Goal: Task Accomplishment & Management: Manage account settings

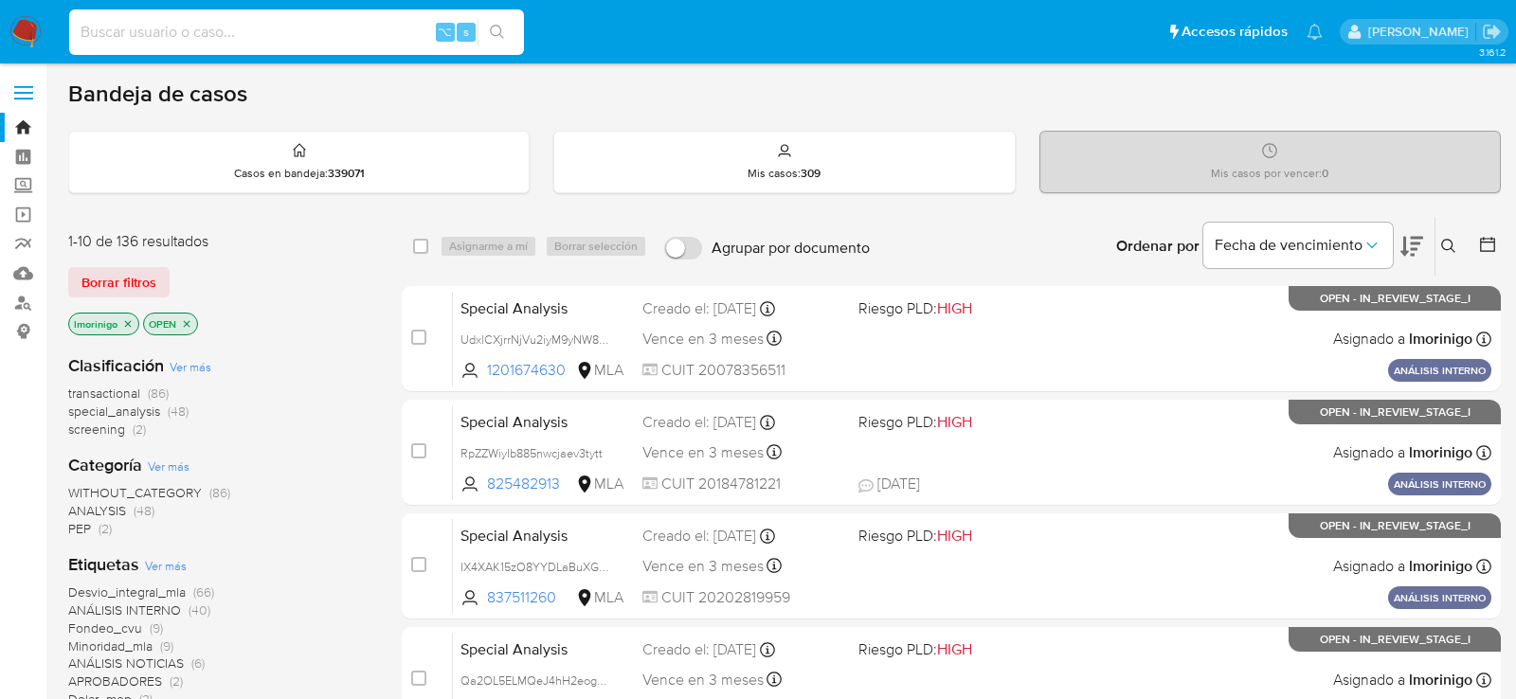
click at [317, 35] on input at bounding box center [296, 32] width 455 height 25
paste input "ZhMiuS1UvMrXregyi5m4515v"
type input "ZhMiuS1UvMrXregyi5m4515v"
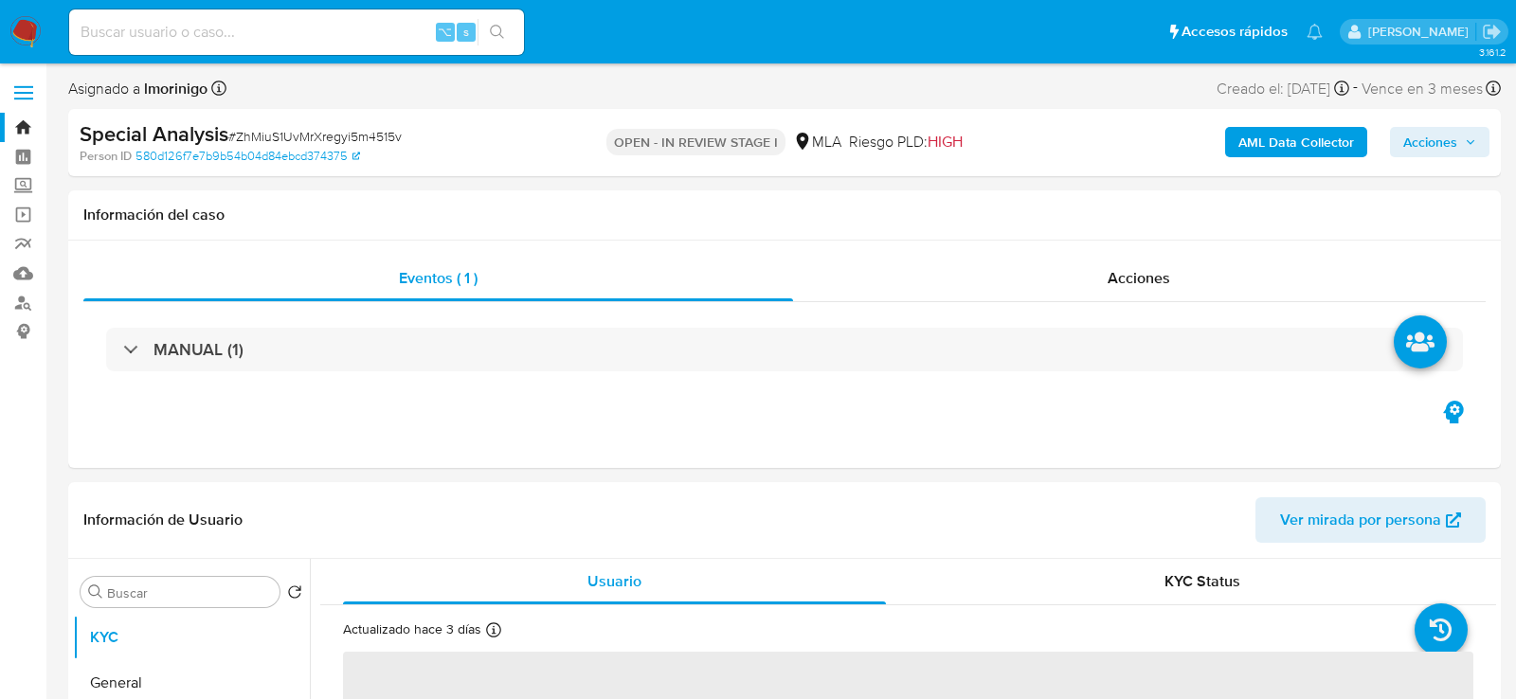
select select "10"
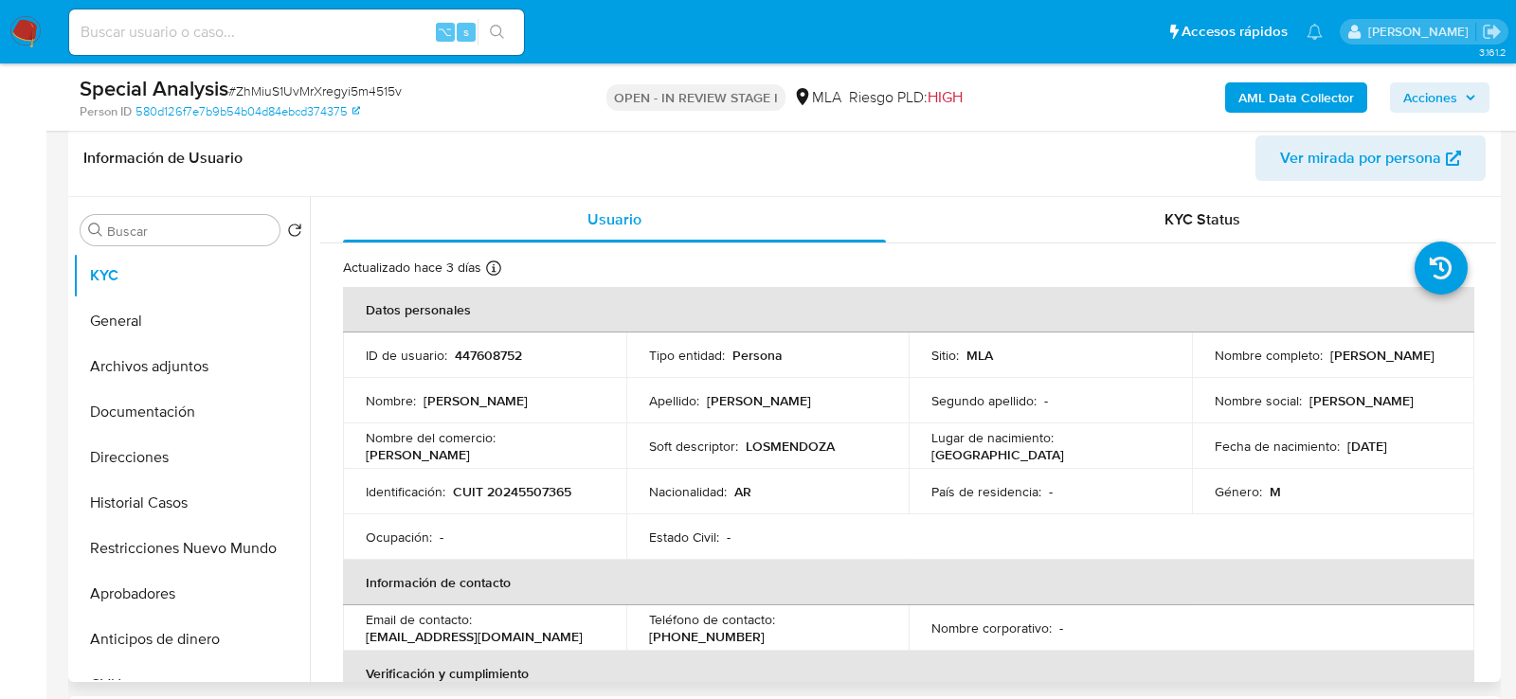
scroll to position [461, 0]
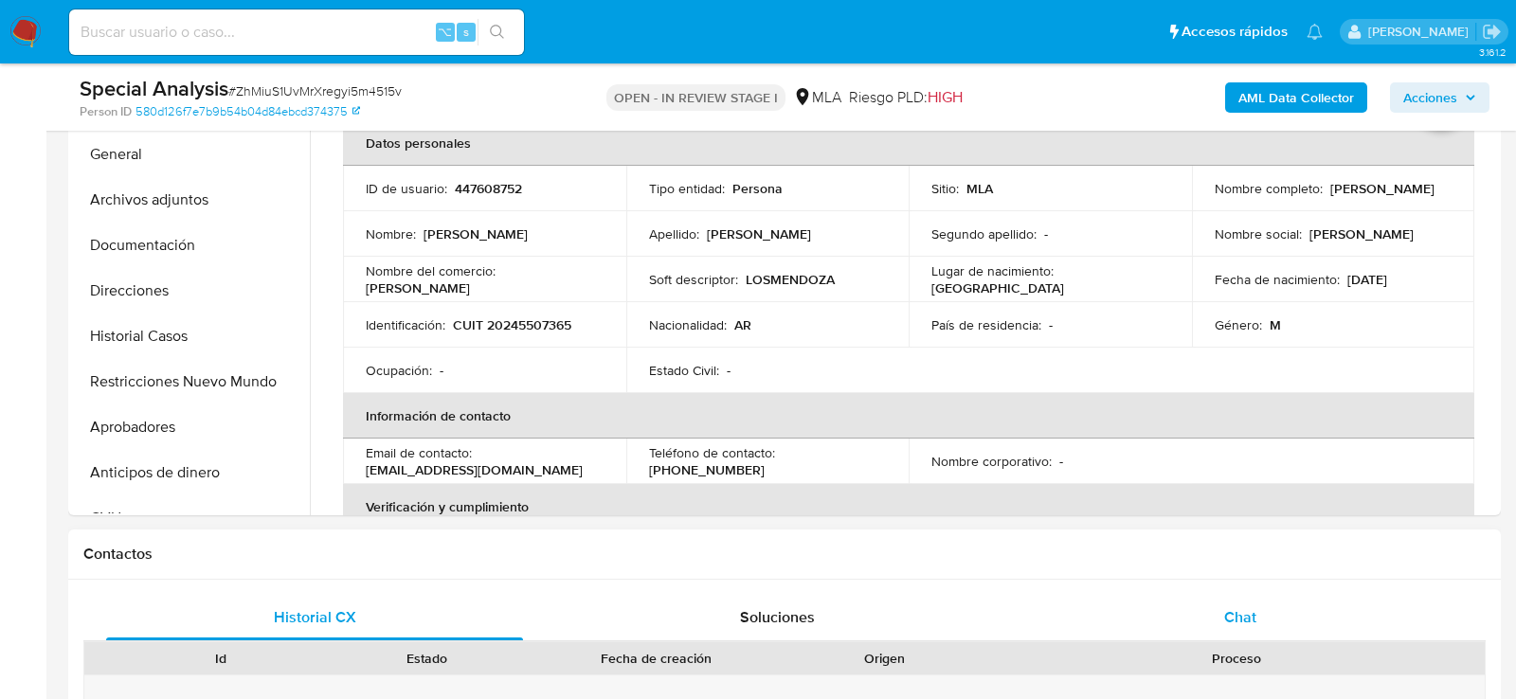
click at [1293, 609] on div "Chat" at bounding box center [1240, 617] width 417 height 45
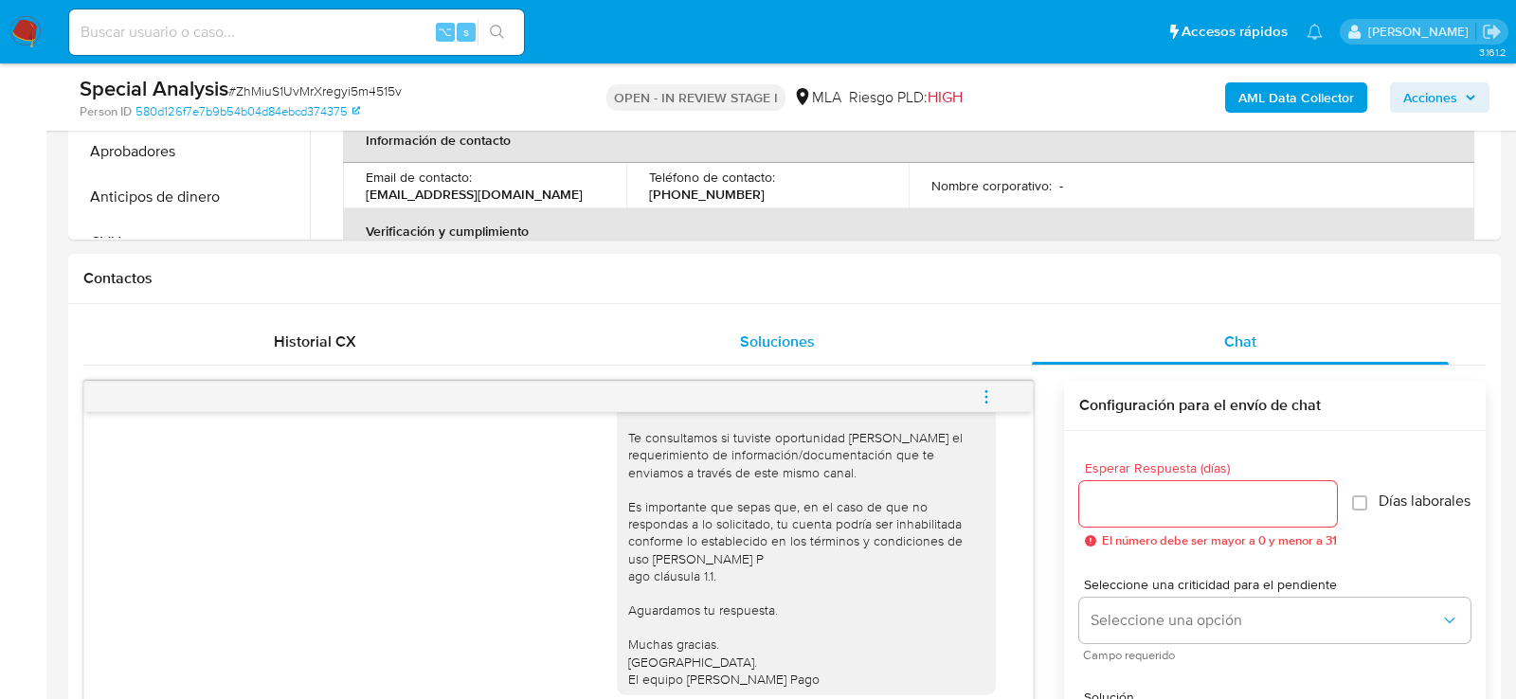
scroll to position [874, 0]
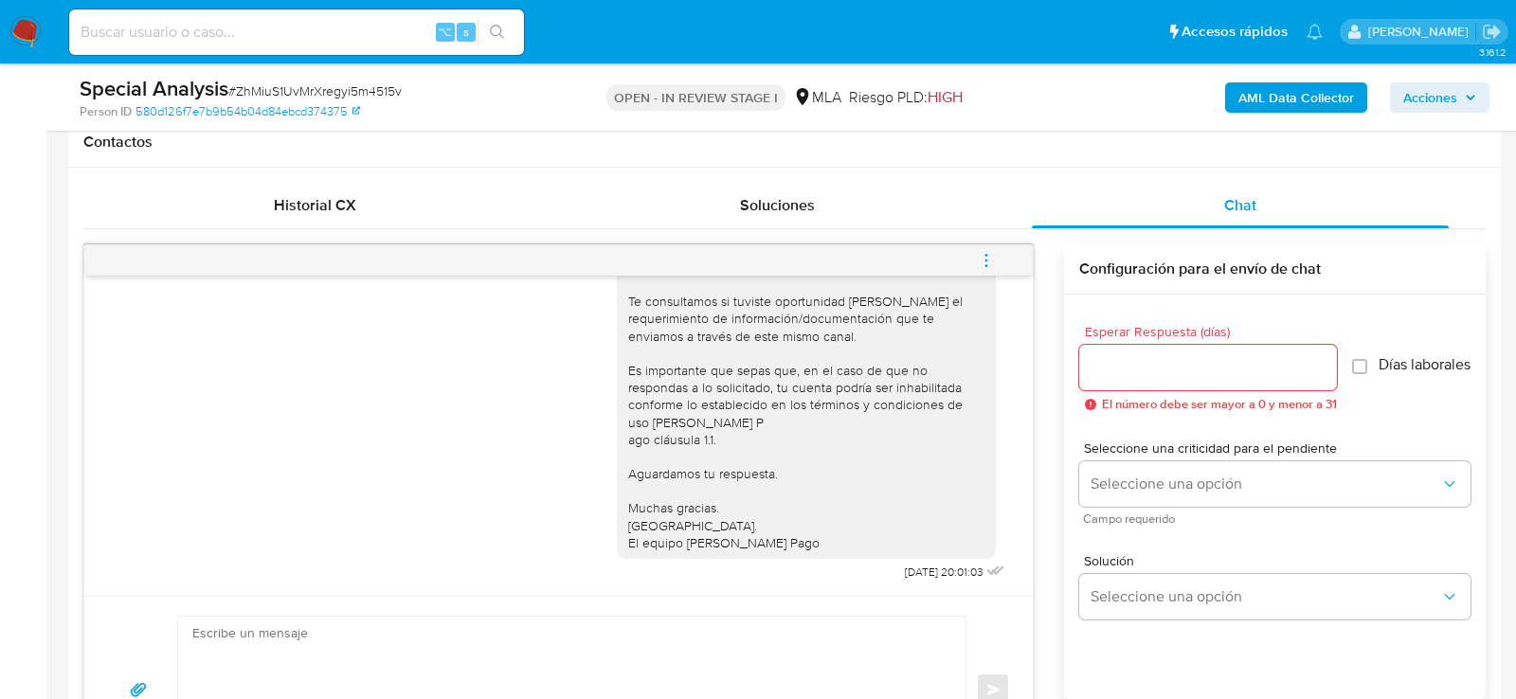
click at [994, 248] on span "menu-action" at bounding box center [986, 260] width 17 height 45
click at [862, 221] on li "Cerrar conversación" at bounding box center [858, 222] width 194 height 34
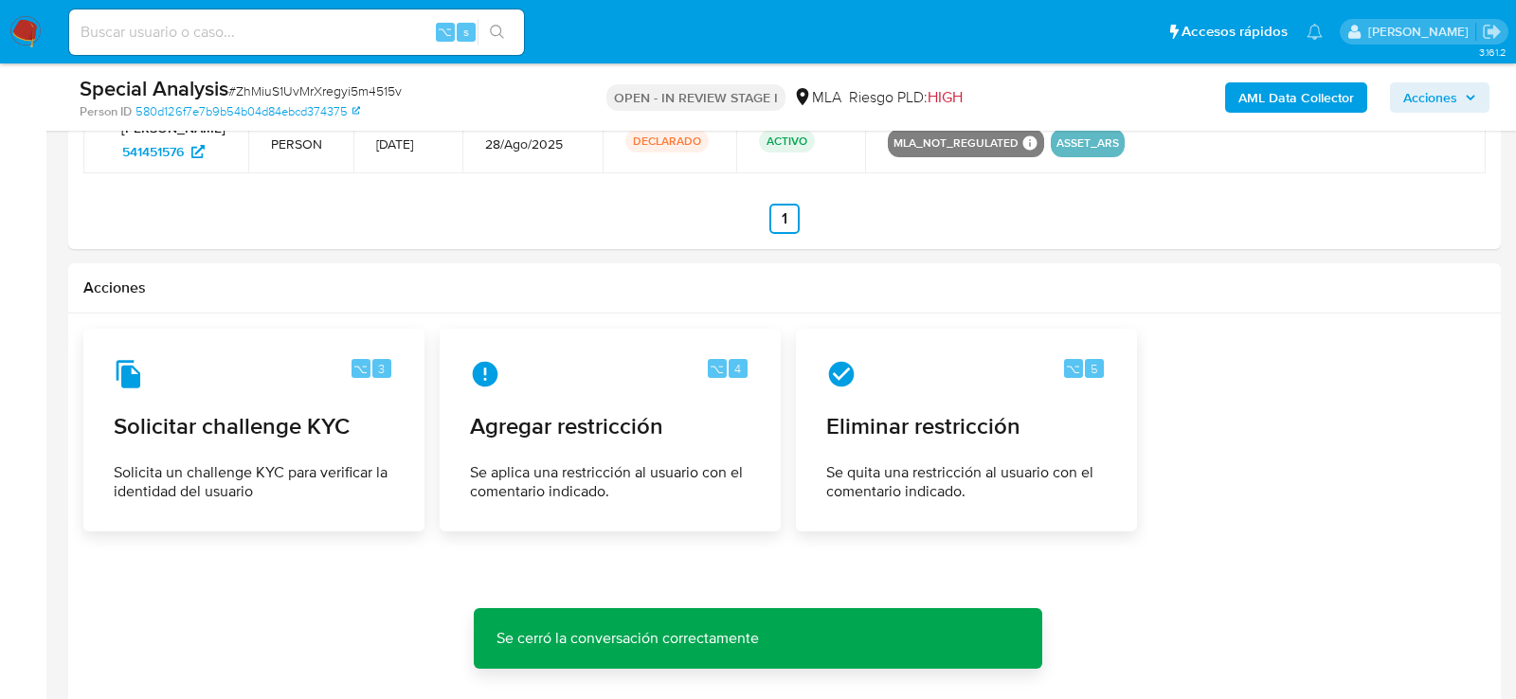
scroll to position [3101, 0]
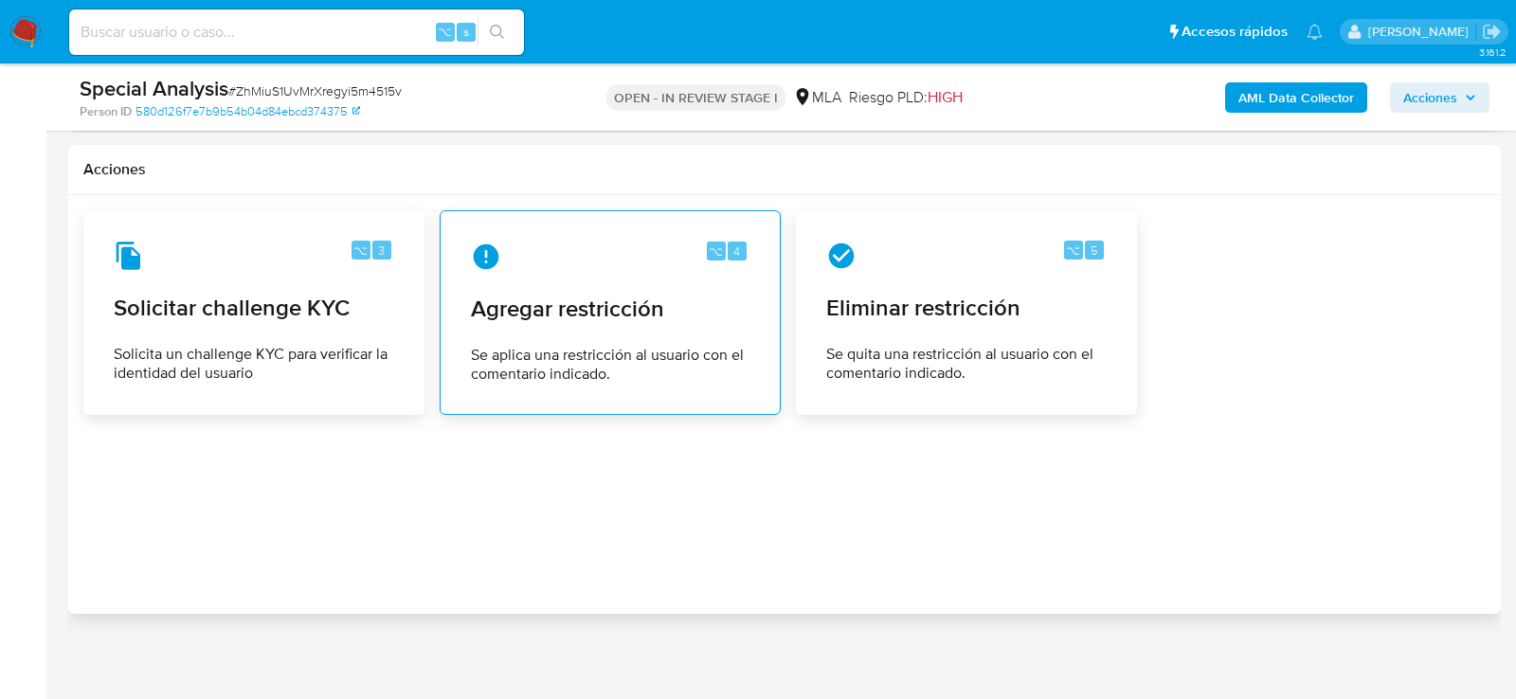
click at [705, 277] on div "⌥ 4 Agregar restricción Se aplica una restricción al usuario con el comentario …" at bounding box center [610, 312] width 309 height 172
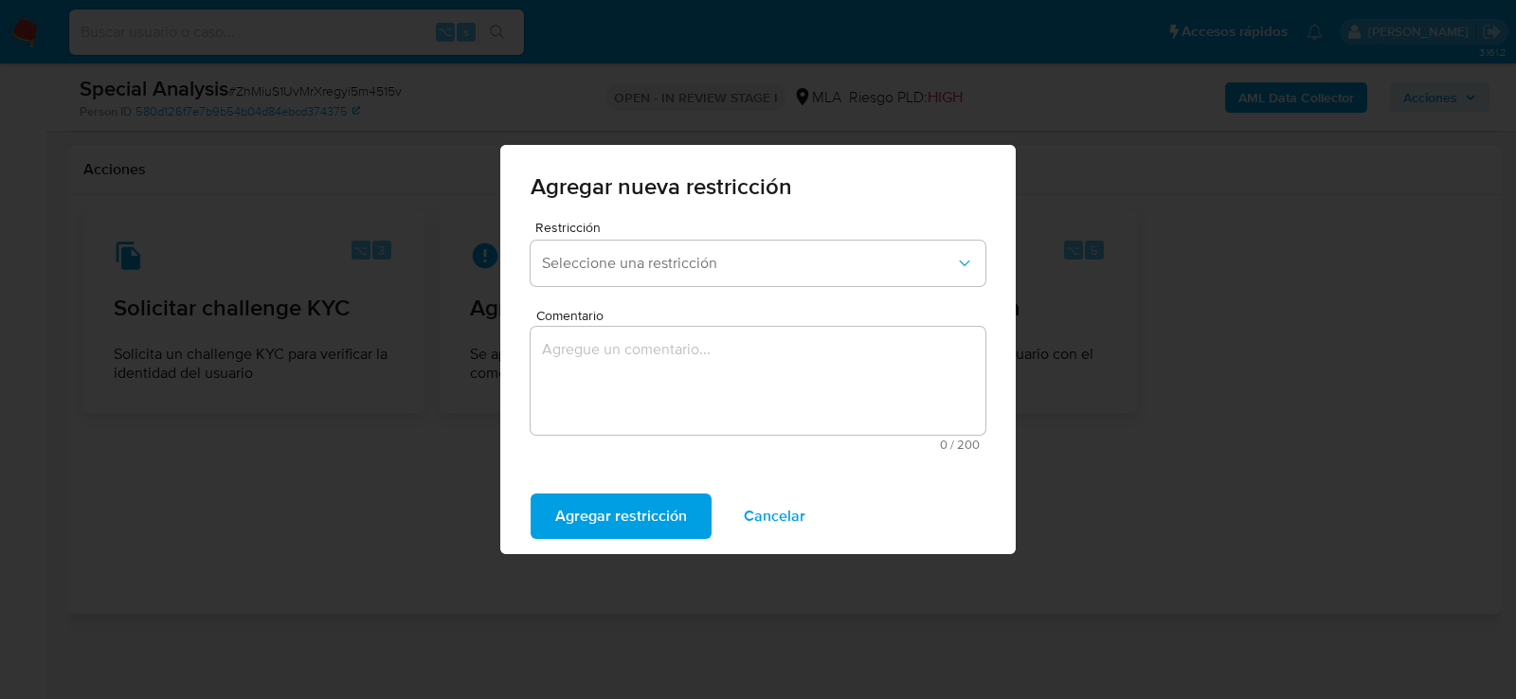
click at [664, 291] on div "Restricción Seleccione una restricción" at bounding box center [758, 257] width 455 height 73
click at [664, 277] on button "Seleccione una restricción" at bounding box center [758, 263] width 455 height 45
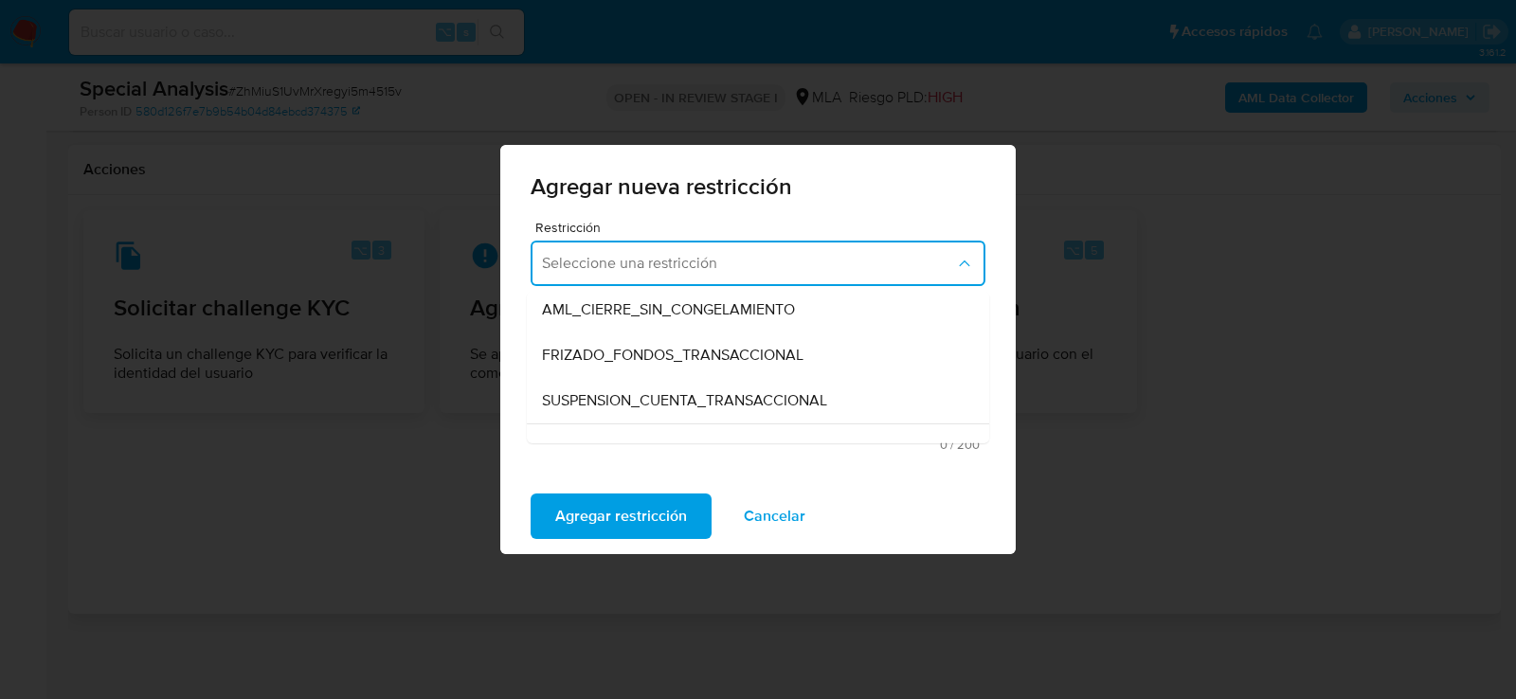
scroll to position [237, 0]
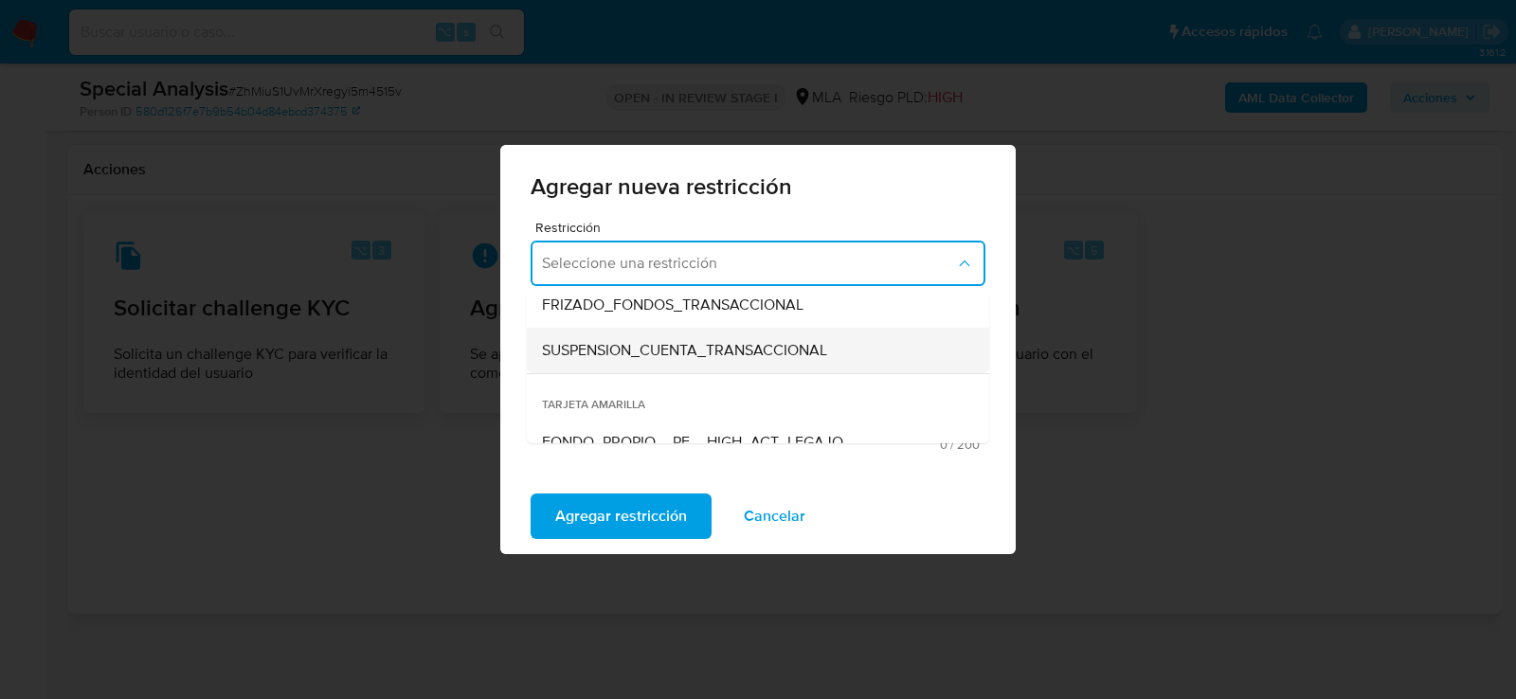
click at [664, 353] on span "SUSPENSION_CUENTA_TRANSACCIONAL" at bounding box center [684, 350] width 285 height 19
click at [664, 353] on textarea "Comentario" at bounding box center [758, 381] width 455 height 108
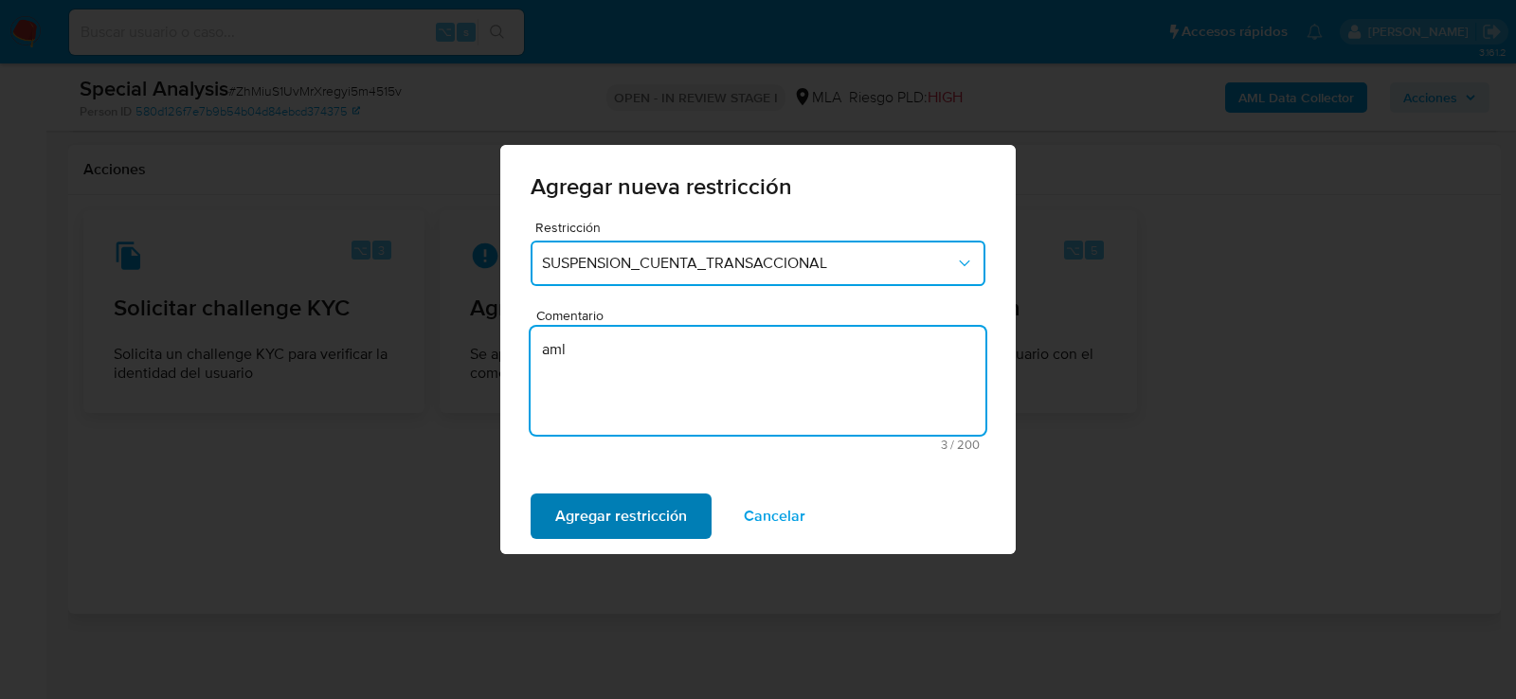
type textarea "aml"
click at [600, 503] on span "Agregar restricción" at bounding box center [621, 517] width 132 height 42
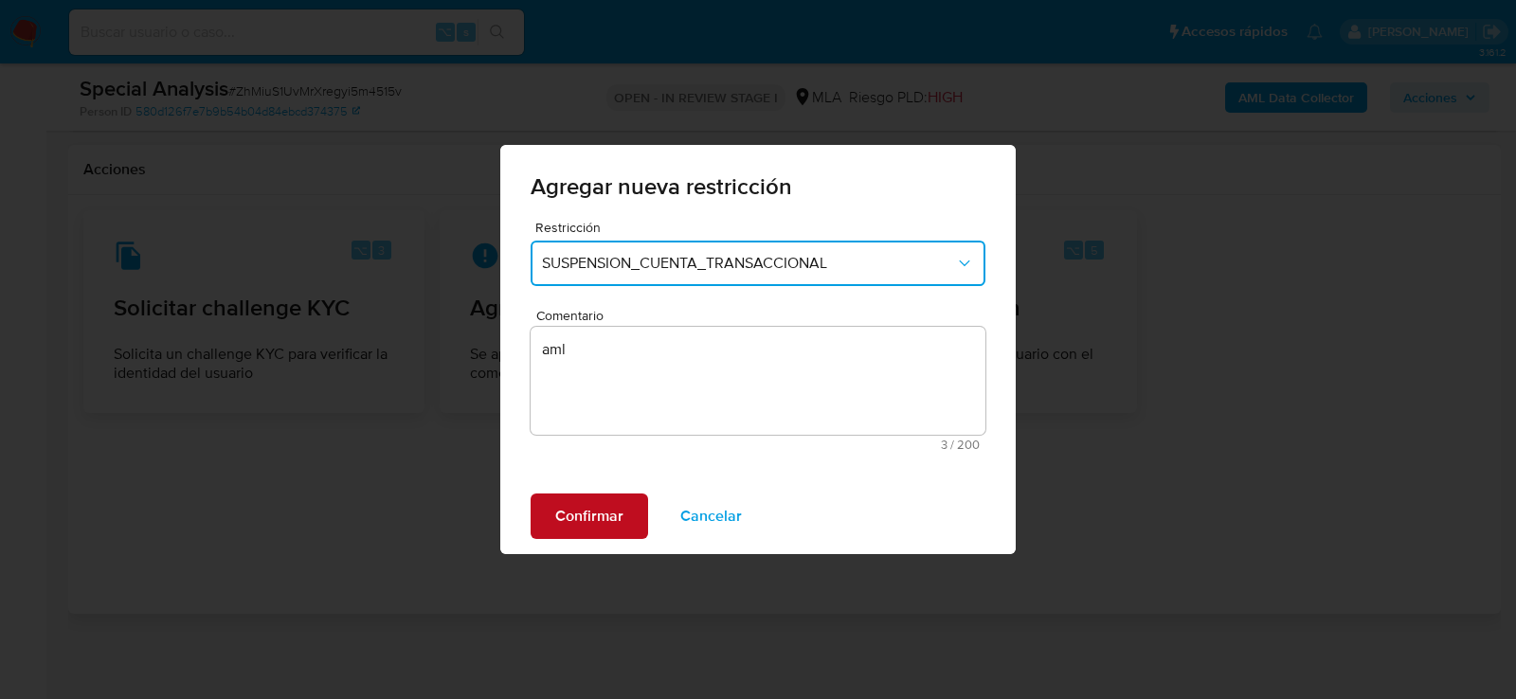
click at [627, 506] on button "Confirmar" at bounding box center [590, 516] width 118 height 45
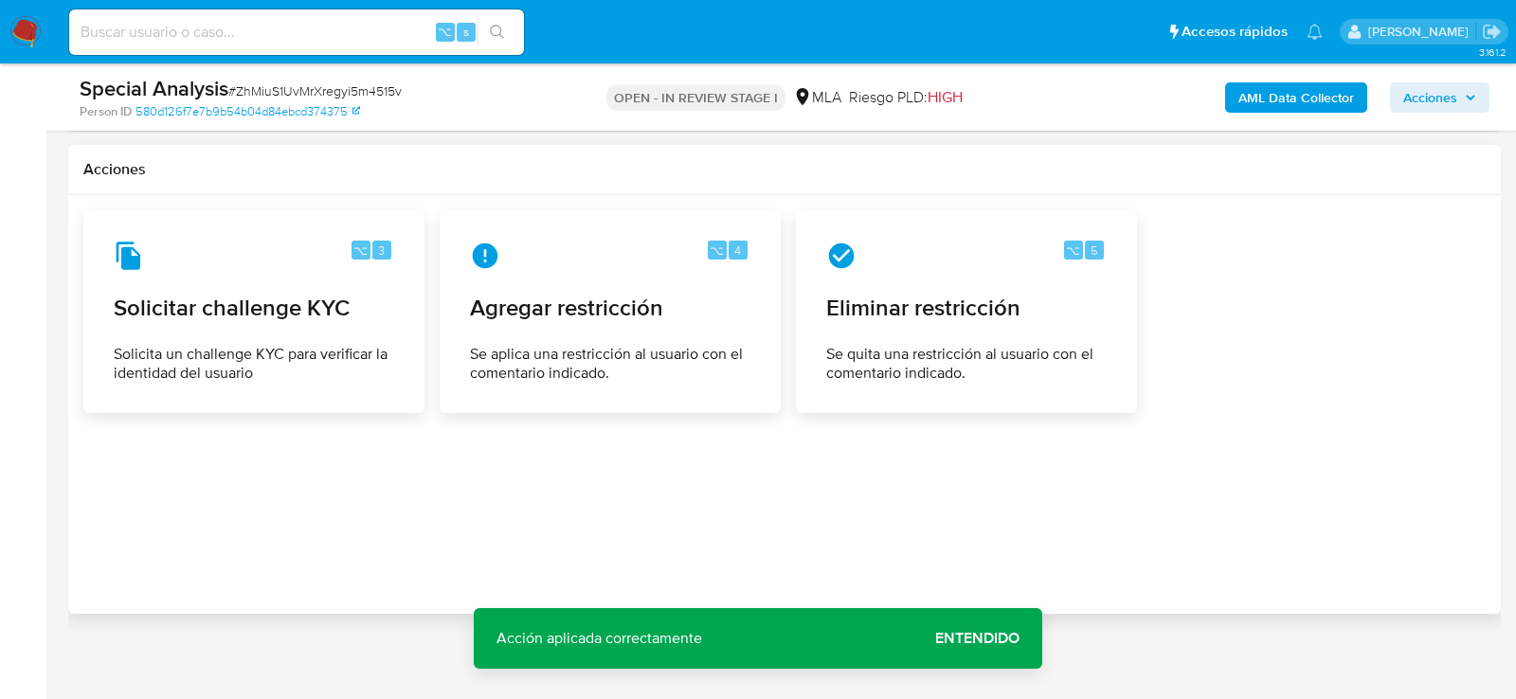
click at [253, 13] on div "⌥ s" at bounding box center [296, 31] width 455 height 45
click at [253, 27] on input at bounding box center [296, 32] width 455 height 25
paste input "EpUZDEfkTY9HoRtKx2hlPI6c"
type input "EpUZDEfkTY9HoRtKx2hlPI6c"
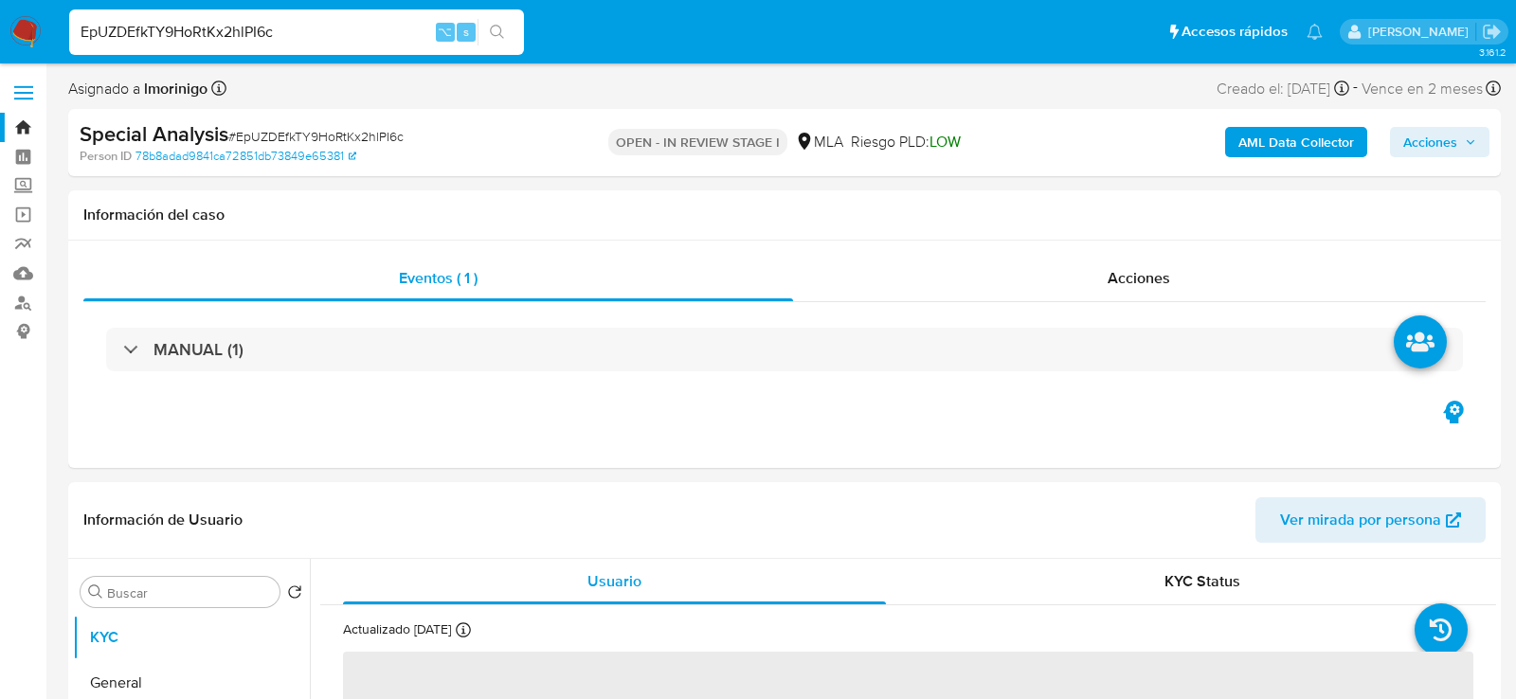
select select "10"
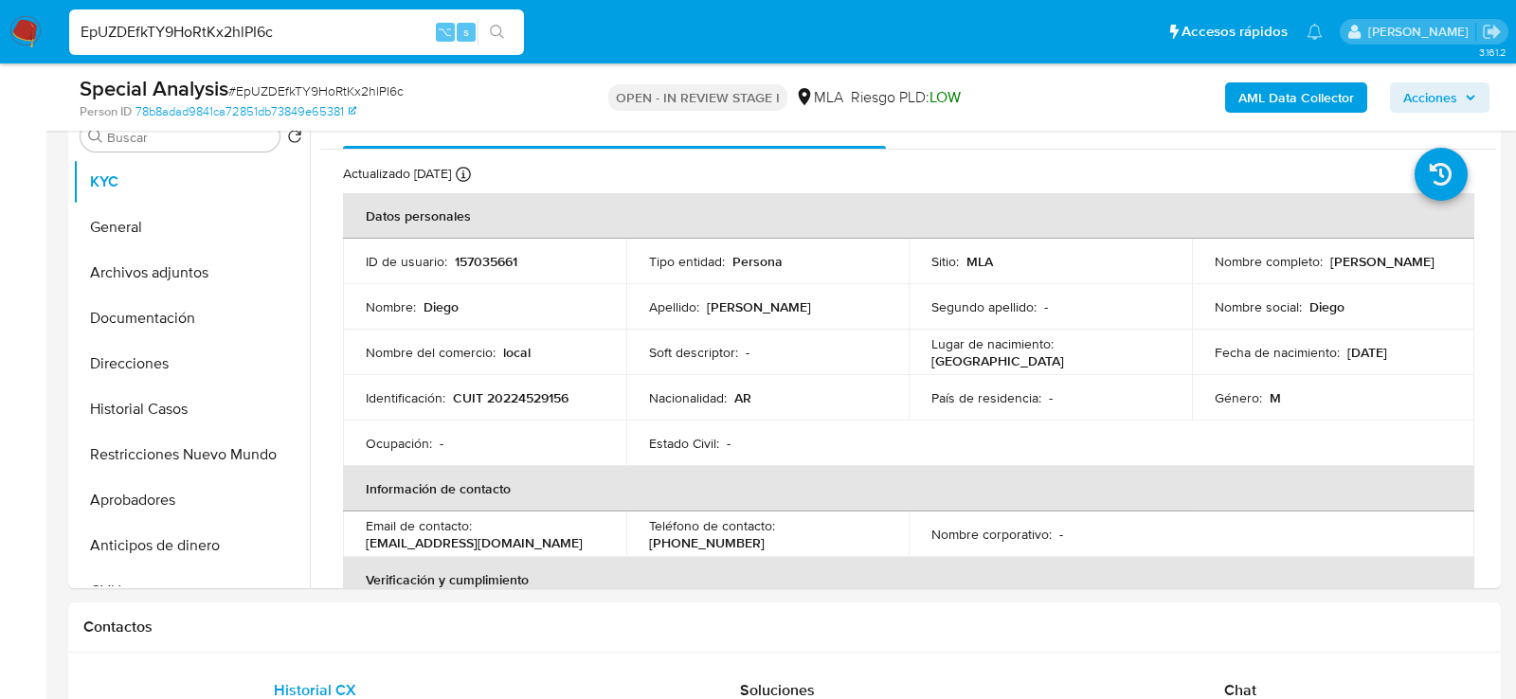
scroll to position [395, 0]
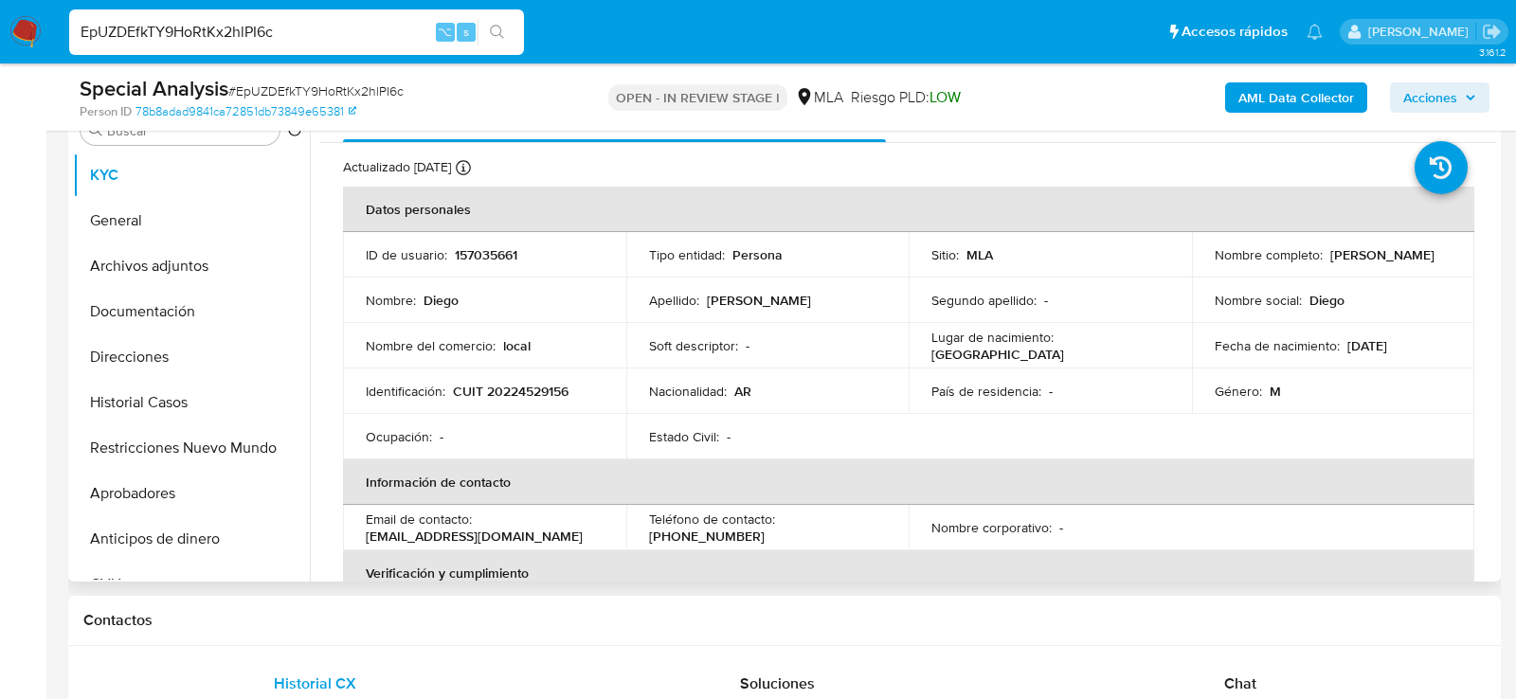
click at [503, 385] on p "CUIT 20224529156" at bounding box center [511, 391] width 116 height 17
copy p "20224529156"
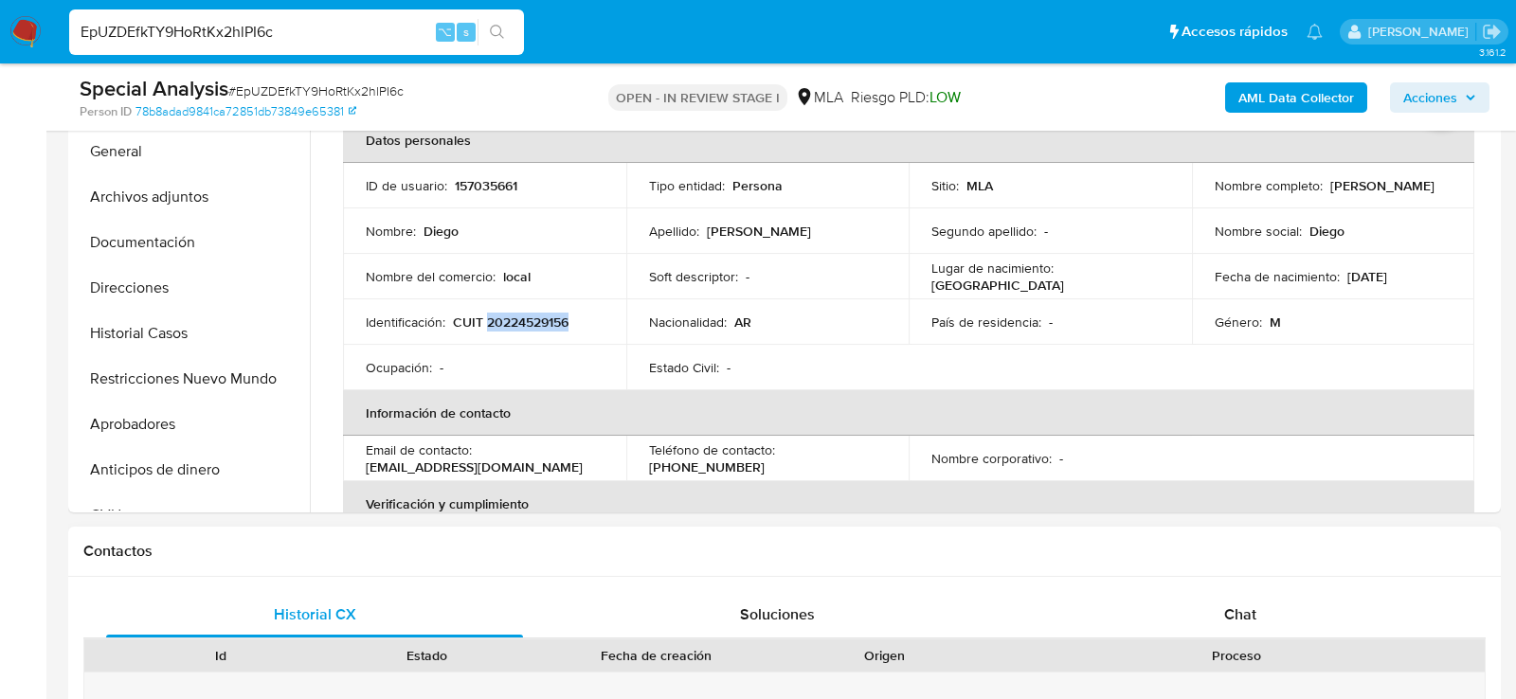
scroll to position [706, 0]
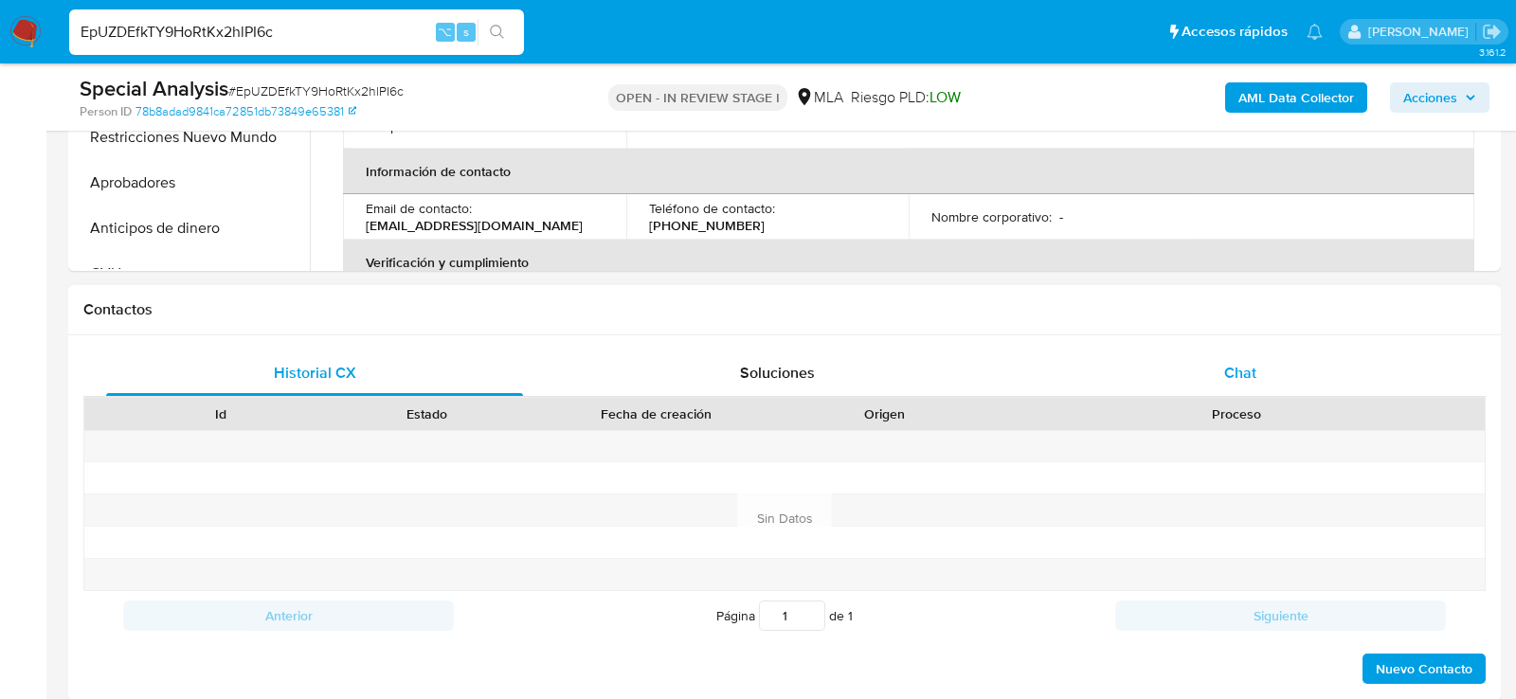
click at [1243, 373] on span "Chat" at bounding box center [1240, 373] width 32 height 22
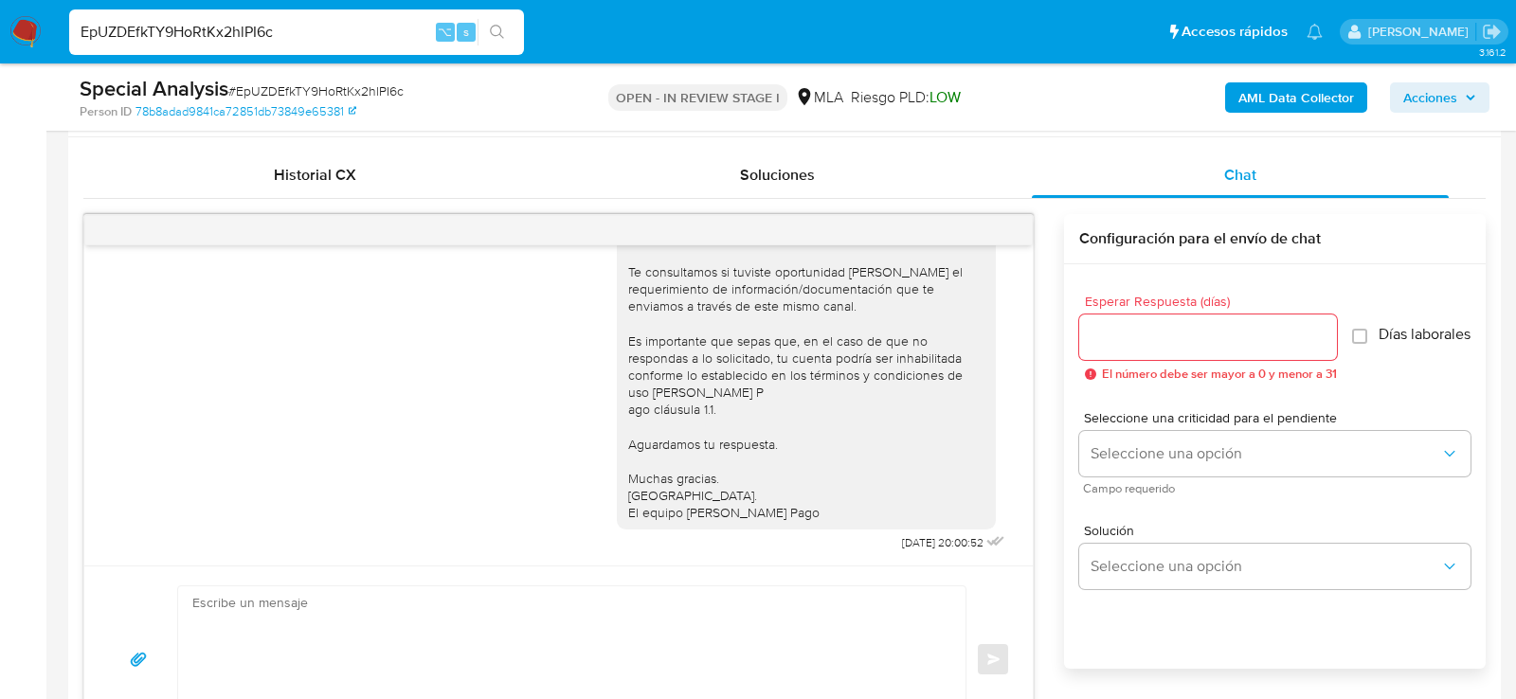
scroll to position [911, 0]
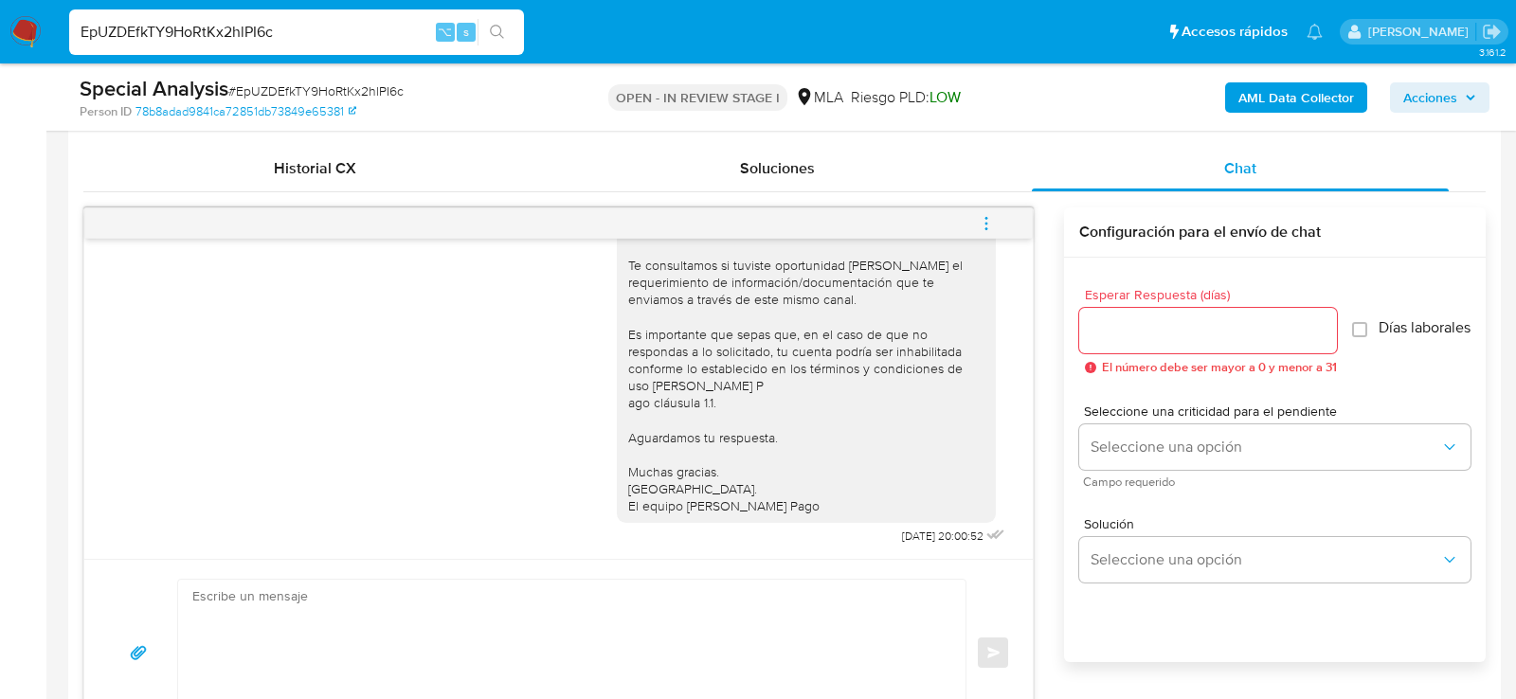
click at [520, 626] on textarea at bounding box center [567, 653] width 750 height 146
paste textarea "RECORDATORIO Hola, esperamos que te encuentres muy bien. Te consultamos si tuvi…"
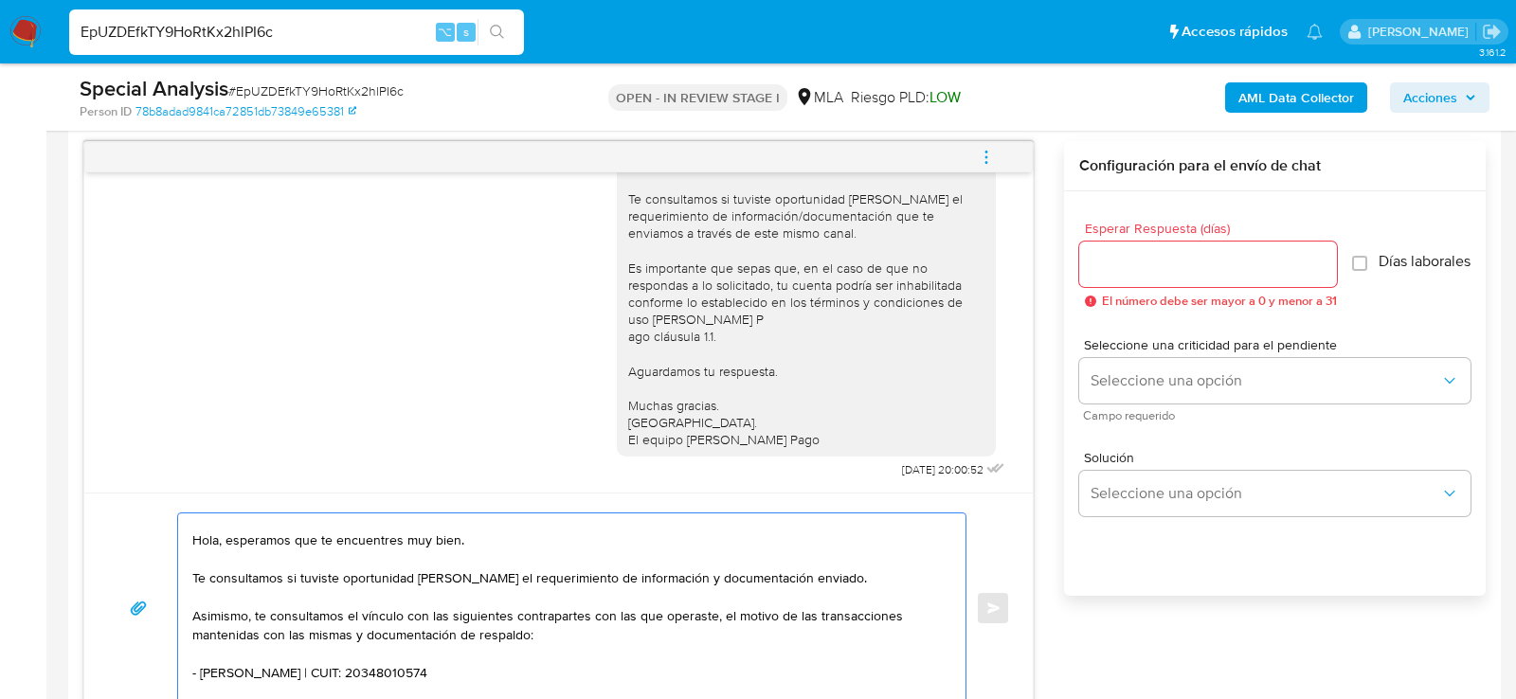
scroll to position [0, 0]
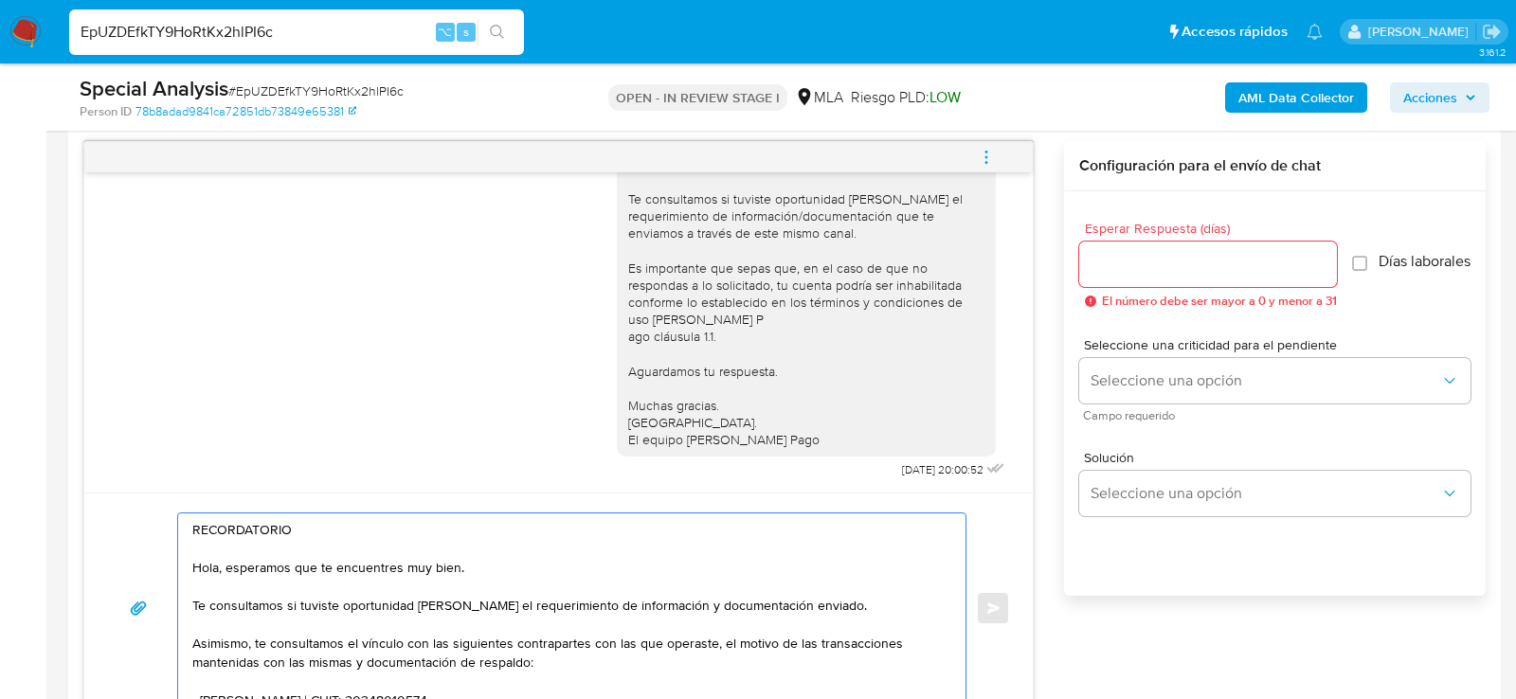
click at [466, 521] on textarea "RECORDATORIO Hola, esperamos que te encuentres muy bien. Te consultamos si tuvi…" at bounding box center [567, 609] width 750 height 190
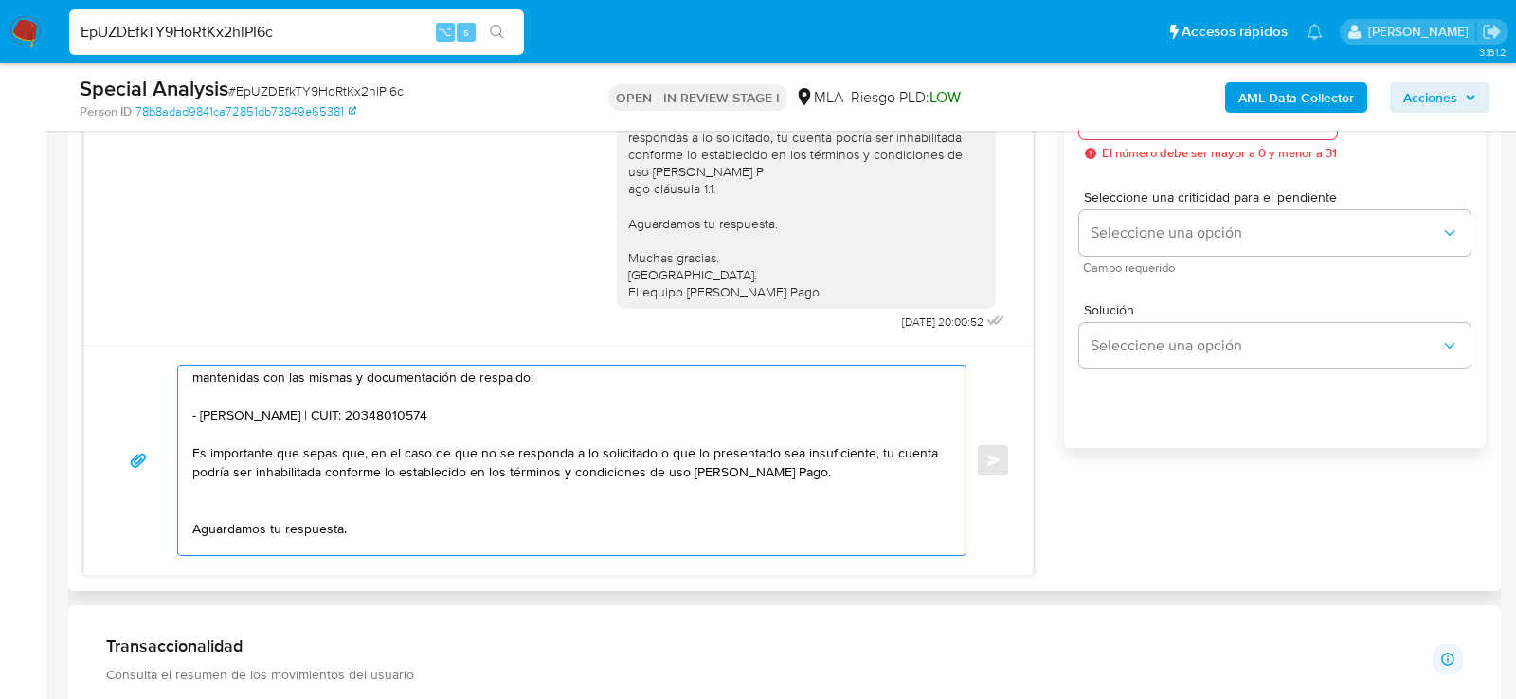
scroll to position [45, 0]
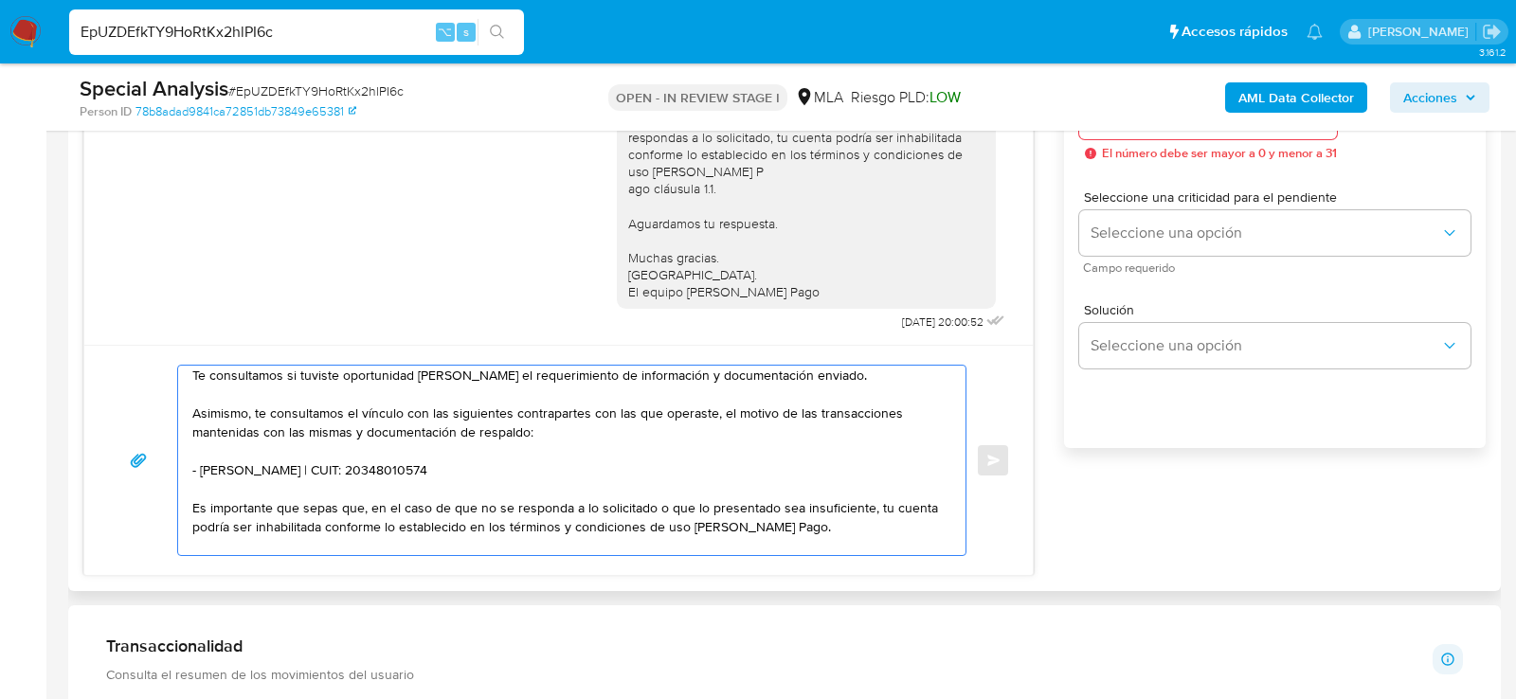
click at [454, 477] on textarea "Hola, esperamos que te encuentres muy bien. Te consultamos si tuviste oportunid…" at bounding box center [567, 461] width 750 height 190
click at [453, 470] on textarea "Hola, esperamos que te encuentres muy bien. Te consultamos si tuviste oportunid…" at bounding box center [567, 461] width 750 height 190
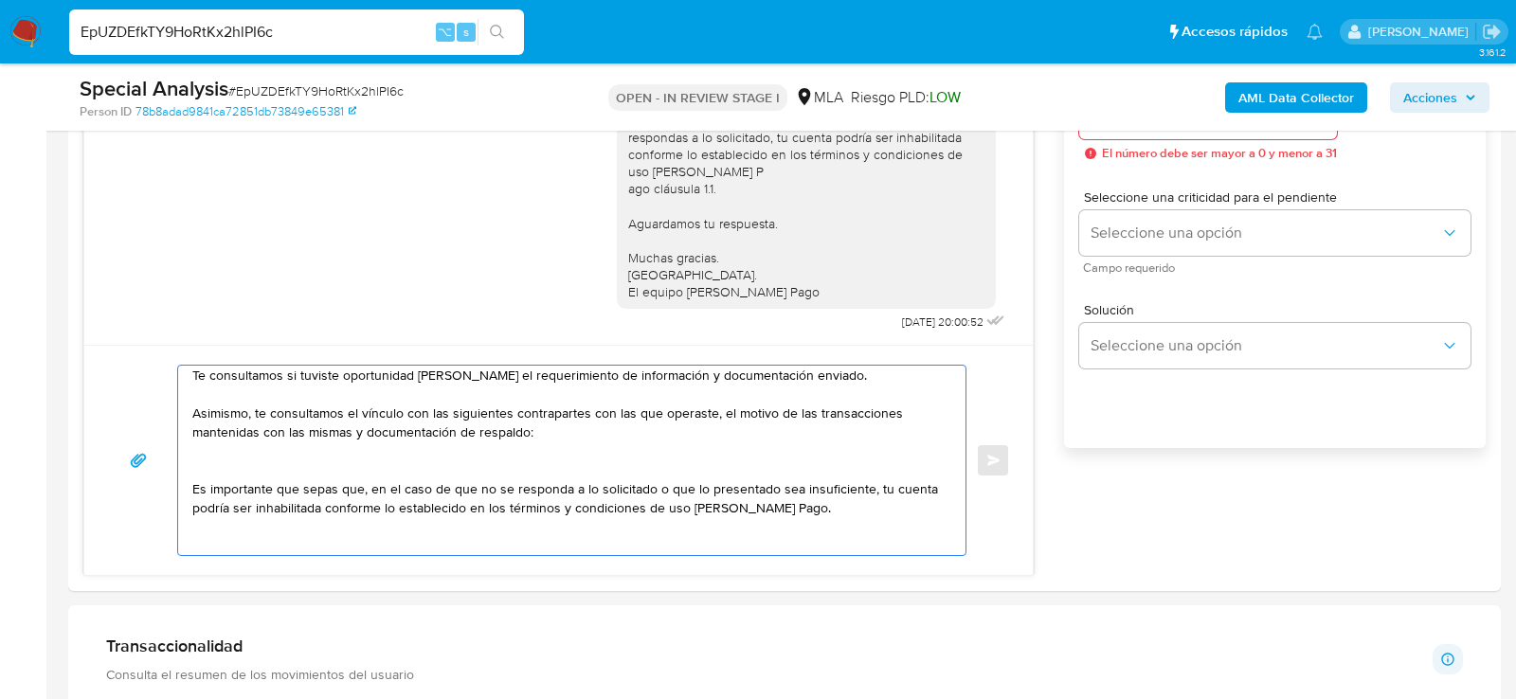
paste textarea "20224261285 Gustavo Leandro Rossi 20226444506 name: Leonardo Javier,fernandez |…"
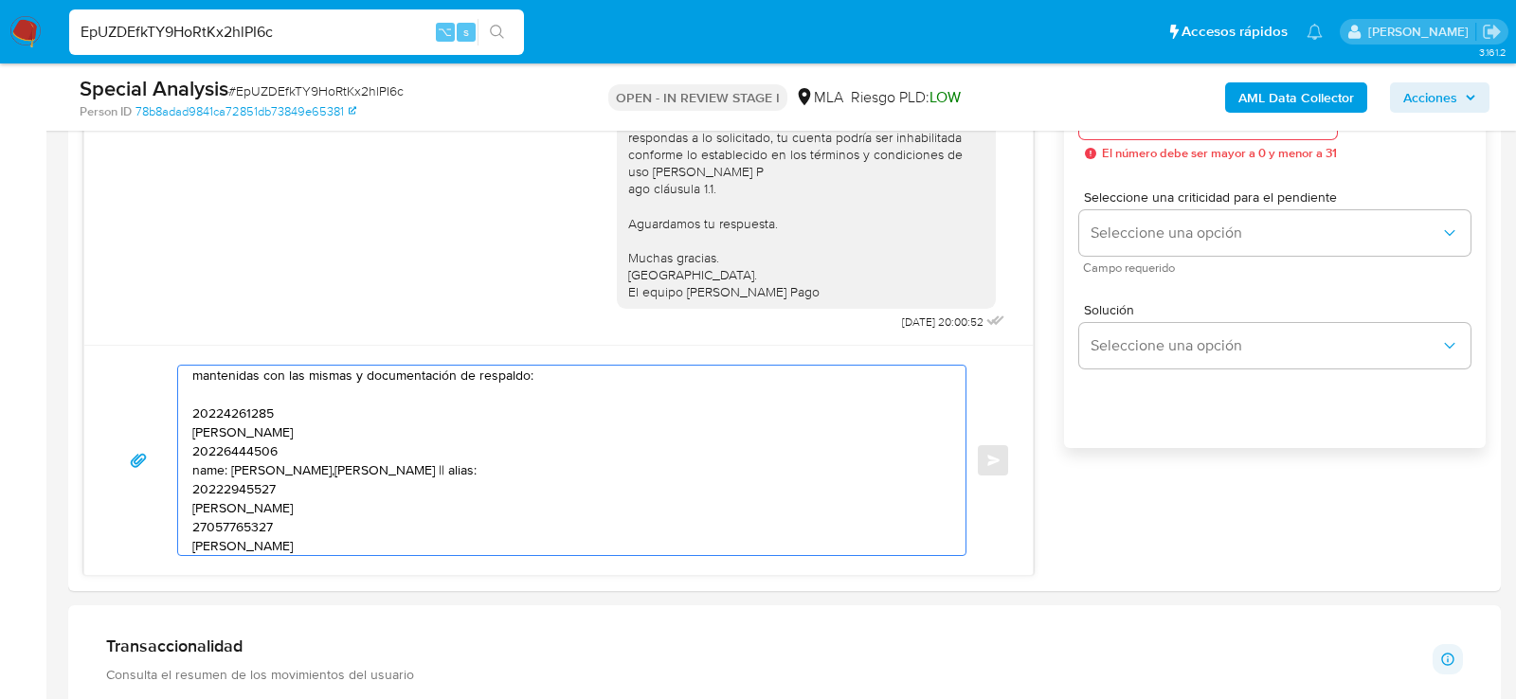
scroll to position [120, 0]
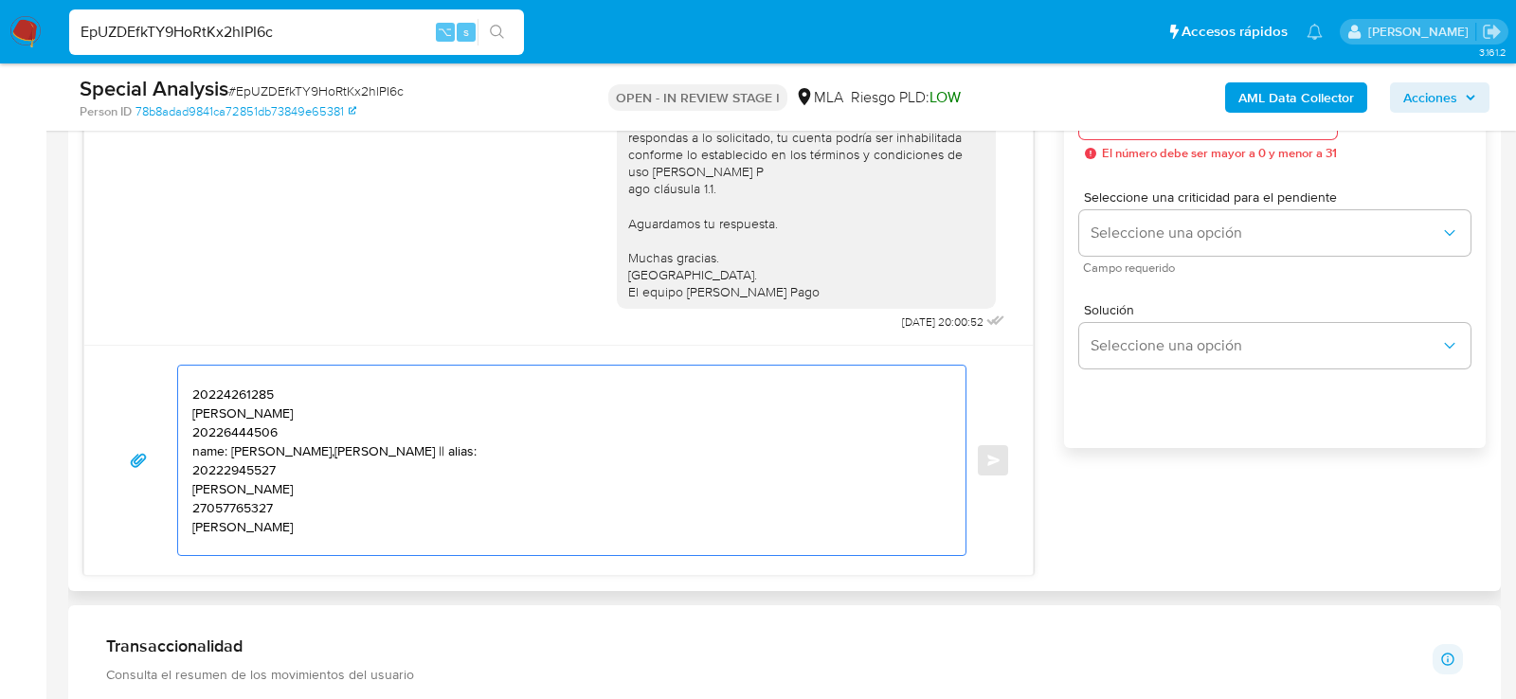
click at [227, 392] on textarea "Hola, esperamos que te encuentres muy bien. Te consultamos si tuviste oportunid…" at bounding box center [567, 461] width 750 height 190
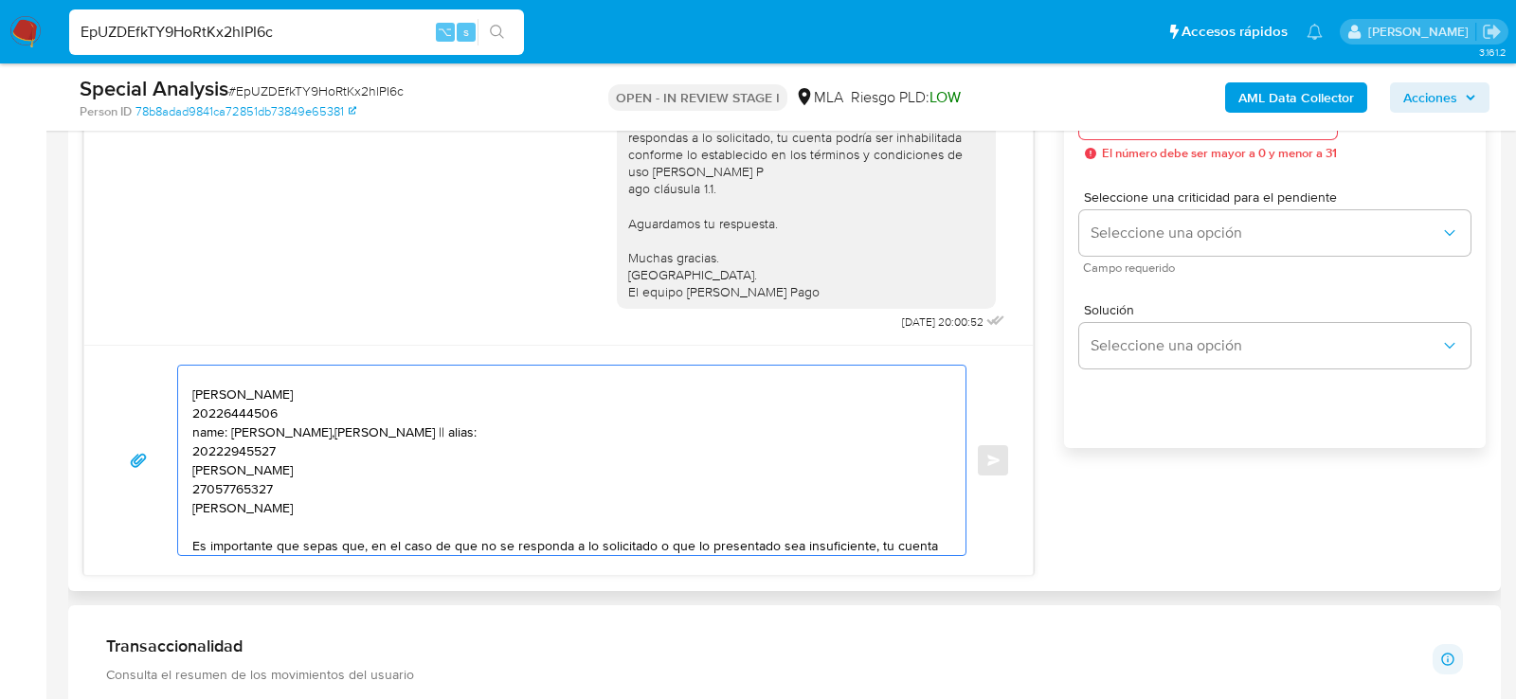
scroll to position [101, 0]
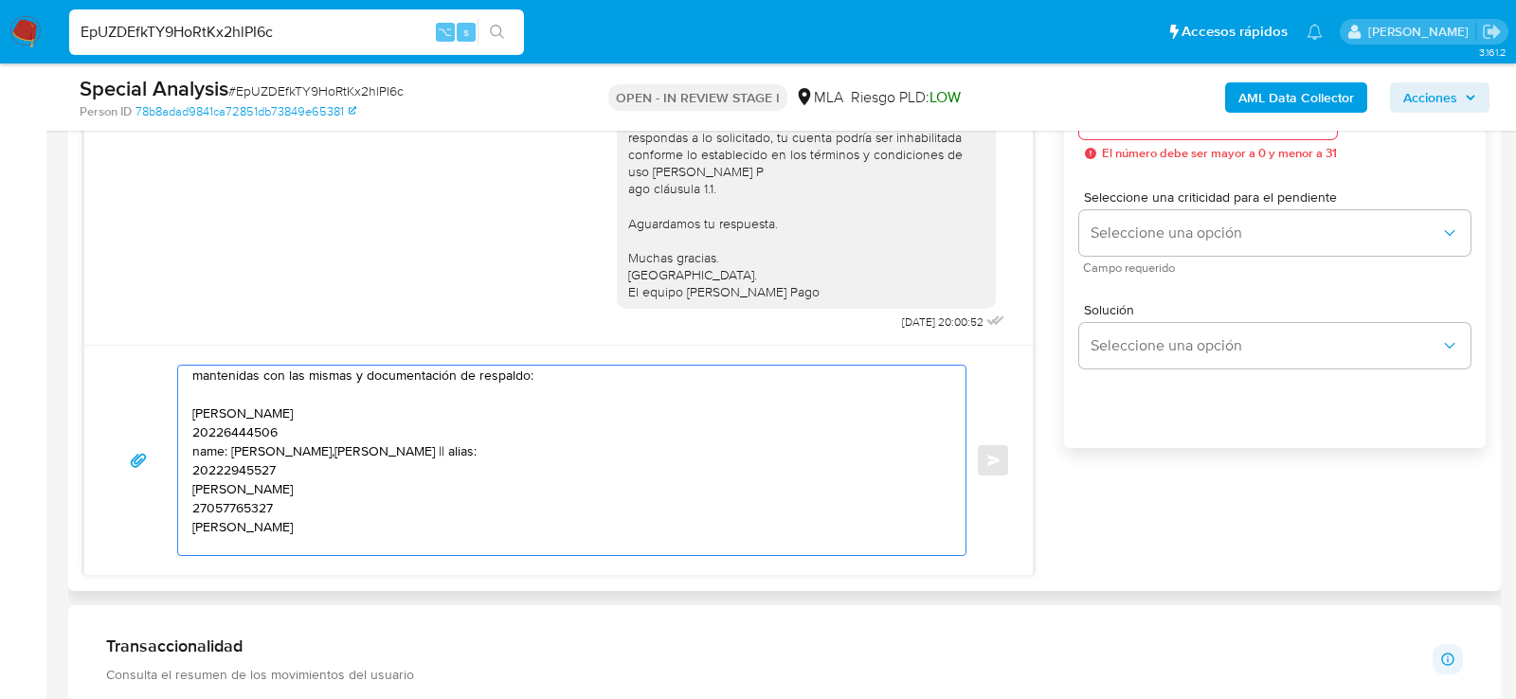
click at [371, 409] on textarea "Hola, esperamos que te encuentres muy bien. Te consultamos si tuviste oportunid…" at bounding box center [567, 461] width 750 height 190
paste textarea "20224261285"
click at [264, 426] on textarea "Hola, esperamos que te encuentres muy bien. Te consultamos si tuviste oportunid…" at bounding box center [567, 461] width 750 height 190
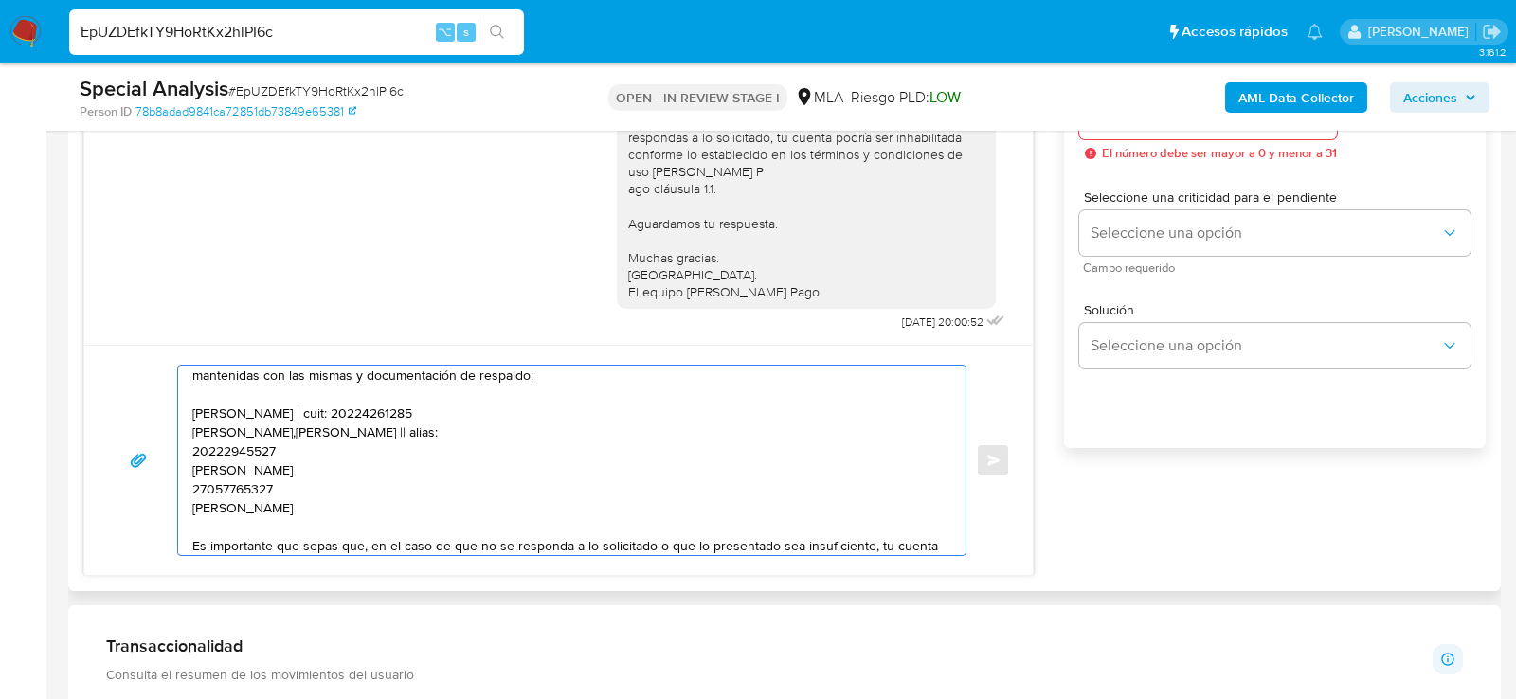
click at [370, 421] on textarea "Hola, esperamos que te encuentres muy bien. Te consultamos si tuviste oportunid…" at bounding box center [567, 461] width 750 height 190
paste textarea "20226444506"
click at [260, 443] on textarea "Hola, esperamos que te encuentres muy bien. Te consultamos si tuviste oportunid…" at bounding box center [567, 461] width 750 height 190
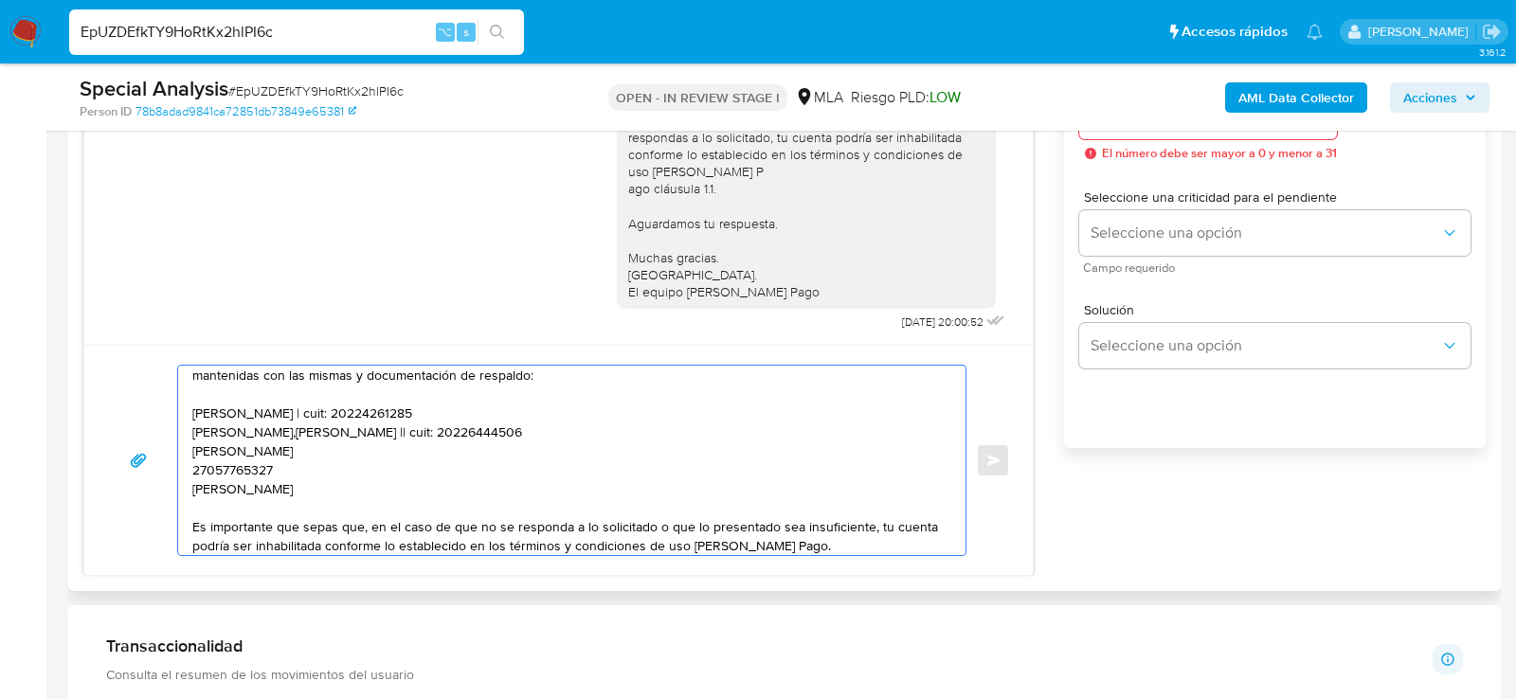
click at [369, 449] on textarea "Hola, esperamos que te encuentres muy bien. Te consultamos si tuviste oportunid…" at bounding box center [567, 461] width 750 height 190
paste textarea "20222945527"
click at [197, 461] on textarea "Hola, esperamos que te encuentres muy bien. Te consultamos si tuviste oportunid…" at bounding box center [567, 461] width 750 height 190
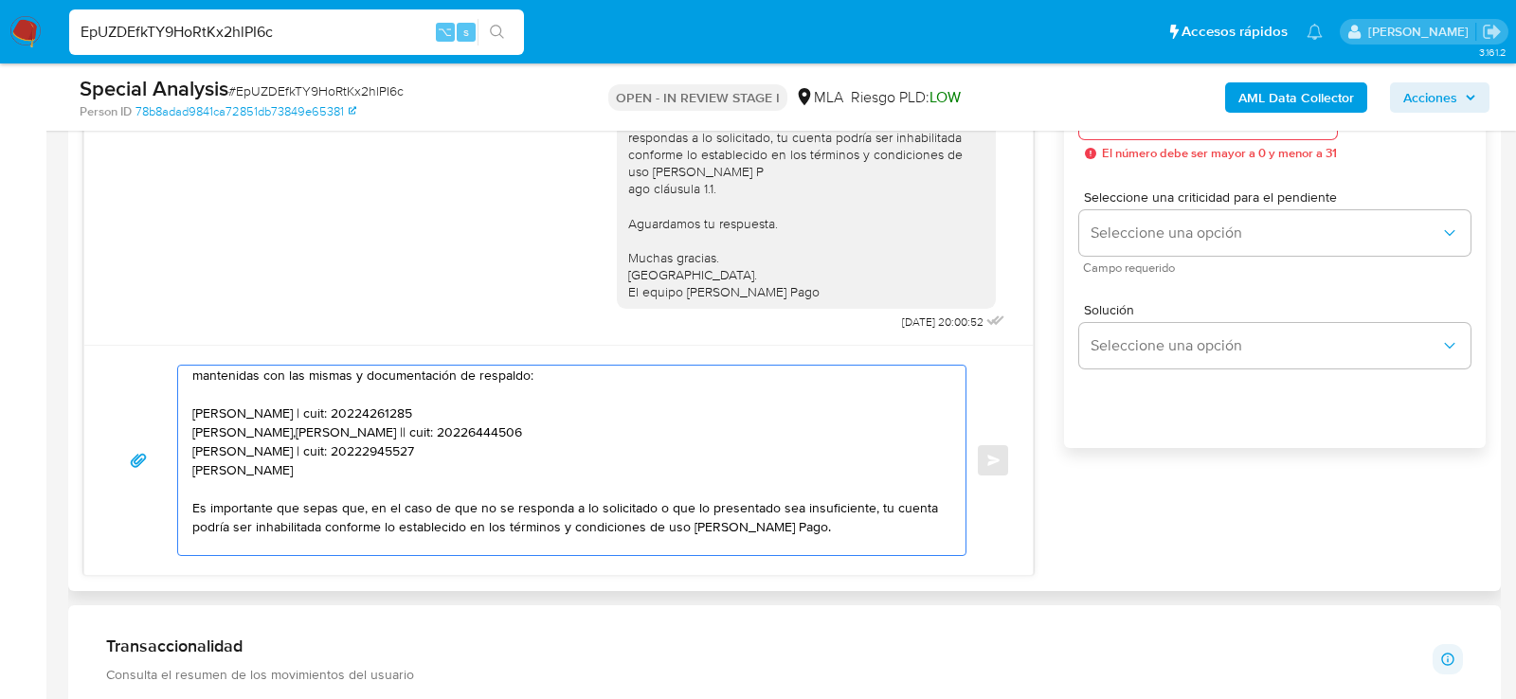
click at [335, 460] on textarea "Hola, esperamos que te encuentres muy bien. Te consultamos si tuviste oportunid…" at bounding box center [567, 461] width 750 height 190
paste textarea "27057765327"
type textarea "Hola, esperamos que te encuentres muy bien. Te consultamos si tuviste oportunid…"
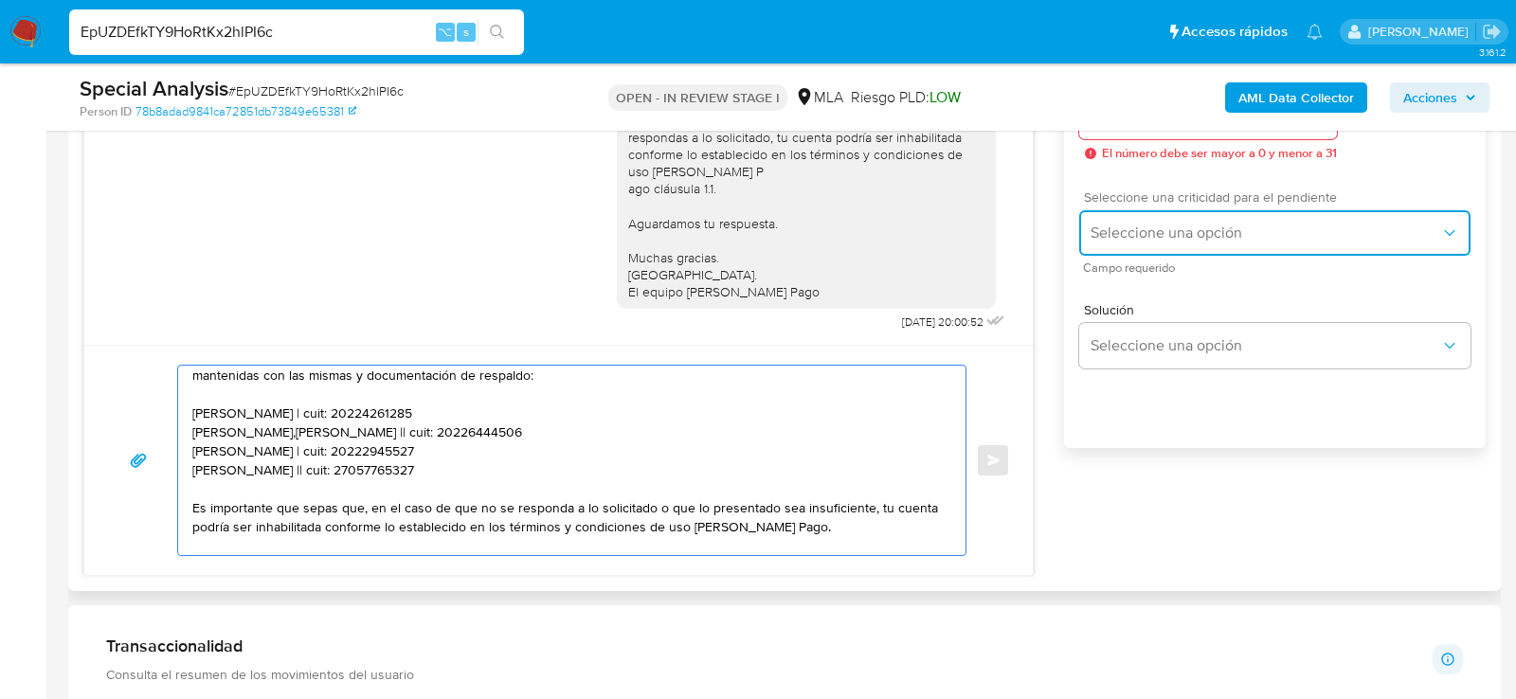
click at [1291, 243] on span "Seleccione una opción" at bounding box center [1266, 233] width 350 height 19
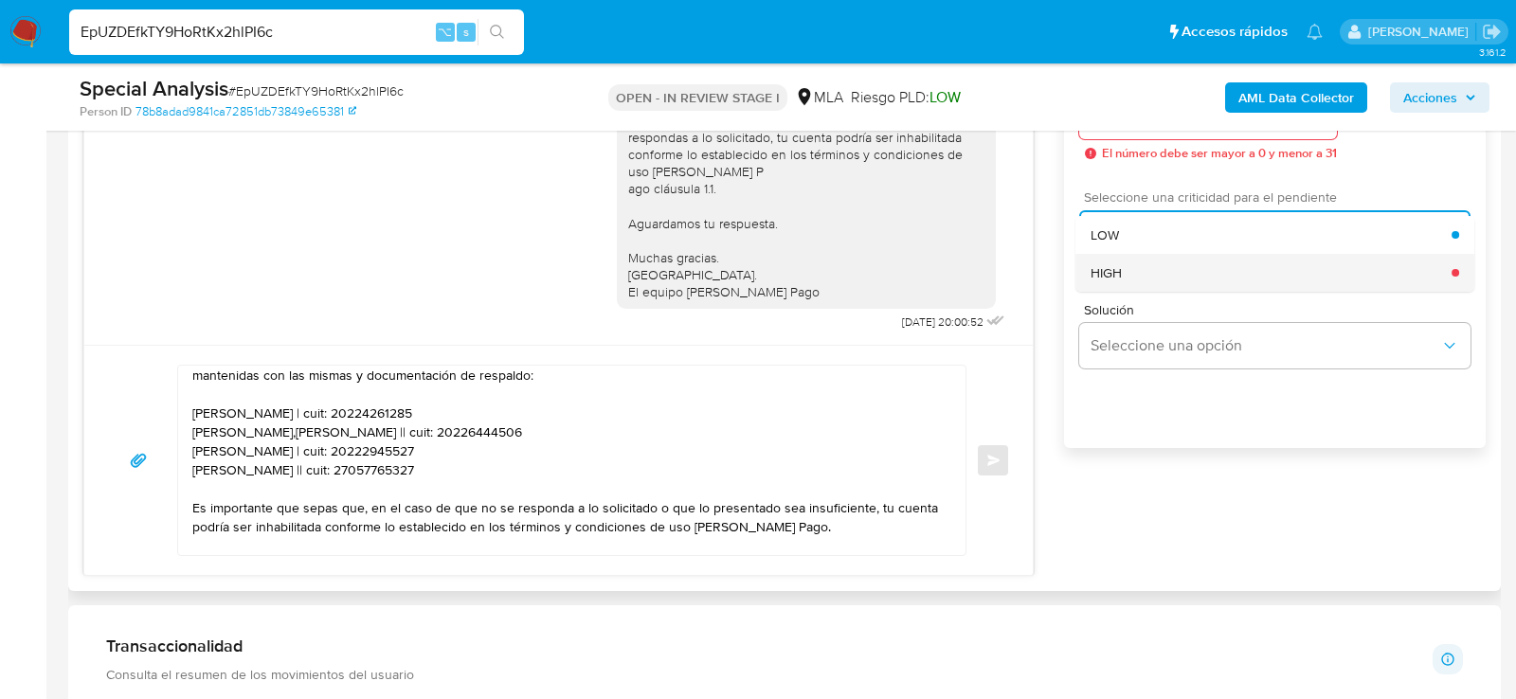
click at [1143, 292] on div "HIGH" at bounding box center [1271, 273] width 361 height 38
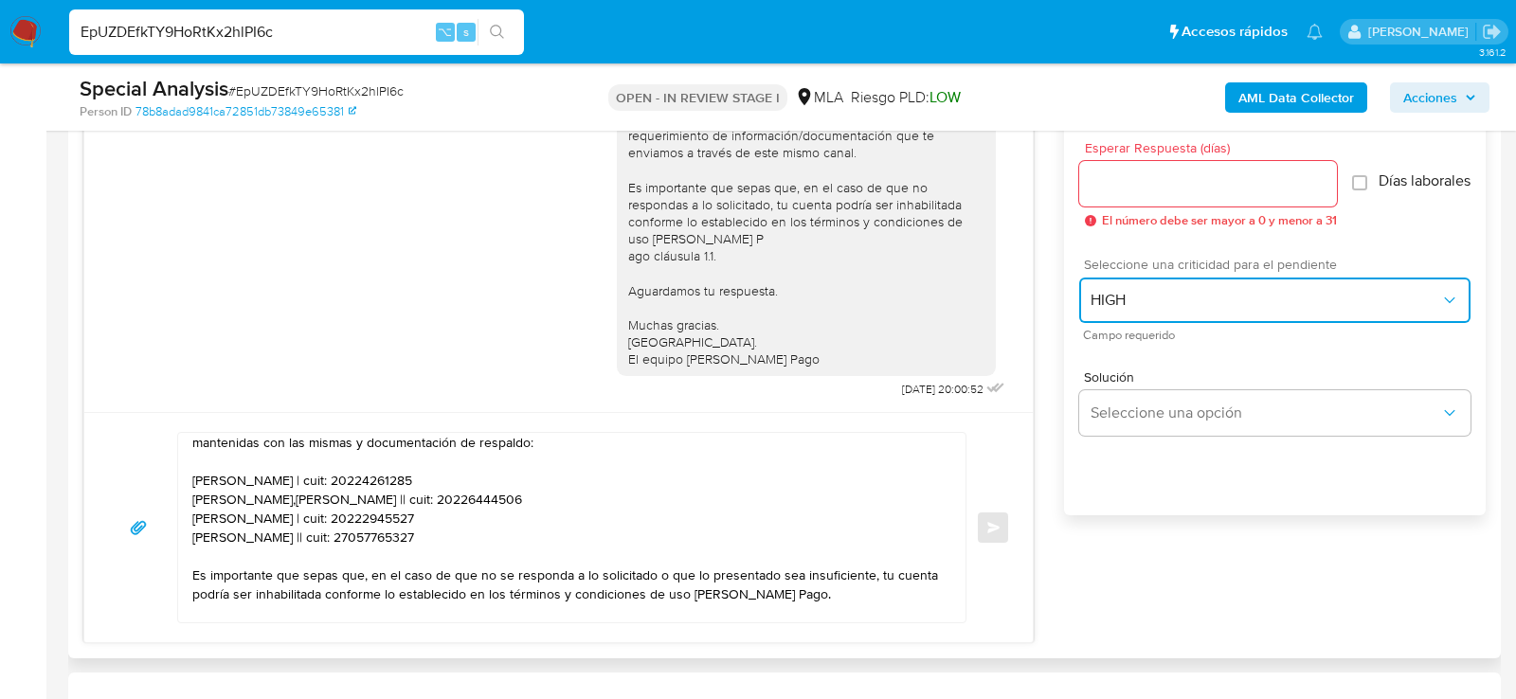
scroll to position [1048, 0]
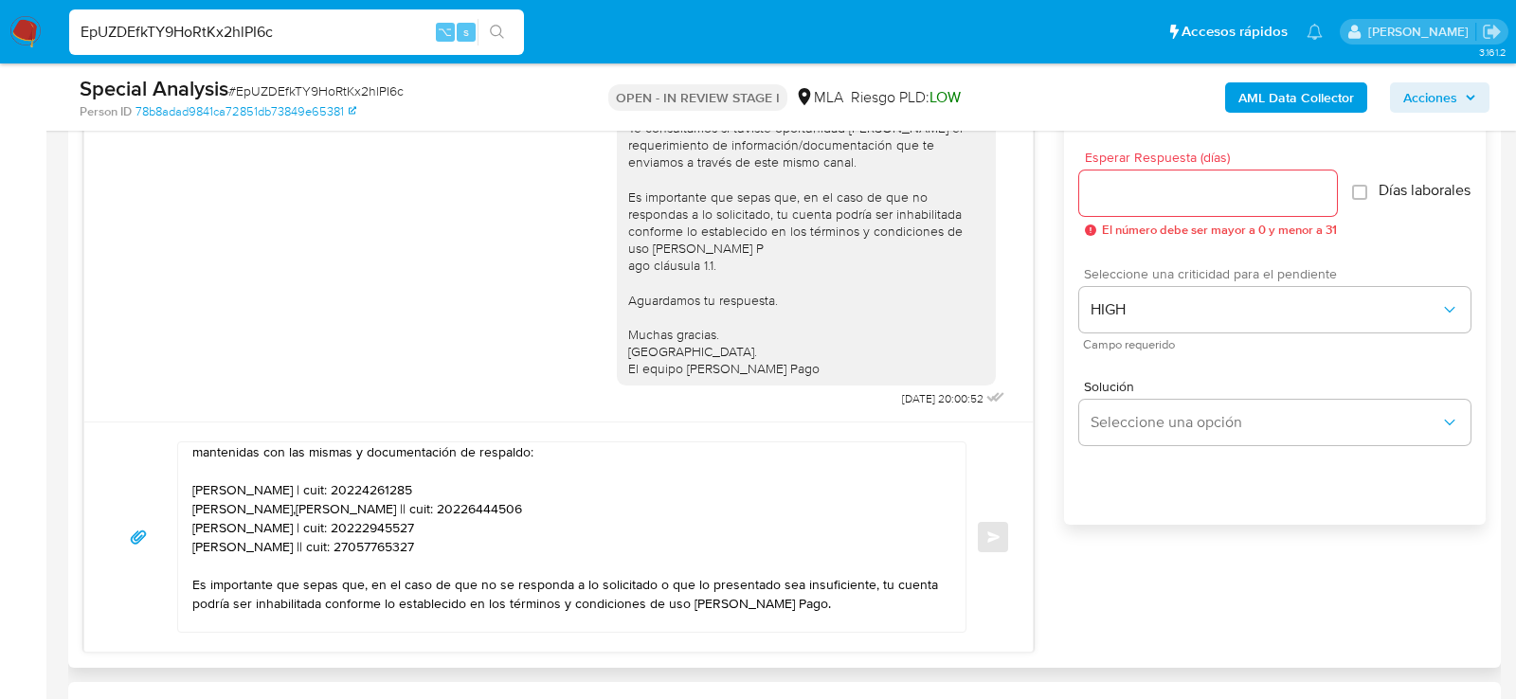
click at [1142, 209] on div at bounding box center [1208, 193] width 258 height 45
click at [1127, 190] on input "Esperar Respuesta (días)" at bounding box center [1208, 193] width 258 height 25
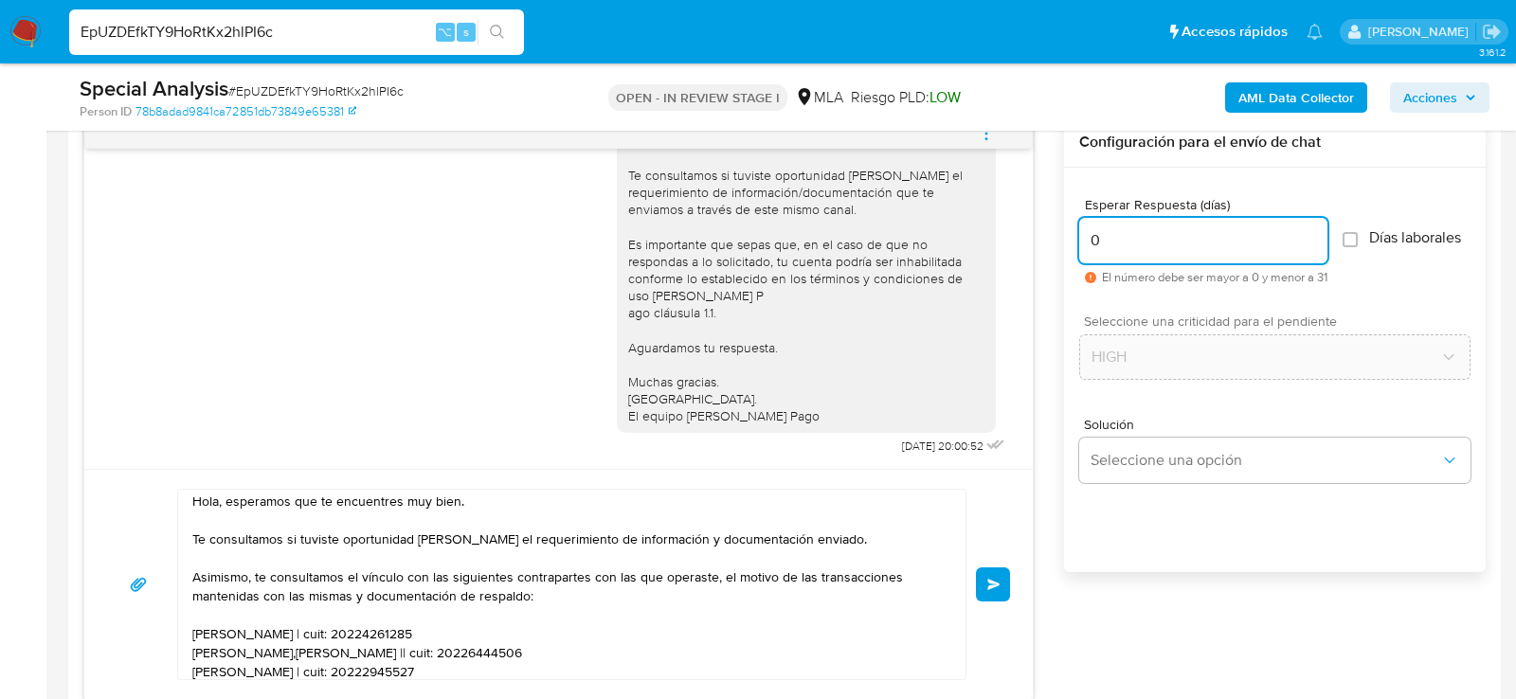
scroll to position [0, 0]
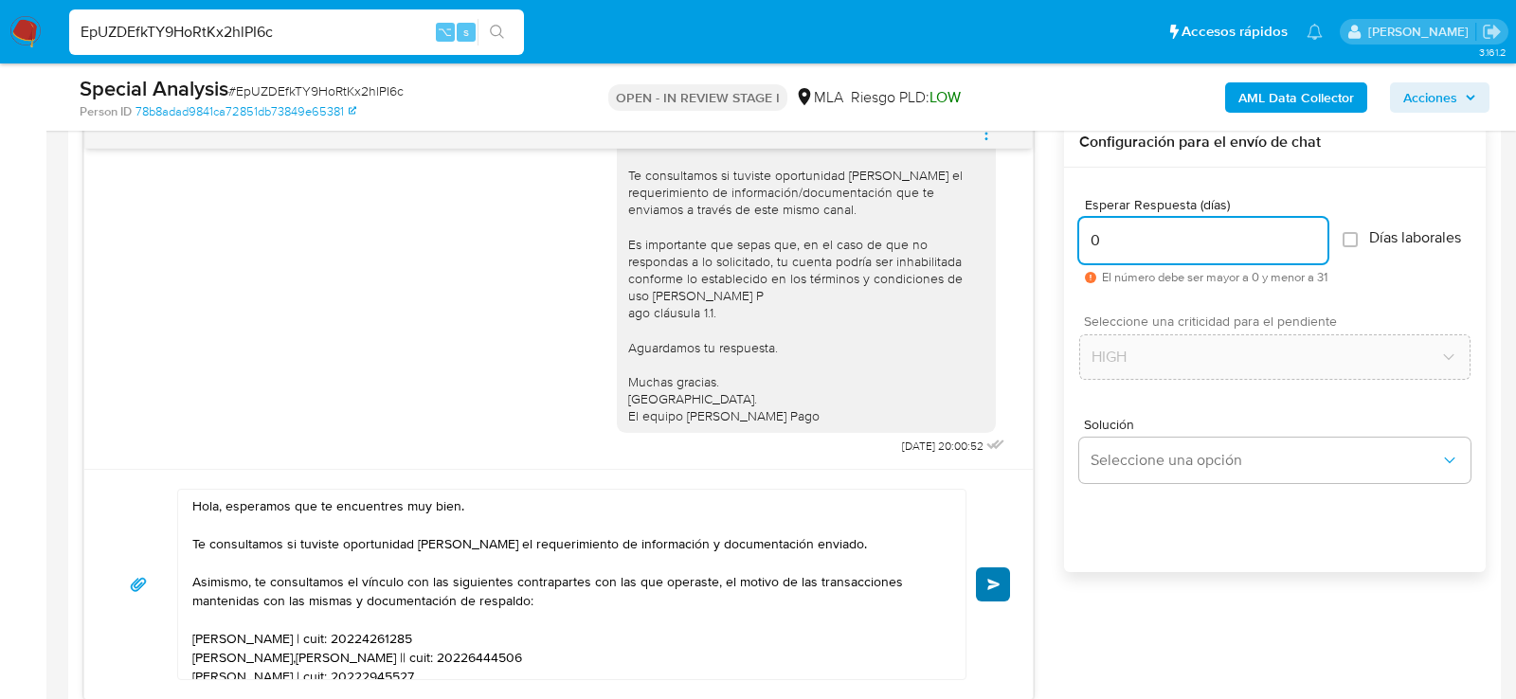
type input "0"
click at [976, 577] on button "Enviar" at bounding box center [993, 585] width 34 height 34
click at [985, 583] on button "Enviar" at bounding box center [993, 585] width 34 height 34
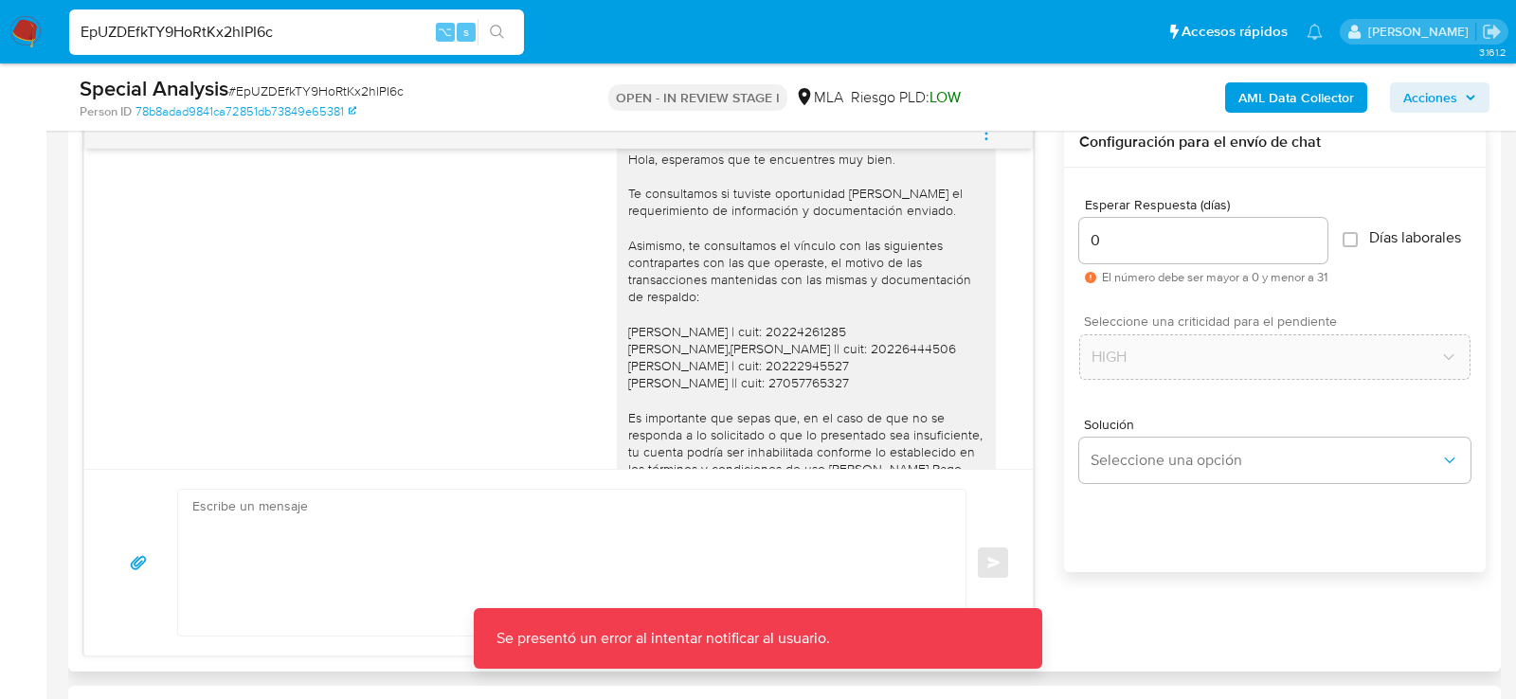
scroll to position [1494, 0]
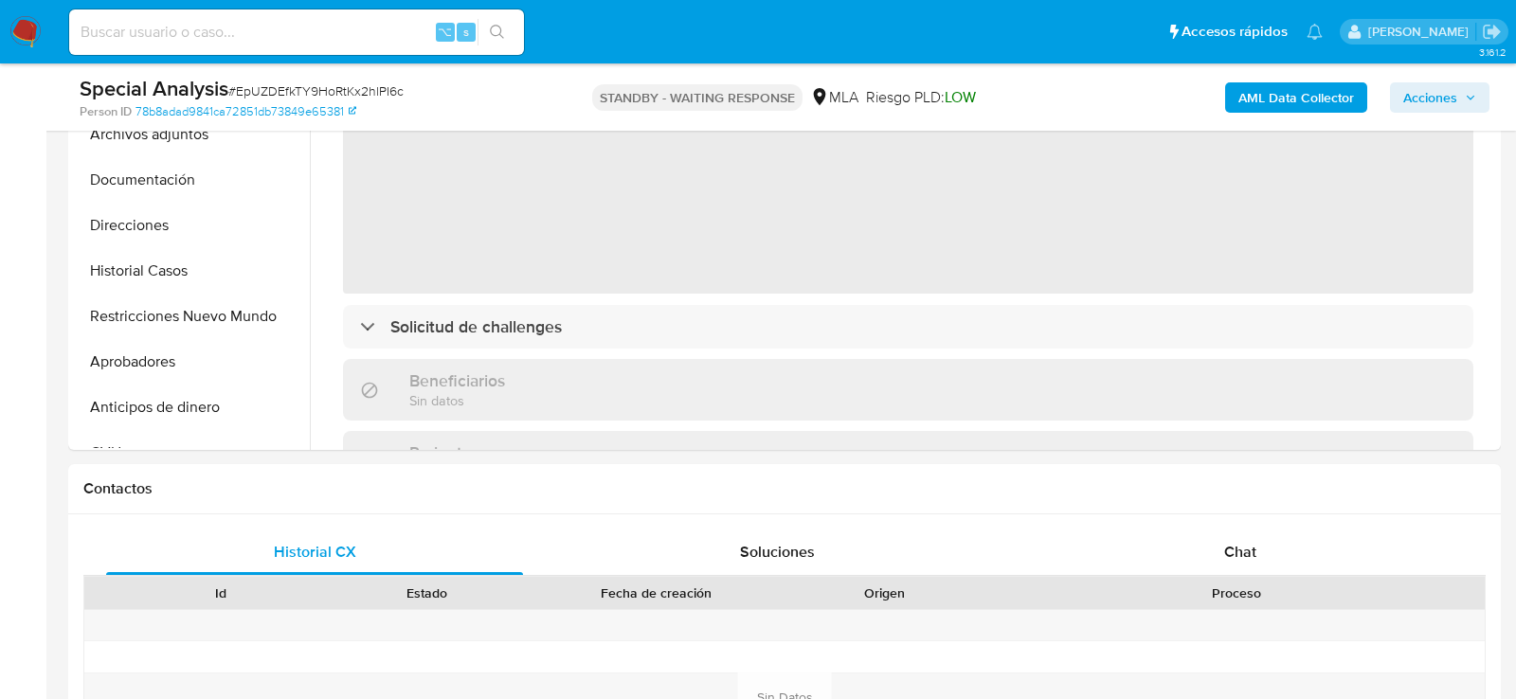
scroll to position [591, 0]
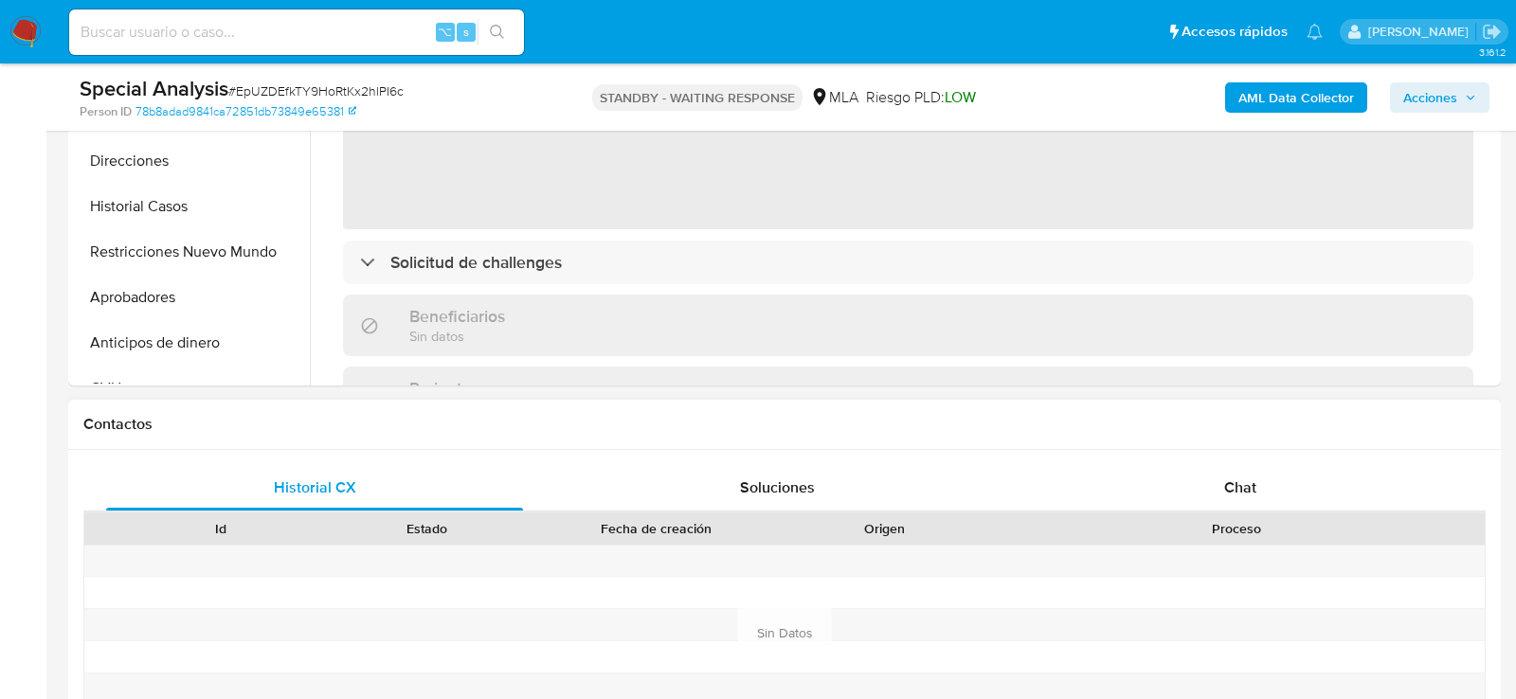
select select "10"
click at [1120, 459] on div "Historial CX Soluciones Chat Id Estado Fecha de creación Origen Proceso Anterio…" at bounding box center [784, 610] width 1433 height 320
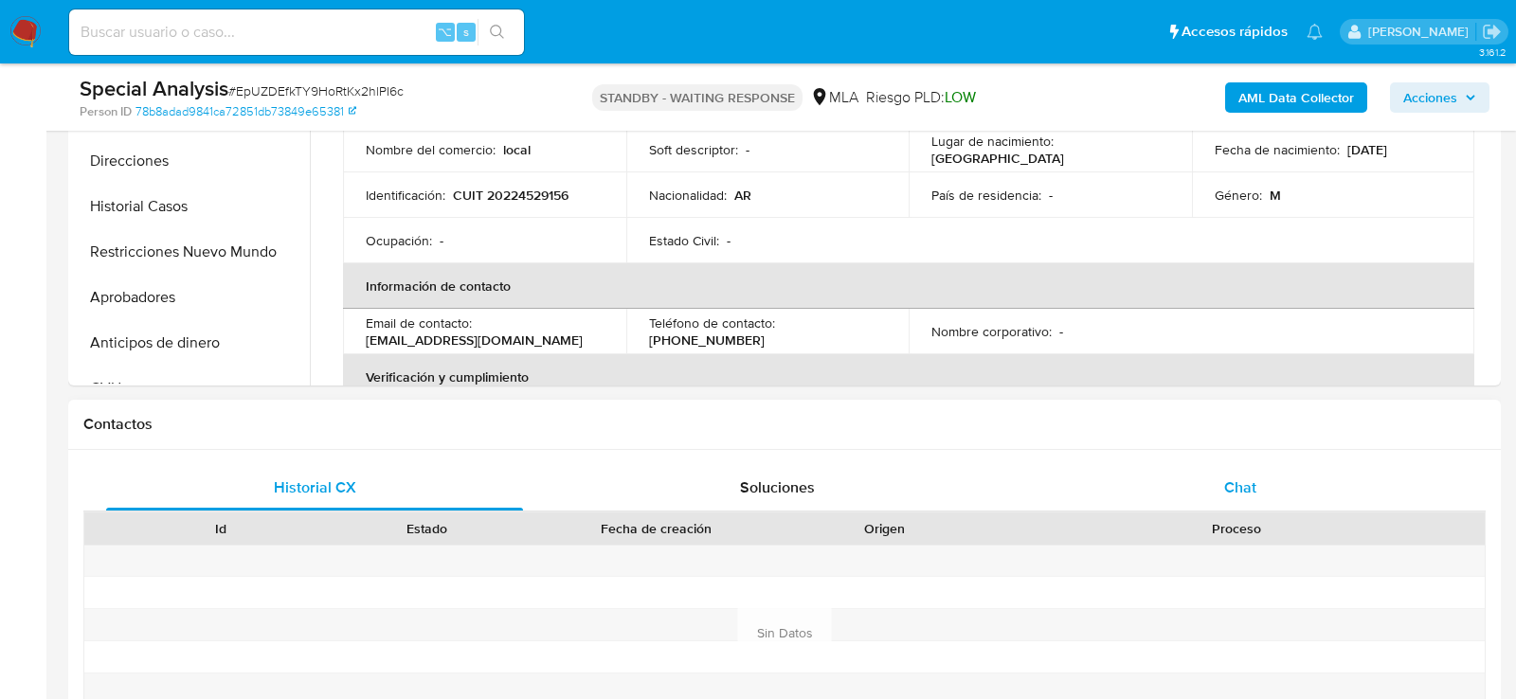
click at [1120, 467] on div "Chat" at bounding box center [1240, 487] width 417 height 45
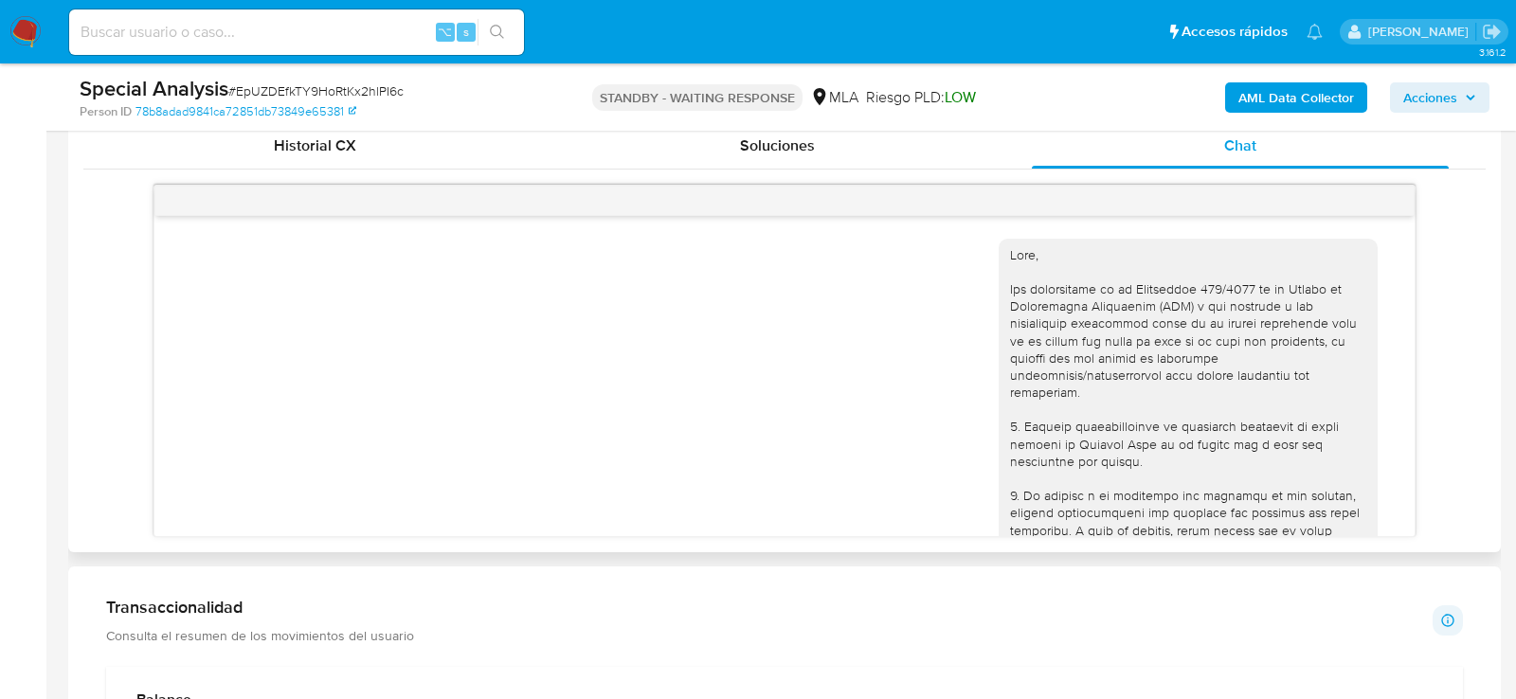
scroll to position [1777, 0]
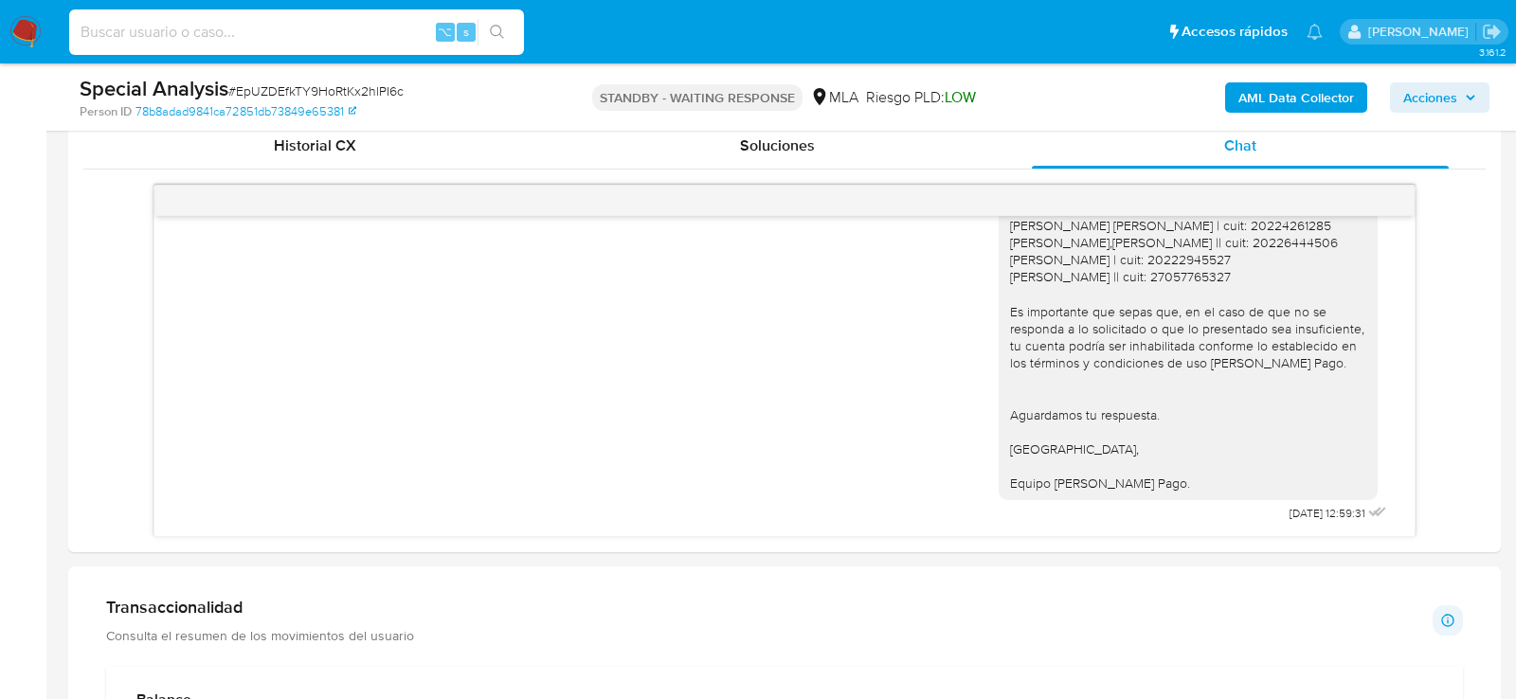
click at [297, 26] on input at bounding box center [296, 32] width 455 height 25
paste input "Qa2OL5ELMQeJ4hH2eogFA0eC"
type input "Qa2OL5ELMQeJ4hH2eogFA0eC"
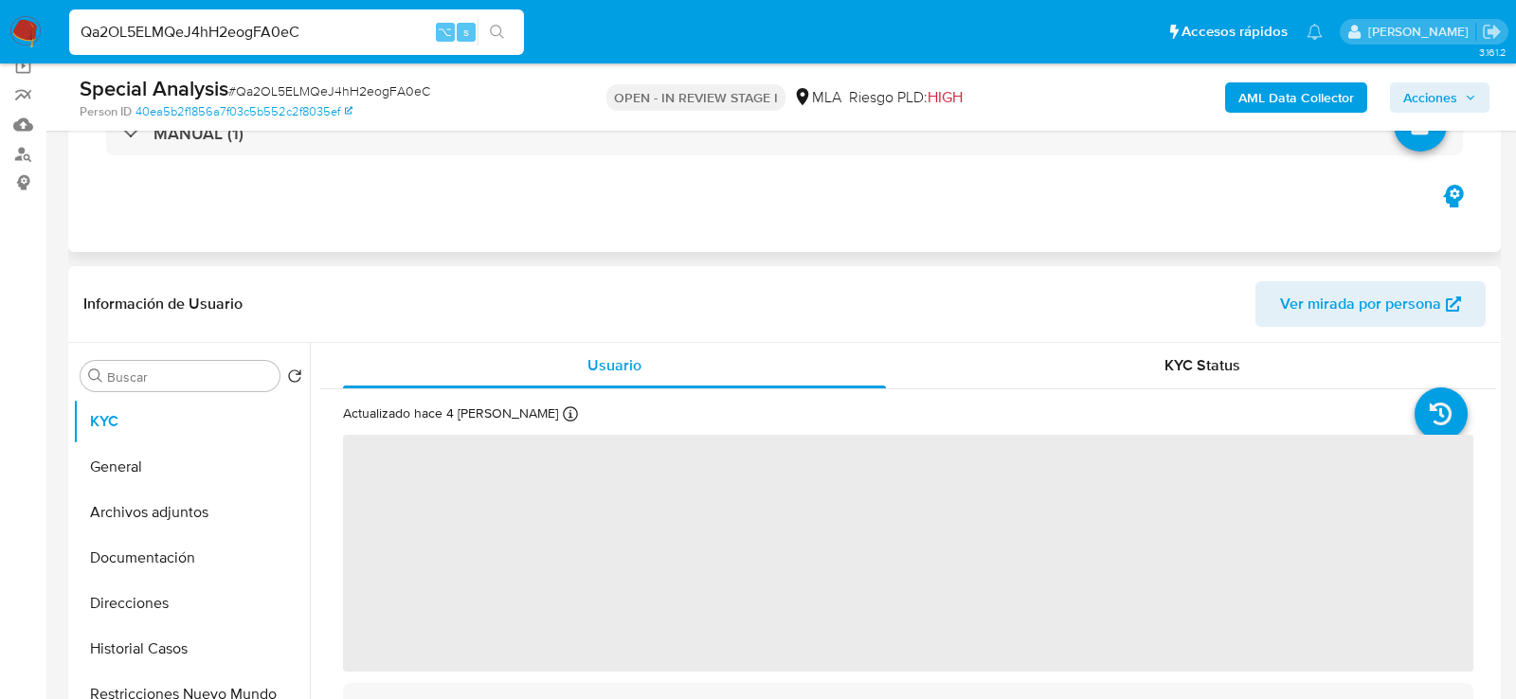
select select "10"
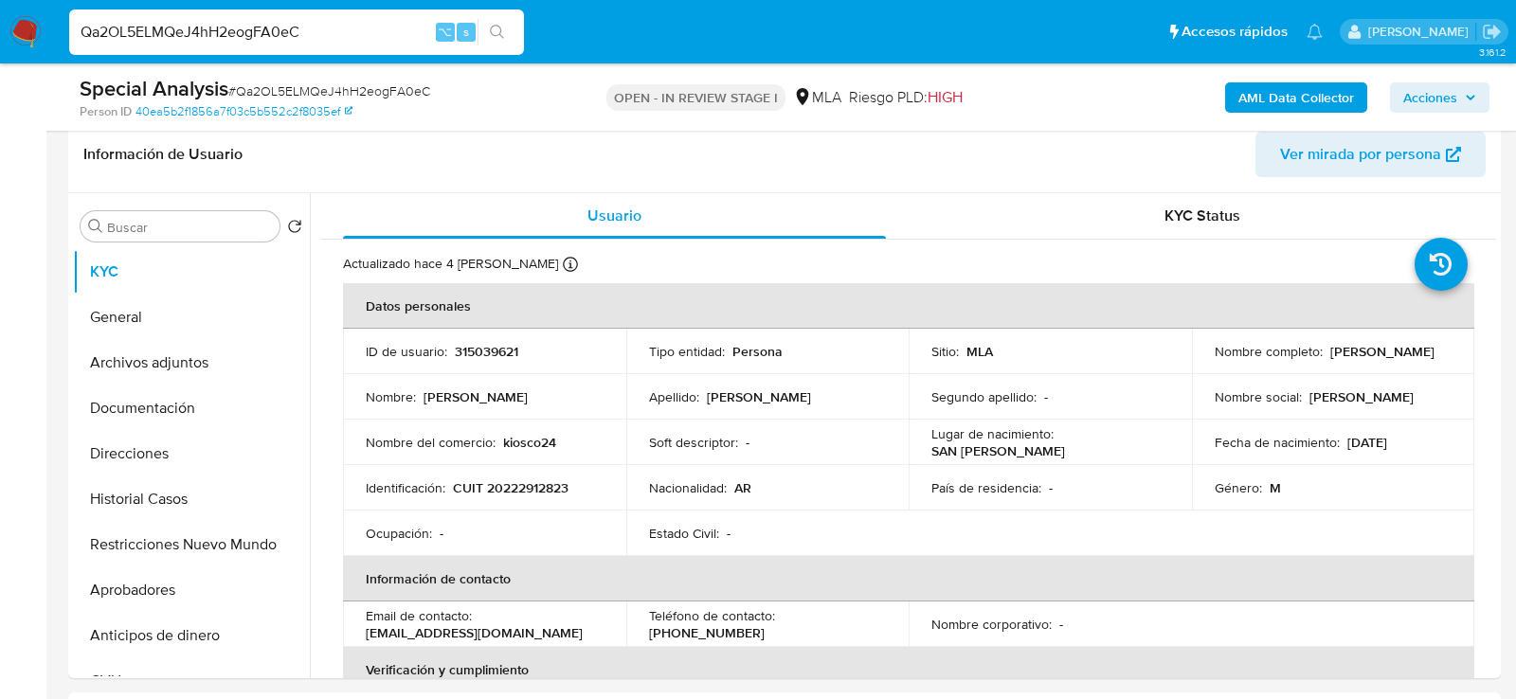
scroll to position [332, 0]
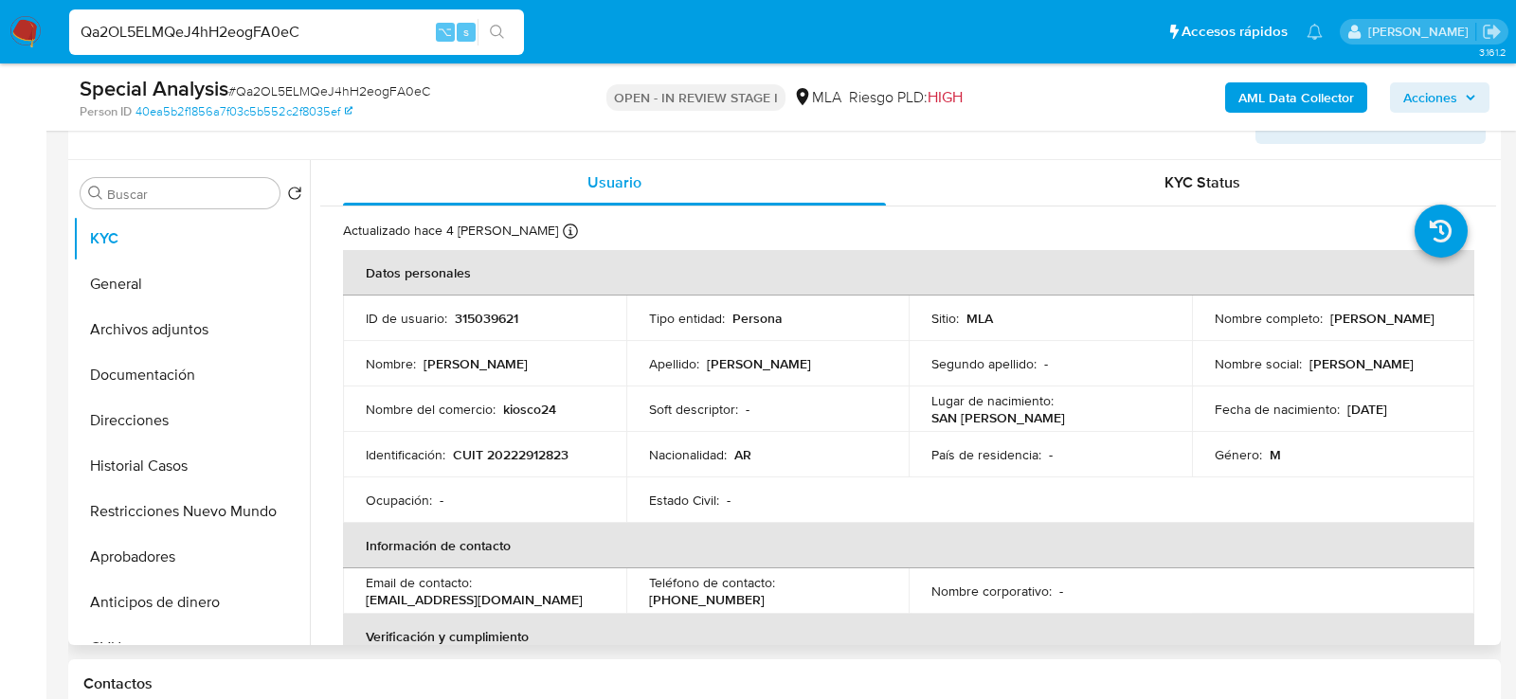
click at [561, 458] on p "CUIT 20222912823" at bounding box center [511, 454] width 116 height 17
copy p "20222912823"
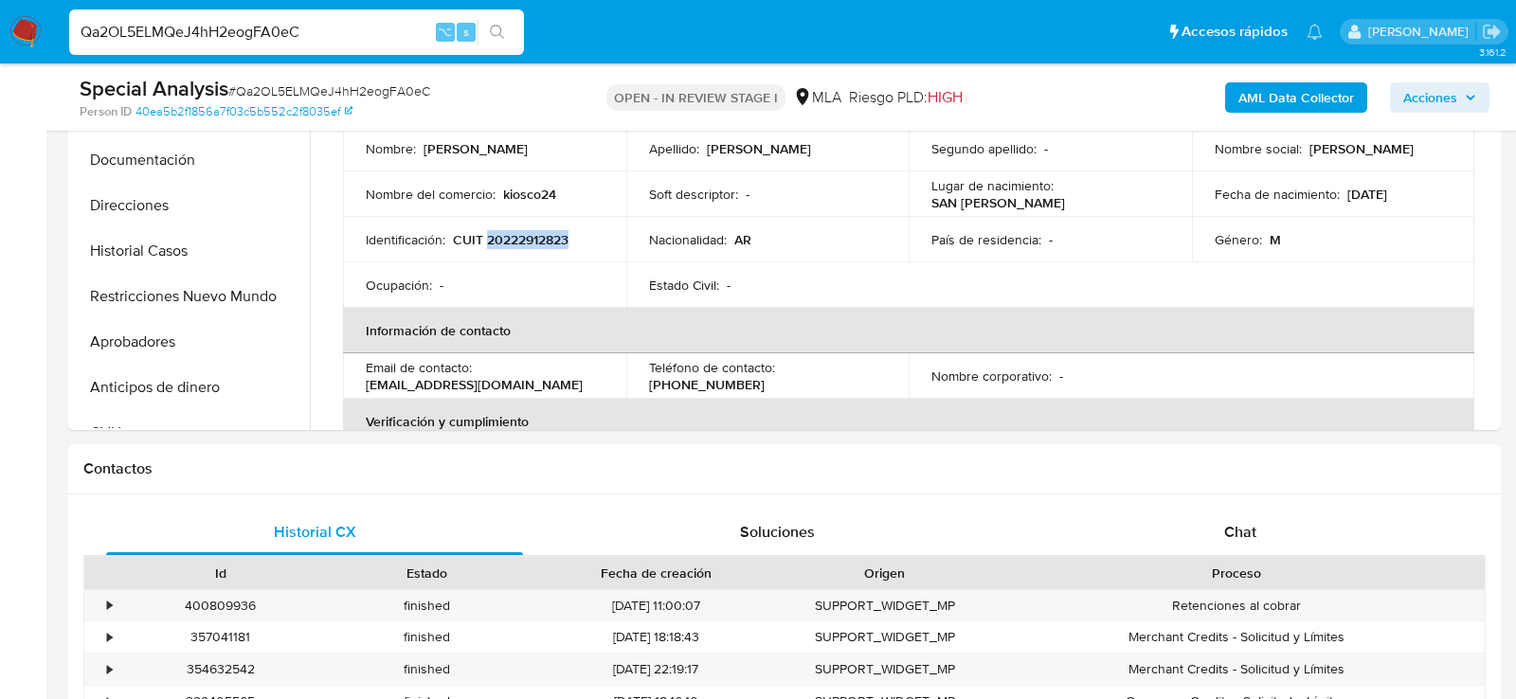
scroll to position [736, 0]
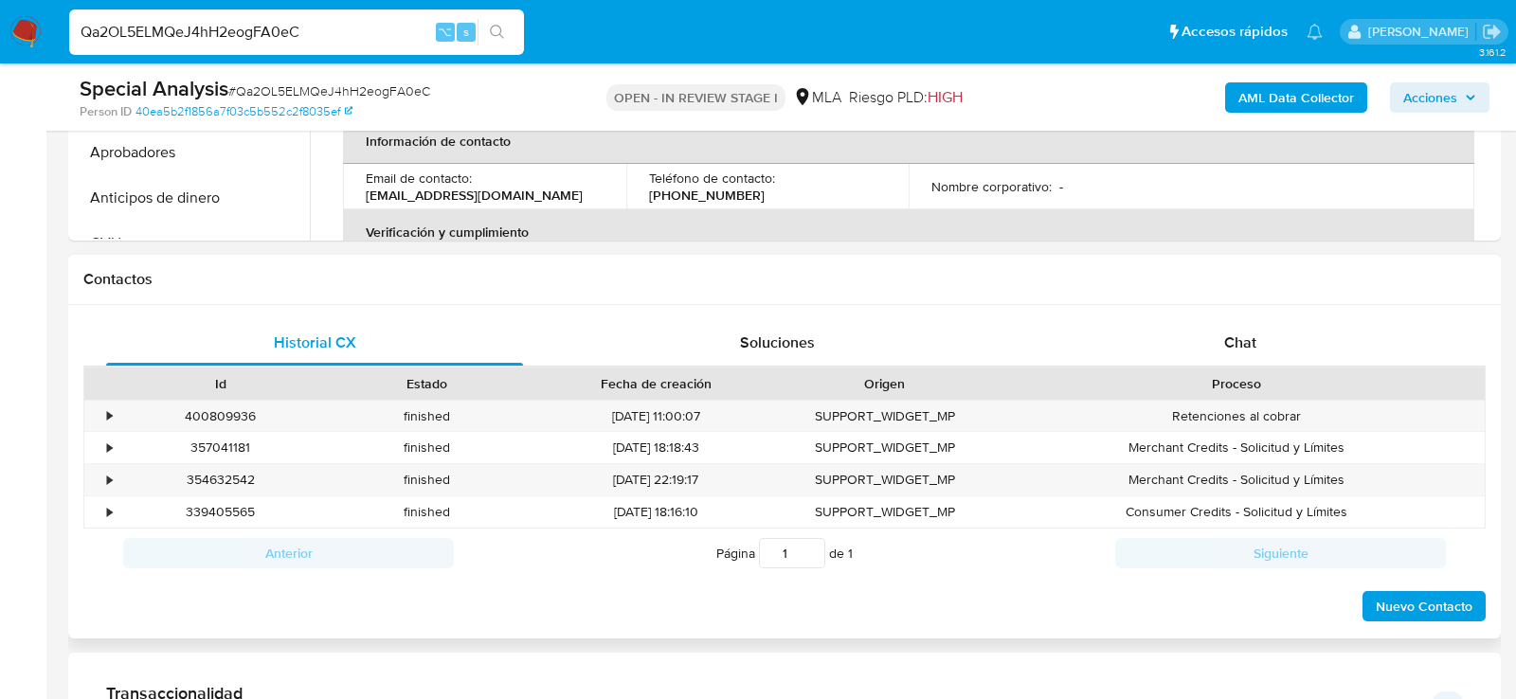
click at [1237, 312] on div "Historial CX Soluciones Chat Id Estado Fecha de creación Origen Proceso • 40080…" at bounding box center [784, 472] width 1433 height 335
click at [1204, 323] on div "Chat" at bounding box center [1240, 342] width 417 height 45
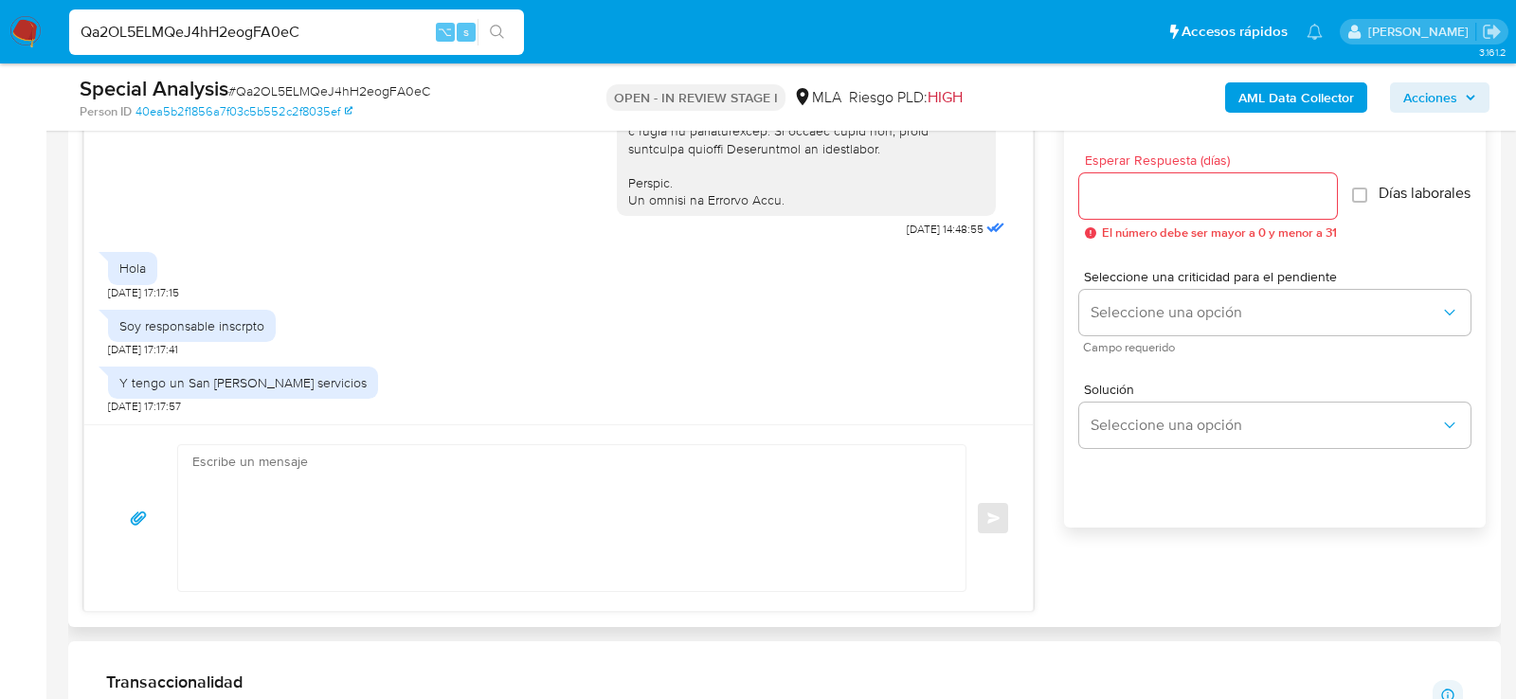
scroll to position [1055, 0]
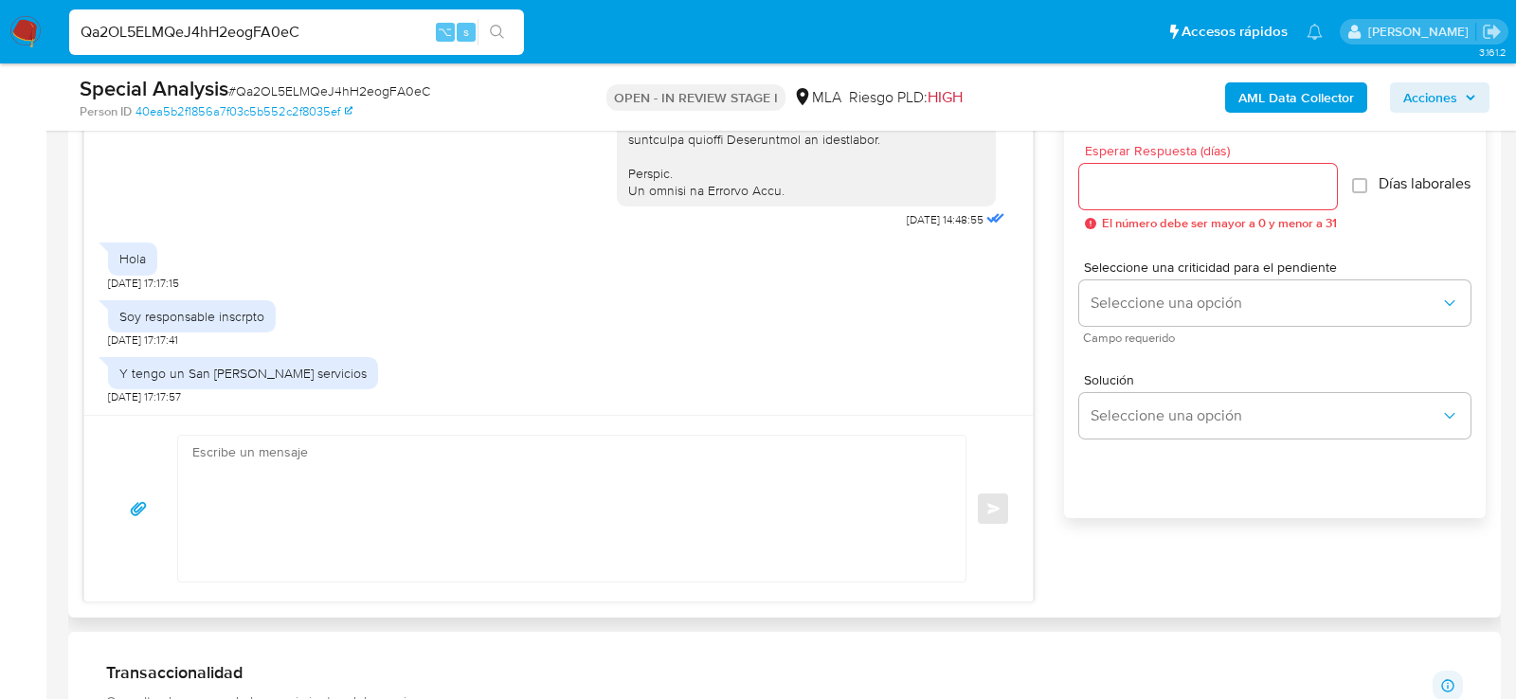
click at [371, 478] on textarea at bounding box center [567, 509] width 750 height 146
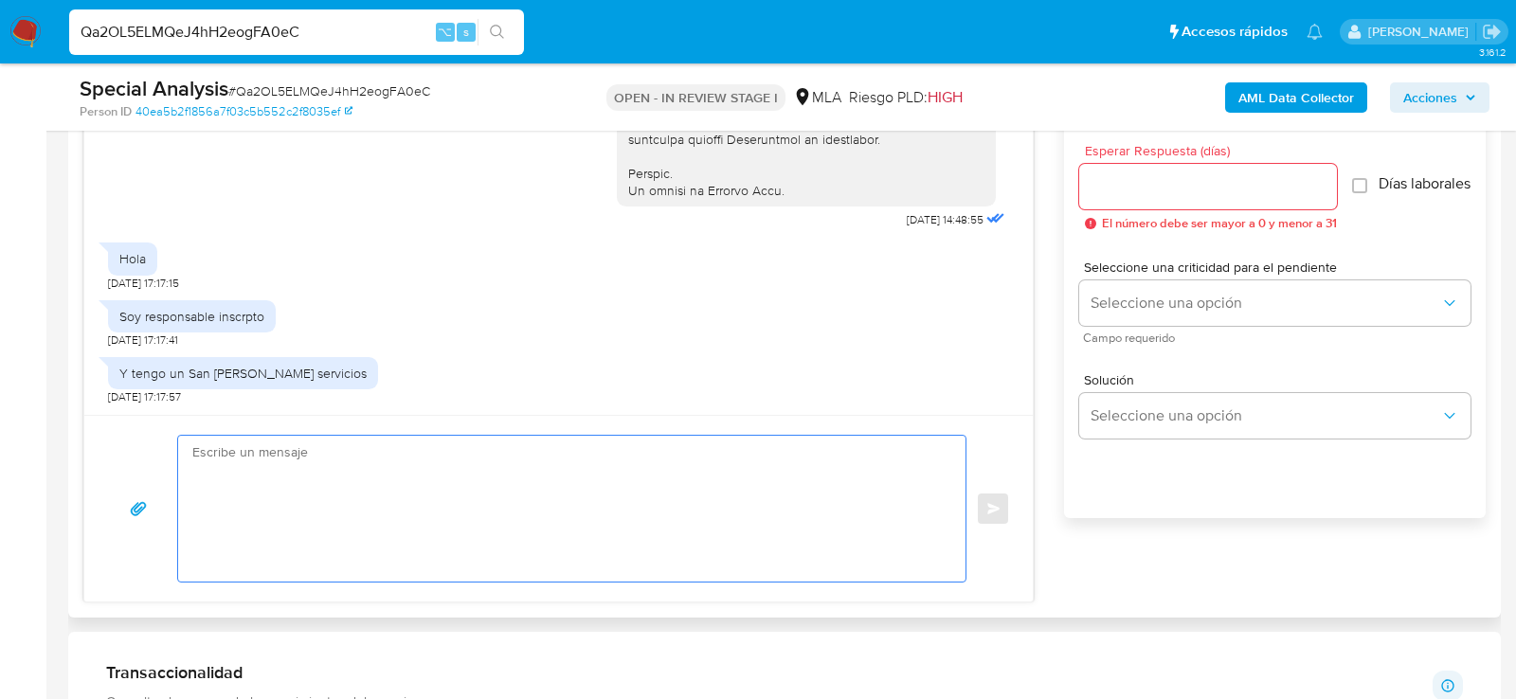
paste textarea "Lore , Ip dolorsi am con adipiscinge seddoeiusmo te in utlabo et Dolorem Aliq, …"
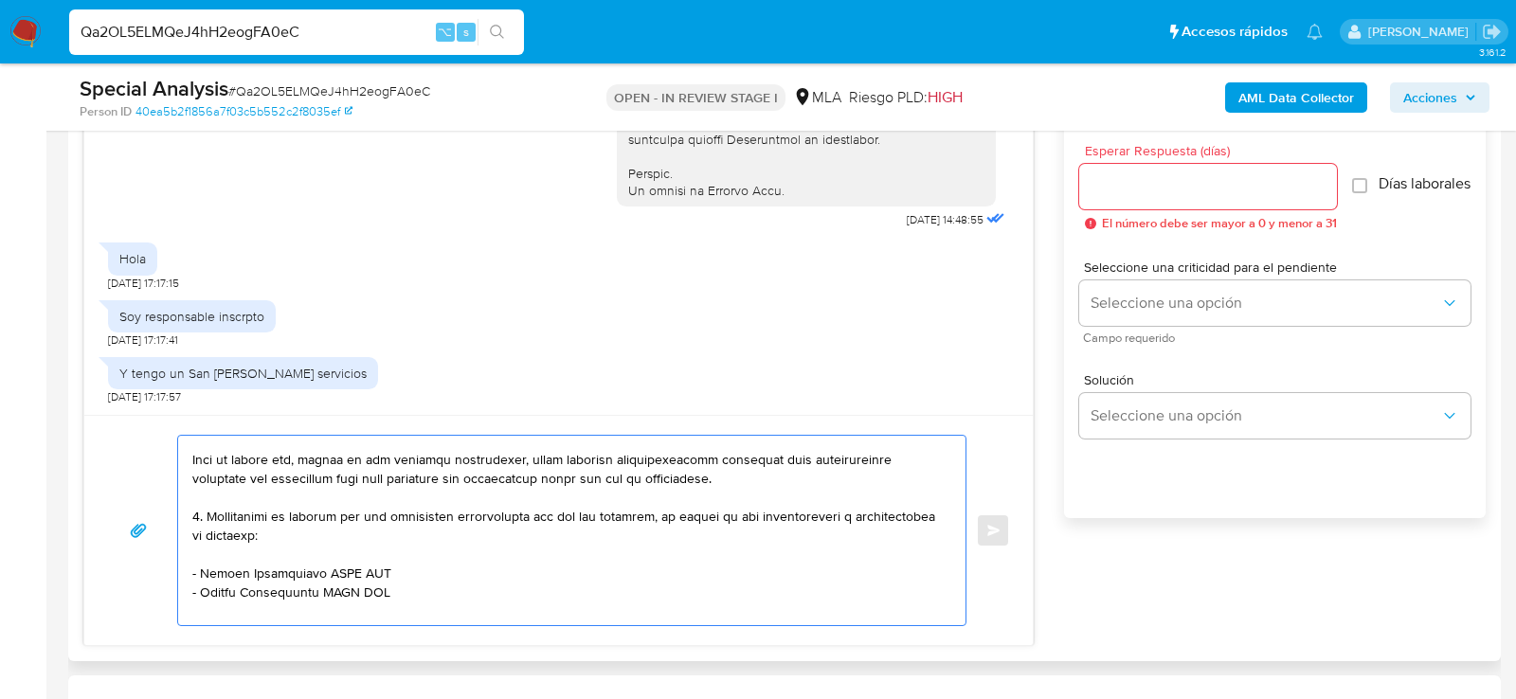
scroll to position [364, 0]
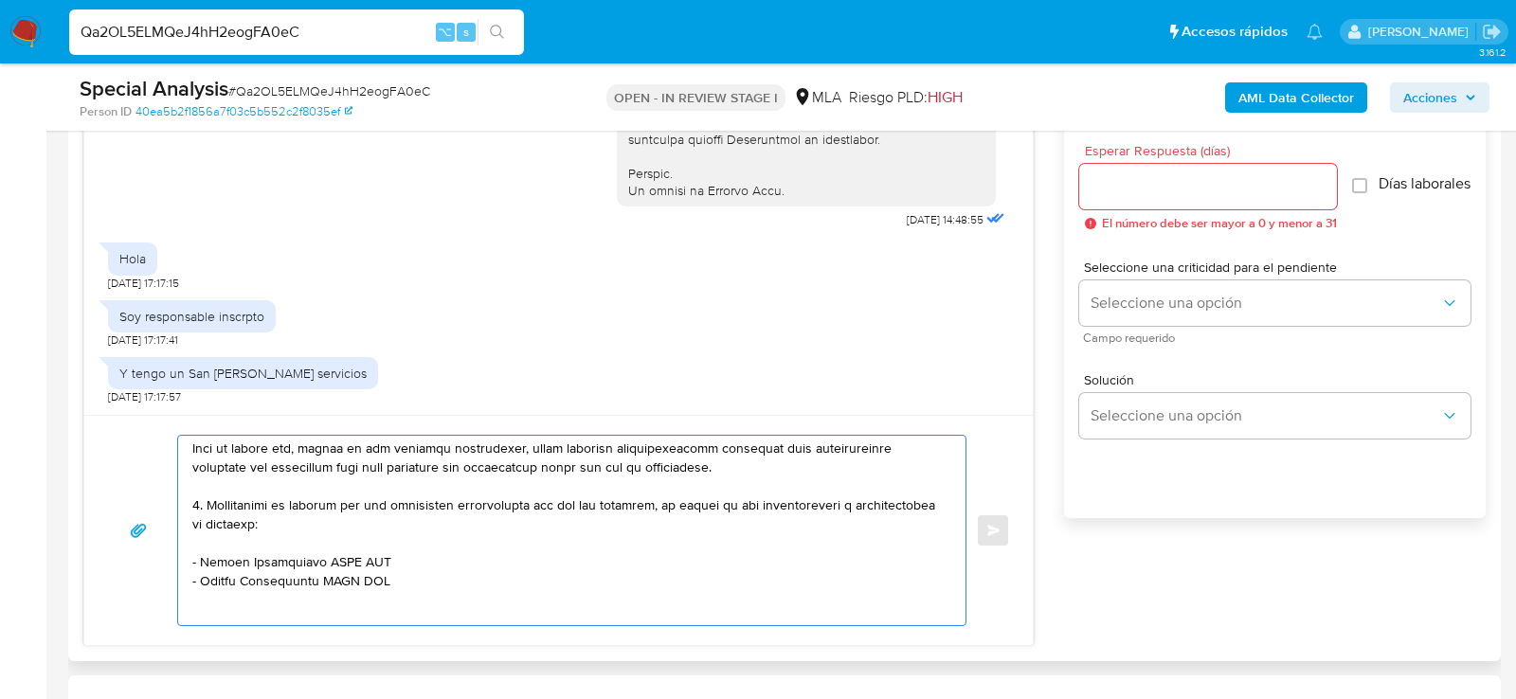
click at [497, 575] on textarea at bounding box center [567, 531] width 750 height 190
paste textarea "20313994415 Angel Antonio Torres Gonzalez 20164691854 Paulo Leonardo Garcia 202…"
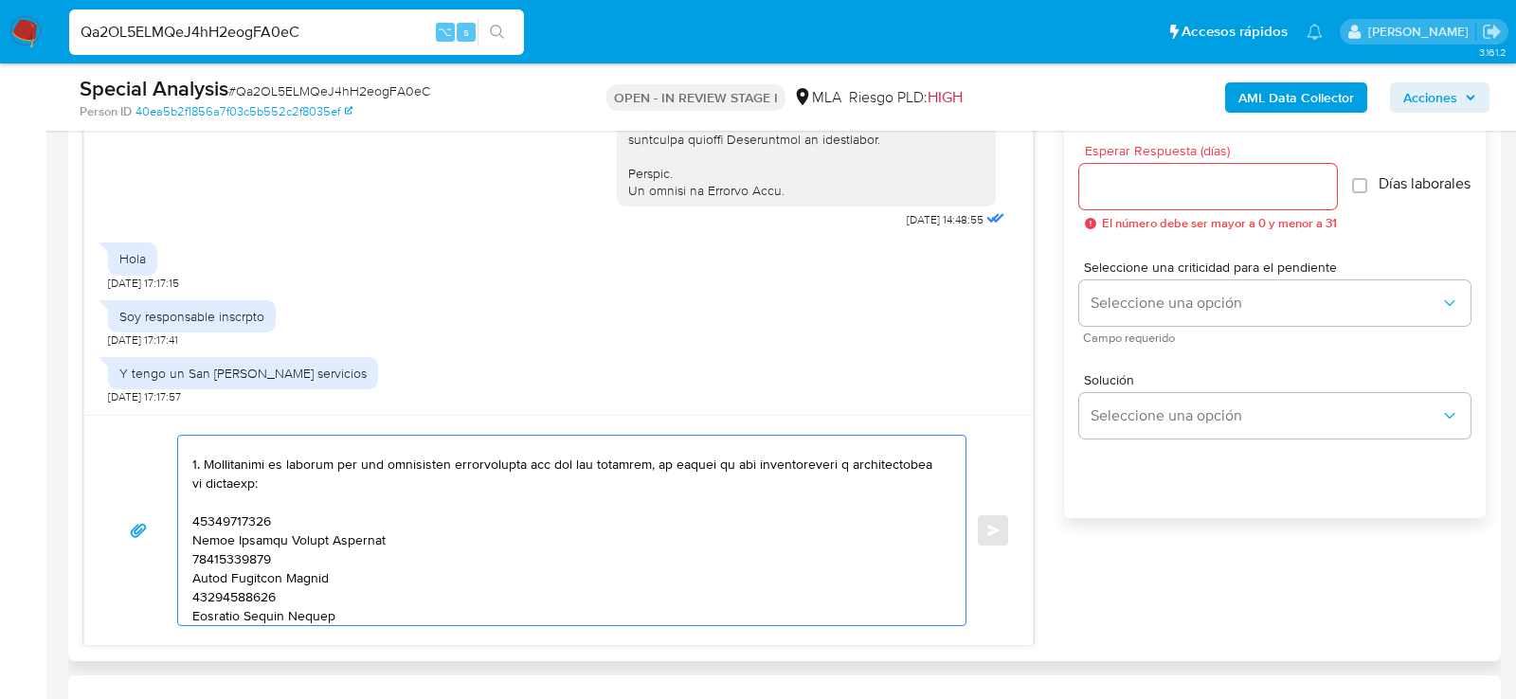
click at [244, 524] on textarea at bounding box center [567, 531] width 750 height 190
paste textarea "20313994415"
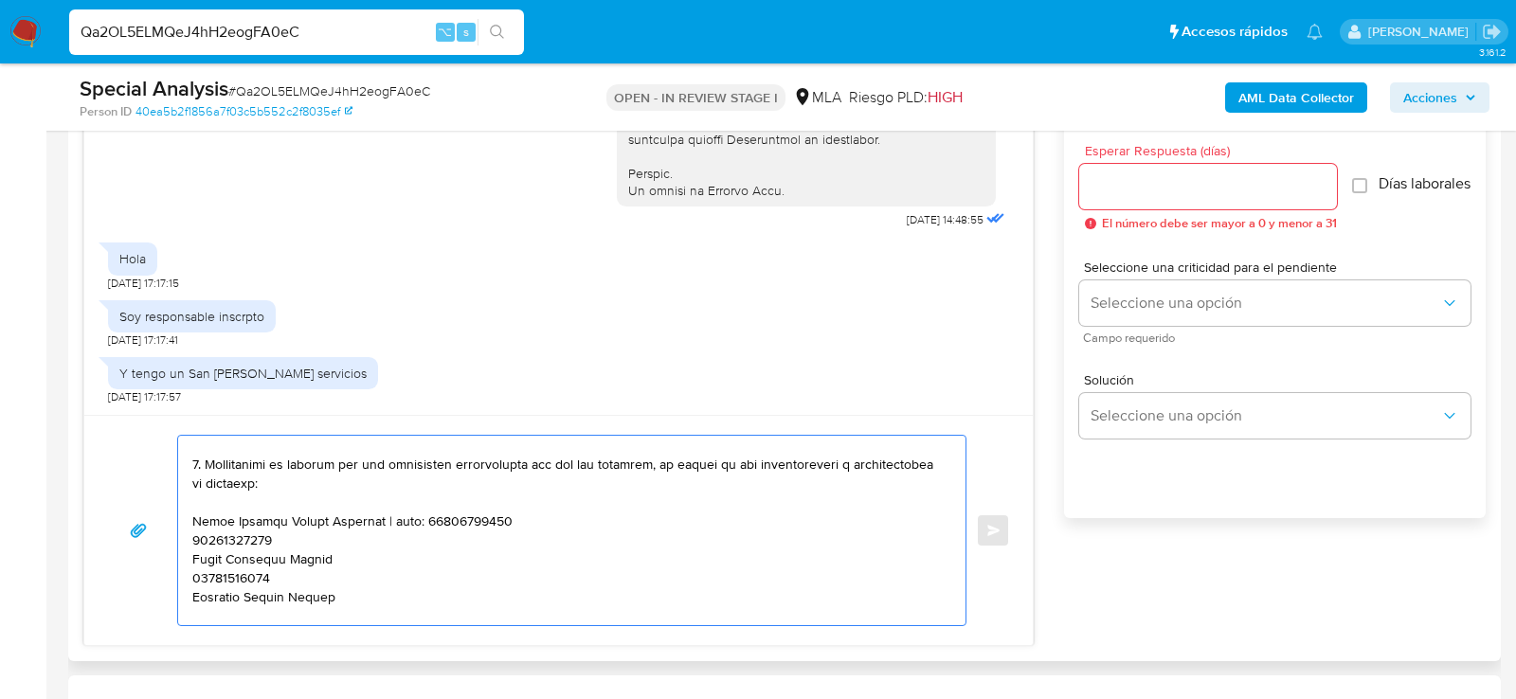
click at [214, 536] on textarea at bounding box center [567, 531] width 750 height 190
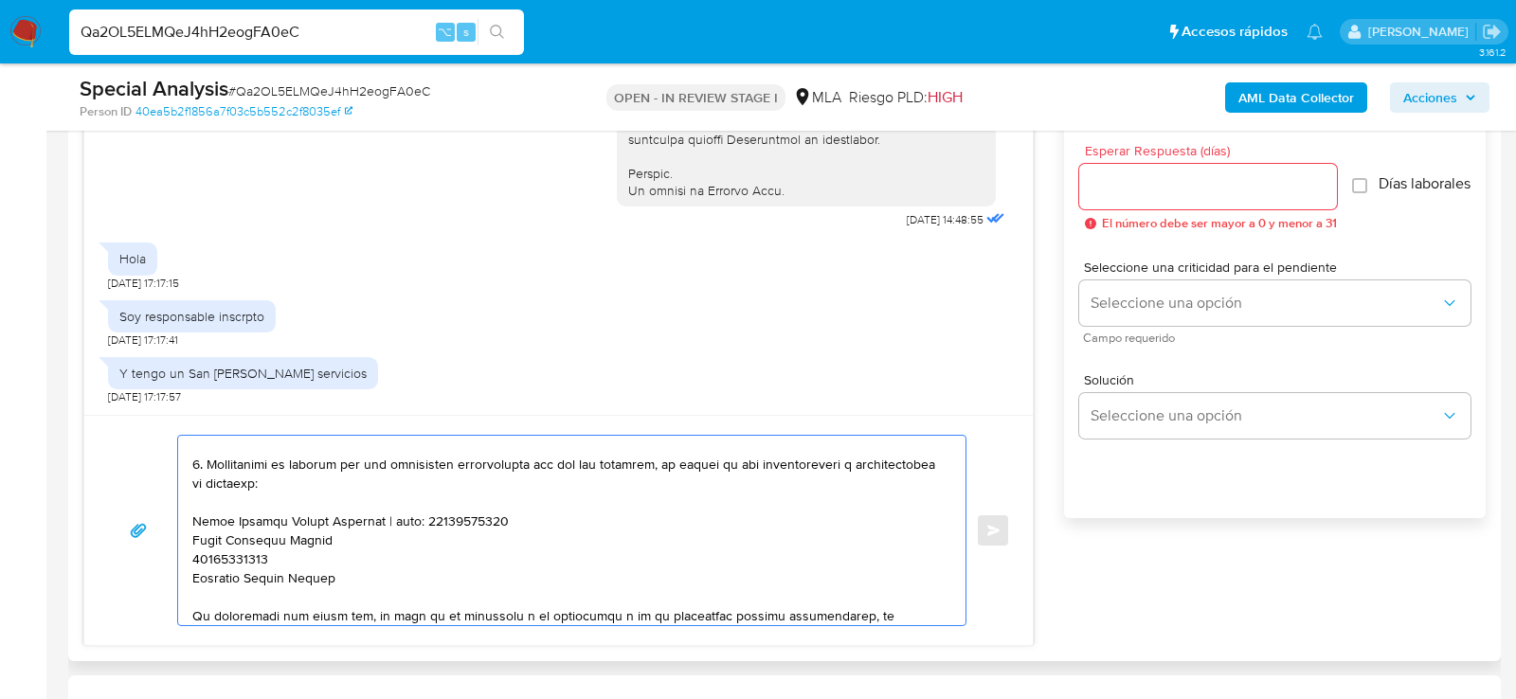
click at [380, 544] on textarea at bounding box center [567, 531] width 750 height 190
paste textarea "20164691854"
click at [249, 551] on textarea at bounding box center [567, 531] width 750 height 190
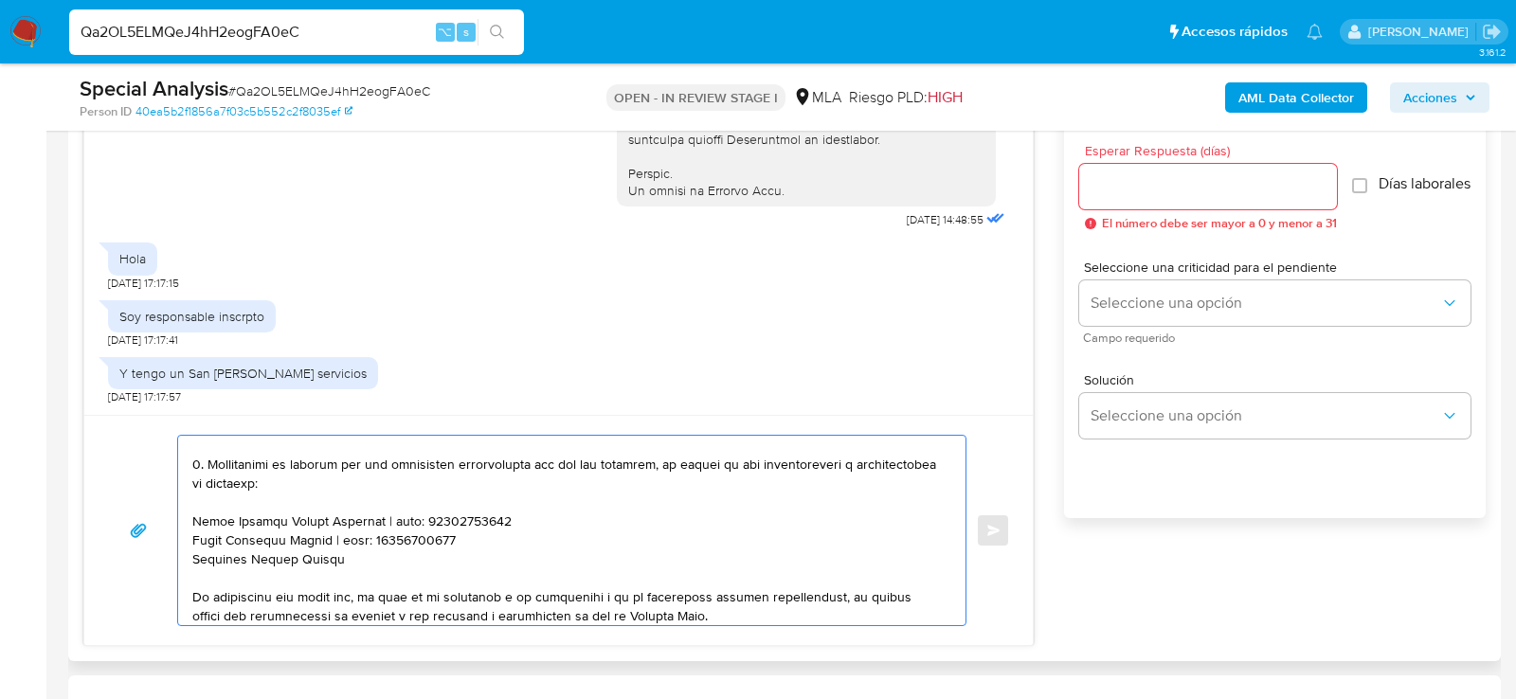
click at [365, 562] on textarea at bounding box center [567, 531] width 750 height 190
paste textarea "20277607701"
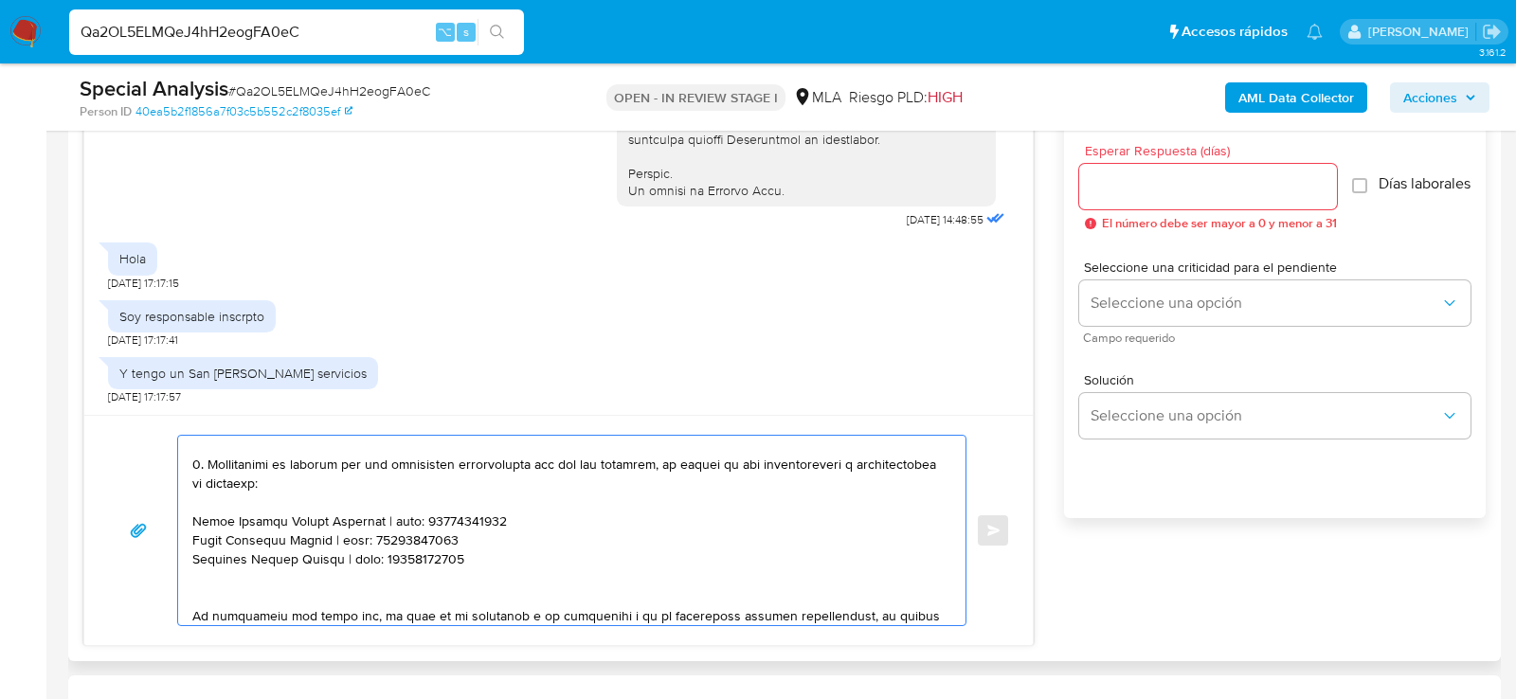
paste textarea "Silvia Alejandra Vera"
paste textarea "27236330686"
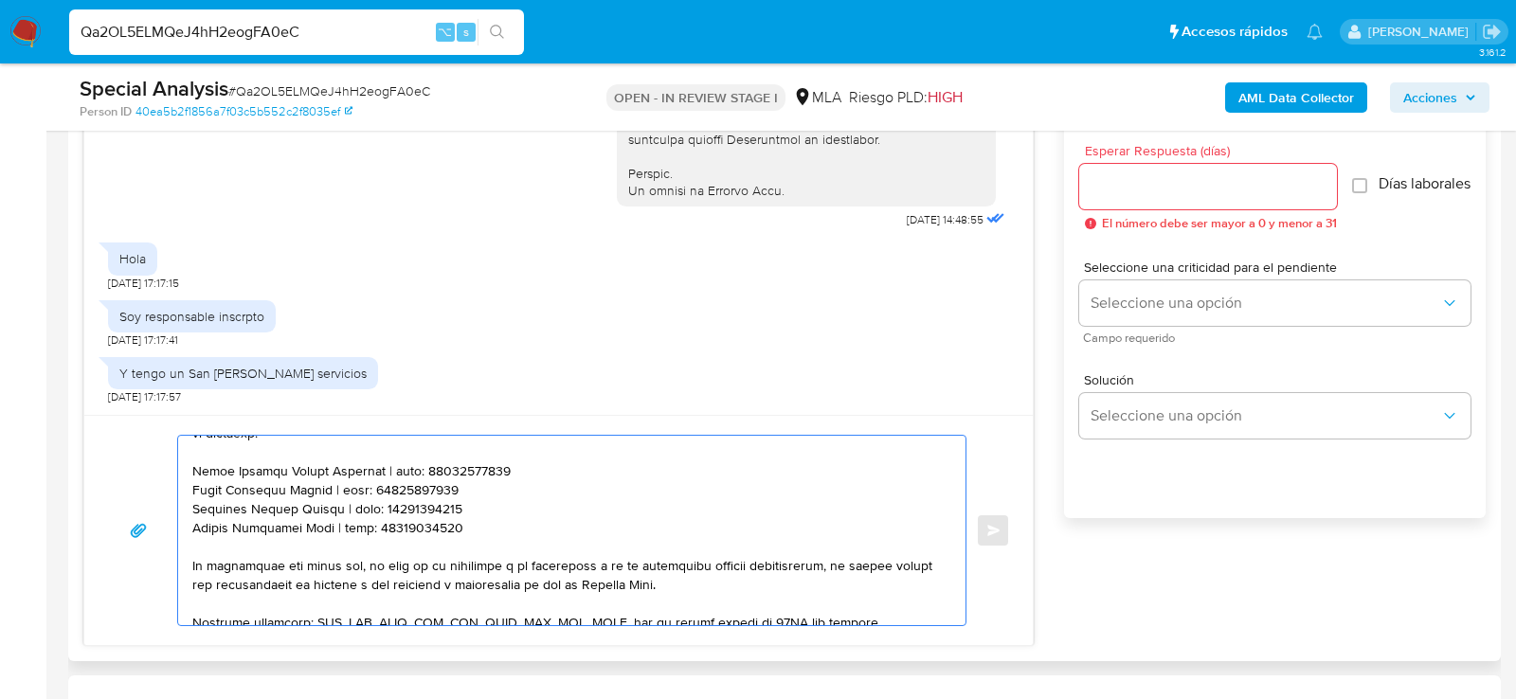
scroll to position [454, 0]
paste textarea "Moreno Srl"
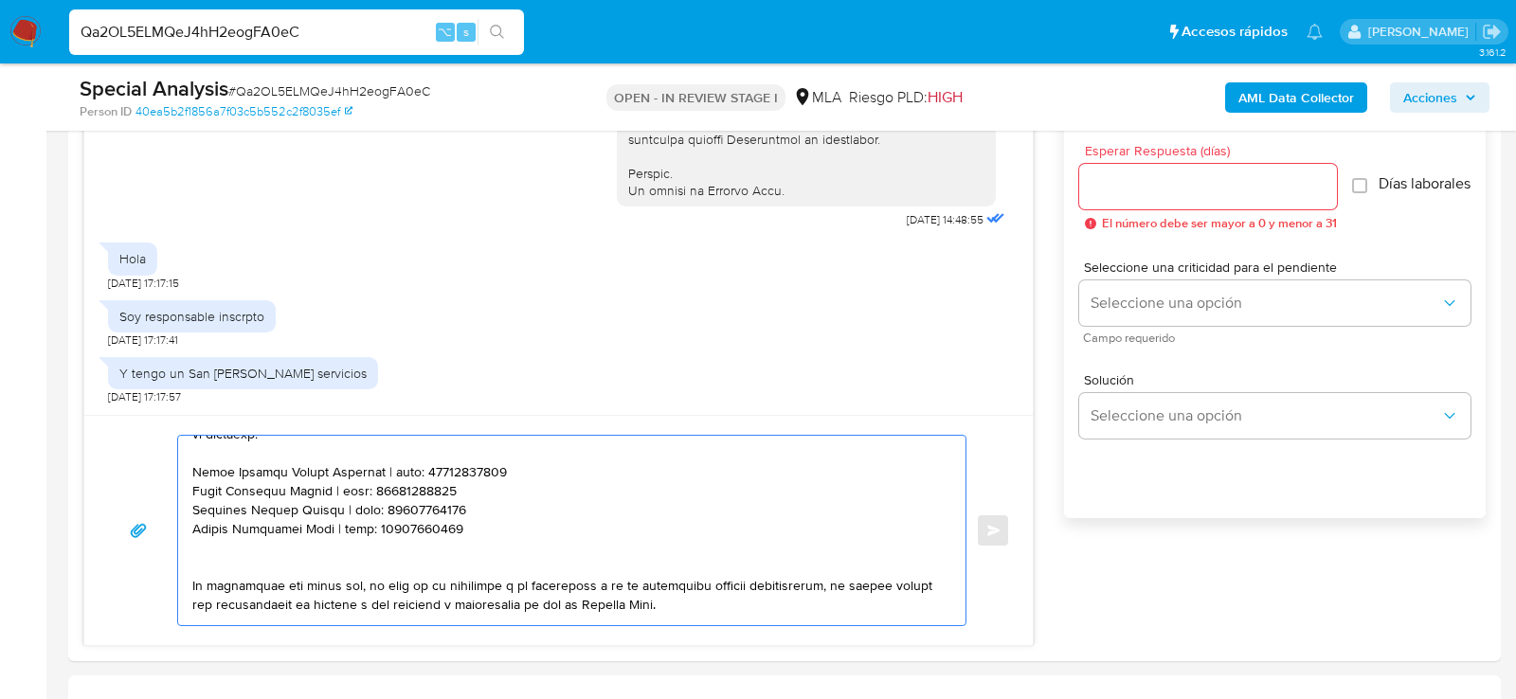
paste textarea "Moreno Srl"
paste textarea "30691920182"
type textarea "Lore , Ip dolorsi am con adipiscinge seddoeiusmo te in utlabo et Dolorem Aliq, …"
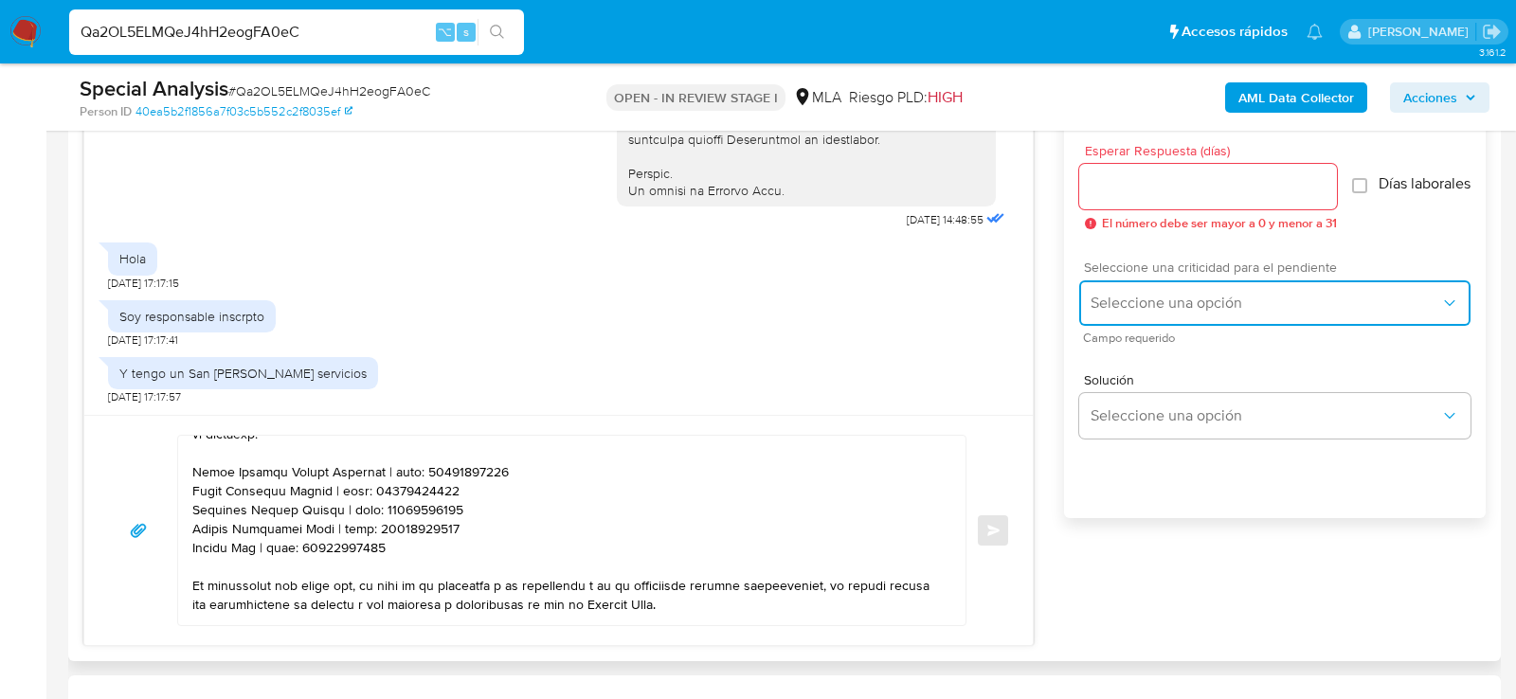
click at [1153, 326] on button "Seleccione una opción" at bounding box center [1274, 302] width 391 height 45
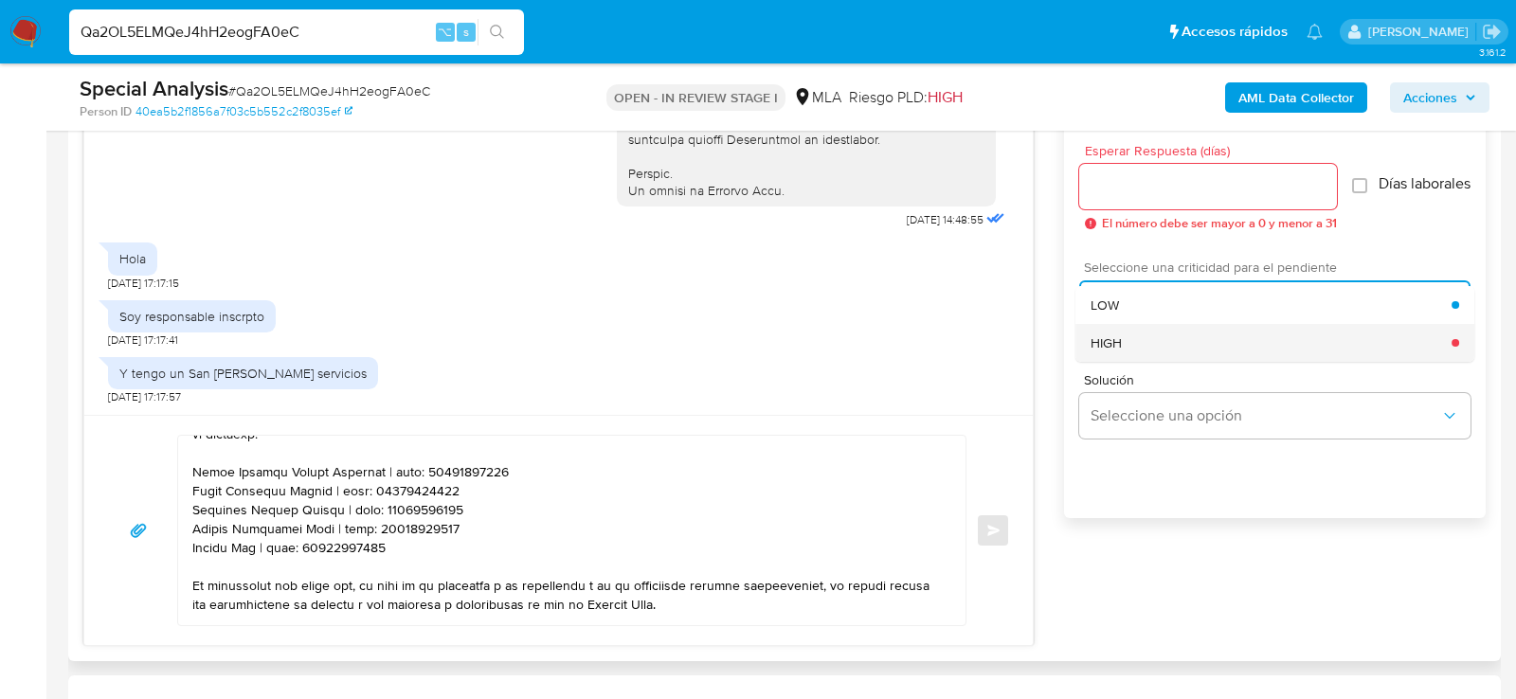
click at [1149, 352] on div "HIGH" at bounding box center [1271, 343] width 361 height 38
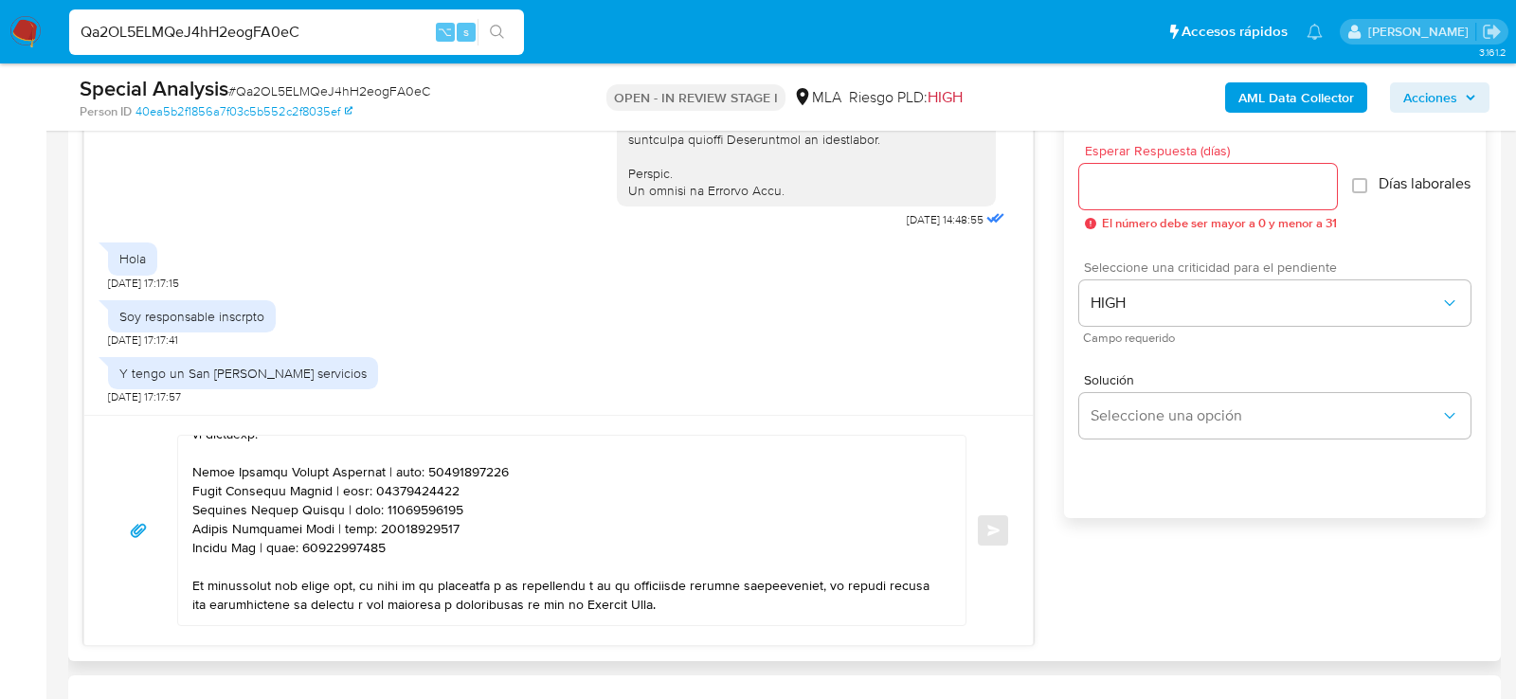
click at [1149, 198] on div at bounding box center [1208, 186] width 258 height 45
click at [1147, 194] on input "Esperar Respuesta (días)" at bounding box center [1208, 186] width 258 height 25
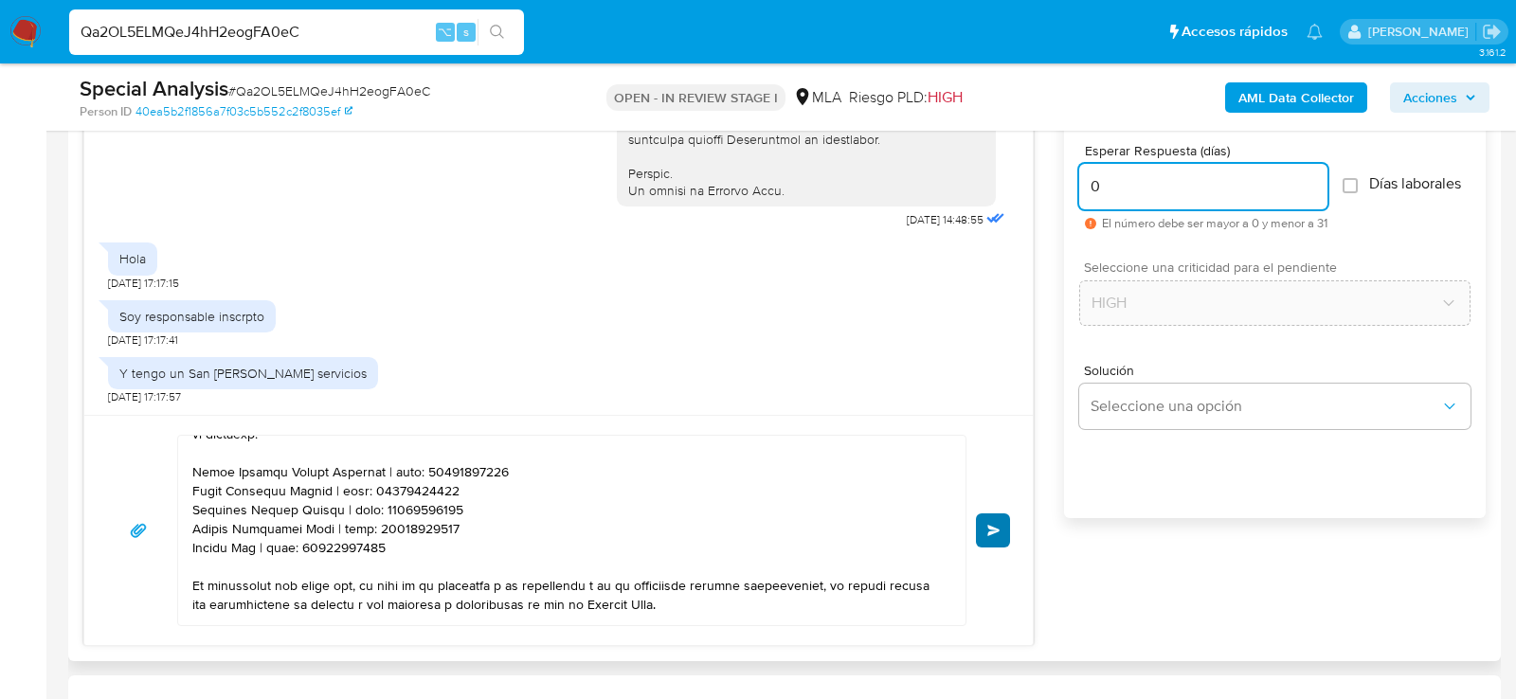
type input "0"
click at [988, 515] on button "Enviar" at bounding box center [993, 531] width 34 height 34
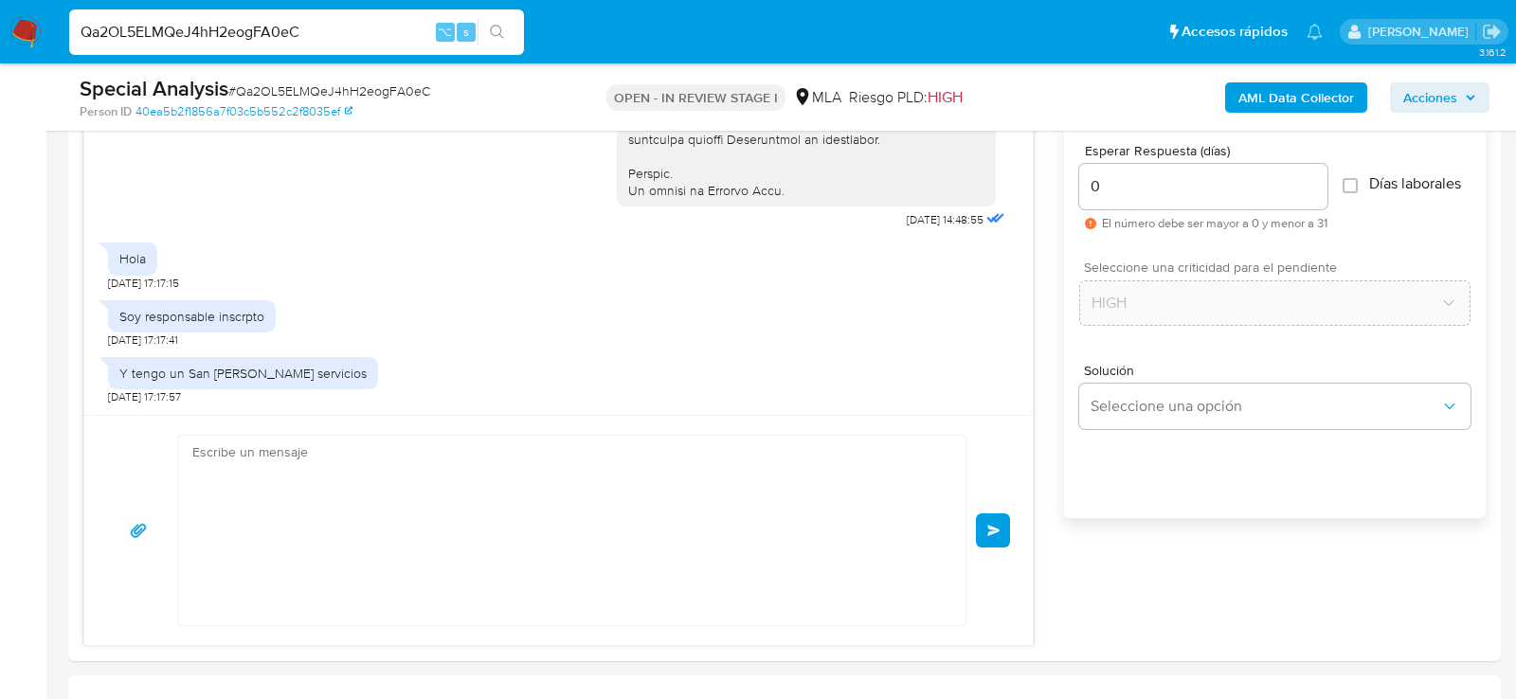
scroll to position [1962, 0]
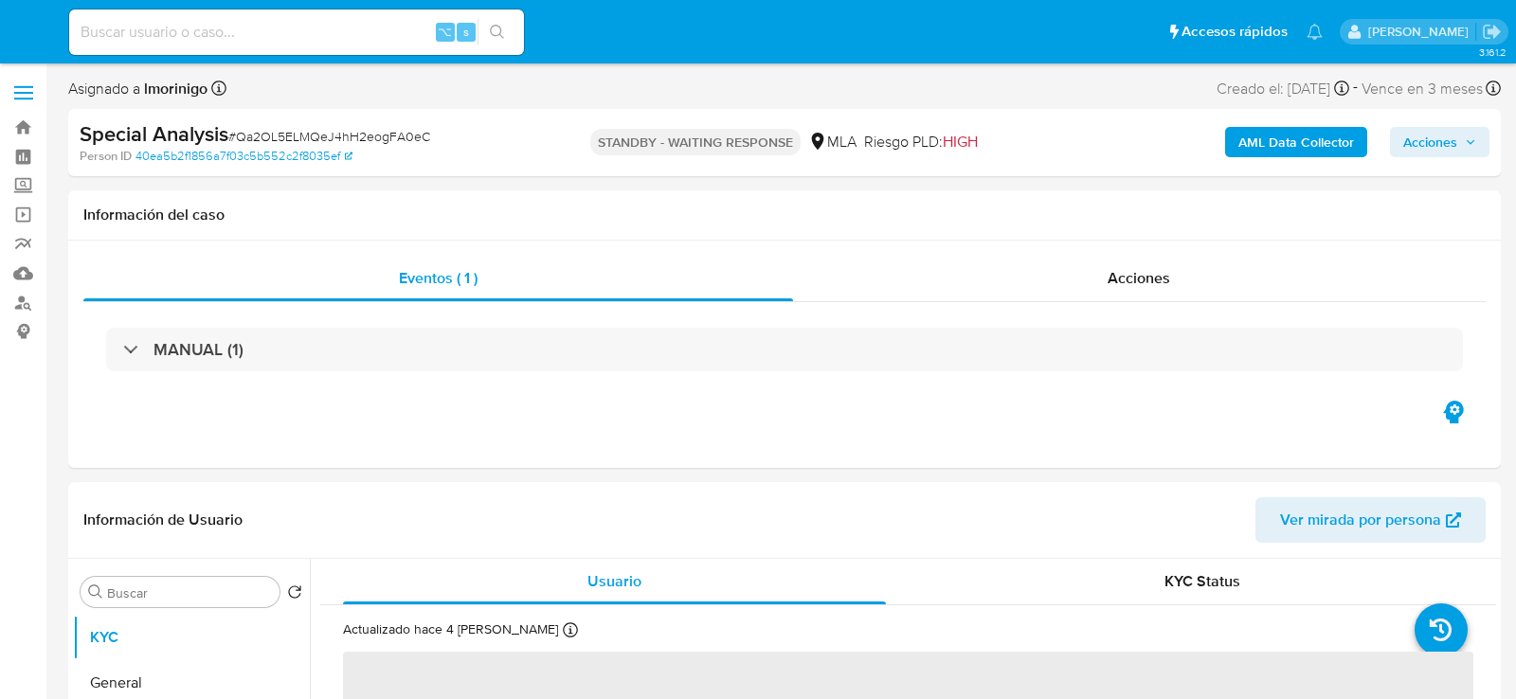
select select "10"
click at [298, 25] on input at bounding box center [296, 32] width 455 height 25
paste input "IX4XAK15zO8YYDLaBuXGRFmP"
type input "IX4XAK15zO8YYDLaBuXGRFmP"
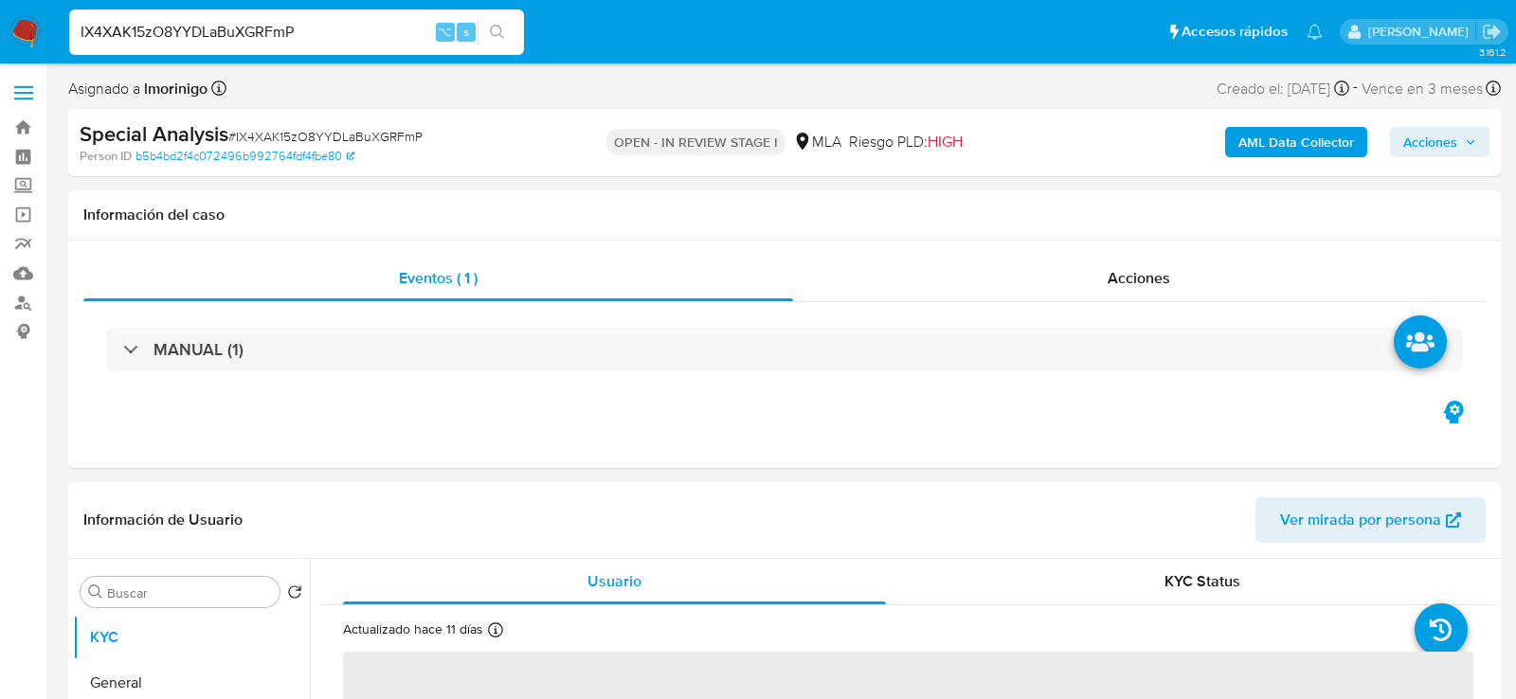
select select "10"
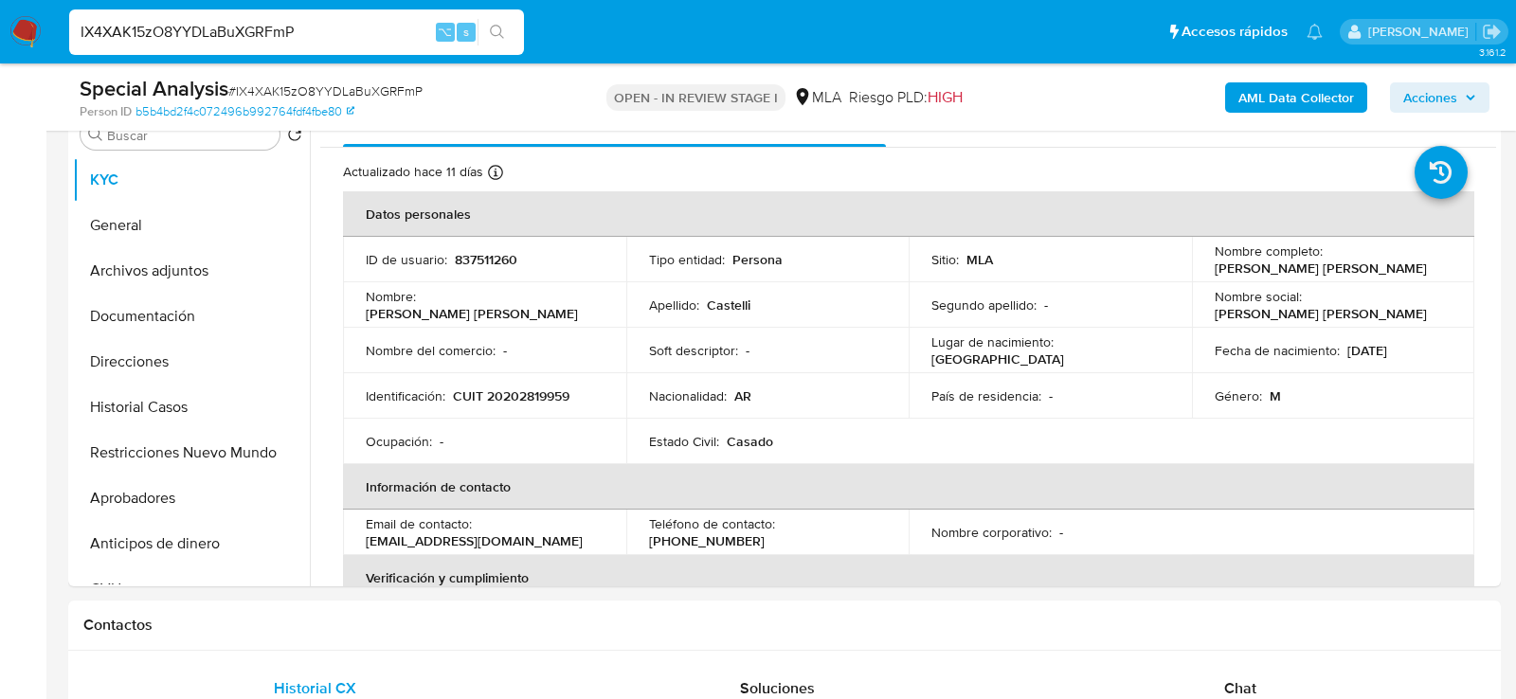
scroll to position [425, 0]
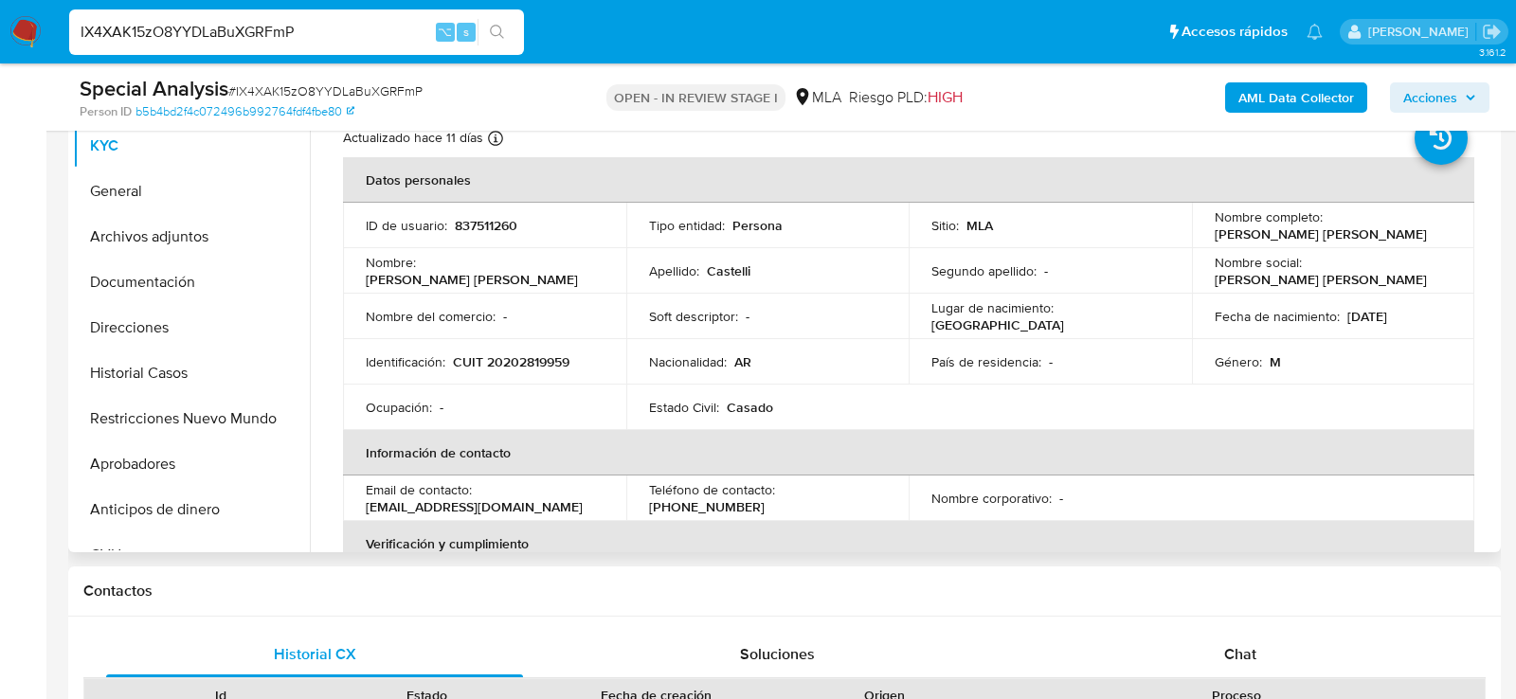
click at [521, 347] on td "Identificación : CUIT 20202819959" at bounding box center [484, 361] width 283 height 45
click at [521, 361] on p "CUIT 20202819959" at bounding box center [511, 361] width 117 height 17
copy p "20202819959"
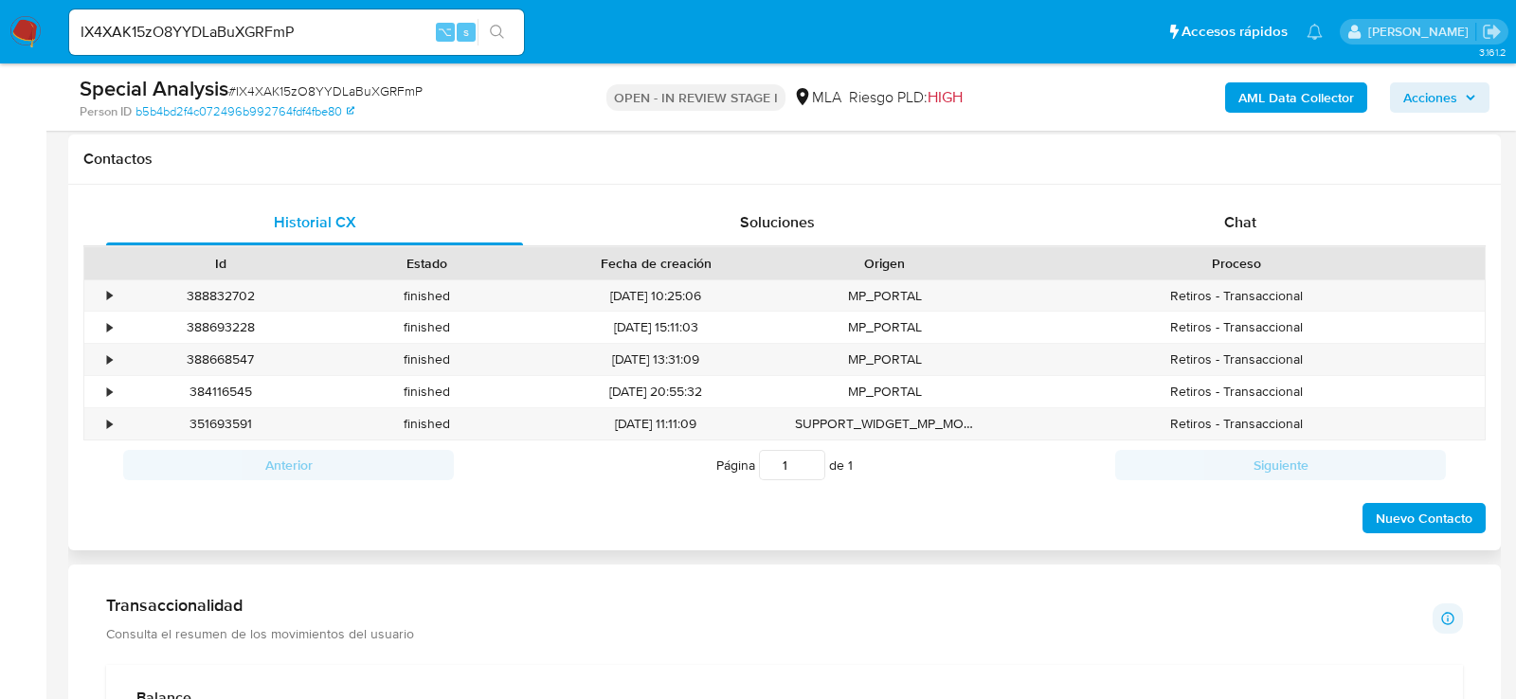
scroll to position [882, 0]
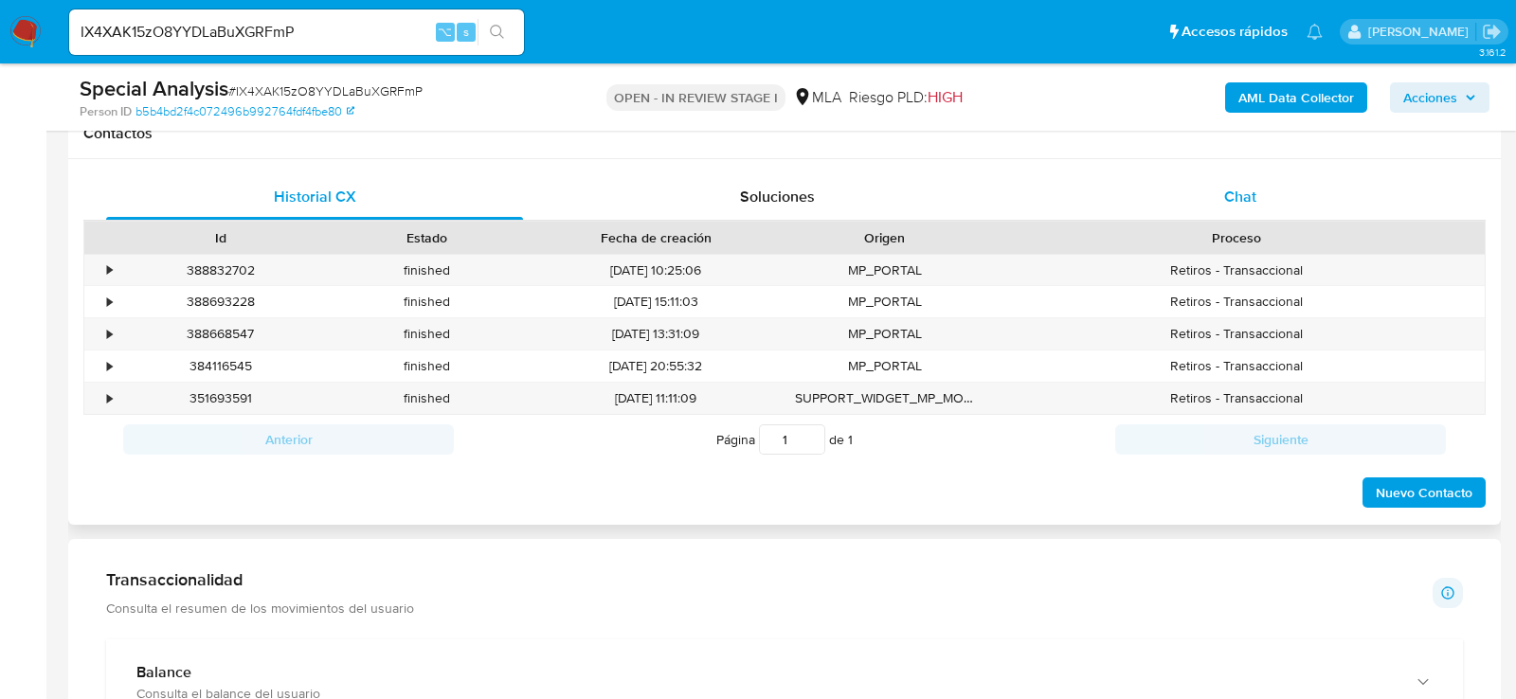
click at [1227, 187] on span "Chat" at bounding box center [1240, 197] width 32 height 22
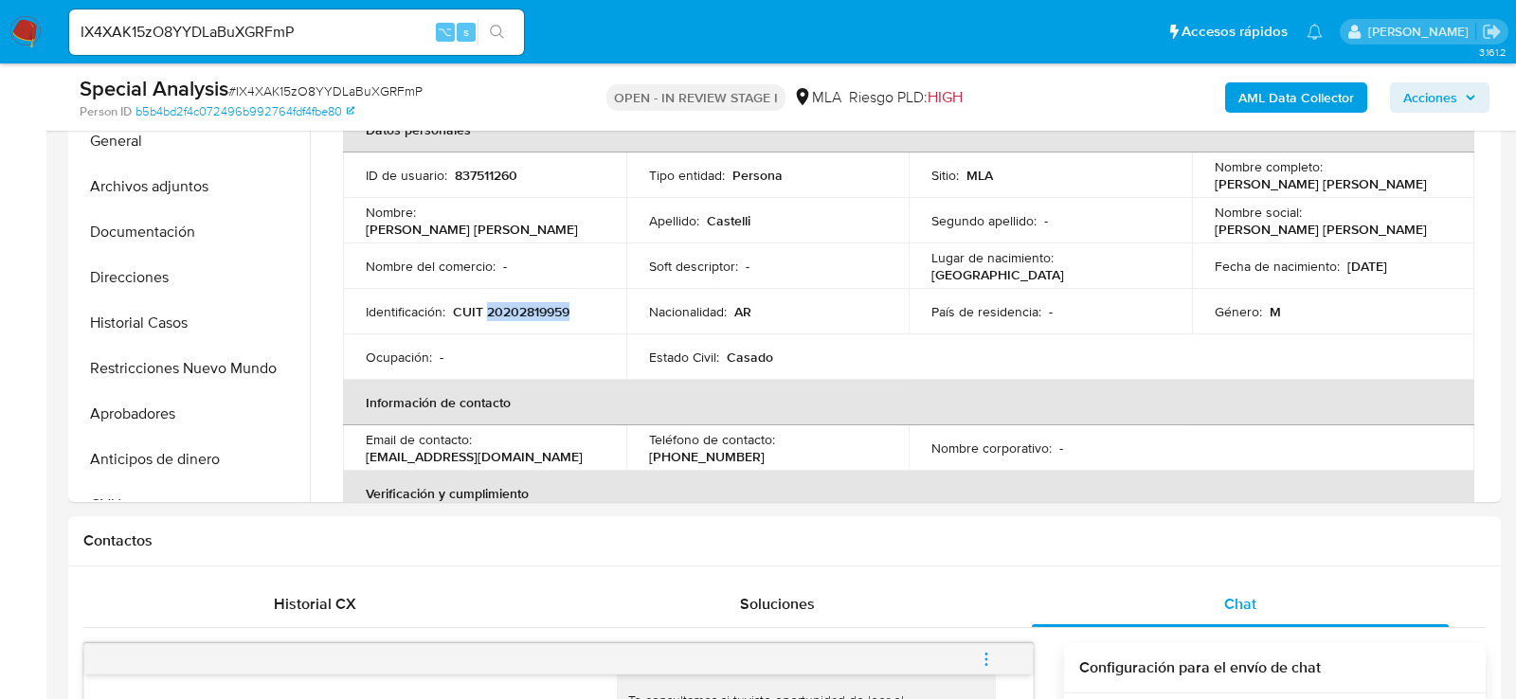
scroll to position [398, 0]
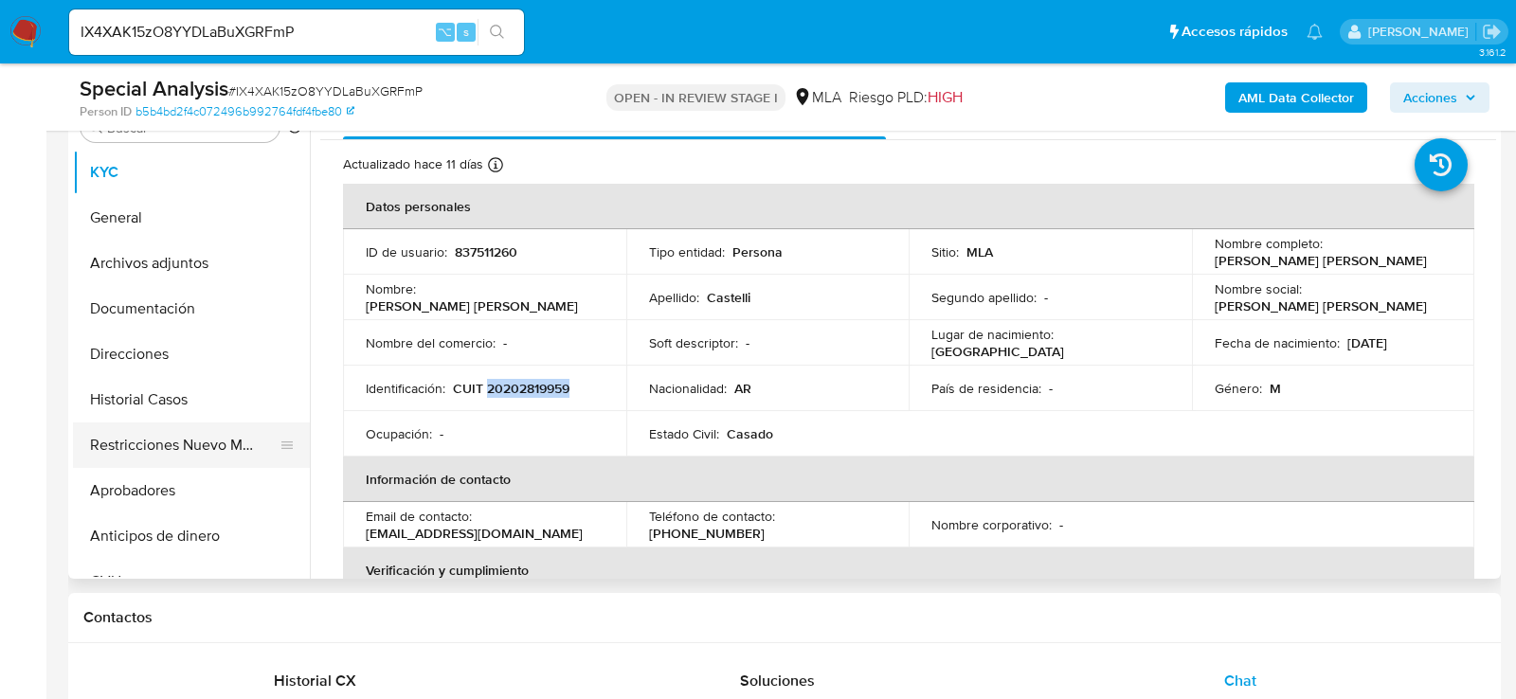
click at [127, 452] on button "Restricciones Nuevo Mundo" at bounding box center [184, 445] width 222 height 45
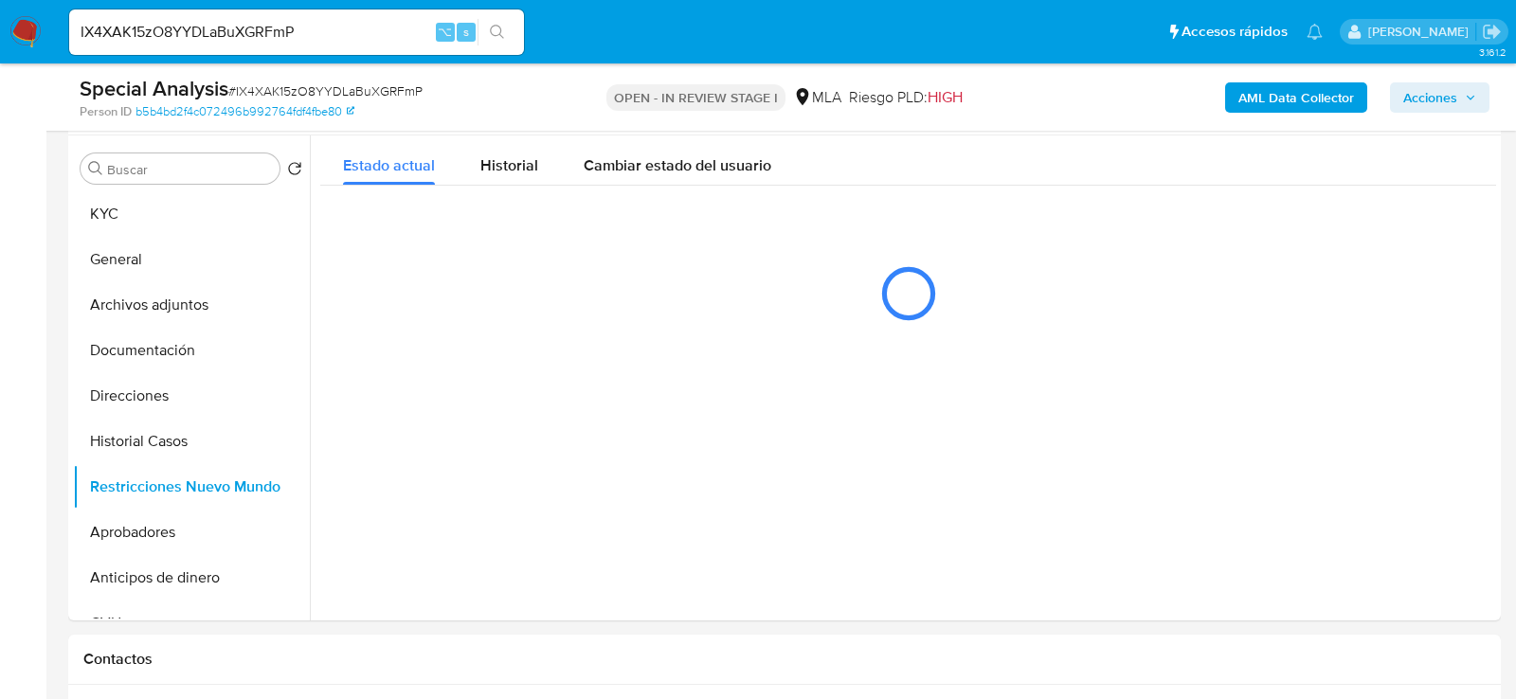
scroll to position [354, 0]
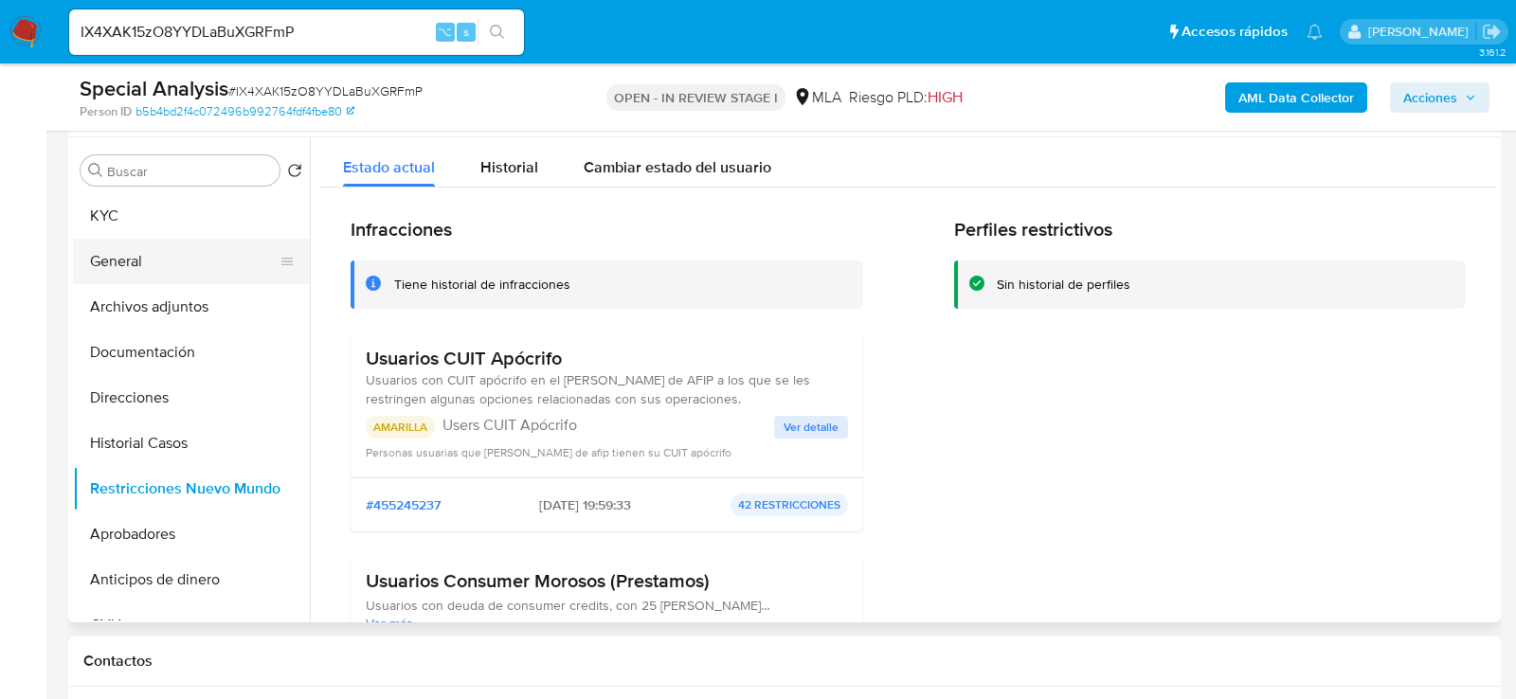
click at [108, 242] on button "General" at bounding box center [184, 261] width 222 height 45
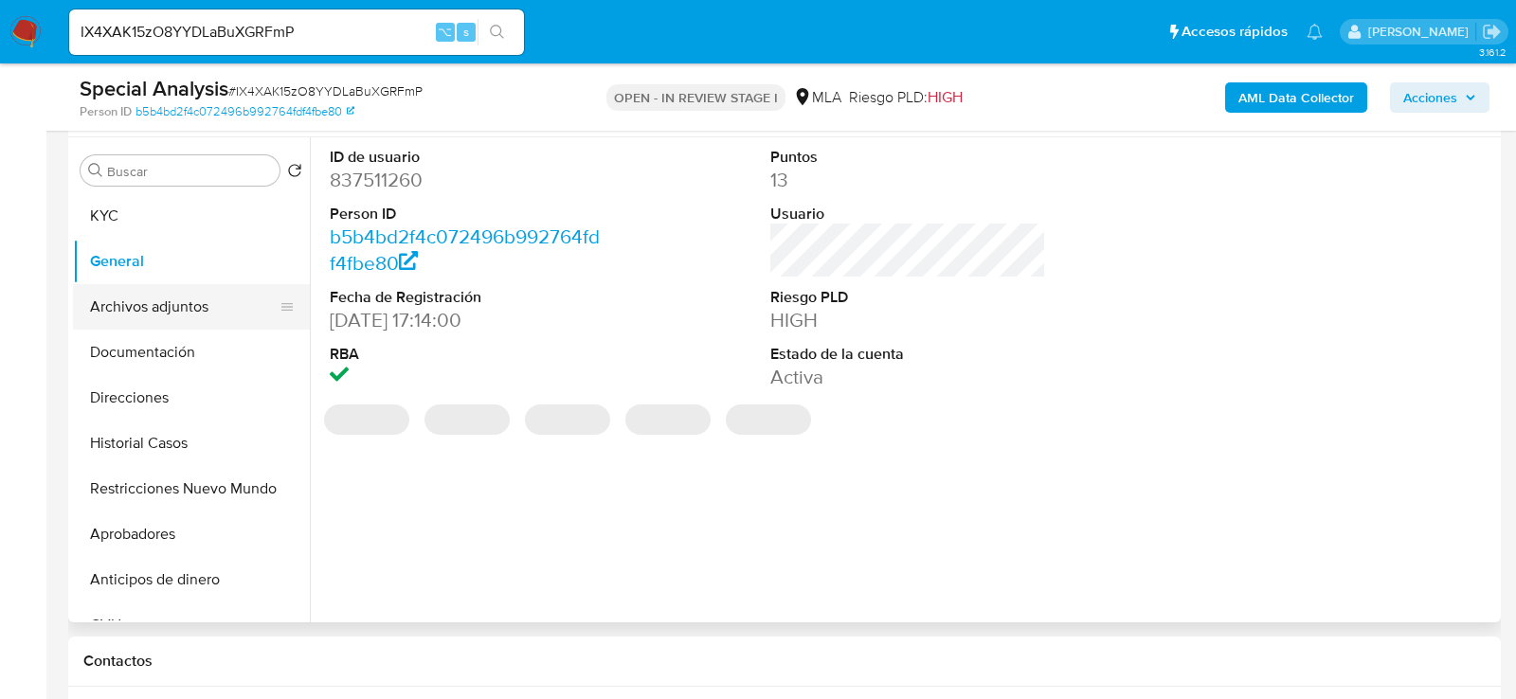
click at [130, 303] on button "Archivos adjuntos" at bounding box center [184, 306] width 222 height 45
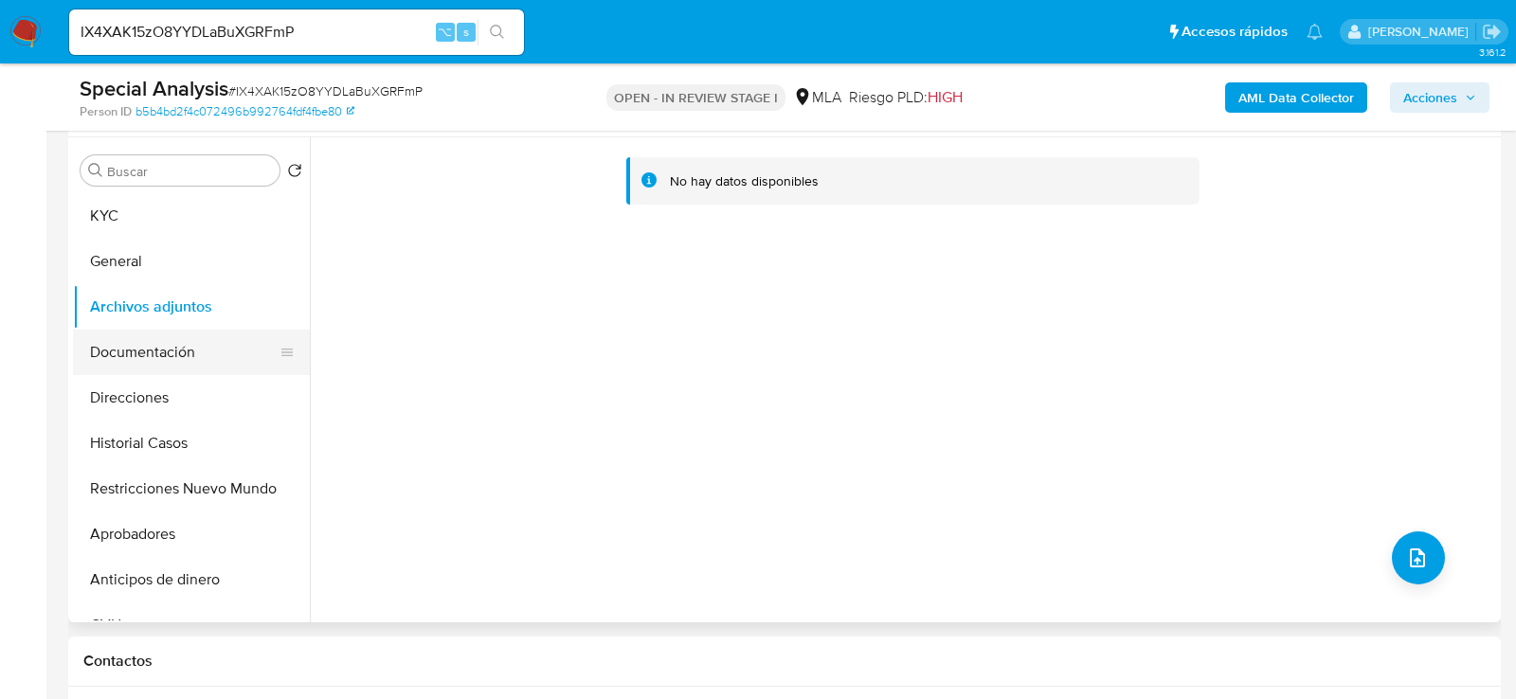
click at [175, 343] on button "Documentación" at bounding box center [184, 352] width 222 height 45
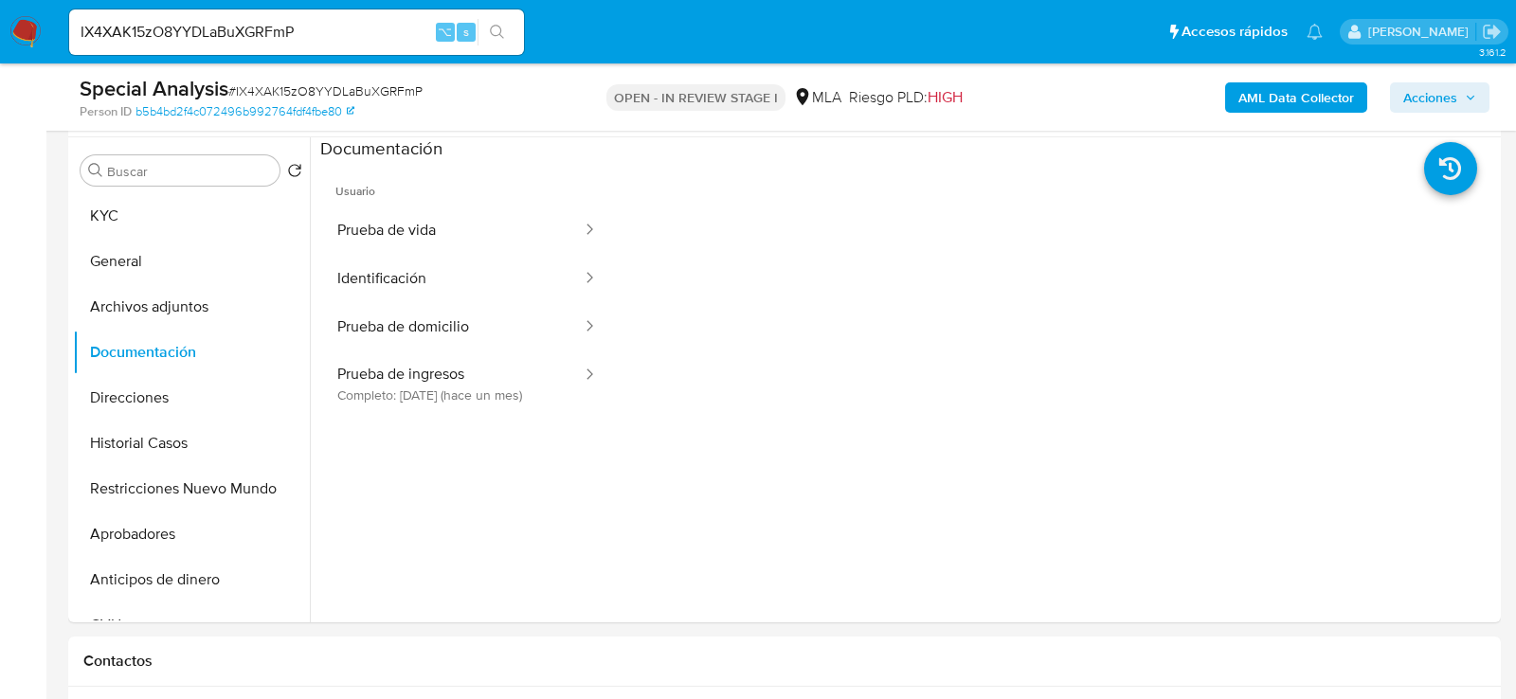
click at [448, 234] on button "Prueba de vida" at bounding box center [451, 231] width 263 height 48
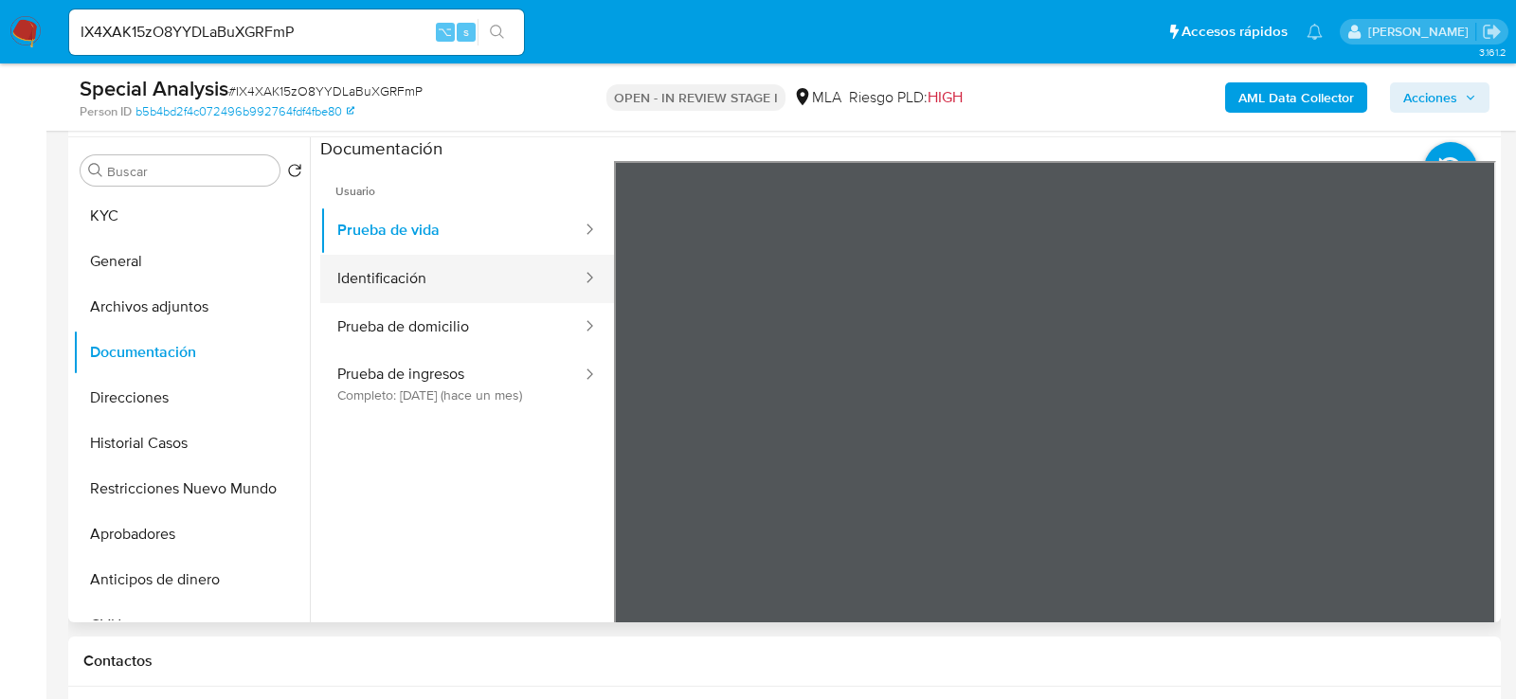
click at [465, 272] on button "Identificación" at bounding box center [451, 279] width 263 height 48
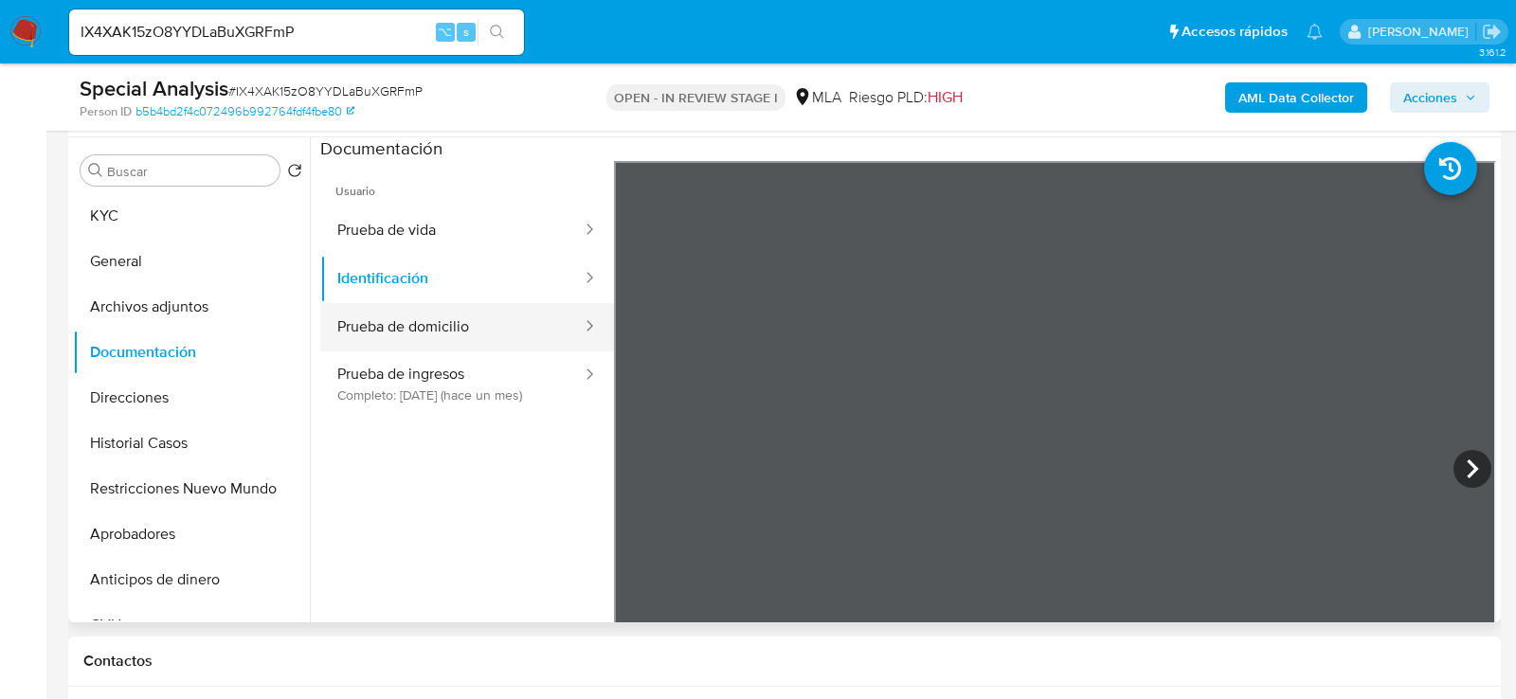
click at [500, 340] on button "Prueba de domicilio" at bounding box center [451, 327] width 263 height 48
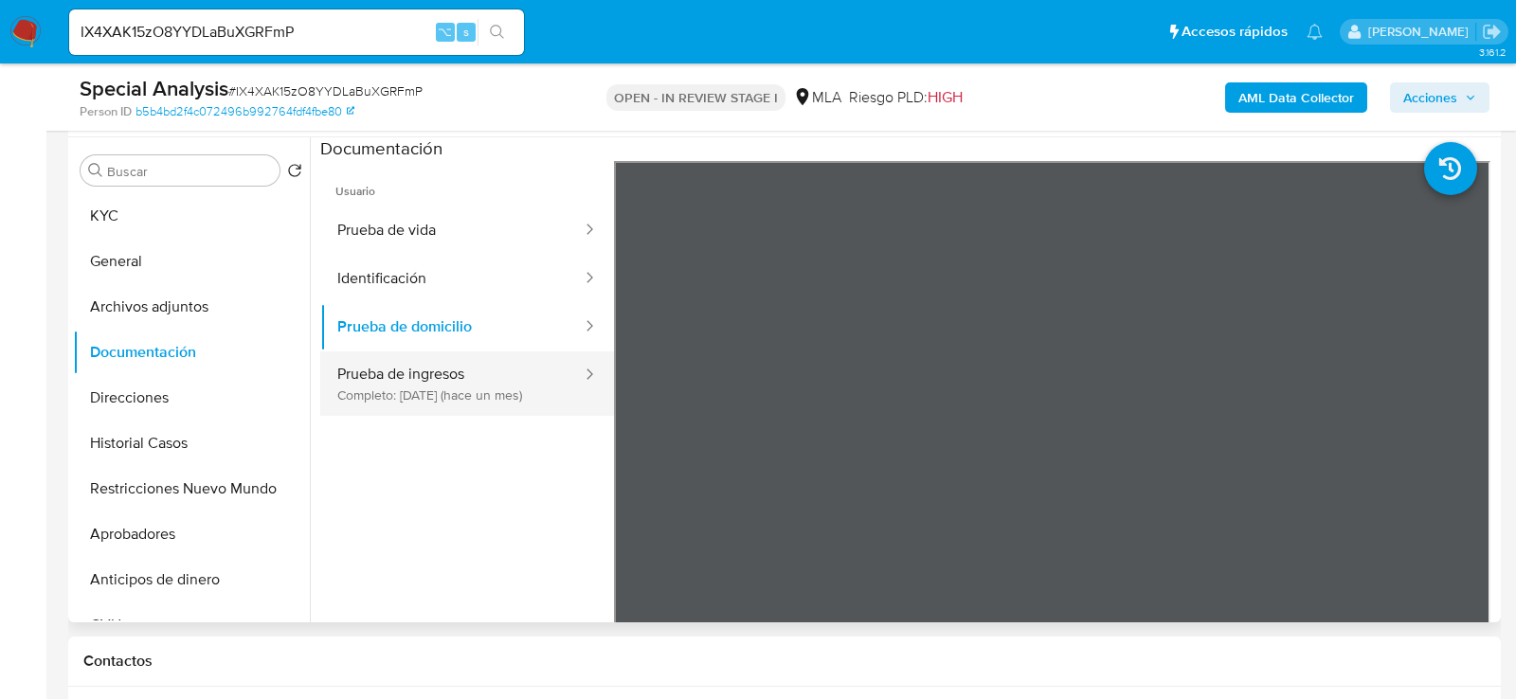
click at [529, 382] on button "Prueba de ingresos Completo: [DATE] (hace un mes)" at bounding box center [451, 384] width 263 height 64
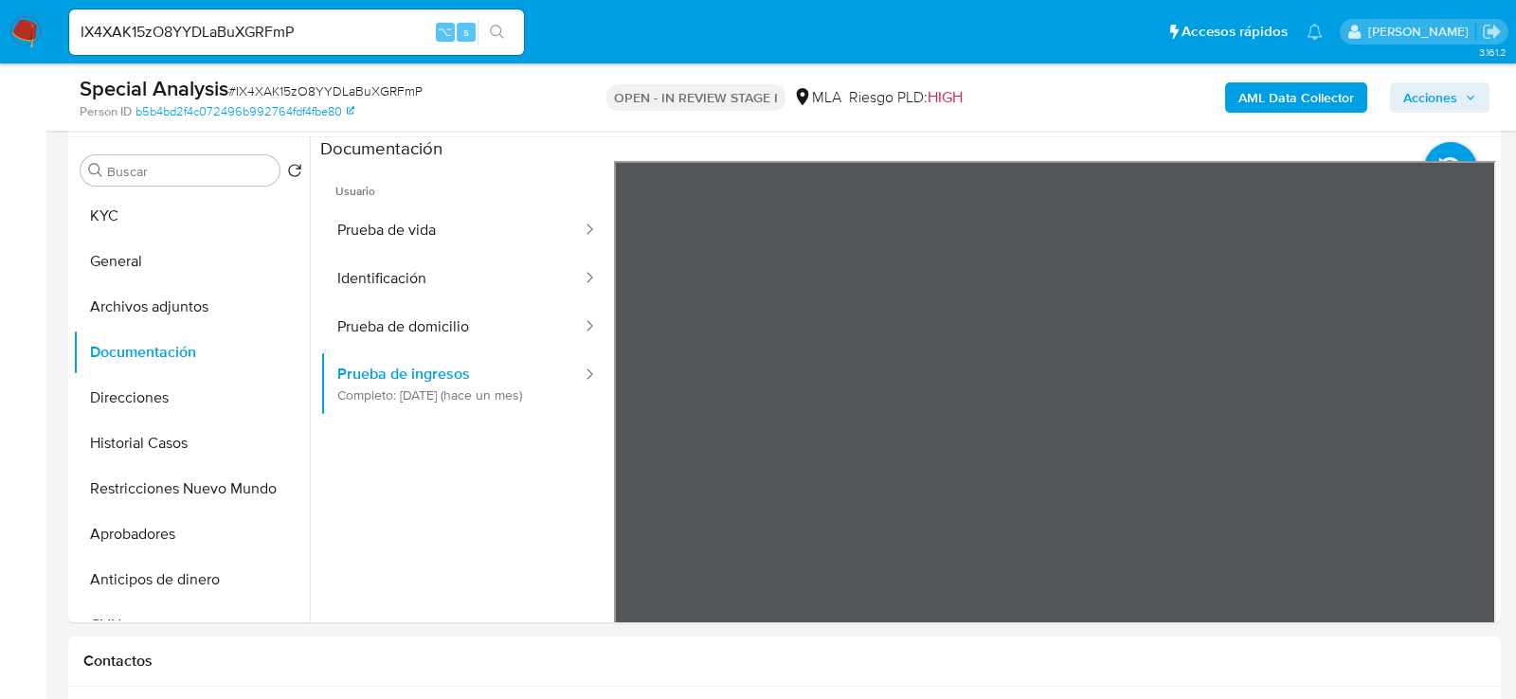
click at [140, 202] on button "KYC" at bounding box center [184, 215] width 222 height 45
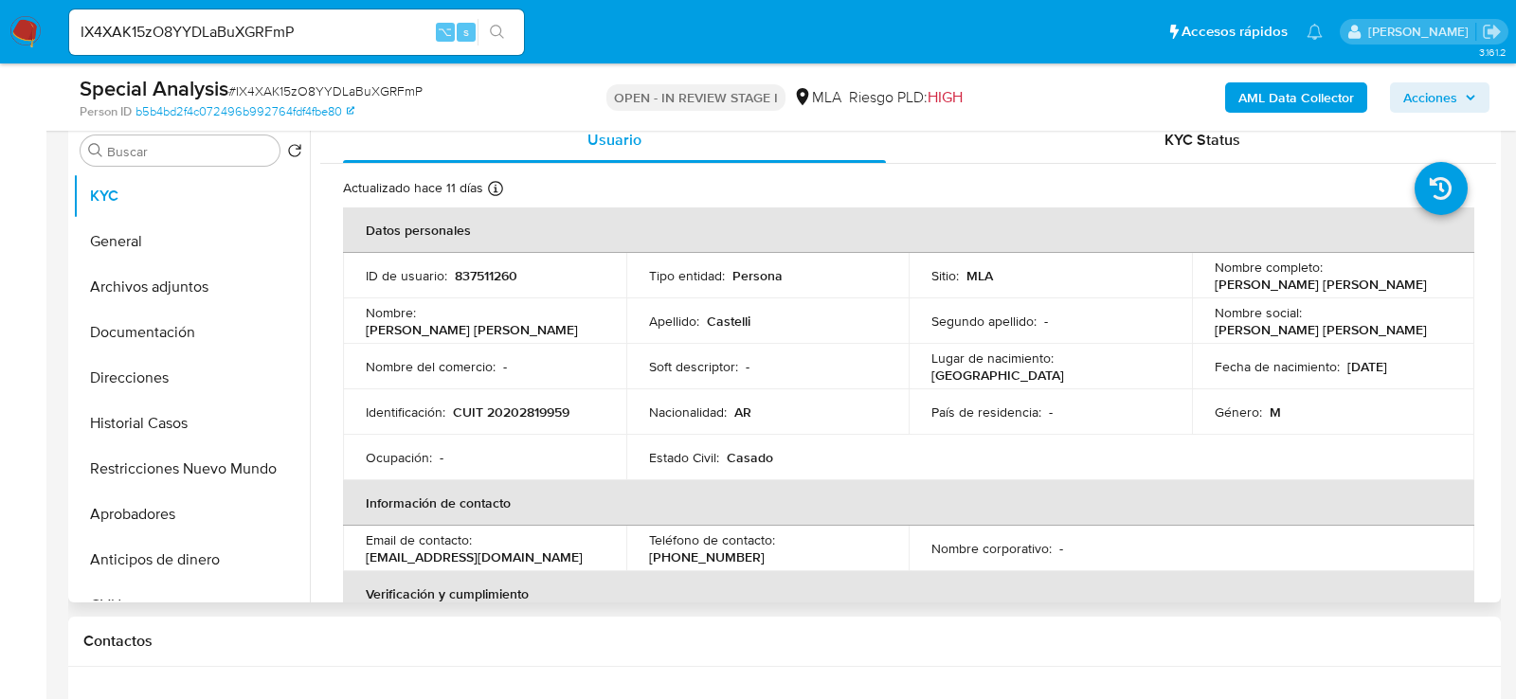
scroll to position [358, 0]
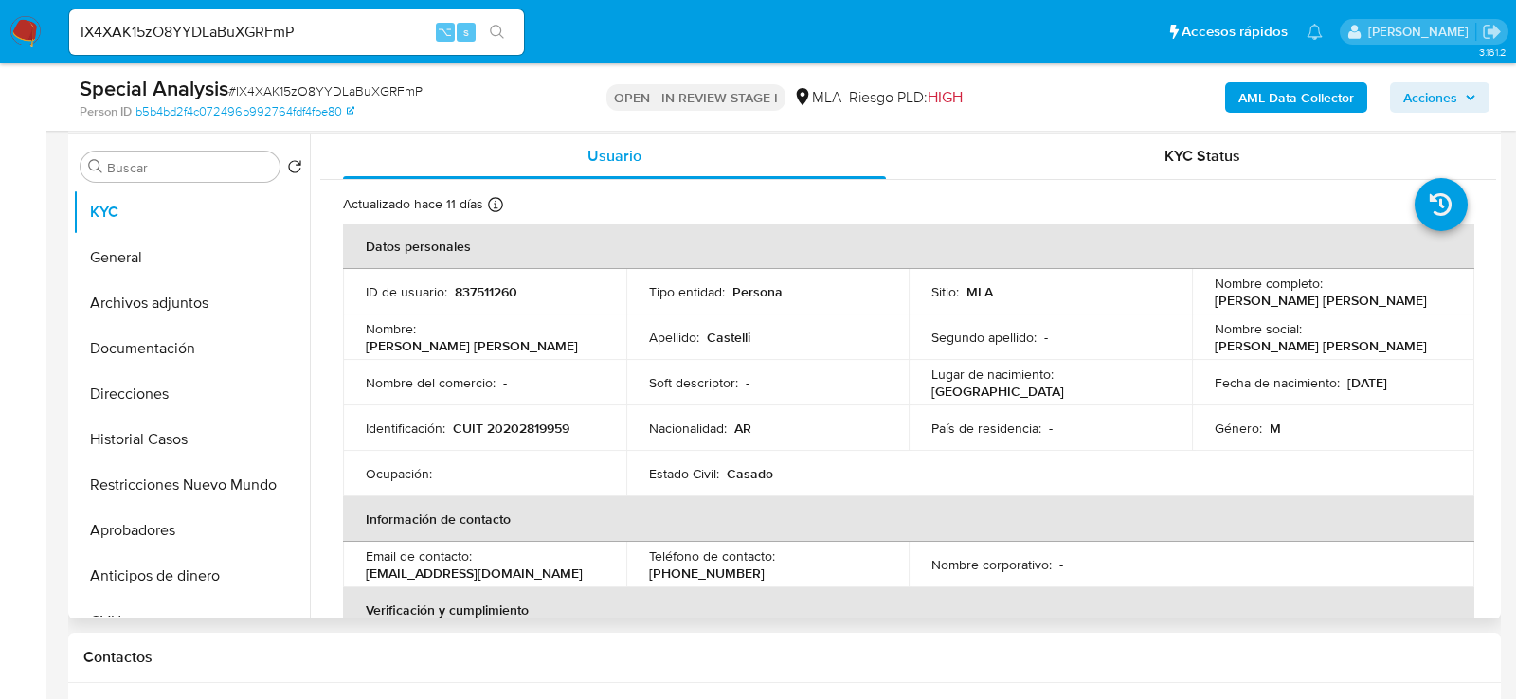
click at [516, 430] on p "CUIT 20202819959" at bounding box center [511, 428] width 117 height 17
copy p "20202819959"
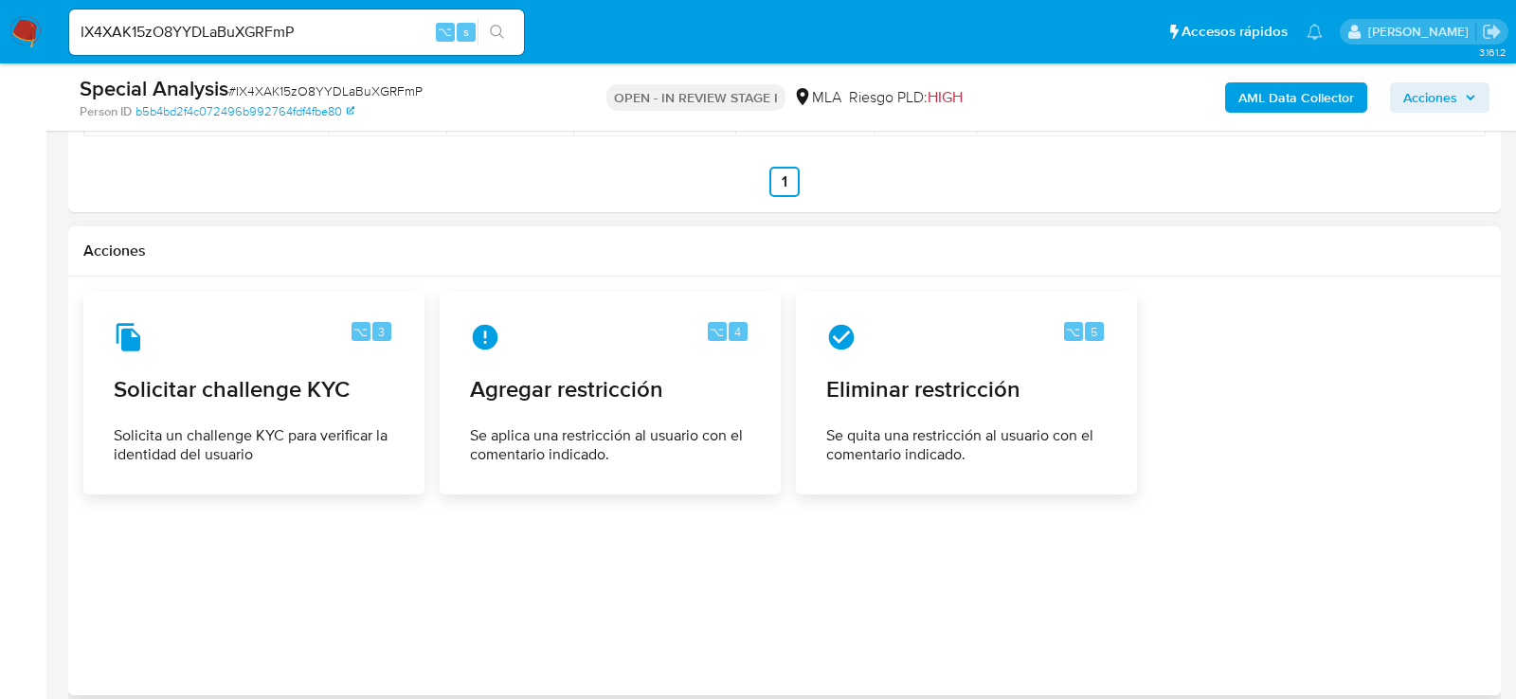
scroll to position [2867, 0]
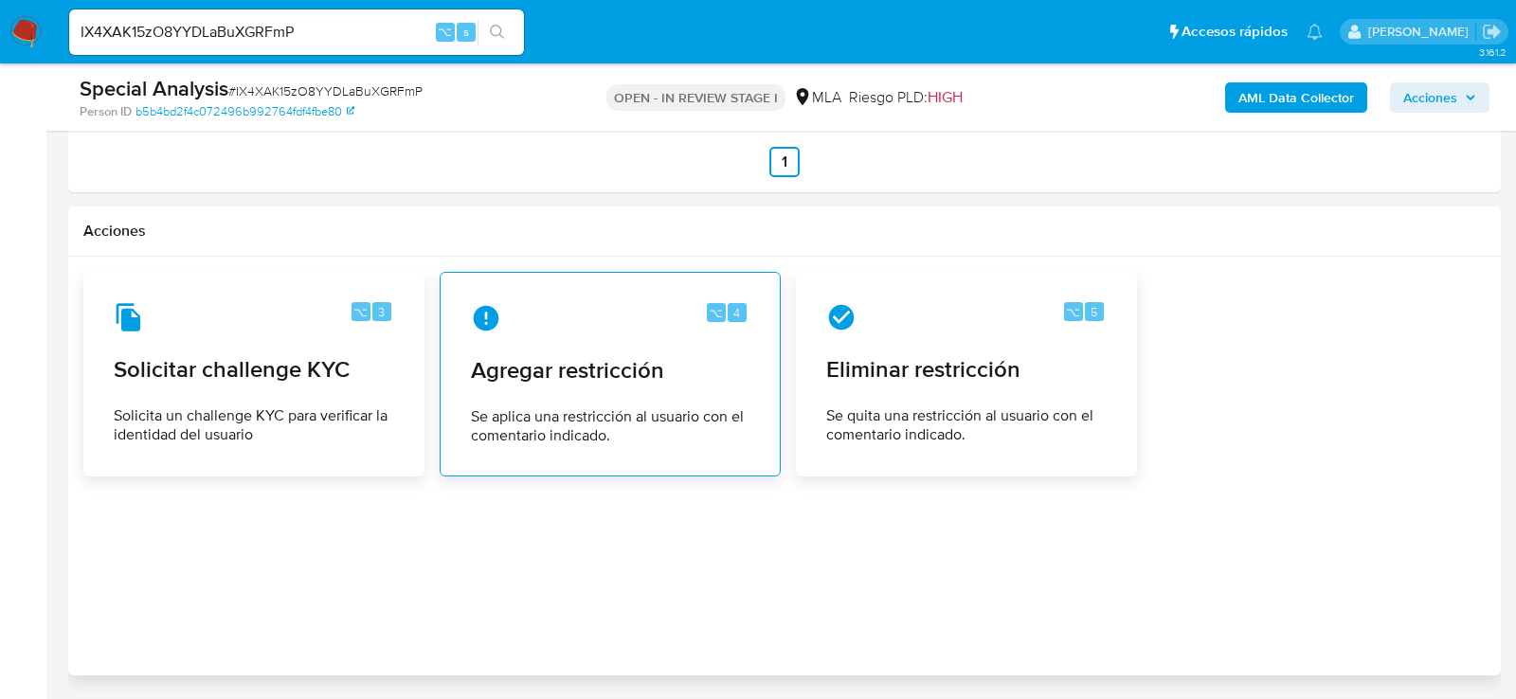
click at [588, 407] on span "Se aplica una restricción al usuario con el comentario indicado." at bounding box center [610, 426] width 279 height 38
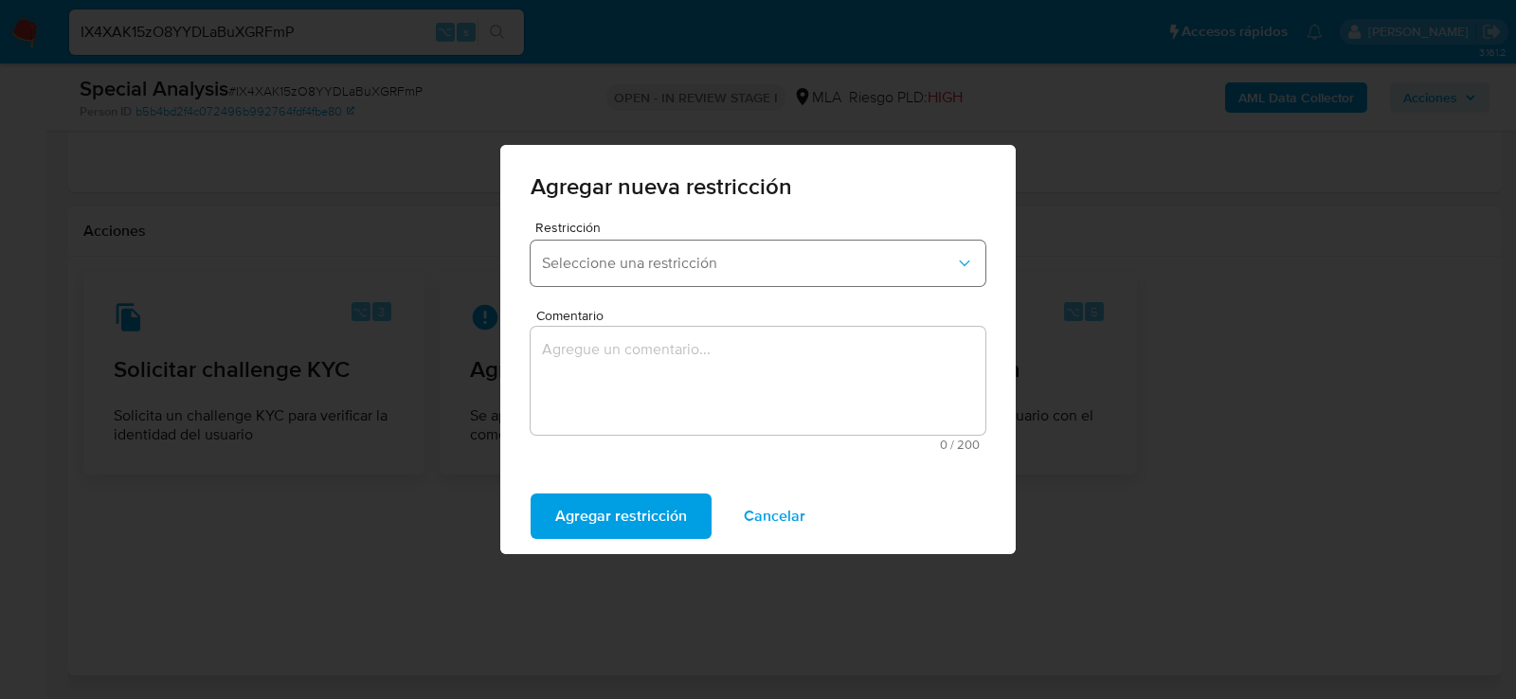
click at [633, 282] on button "Seleccione una restricción" at bounding box center [758, 263] width 455 height 45
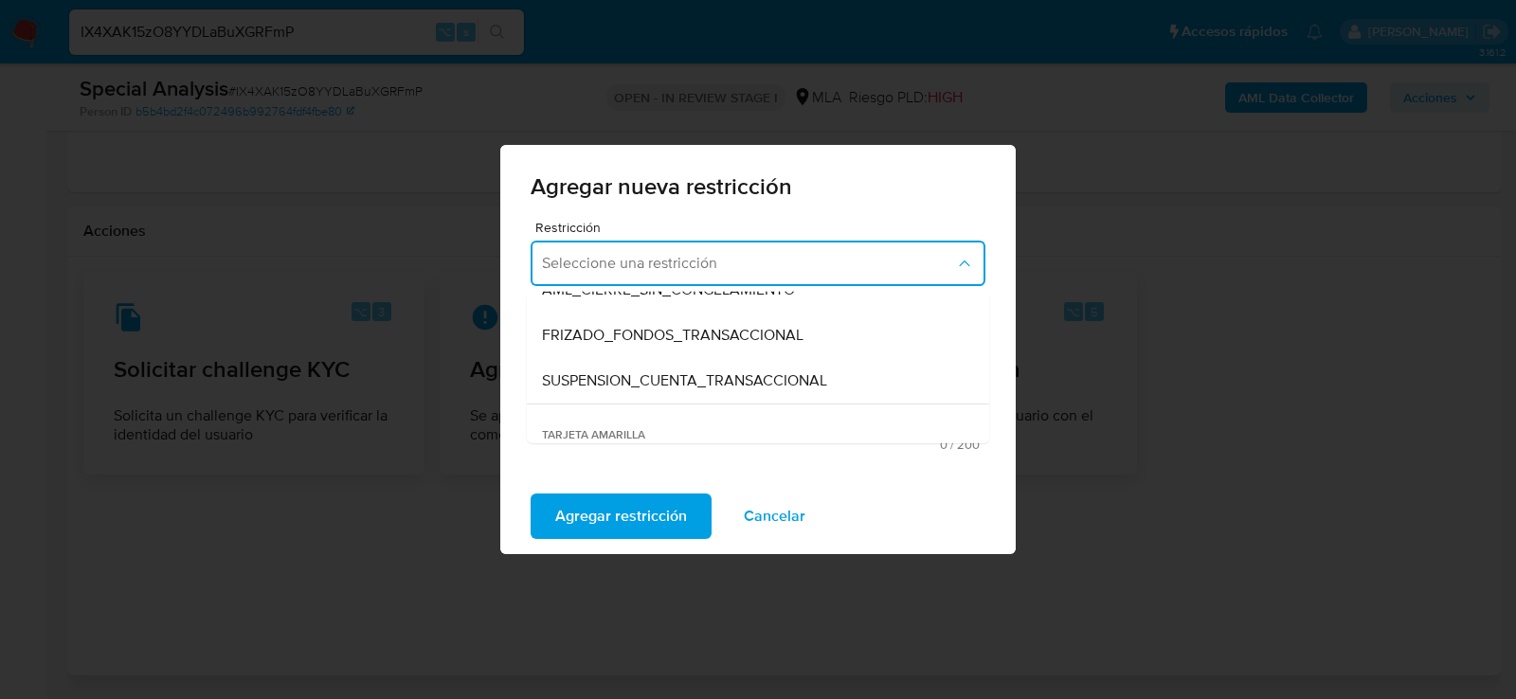
scroll to position [210, 0]
click at [645, 389] on div "SUSPENSION_CUENTA_TRANSACCIONAL" at bounding box center [752, 376] width 421 height 45
click at [645, 389] on textarea "Comentario" at bounding box center [758, 381] width 455 height 108
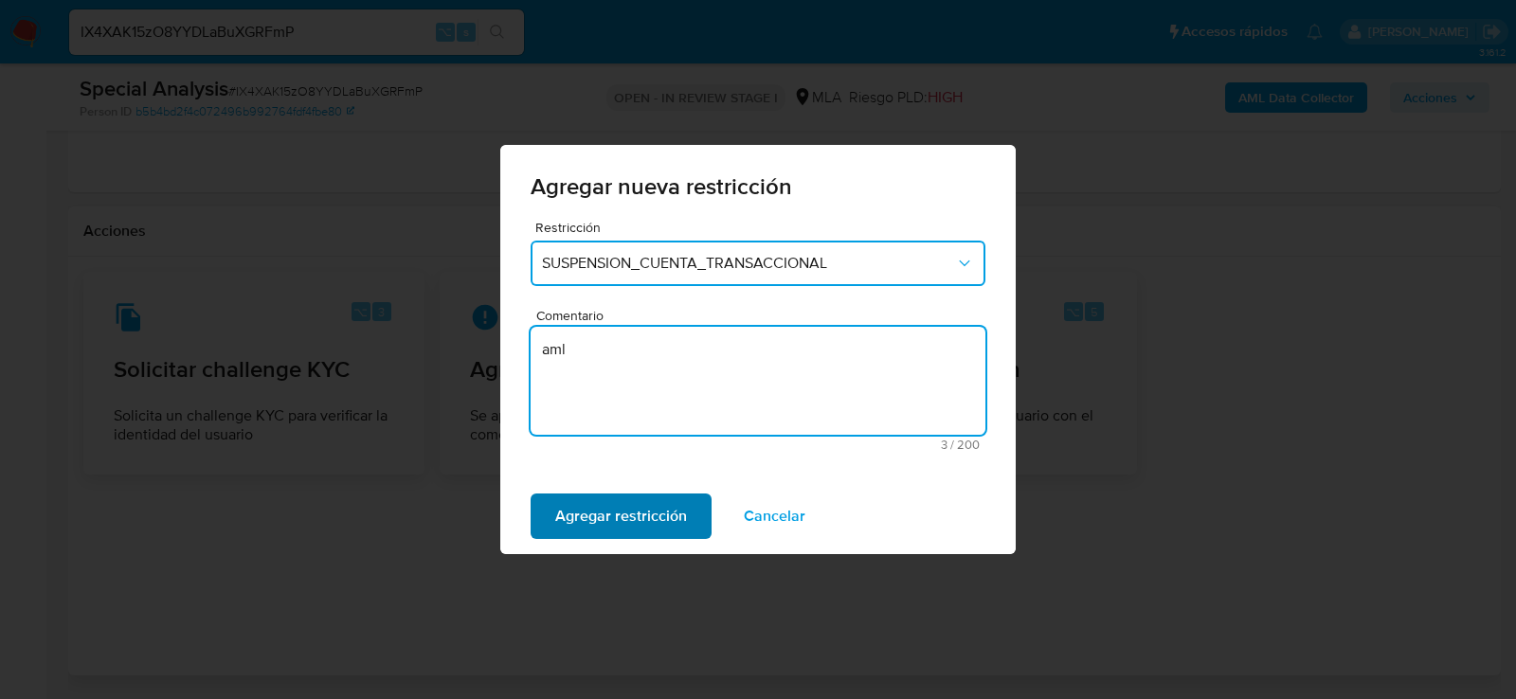
type textarea "aml"
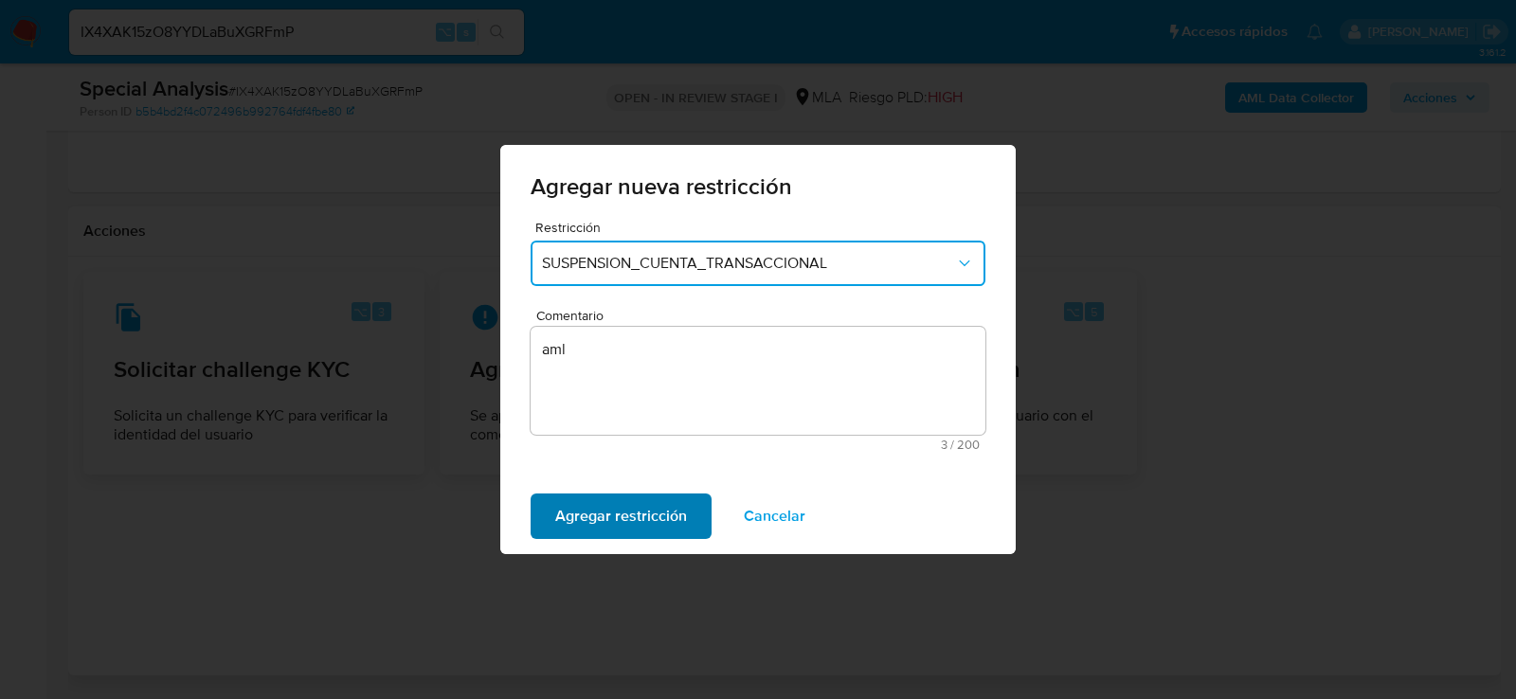
click at [608, 516] on span "Agregar restricción" at bounding box center [621, 517] width 132 height 42
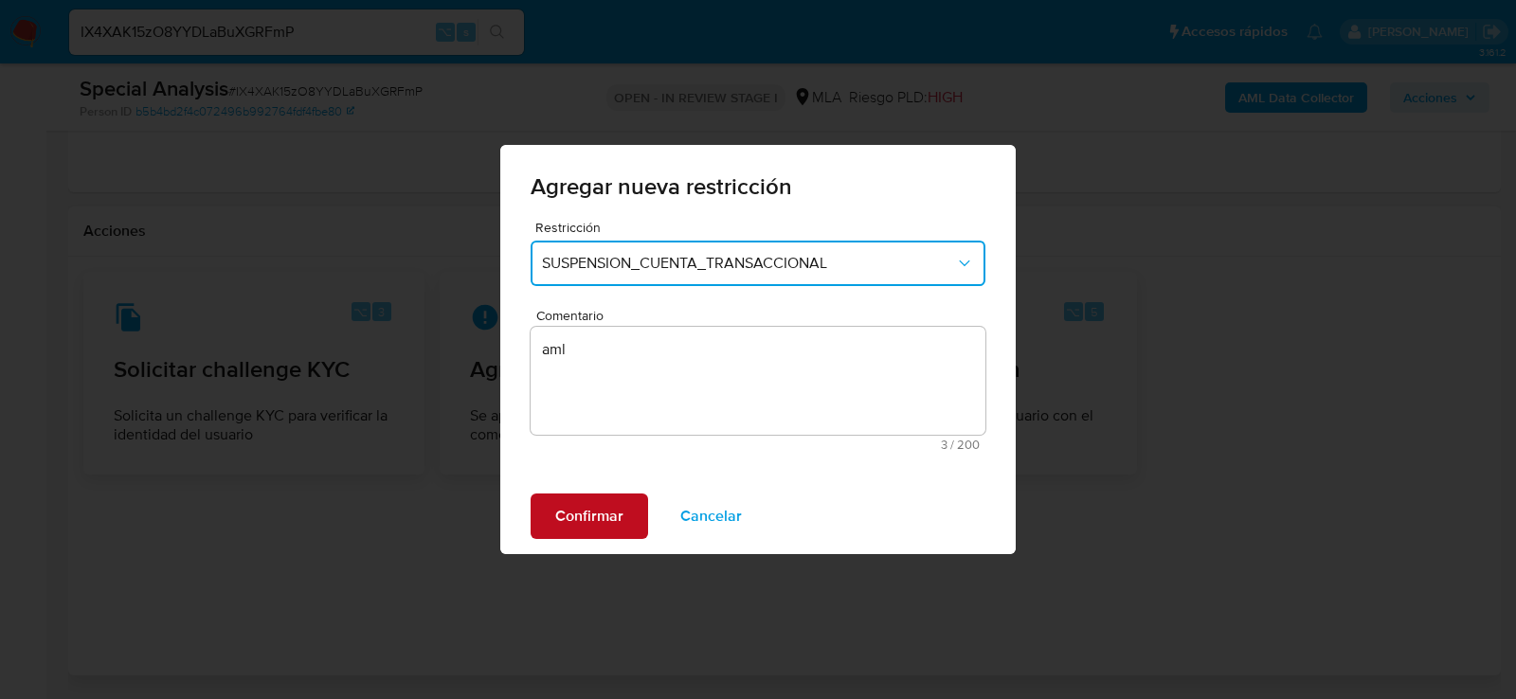
click at [603, 520] on span "Confirmar" at bounding box center [589, 517] width 68 height 42
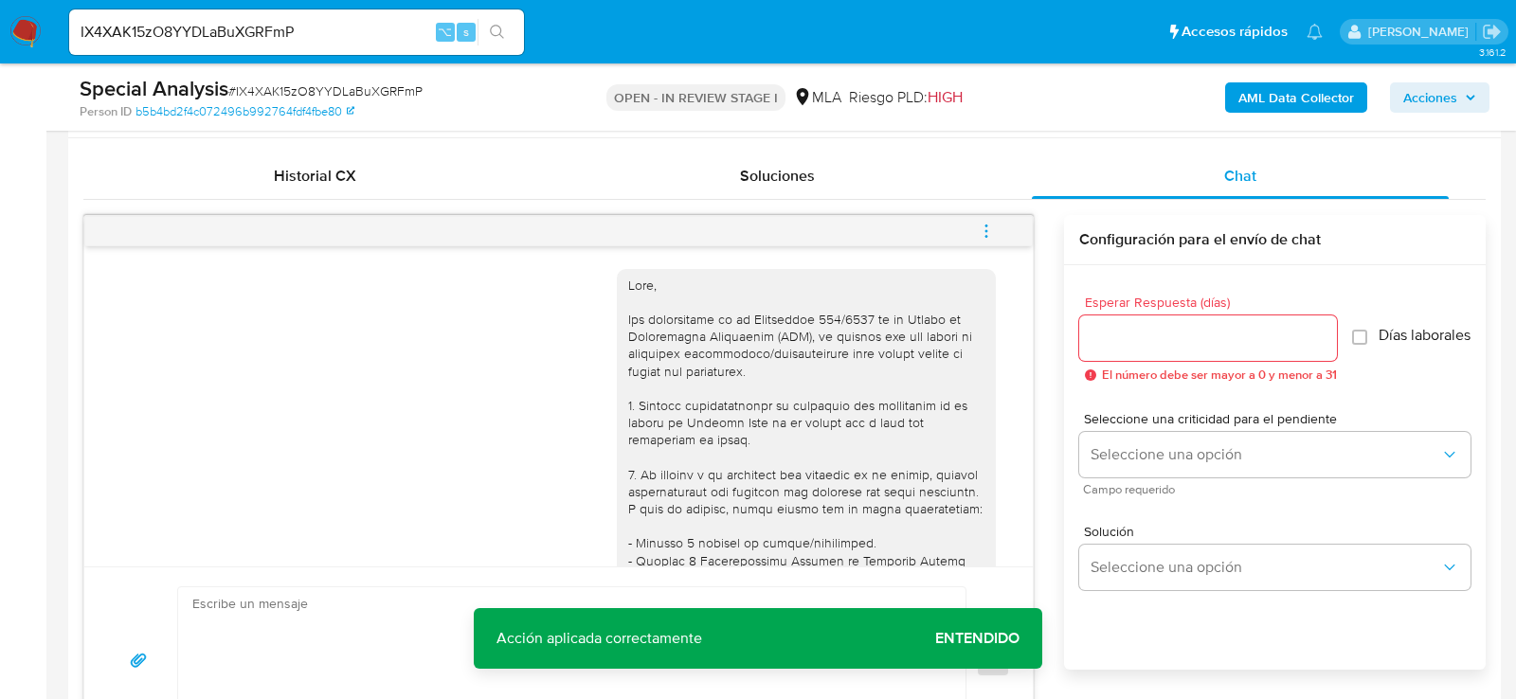
scroll to position [888, 0]
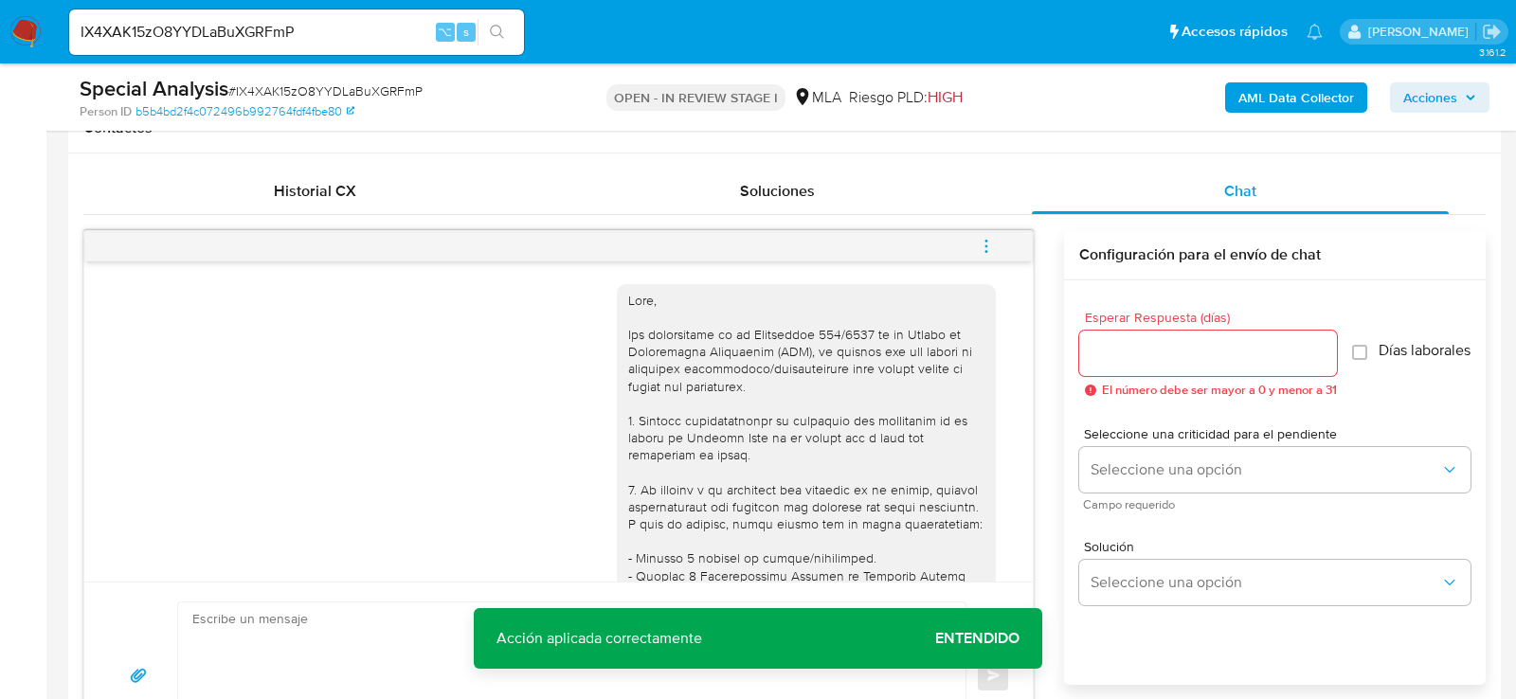
click at [983, 229] on span "menu-action" at bounding box center [986, 246] width 17 height 45
click at [862, 218] on li "Cerrar conversación" at bounding box center [858, 207] width 194 height 34
click at [286, 37] on input "IX4XAK15zO8YYDLaBuXGRFmP" at bounding box center [296, 32] width 455 height 25
paste input "RpZZWiyIb885nwcjaev3tytt"
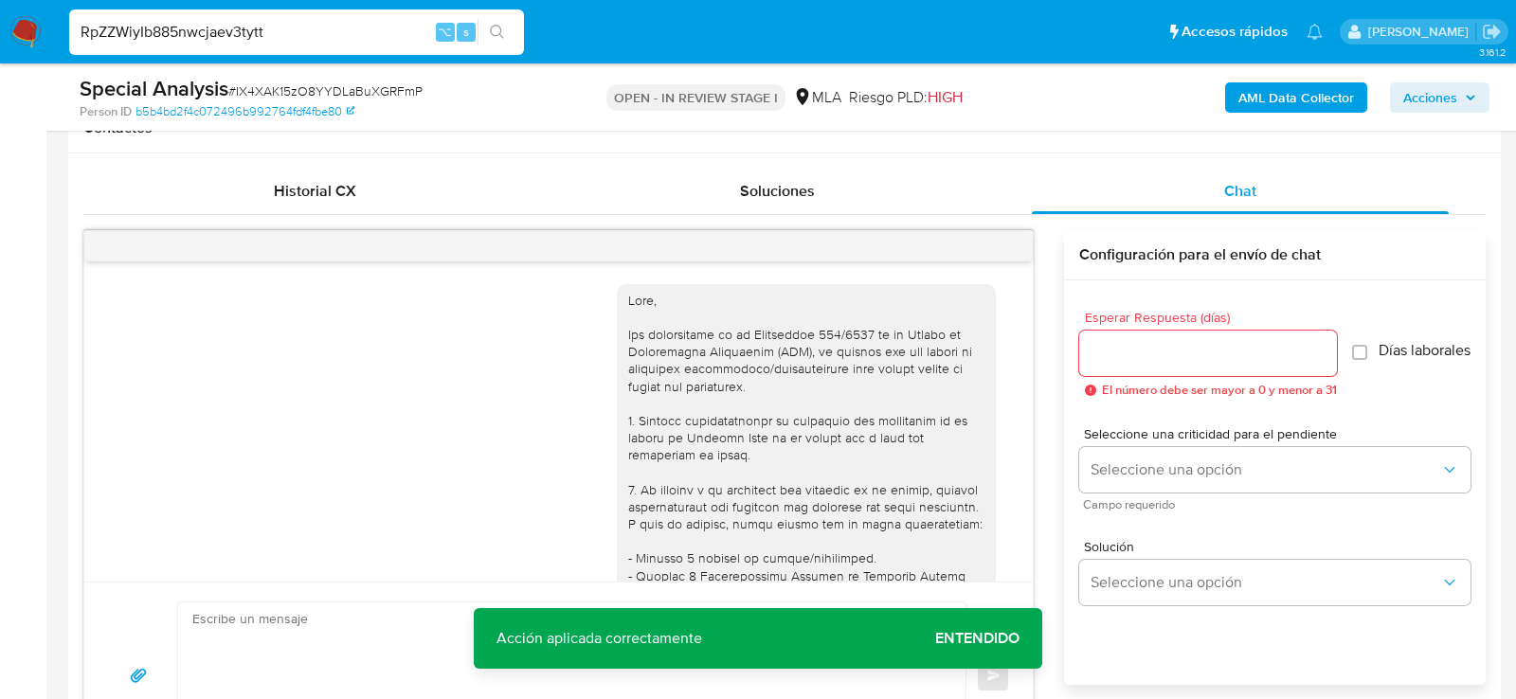
type input "RpZZWiyIb885nwcjaev3tytt"
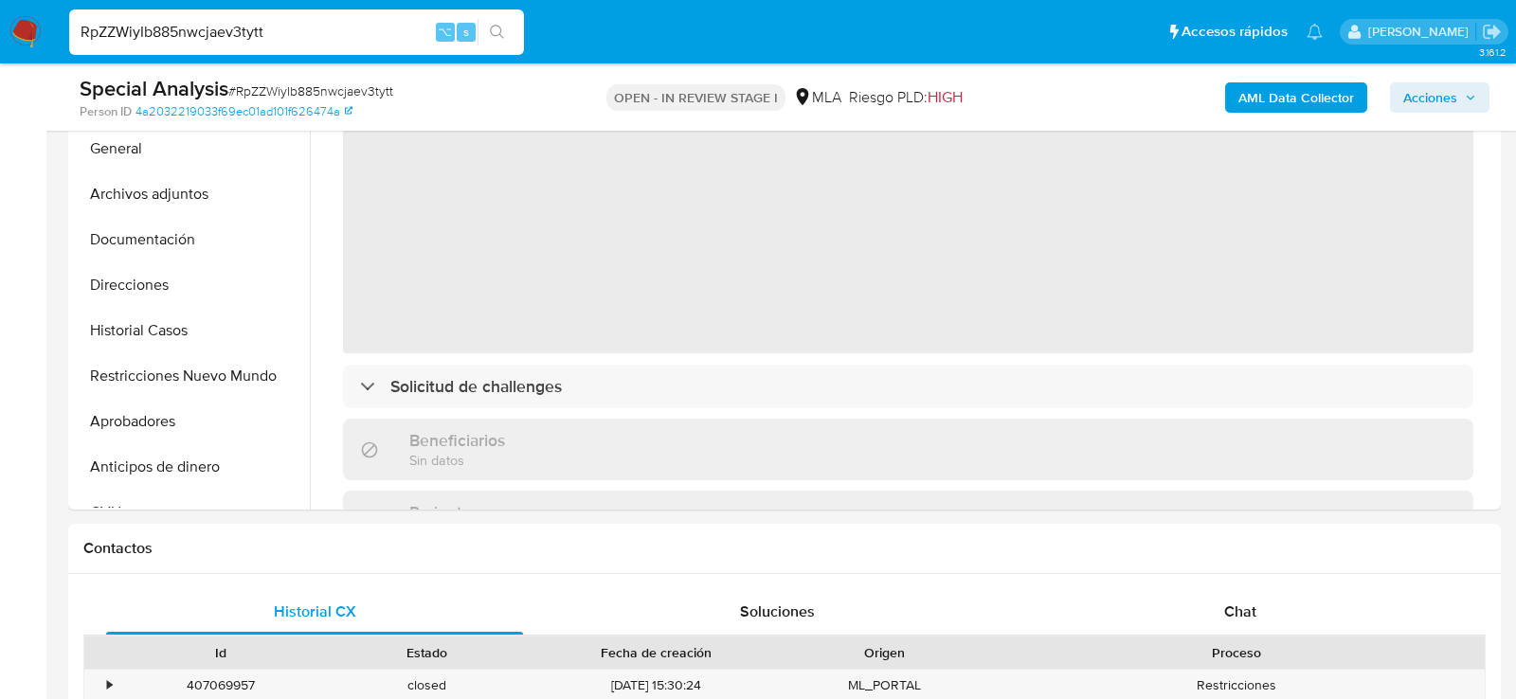
select select "10"
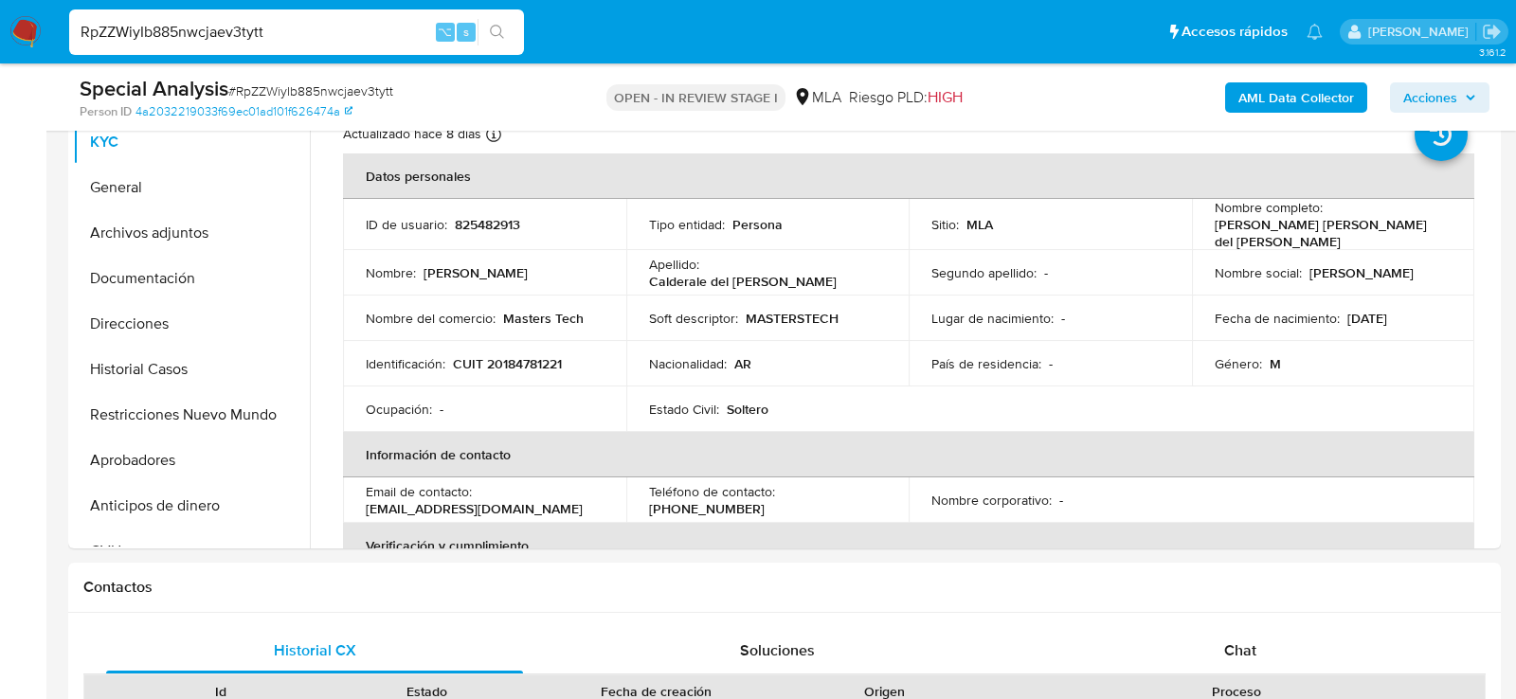
scroll to position [455, 0]
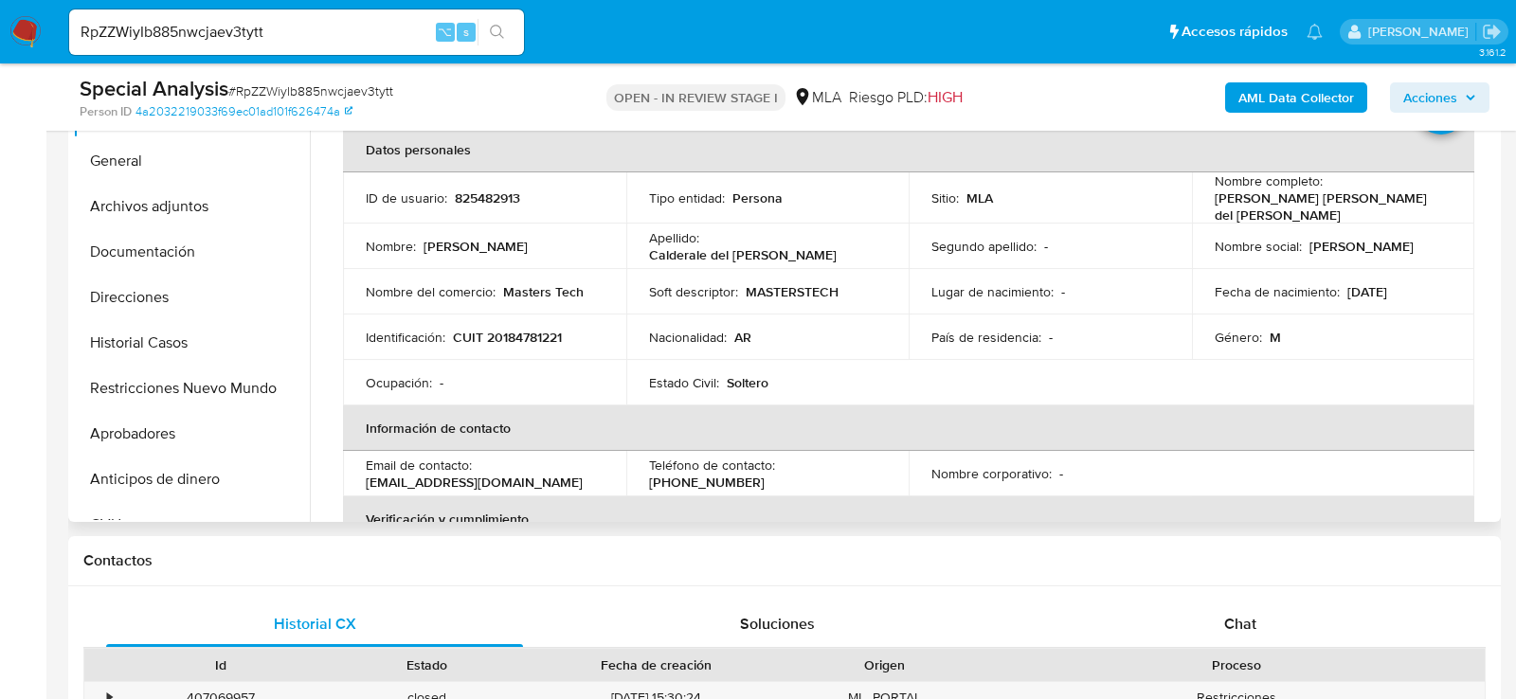
click at [523, 330] on p "CUIT 20184781221" at bounding box center [507, 337] width 109 height 17
copy p "20184781221"
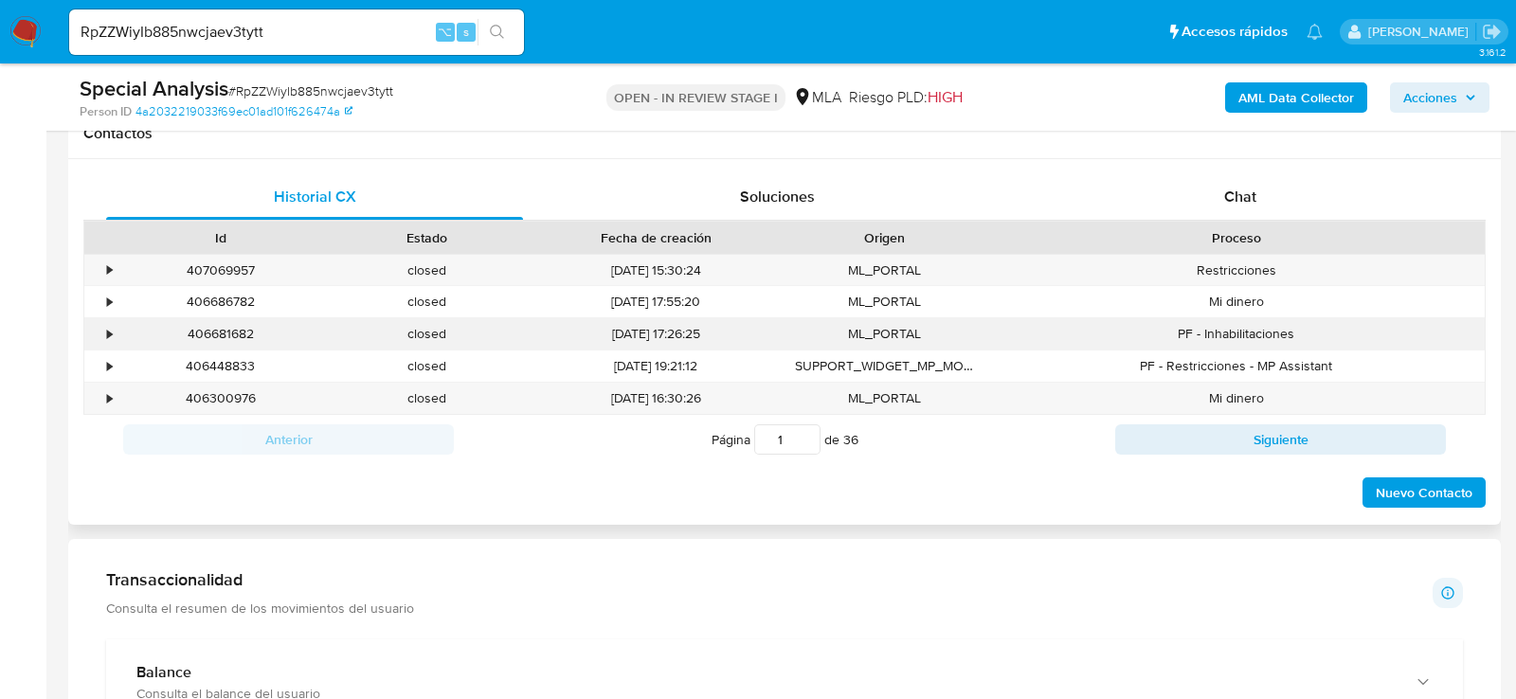
scroll to position [926, 0]
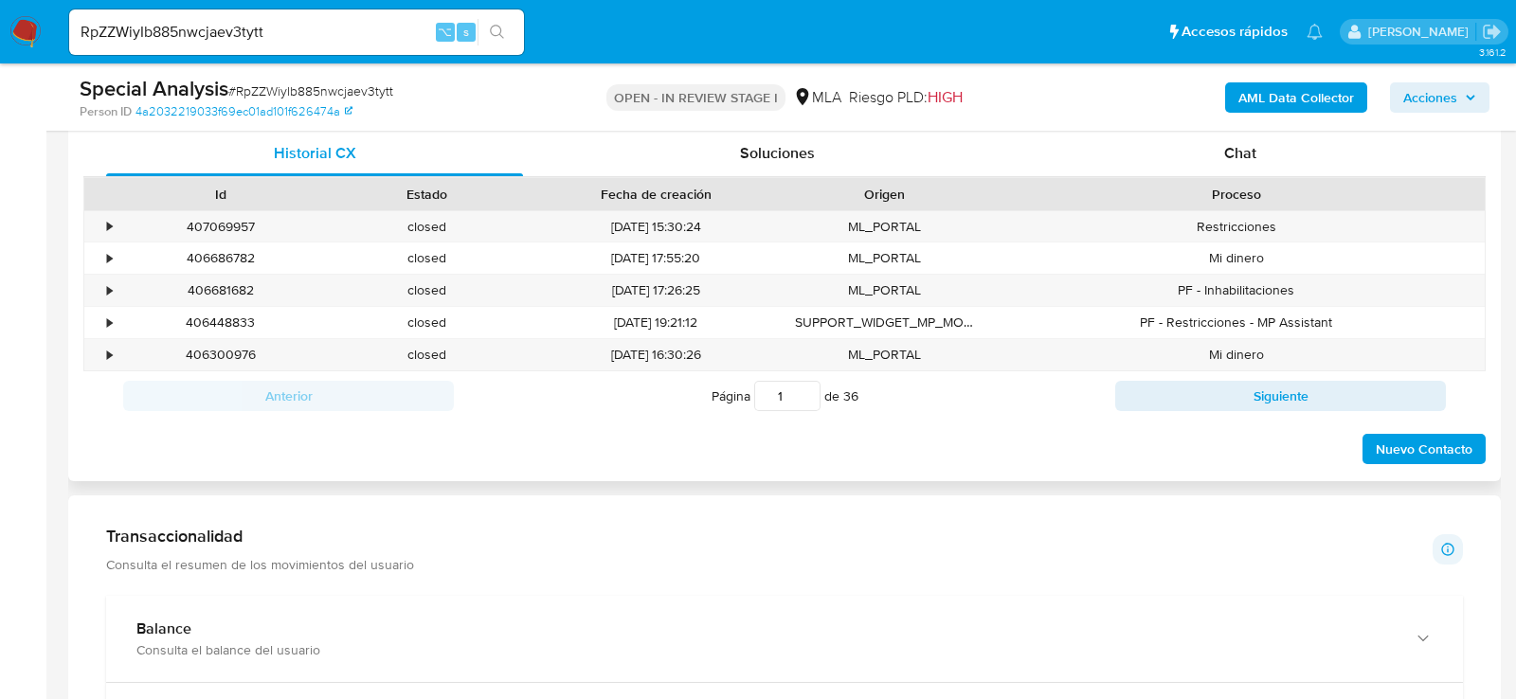
click at [1277, 178] on div "Proceso" at bounding box center [1236, 194] width 497 height 32
click at [1275, 163] on div "Chat" at bounding box center [1240, 153] width 417 height 45
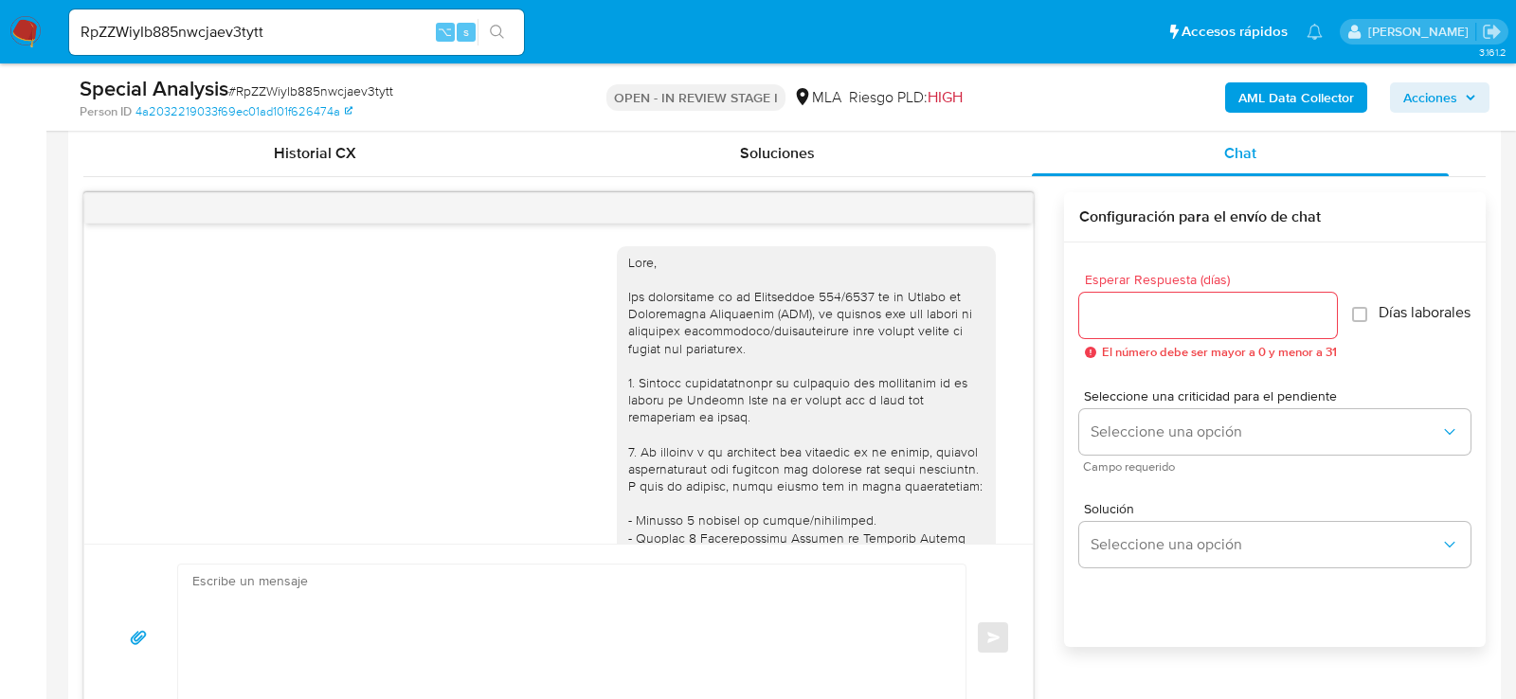
scroll to position [862, 0]
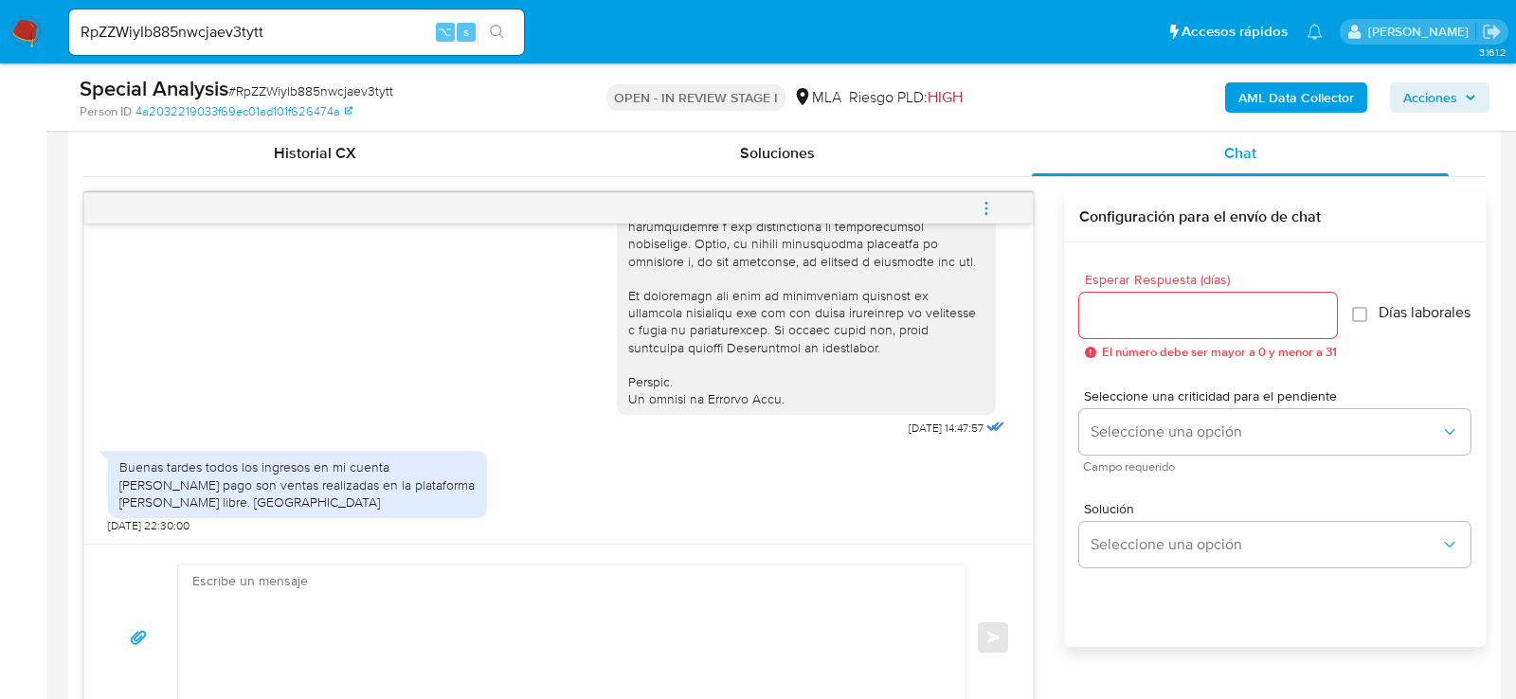
click at [505, 621] on textarea at bounding box center [567, 638] width 750 height 146
paste textarea "Hola , En función de las operaciones registradas en tu cuenta de Mercado Pago, …"
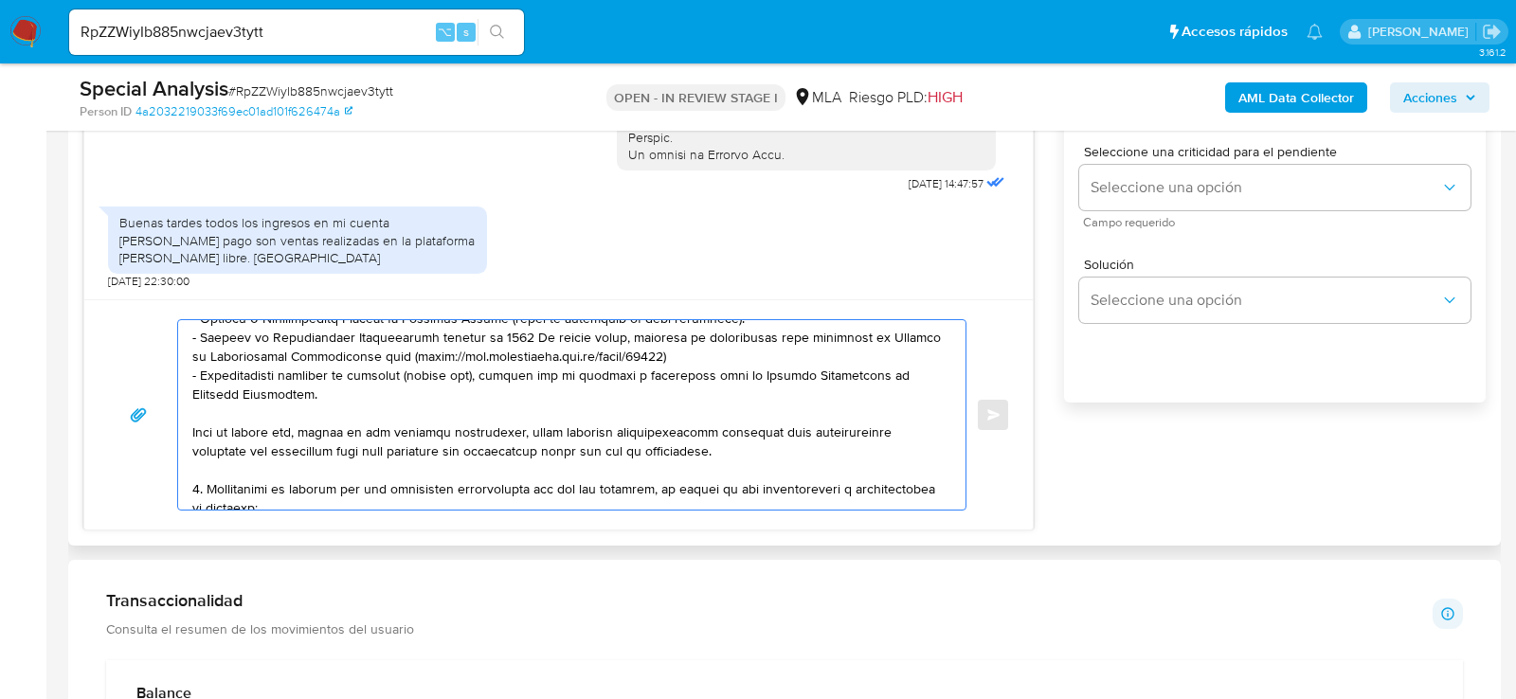
scroll to position [0, 0]
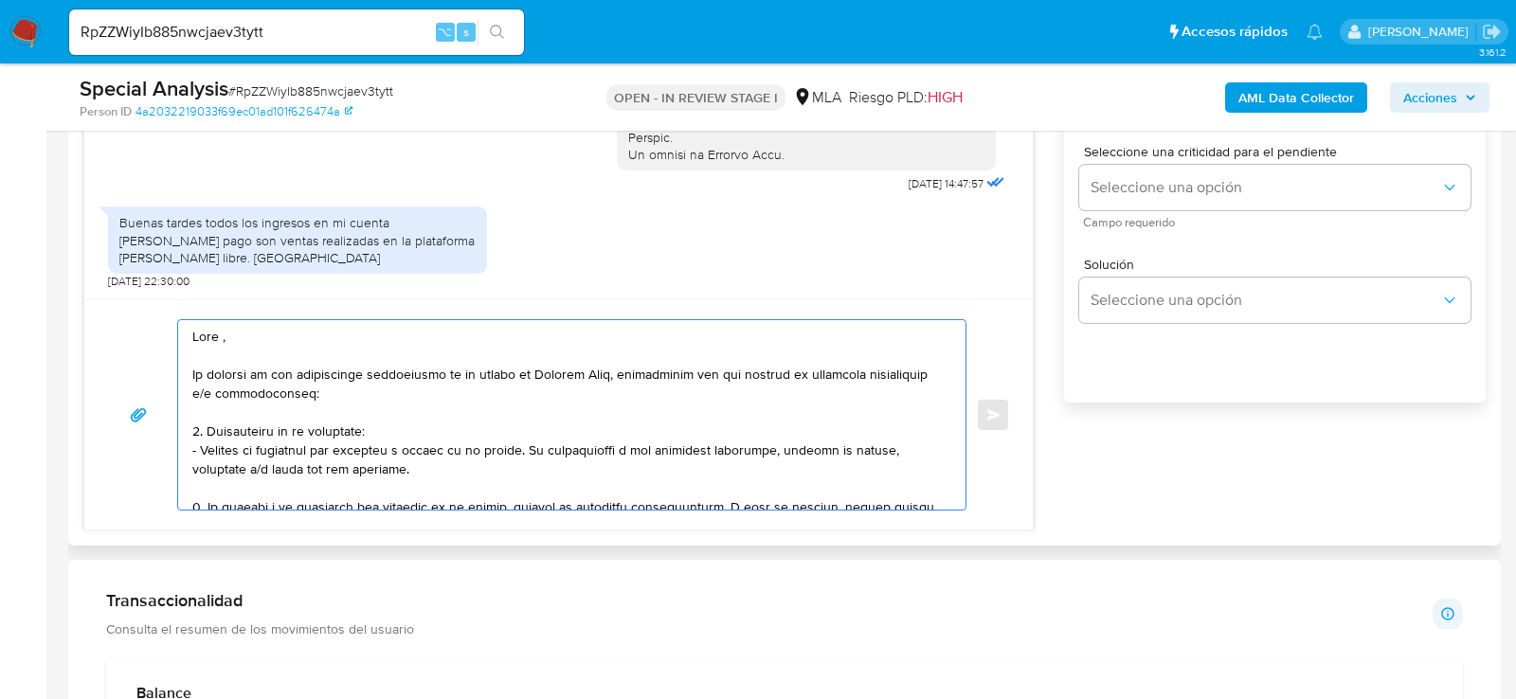
click at [333, 321] on textarea at bounding box center [567, 415] width 750 height 190
click at [335, 342] on textarea at bounding box center [567, 415] width 750 height 190
click at [319, 336] on textarea at bounding box center [567, 415] width 750 height 190
click at [423, 337] on textarea at bounding box center [567, 415] width 750 height 190
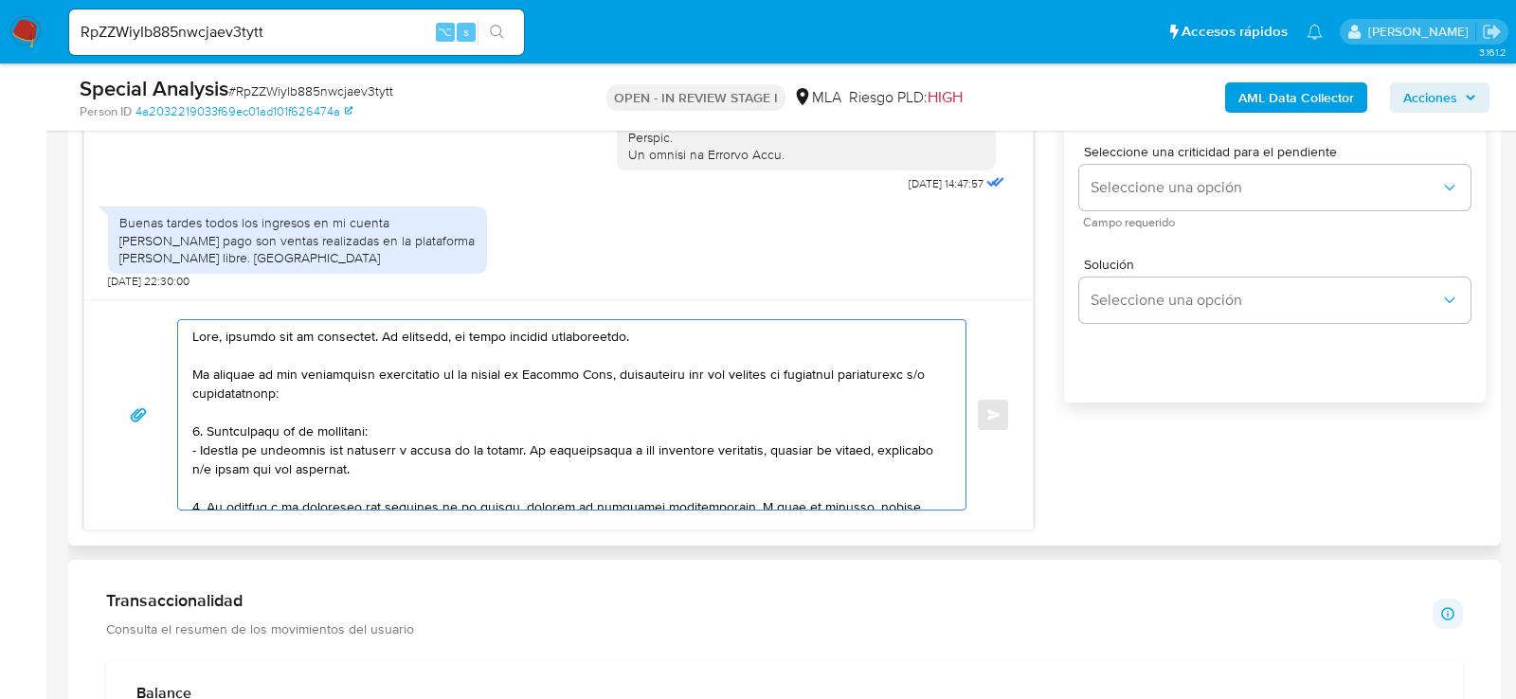
click at [413, 331] on textarea at bounding box center [567, 415] width 750 height 190
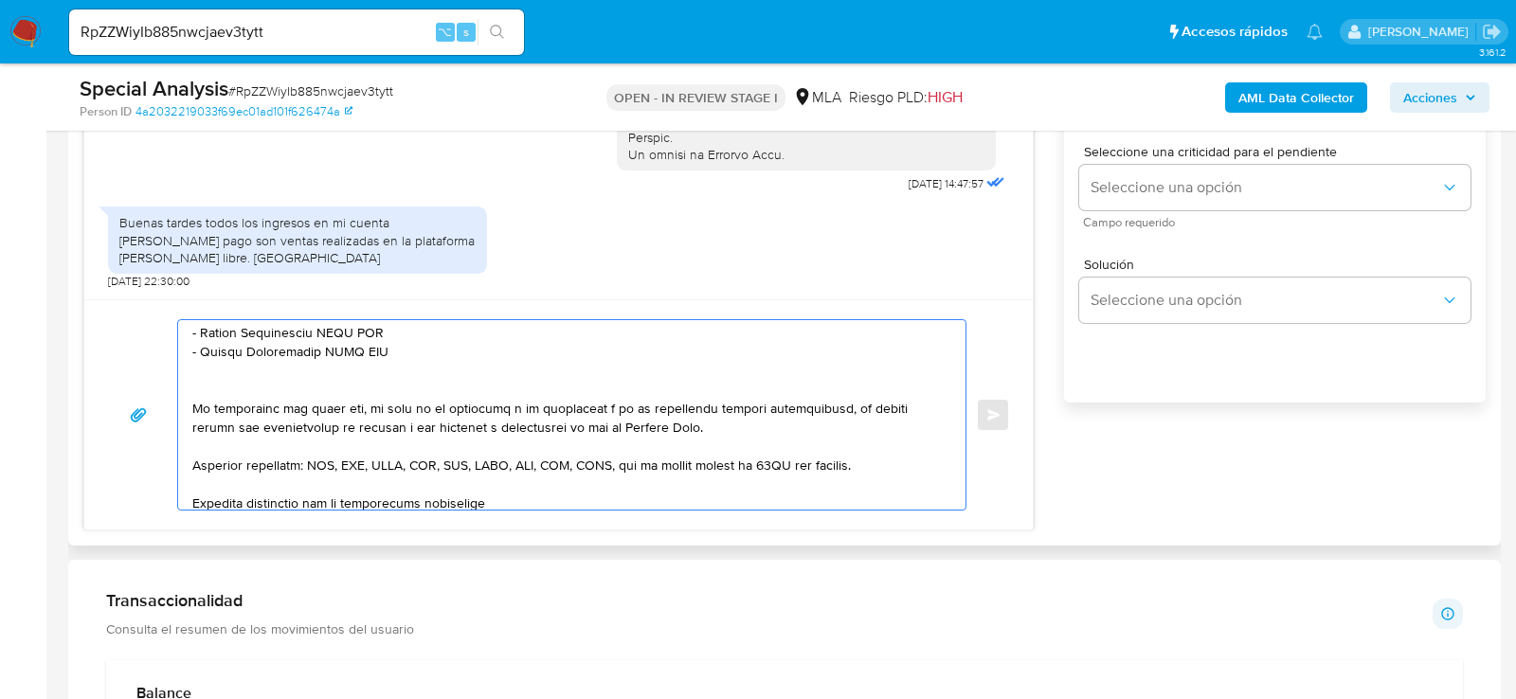
scroll to position [486, 0]
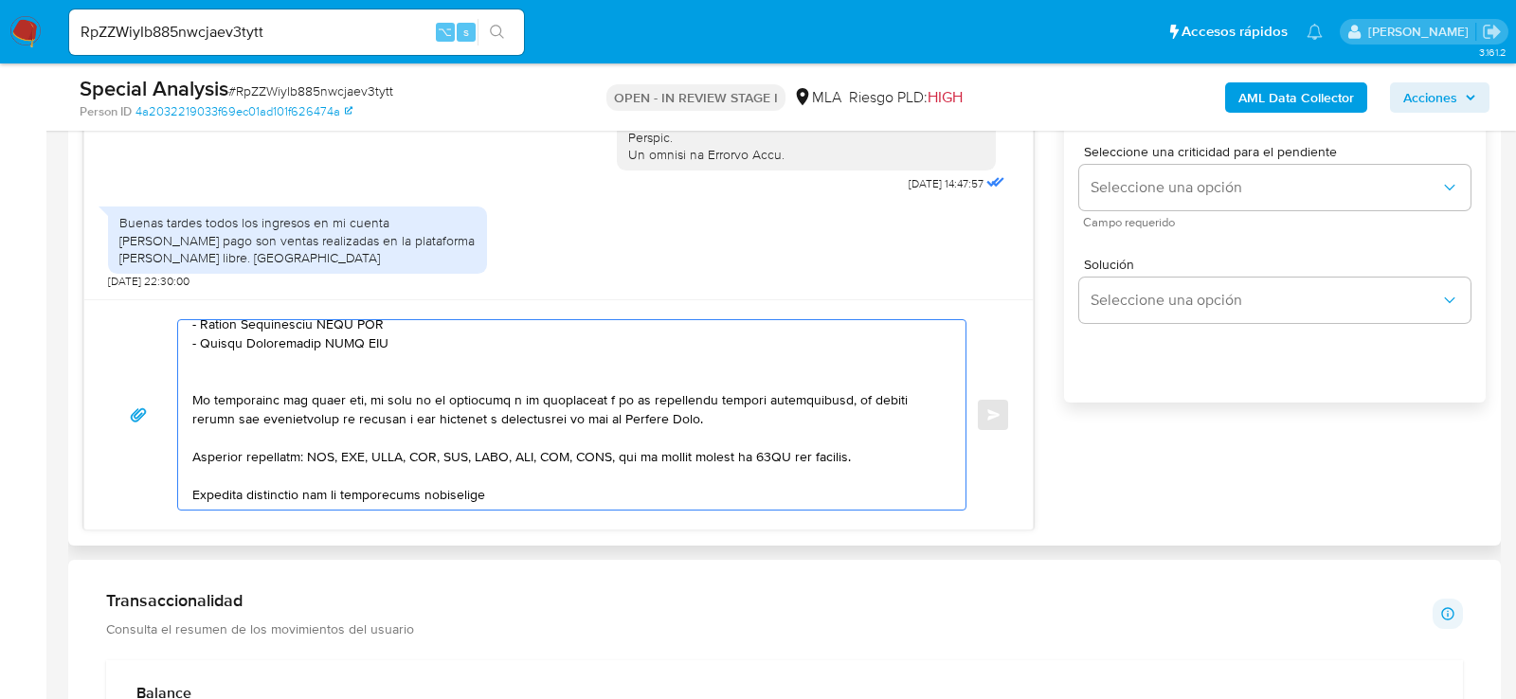
click at [570, 404] on textarea at bounding box center [567, 415] width 750 height 190
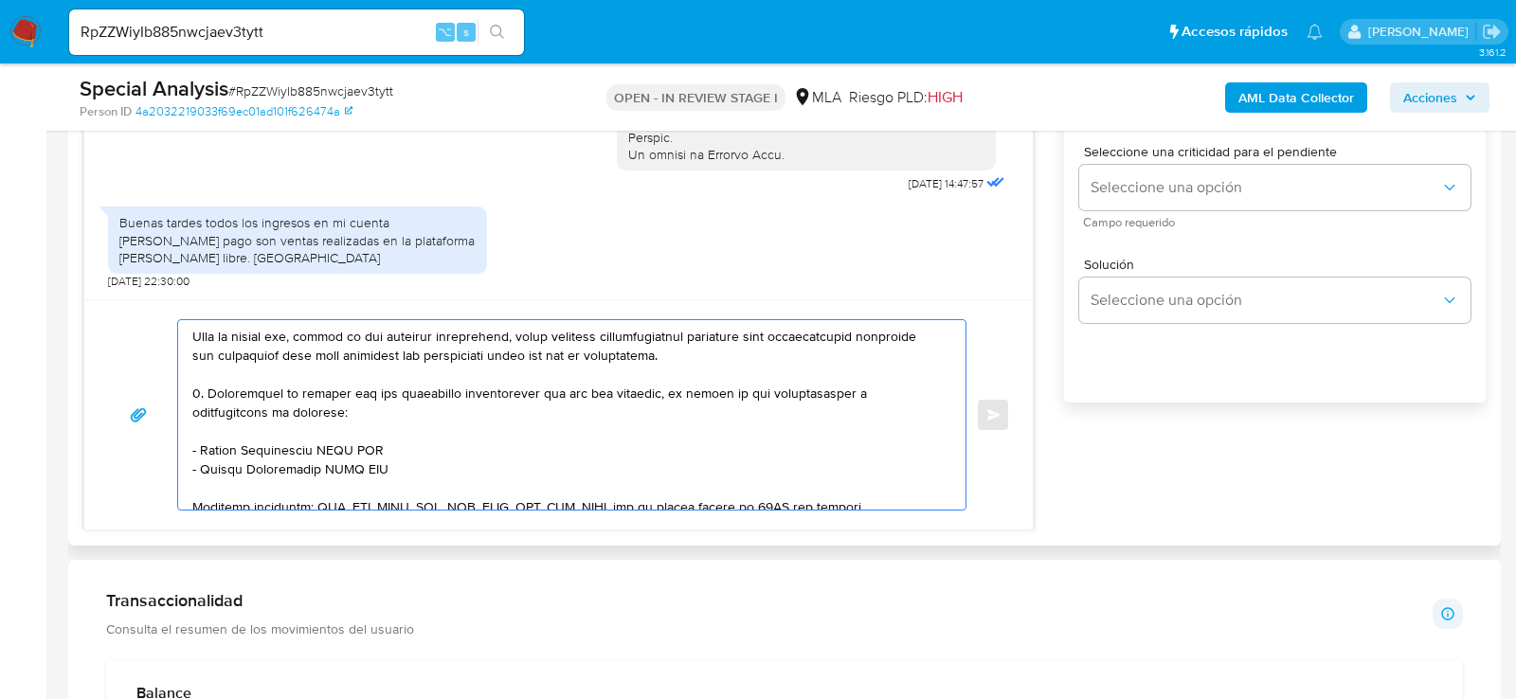
scroll to position [0, 0]
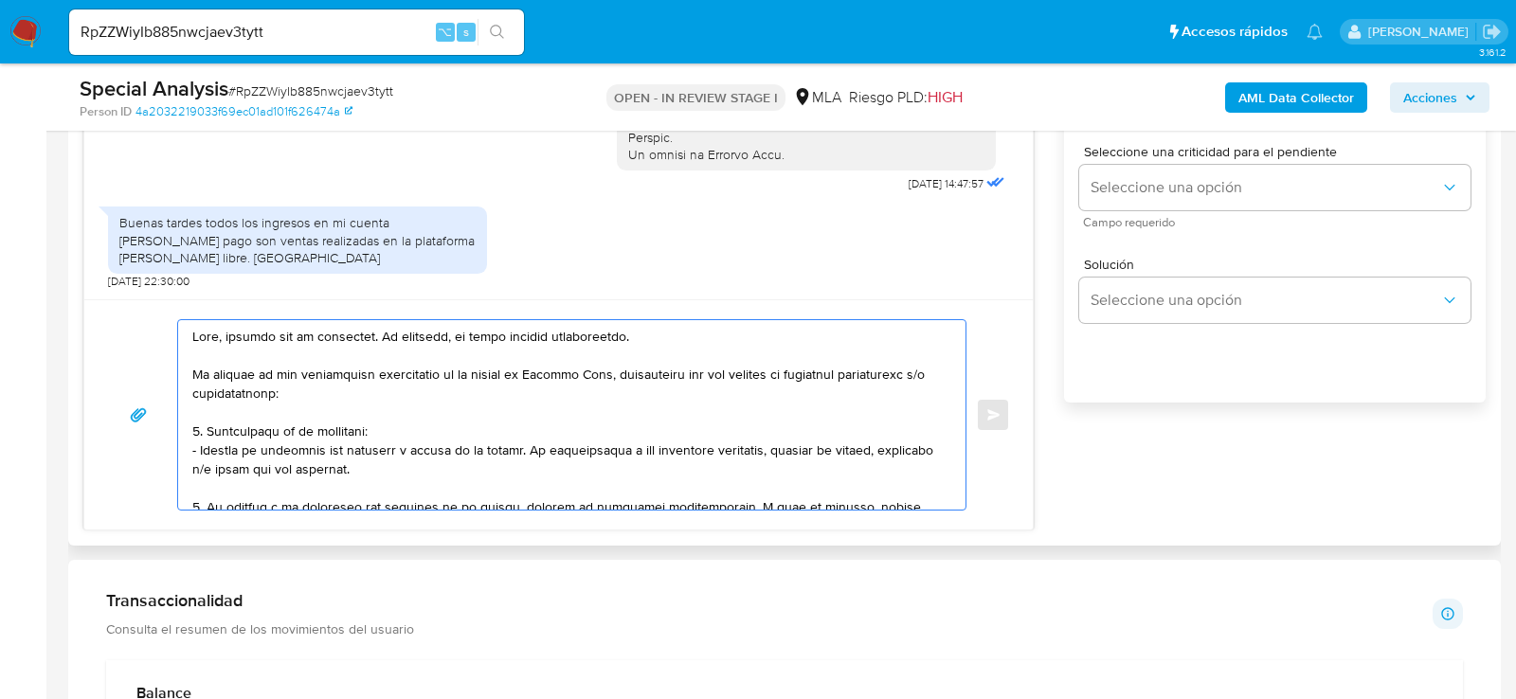
click at [608, 352] on textarea at bounding box center [567, 415] width 750 height 190
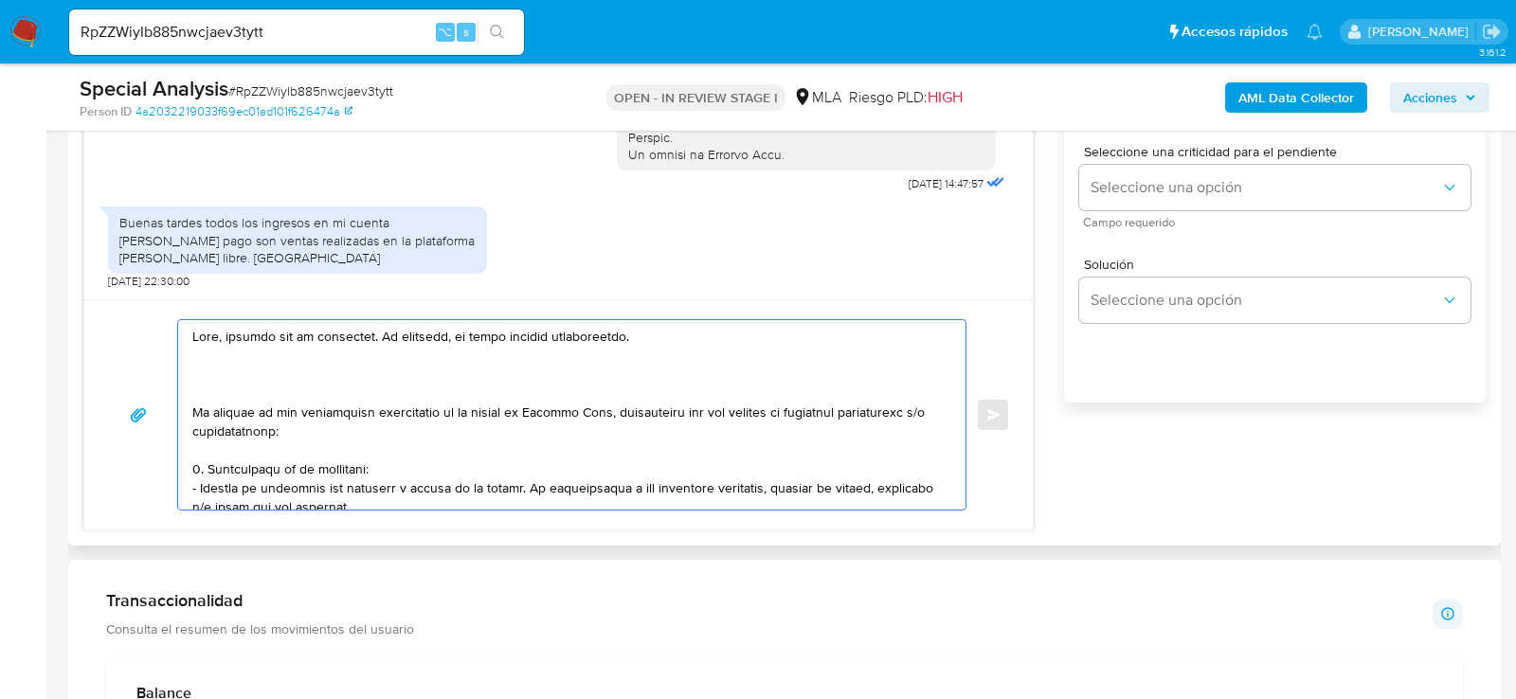
paste textarea "Es importante que sepas que, en caso de no responder a lo solicitado o si lo pr…"
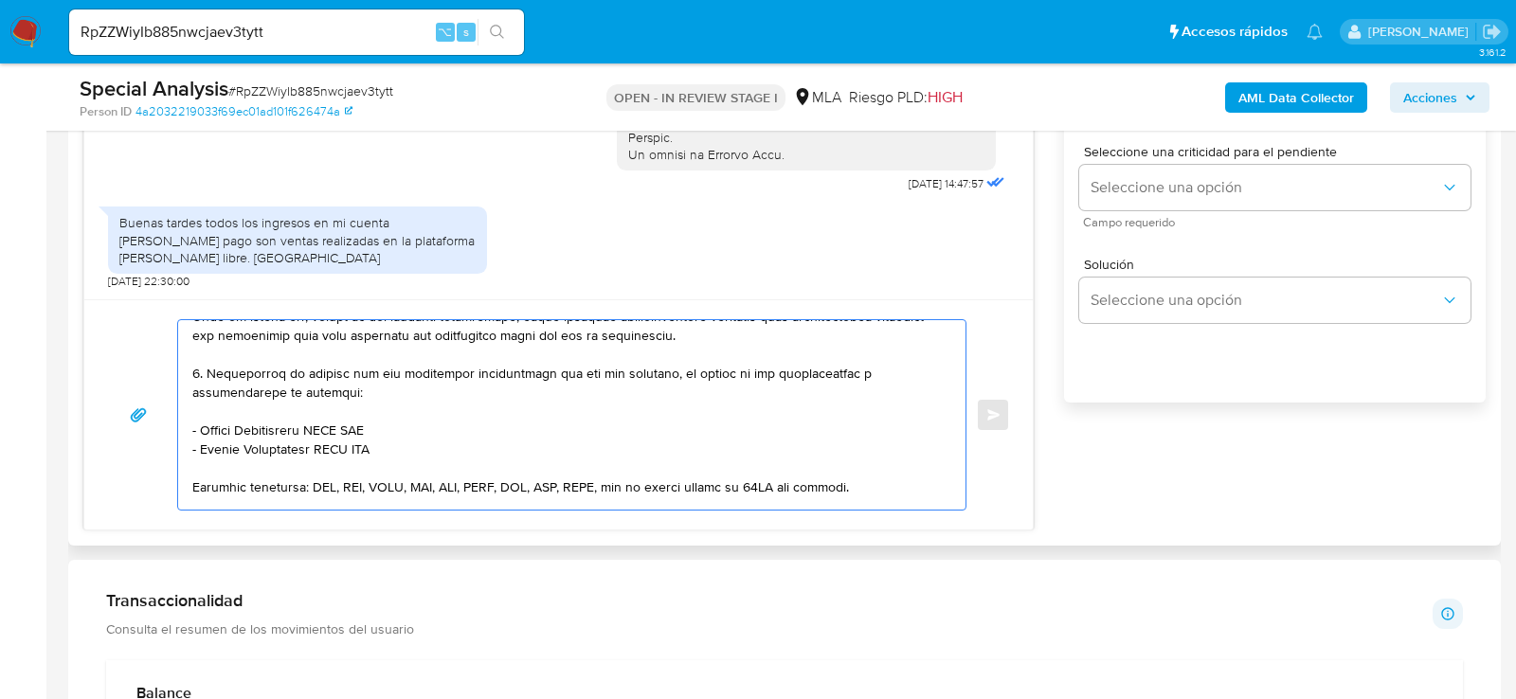
scroll to position [445, 0]
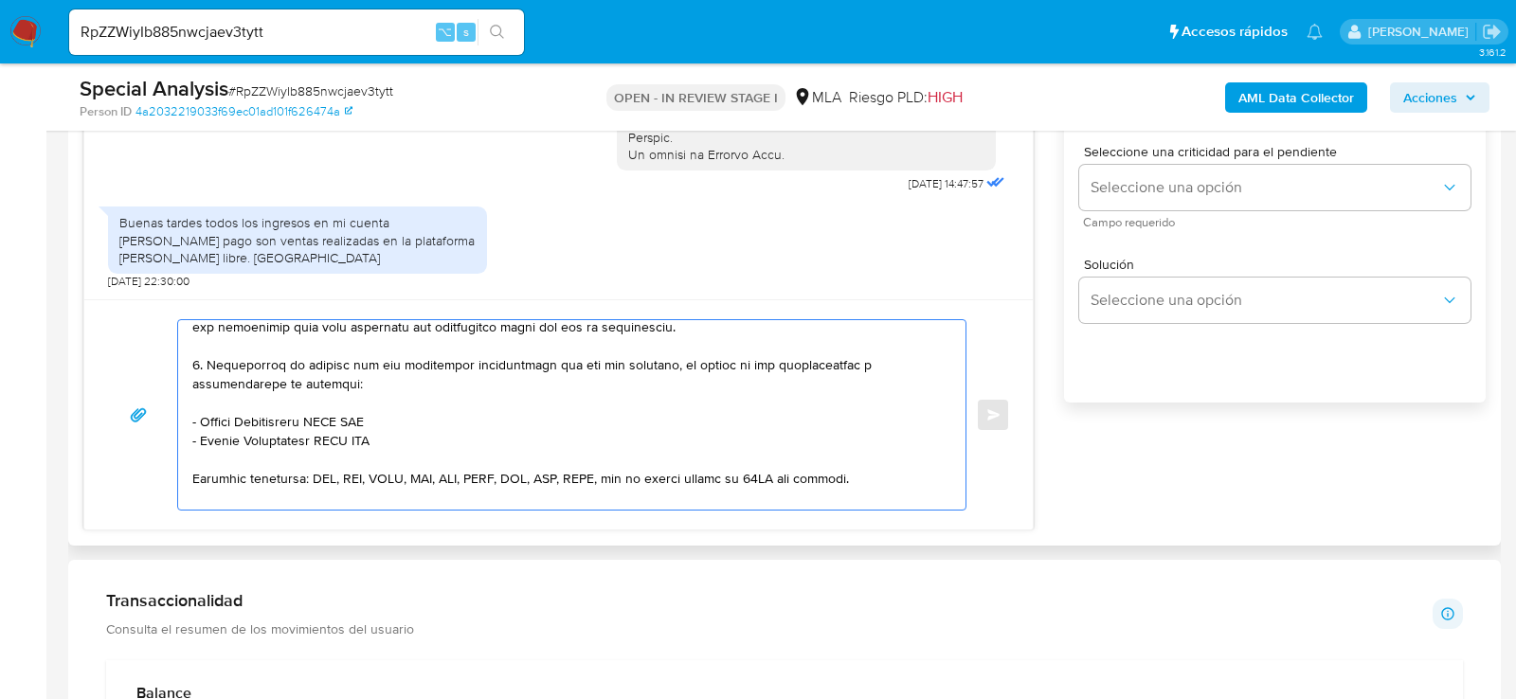
click at [371, 420] on textarea at bounding box center [567, 415] width 750 height 190
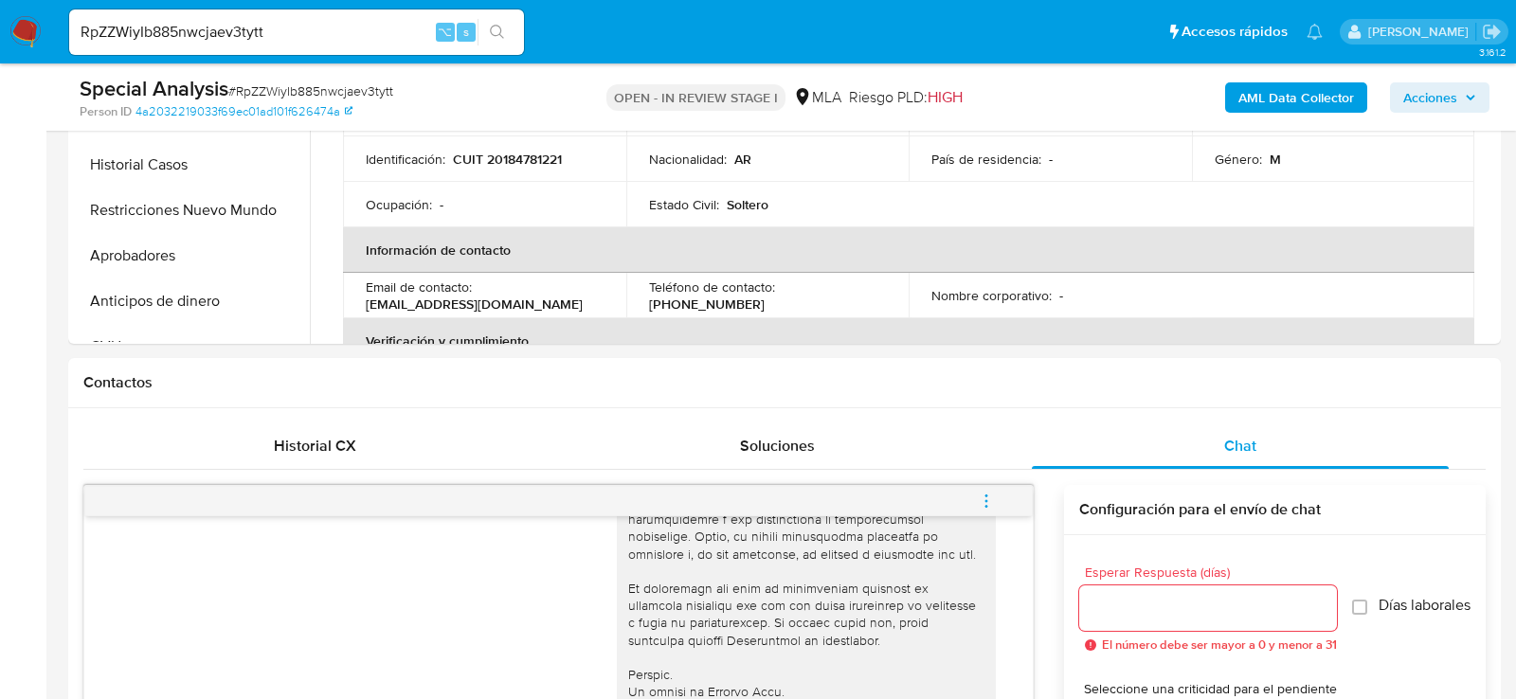
scroll to position [621, 0]
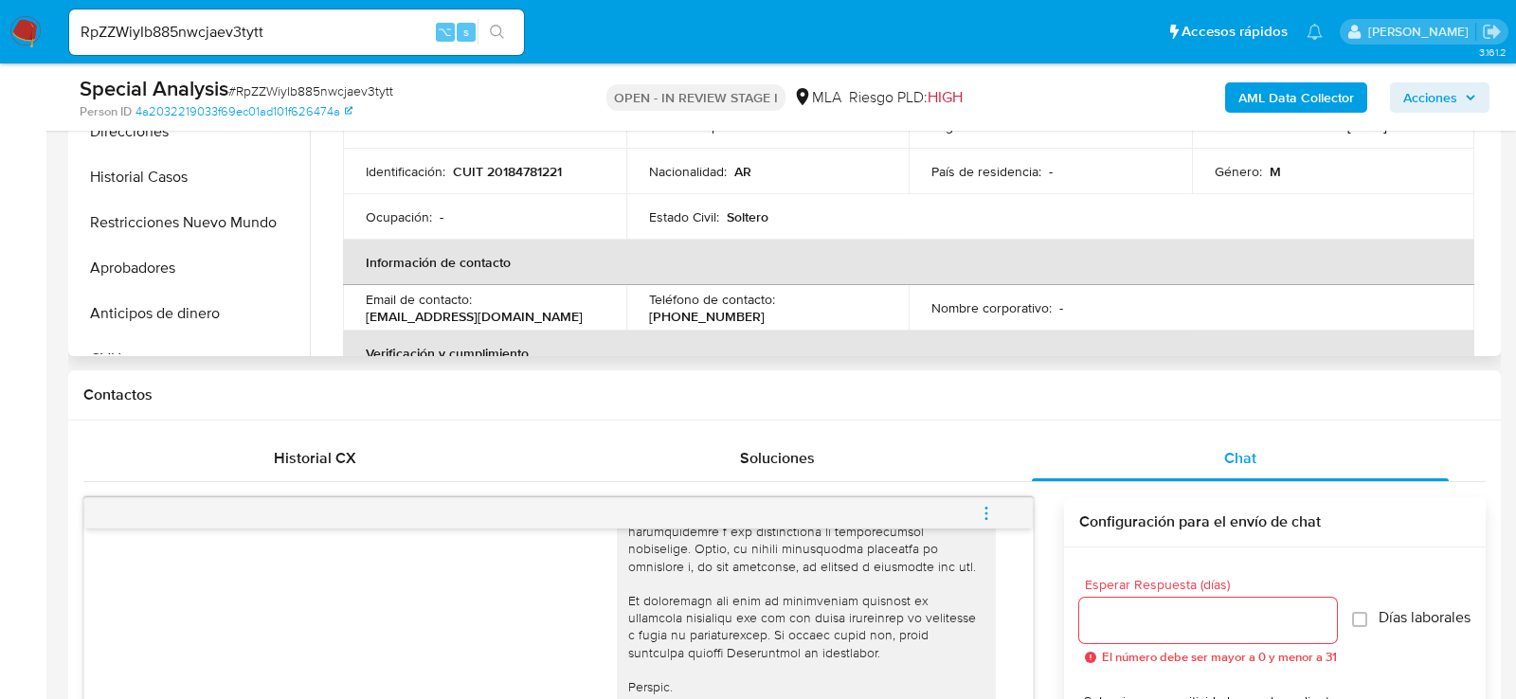
click at [509, 171] on p "CUIT 20184781221" at bounding box center [507, 171] width 109 height 17
copy p "20184781221"
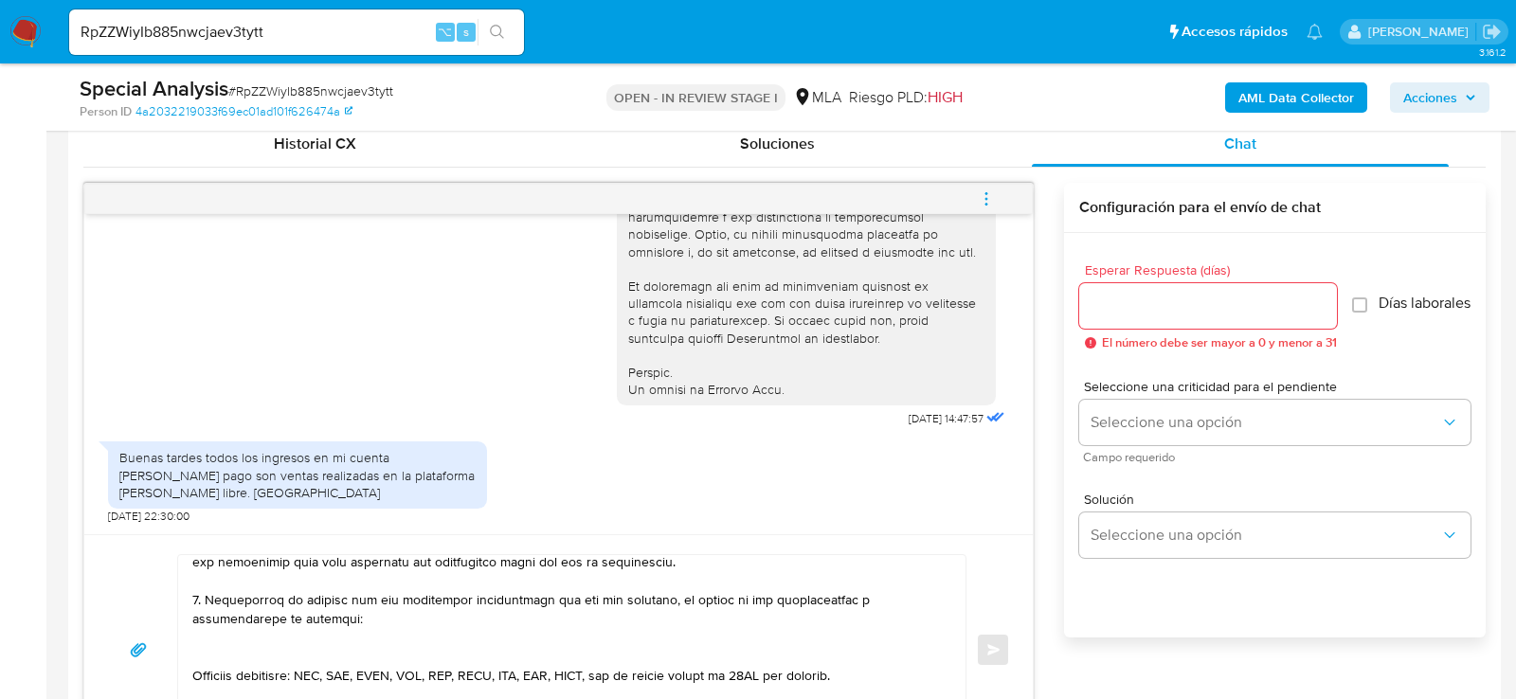
scroll to position [1036, 0]
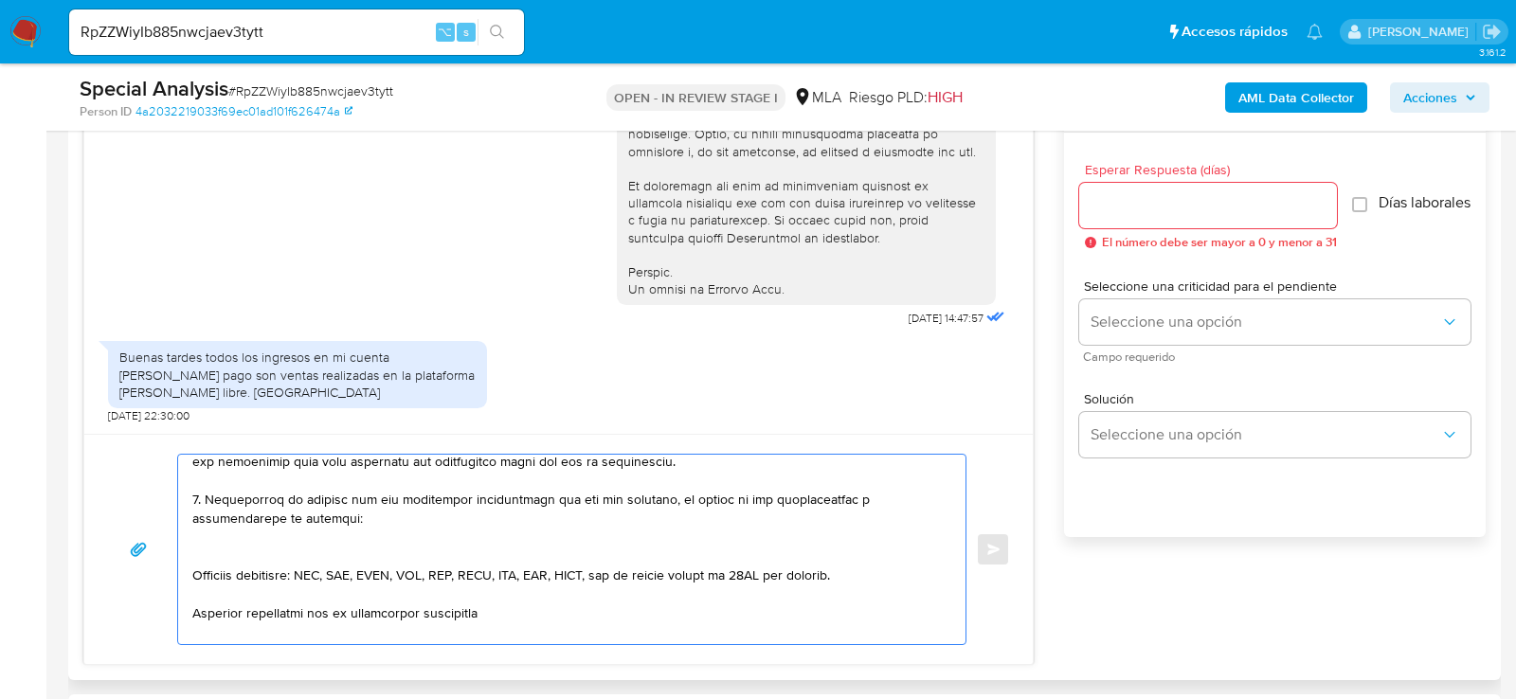
click at [320, 534] on textarea at bounding box center [567, 550] width 750 height 190
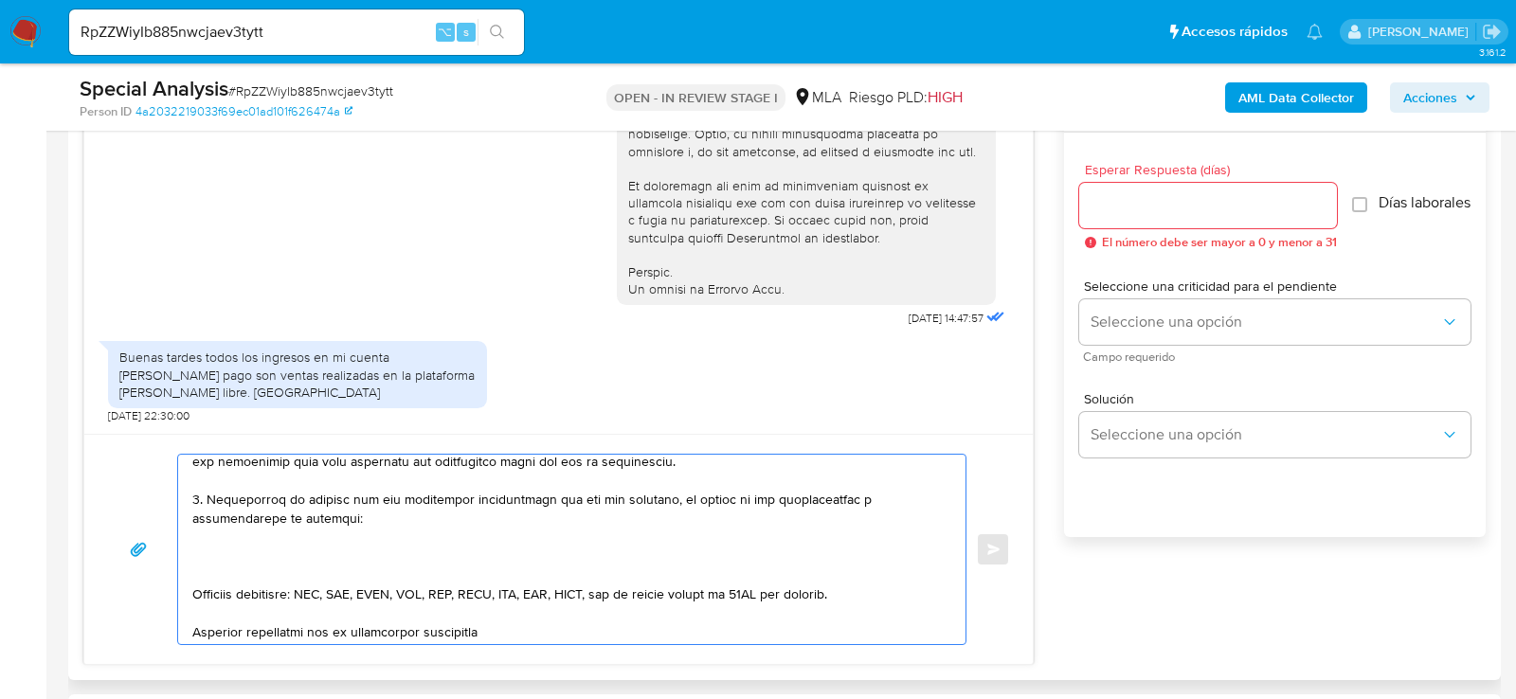
paste textarea "20183156951 name: Gustavo Hernan Maglia || alias:"
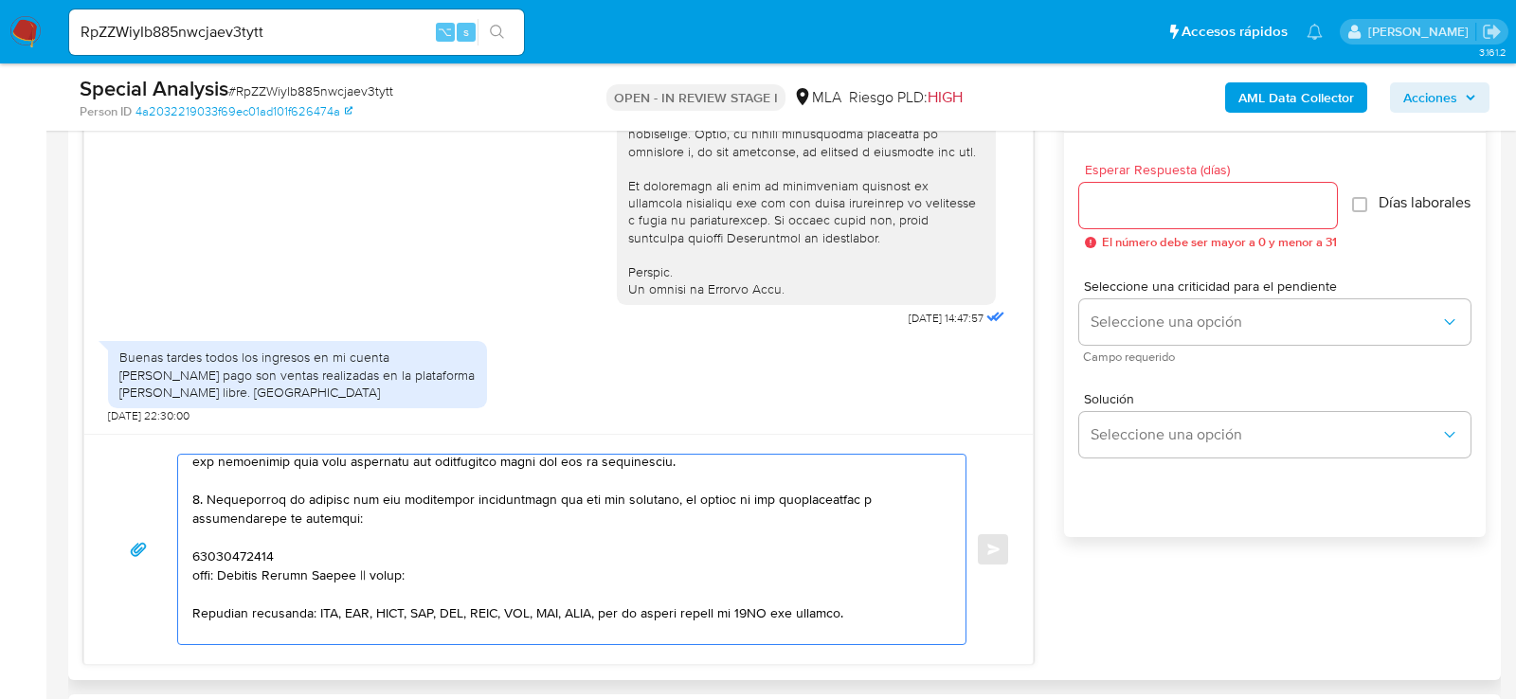
click at [223, 542] on textarea at bounding box center [567, 550] width 750 height 190
click at [224, 551] on textarea at bounding box center [567, 550] width 750 height 190
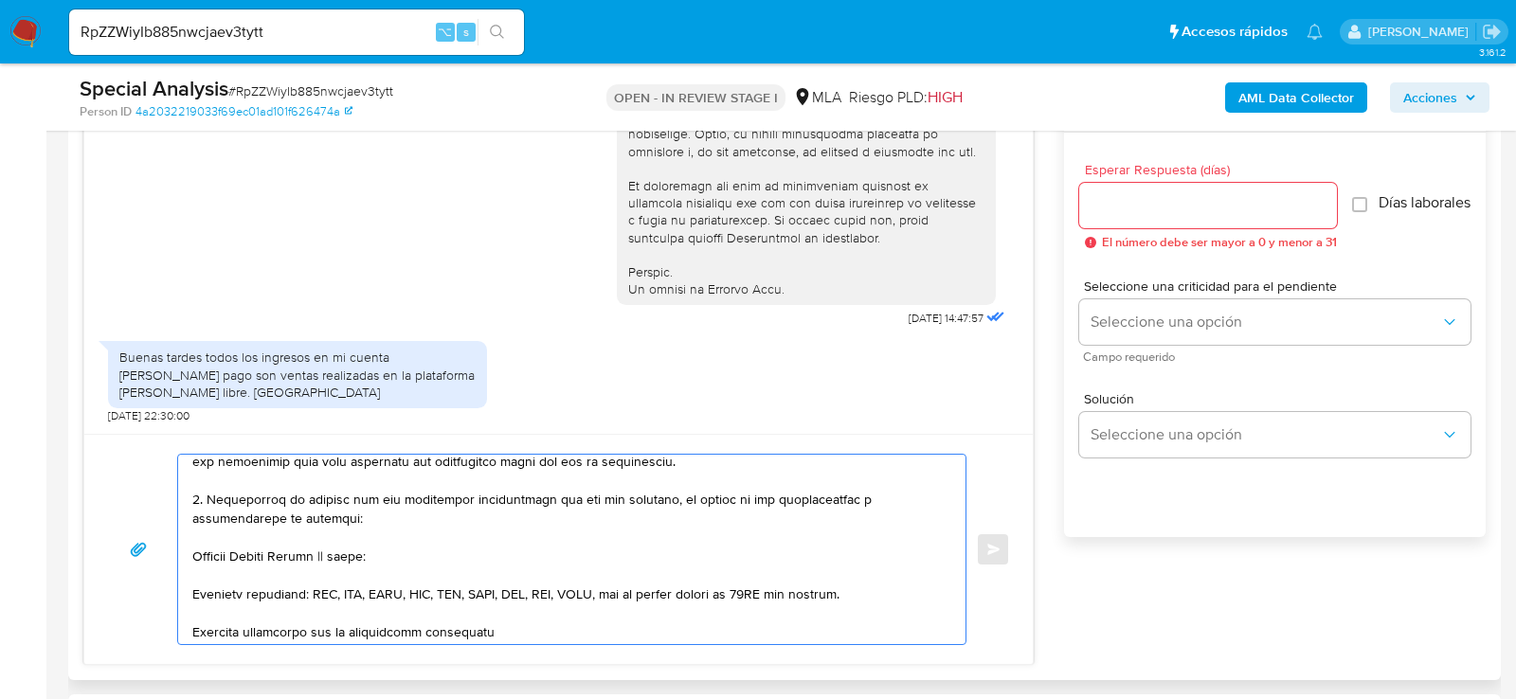
click at [351, 561] on textarea at bounding box center [567, 550] width 750 height 190
paste textarea "20183156951"
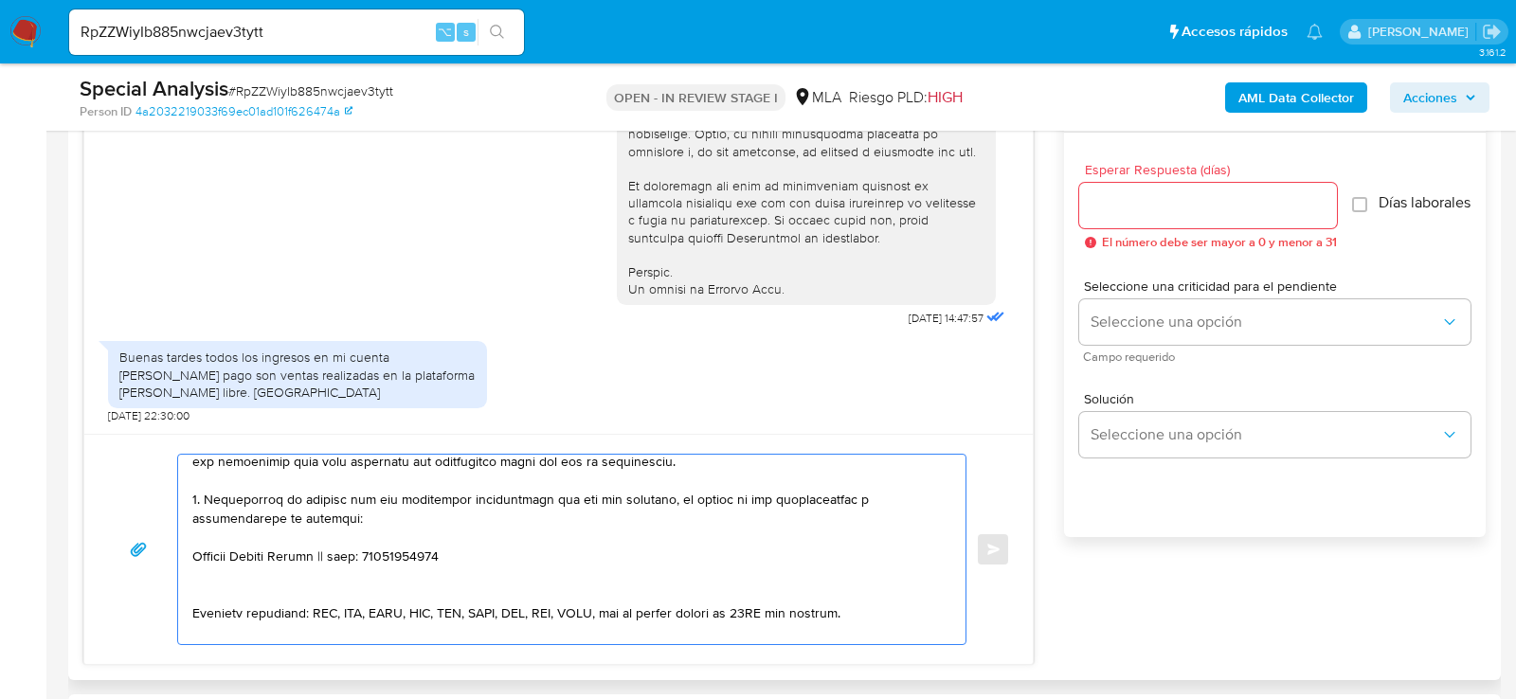
paste textarea "Maria Martha Calderale del Azar"
paste textarea "27179010106"
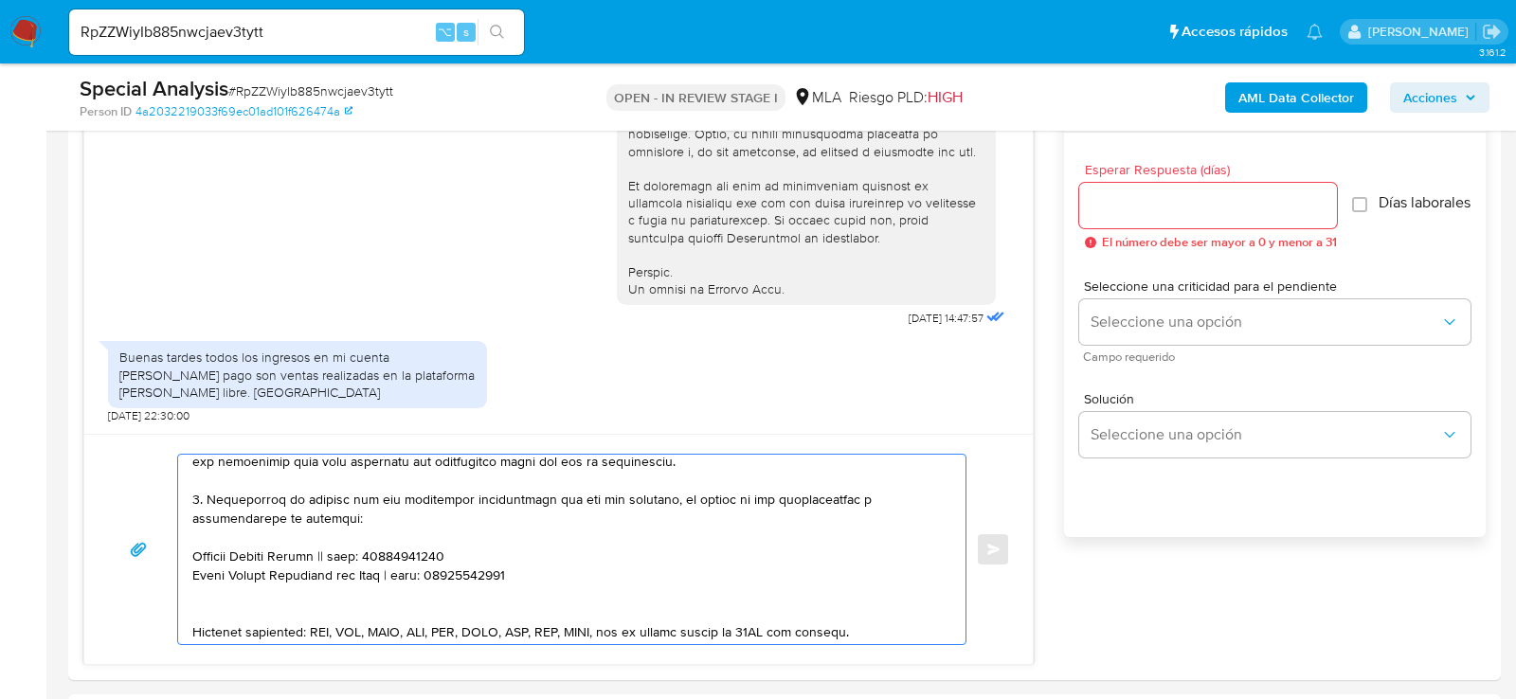
paste textarea "Monica Graciela Colamarino"
paste textarea "27128146607"
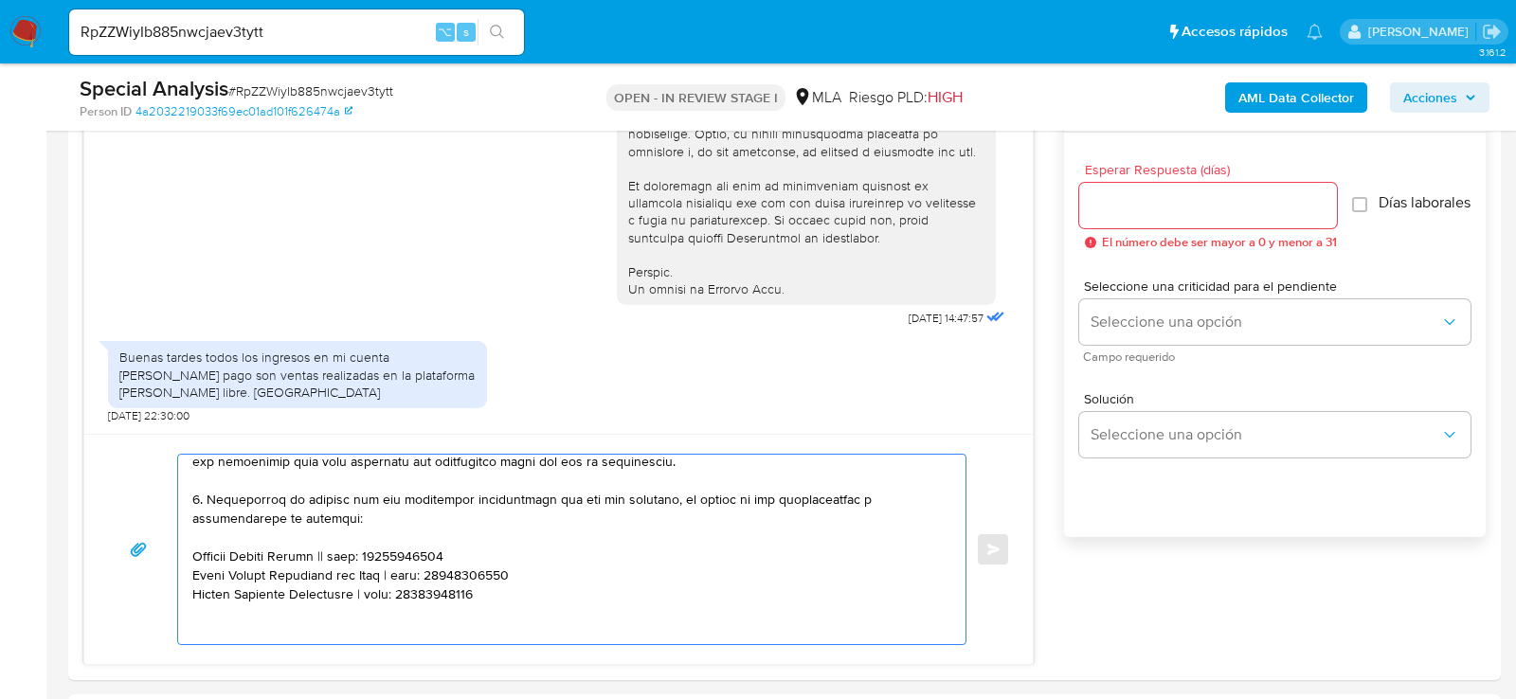
paste textarea "Javier Segura"
paste textarea "20295443163"
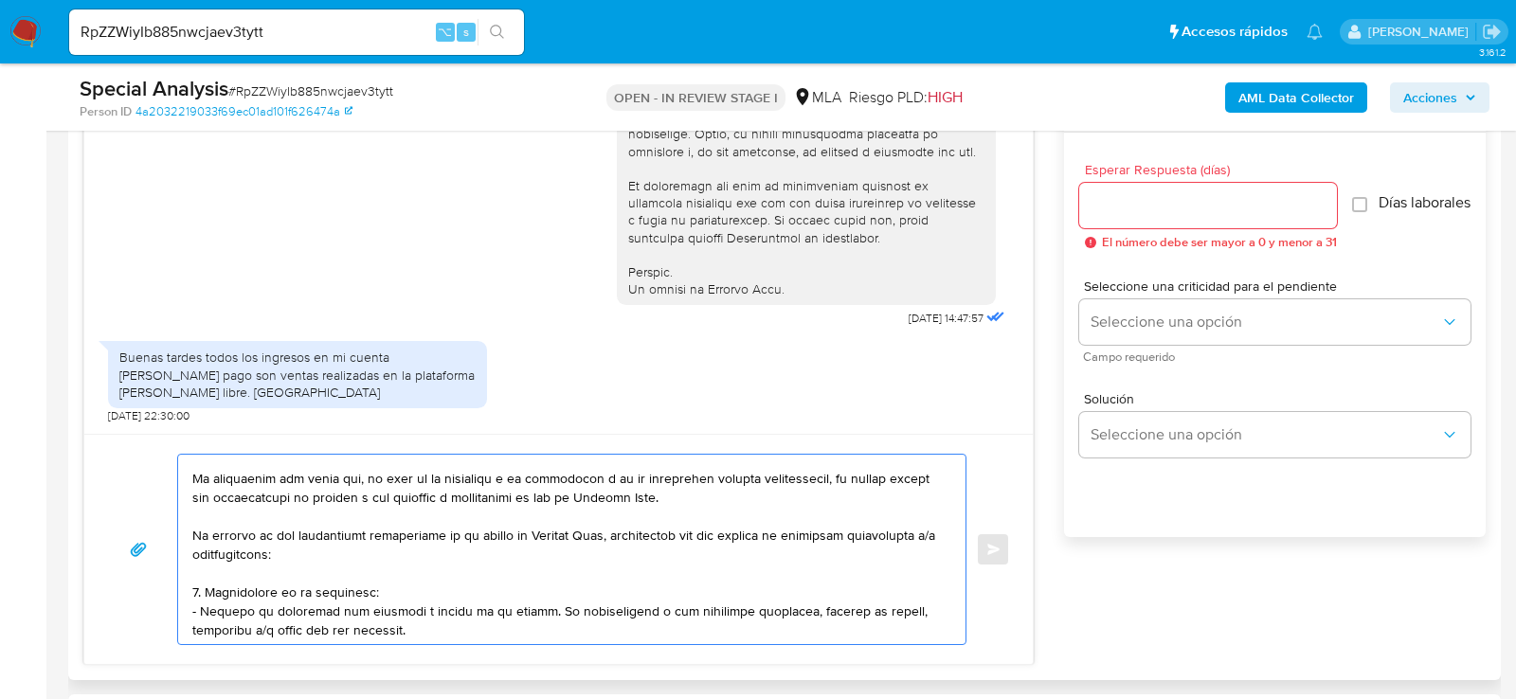
scroll to position [0, 0]
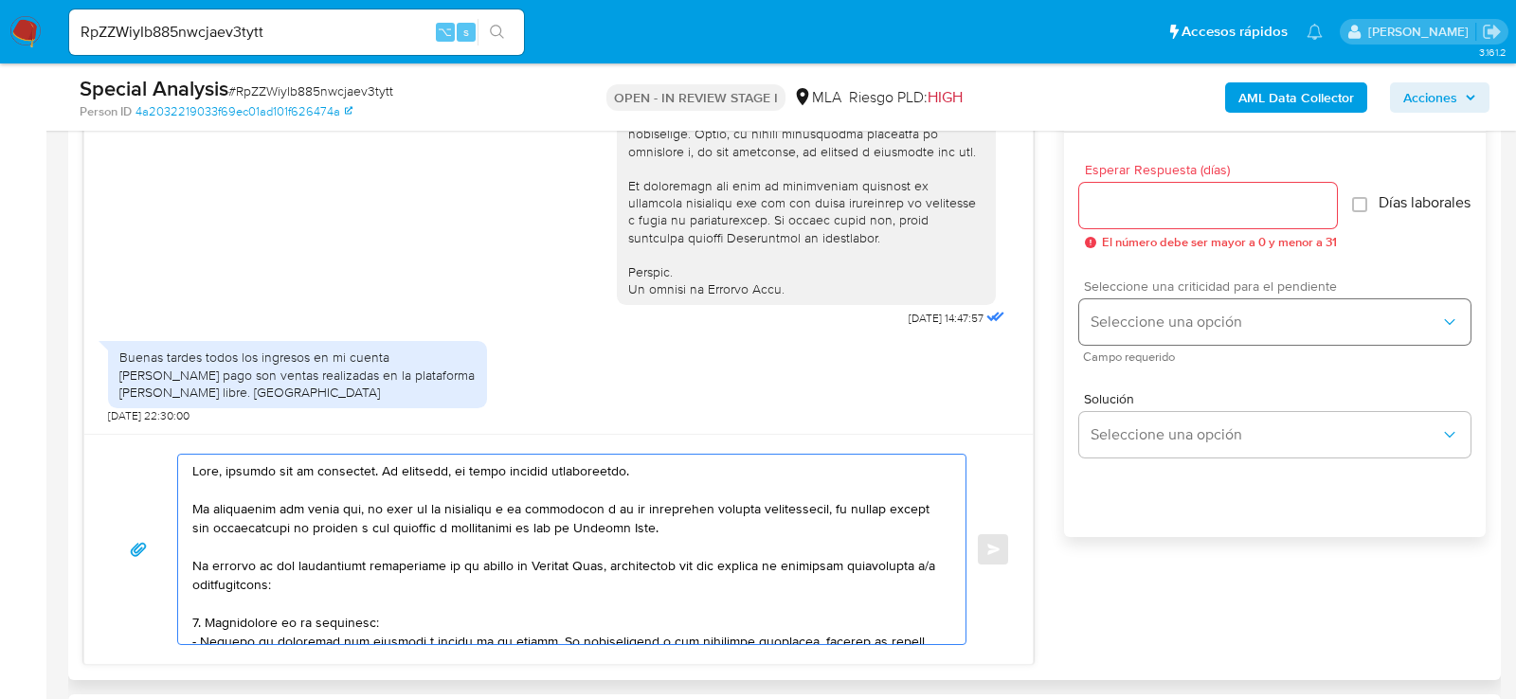
type textarea "Hola, gracias por tu respuesta. No obstante, la misma resulta insuficiente. Es …"
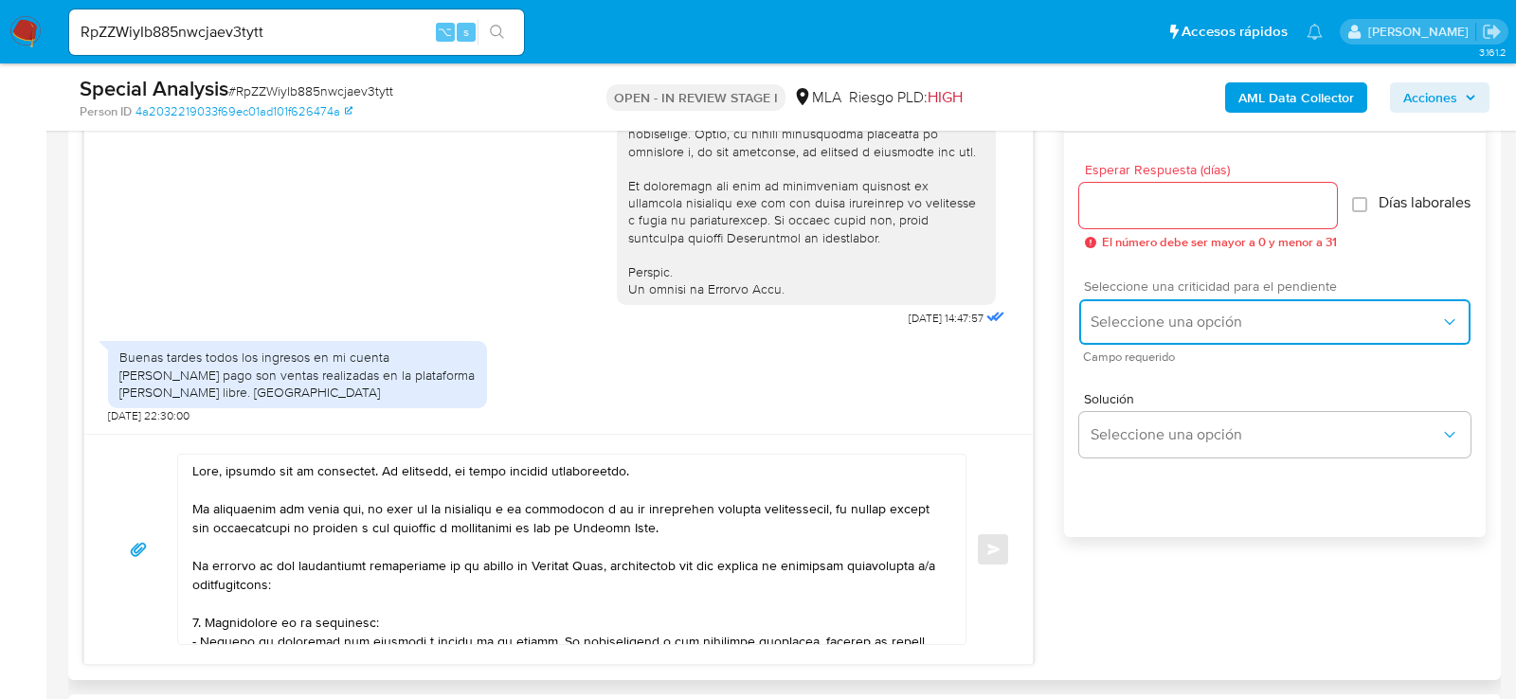
click at [1128, 332] on span "Seleccione una opción" at bounding box center [1266, 322] width 350 height 19
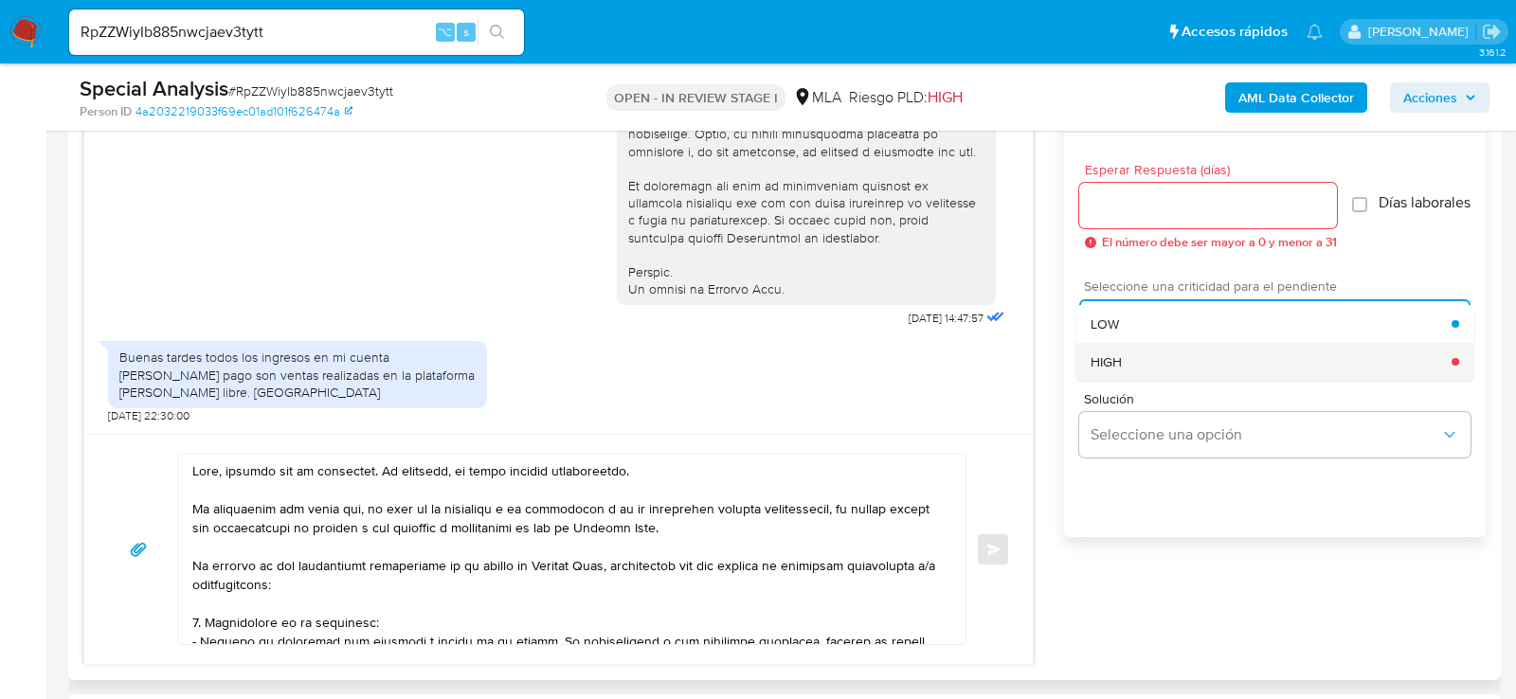
click at [1128, 373] on div "HIGH" at bounding box center [1271, 362] width 361 height 38
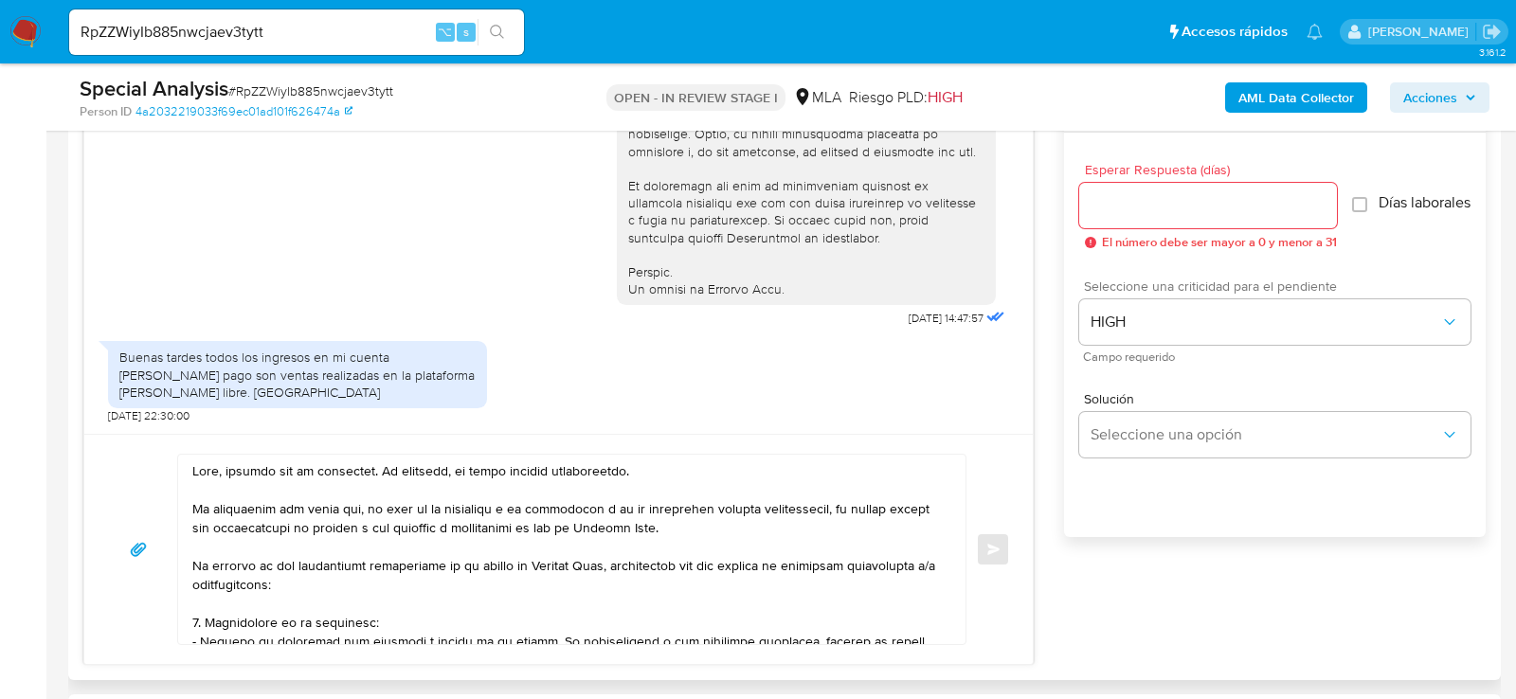
click at [1102, 240] on span "El número debe ser mayor a 0 y menor a 31" at bounding box center [1219, 242] width 235 height 13
click at [1101, 208] on input "Esperar Respuesta (días)" at bounding box center [1208, 205] width 258 height 25
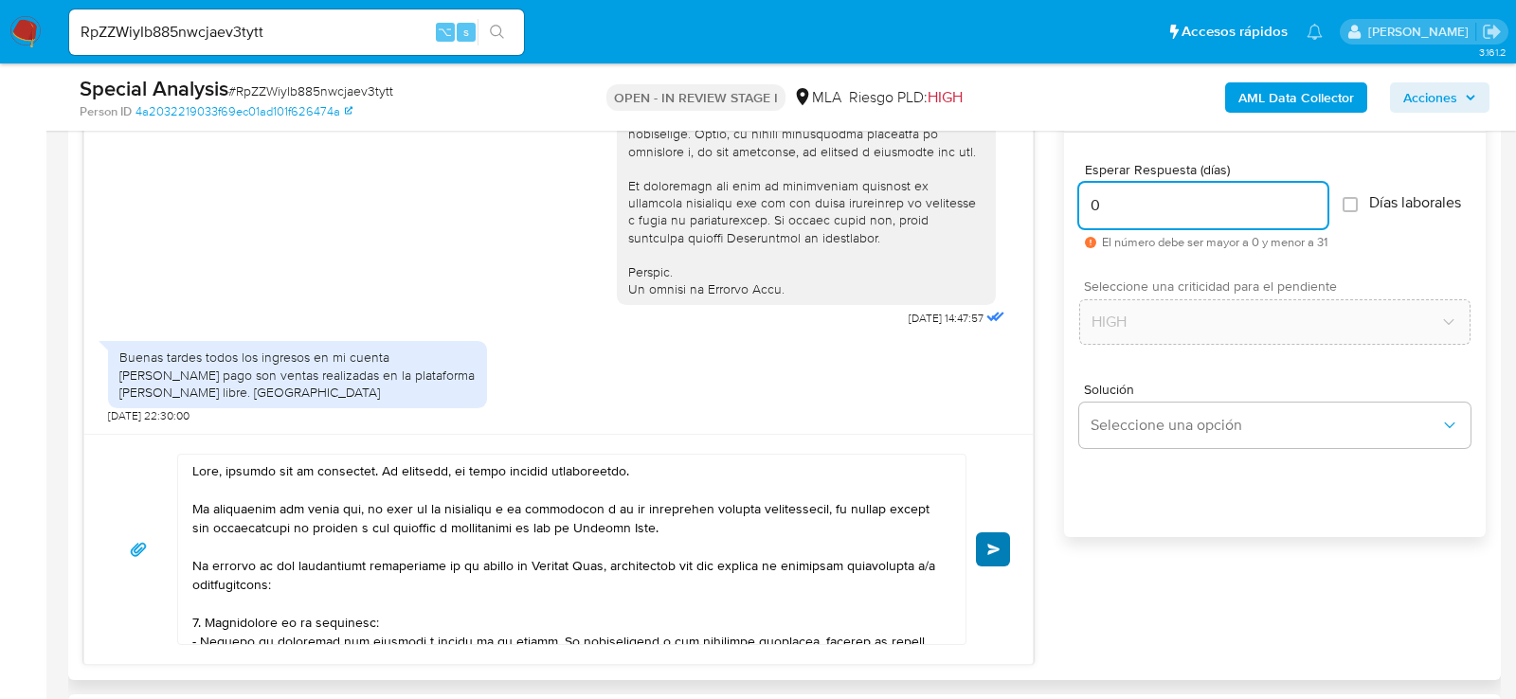
type input "0"
click at [991, 558] on button "Enviar" at bounding box center [993, 550] width 34 height 34
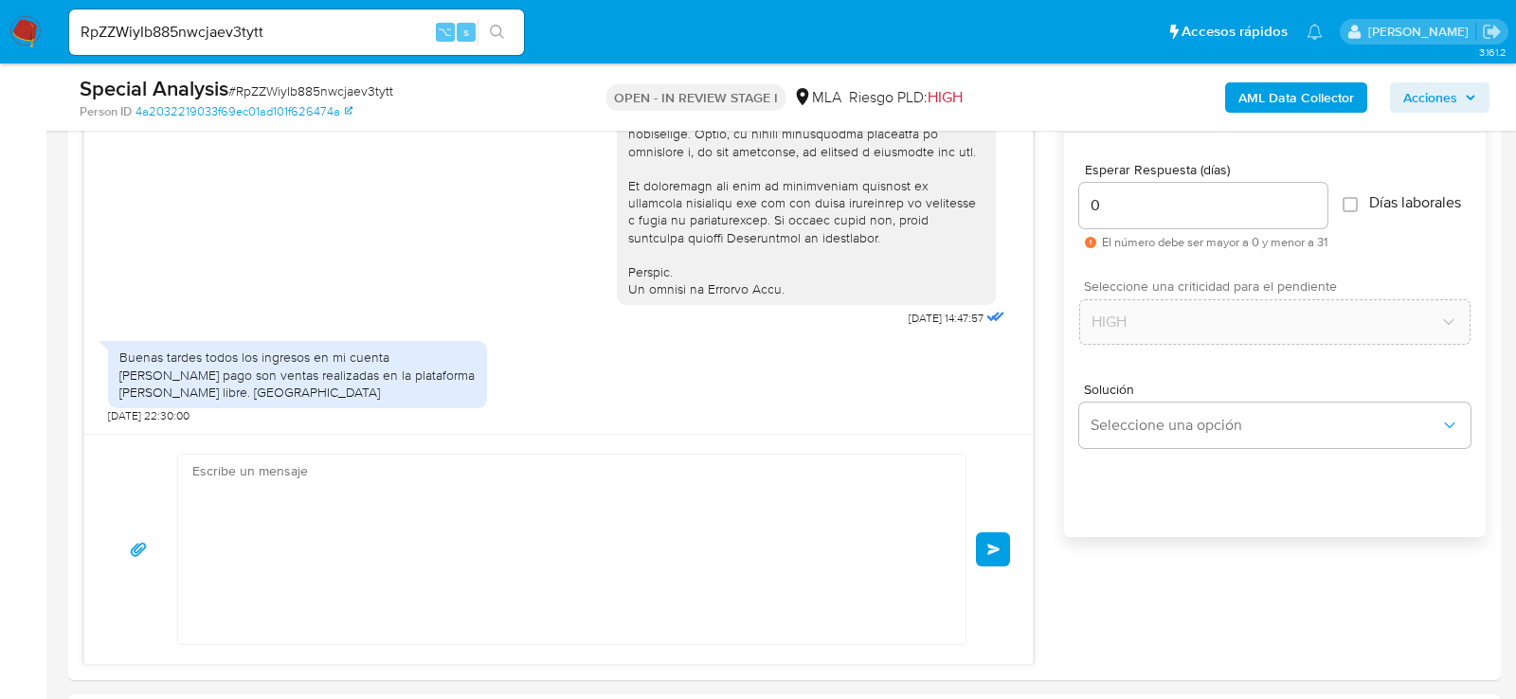
scroll to position [1883, 0]
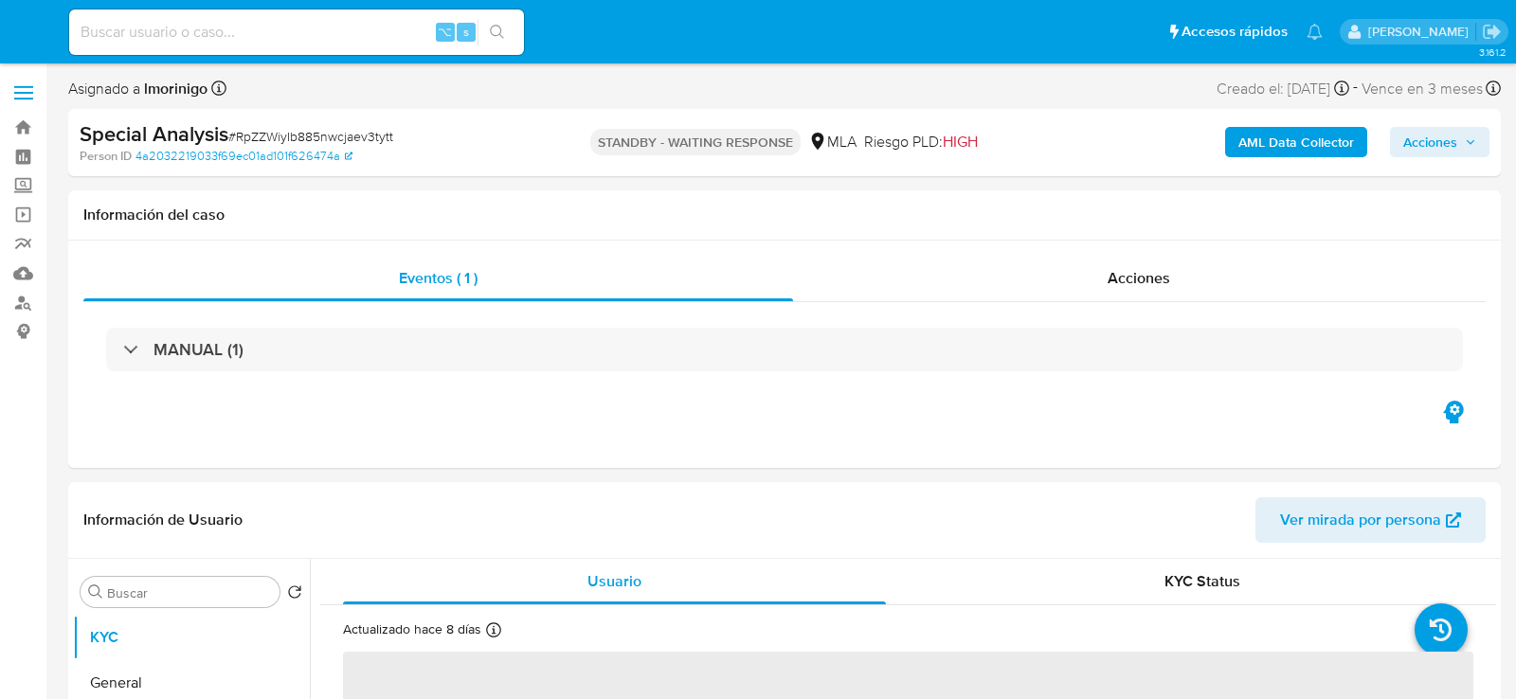
select select "10"
click at [216, 42] on input at bounding box center [296, 32] width 455 height 25
paste input "UdxlCXjrrNjVu2iyM9yNW8Nm"
type input "UdxlCXjrrNjVu2iyM9yNW8Nm"
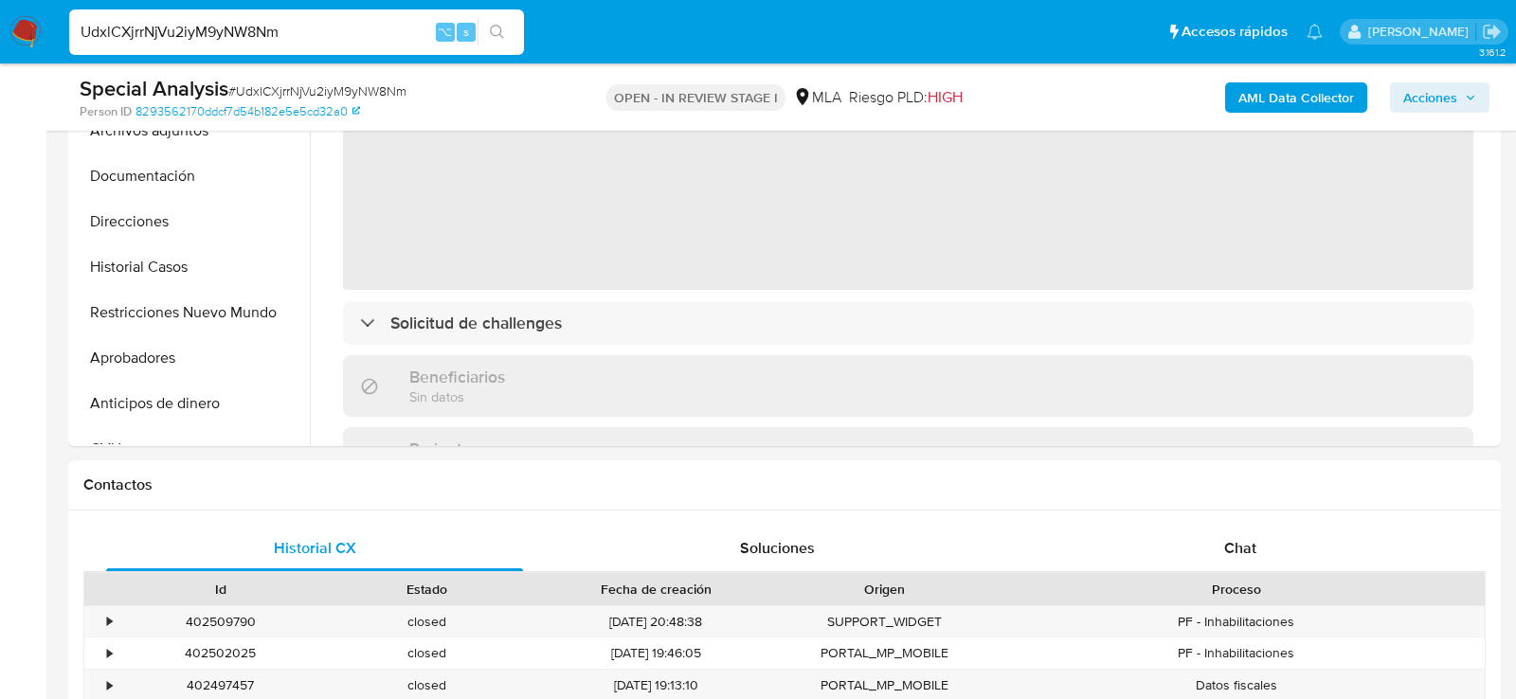
select select "10"
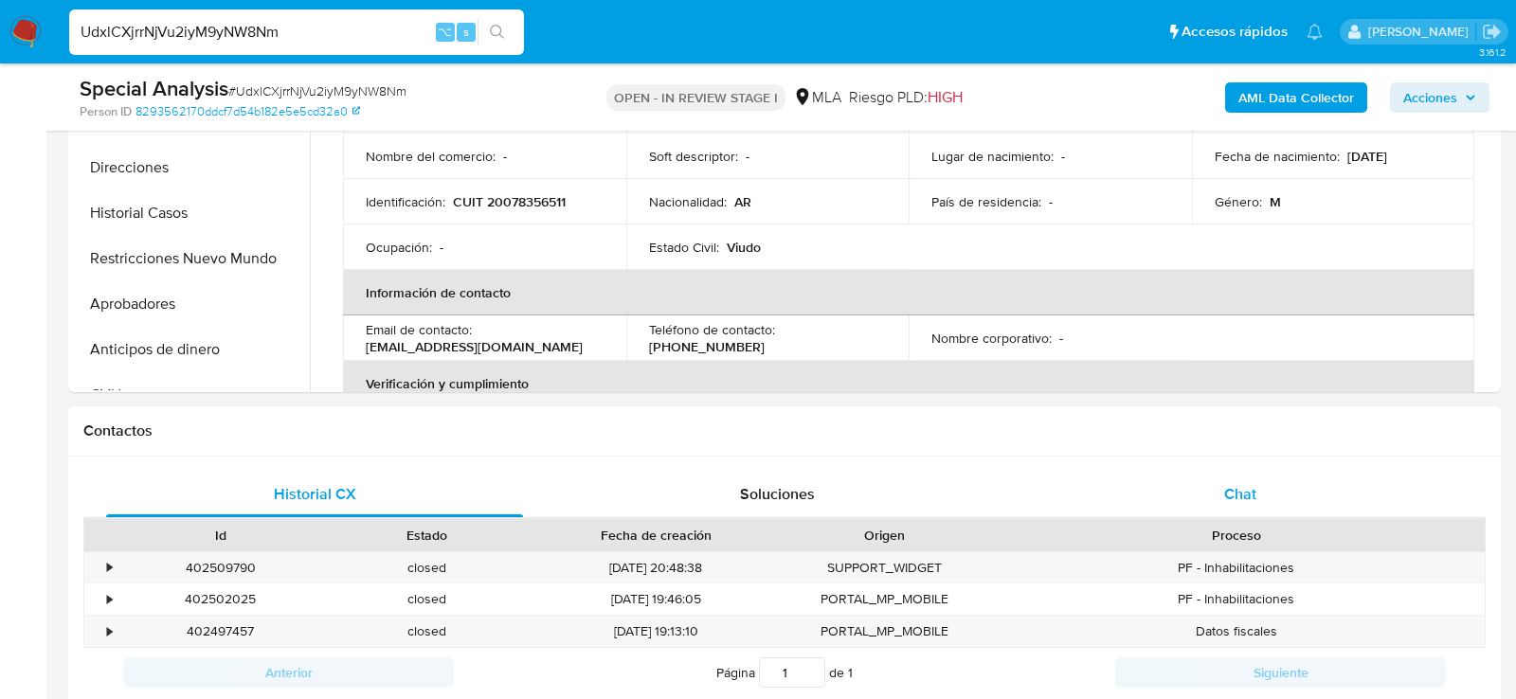
click at [1204, 507] on div "Chat" at bounding box center [1240, 494] width 417 height 45
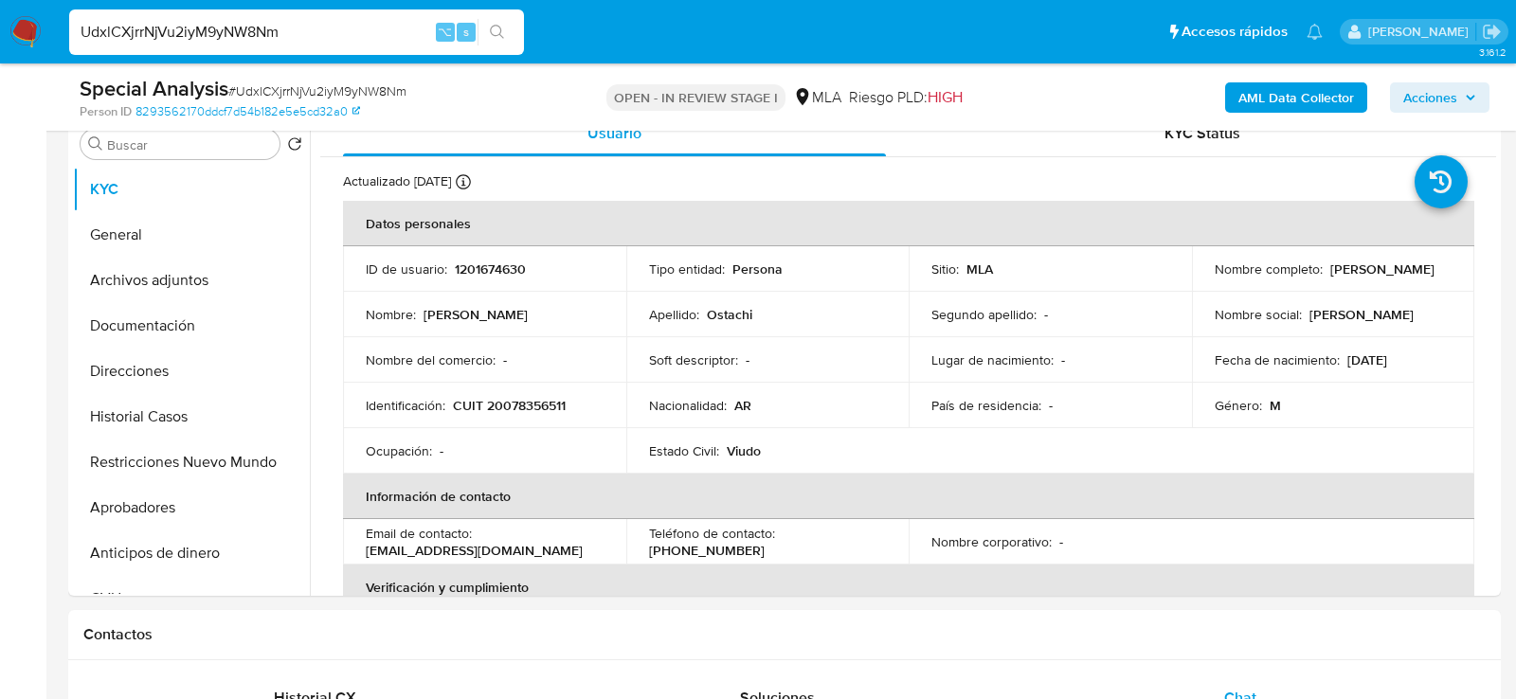
scroll to position [381, 0]
click at [554, 405] on p "CUIT 20078356511" at bounding box center [509, 405] width 113 height 17
copy p "20078356511"
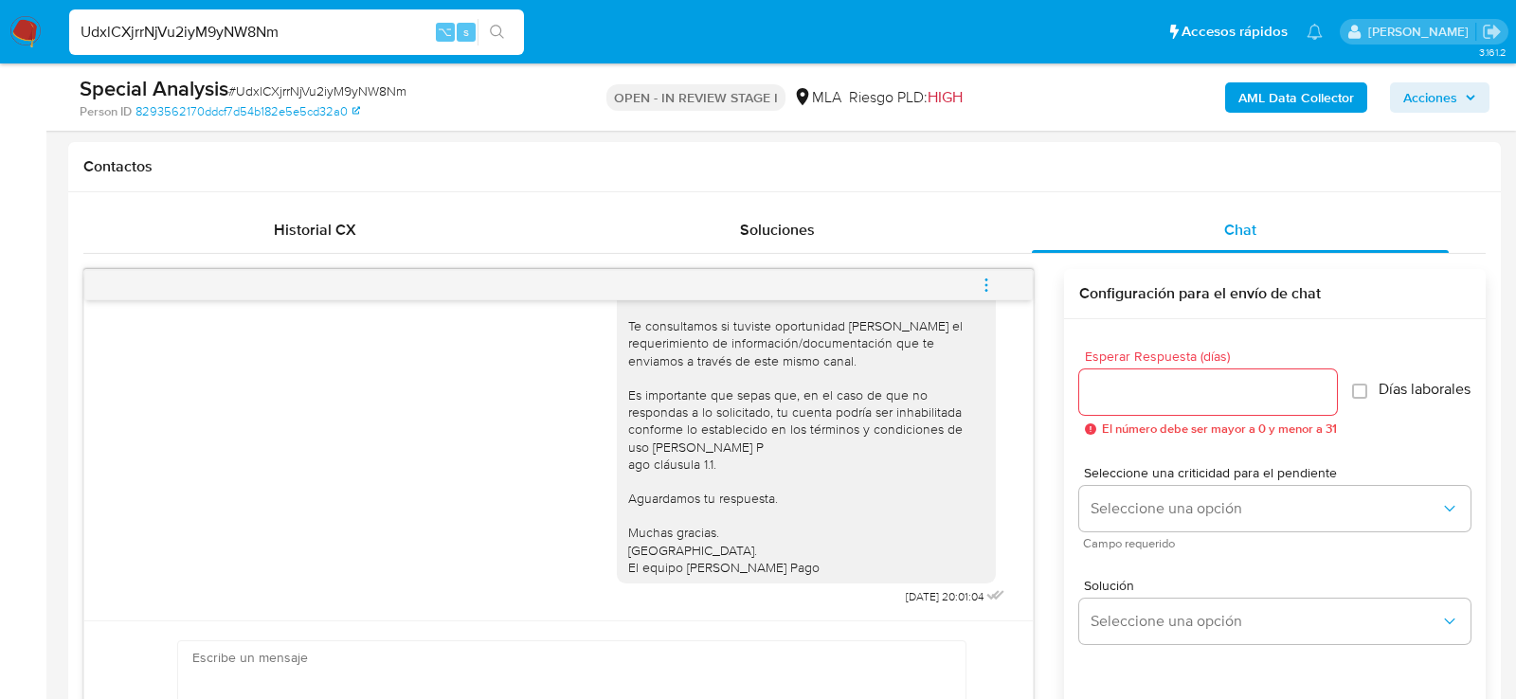
scroll to position [917, 0]
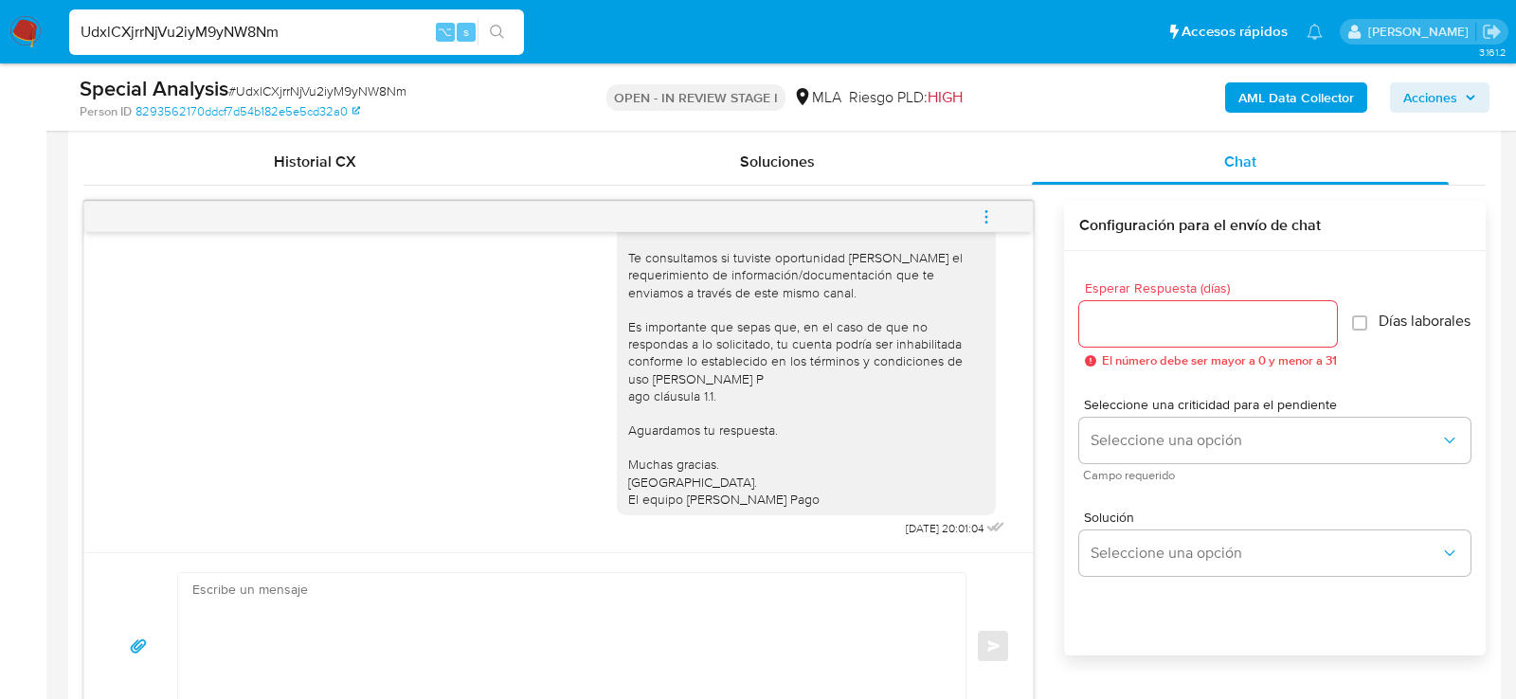
click at [994, 214] on icon "menu-action" at bounding box center [986, 216] width 17 height 17
click at [883, 176] on li "Cerrar conversación" at bounding box center [858, 177] width 194 height 34
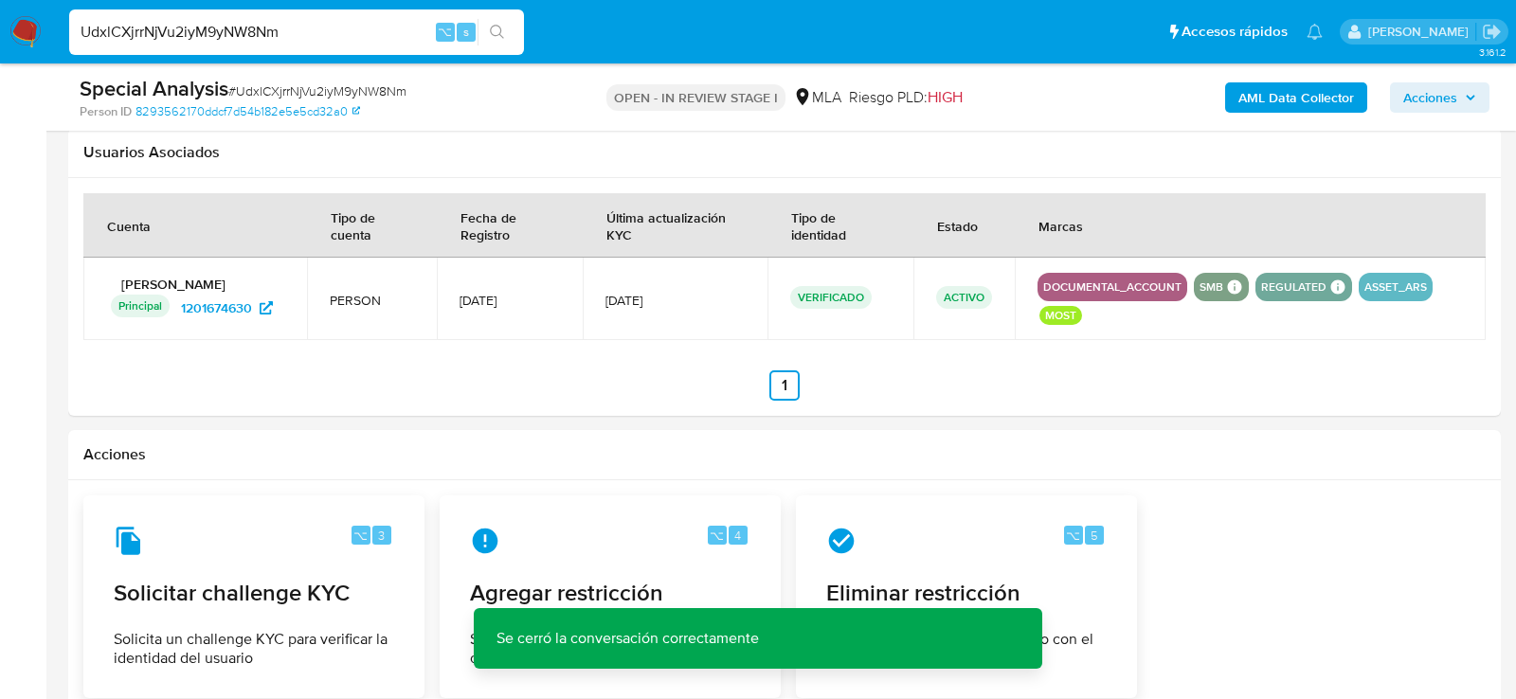
scroll to position [2925, 0]
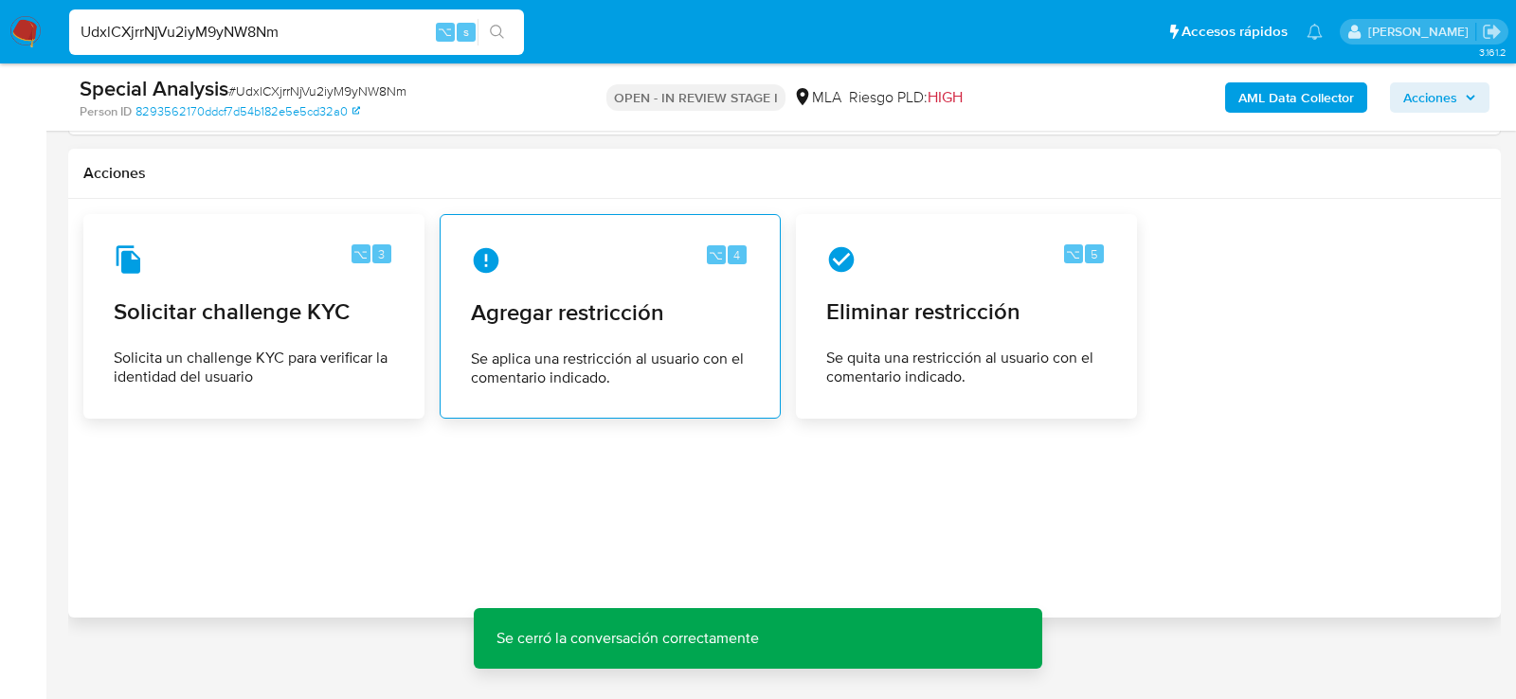
click at [584, 353] on span "Se aplica una restricción al usuario con el comentario indicado." at bounding box center [610, 369] width 279 height 38
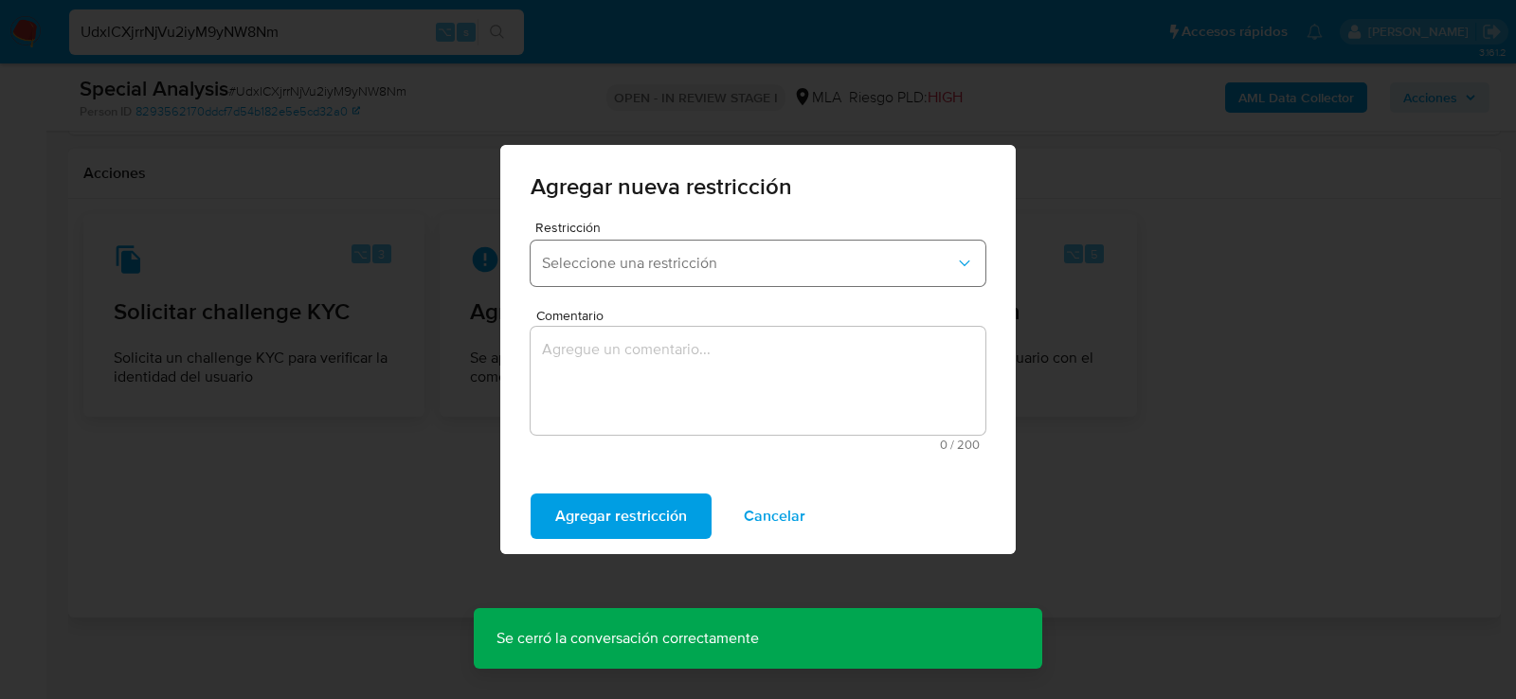
click at [606, 269] on span "Seleccione una restricción" at bounding box center [748, 263] width 413 height 19
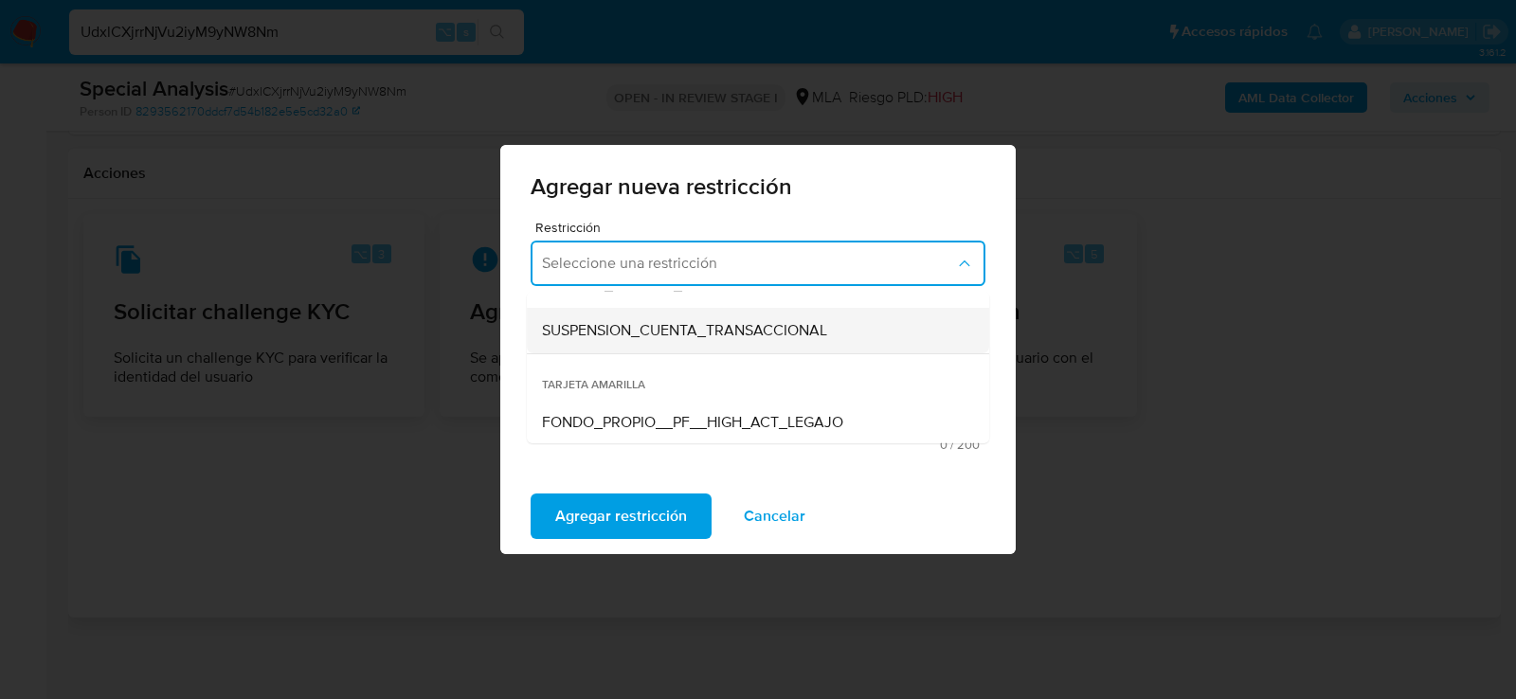
scroll to position [254, 0]
click at [603, 342] on div "SUSPENSION_CUENTA_TRANSACCIONAL" at bounding box center [752, 333] width 421 height 45
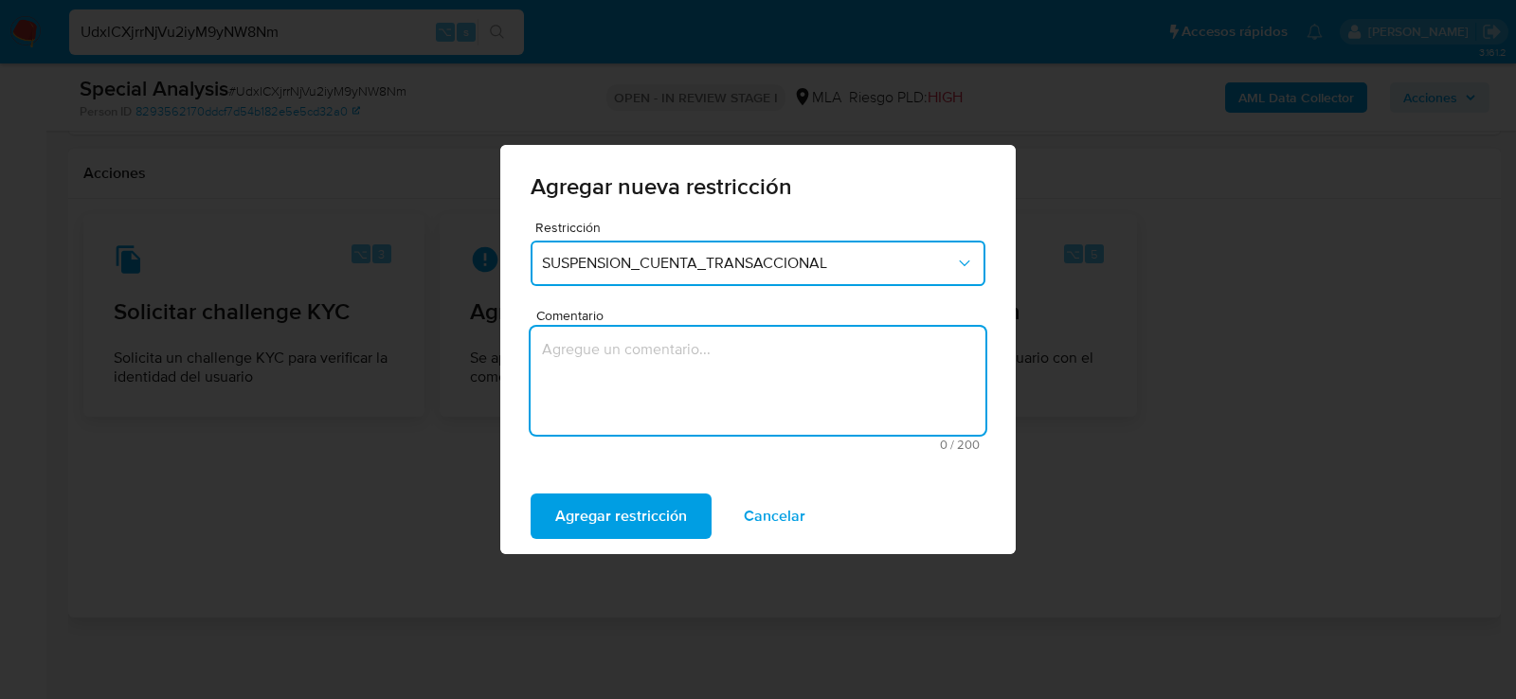
click at [603, 368] on textarea "Comentario" at bounding box center [758, 381] width 455 height 108
type textarea "aml"
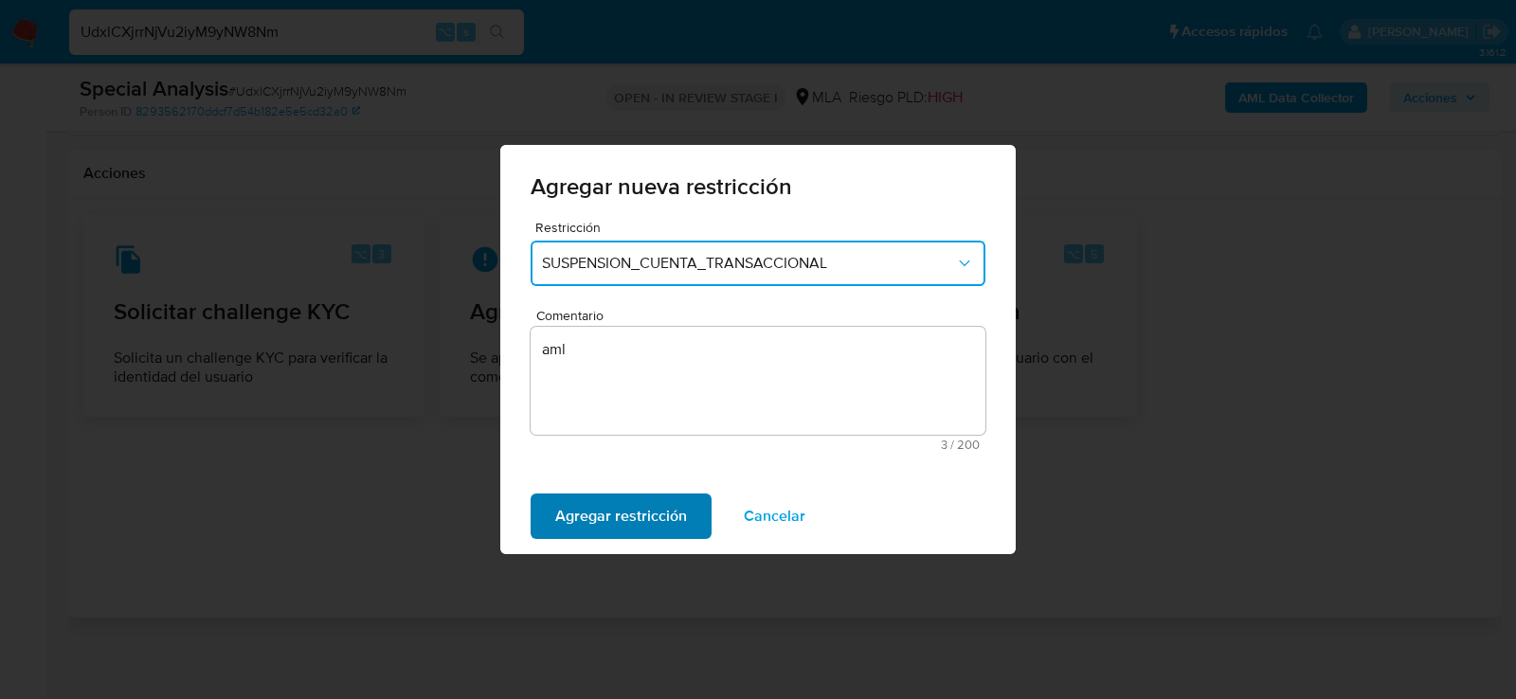
click at [578, 525] on span "Agregar restricción" at bounding box center [621, 517] width 132 height 42
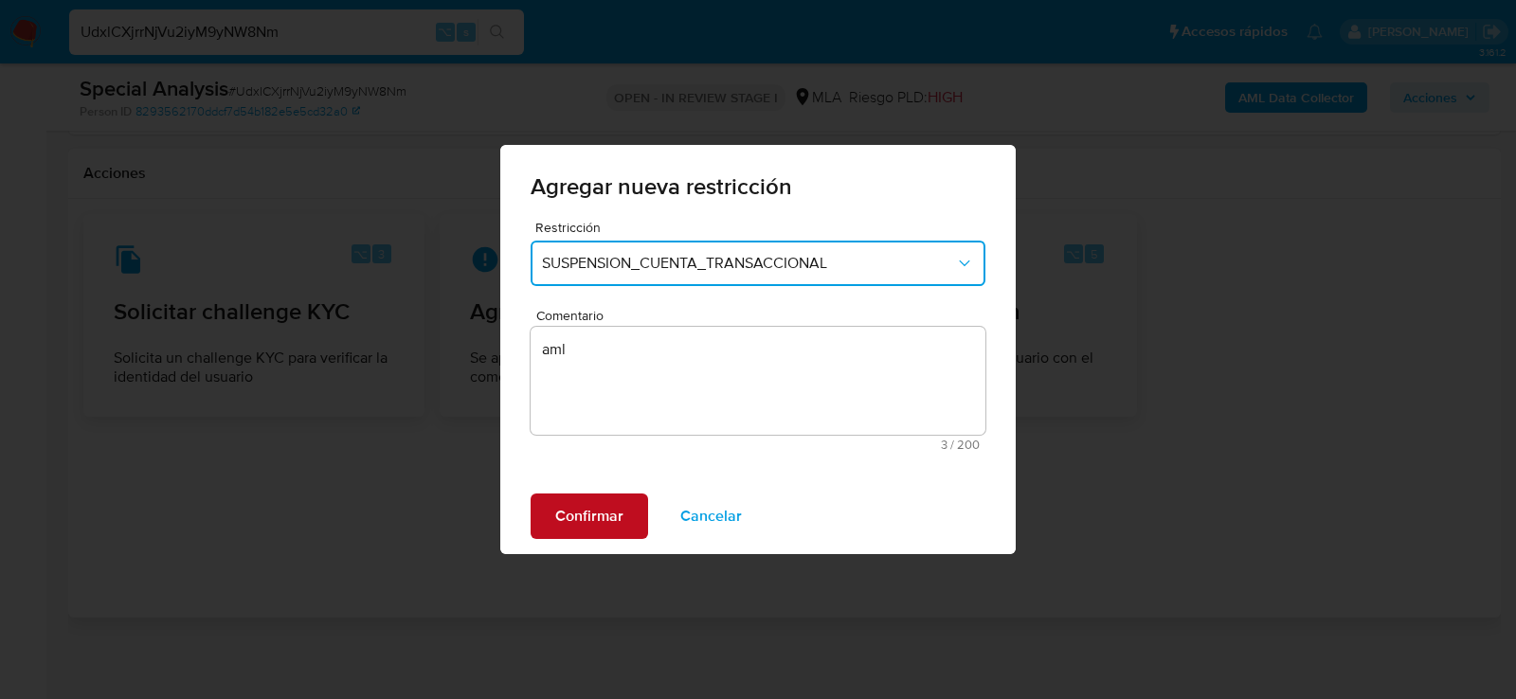
click at [569, 526] on span "Confirmar" at bounding box center [589, 517] width 68 height 42
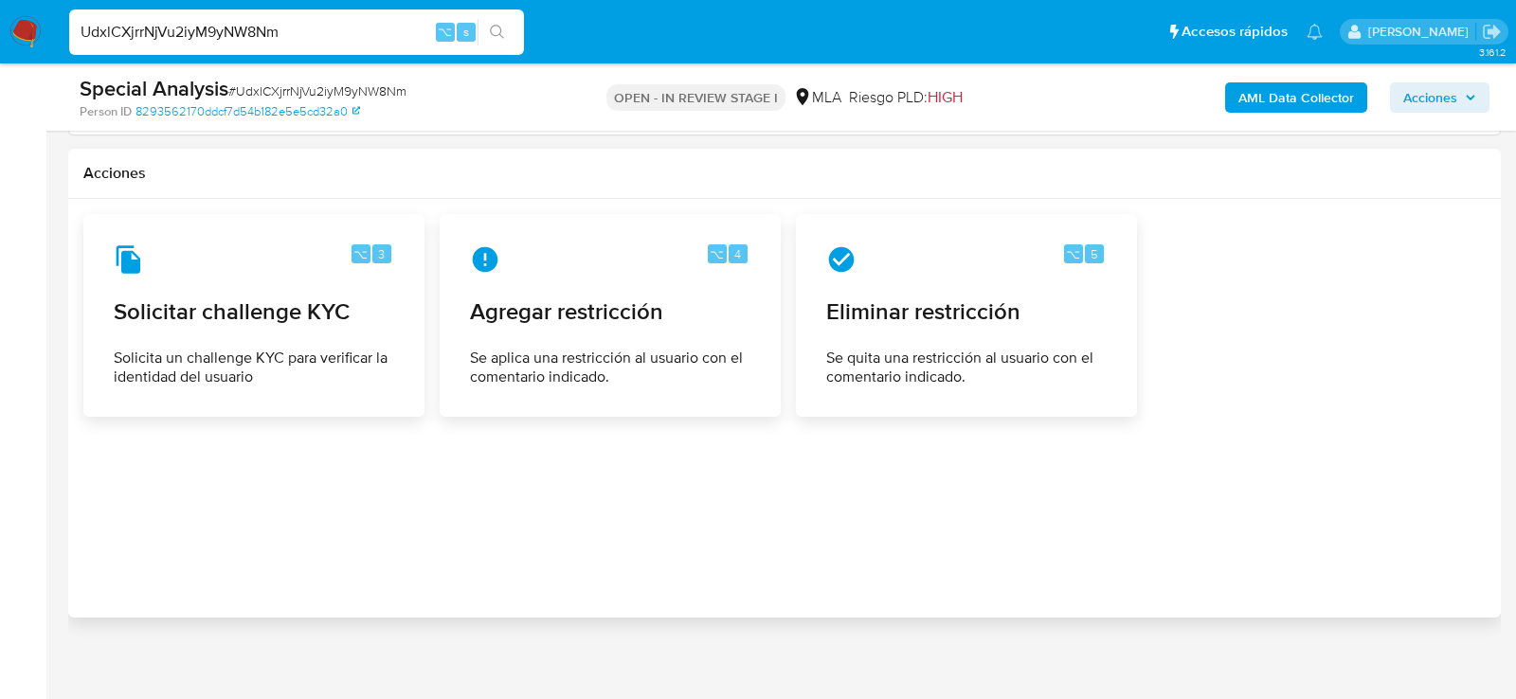
click at [297, 39] on input "UdxlCXjrrNjVu2iyM9yNW8Nm" at bounding box center [296, 32] width 455 height 25
paste input "Kle8a9pHlu7YSHF74bHm6R1k"
type input "Kle8a9pHlu7YSHF74bHm6R1k"
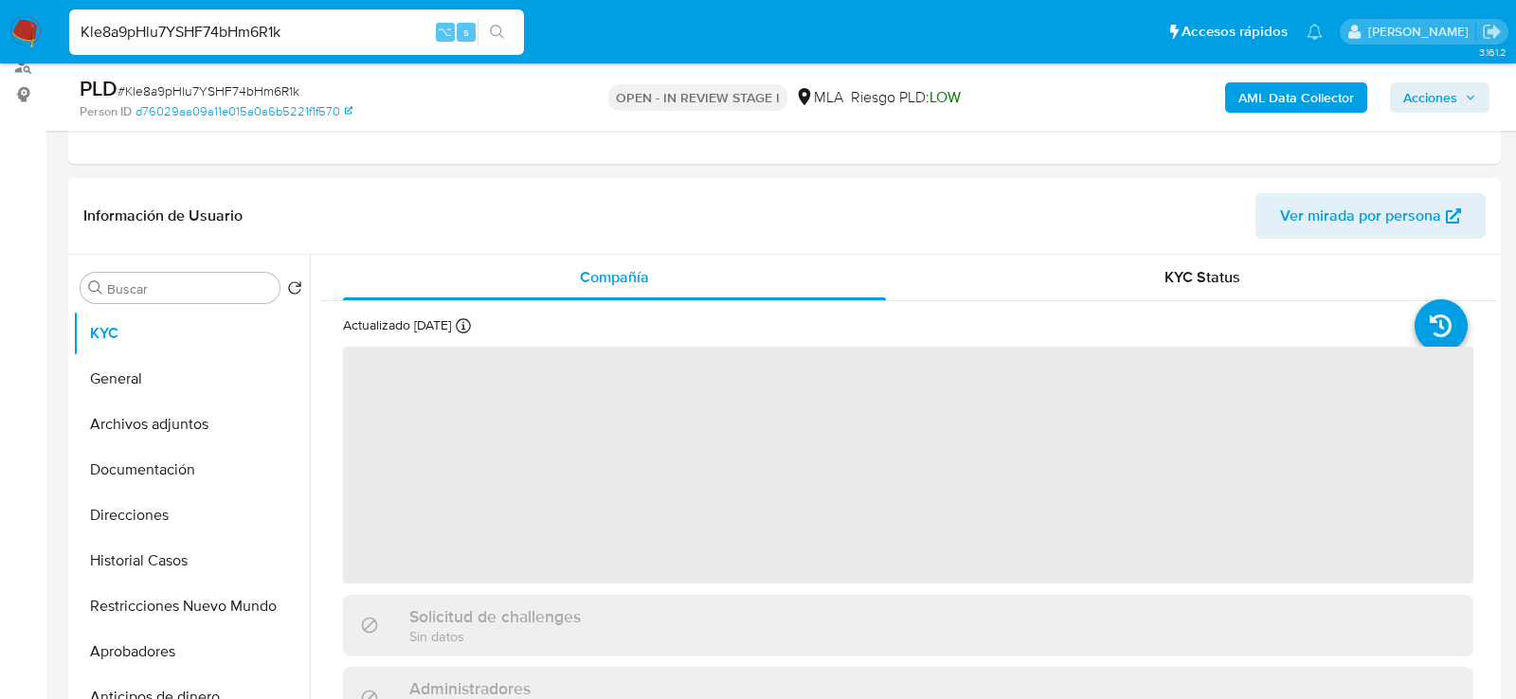
select select "10"
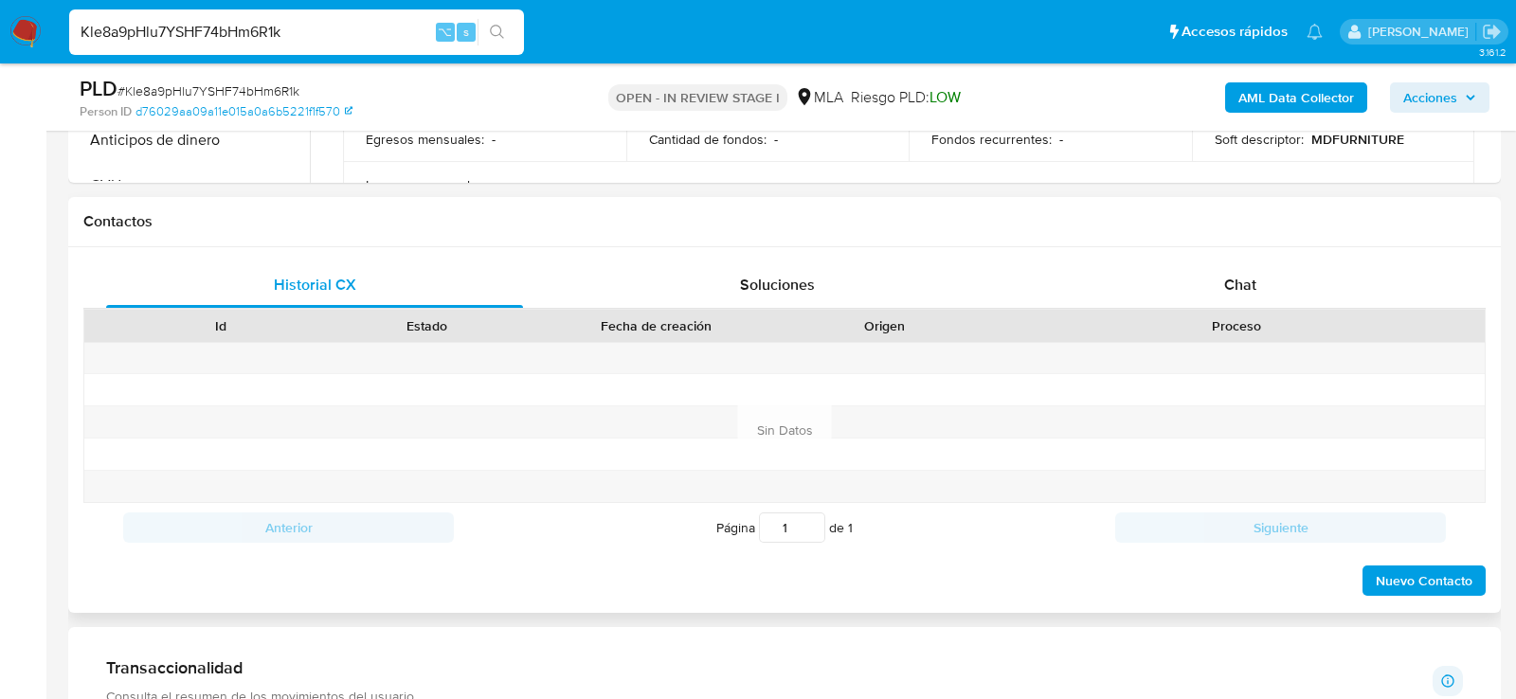
scroll to position [809, 0]
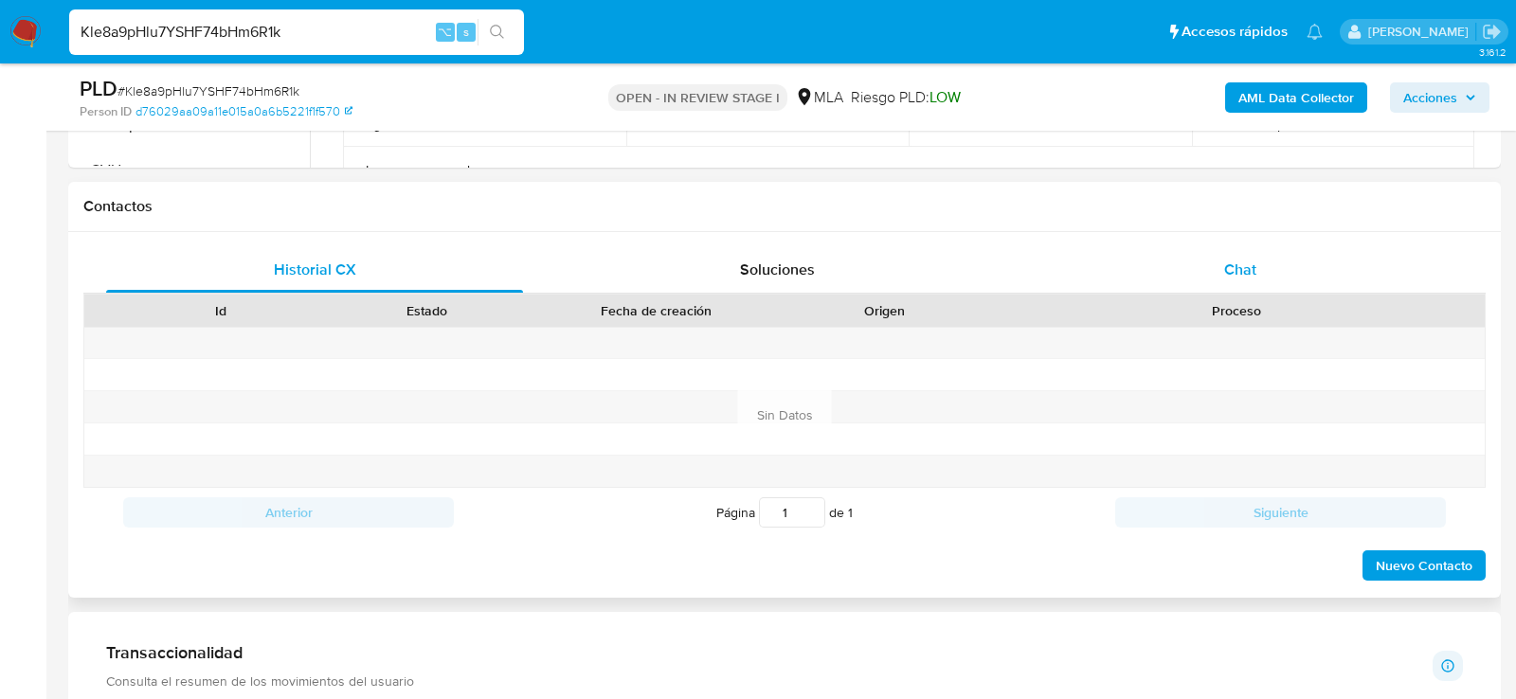
click at [1237, 279] on div "Chat" at bounding box center [1240, 269] width 417 height 45
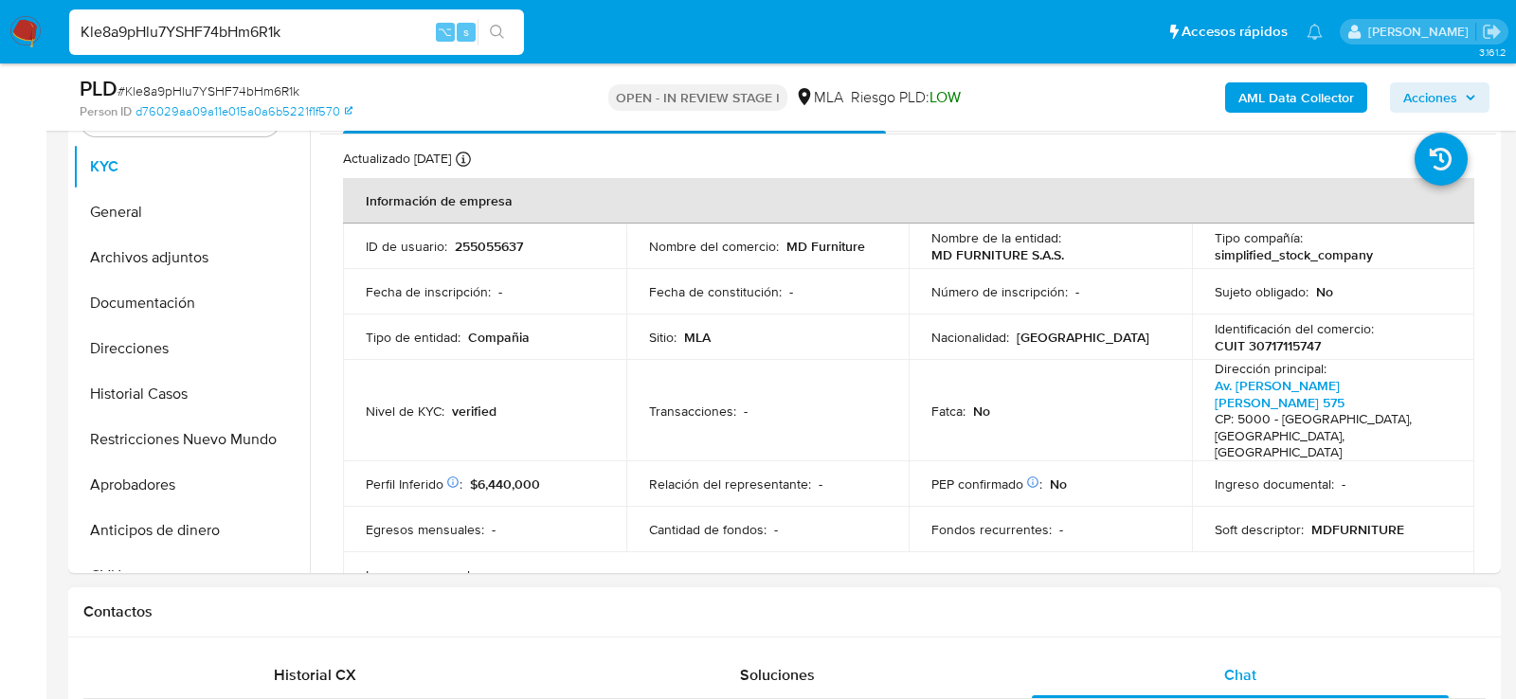
scroll to position [394, 0]
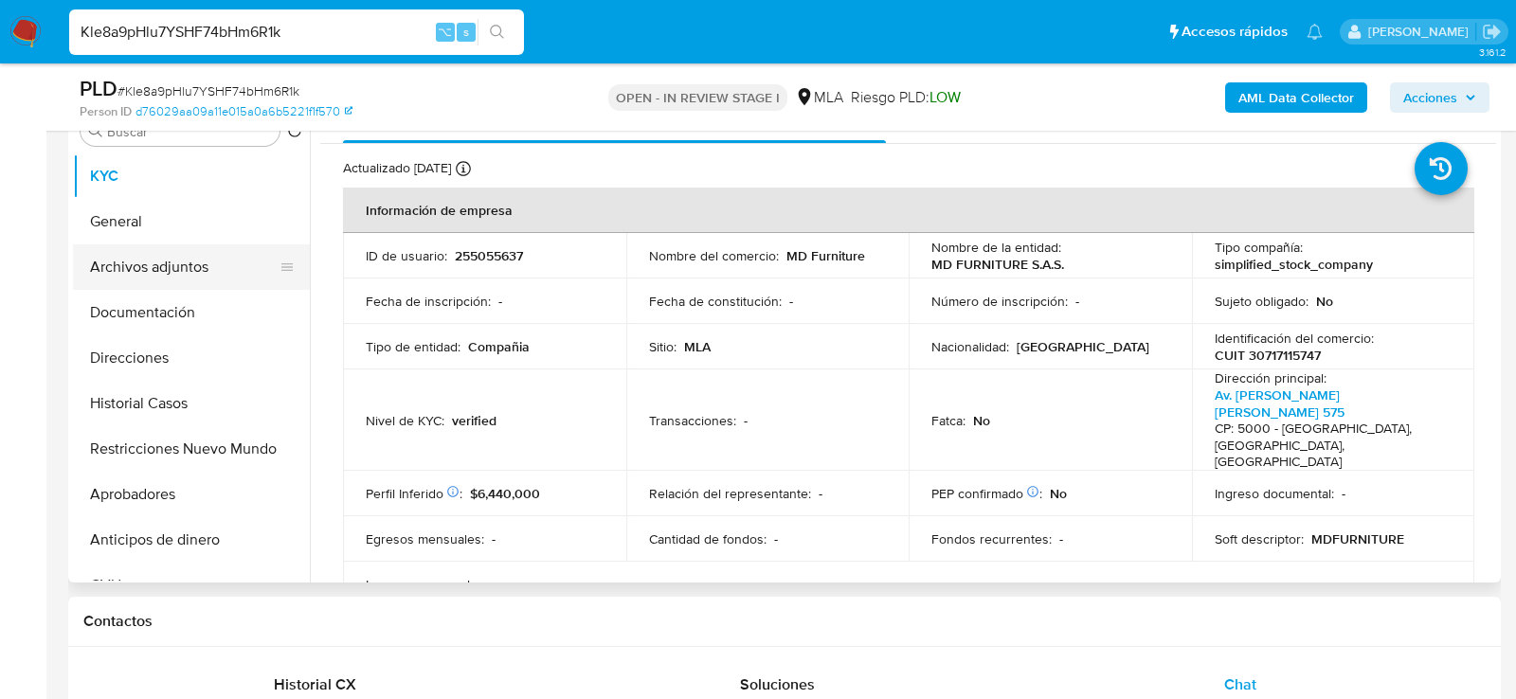
click at [196, 262] on button "Archivos adjuntos" at bounding box center [184, 266] width 222 height 45
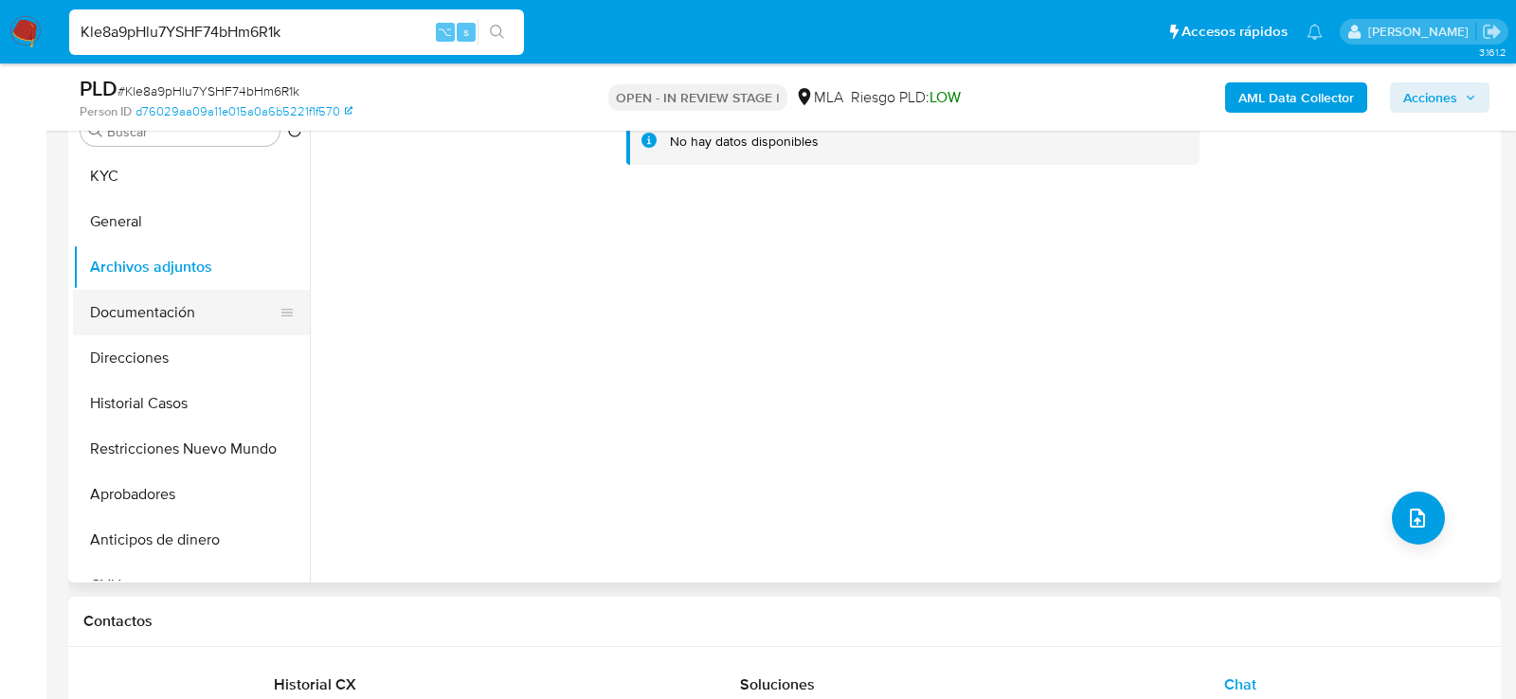
click at [183, 313] on button "Documentación" at bounding box center [184, 312] width 222 height 45
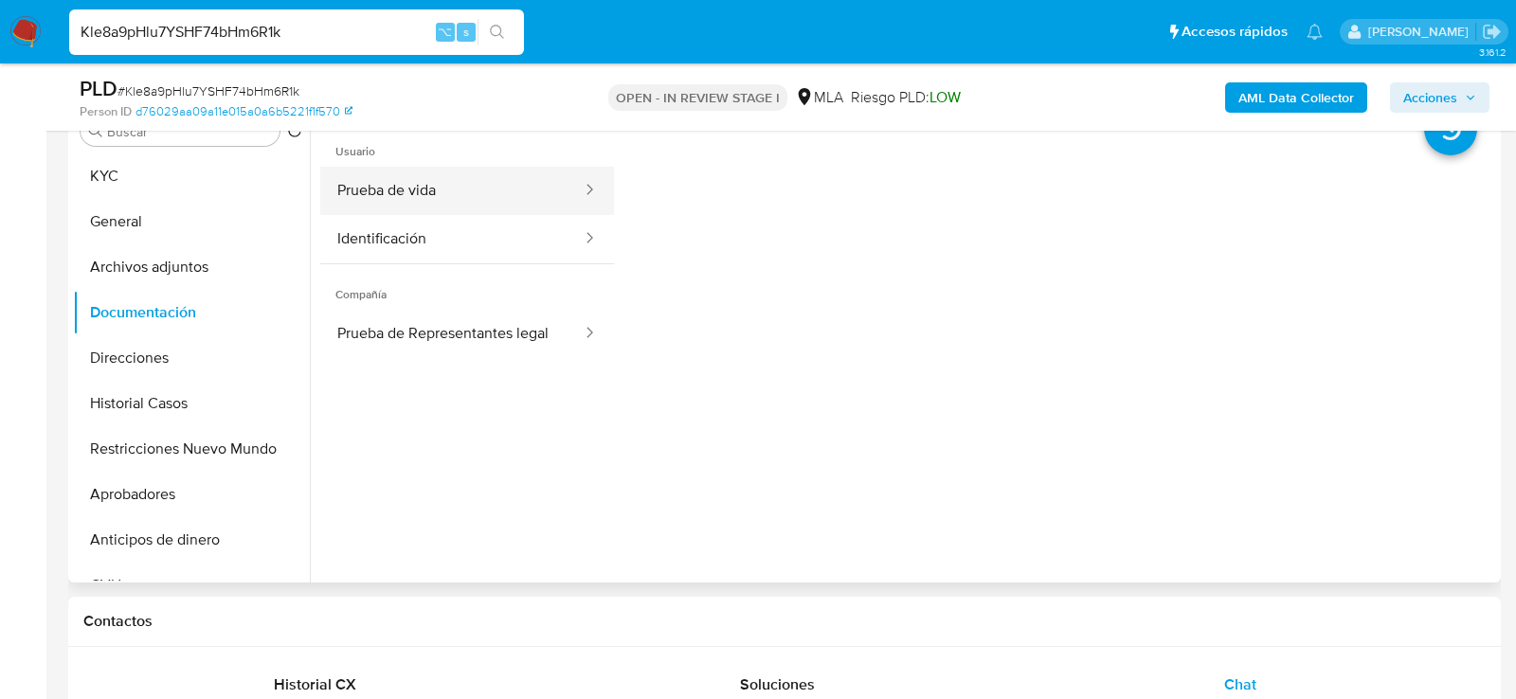
click at [385, 184] on button "Prueba de vida" at bounding box center [451, 191] width 263 height 48
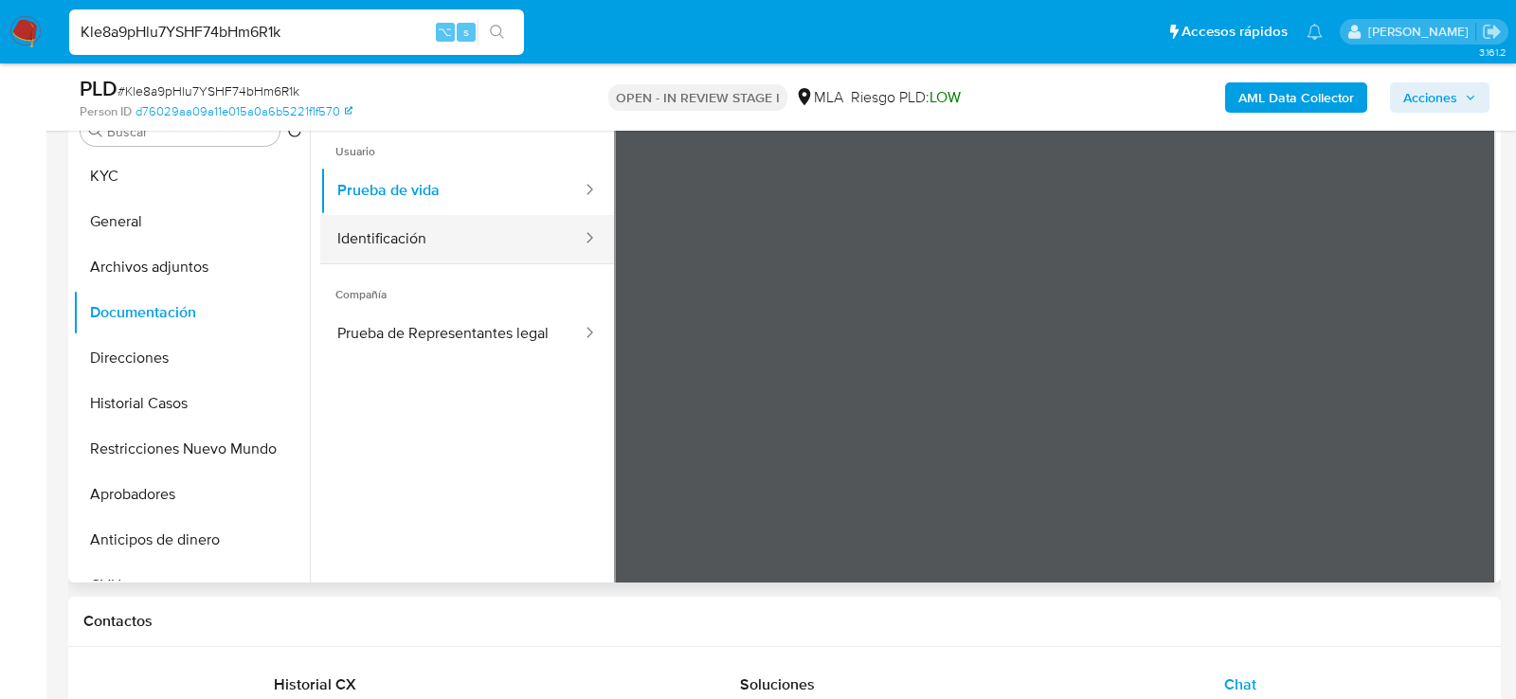
click at [514, 240] on button "Identificación" at bounding box center [451, 239] width 263 height 48
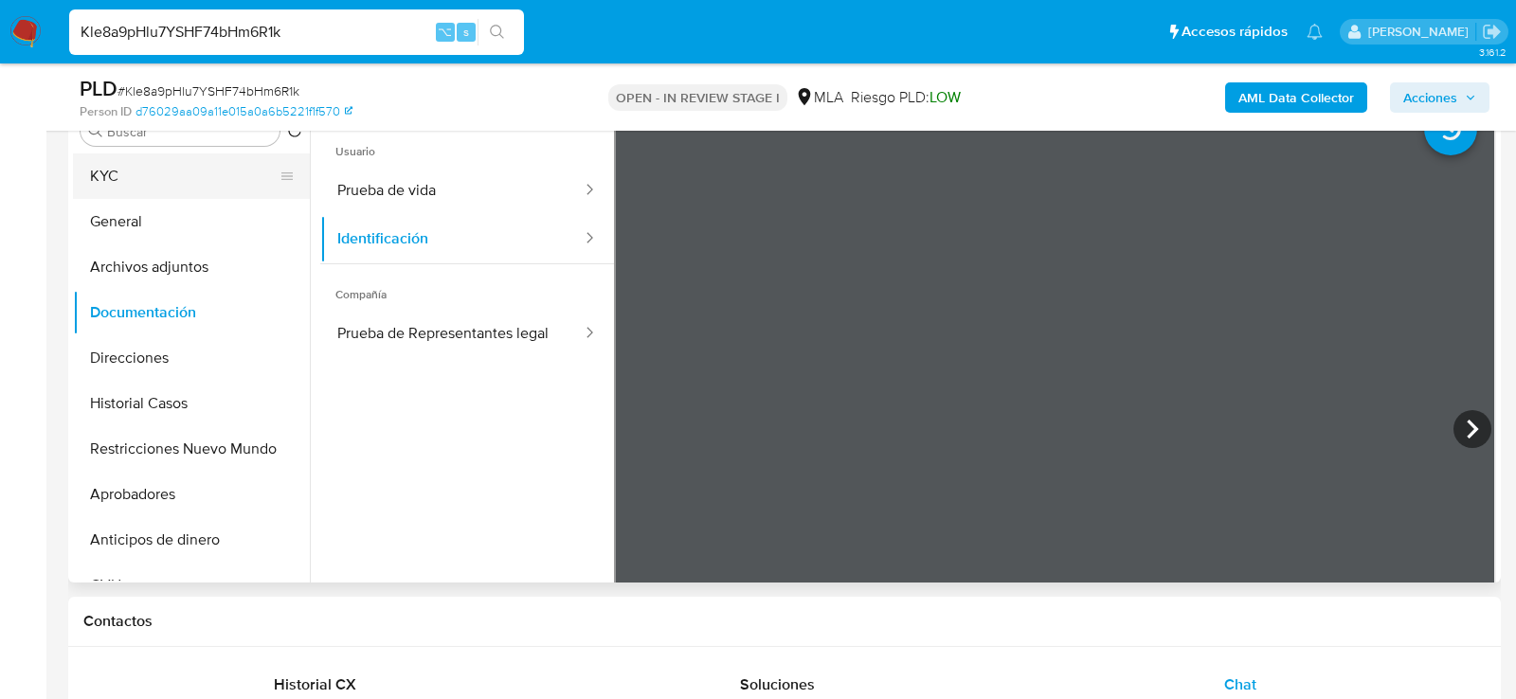
click at [168, 162] on button "KYC" at bounding box center [184, 176] width 222 height 45
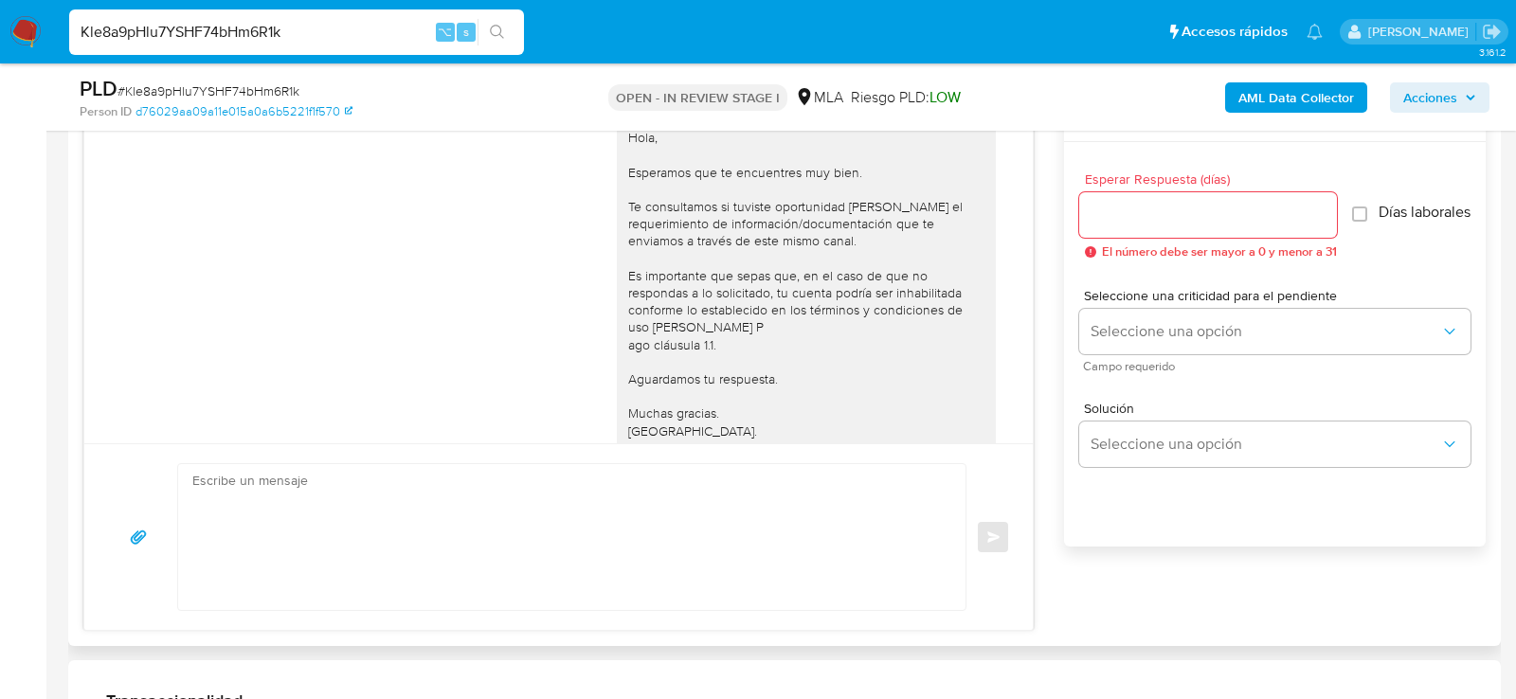
scroll to position [1067, 0]
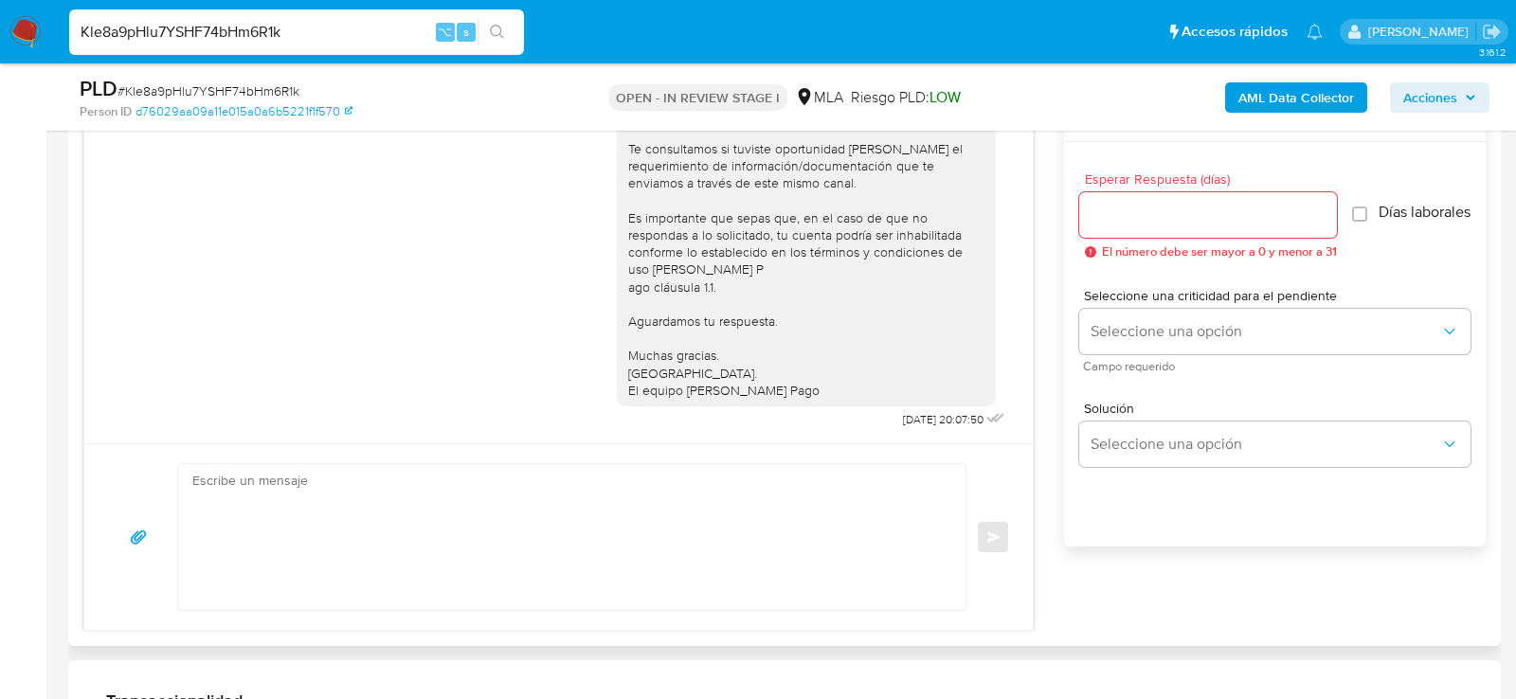
click at [565, 474] on textarea at bounding box center [567, 537] width 750 height 146
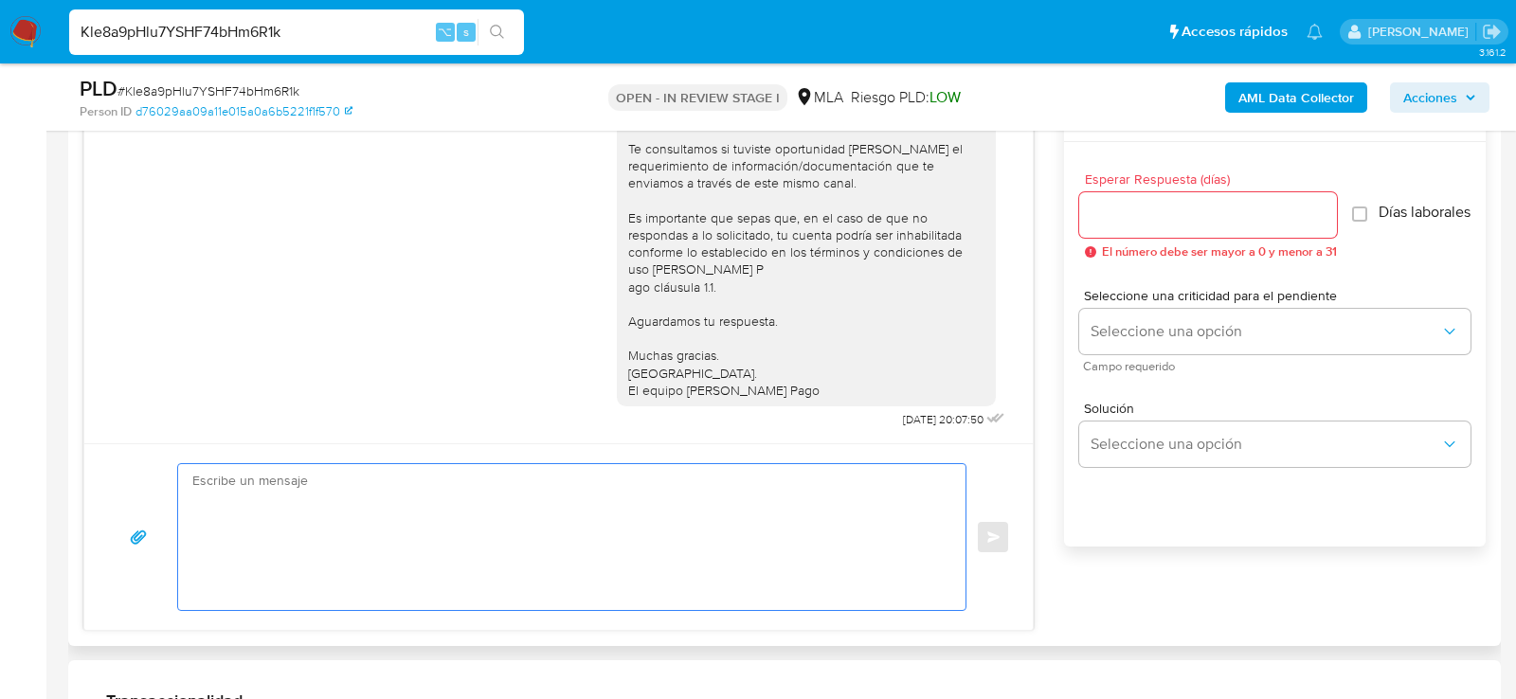
paste textarea "Hola, esperamos que te encuentres muy bien. Te consultamos si tuviste oportunid…"
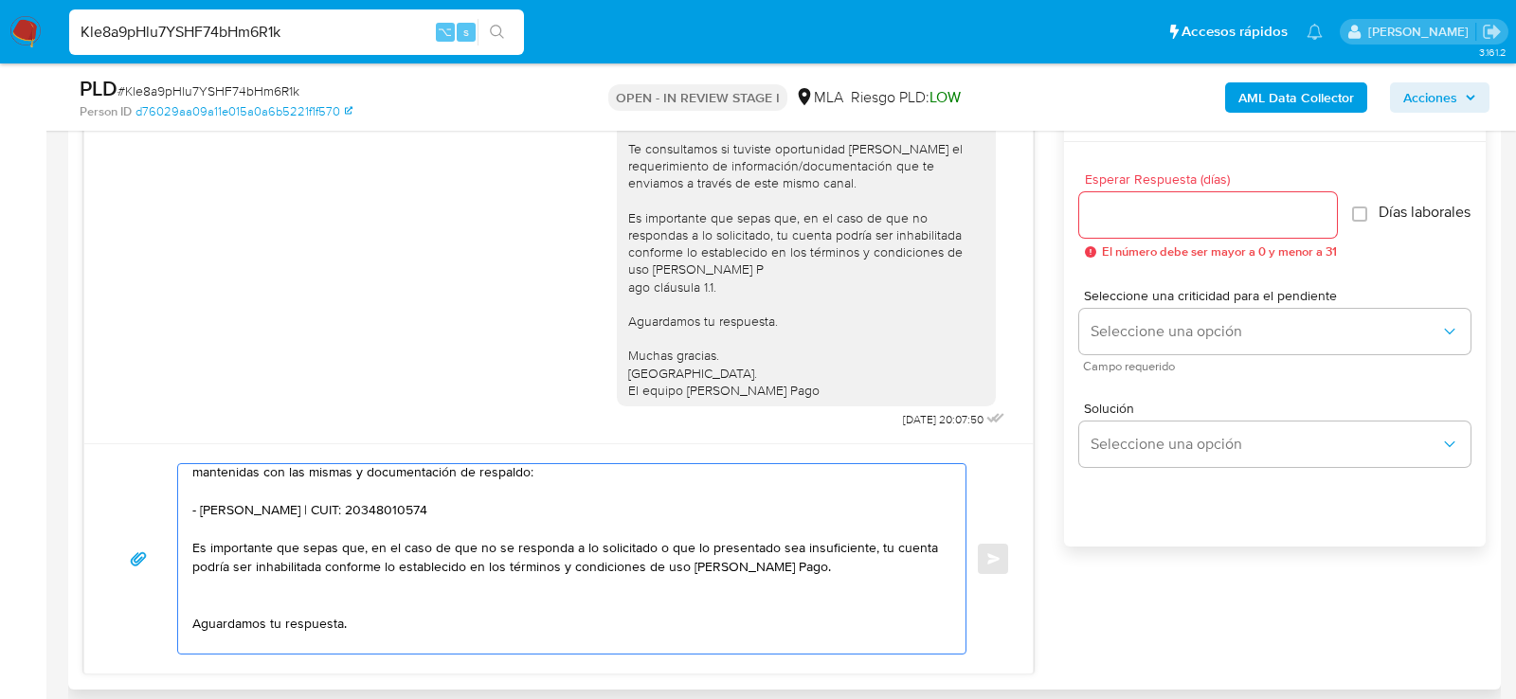
scroll to position [0, 0]
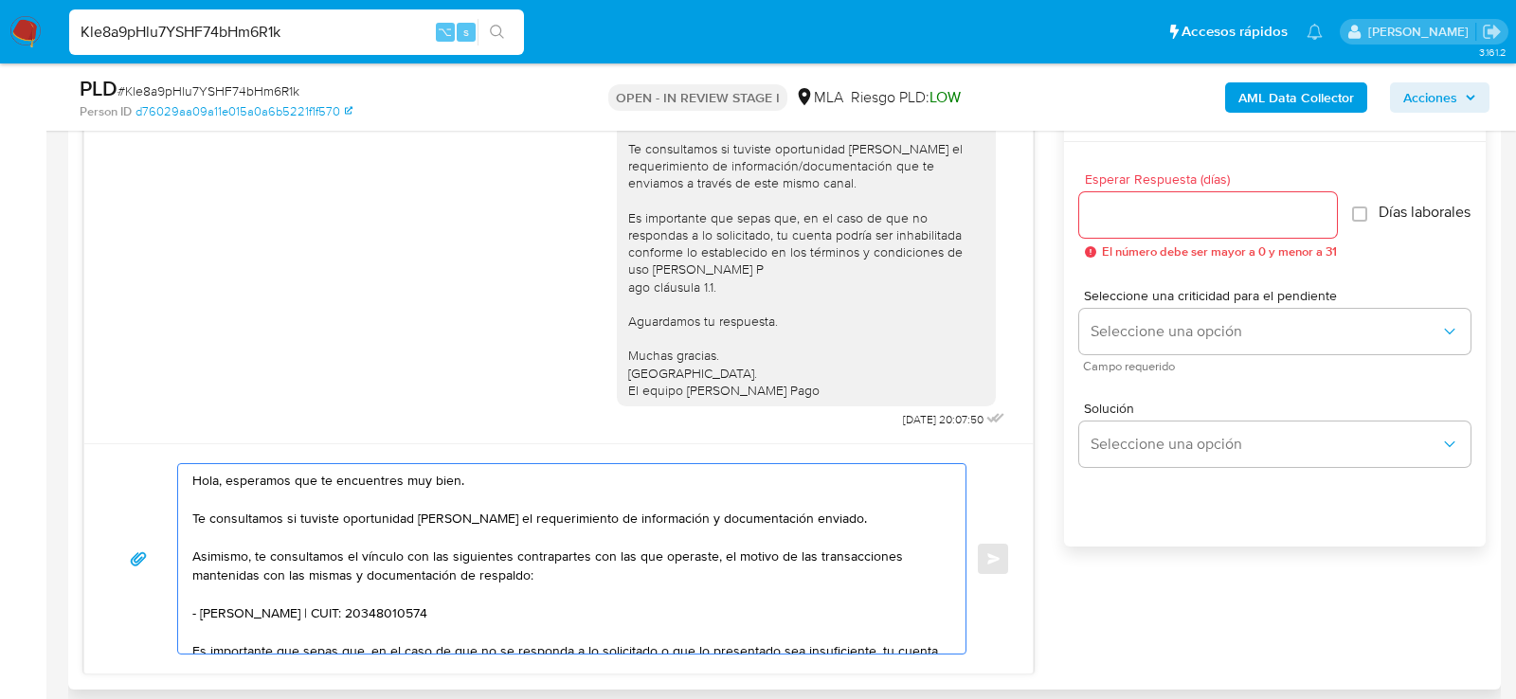
click at [455, 551] on textarea "Hola, esperamos que te encuentres muy bien. Te consultamos si tuviste oportunid…" at bounding box center [567, 559] width 750 height 190
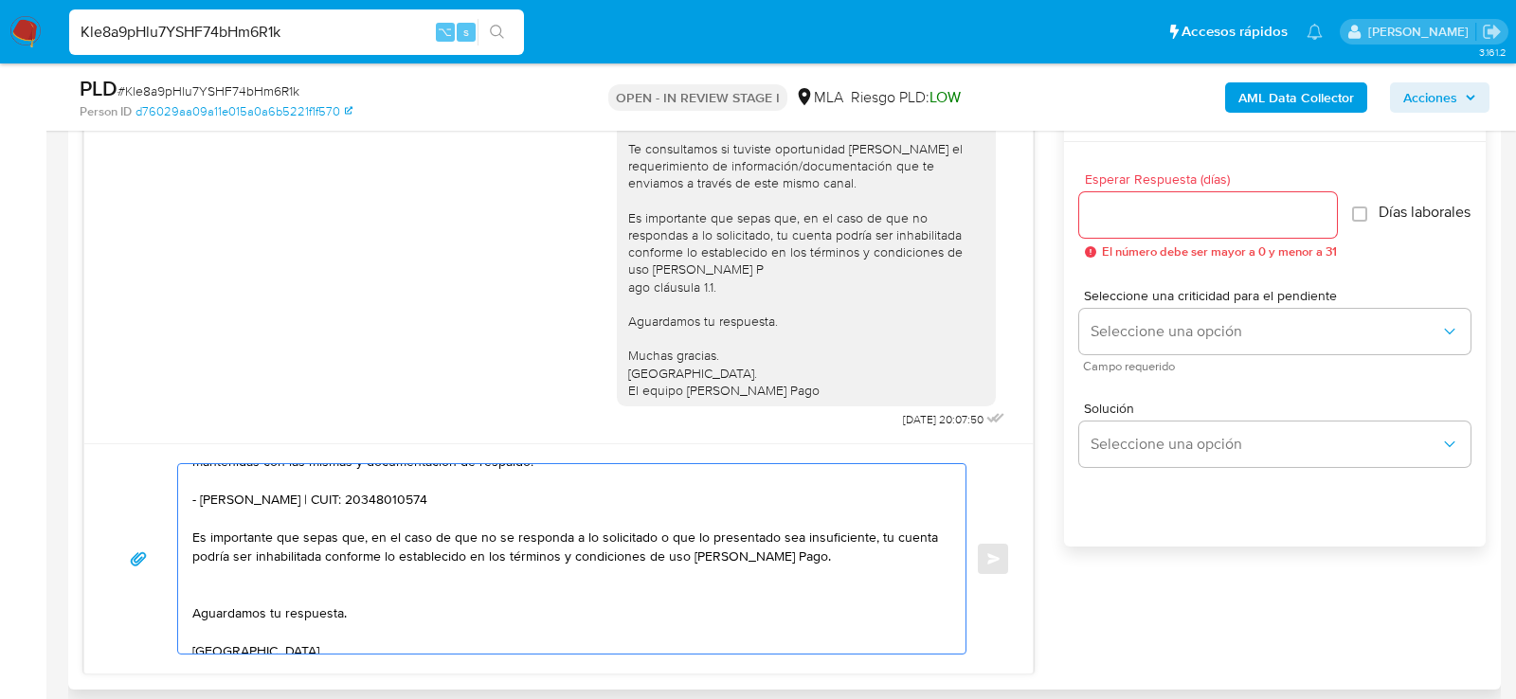
scroll to position [130, 0]
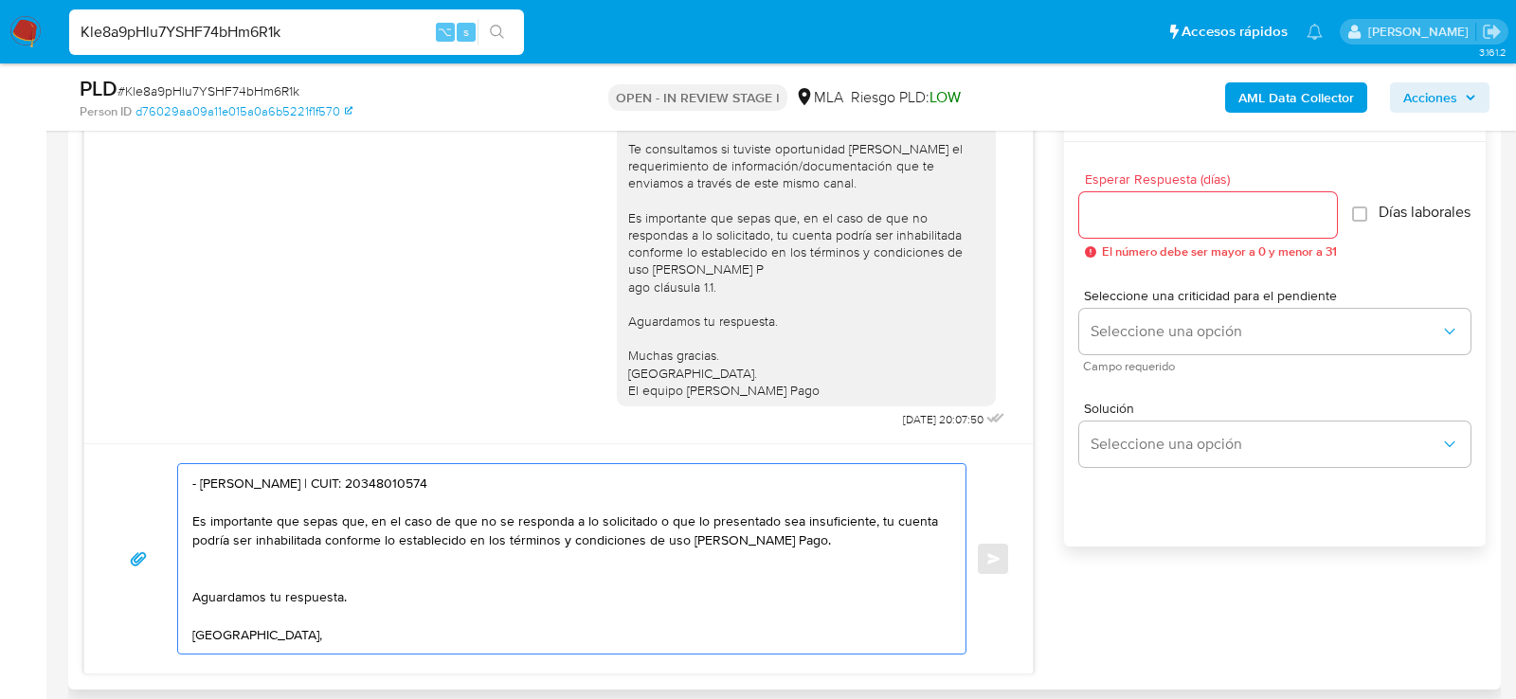
click at [469, 479] on textarea "Hola, esperamos que te encuentres muy bien. Te consultamos si tuviste oportunid…" at bounding box center [567, 559] width 750 height 190
paste textarea "27237644501 name: SILVIA NOEMI PAVONE || alias: 20445626652 name: SANCHEZ TOMAS…"
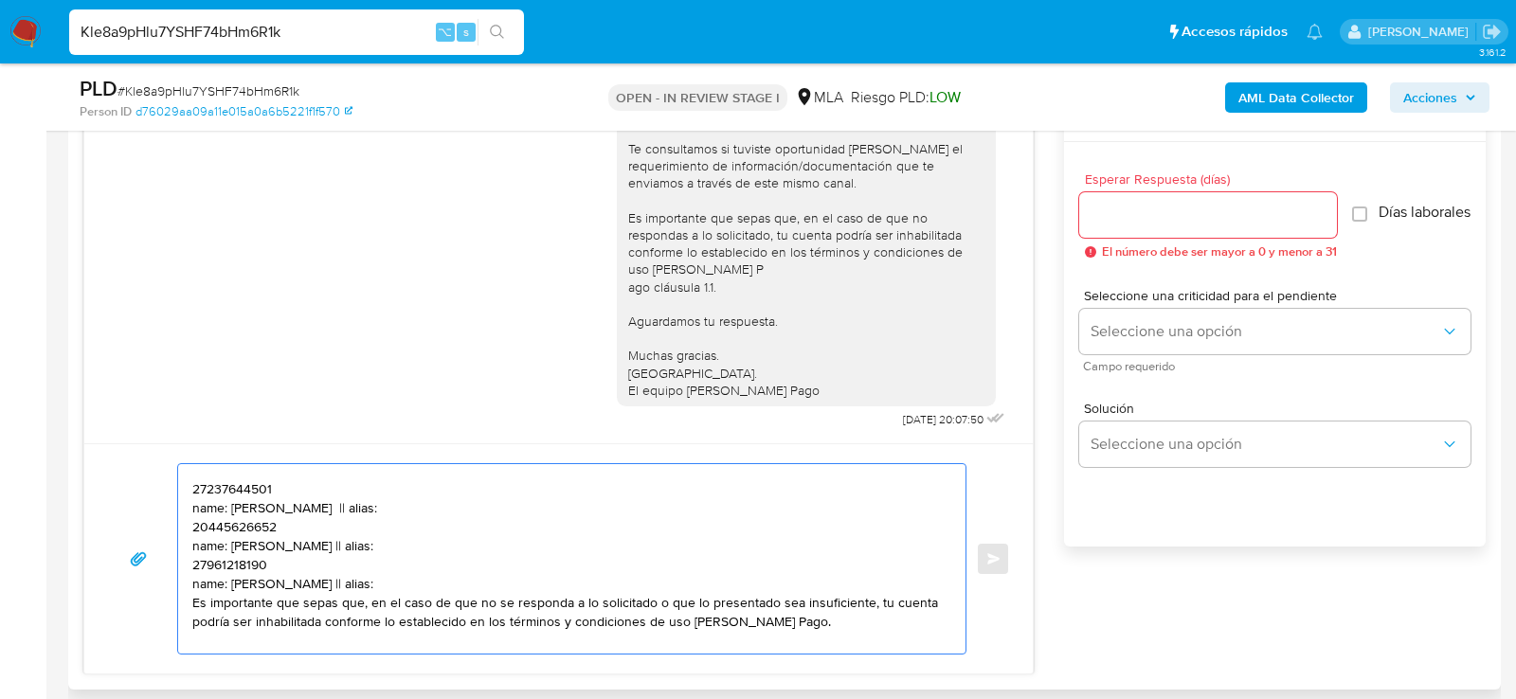
scroll to position [108, 0]
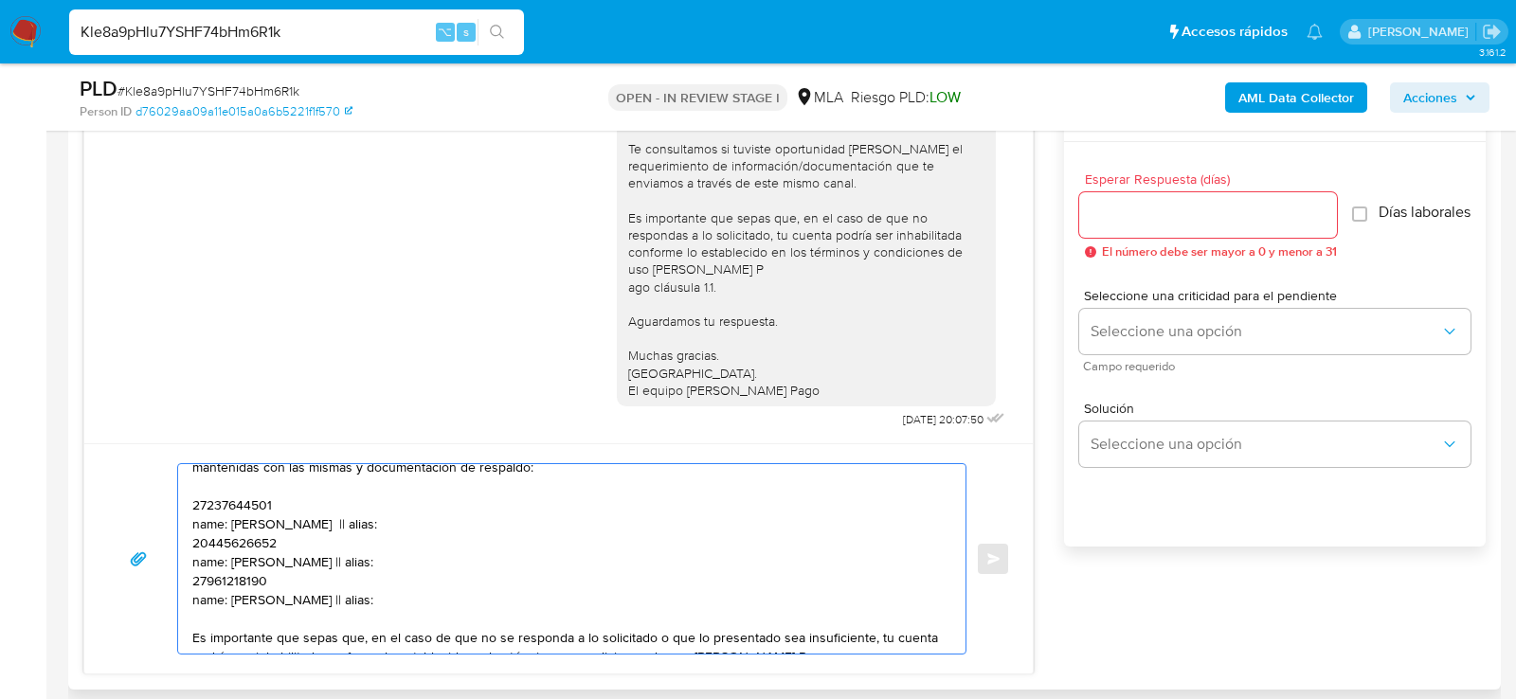
click at [235, 504] on textarea "Hola, esperamos que te encuentres muy bien. Te consultamos si tuviste oportunid…" at bounding box center [567, 559] width 750 height 190
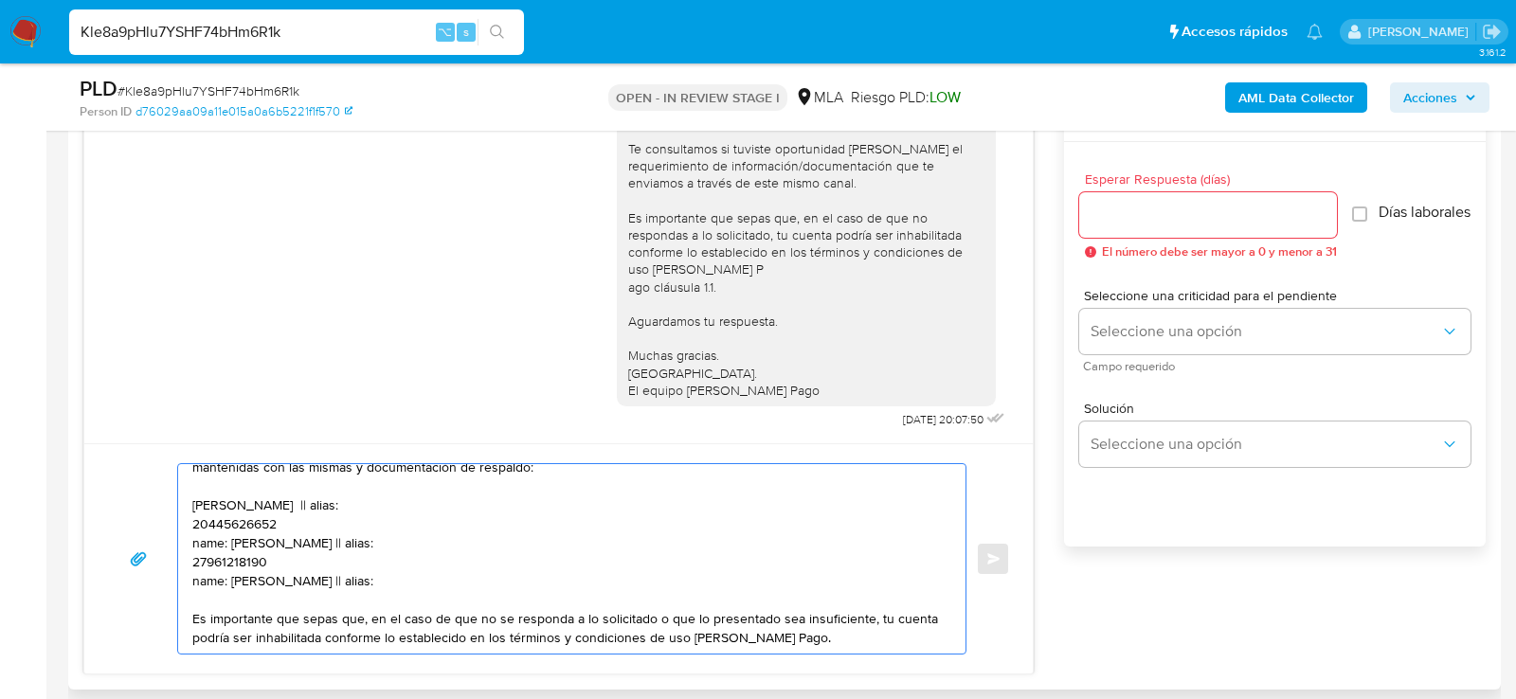
click at [349, 502] on textarea "Hola, esperamos que te encuentres muy bien. Te consultamos si tuviste oportunid…" at bounding box center [567, 559] width 750 height 190
paste textarea "27237644501"
click at [246, 517] on textarea "Hola, esperamos que te encuentres muy bien. Te consultamos si tuviste oportunid…" at bounding box center [567, 559] width 750 height 190
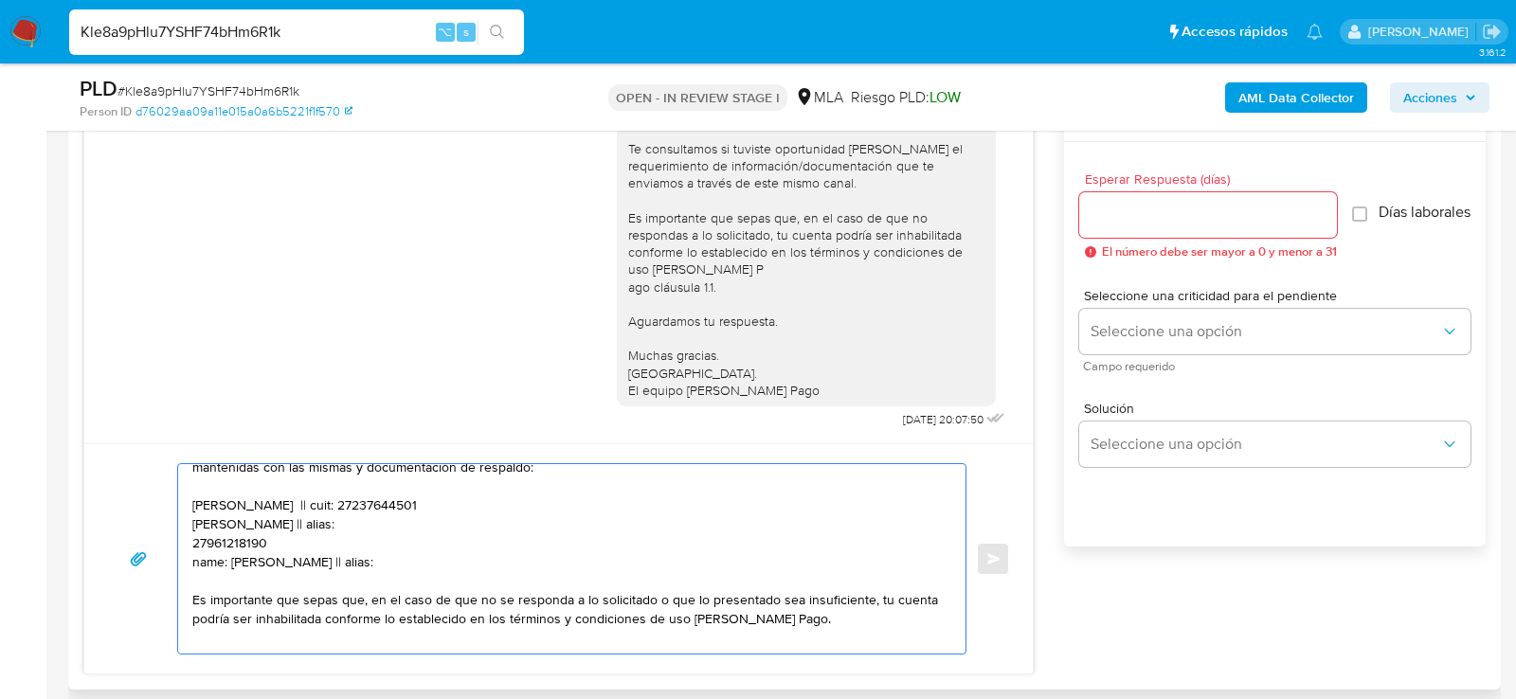
click at [371, 524] on textarea "Hola, esperamos que te encuentres muy bien. Te consultamos si tuviste oportunid…" at bounding box center [567, 559] width 750 height 190
paste textarea "20445626652"
click at [246, 539] on textarea "Hola, esperamos que te encuentres muy bien. Te consultamos si tuviste oportunid…" at bounding box center [567, 559] width 750 height 190
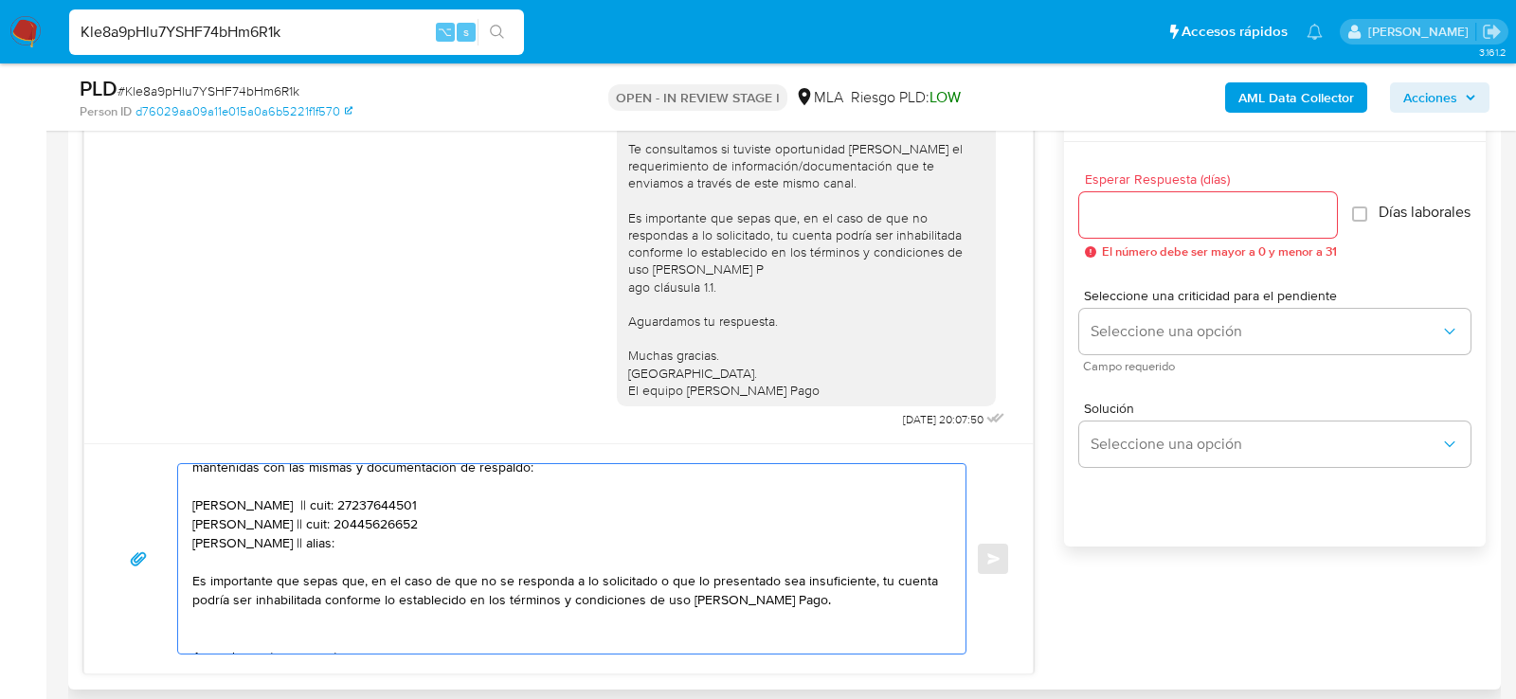
click at [336, 535] on textarea "Hola, esperamos que te encuentres muy bien. Te consultamos si tuviste oportunid…" at bounding box center [567, 559] width 750 height 190
paste textarea "27961218190"
type textarea "Hola, esperamos que te encuentres muy bien. Te consultamos si tuviste oportunid…"
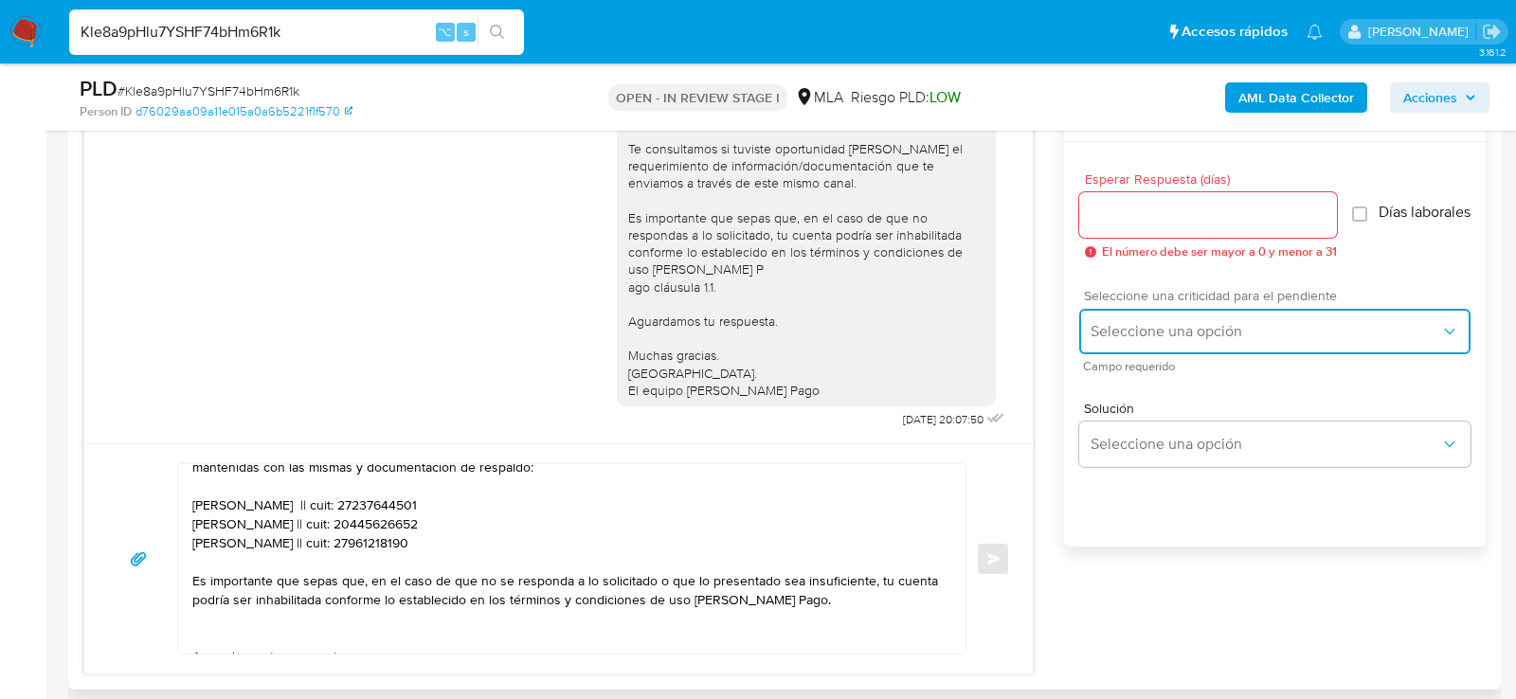
click at [1171, 323] on button "Seleccione una opción" at bounding box center [1274, 331] width 391 height 45
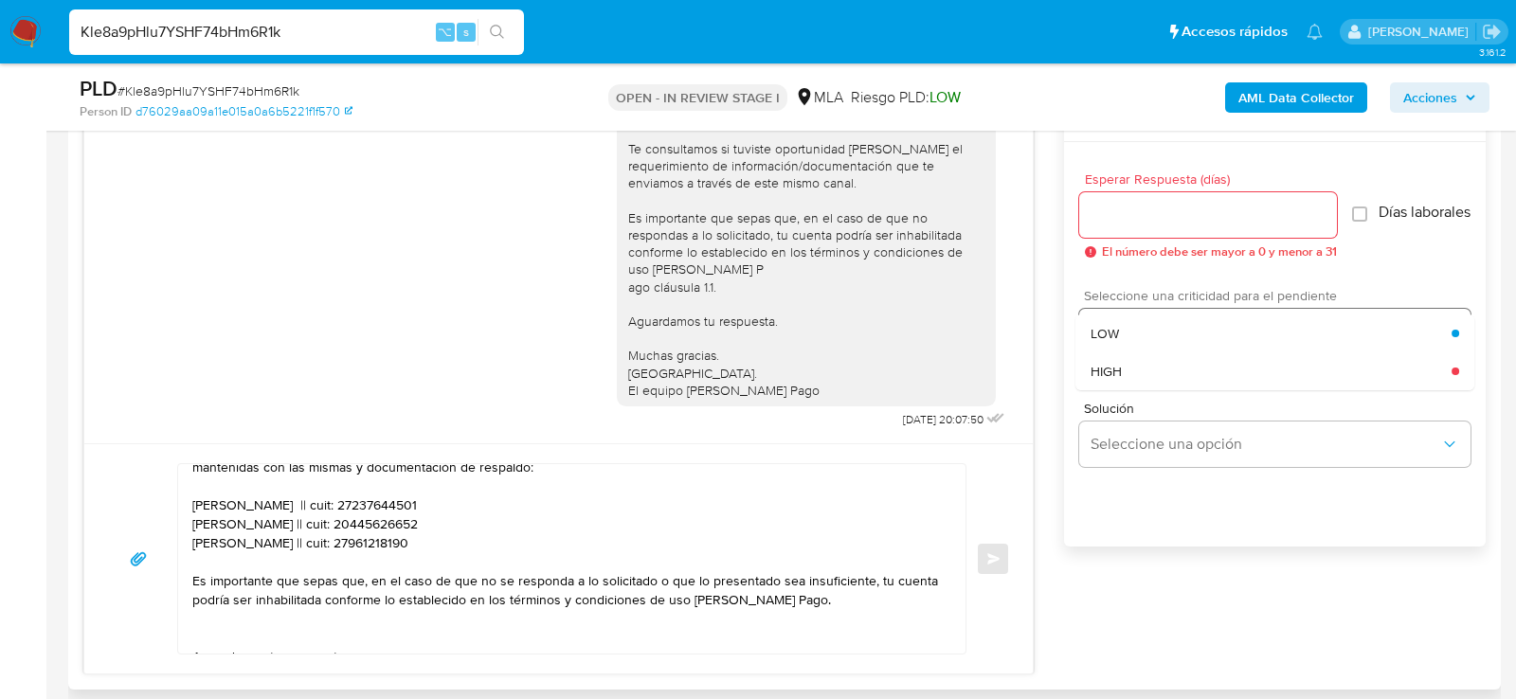
click at [1149, 352] on div "LOW" at bounding box center [1271, 334] width 361 height 38
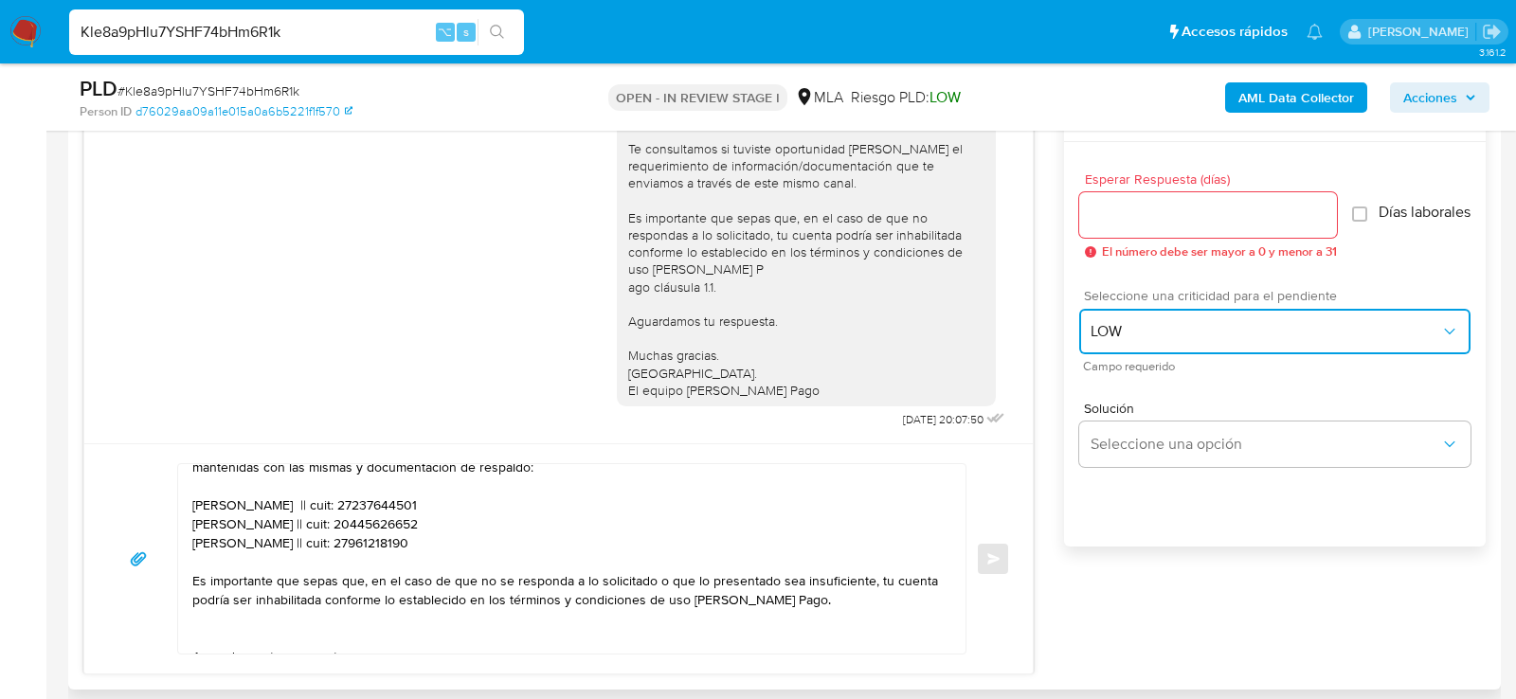
click at [1146, 341] on span "LOW" at bounding box center [1266, 331] width 350 height 19
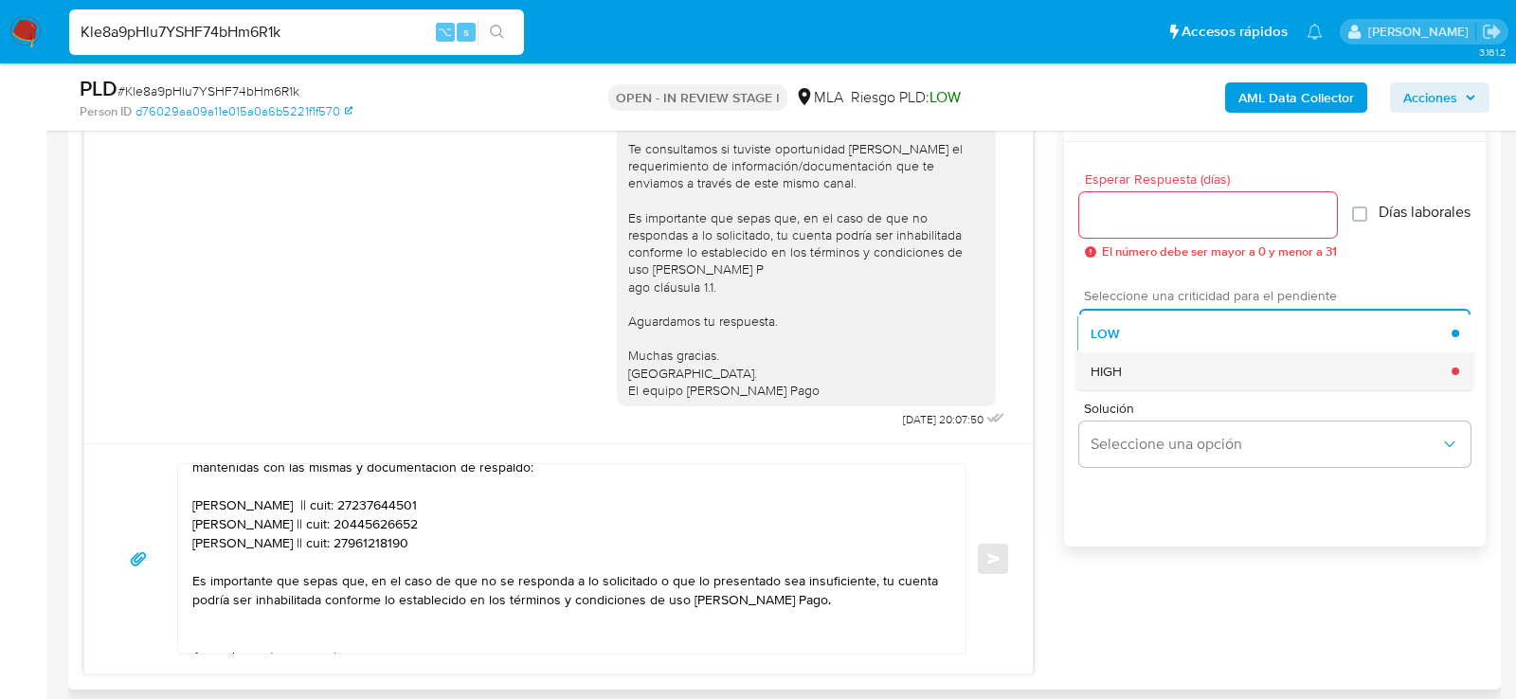
click at [1145, 365] on div "HIGH" at bounding box center [1271, 372] width 361 height 38
click at [1141, 215] on input "Esperar Respuesta (días)" at bounding box center [1208, 215] width 258 height 25
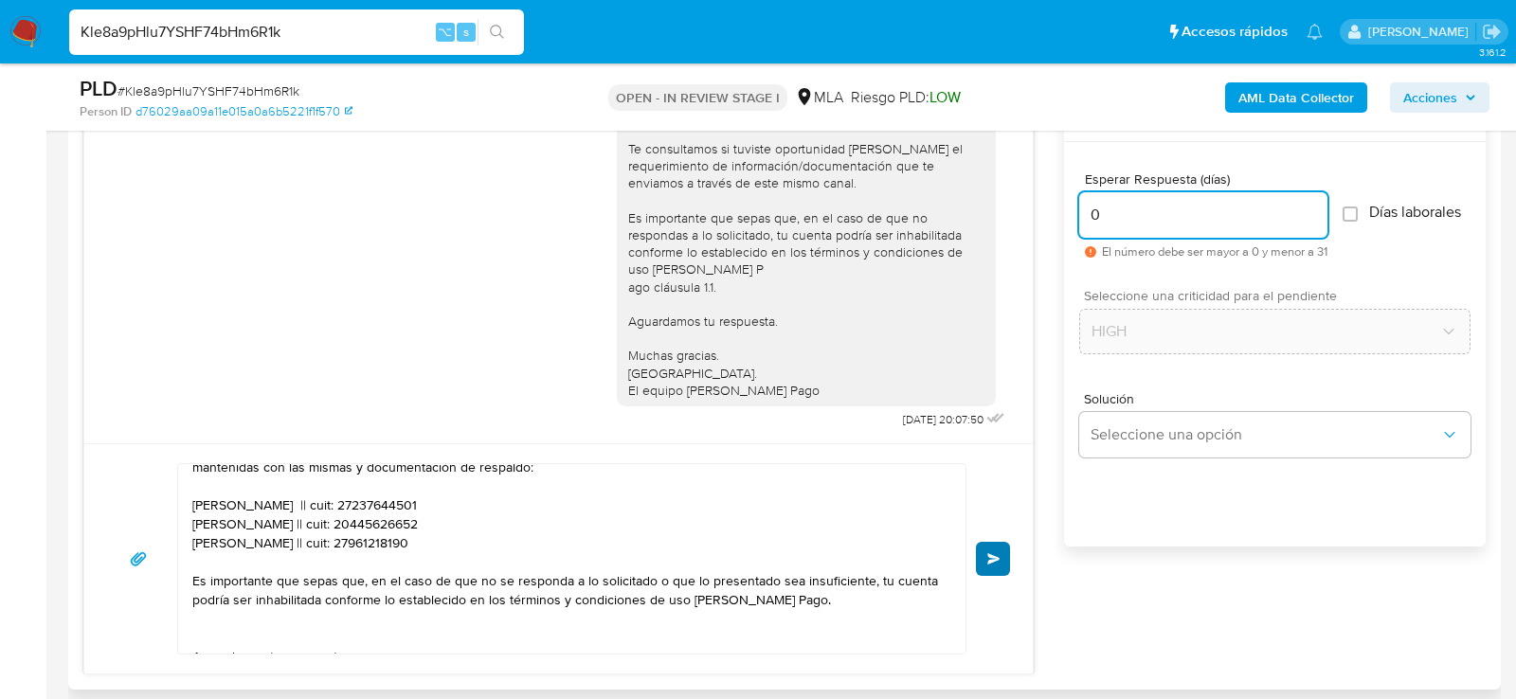
type input "0"
click at [998, 547] on button "Enviar" at bounding box center [993, 559] width 34 height 34
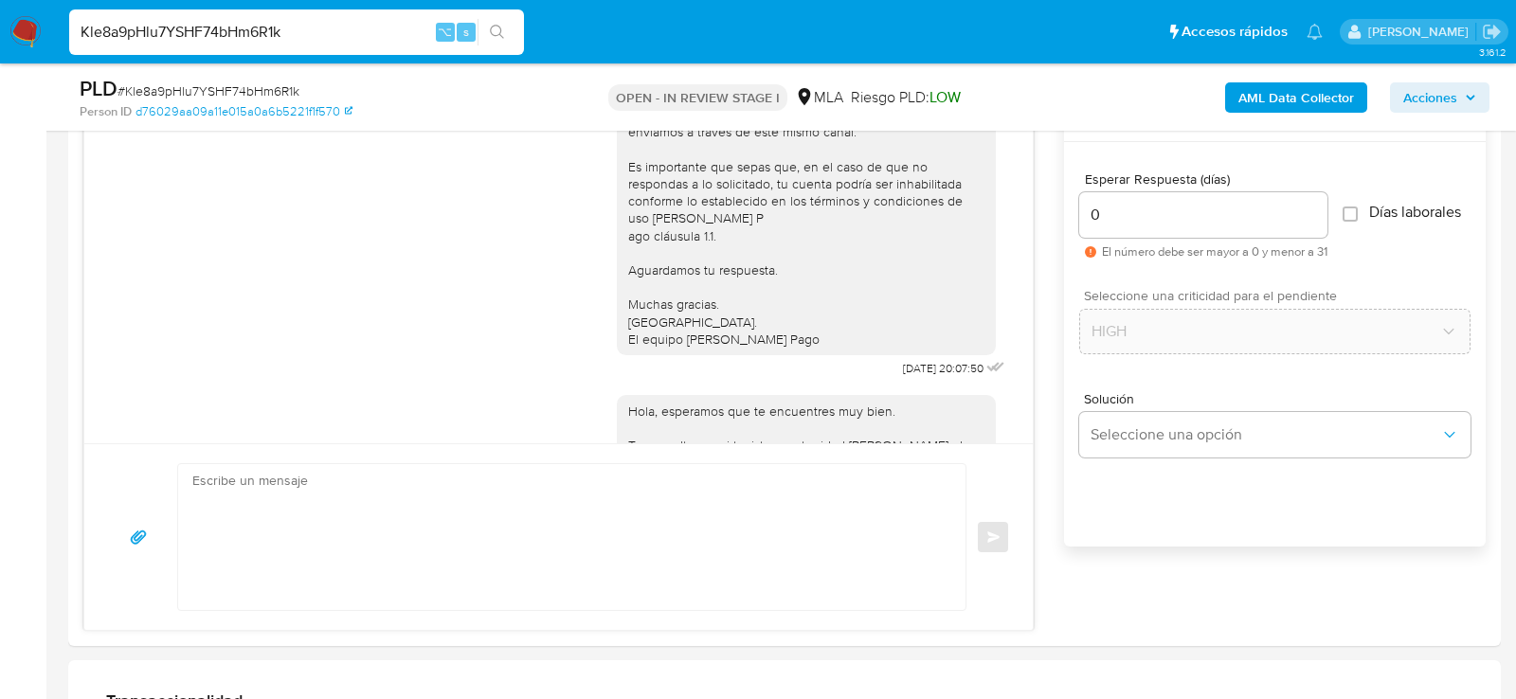
scroll to position [1639, 0]
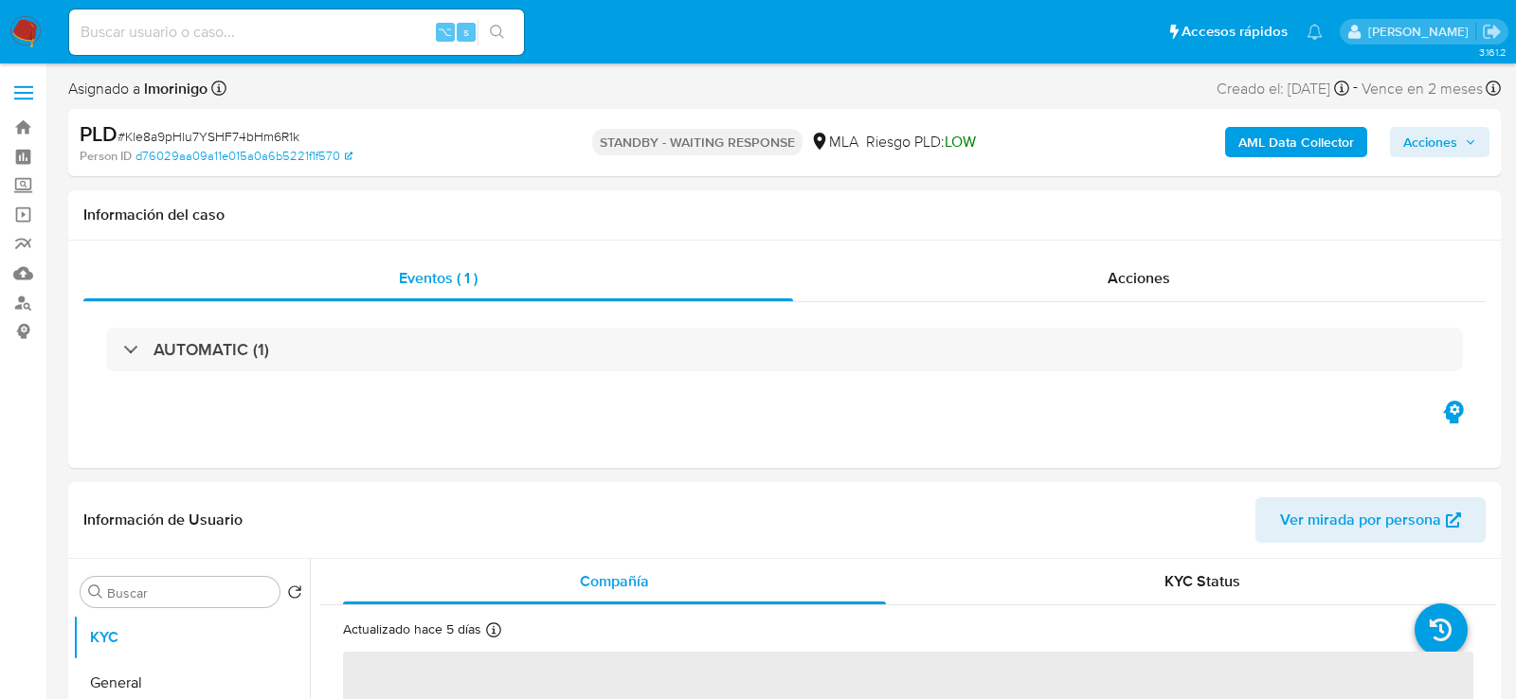
select select "10"
click at [253, 24] on input at bounding box center [296, 32] width 455 height 25
paste input "bwqC6yfhYWgW1hmA0bvaYAQU"
type input "bwqC6yfhYWgW1hmA0bvaYAQU"
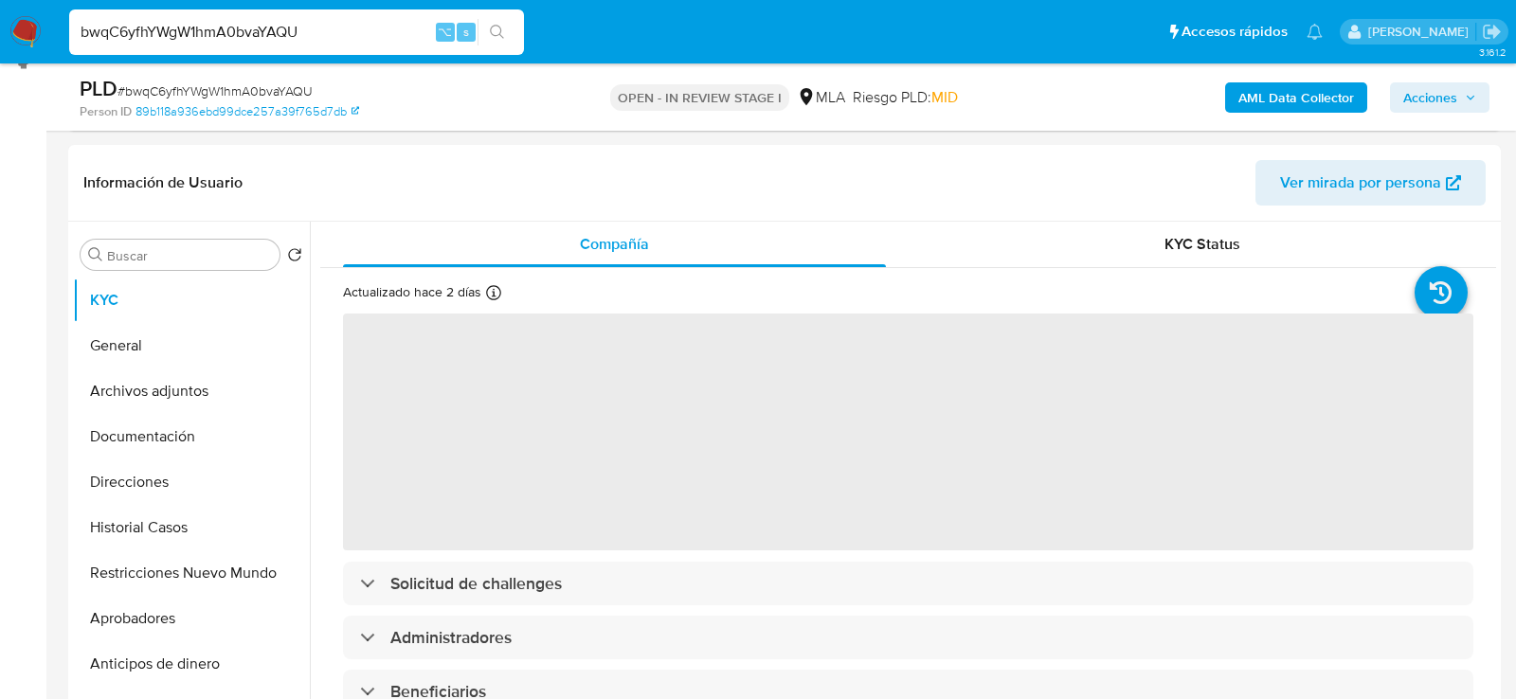
scroll to position [371, 0]
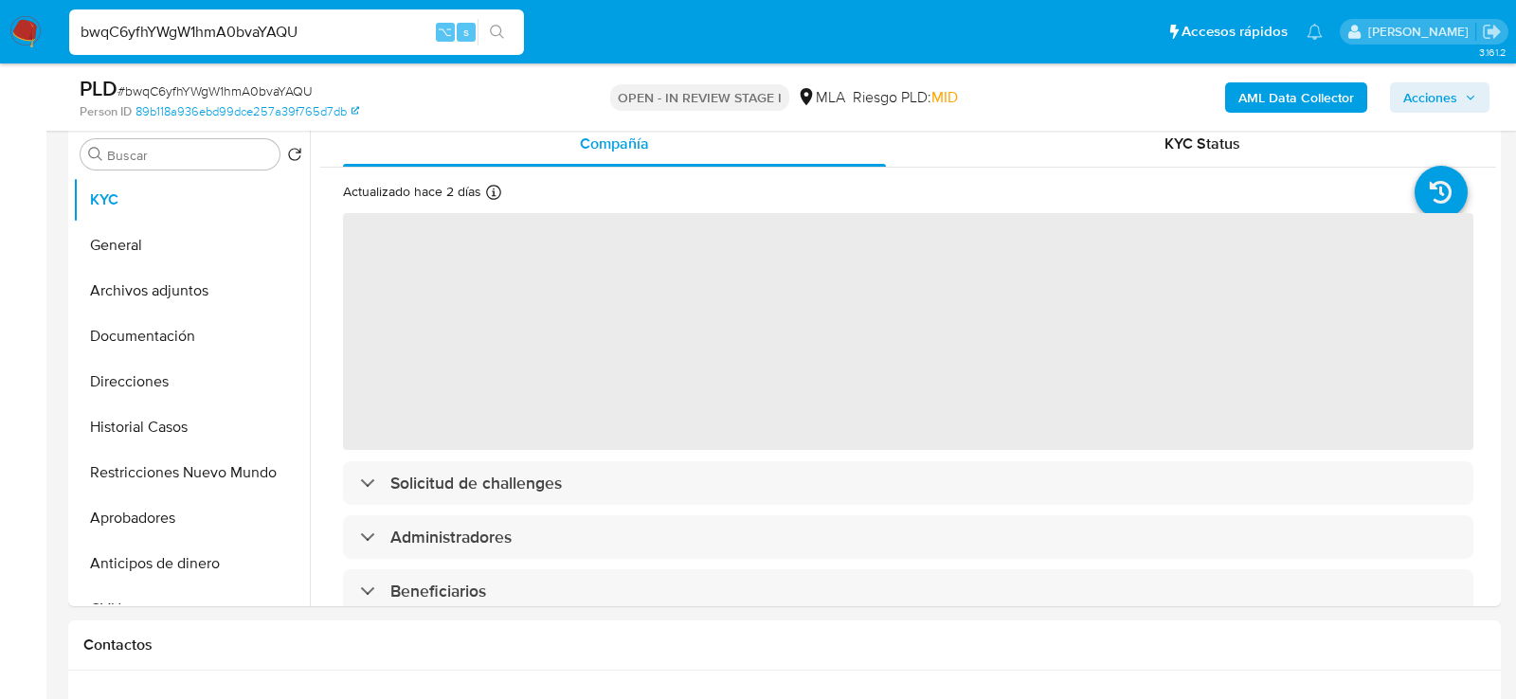
select select "10"
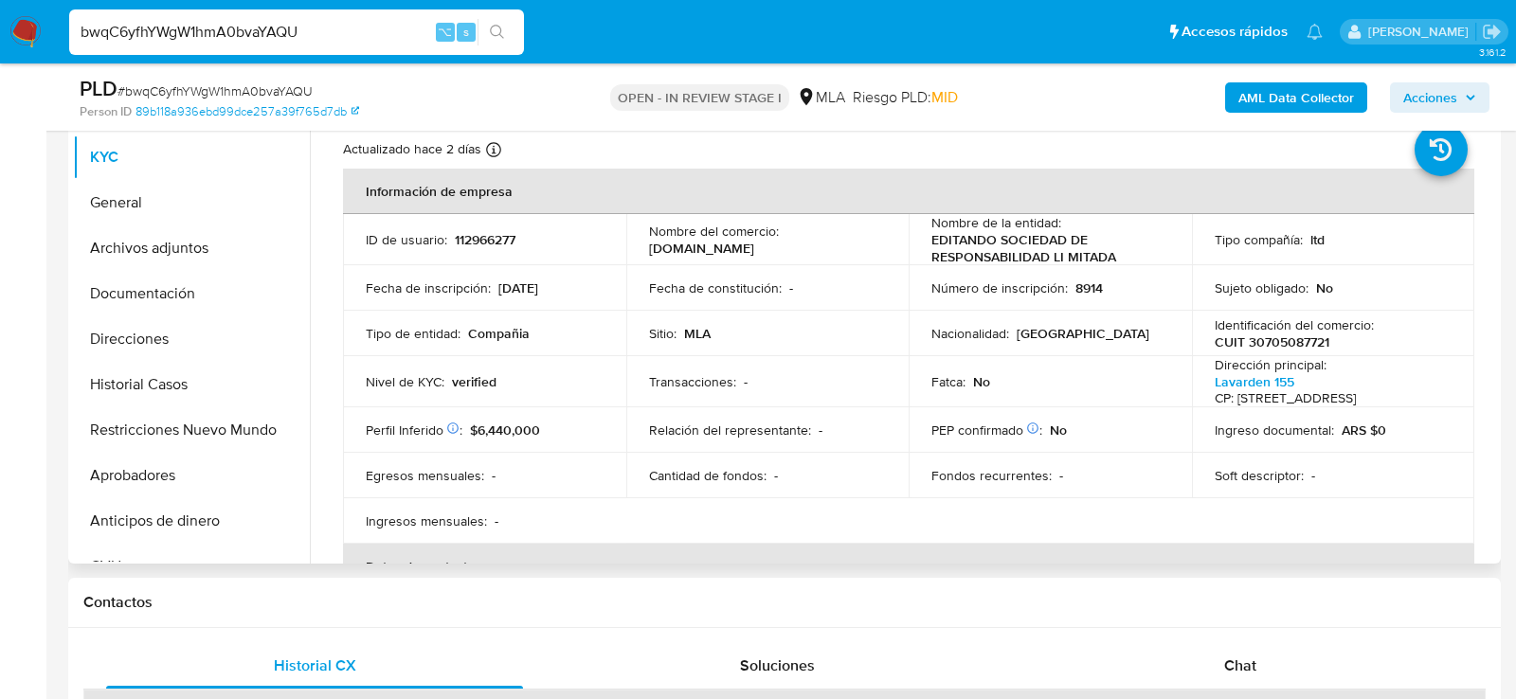
scroll to position [421, 0]
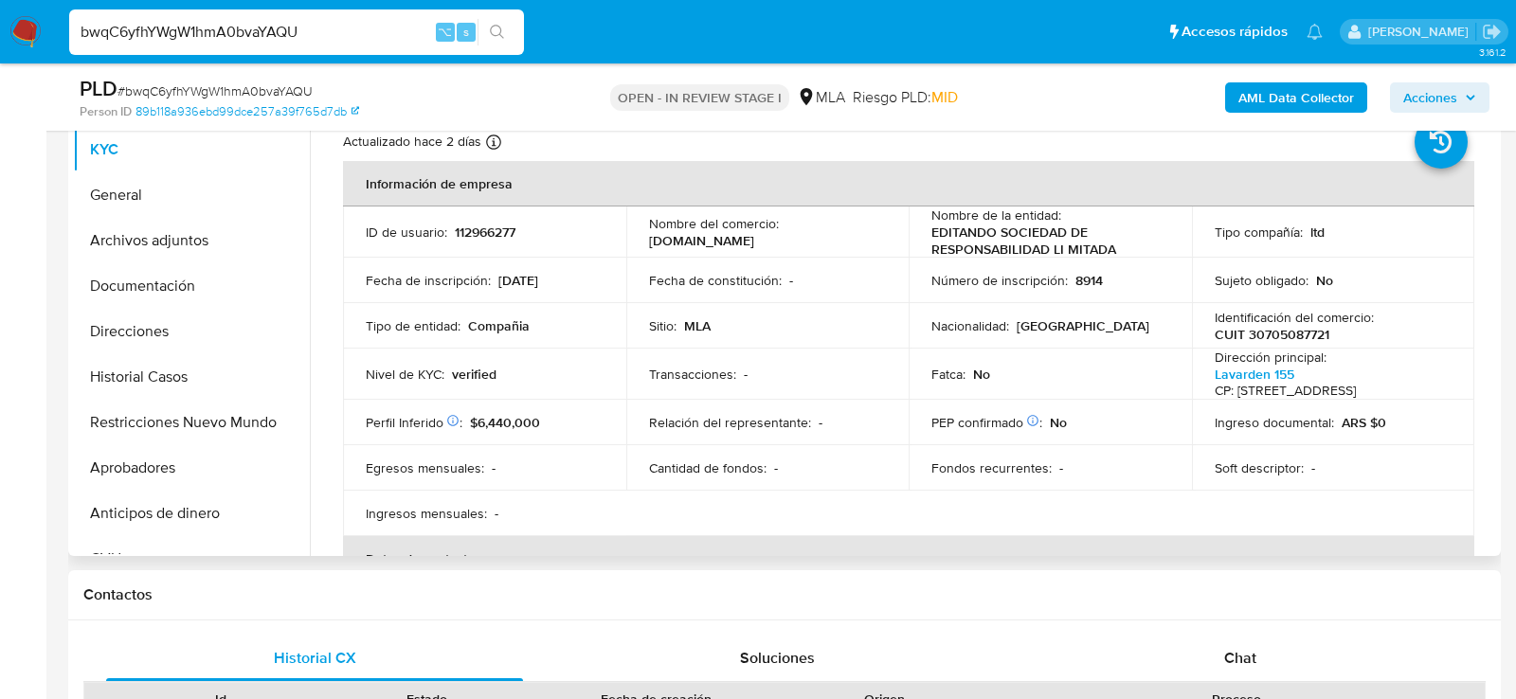
click at [1269, 346] on td "Identificación del comercio : CUIT 30705087721" at bounding box center [1333, 325] width 283 height 45
click at [1269, 343] on td "Identificación del comercio : CUIT 30705087721" at bounding box center [1333, 325] width 283 height 45
click at [1267, 338] on p "CUIT 30705087721" at bounding box center [1272, 334] width 115 height 17
copy p "30705087721"
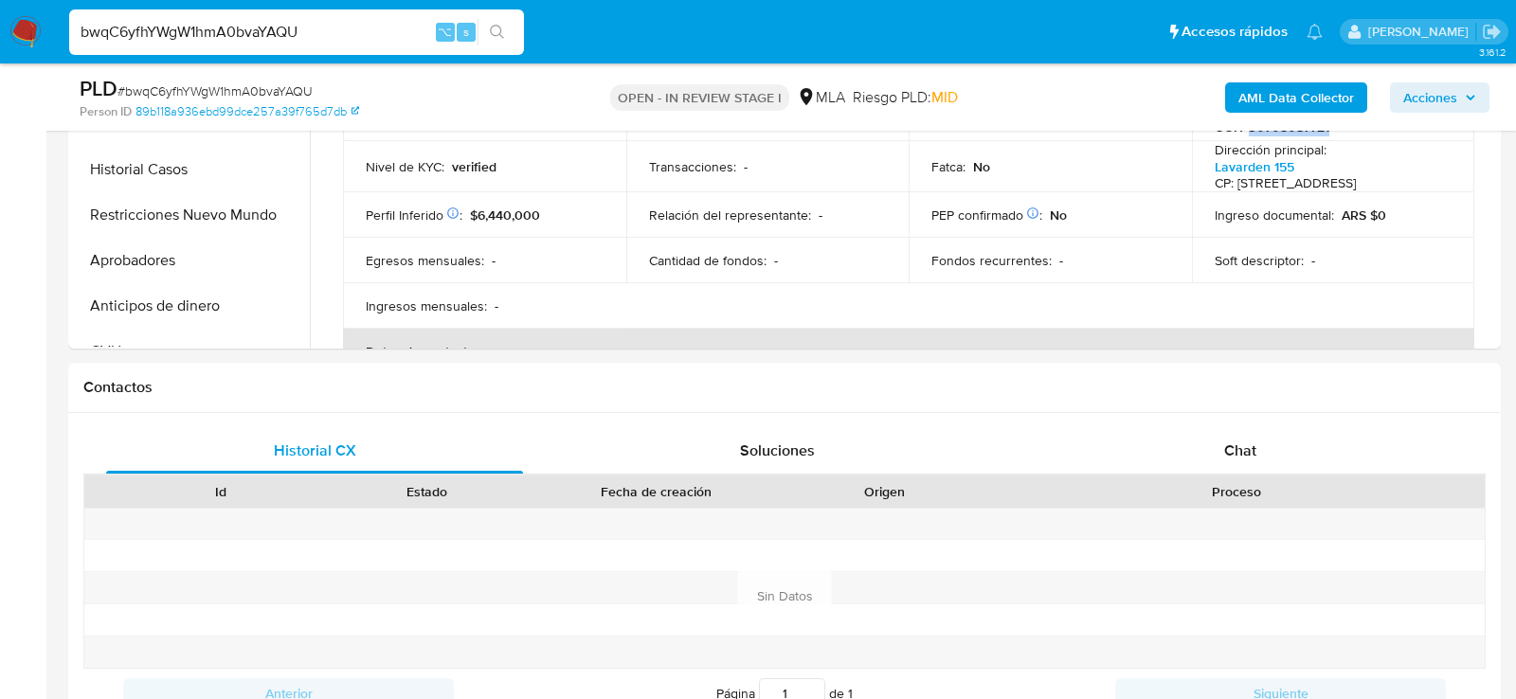
scroll to position [724, 0]
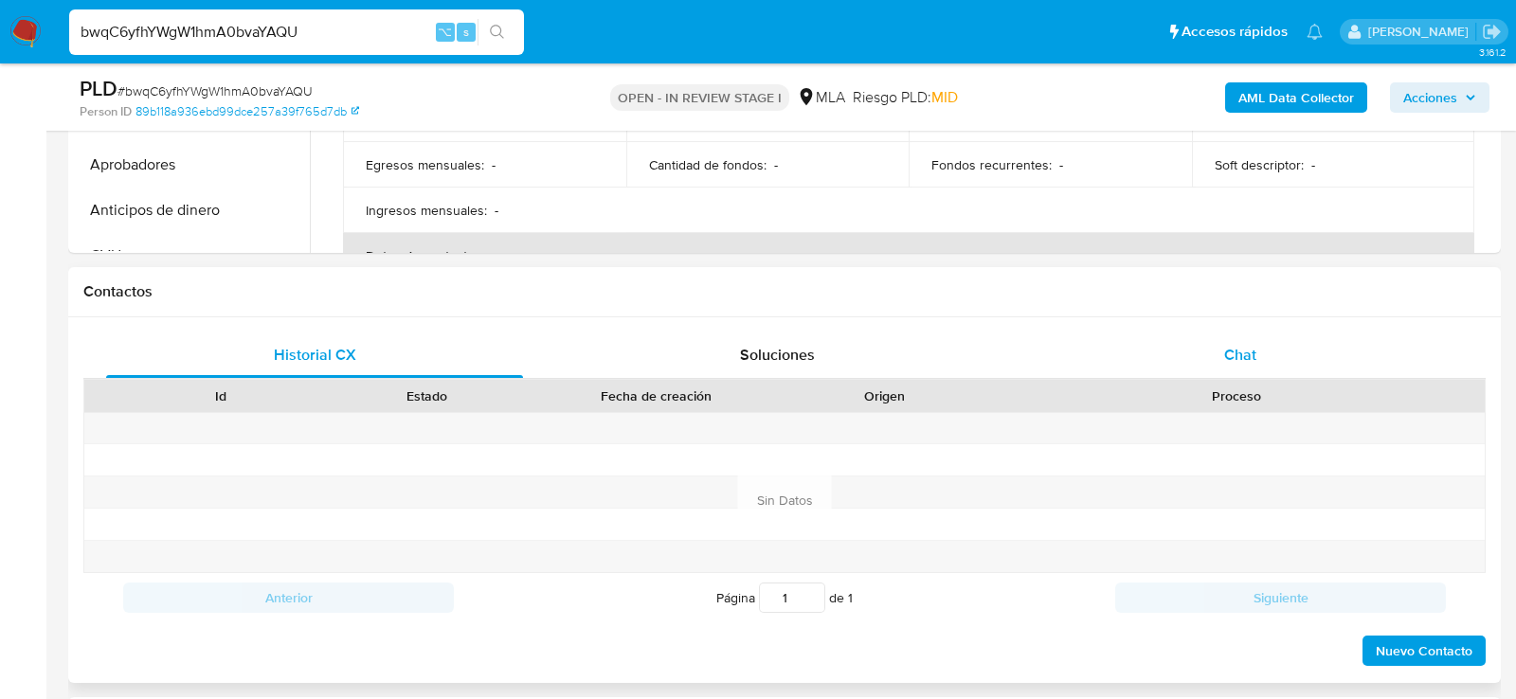
click at [1168, 360] on div "Chat" at bounding box center [1240, 355] width 417 height 45
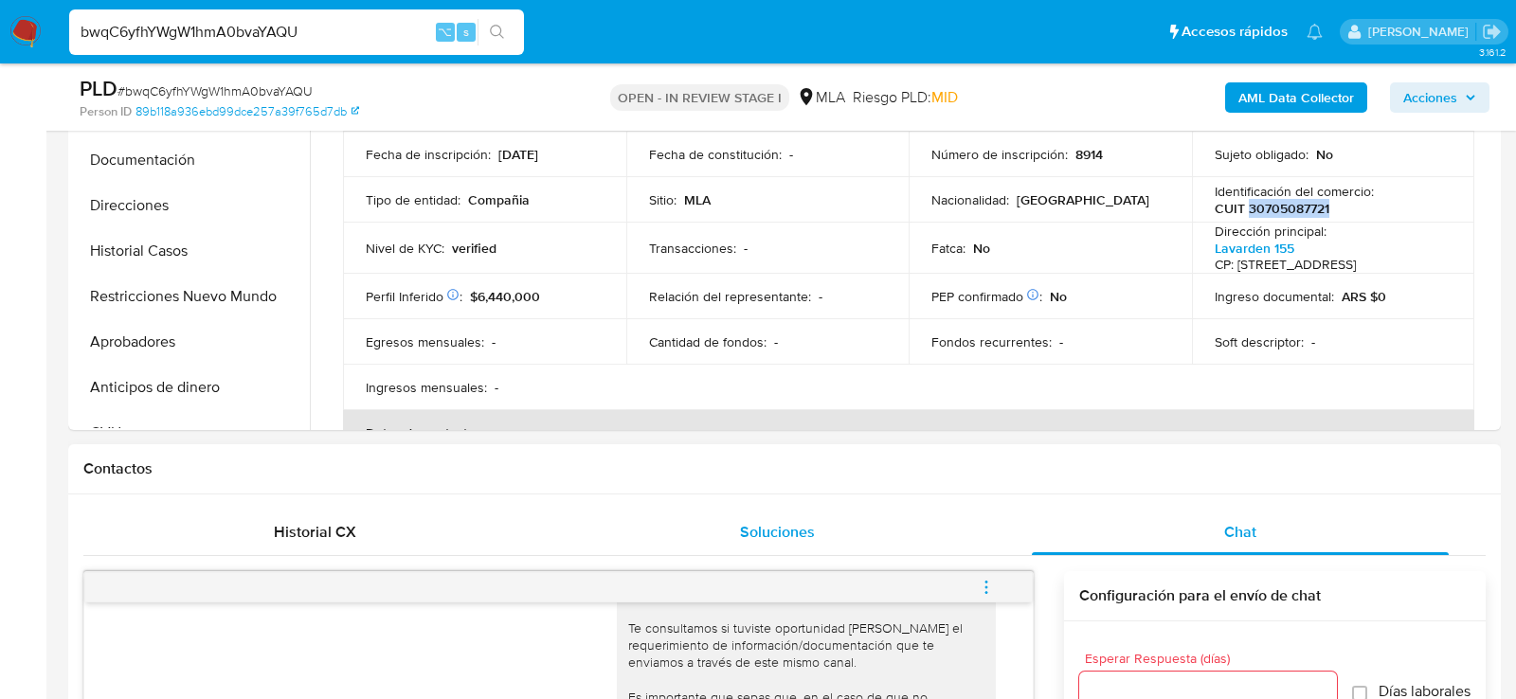
scroll to position [419, 0]
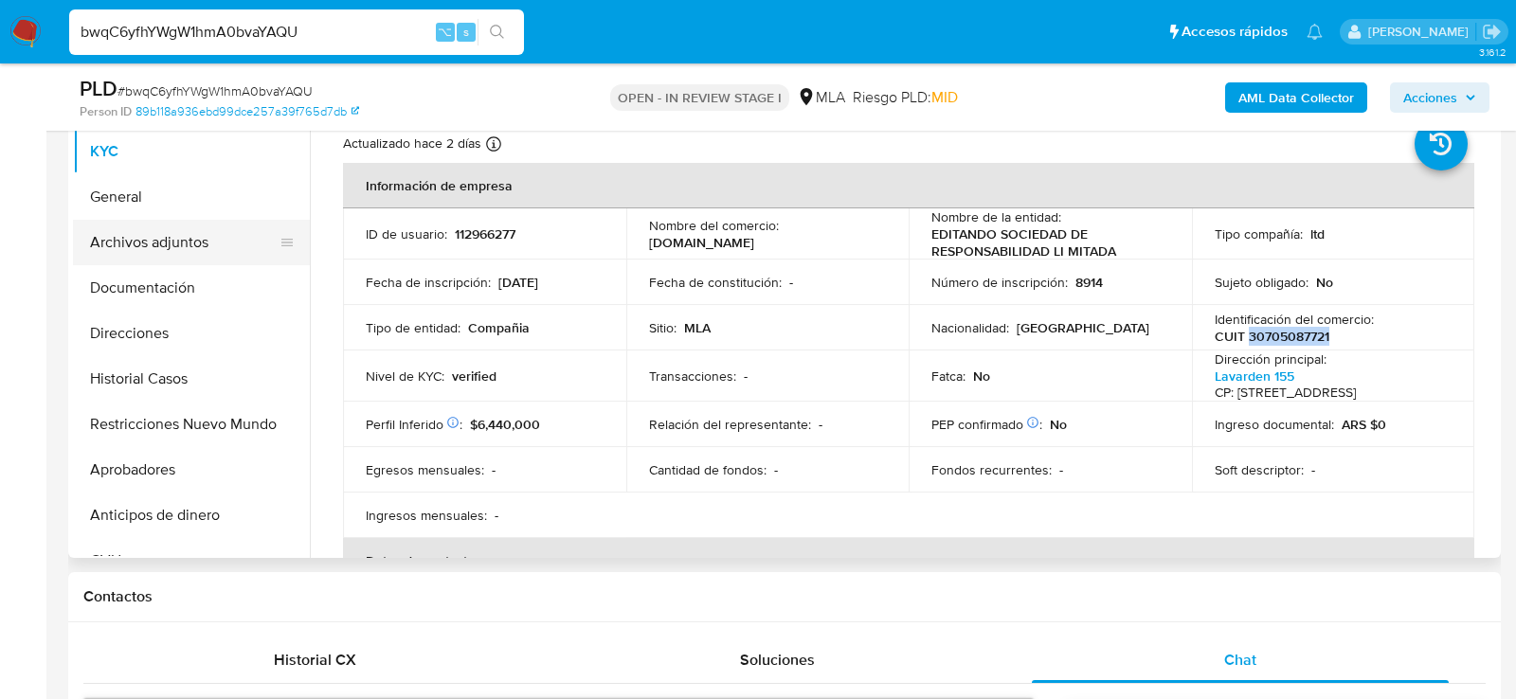
click at [195, 248] on button "Archivos adjuntos" at bounding box center [184, 242] width 222 height 45
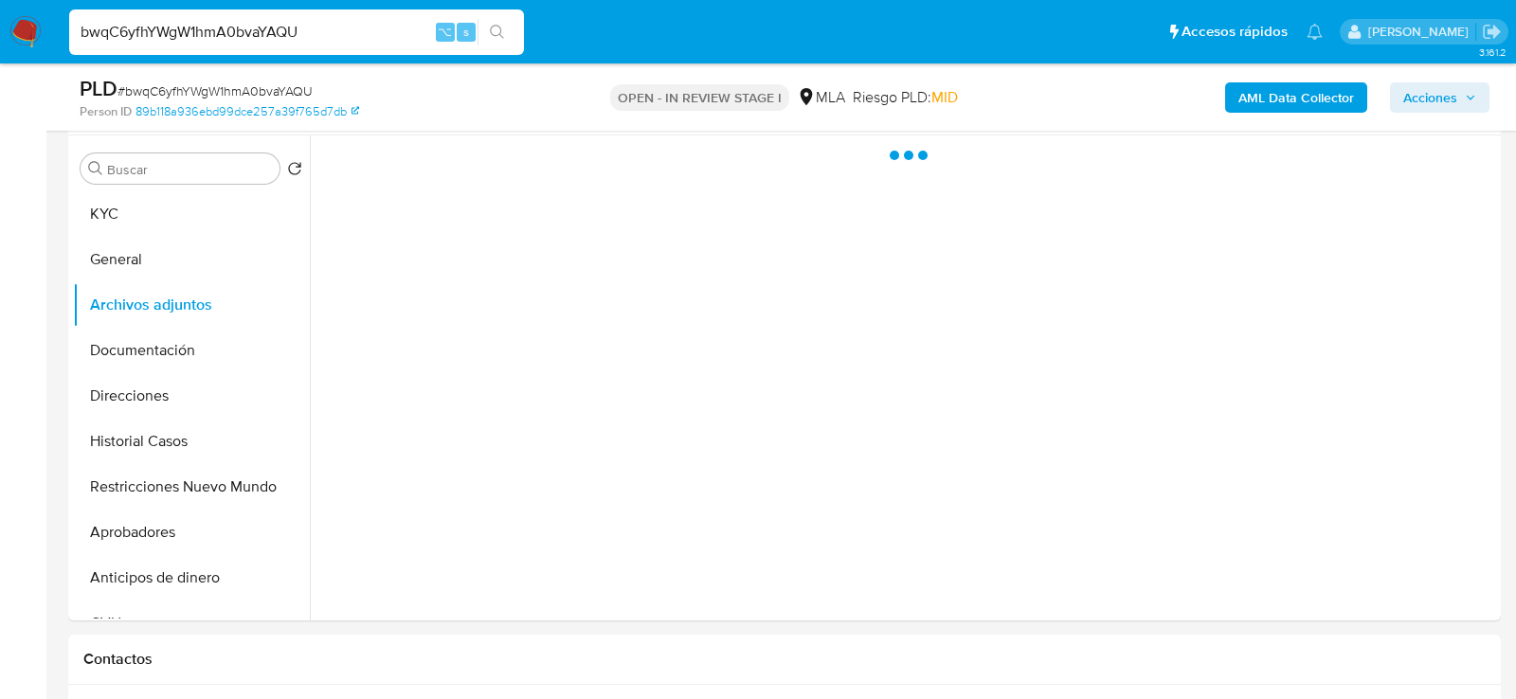
scroll to position [345, 0]
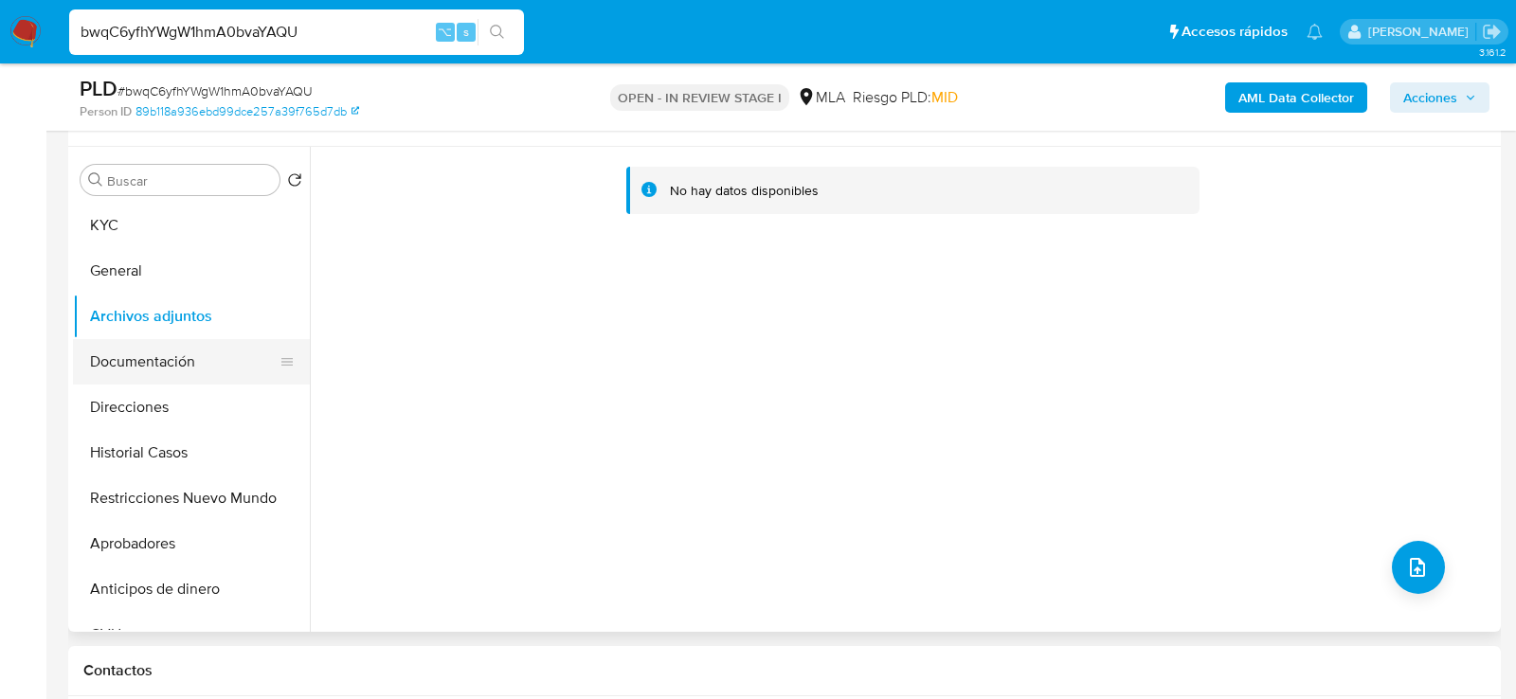
click at [136, 340] on button "Documentación" at bounding box center [184, 361] width 222 height 45
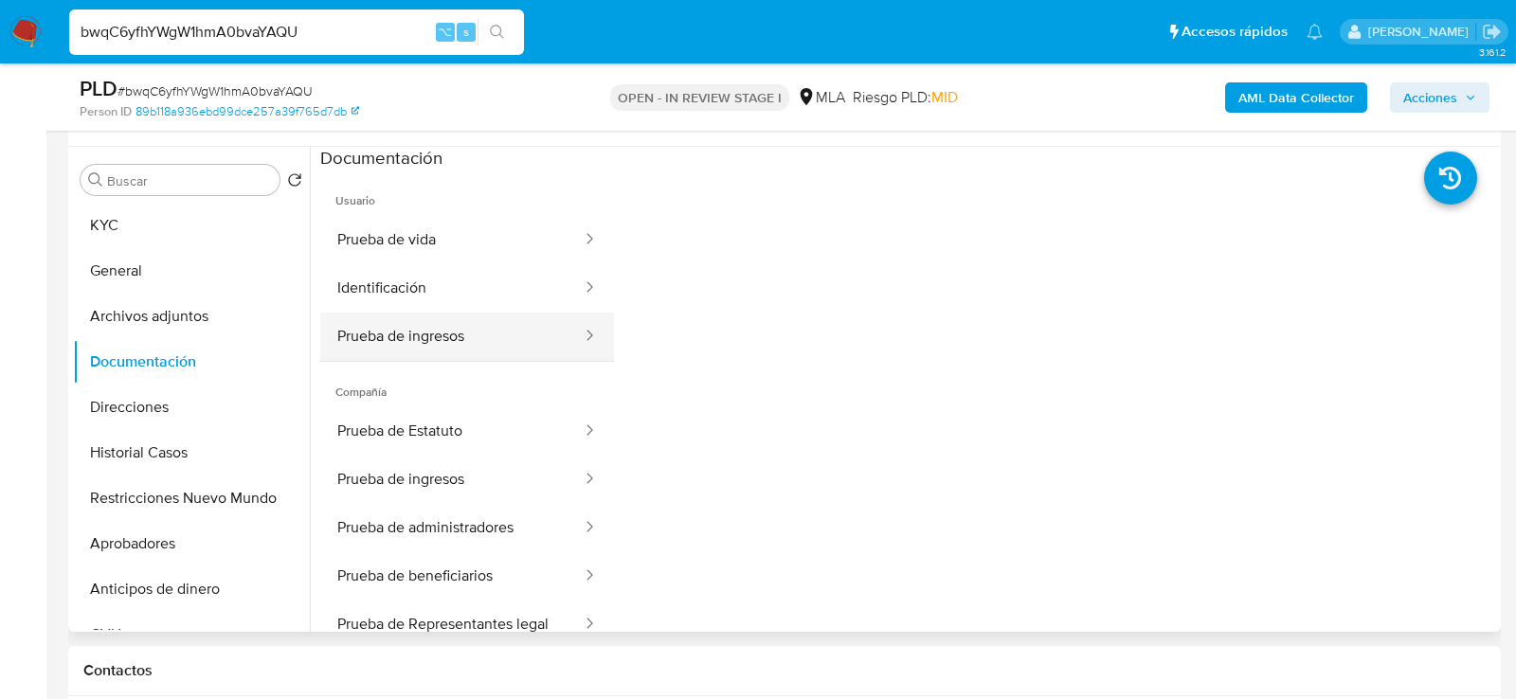
click at [504, 339] on button "Prueba de ingresos" at bounding box center [451, 337] width 263 height 48
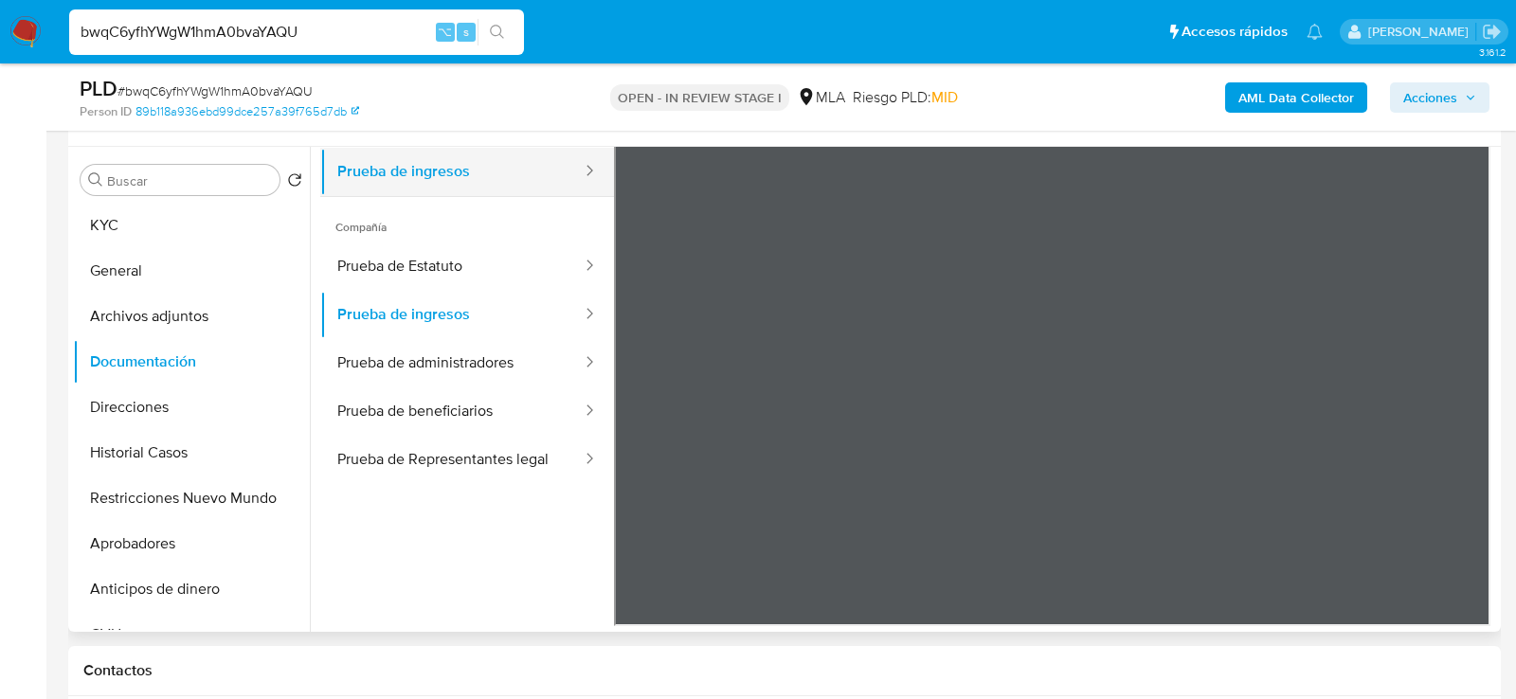
scroll to position [0, 0]
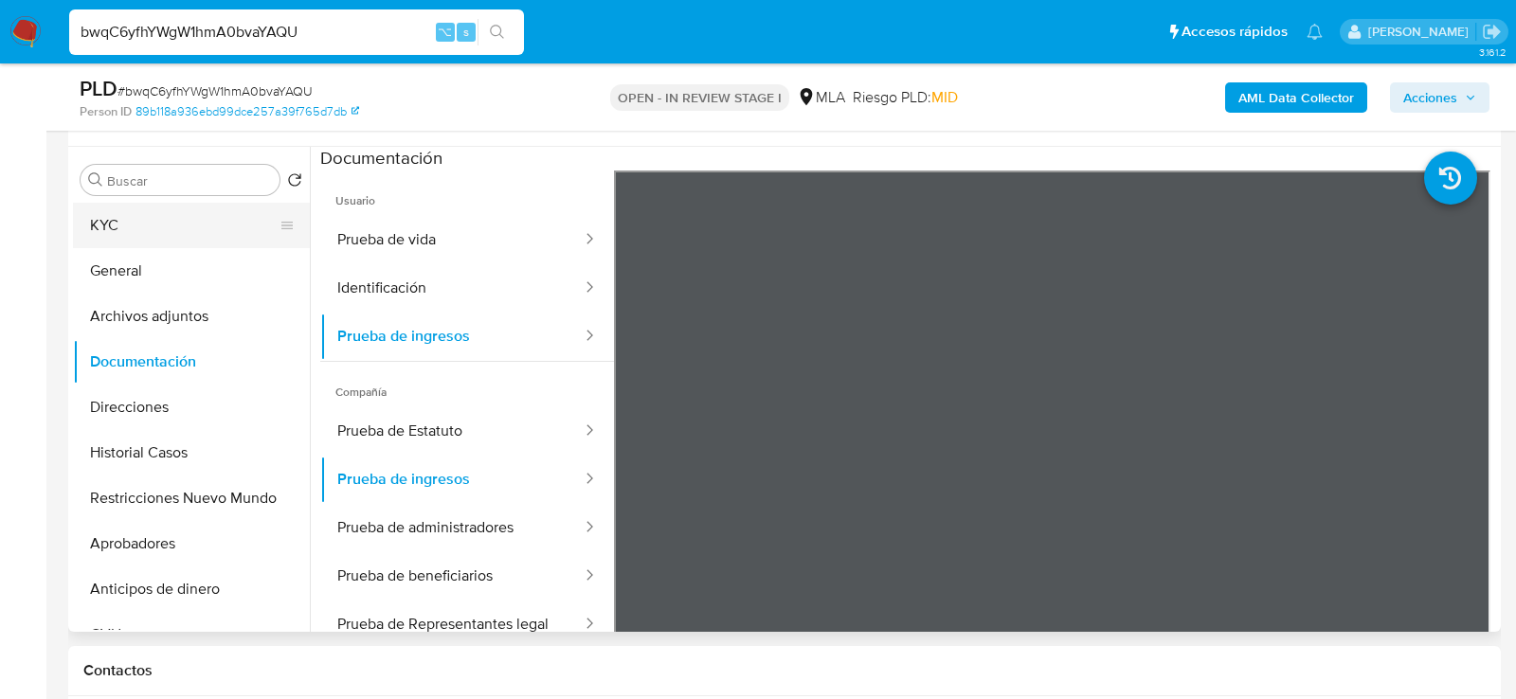
click at [160, 239] on button "KYC" at bounding box center [184, 225] width 222 height 45
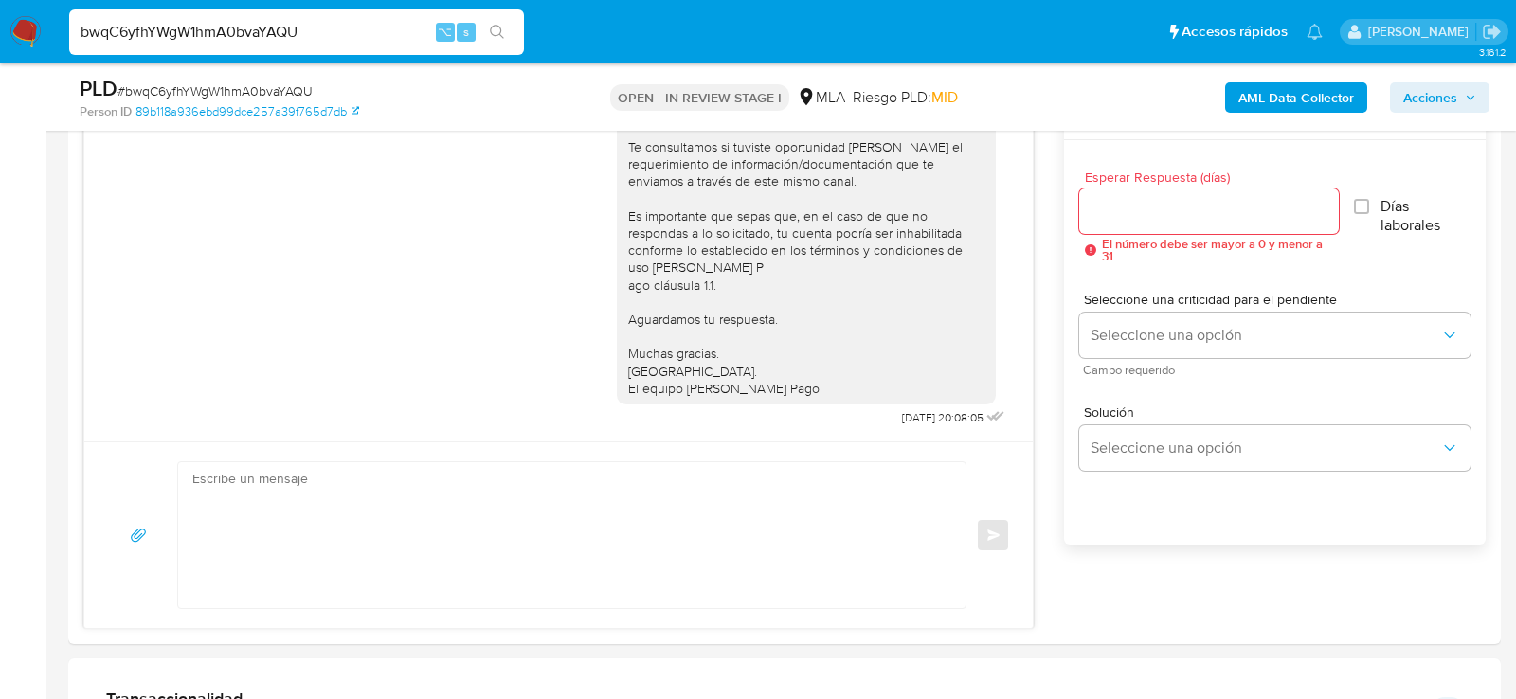
scroll to position [1040, 0]
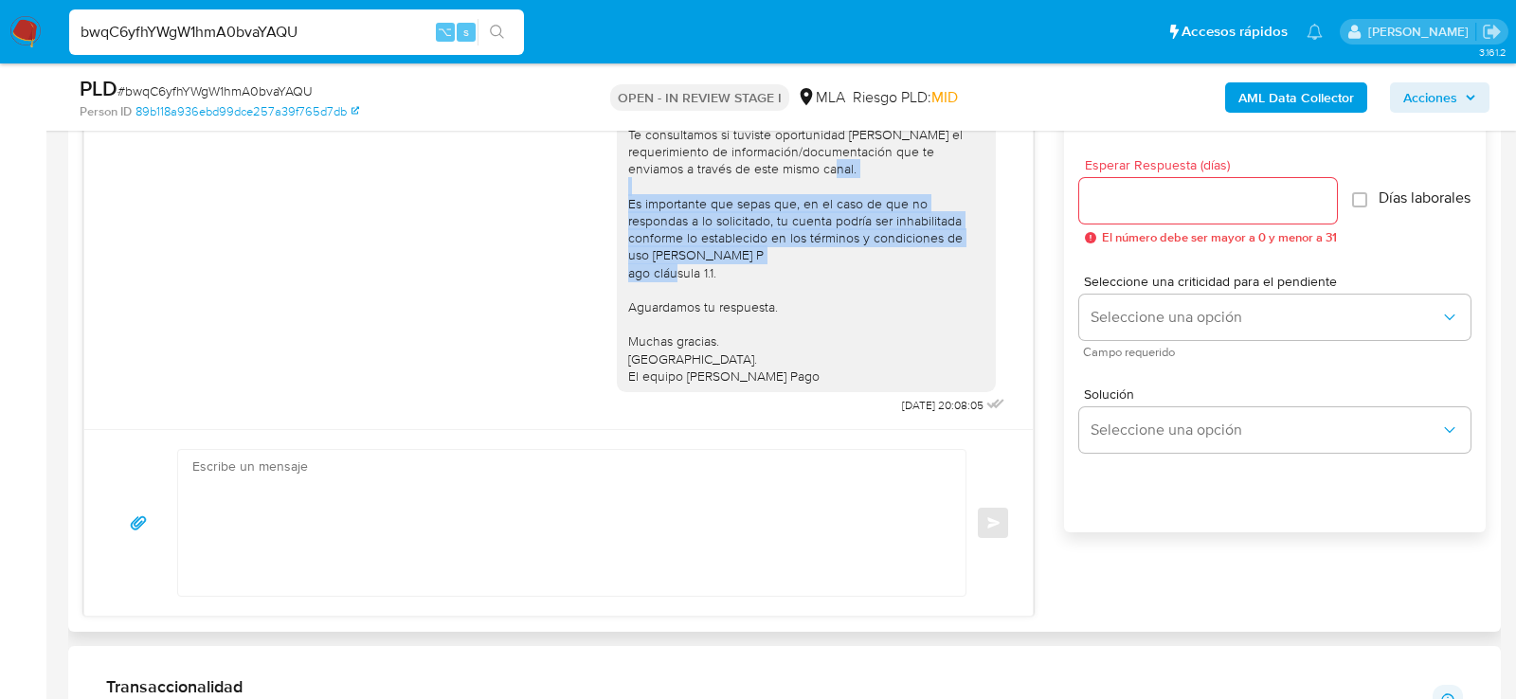
drag, startPoint x: 620, startPoint y: 178, endPoint x: 724, endPoint y: 249, distance: 126.2
click at [724, 249] on div "Hola, Esperamos que te encuentres muy bien. Te consultamos si tuviste oportunid…" at bounding box center [806, 220] width 379 height 343
copy div "Es importante que sepas que, en el caso de que no respondas a lo solicitado, tu…"
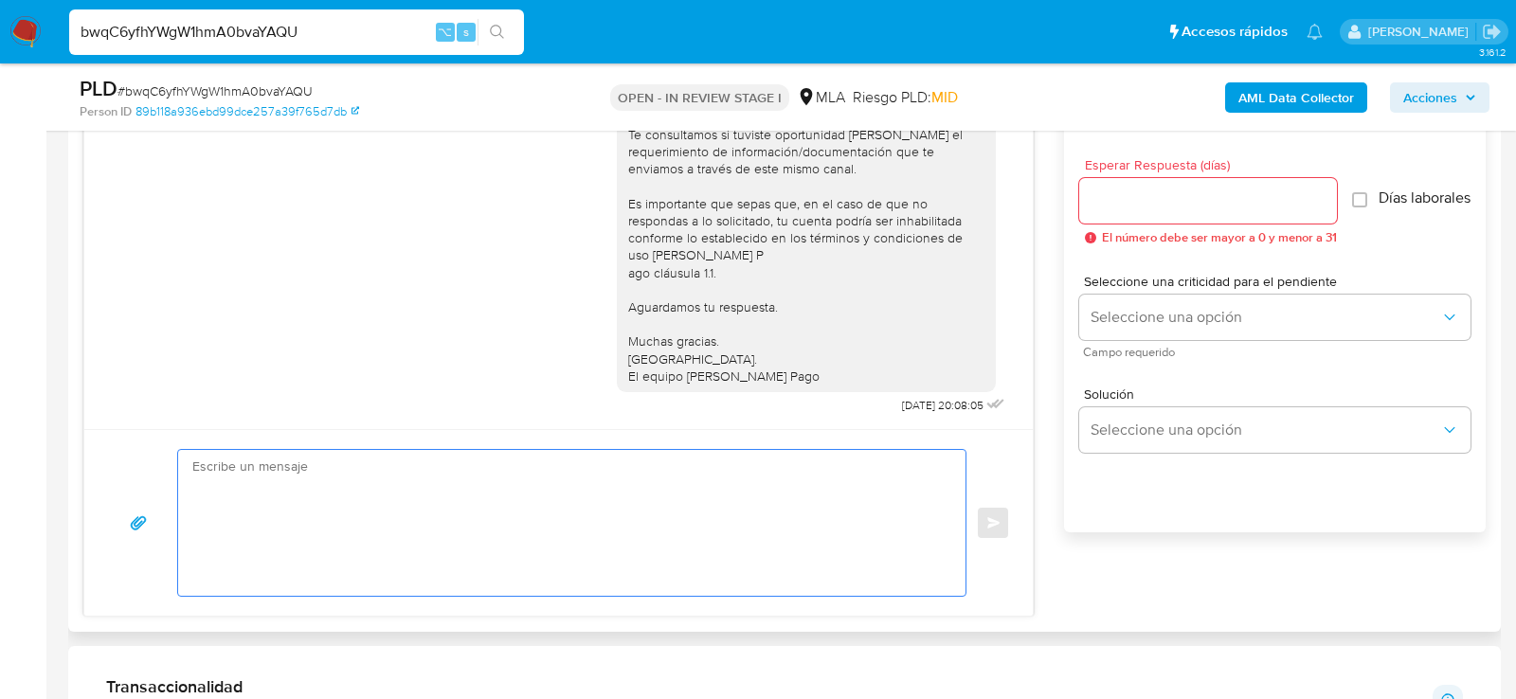
click at [616, 571] on textarea at bounding box center [567, 523] width 750 height 146
paste textarea "Es importante que sepas que, en el caso de que no respondas a lo solicitado, tu…"
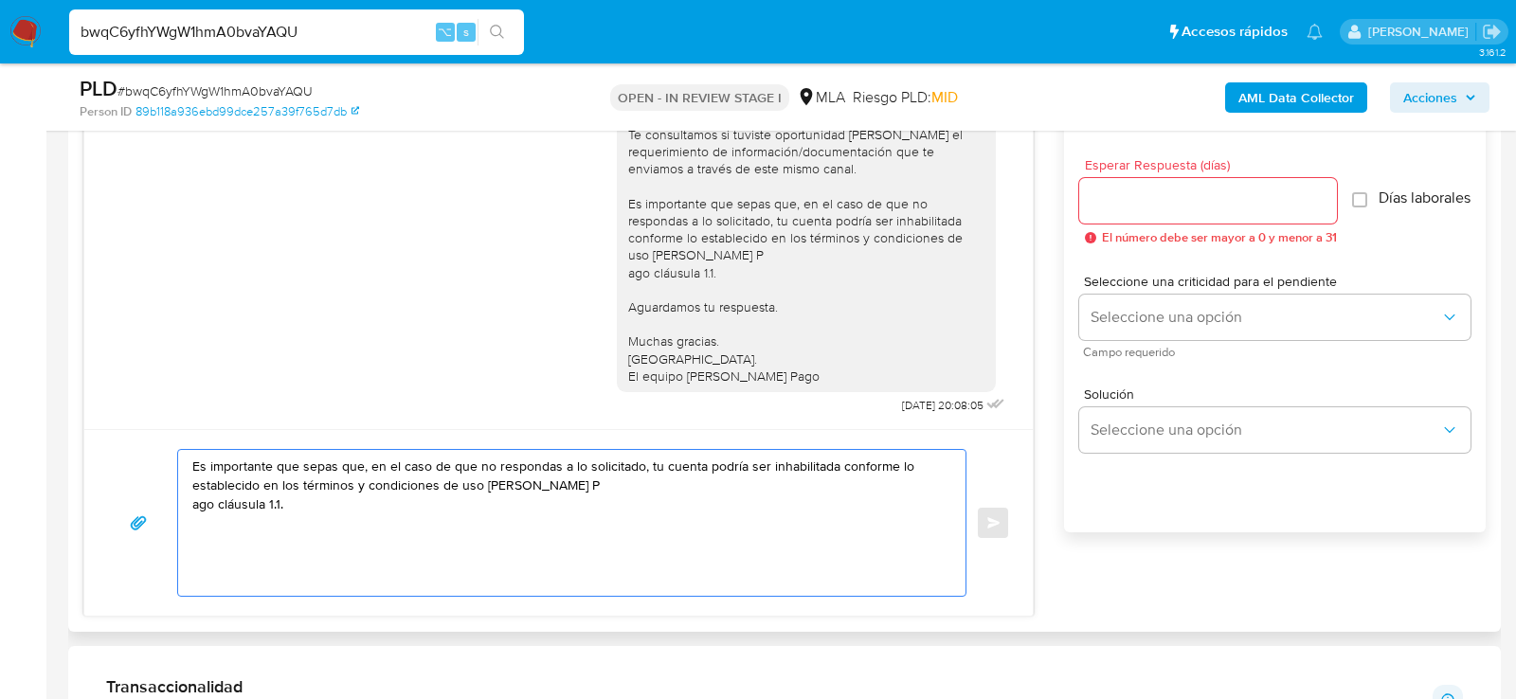
click at [196, 497] on textarea "Es importante que sepas que, en el caso de que no respondas a lo solicitado, tu…" at bounding box center [567, 523] width 750 height 146
type textarea "Es importante que sepas que, en el caso de que no respondas a lo solicitado, tu…"
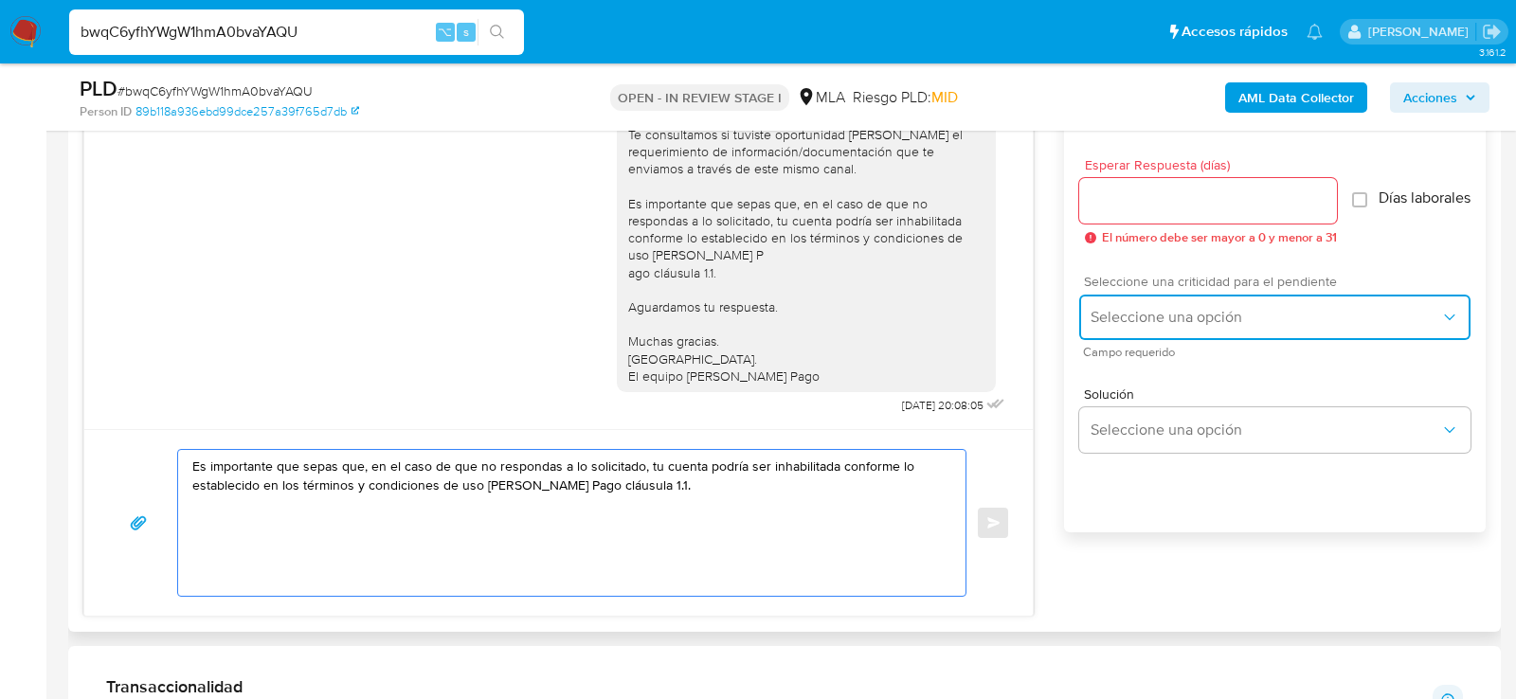
click at [1194, 316] on span "Seleccione una opción" at bounding box center [1266, 317] width 350 height 19
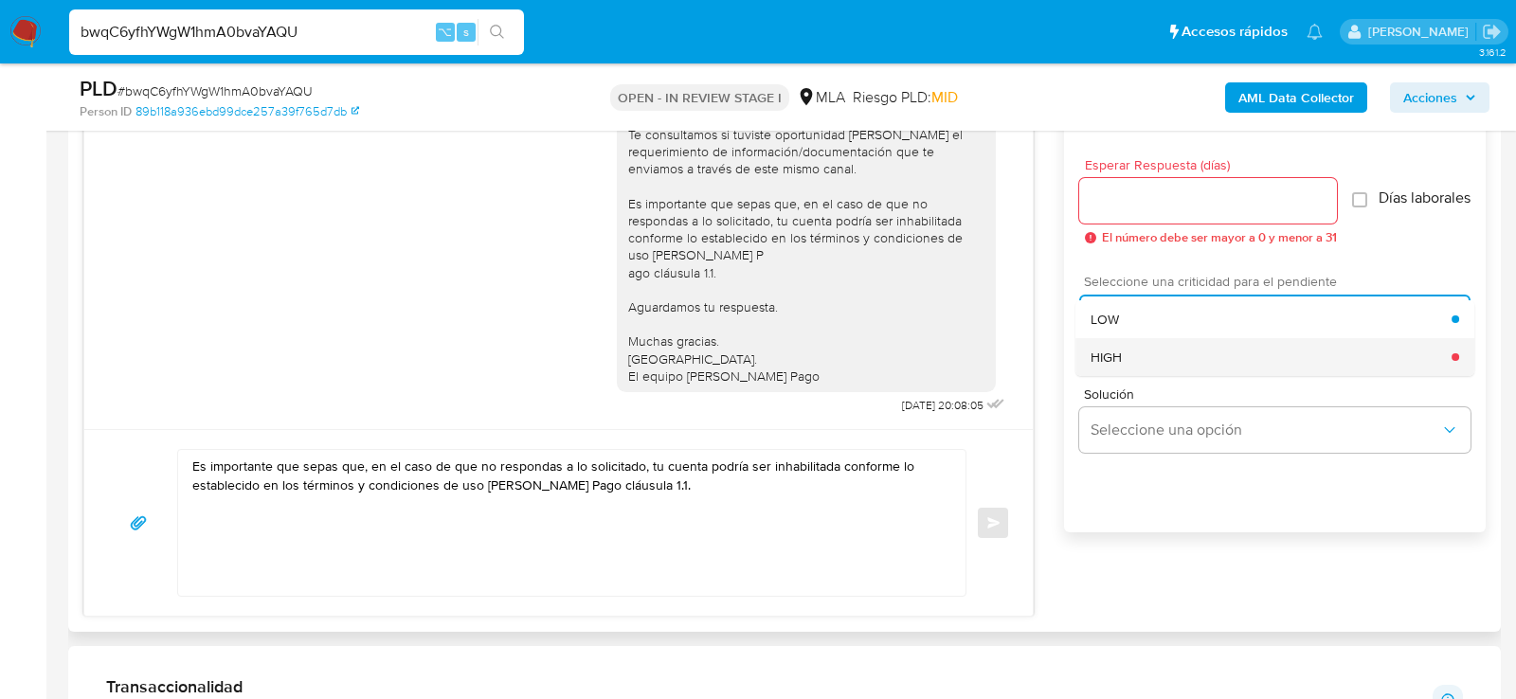
click at [1170, 355] on div "HIGH" at bounding box center [1271, 357] width 361 height 38
click at [1170, 208] on input "Esperar Respuesta (días)" at bounding box center [1208, 201] width 258 height 25
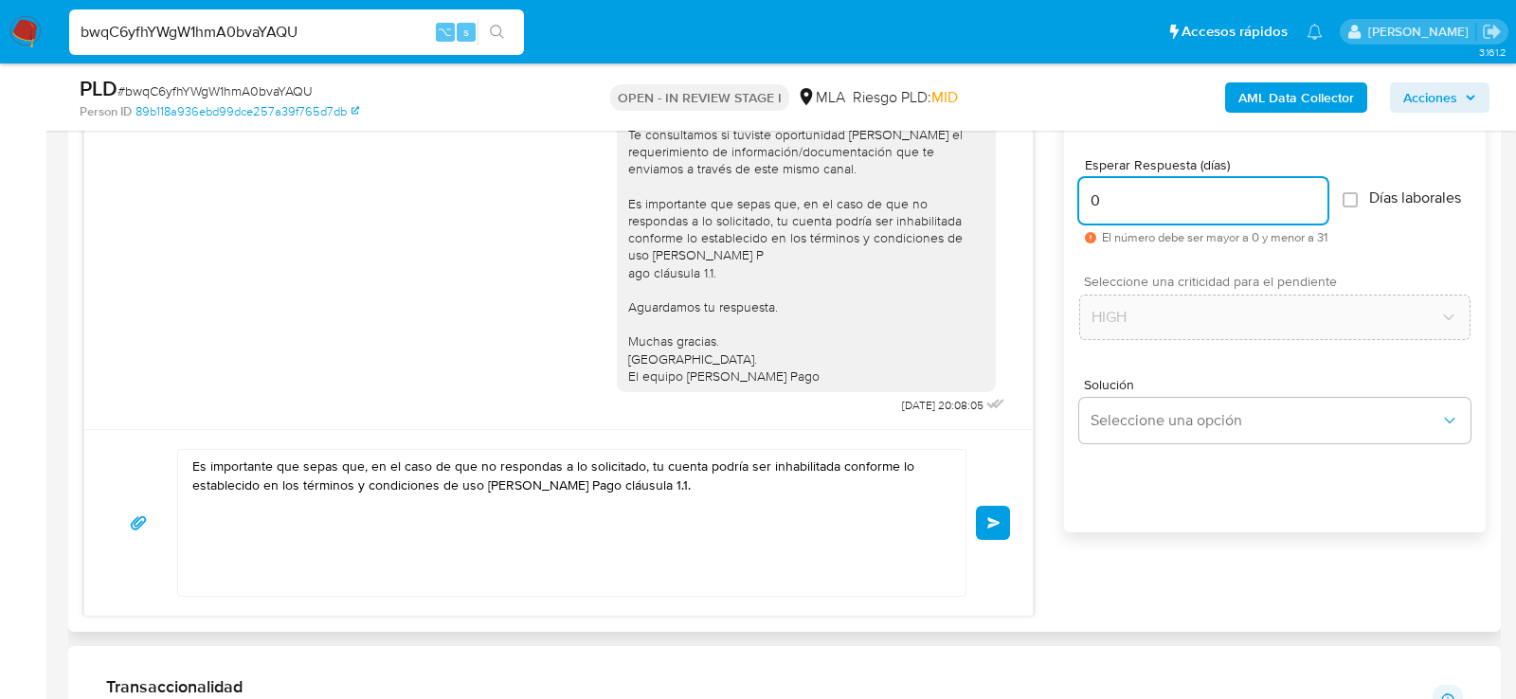
type input "0"
click at [513, 526] on textarea "Es importante que sepas que, en el caso de que no respondas a lo solicitado, tu…" at bounding box center [567, 523] width 750 height 146
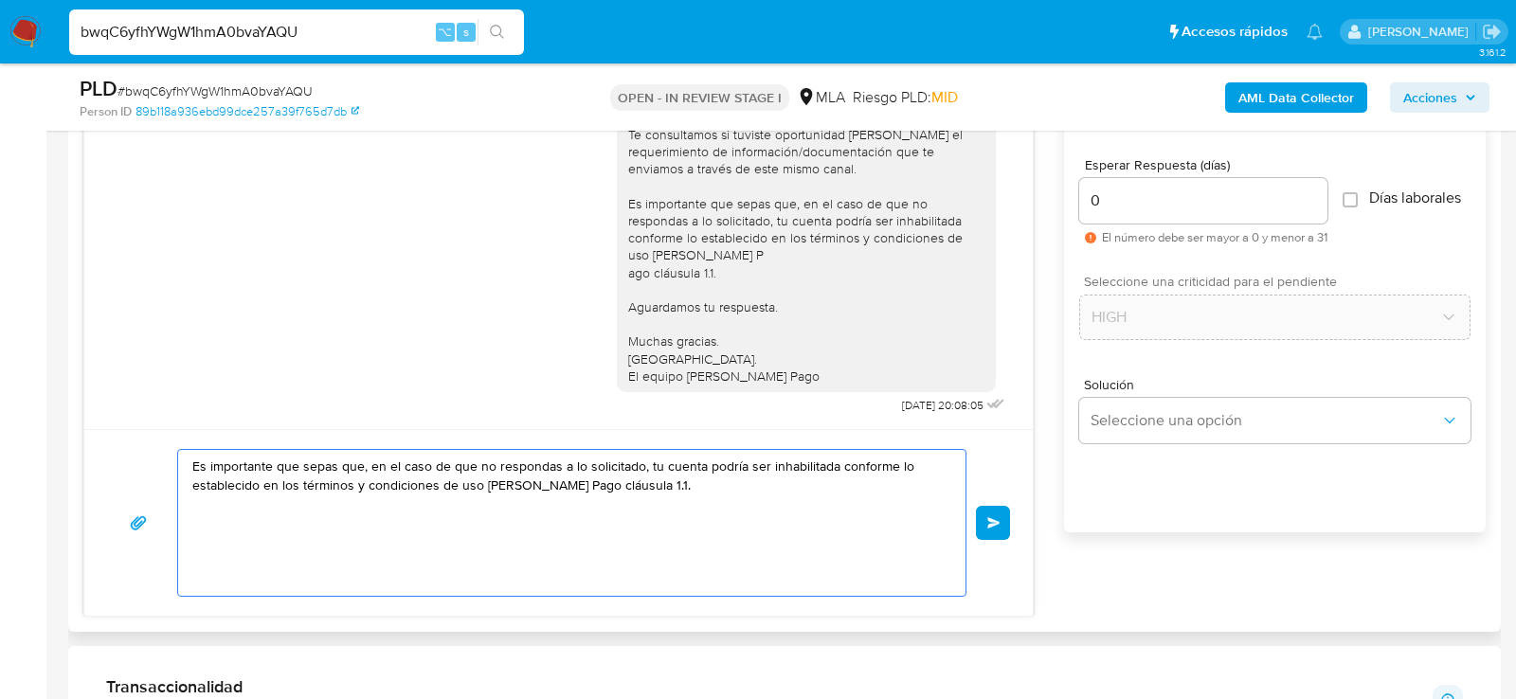
click at [513, 526] on textarea "Es importante que sepas que, en el caso de que no respondas a lo solicitado, tu…" at bounding box center [567, 523] width 750 height 146
paste textarea "Hola, esperamos que te encuentres muy bien. Te consultamos si tuviste oportunid…"
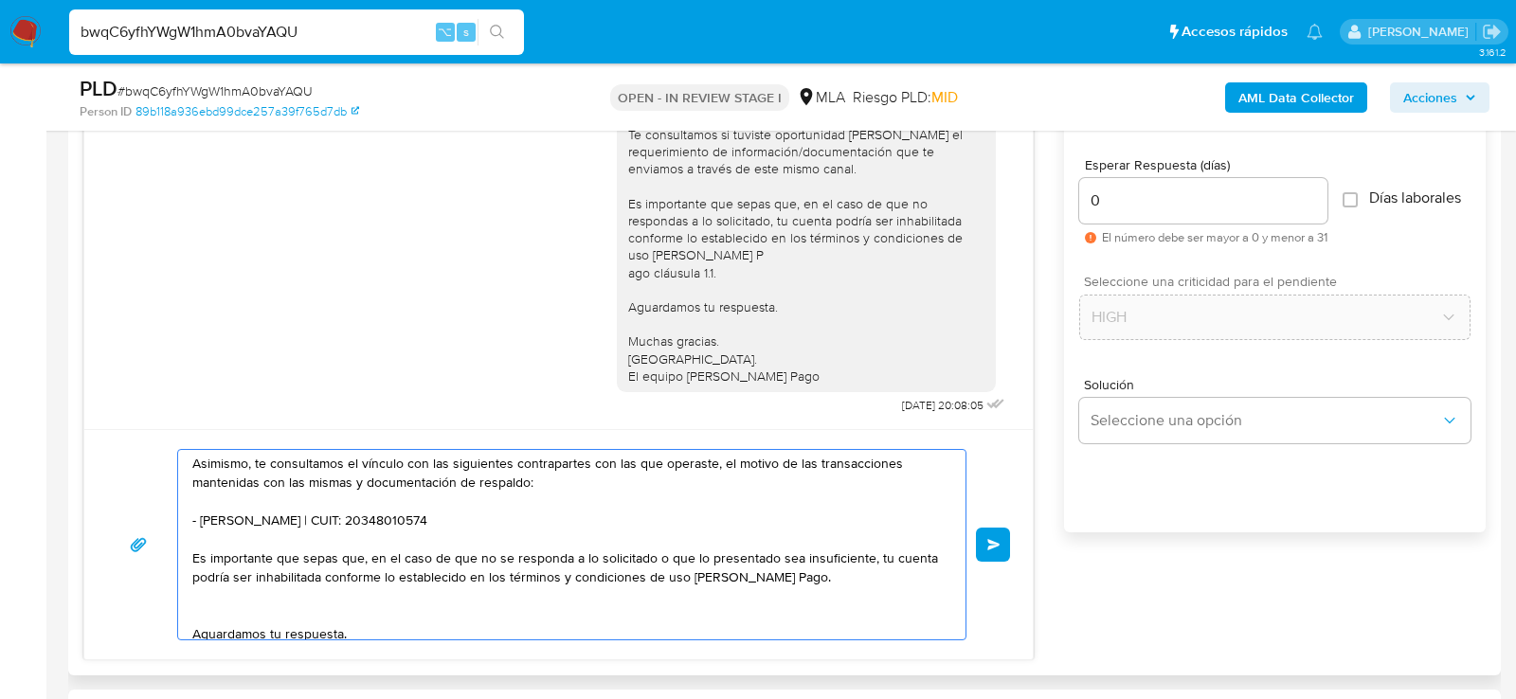
scroll to position [63, 0]
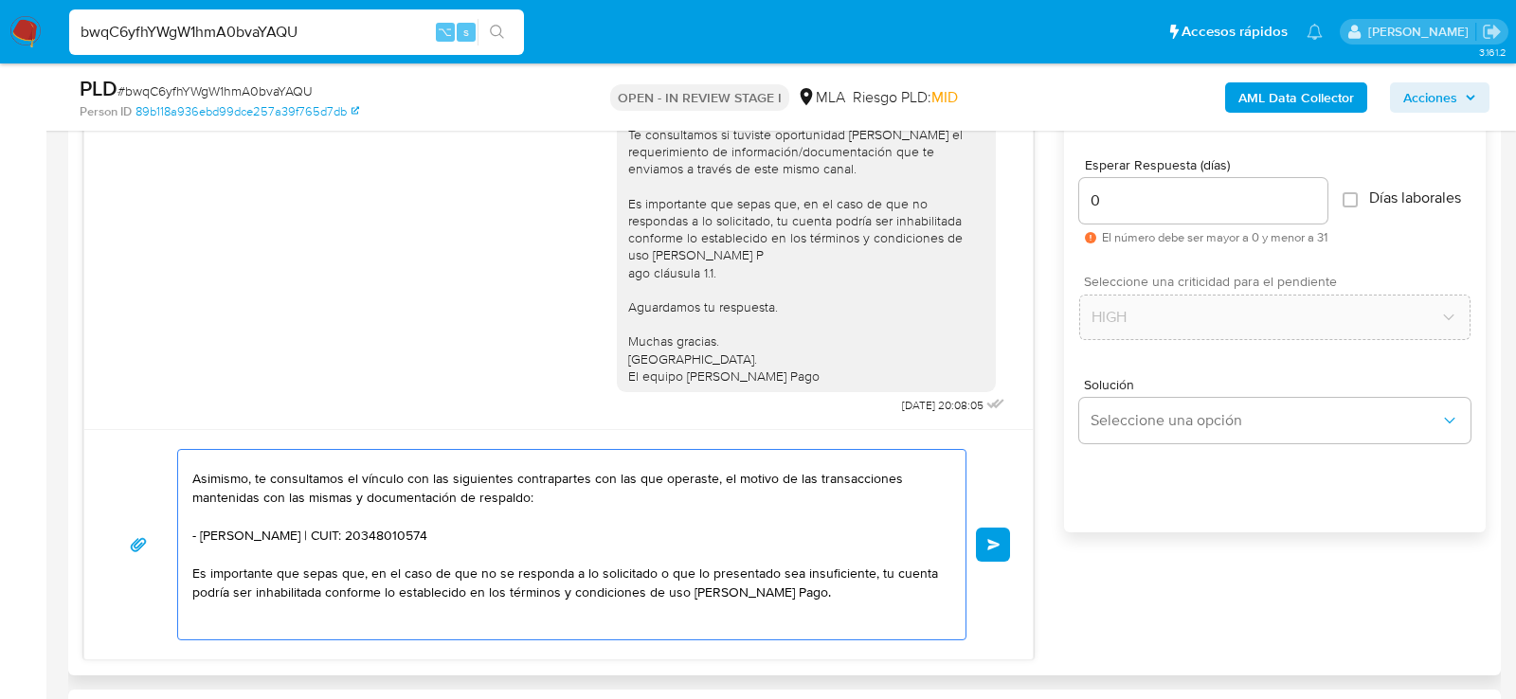
click at [517, 526] on textarea "Hola, esperamos que te encuentres muy bien. Te consultamos si tuviste oportunid…" at bounding box center [567, 545] width 750 height 190
paste textarea "20435706704 Marco Angel Labruna"
click at [229, 521] on textarea "Hola, esperamos que te encuentres muy bien. Te consultamos si tuviste oportunid…" at bounding box center [567, 545] width 750 height 190
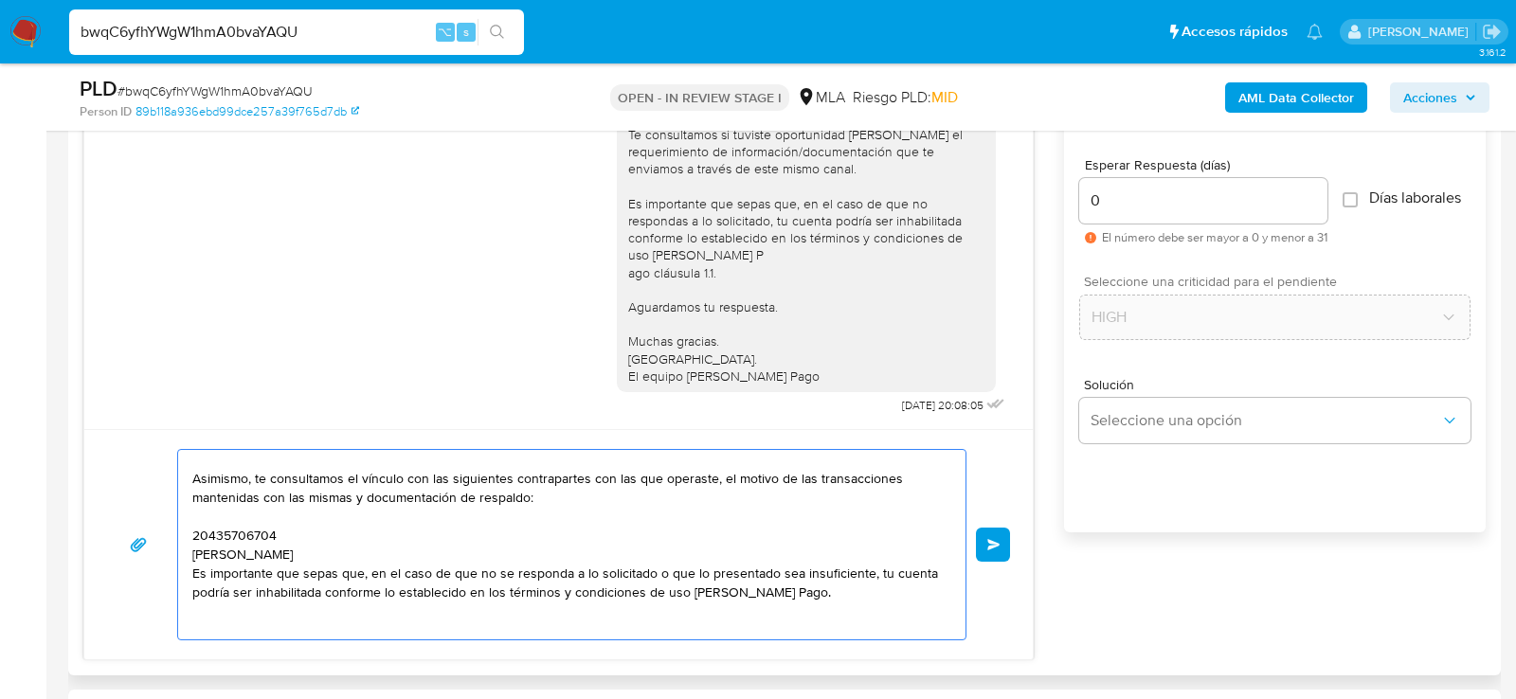
click at [229, 521] on textarea "Hola, esperamos que te encuentres muy bien. Te consultamos si tuviste oportunid…" at bounding box center [567, 545] width 750 height 190
paste textarea "20435706704"
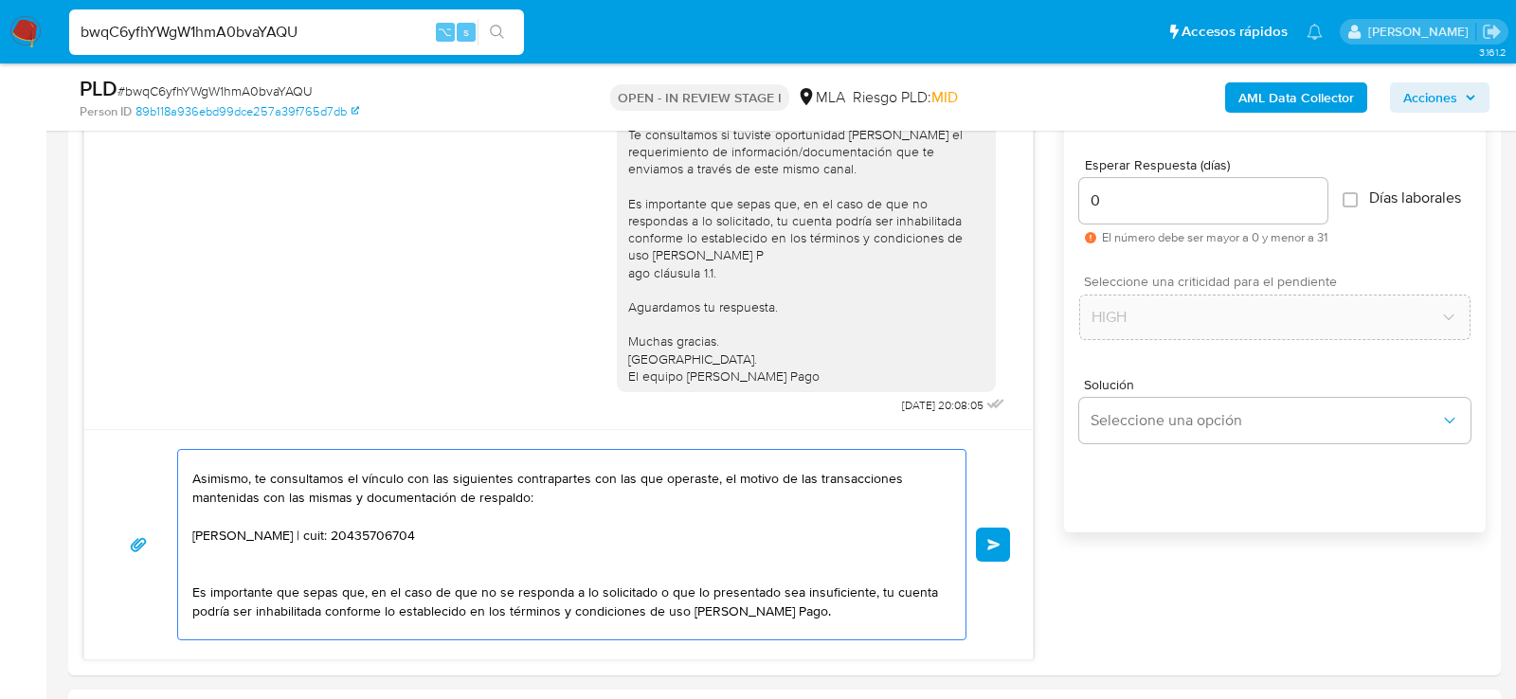
paste textarea "CISNEROS ROMINA CARLA"
paste textarea "27255839794"
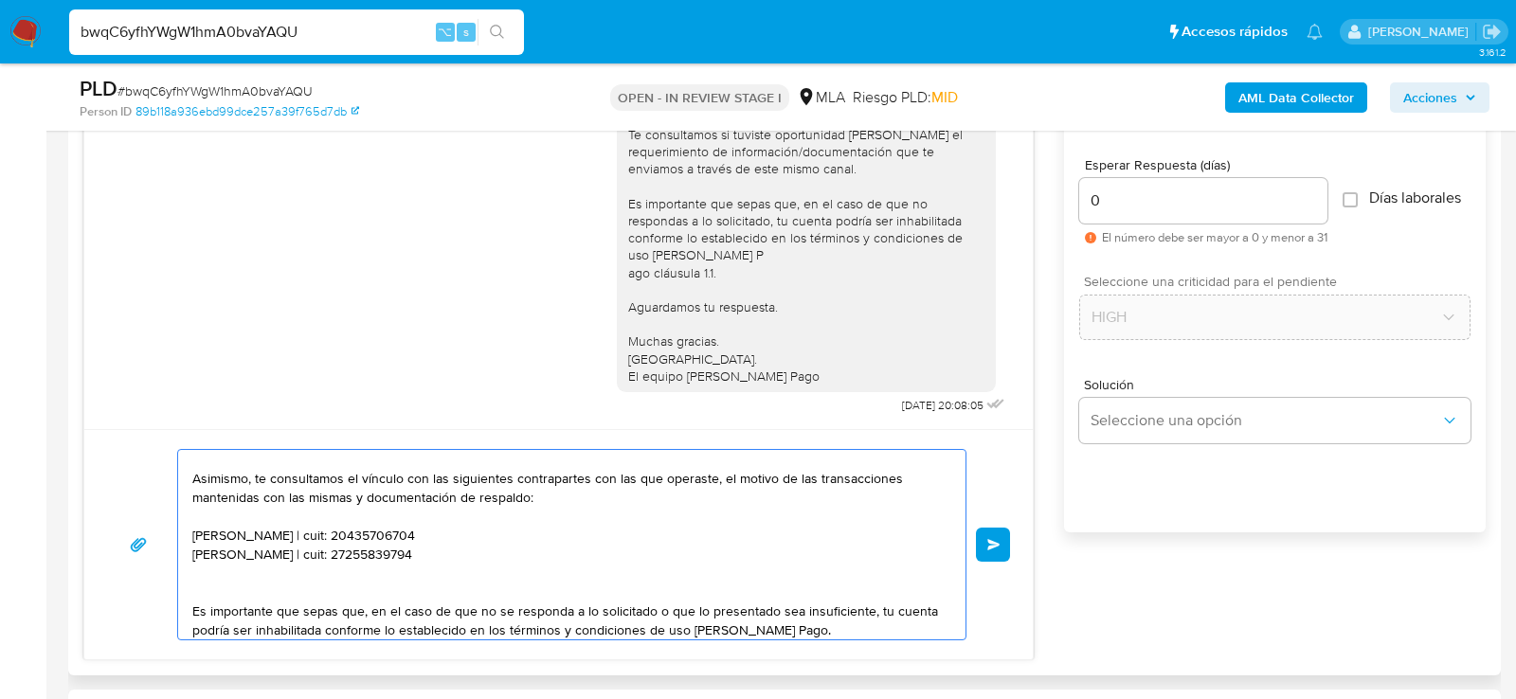
paste textarea "30718804929 name: Industrias Acercon Junin Srl || alias:"
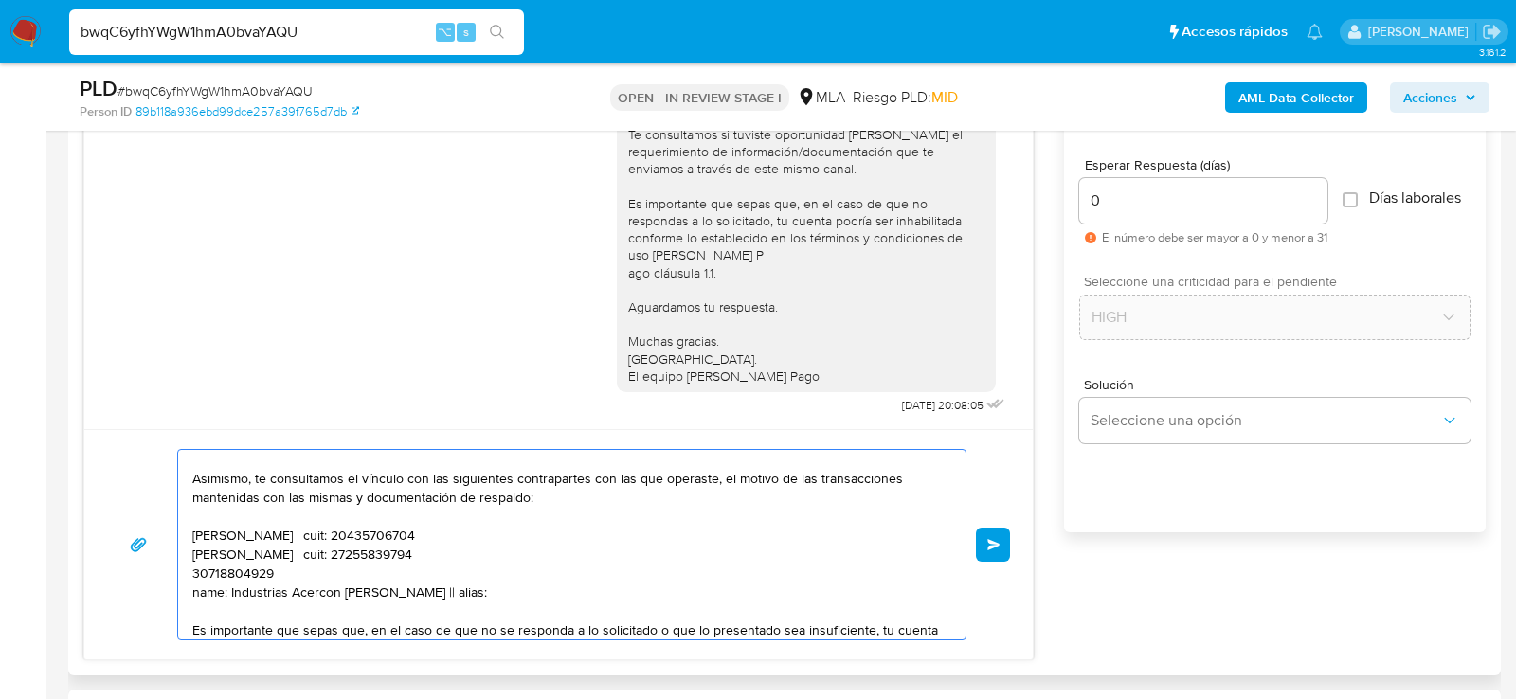
click at [217, 568] on textarea "Hola, esperamos que te encuentres muy bien. Te consultamos si tuviste oportunid…" at bounding box center [567, 545] width 750 height 190
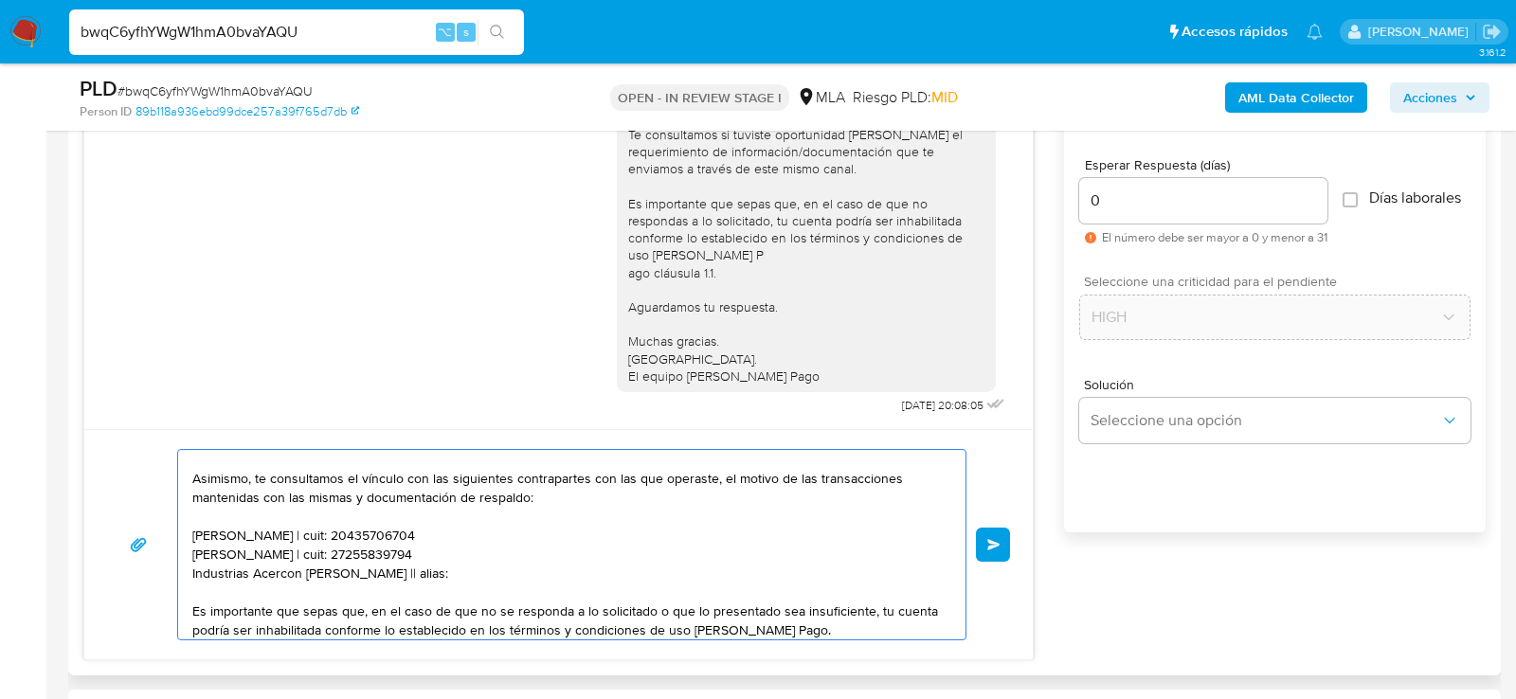
click at [373, 565] on textarea "Hola, esperamos que te encuentres muy bien. Te consultamos si tuviste oportunid…" at bounding box center [567, 545] width 750 height 190
paste textarea "30718804929"
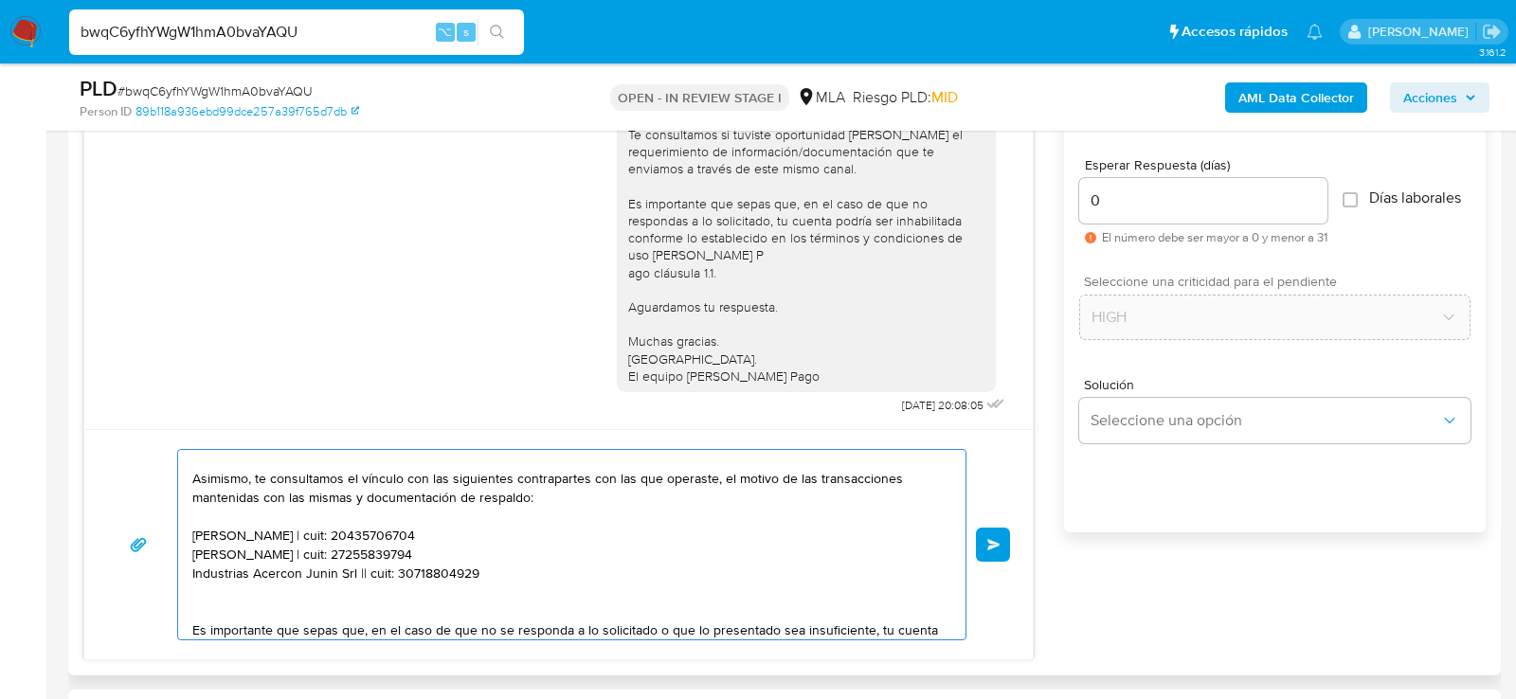
paste textarea "Salamone Mariano Ivan"
paste textarea "20269287552"
type textarea "Hola, esperamos que te encuentres muy bien. Te consultamos si tuviste oportunid…"
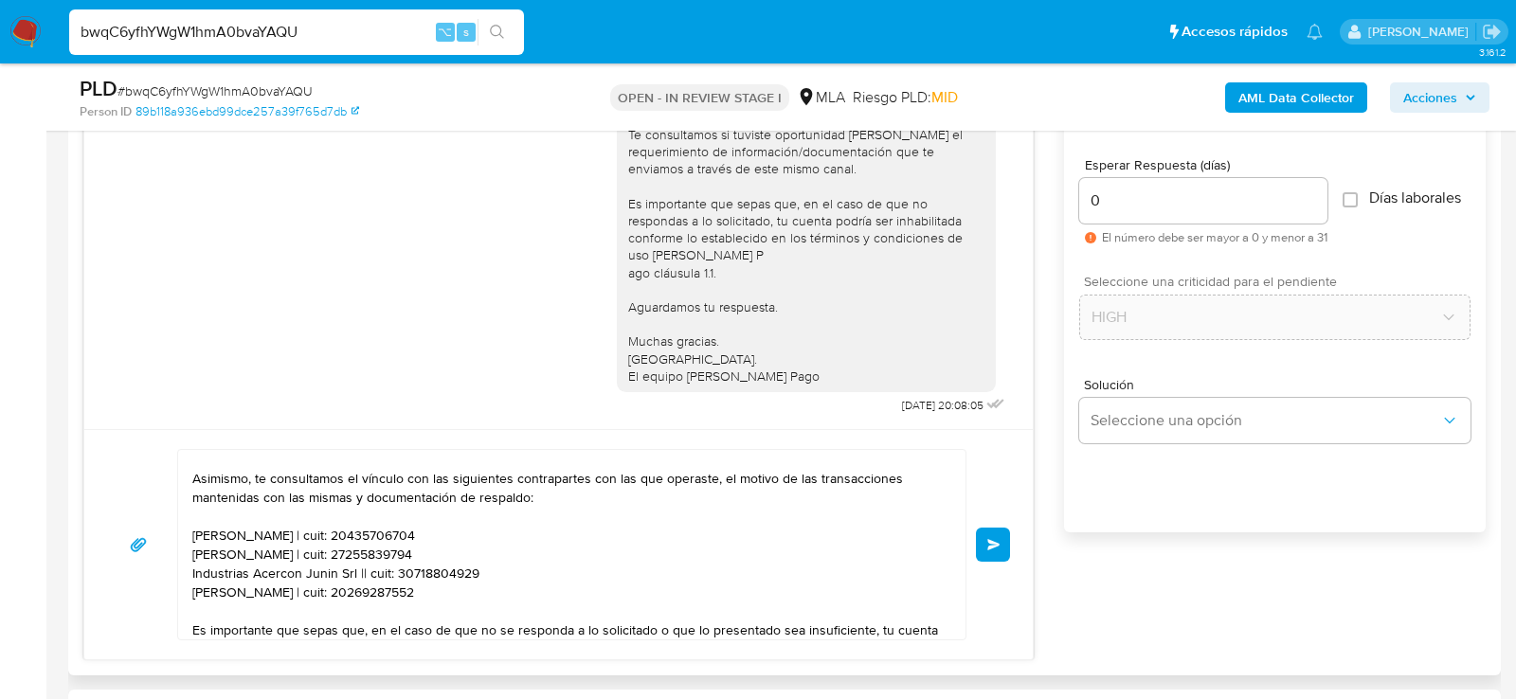
click at [995, 553] on button "Enviar" at bounding box center [993, 545] width 34 height 34
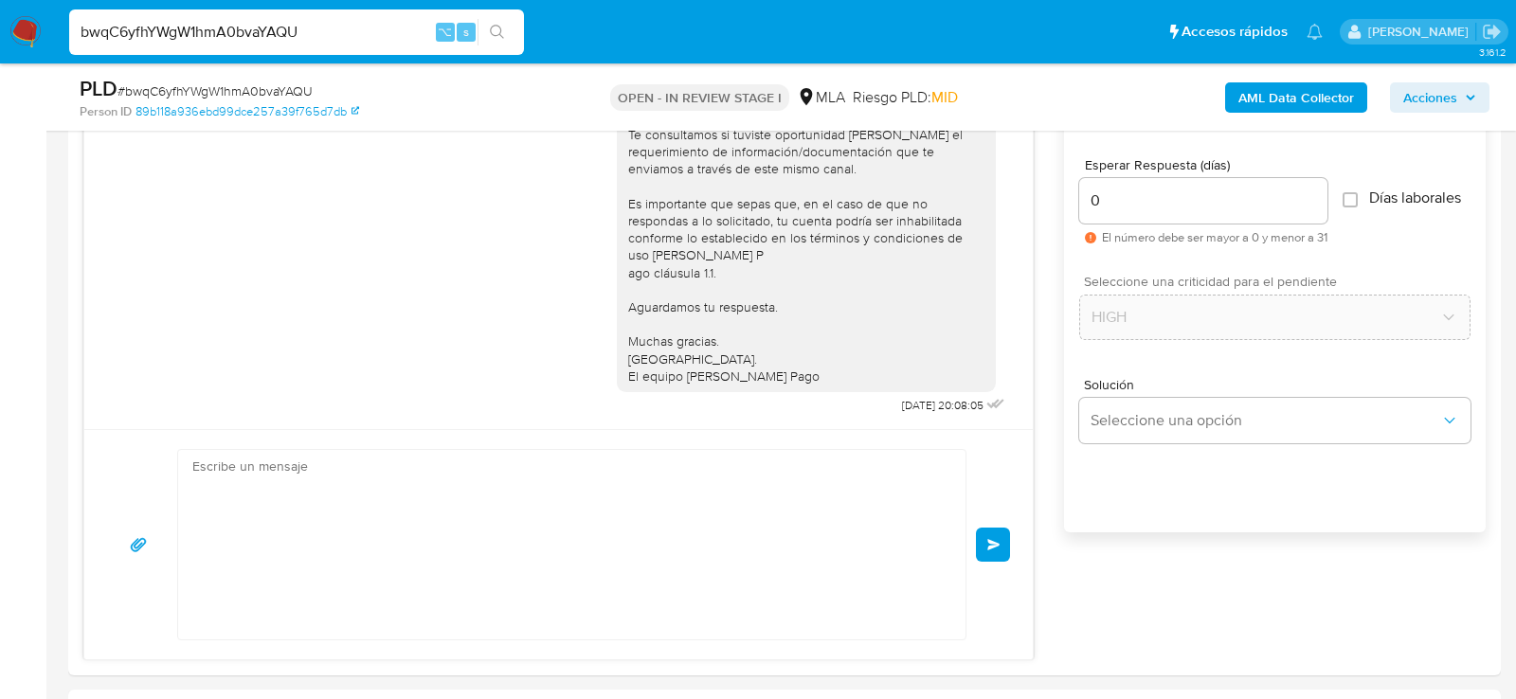
scroll to position [1656, 0]
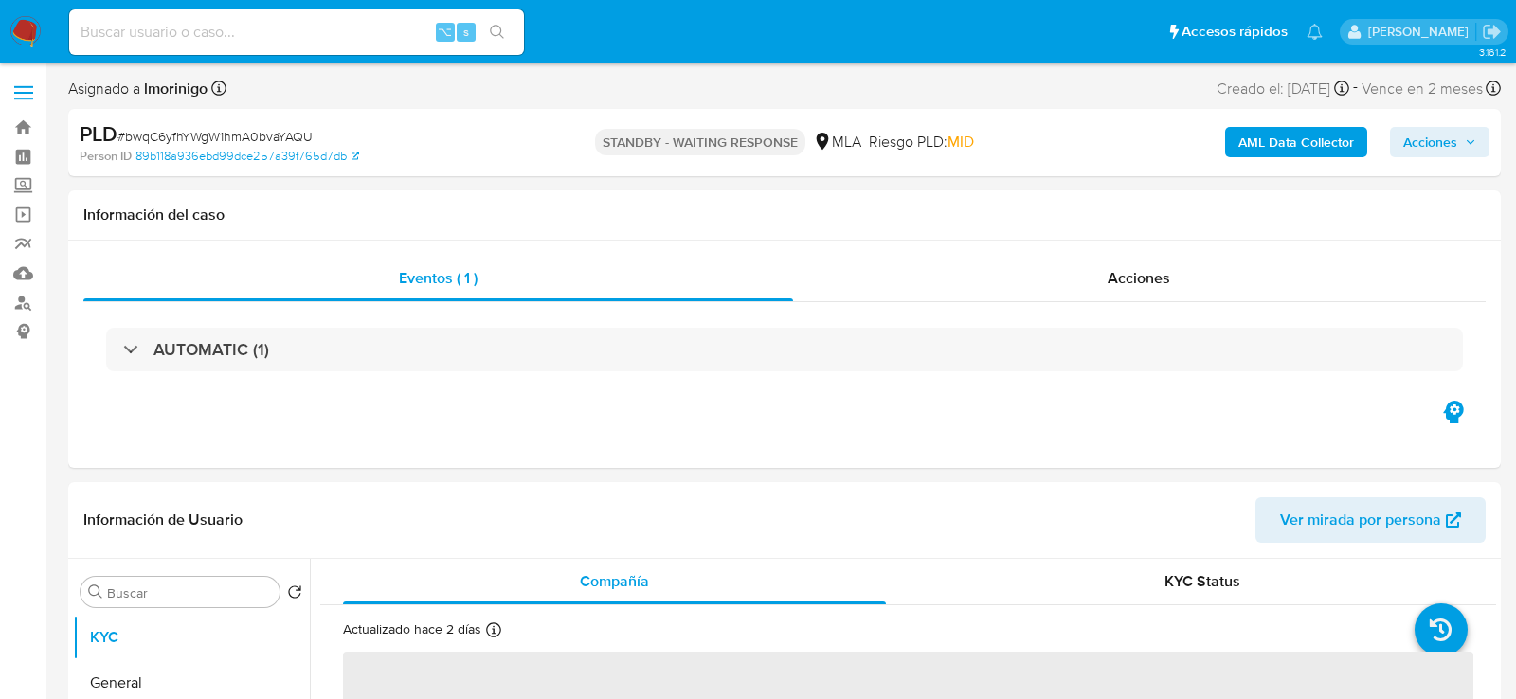
select select "10"
click at [316, 29] on input at bounding box center [296, 32] width 455 height 25
paste input "gFcDbLjV2ihZmWa7CMTay3W8"
type input "gFcDbLjV2ihZmWa7CMTay3W8"
select select "10"
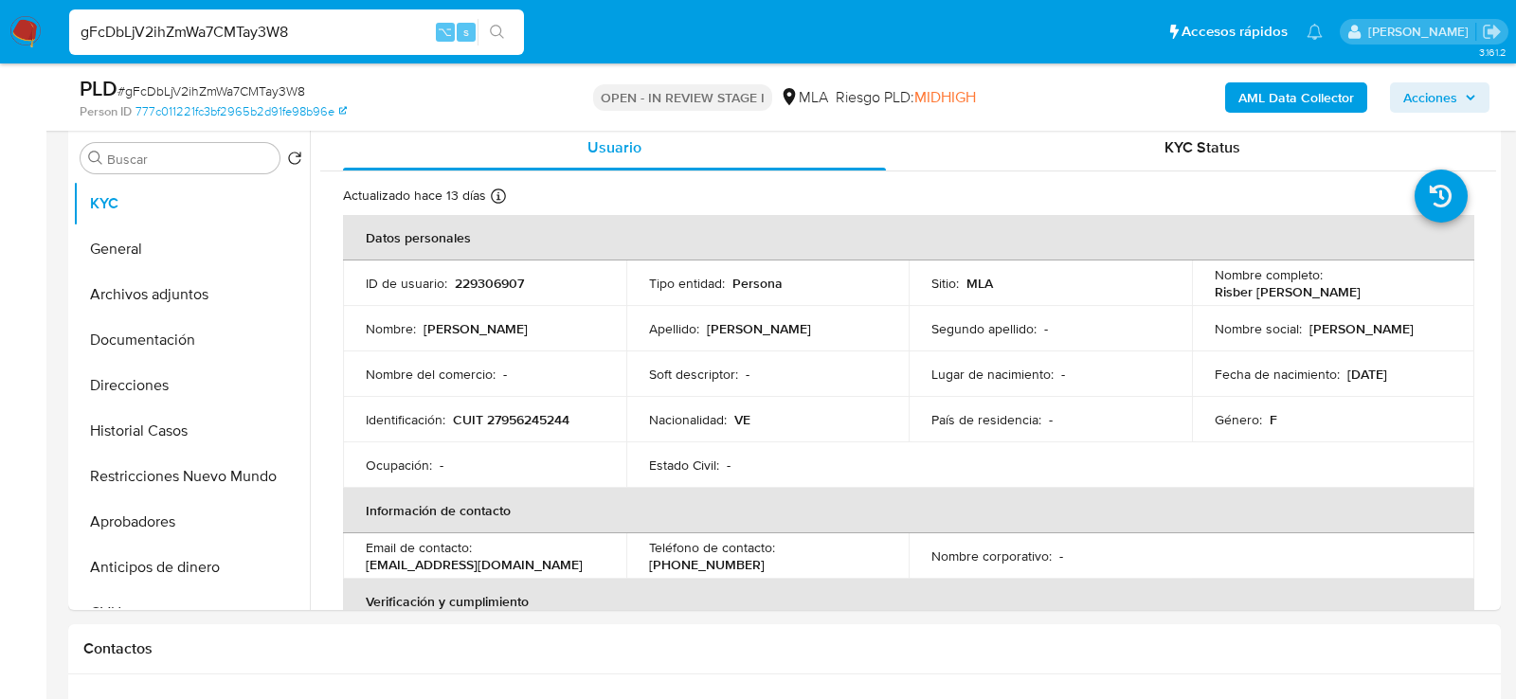
scroll to position [374, 0]
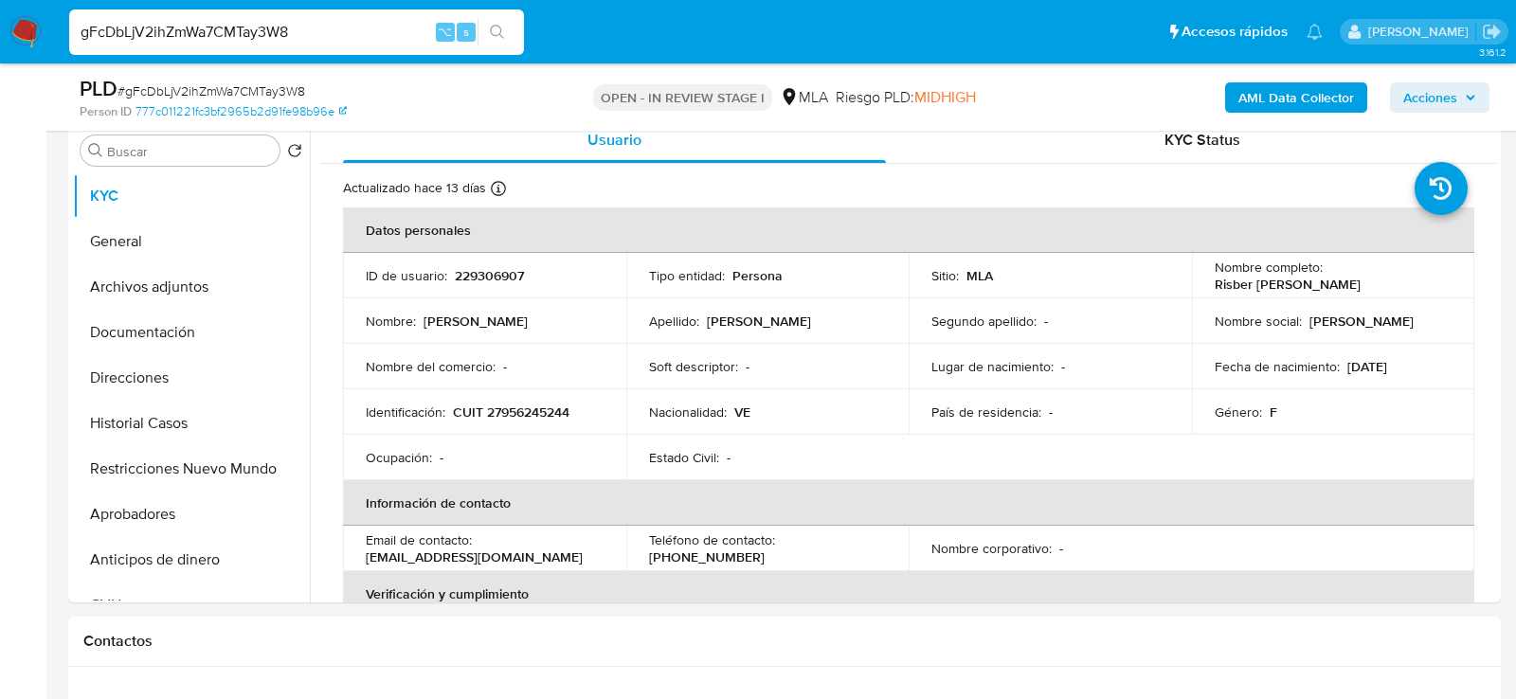
click at [335, 28] on input "gFcDbLjV2ihZmWa7CMTay3W8" at bounding box center [296, 32] width 455 height 25
paste input "qNxgetjvzjm8AwgeN9ffWdyt"
type input "qNxgetjvzjm8AwgeN9ffWdyt"
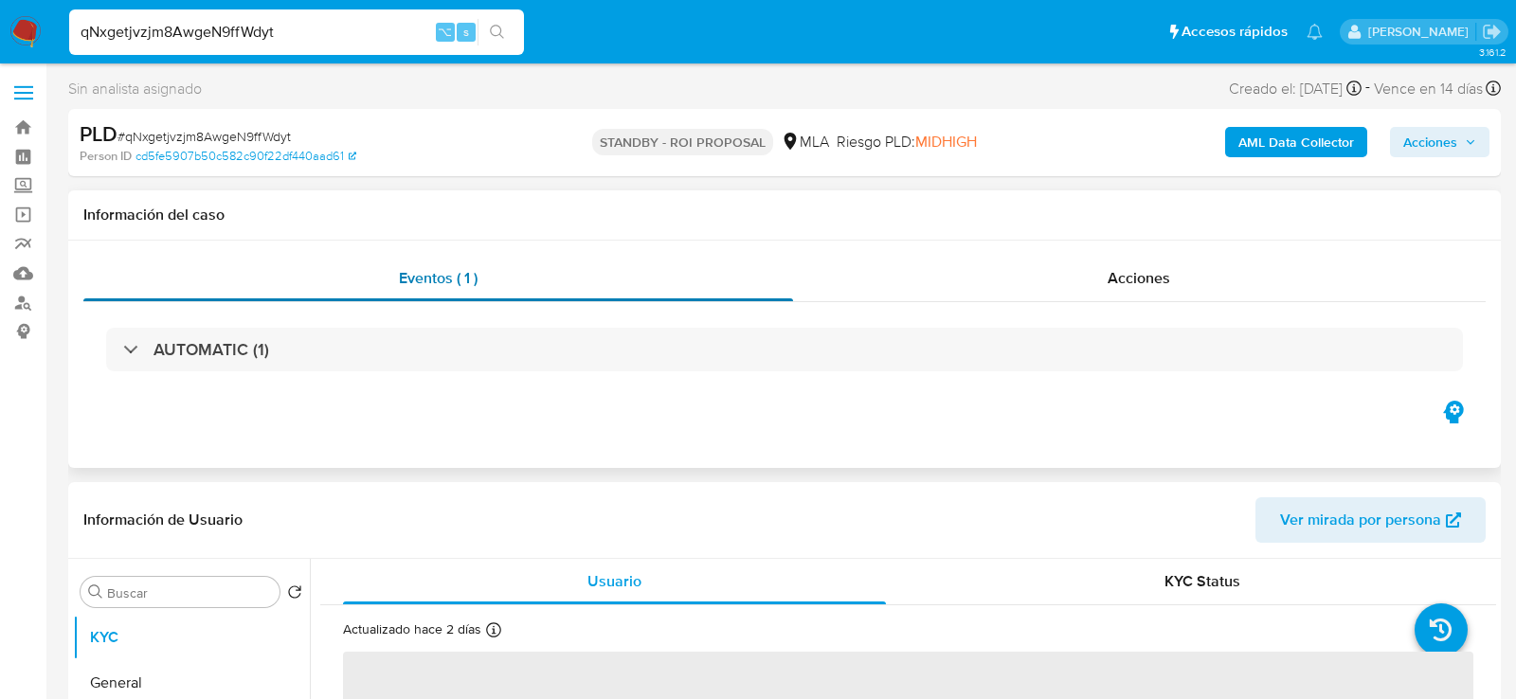
select select "10"
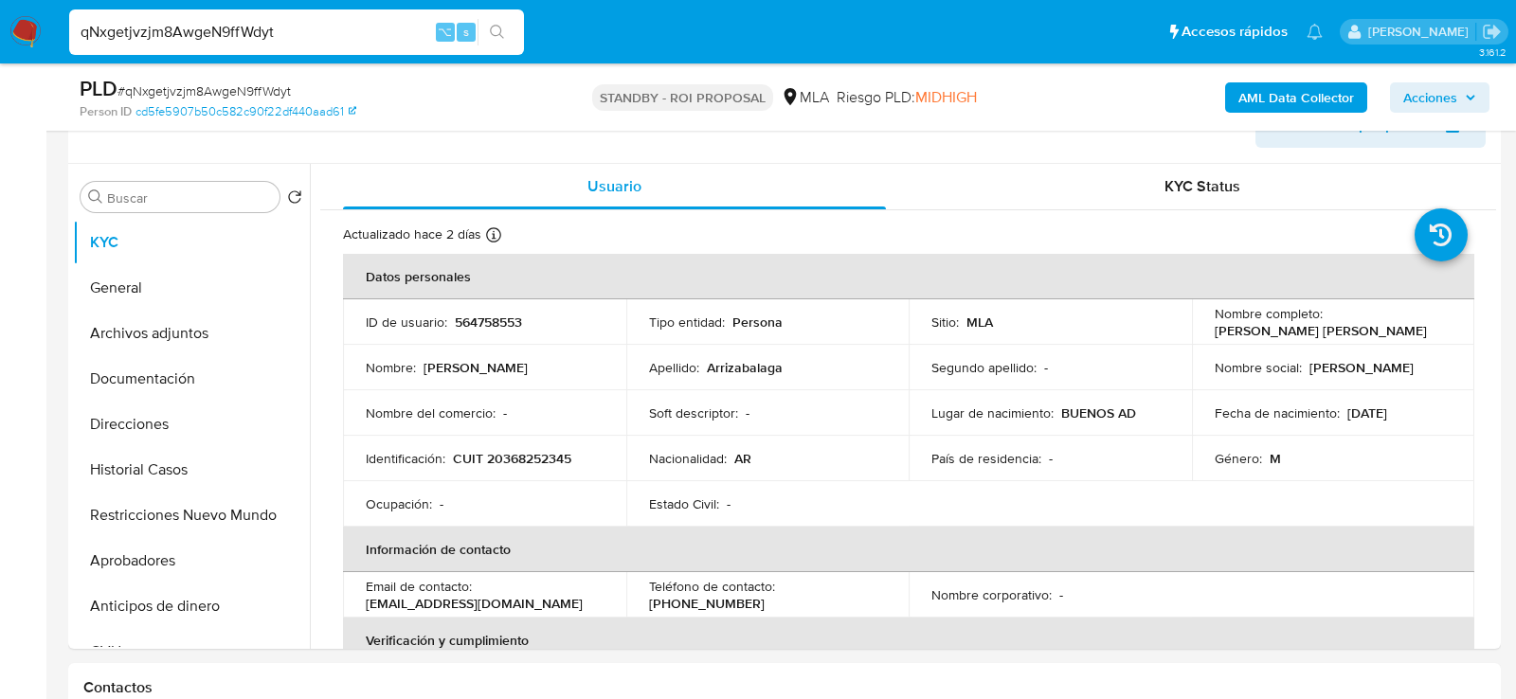
scroll to position [330, 0]
click at [518, 316] on p "564758553" at bounding box center [488, 320] width 67 height 17
click at [493, 323] on p "564758553" at bounding box center [488, 320] width 67 height 17
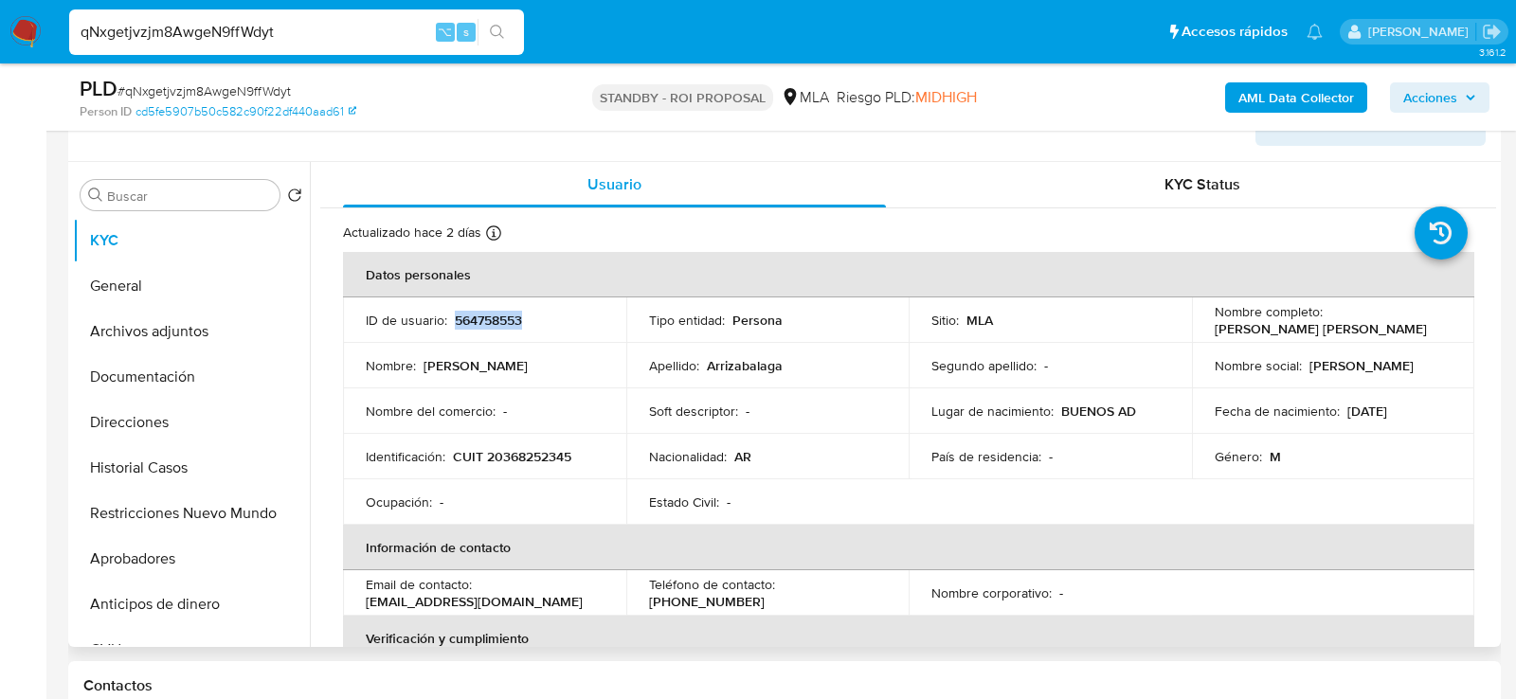
copy p "564758553"
click at [134, 340] on button "Archivos adjuntos" at bounding box center [184, 331] width 222 height 45
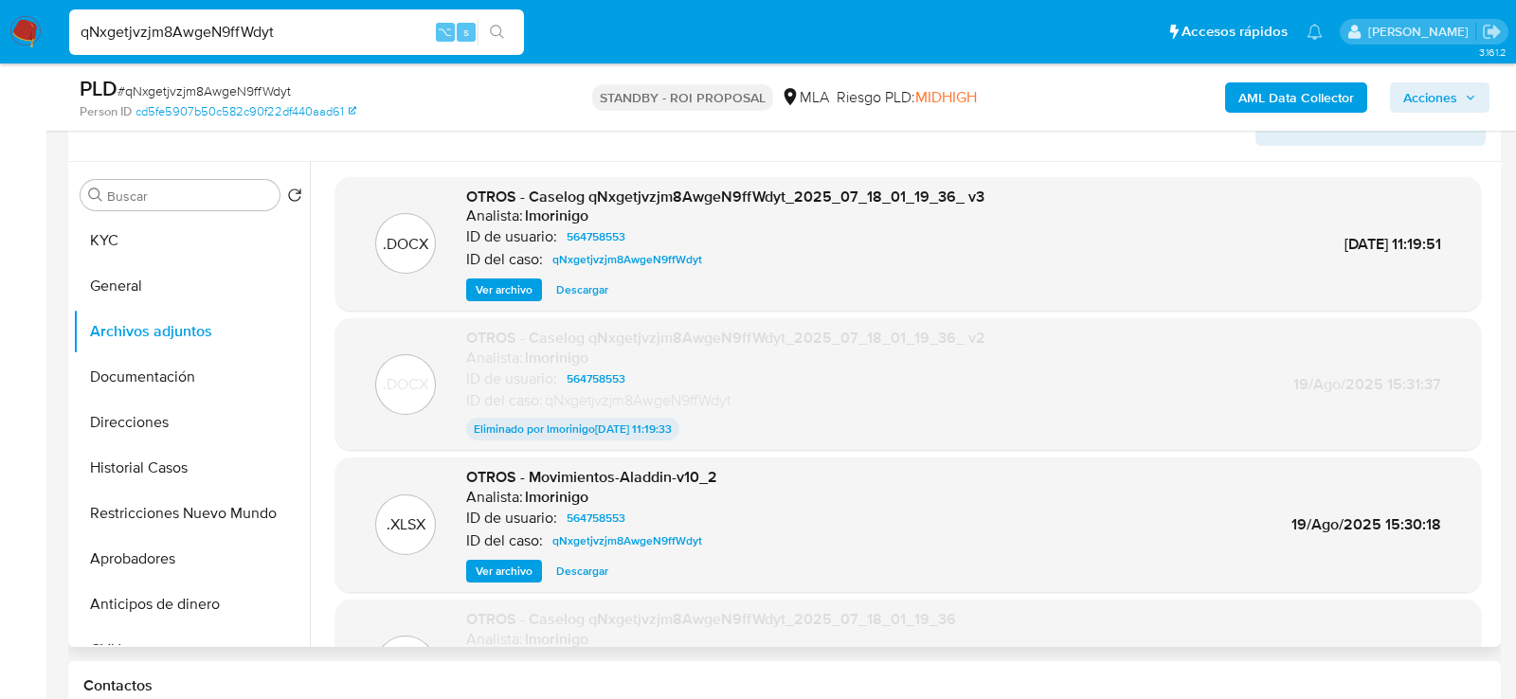
click at [517, 286] on span "Ver archivo" at bounding box center [504, 289] width 57 height 19
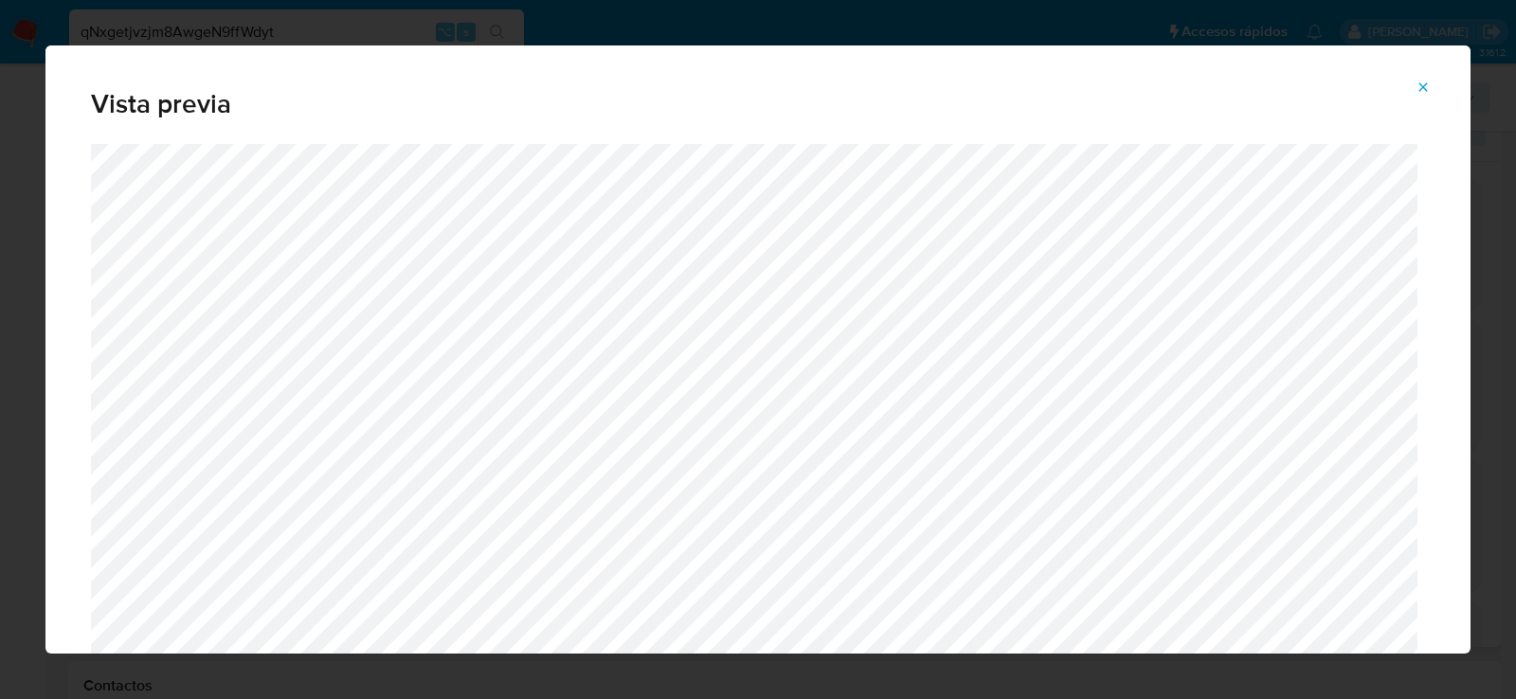
click at [1419, 82] on icon "Attachment preview" at bounding box center [1423, 87] width 15 height 15
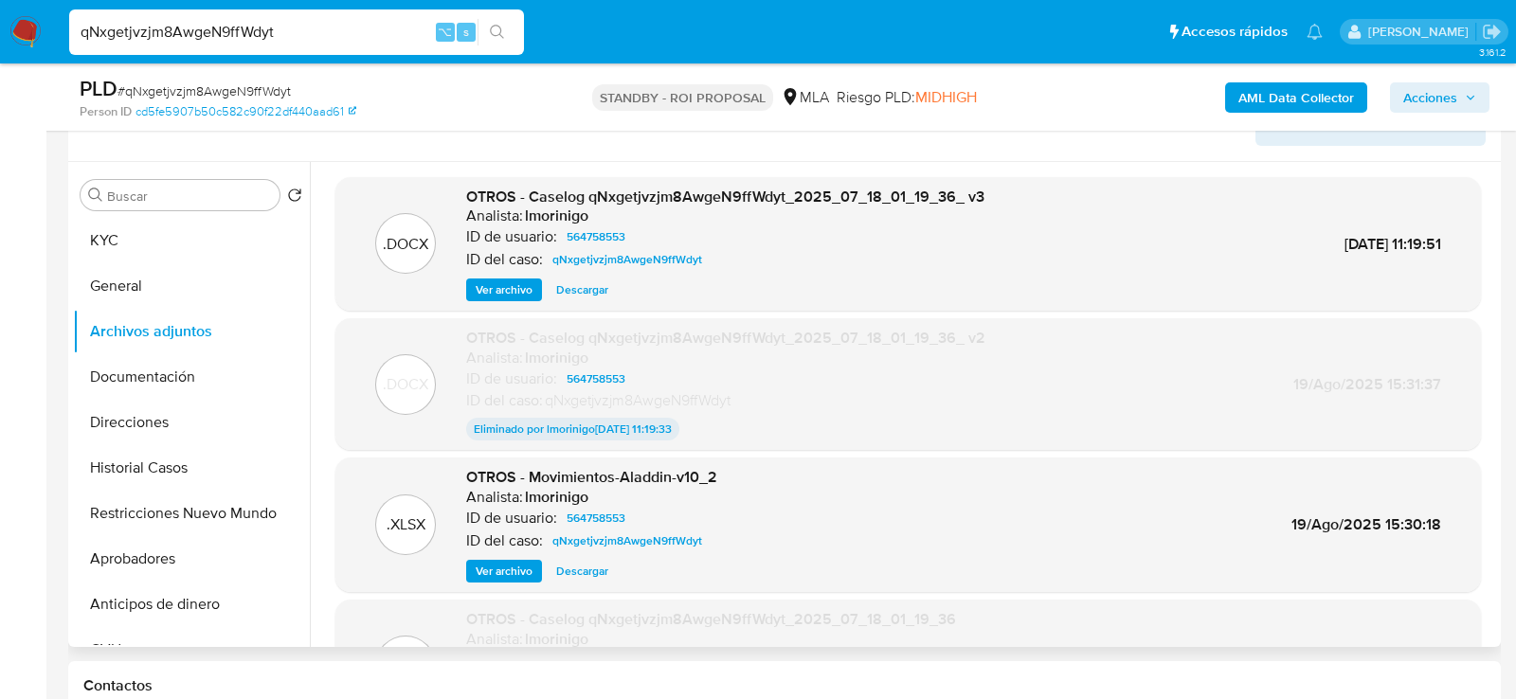
click at [588, 280] on span "Descargar" at bounding box center [582, 289] width 52 height 19
click at [387, 47] on div "qNxgetjvzjm8AwgeN9ffWdyt ⌥ s" at bounding box center [296, 31] width 455 height 45
click at [386, 36] on input "qNxgetjvzjm8AwgeN9ffWdyt" at bounding box center [296, 32] width 455 height 25
paste input "eNNshC8wxtBk0Gy2aD3pMtx"
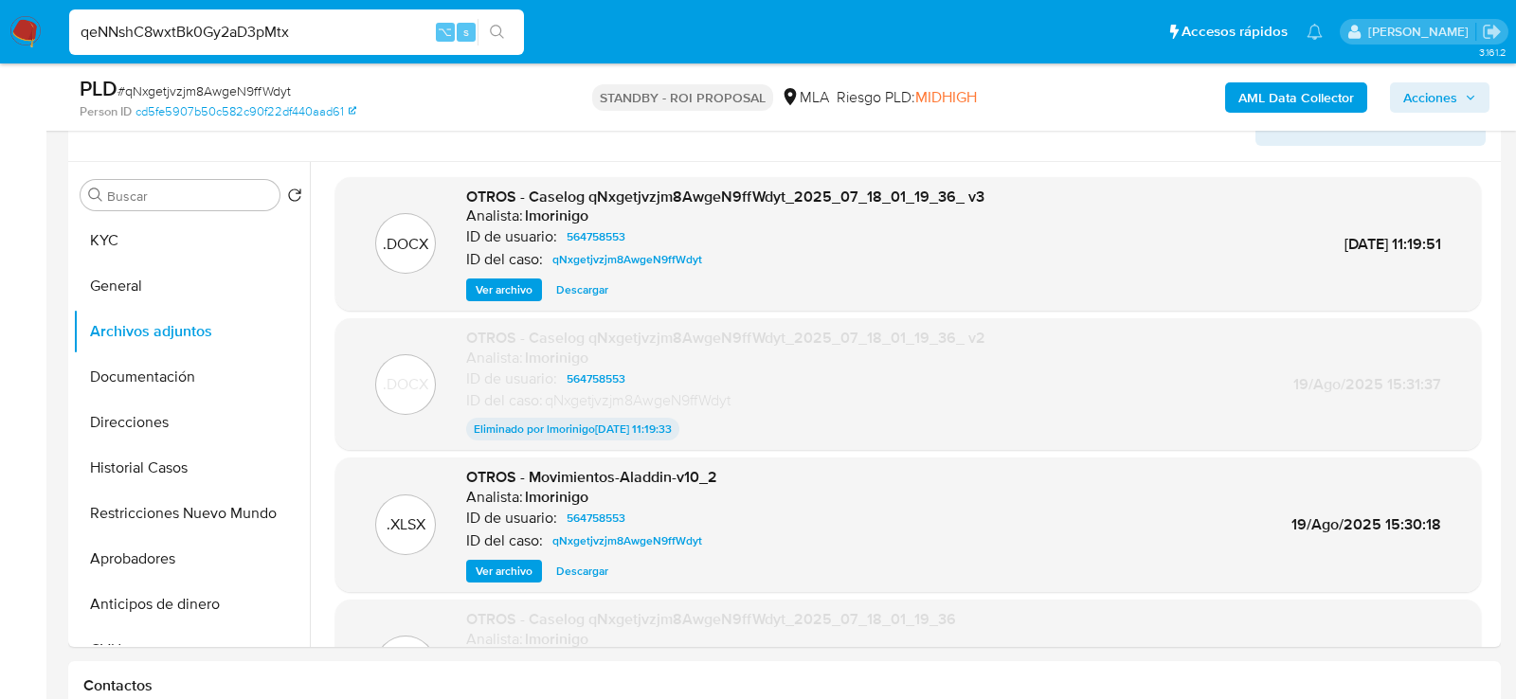
type input "qeNNshC8wxtBk0Gy2aD3pMtx"
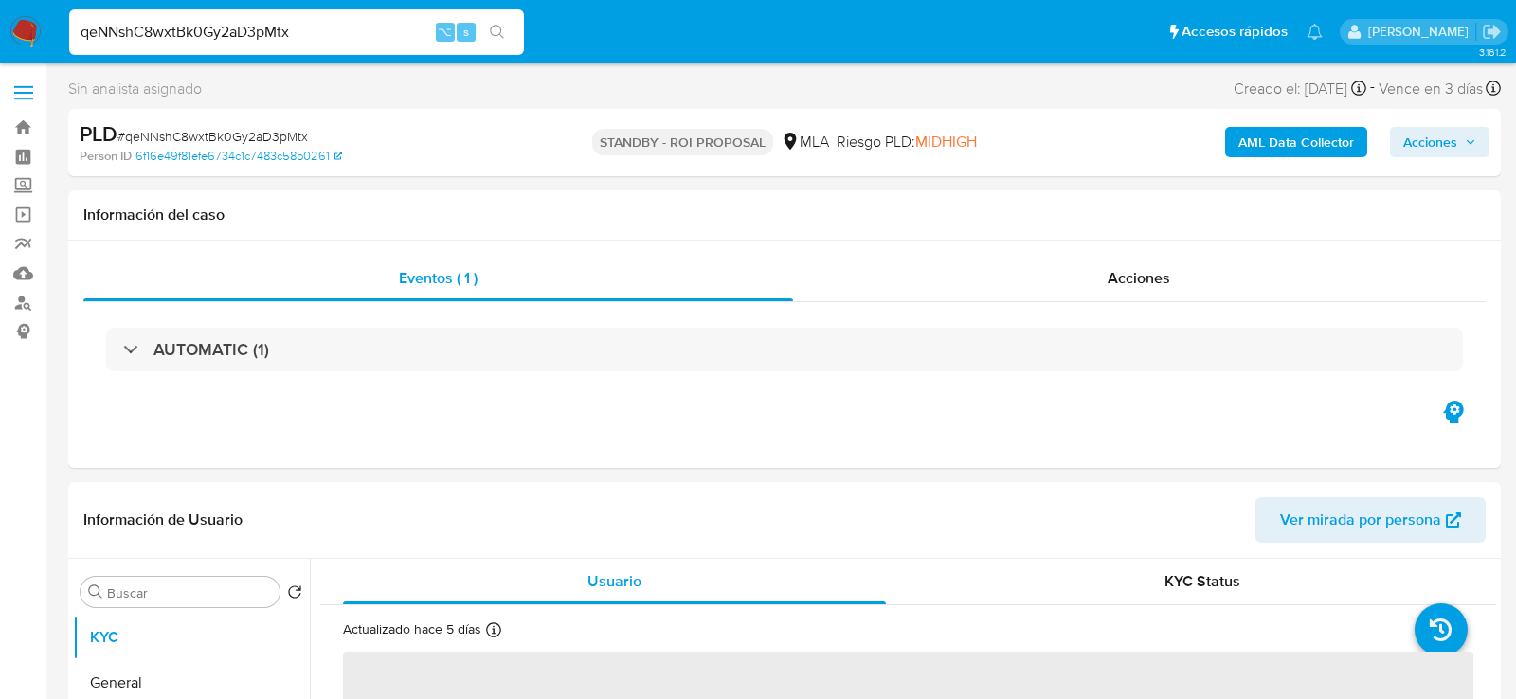
select select "10"
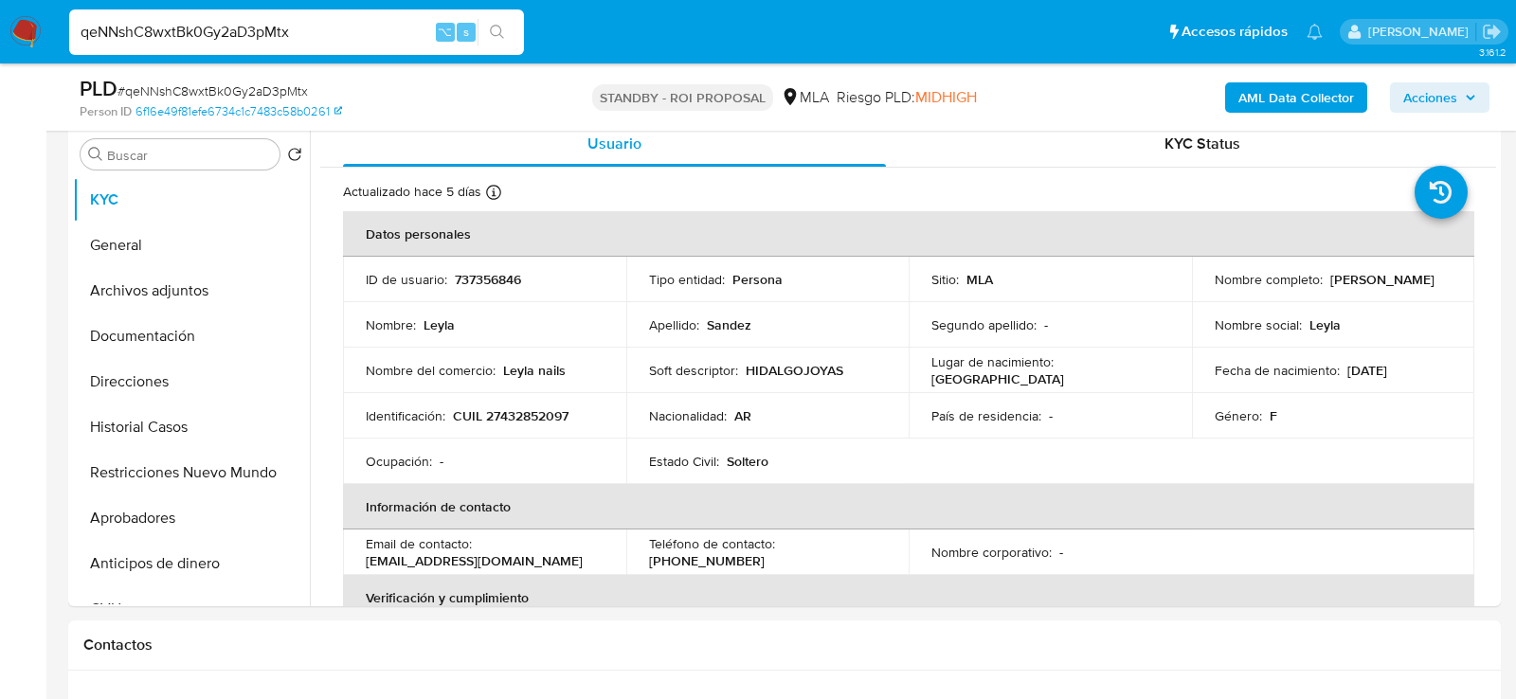
scroll to position [396, 0]
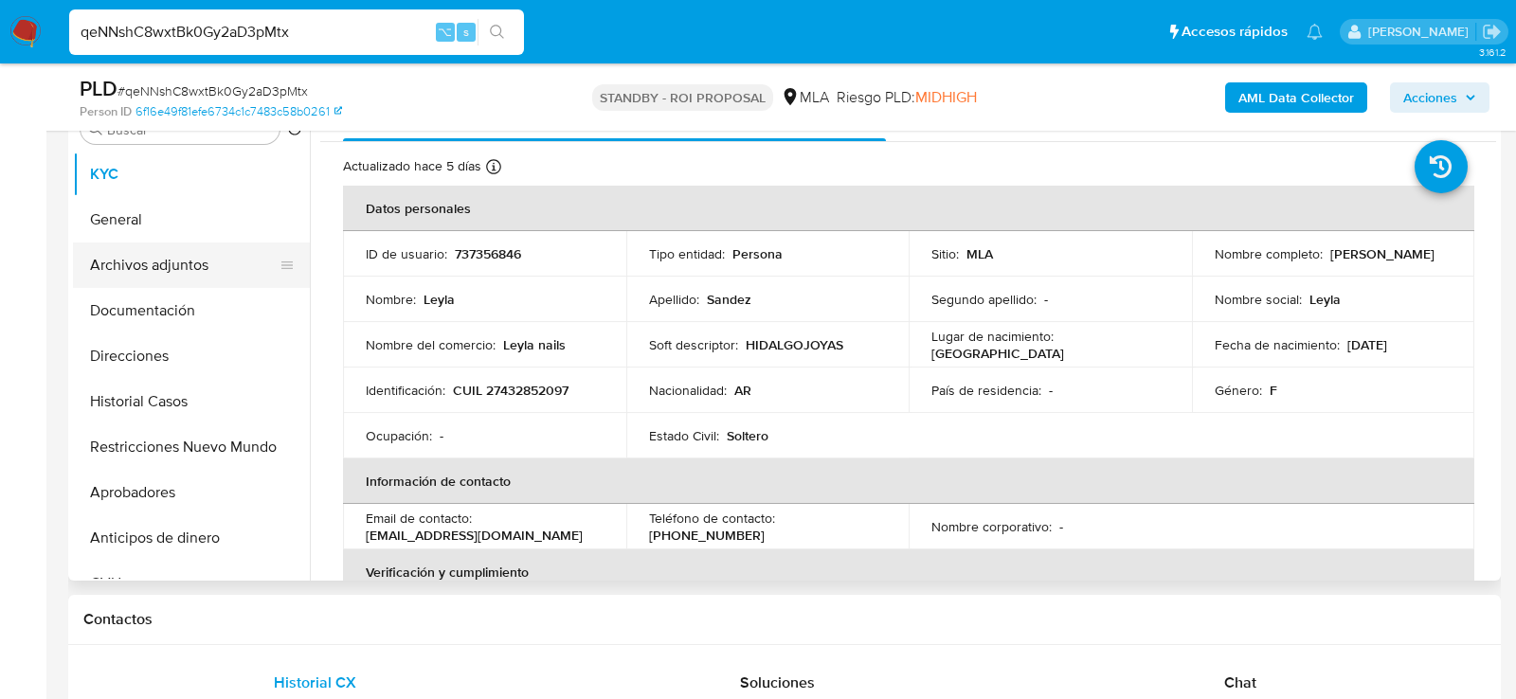
click at [142, 273] on button "Archivos adjuntos" at bounding box center [184, 265] width 222 height 45
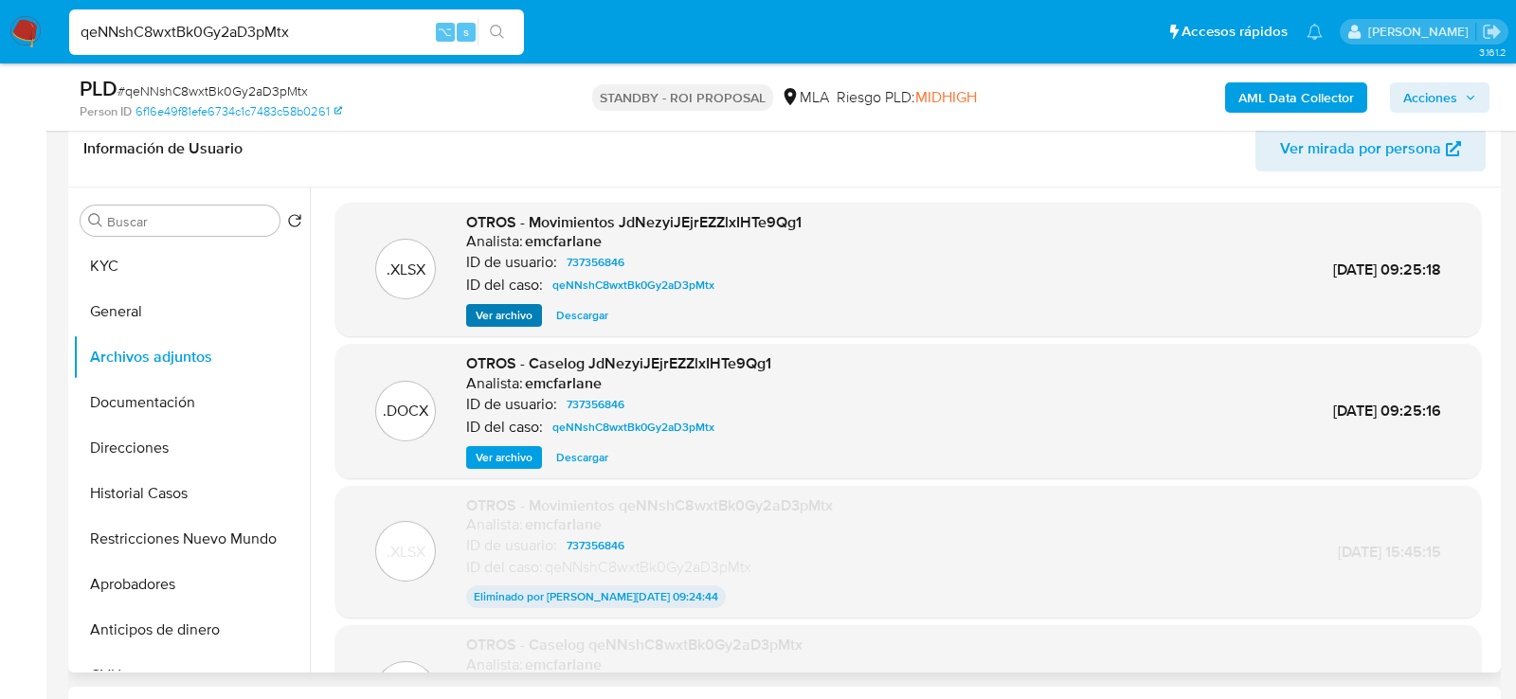
scroll to position [300, 0]
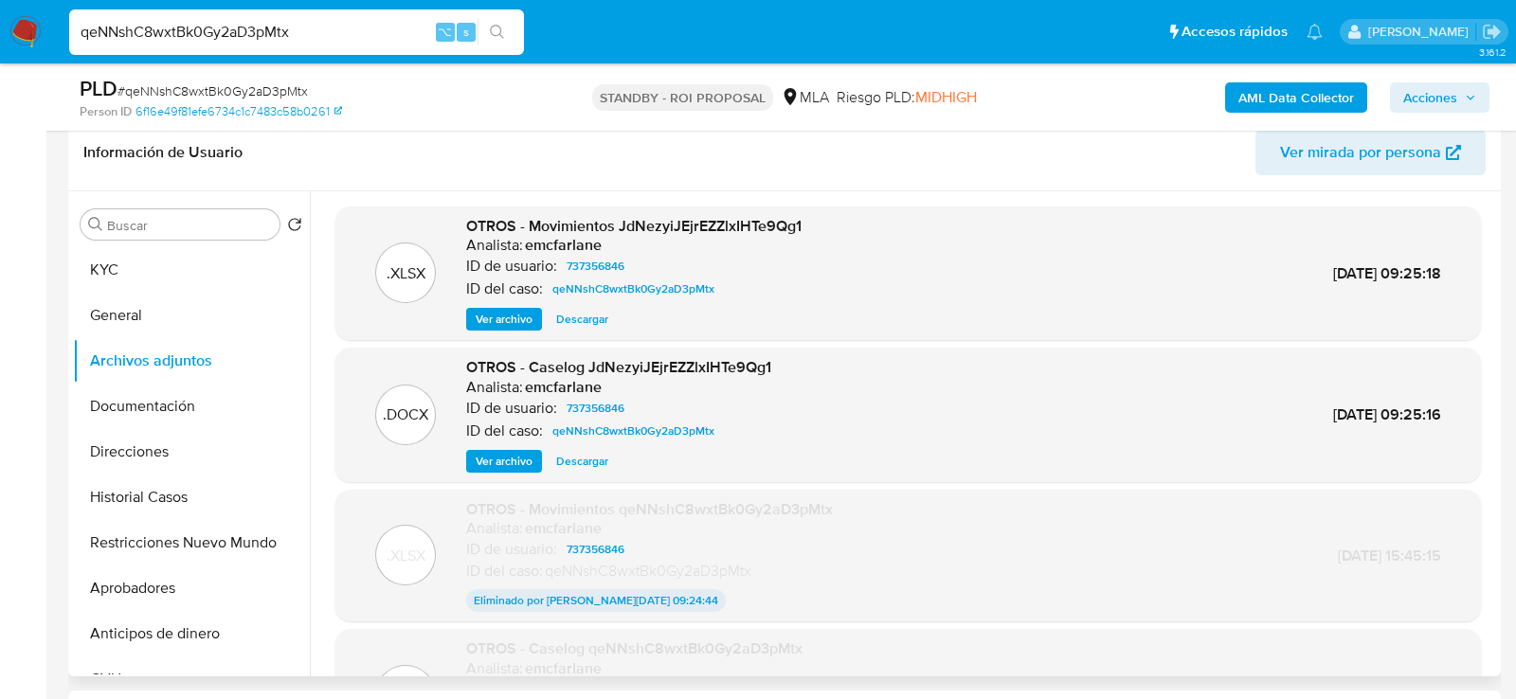
click at [583, 464] on span "Descargar" at bounding box center [582, 461] width 52 height 19
click at [268, 21] on input "qeNNshC8wxtBk0Gy2aD3pMtx" at bounding box center [296, 32] width 455 height 25
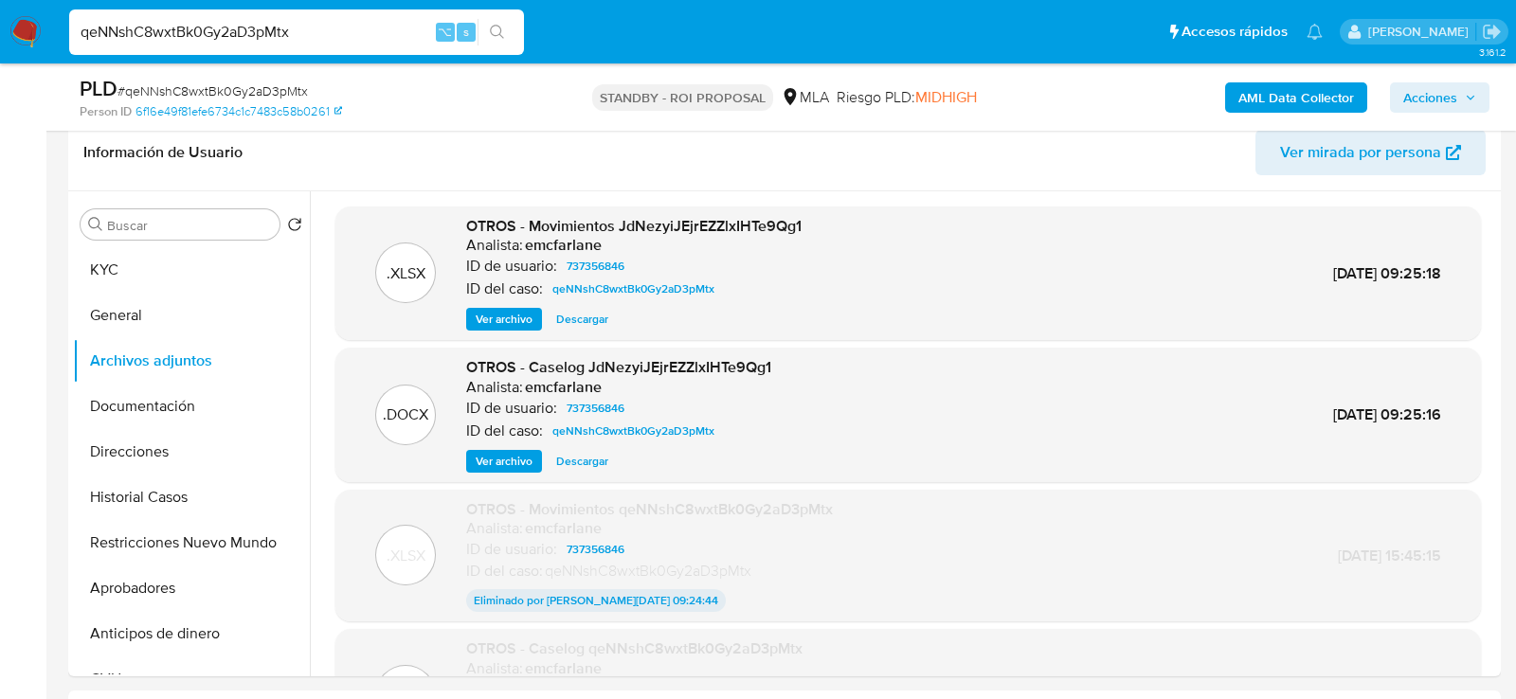
paste input "91vMWH0fMXFZaCercO1nPNwJ"
type input "91vMWH0fMXFZaCercO1nPNwJ"
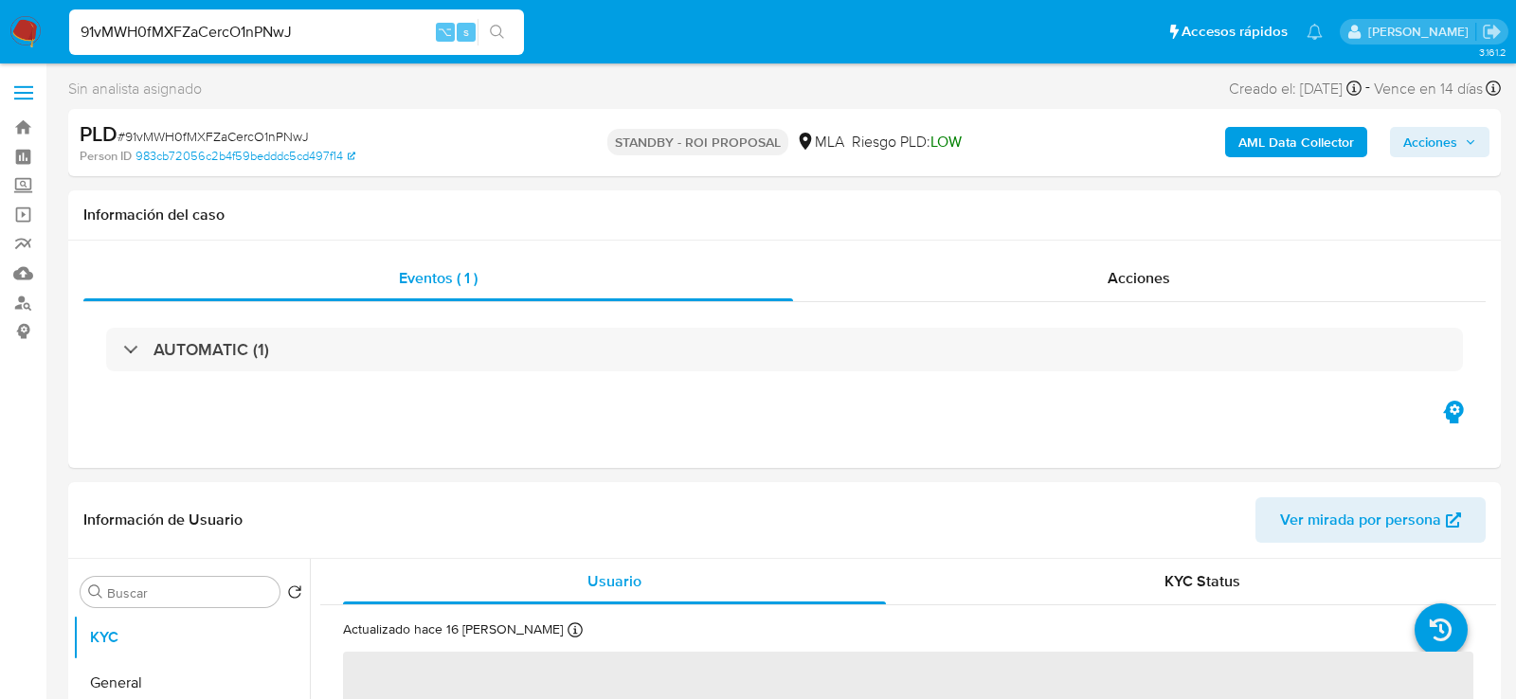
select select "10"
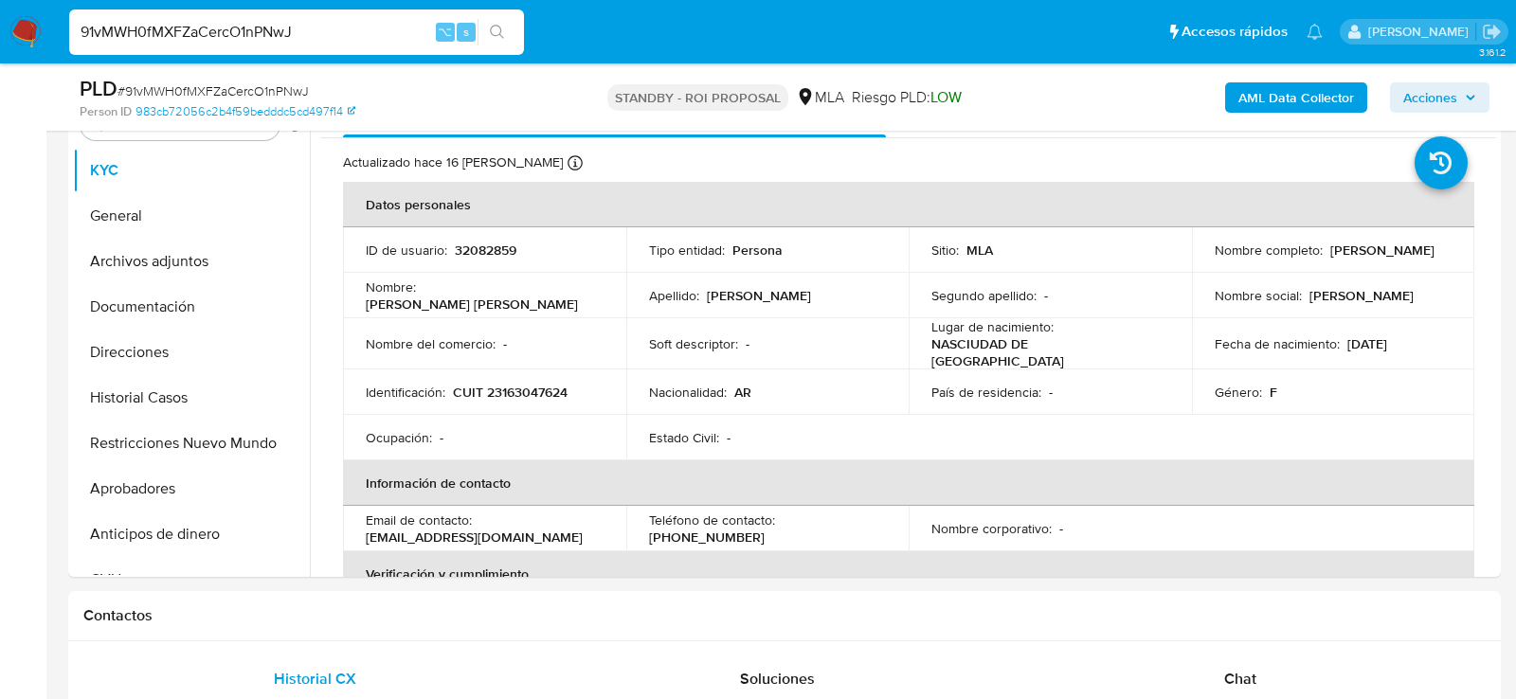
scroll to position [418, 0]
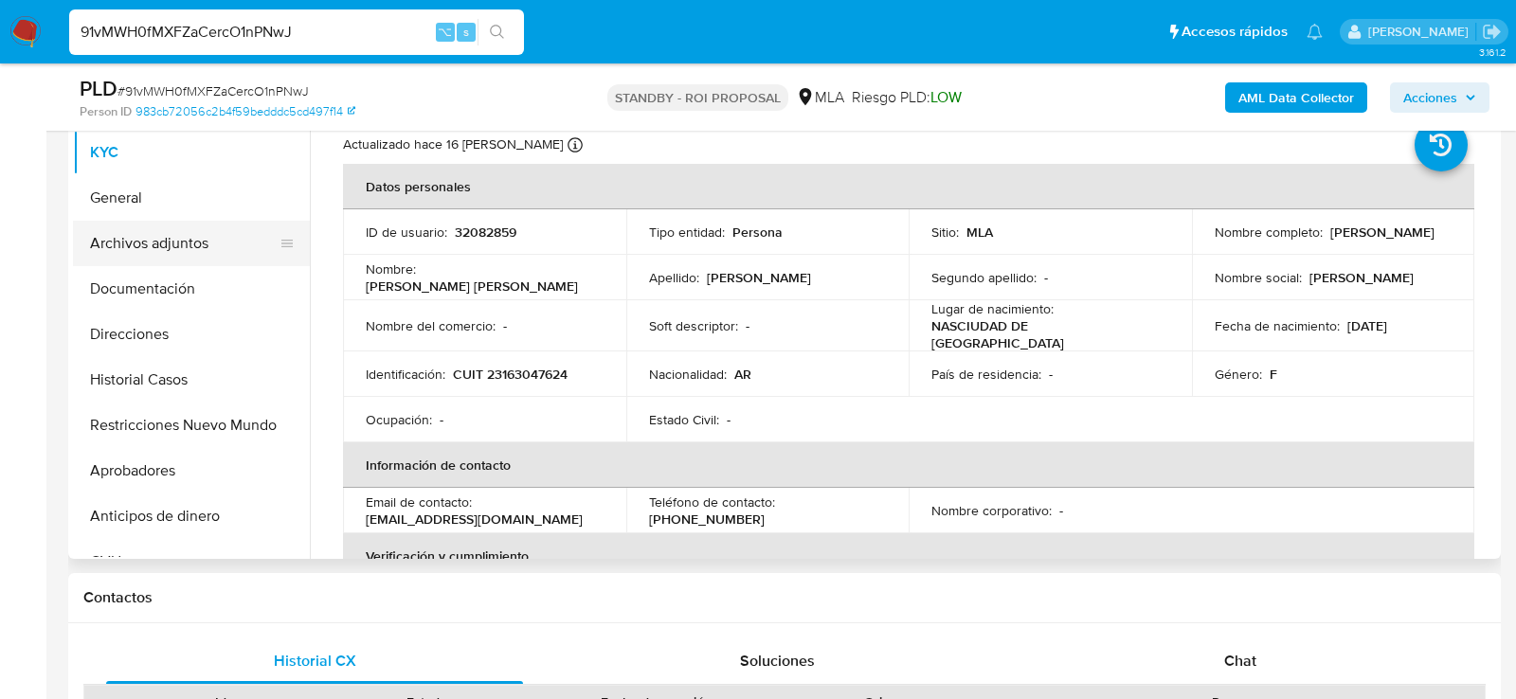
click at [127, 262] on button "Archivos adjuntos" at bounding box center [184, 243] width 222 height 45
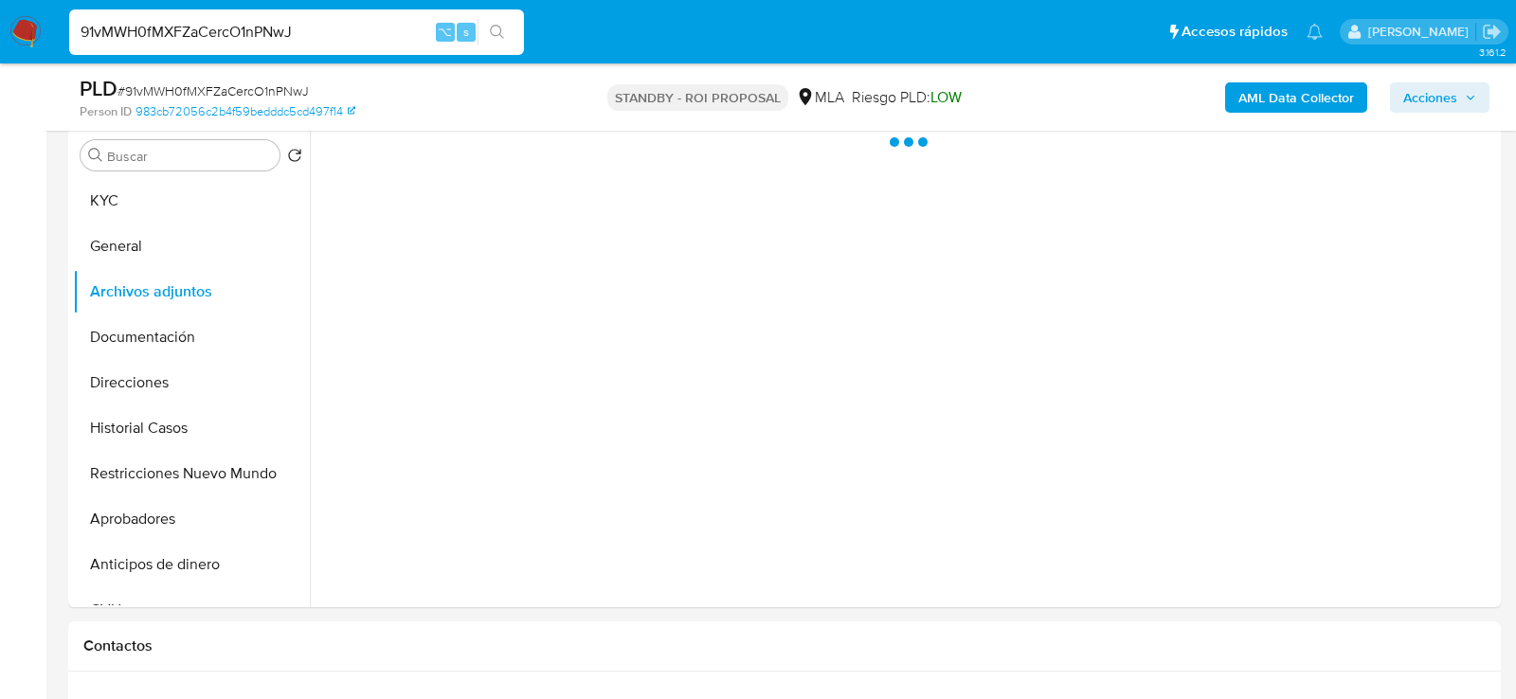
scroll to position [366, 0]
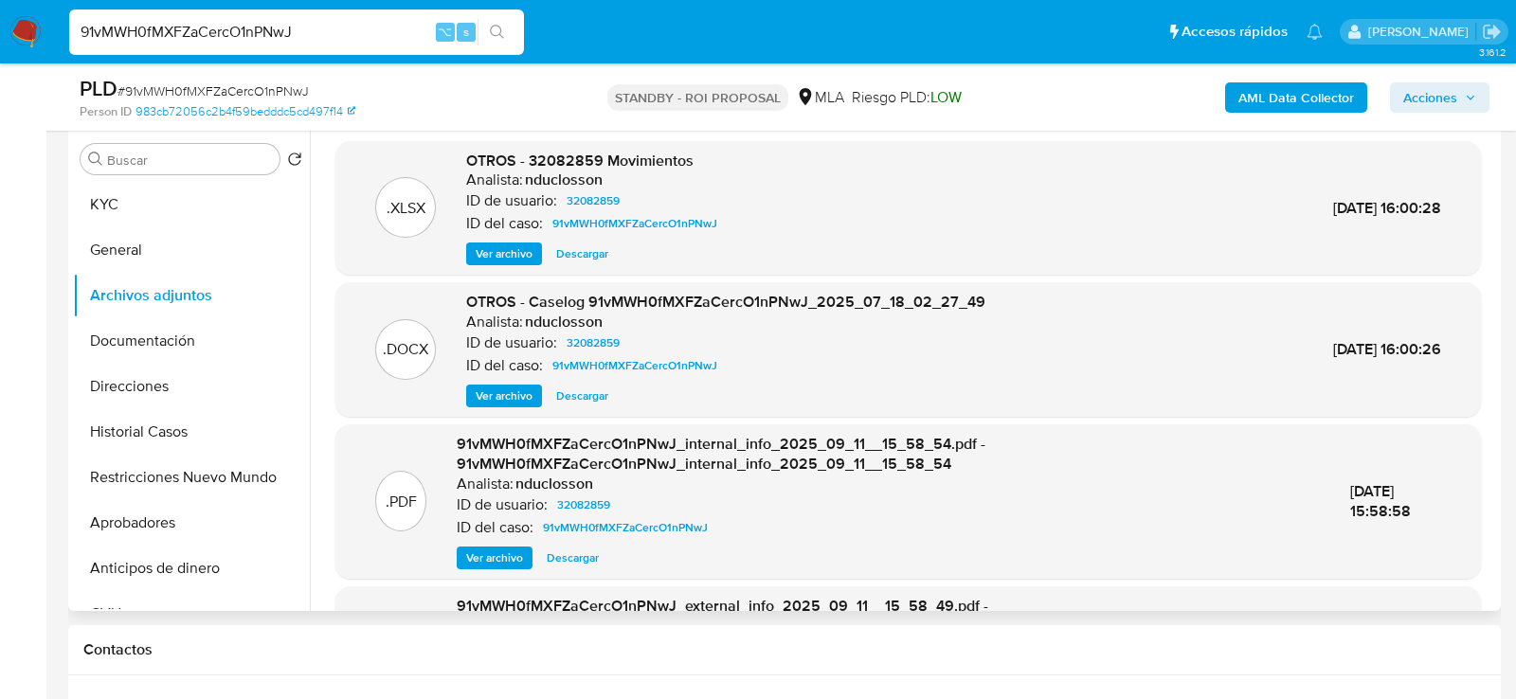
click at [567, 398] on span "Descargar" at bounding box center [582, 396] width 52 height 19
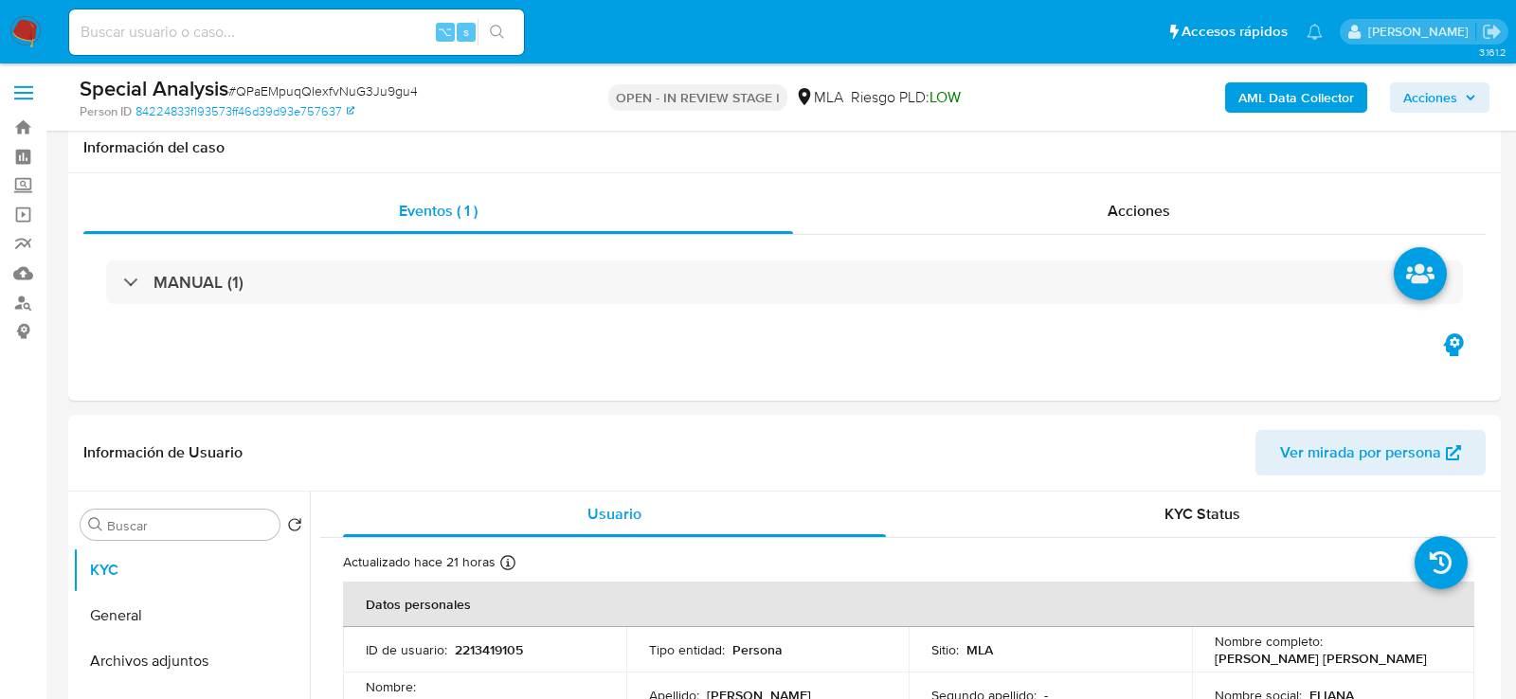
select select "10"
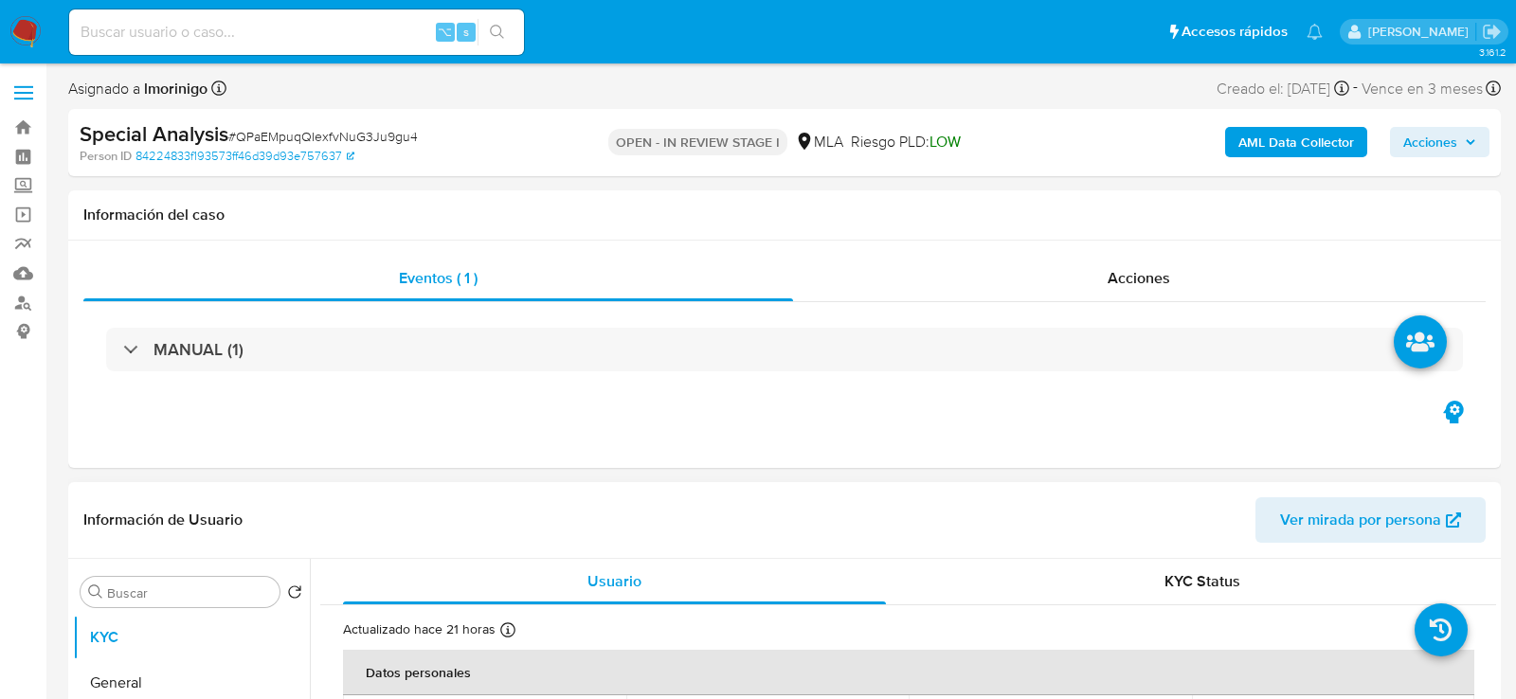
click at [1336, 515] on span "Ver mirada por persona" at bounding box center [1360, 519] width 161 height 45
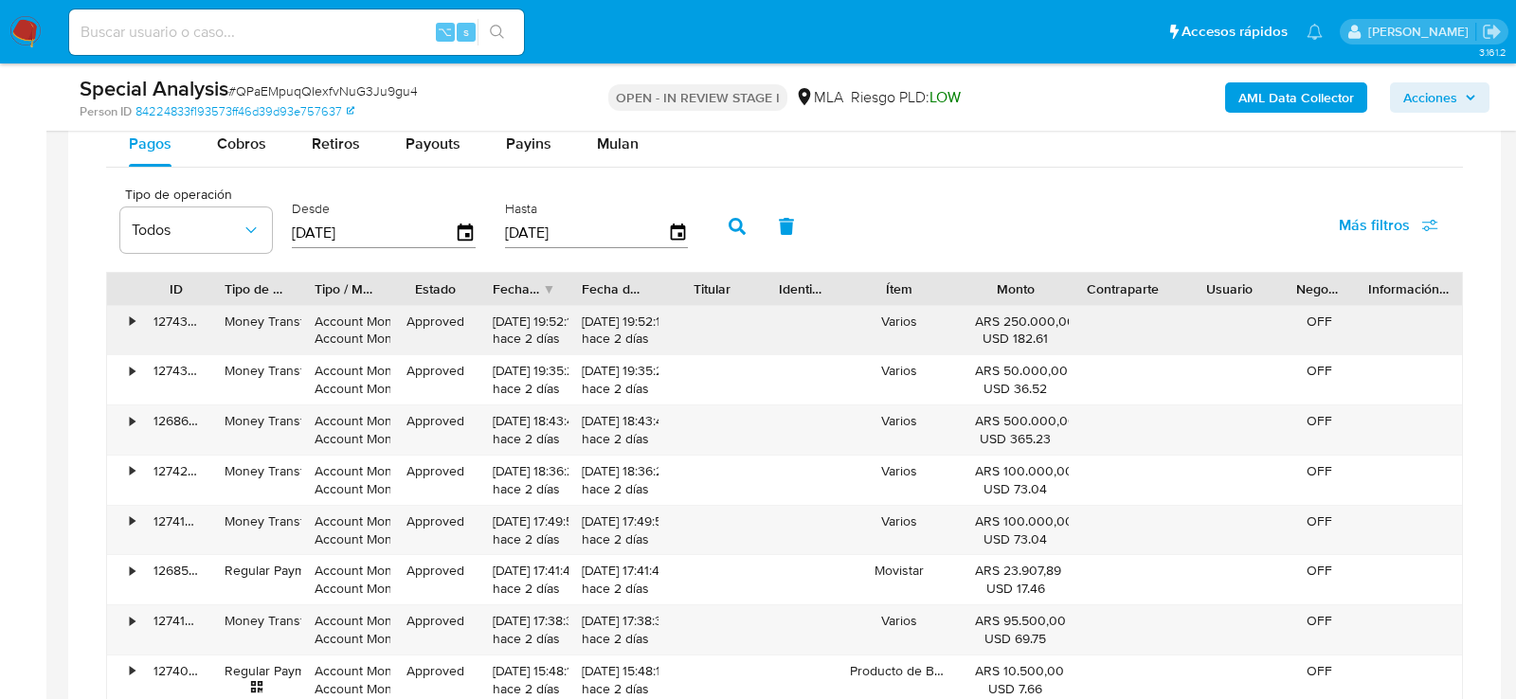
scroll to position [1864, 0]
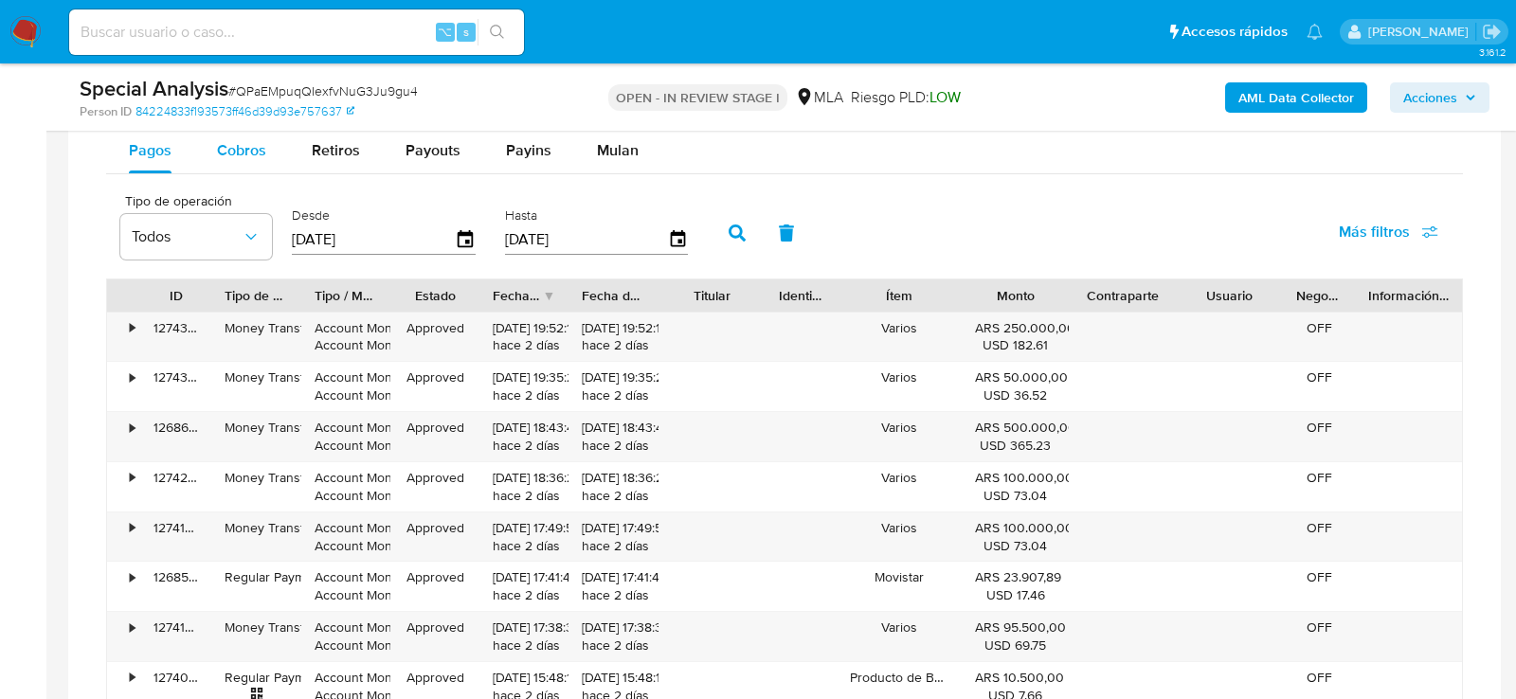
click at [257, 158] on div "Cobros" at bounding box center [241, 150] width 49 height 45
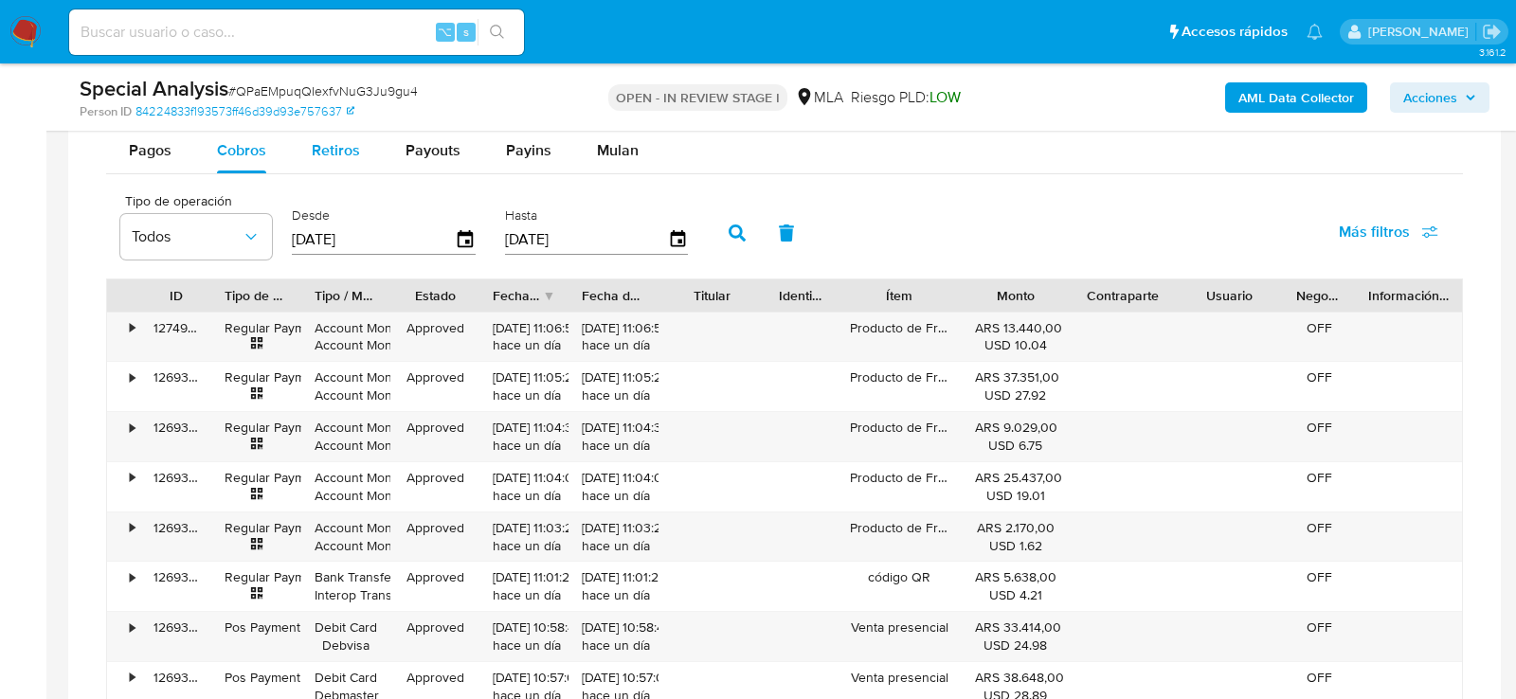
click at [320, 158] on div "Retiros" at bounding box center [336, 150] width 48 height 45
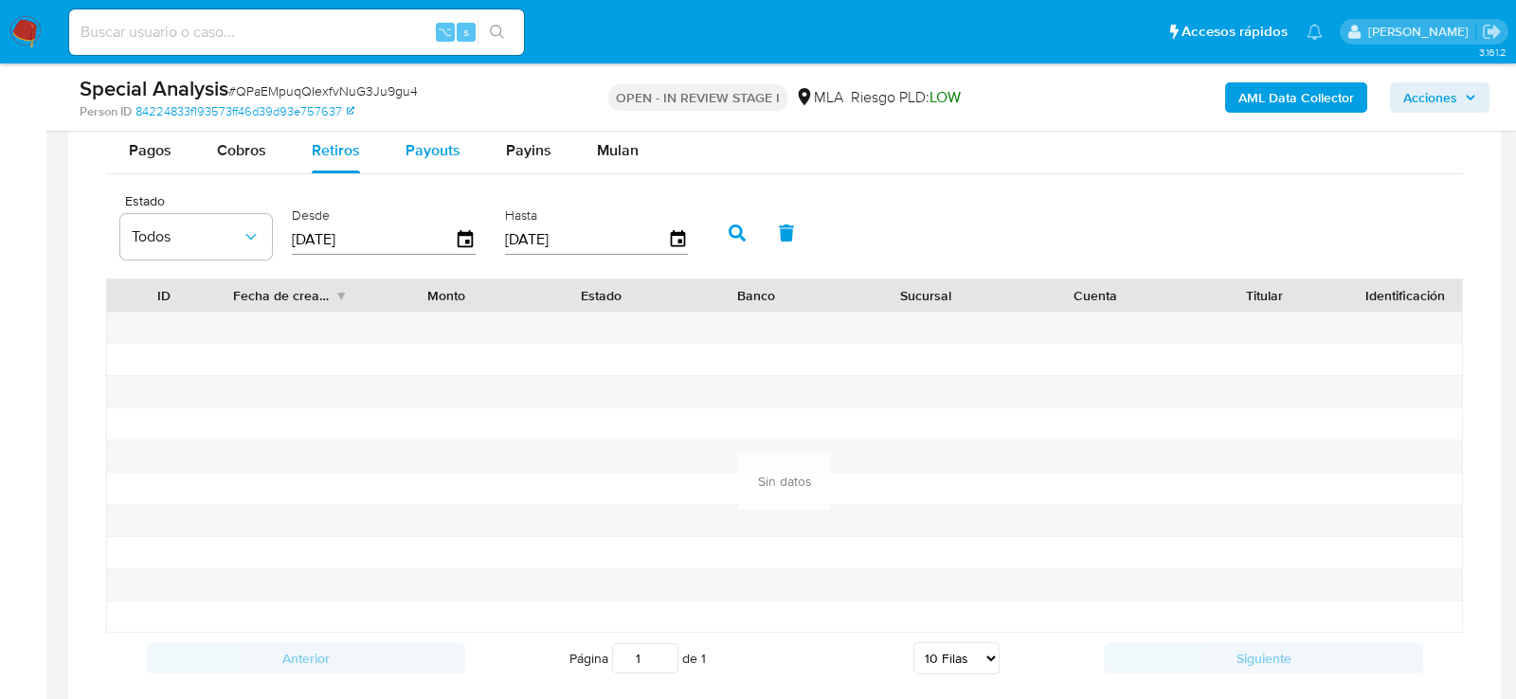
click at [434, 152] on span "Payouts" at bounding box center [433, 150] width 55 height 22
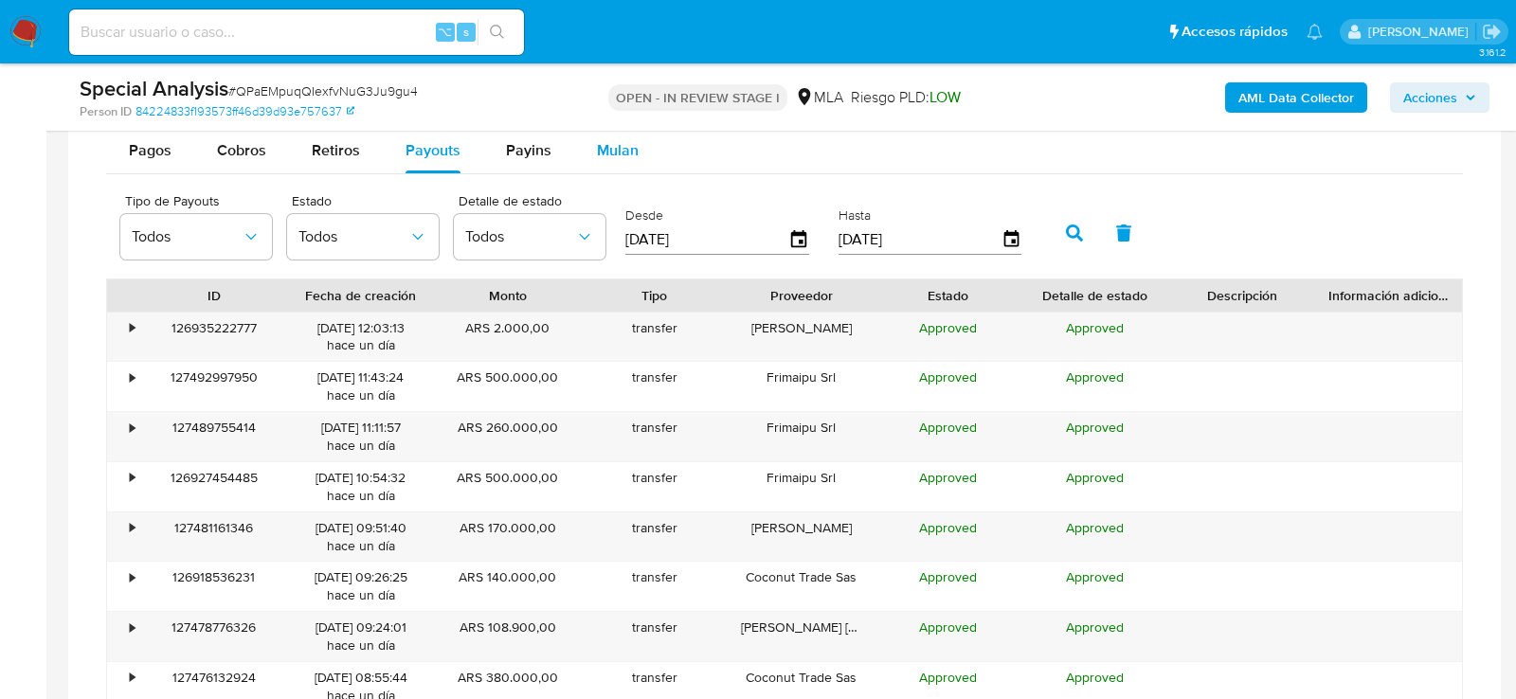
click at [606, 154] on span "Mulan" at bounding box center [618, 150] width 42 height 22
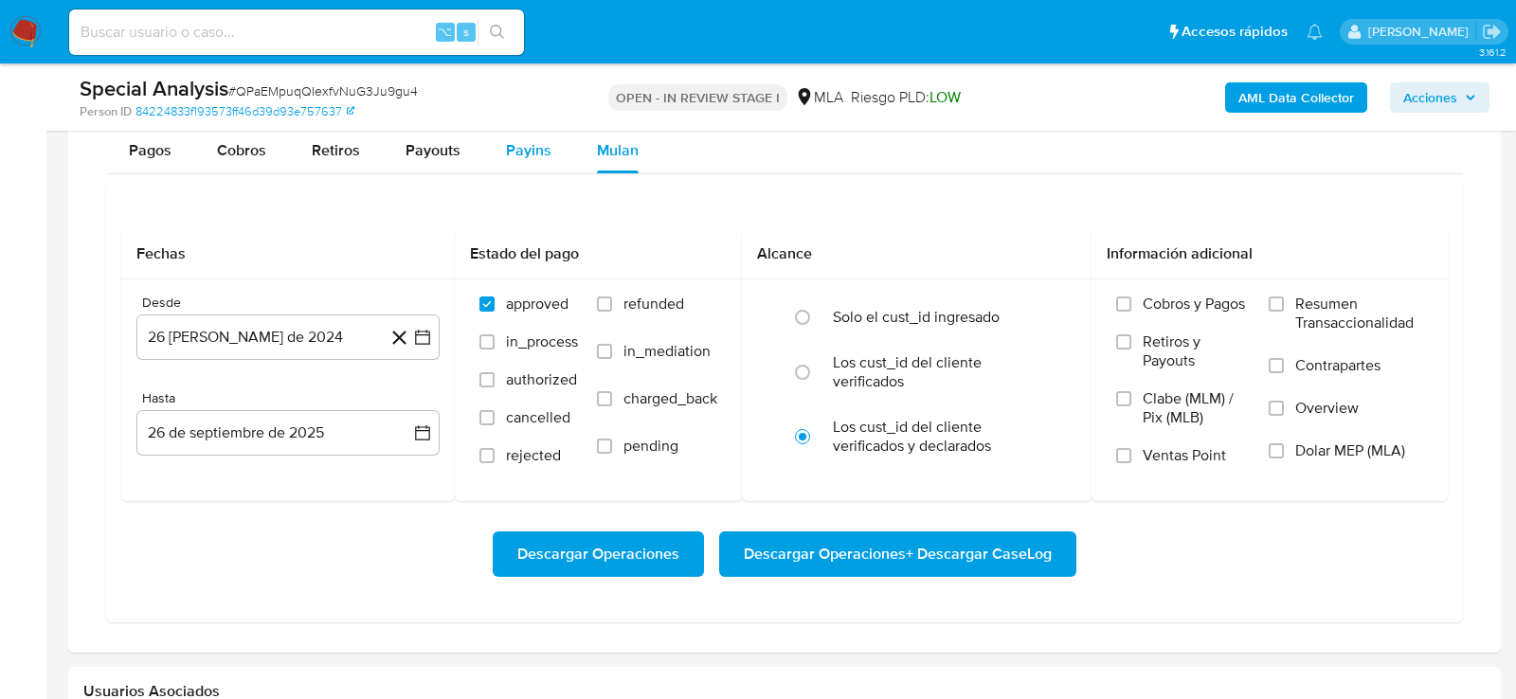
click at [535, 154] on span "Payins" at bounding box center [528, 150] width 45 height 22
select select "10"
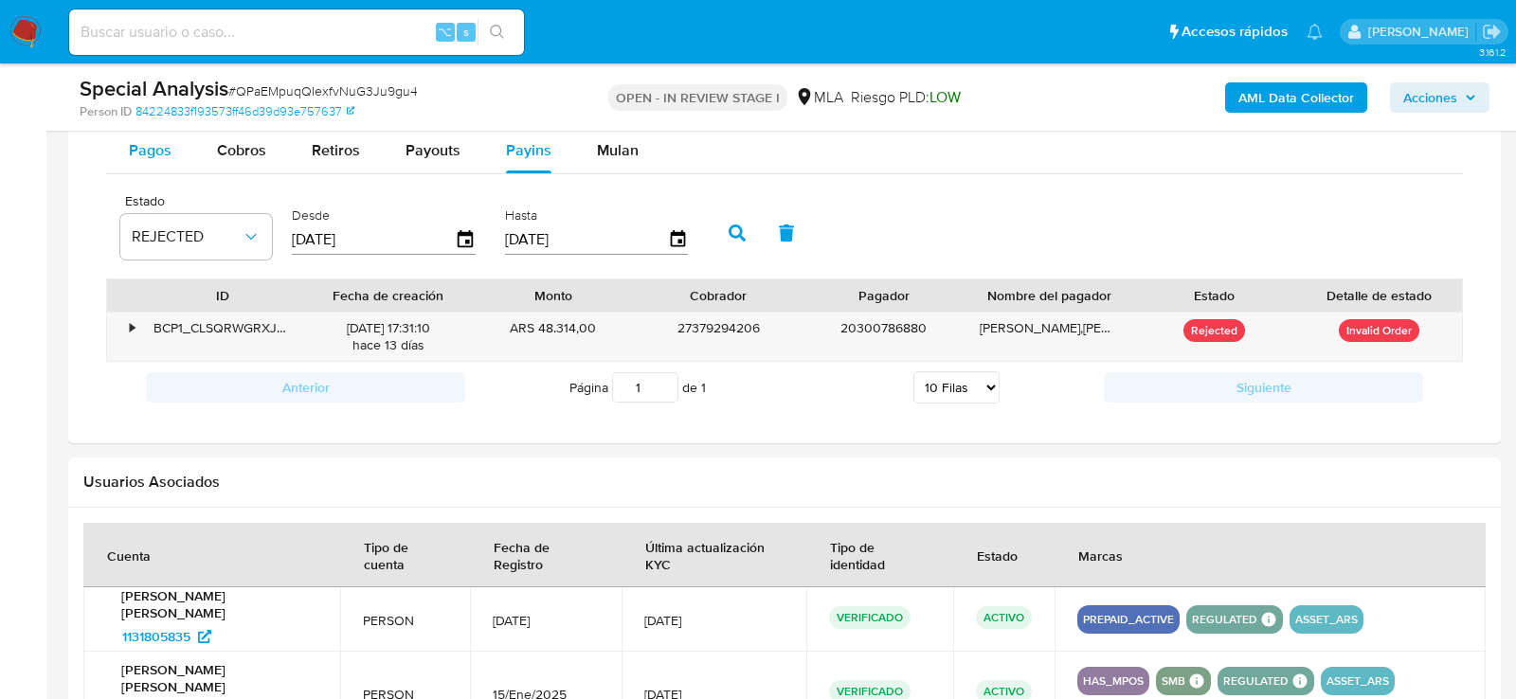
click at [163, 143] on span "Pagos" at bounding box center [150, 150] width 43 height 22
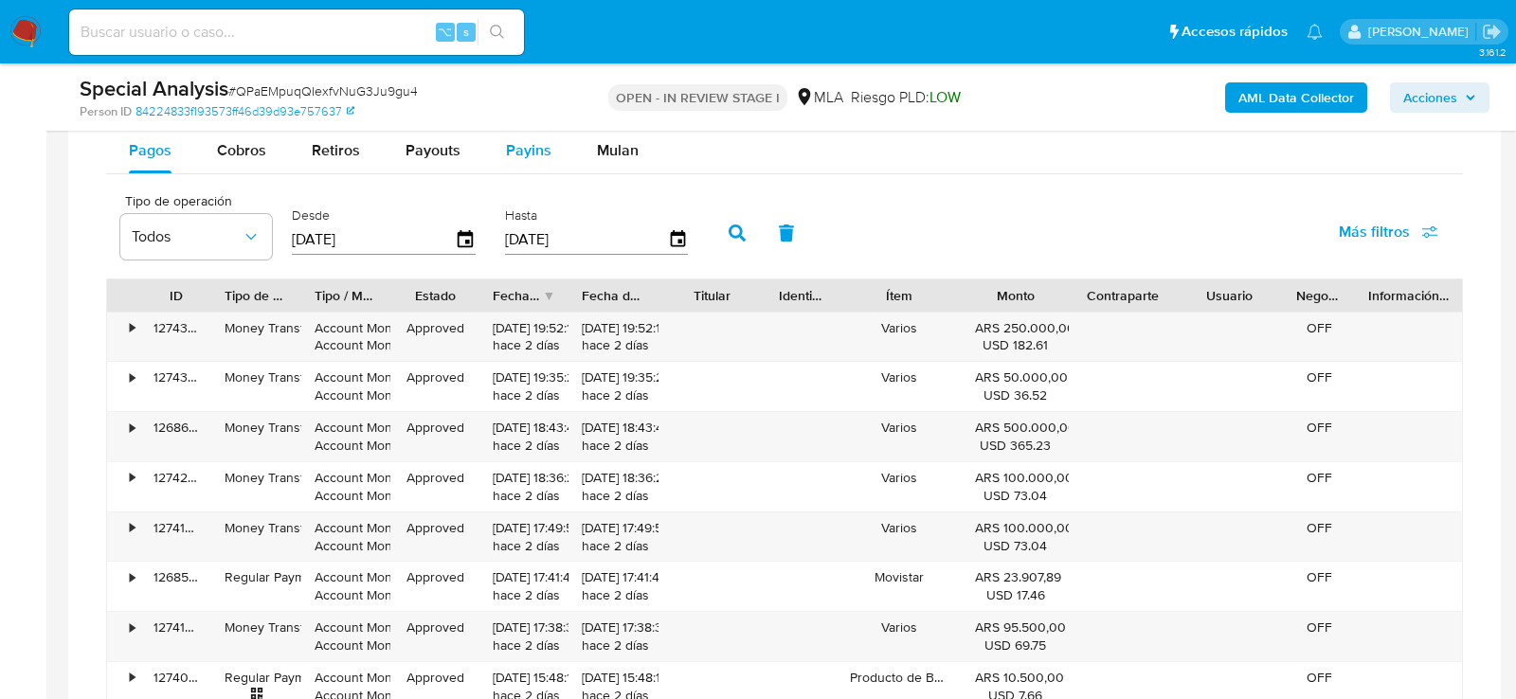
click at [516, 155] on div "Payins" at bounding box center [528, 150] width 45 height 45
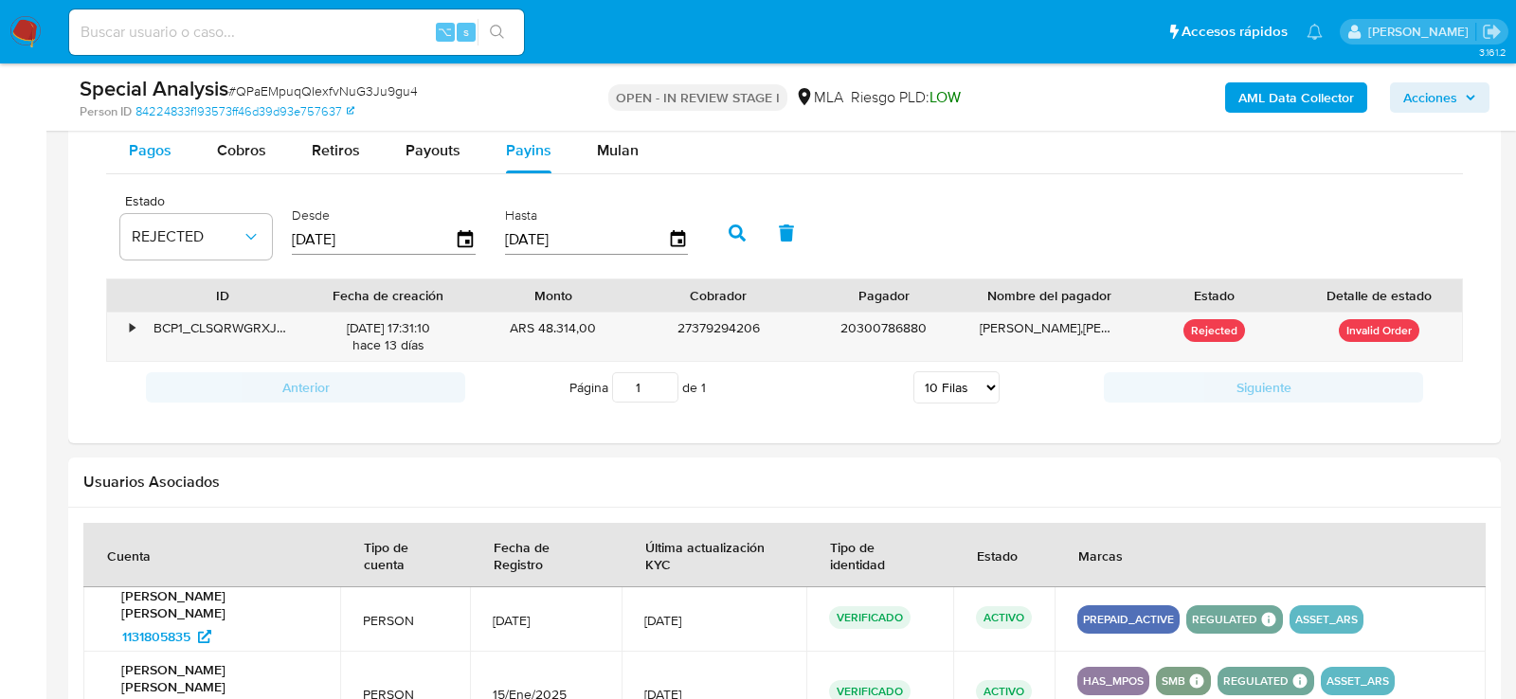
click at [137, 152] on span "Pagos" at bounding box center [150, 150] width 43 height 22
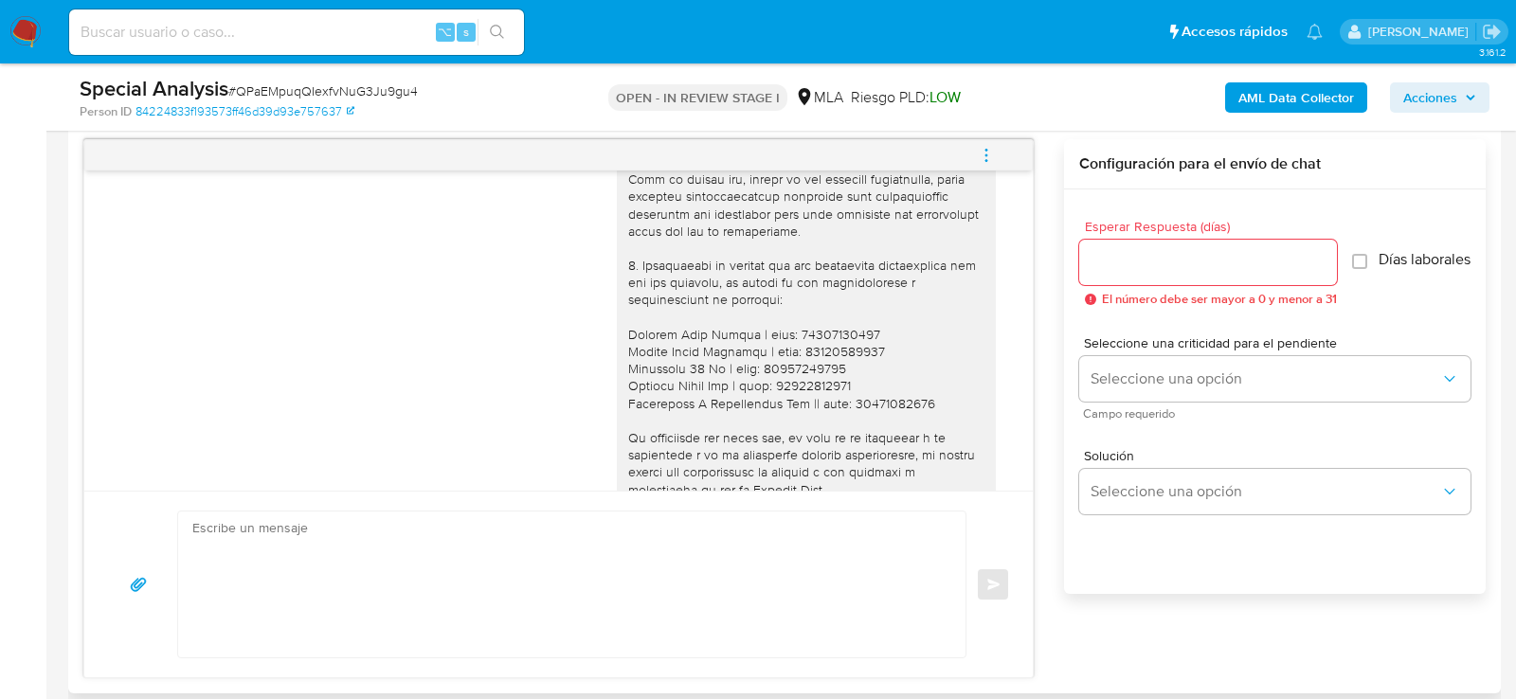
scroll to position [1797, 0]
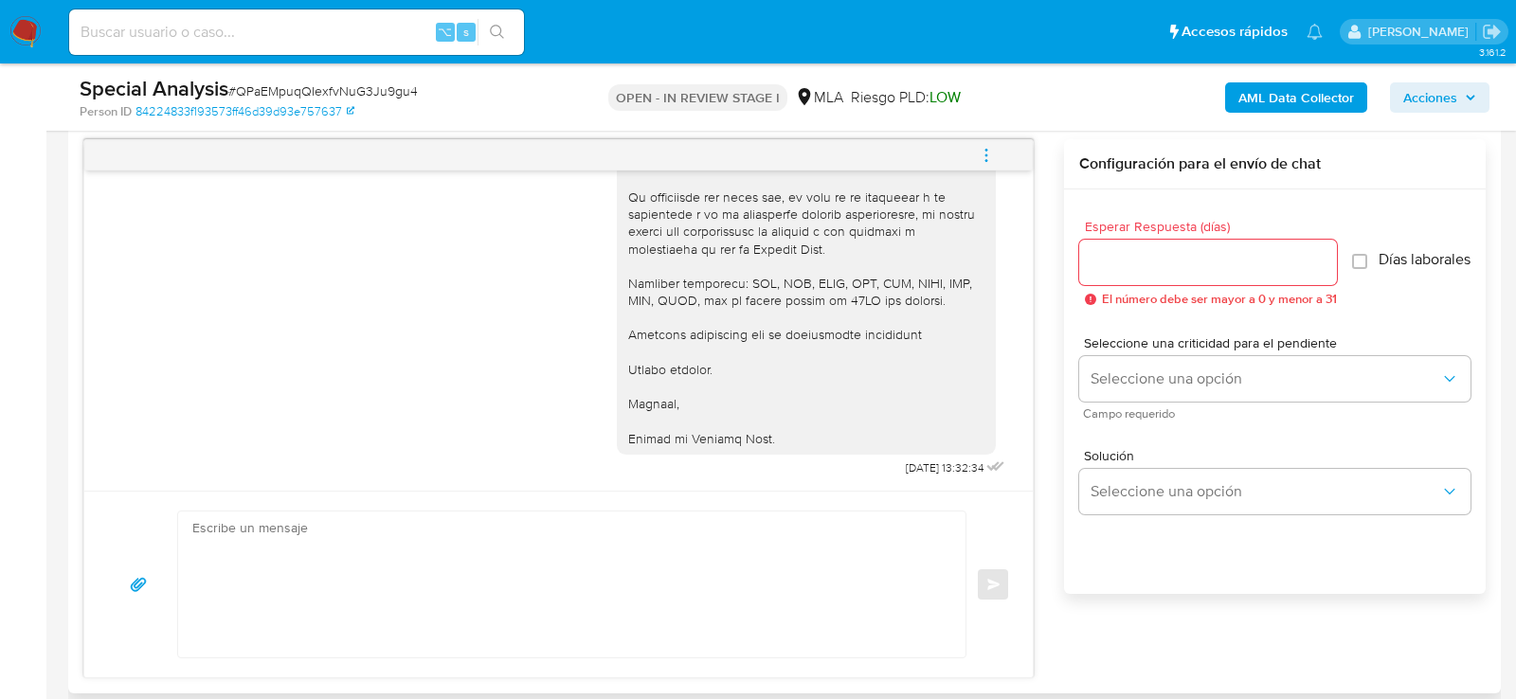
click at [986, 155] on icon "menu-action" at bounding box center [986, 155] width 17 height 17
click at [841, 121] on li "Cerrar conversación" at bounding box center [858, 116] width 194 height 34
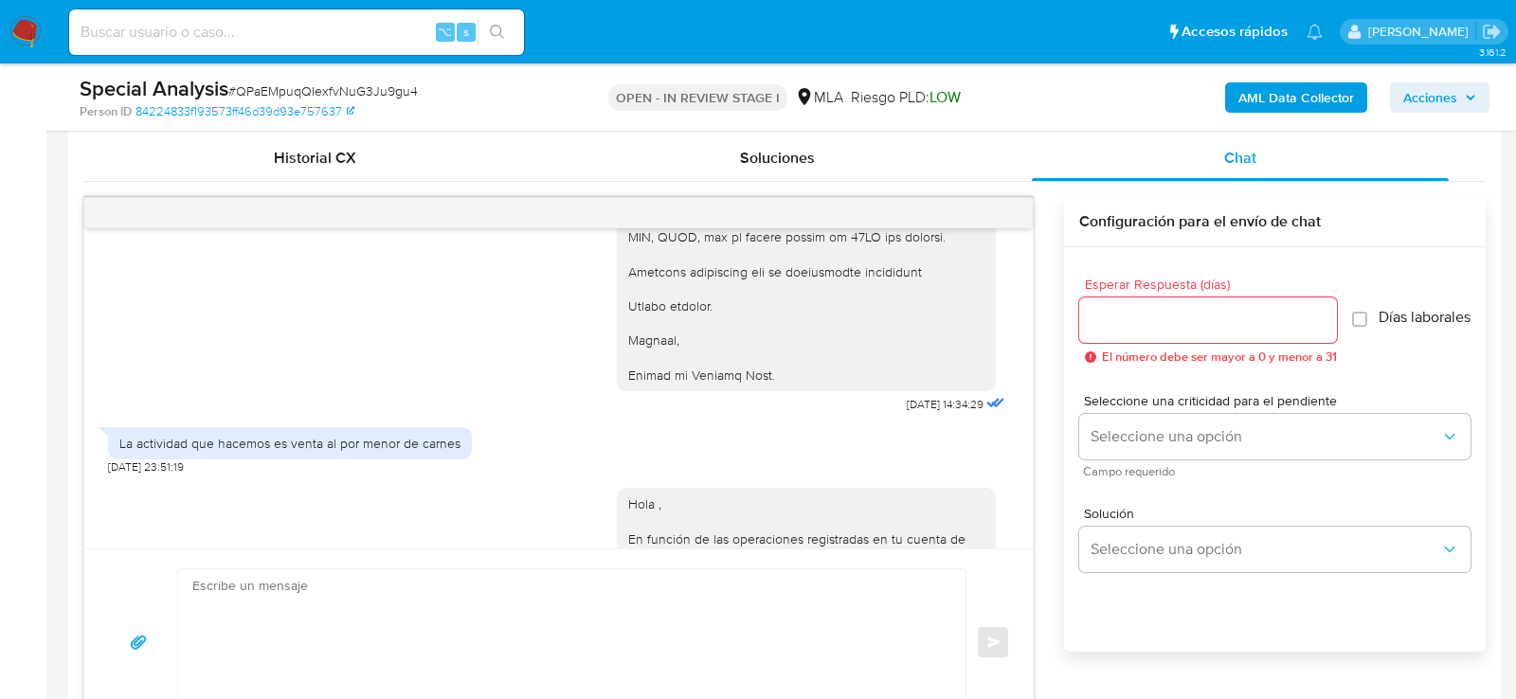
scroll to position [869, 0]
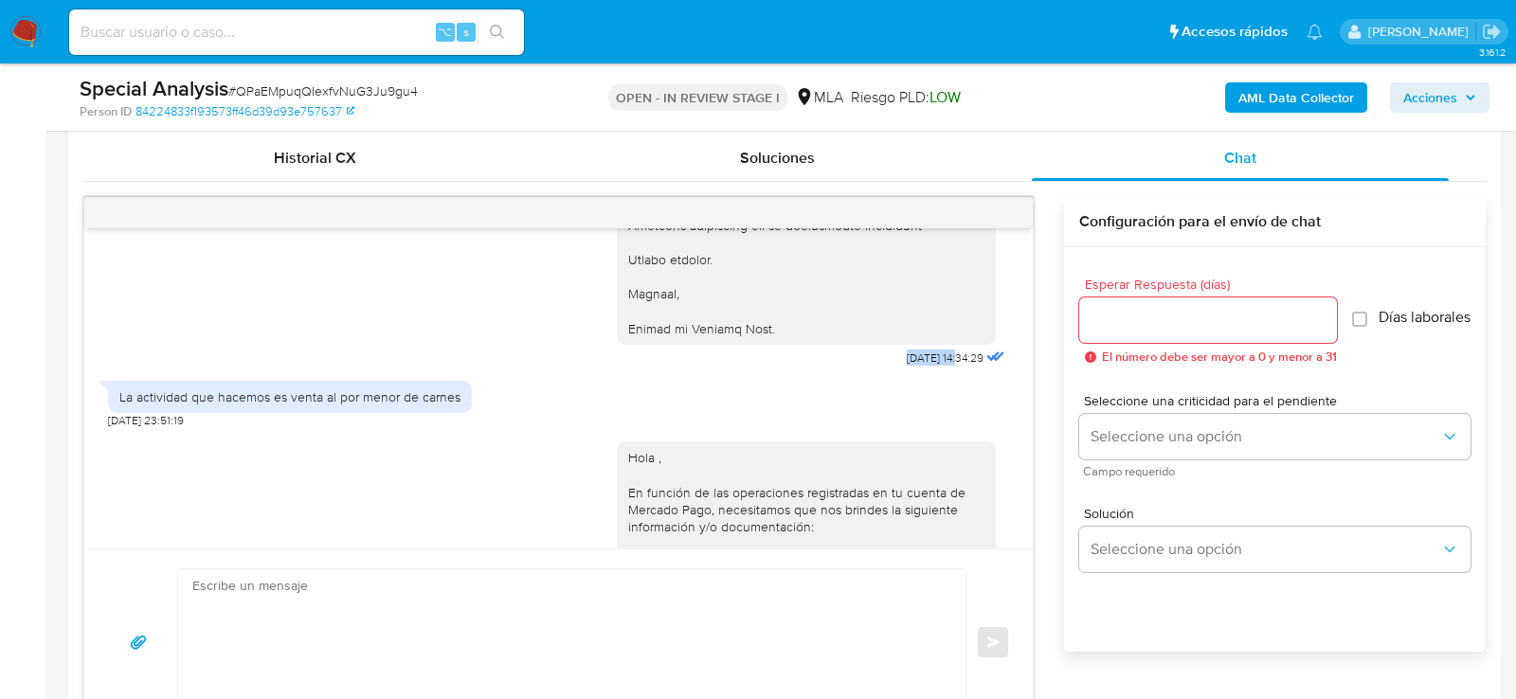
drag, startPoint x: 878, startPoint y: 371, endPoint x: 939, endPoint y: 372, distance: 60.7
copy span "19/09/2025"
drag, startPoint x: 169, startPoint y: 436, endPoint x: 109, endPoint y: 436, distance: 59.7
click at [109, 428] on span "22/09/2025 23:51:19" at bounding box center [146, 420] width 76 height 15
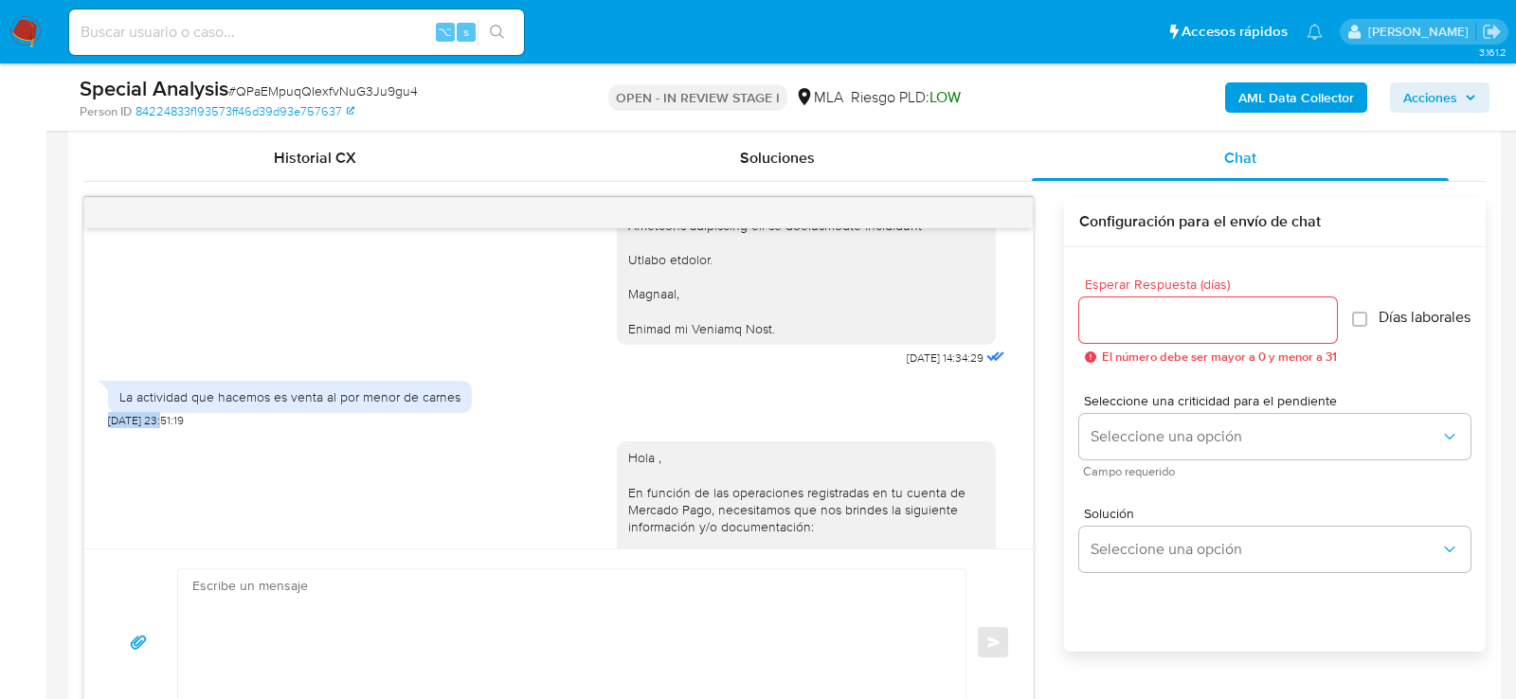
copy span "22/09/2025"
click at [192, 405] on div "La actividad que hacemos es venta al por menor de carnes" at bounding box center [289, 397] width 341 height 17
copy div "La actividad que hacemos es venta al por menor de carnes"
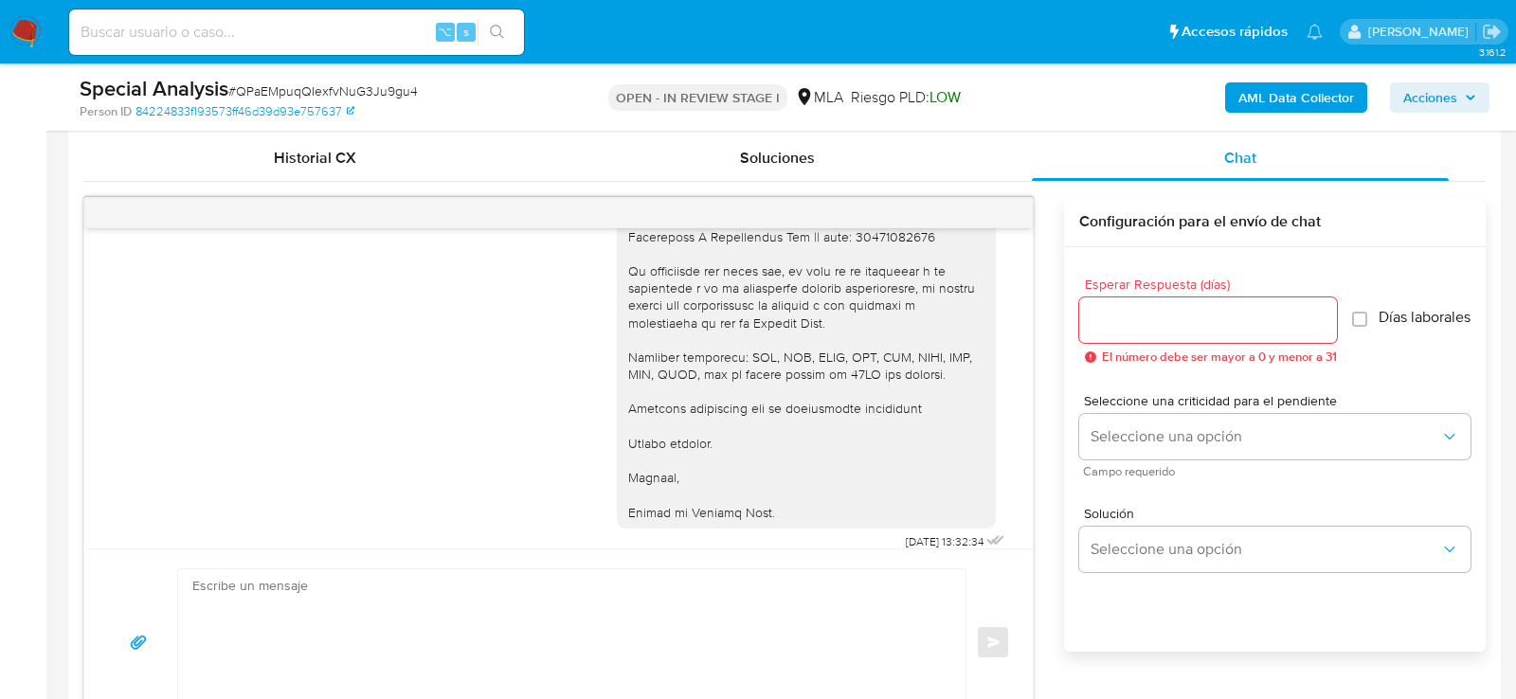
scroll to position [1797, 0]
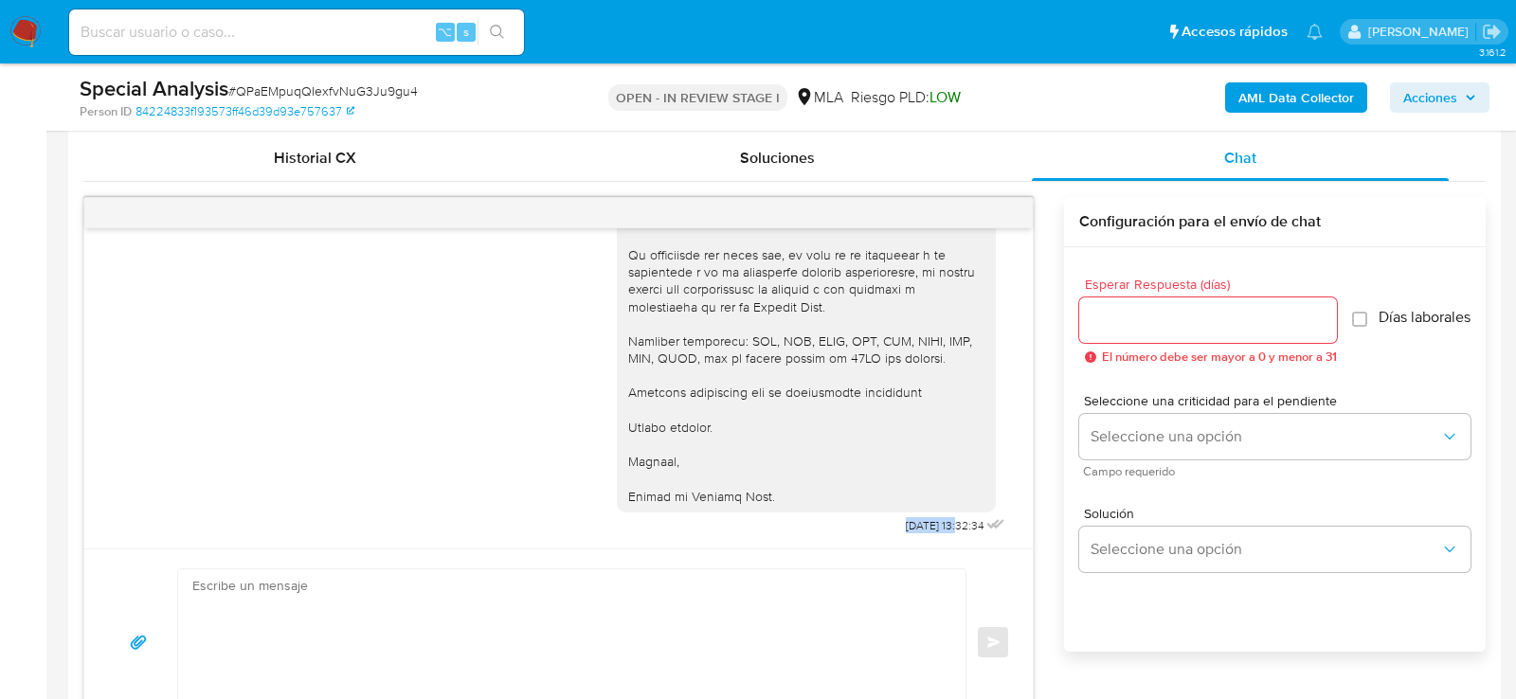
drag, startPoint x: 941, startPoint y: 525, endPoint x: 877, endPoint y: 525, distance: 63.5
click at [877, 525] on div "Hola , En función de las operaciones registradas en tu cuenta de Mercado Pago, …" at bounding box center [813, 38] width 392 height 1004
copy span "23/09/2025"
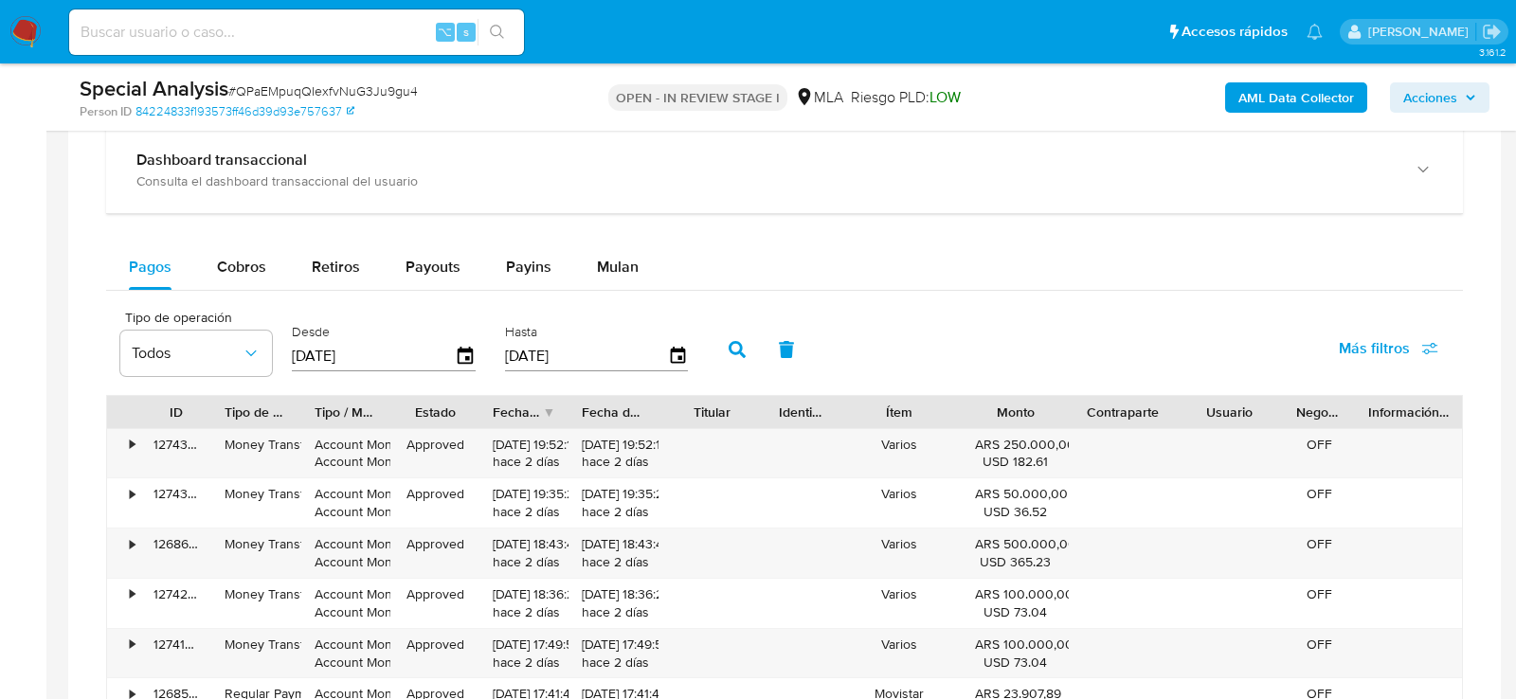
scroll to position [1761, 0]
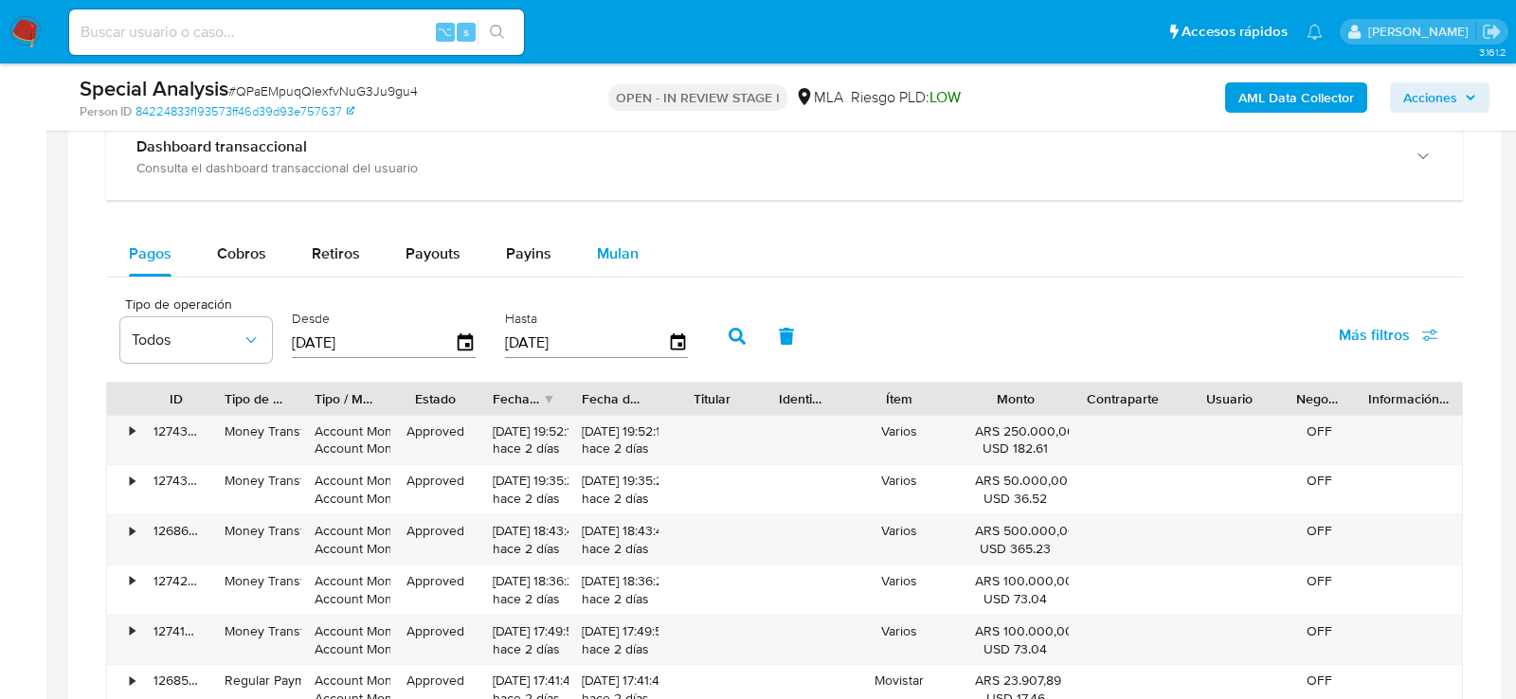
click at [627, 245] on span "Mulan" at bounding box center [618, 254] width 42 height 22
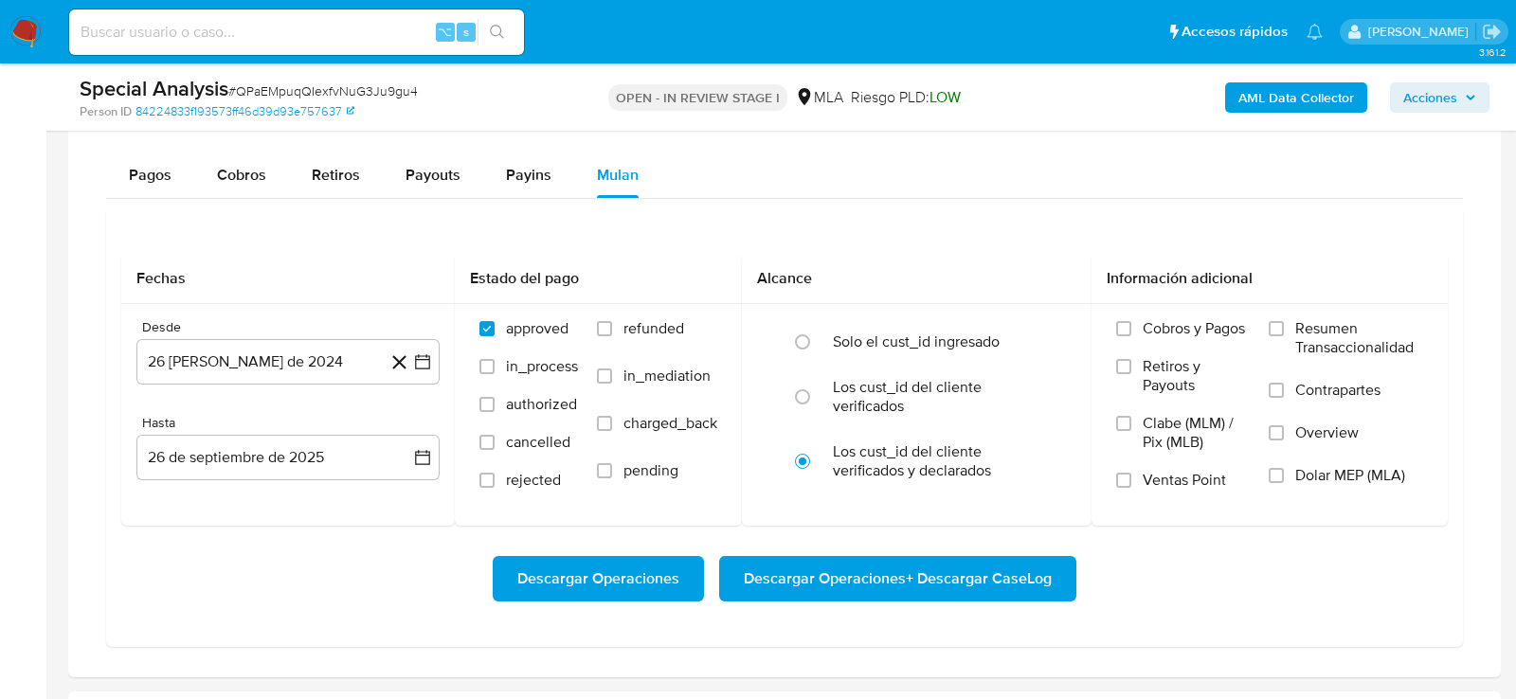
scroll to position [1903, 0]
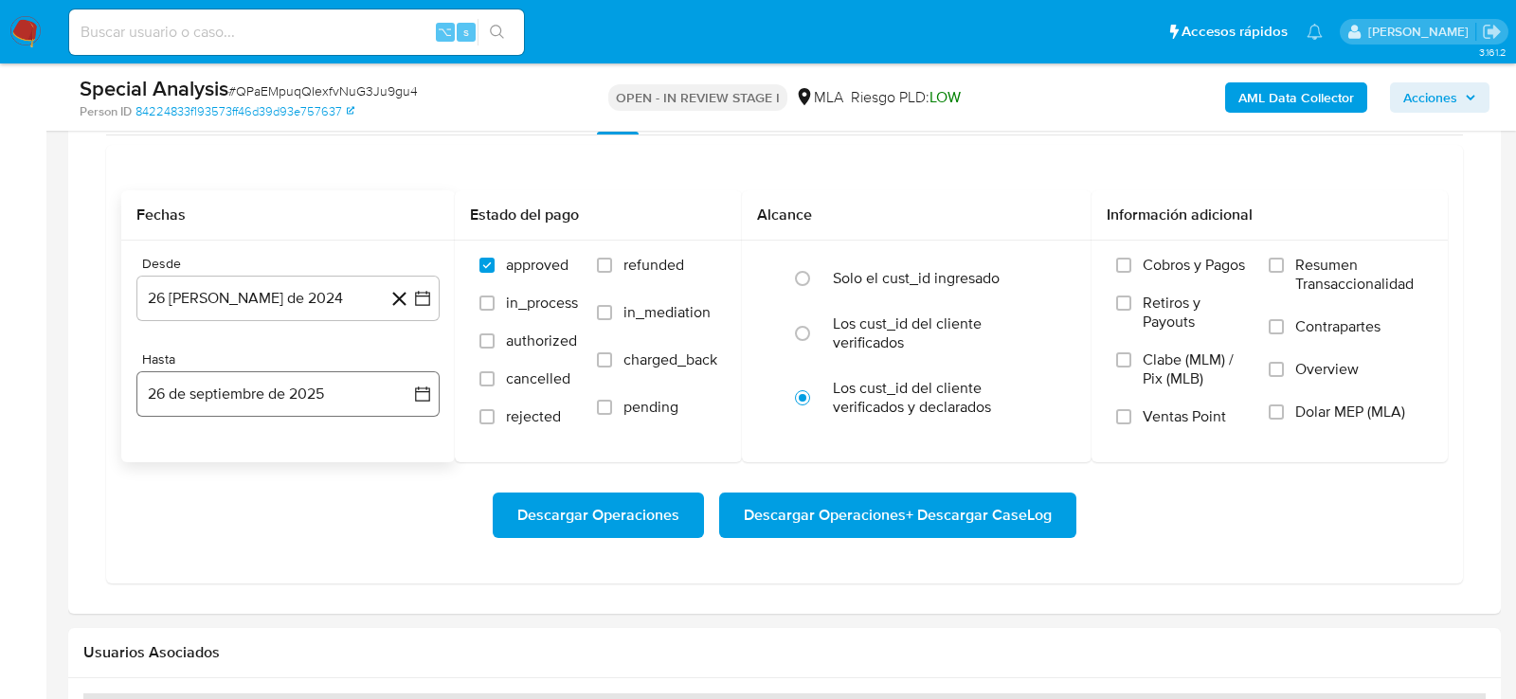
click at [204, 405] on button "26 de septiembre de 2025" at bounding box center [287, 393] width 303 height 45
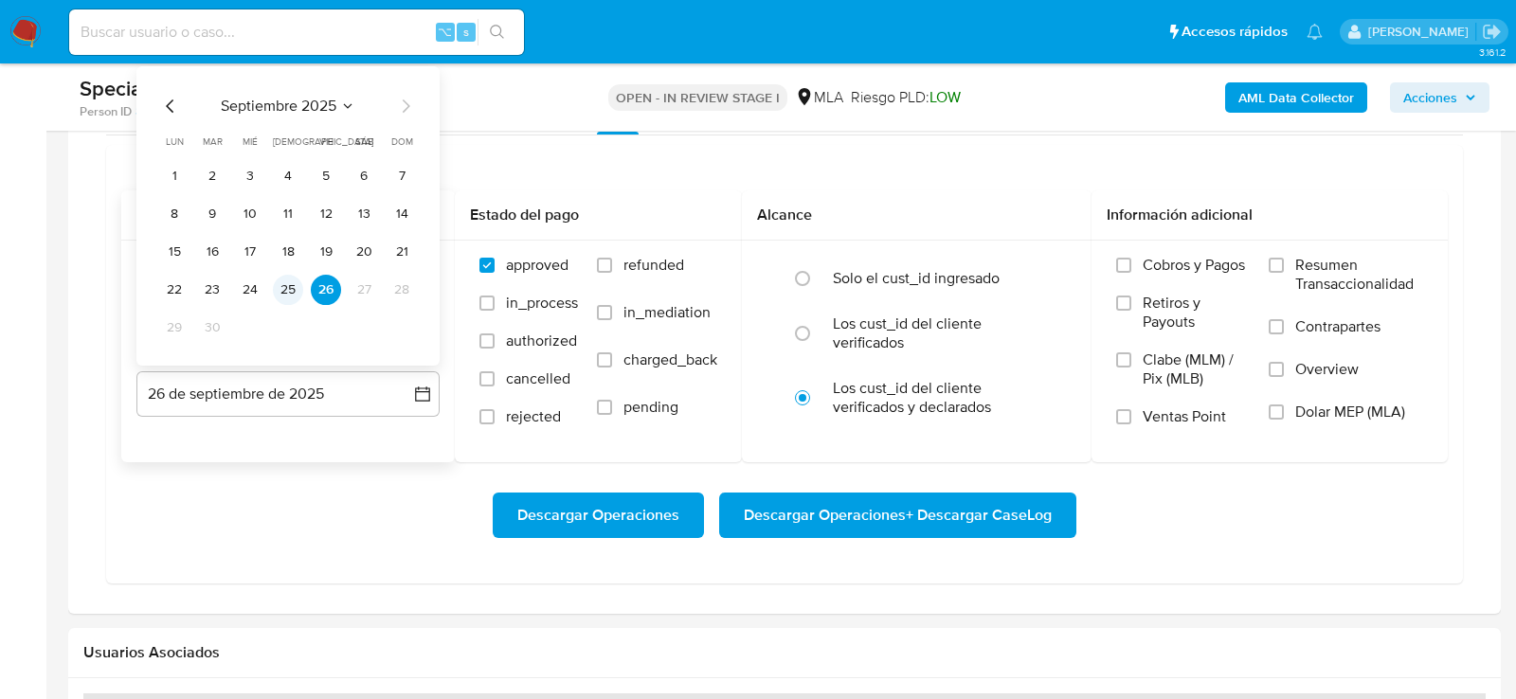
click at [292, 280] on button "25" at bounding box center [288, 290] width 30 height 30
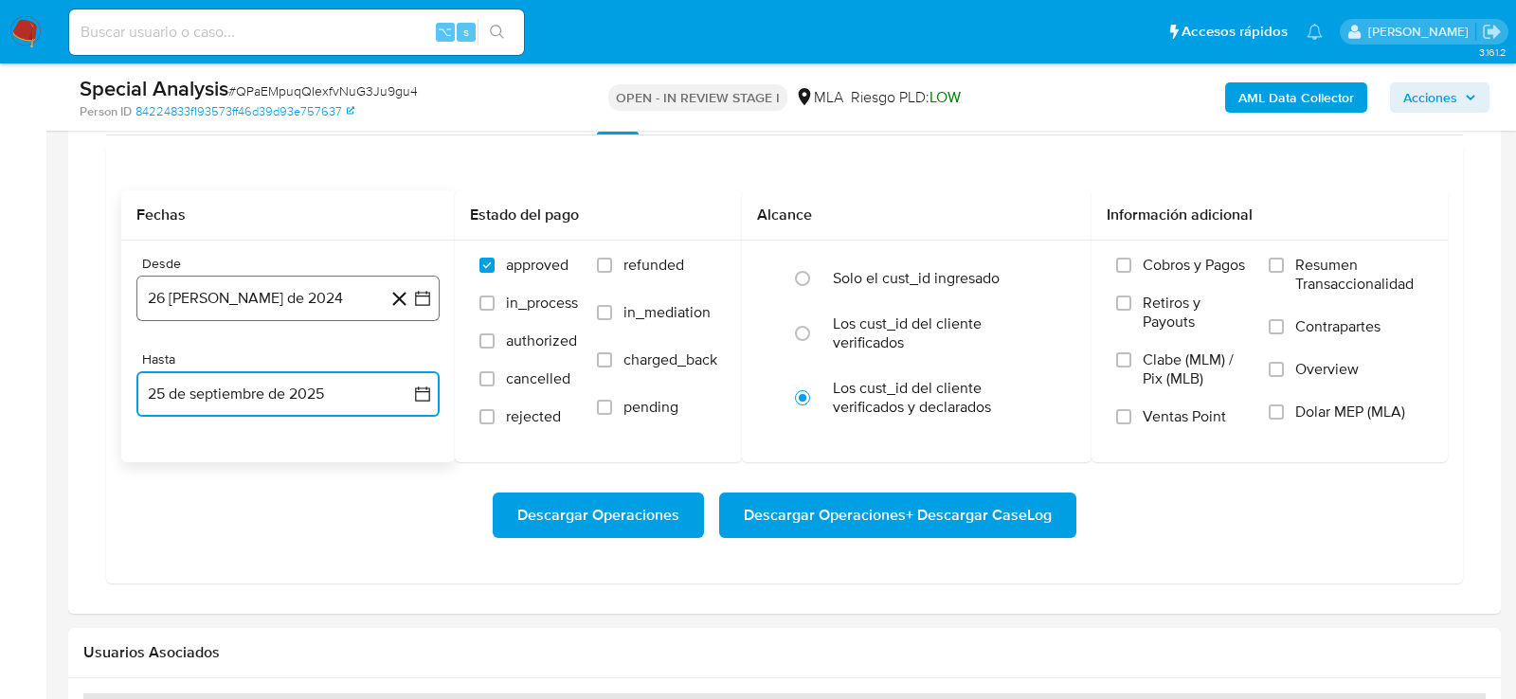
click at [242, 290] on button "26 de agosto de 2024" at bounding box center [287, 298] width 303 height 45
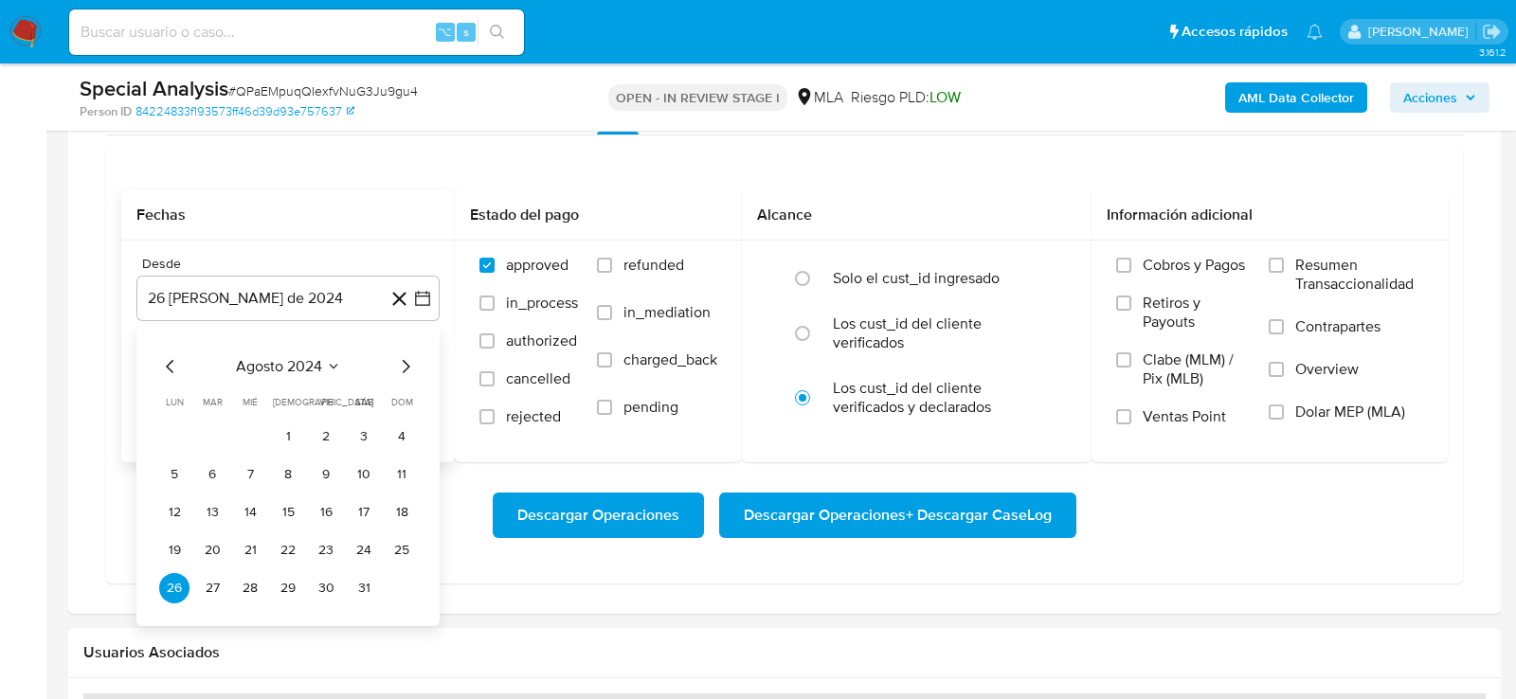
click at [406, 358] on icon "Mes siguiente" at bounding box center [405, 365] width 23 height 23
click at [218, 421] on button "1" at bounding box center [212, 436] width 30 height 30
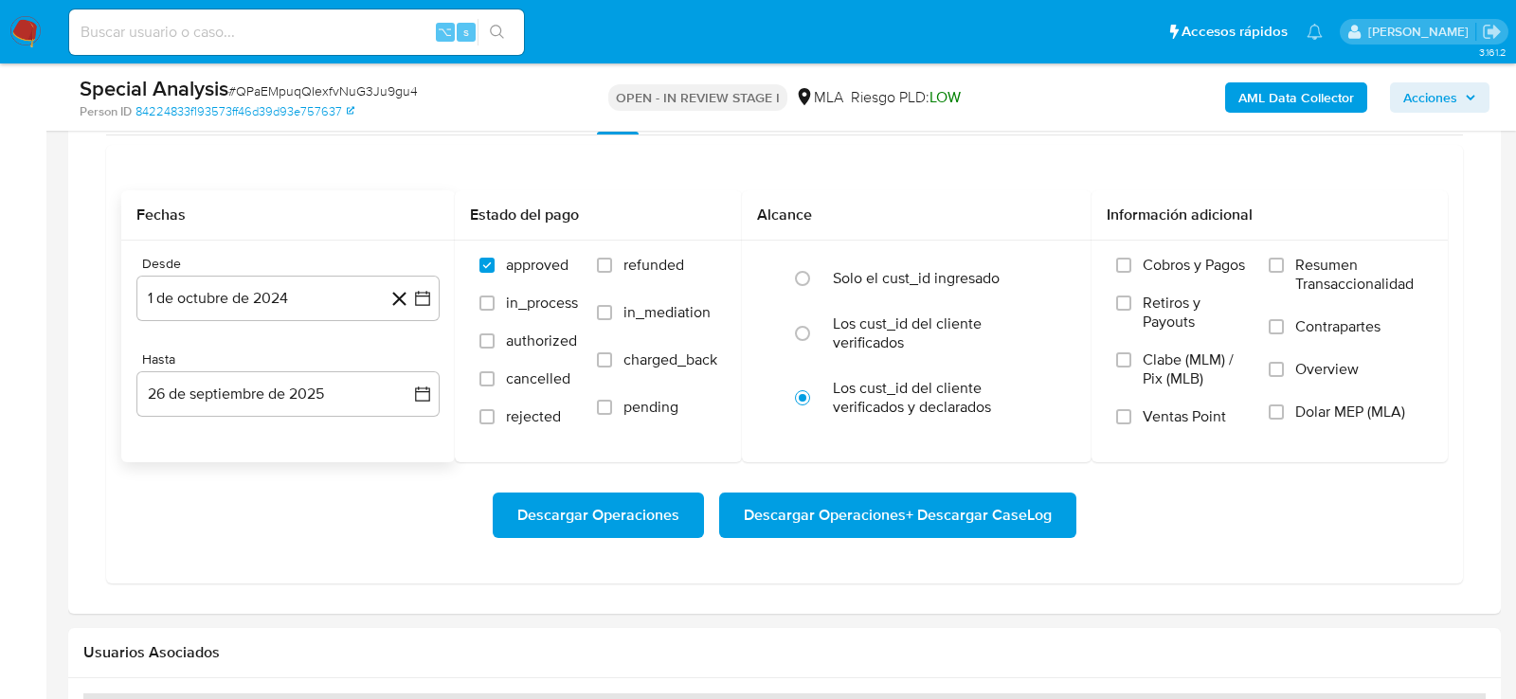
click at [215, 483] on div "Descargar Operaciones Descargar Operaciones + Descargar CaseLog" at bounding box center [784, 515] width 1327 height 106
click at [1307, 393] on label "Overview" at bounding box center [1346, 381] width 154 height 43
click at [1284, 377] on input "Overview" at bounding box center [1276, 369] width 15 height 15
click at [1307, 410] on span "Dolar MEP (MLA)" at bounding box center [1350, 412] width 110 height 19
click at [1284, 410] on input "Dolar MEP (MLA)" at bounding box center [1276, 412] width 15 height 15
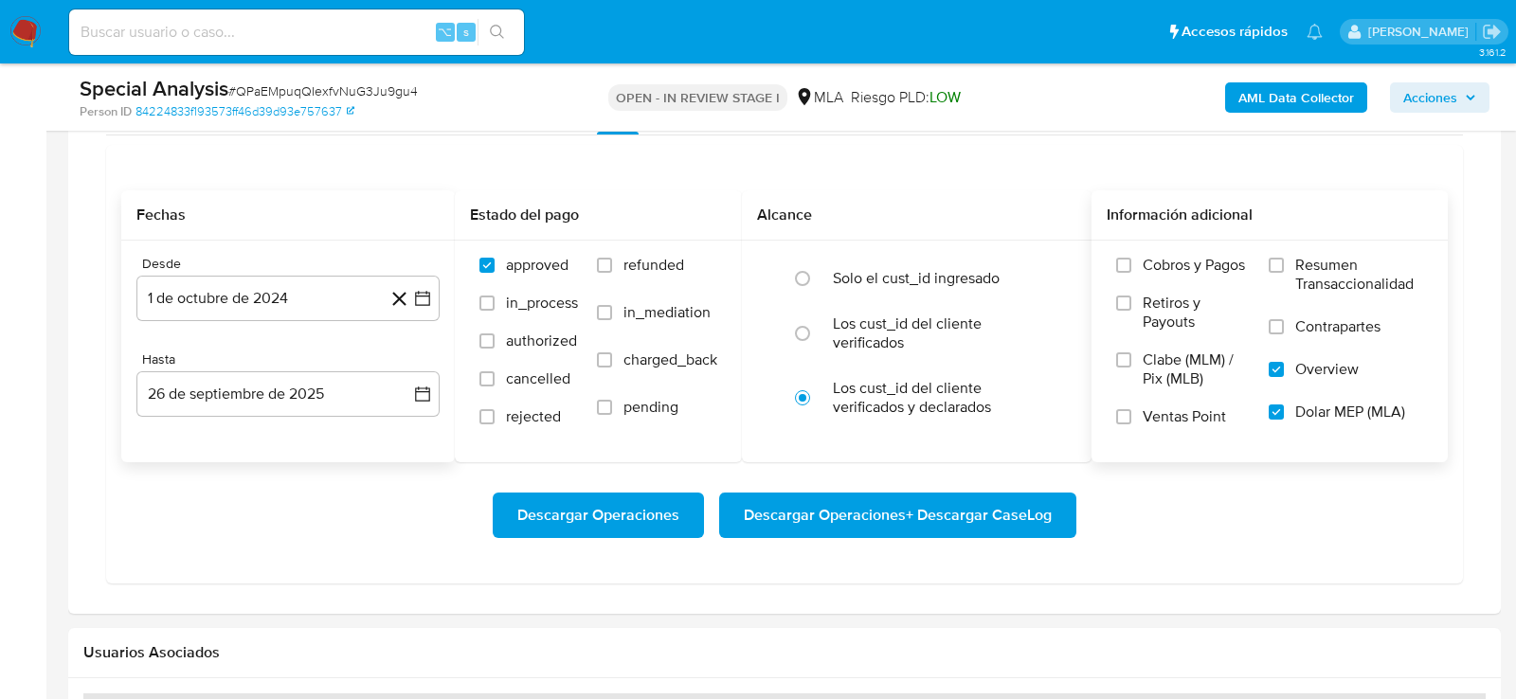
click at [1302, 360] on span "Overview" at bounding box center [1326, 369] width 63 height 19
click at [1284, 362] on input "Overview" at bounding box center [1276, 369] width 15 height 15
click at [818, 509] on span "Descargar Operaciones + Descargar CaseLog" at bounding box center [898, 516] width 308 height 42
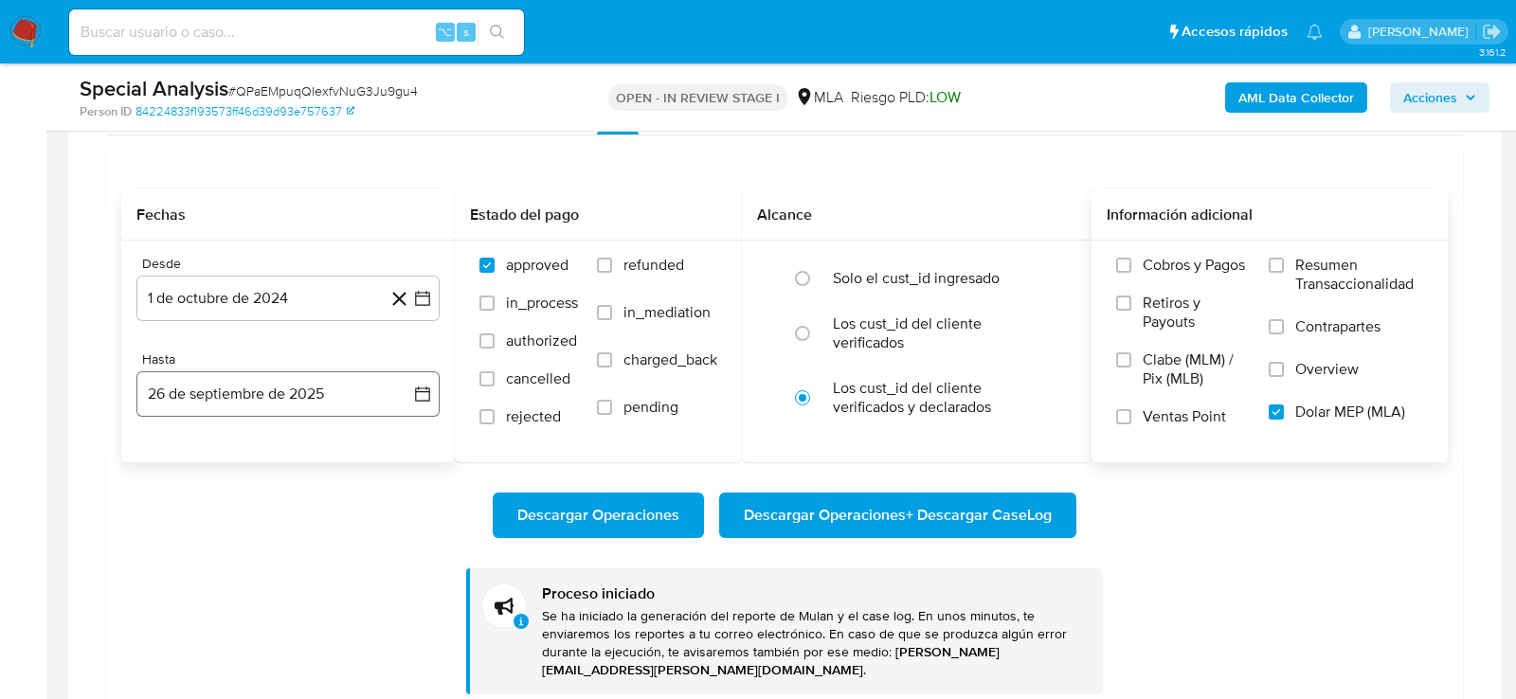
click at [333, 396] on button "26 de septiembre de 2025" at bounding box center [287, 393] width 303 height 45
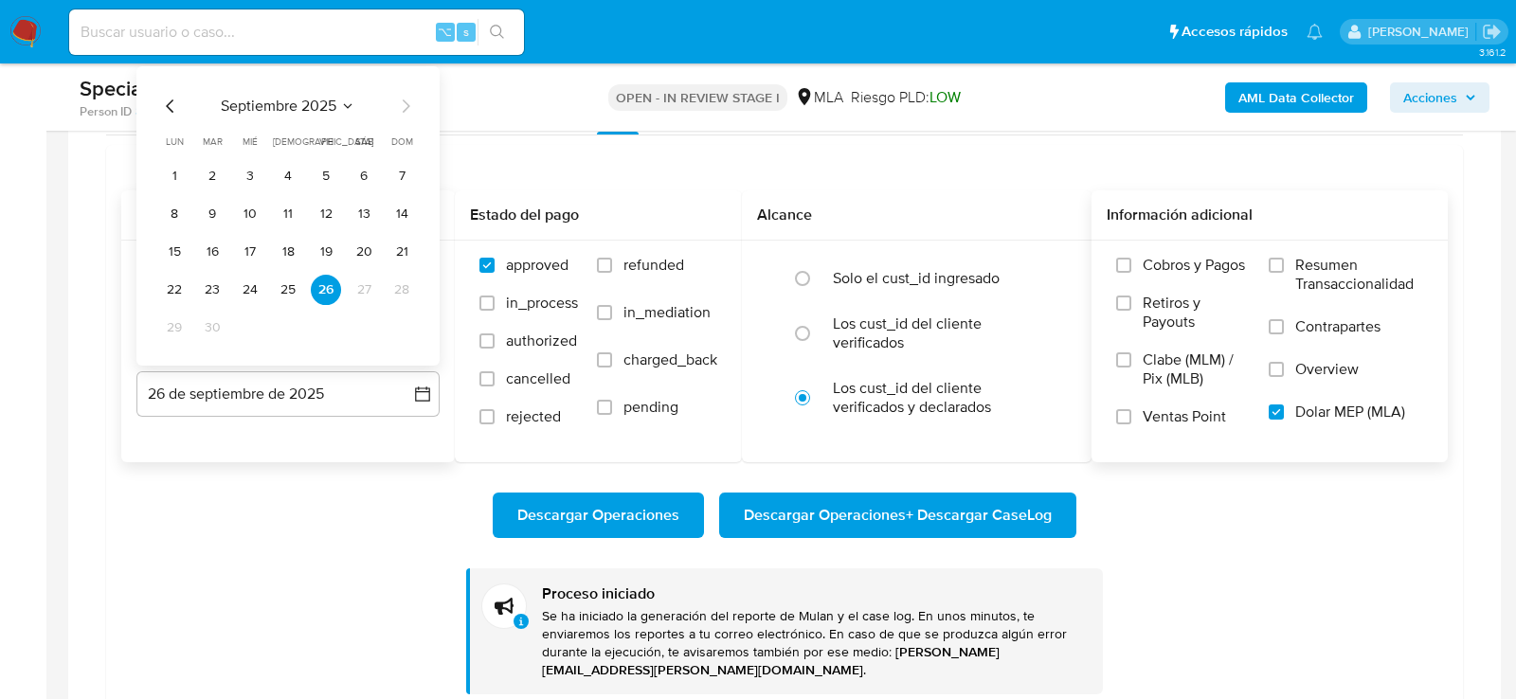
click at [291, 299] on tbody "1 2 3 4 5 6 7 8 9 10 11 12 13 14 15 16 17 18 19 20 21 22 23 24 25 26 27 28 29 30" at bounding box center [288, 252] width 258 height 182
click at [291, 288] on button "25" at bounding box center [288, 290] width 30 height 30
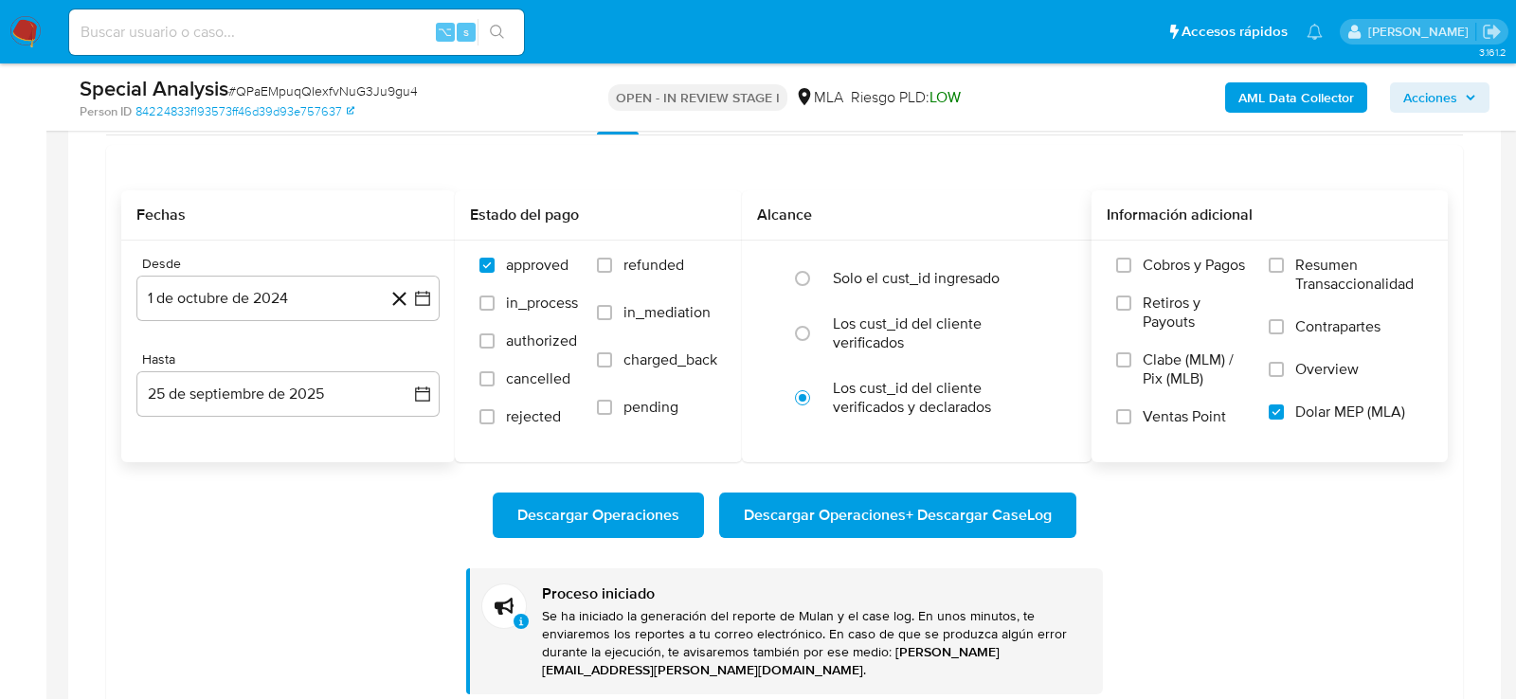
click at [299, 541] on div "Descargar Operaciones Descargar Operaciones + Descargar CaseLog Proceso iniciad…" at bounding box center [784, 578] width 1327 height 232
click at [943, 514] on span "Descargar Operaciones + Descargar CaseLog" at bounding box center [898, 516] width 308 height 42
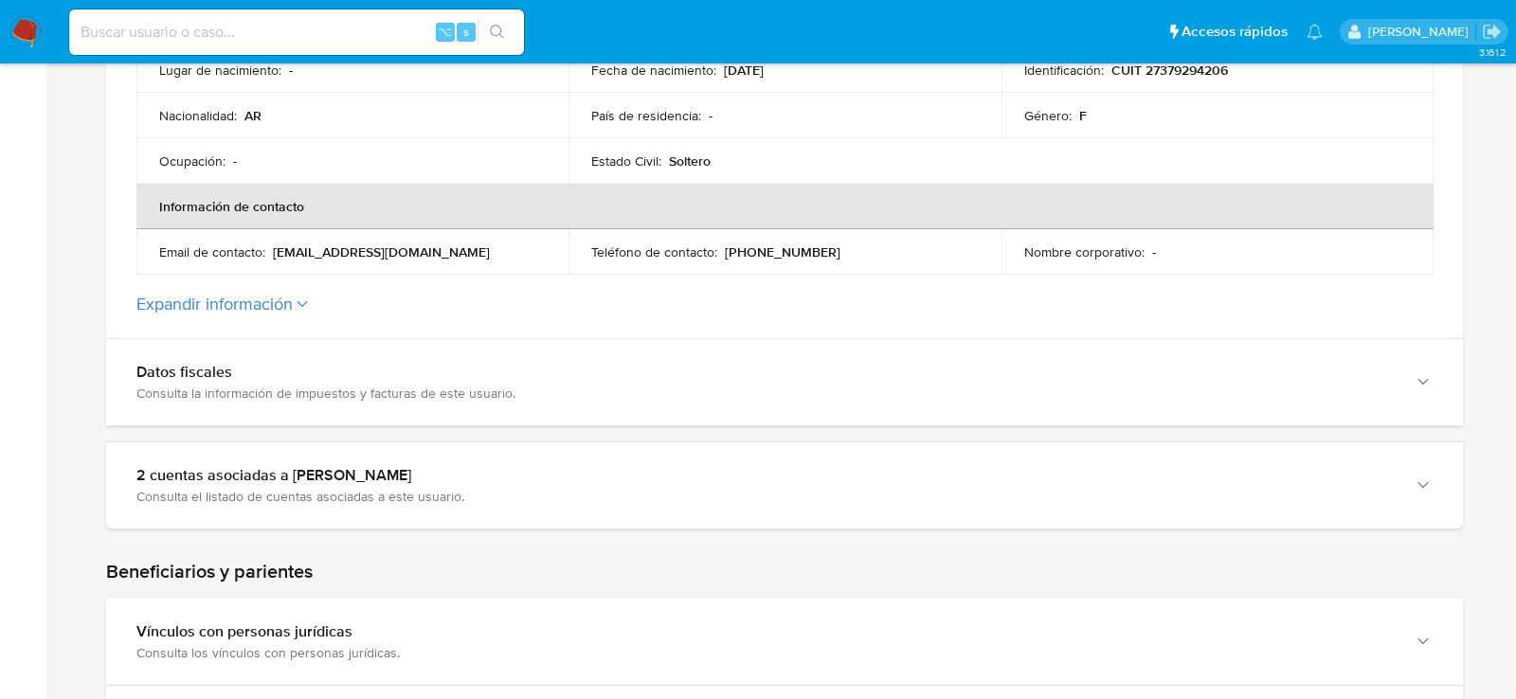
scroll to position [695, 0]
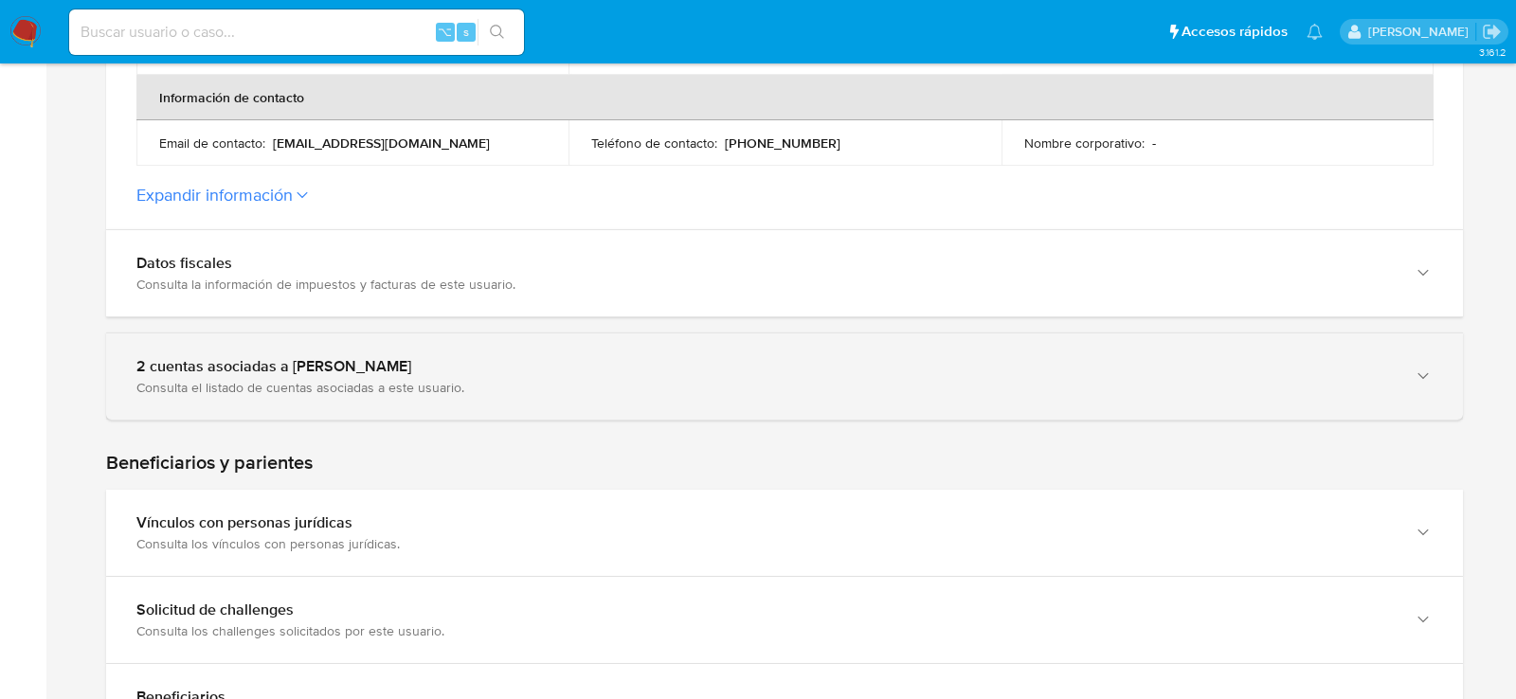
click at [172, 379] on div "Consulta el listado de cuentas asociadas a este usuario." at bounding box center [765, 387] width 1258 height 17
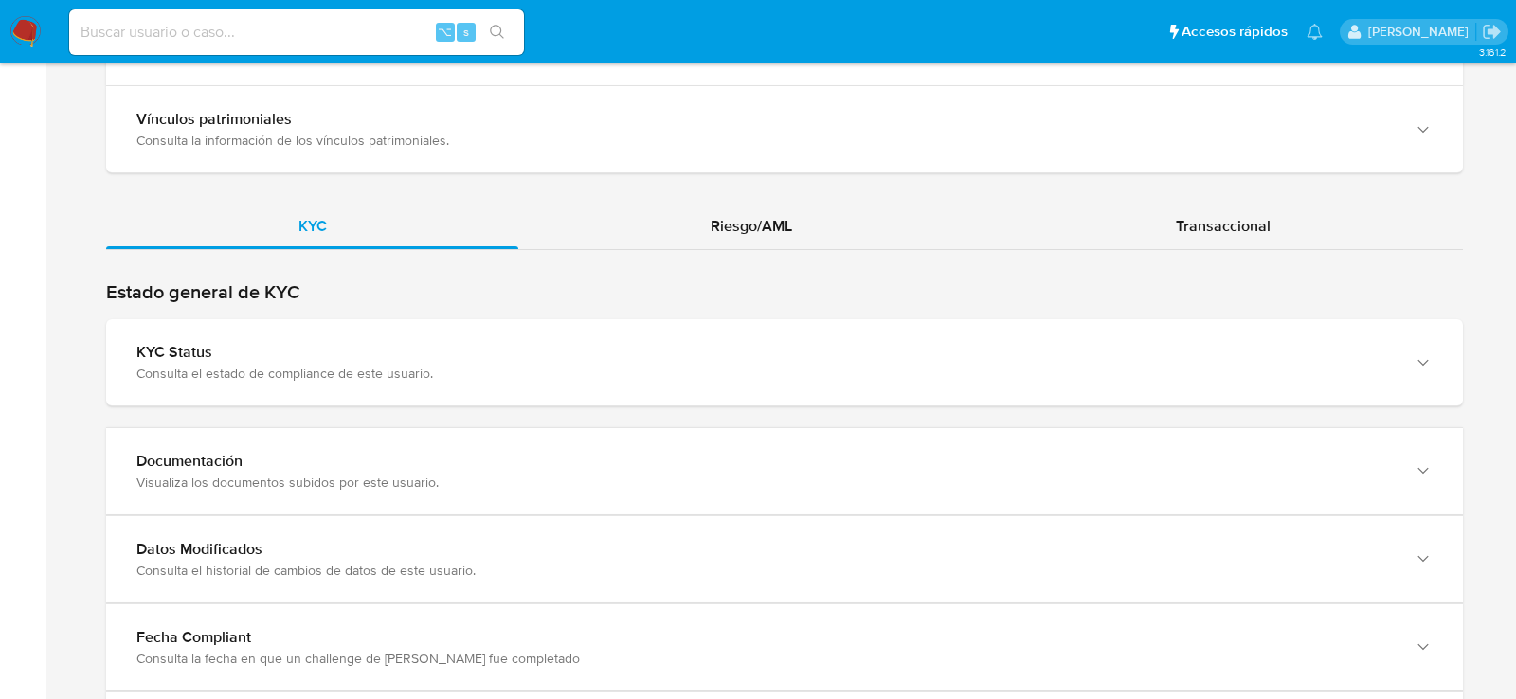
scroll to position [1986, 0]
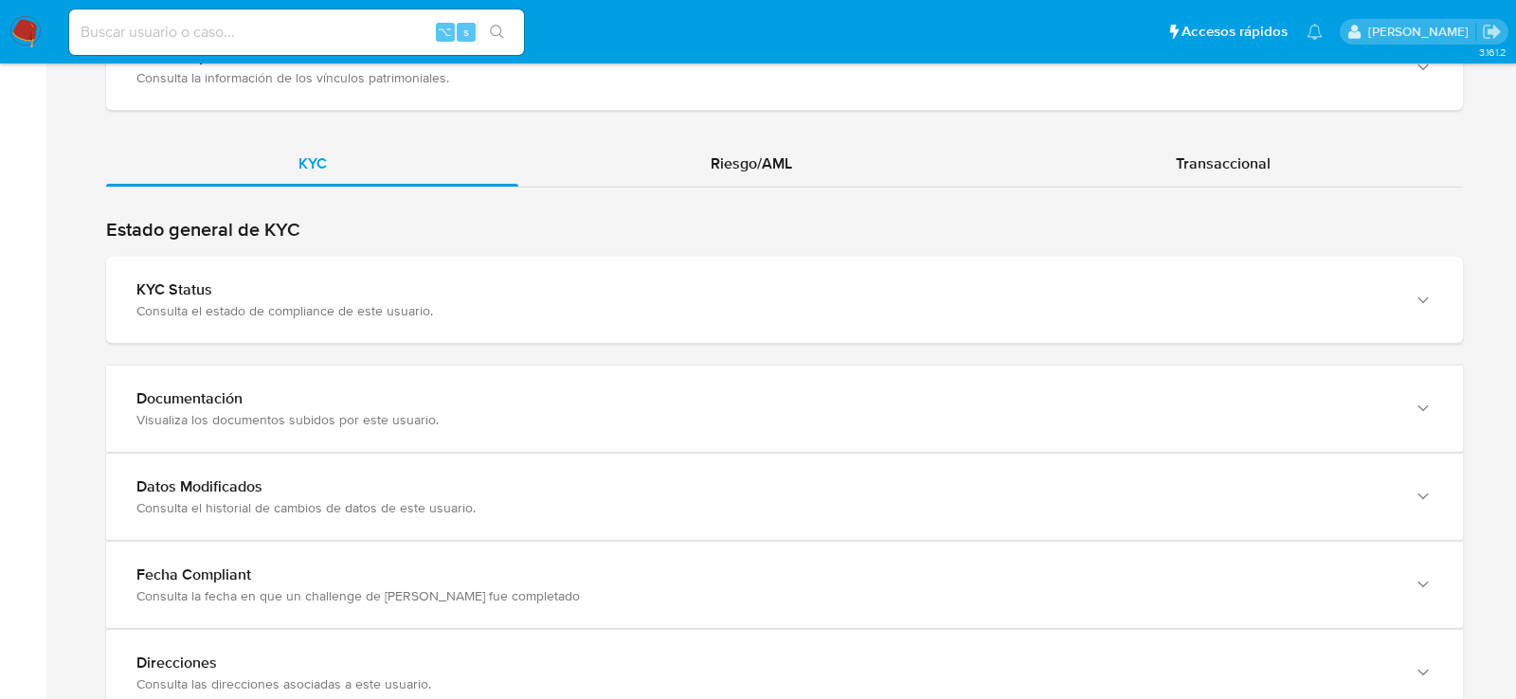
click at [654, 148] on div "Riesgo/AML" at bounding box center [750, 163] width 465 height 45
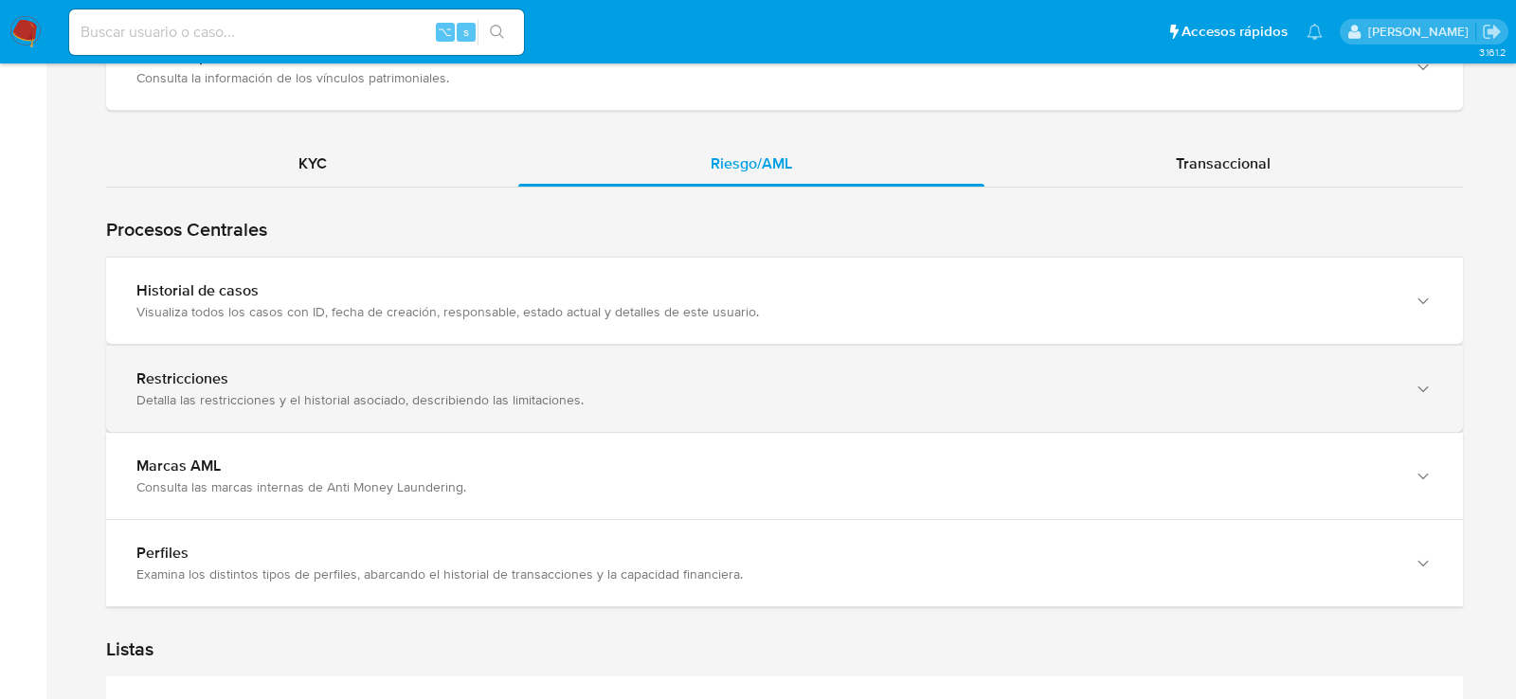
click at [246, 371] on div "Restricciones" at bounding box center [765, 379] width 1258 height 19
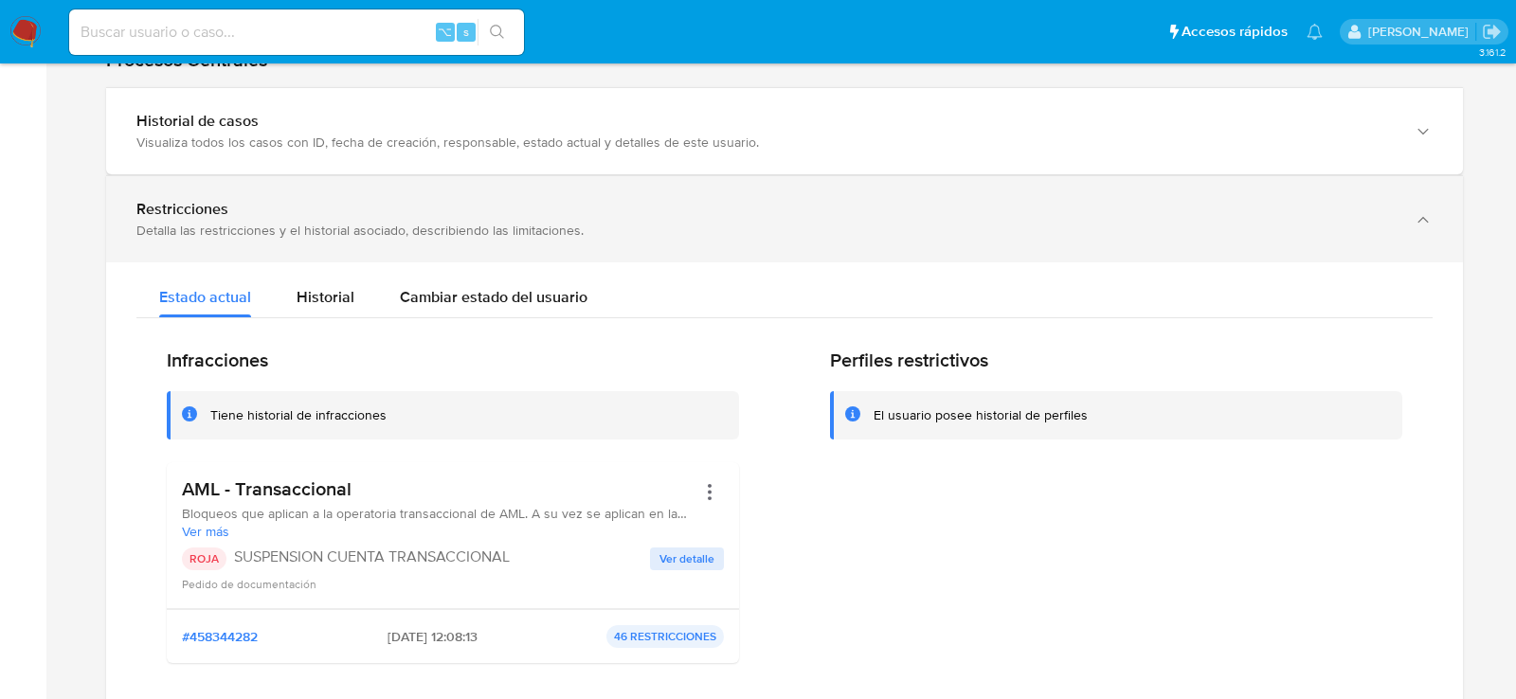
scroll to position [2158, 0]
click at [341, 221] on div "Detalla las restricciones y el historial asociado, describiendo las limitacione…" at bounding box center [765, 228] width 1258 height 17
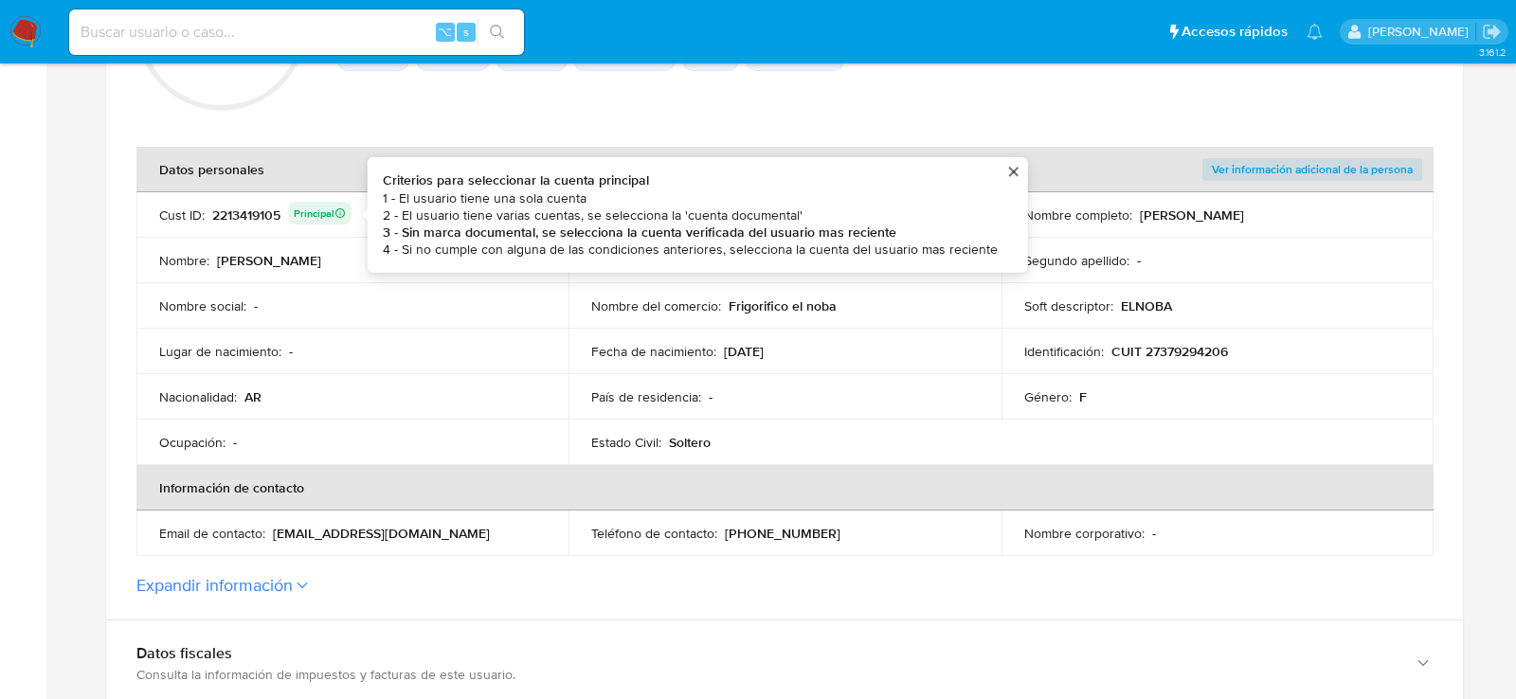
scroll to position [0, 0]
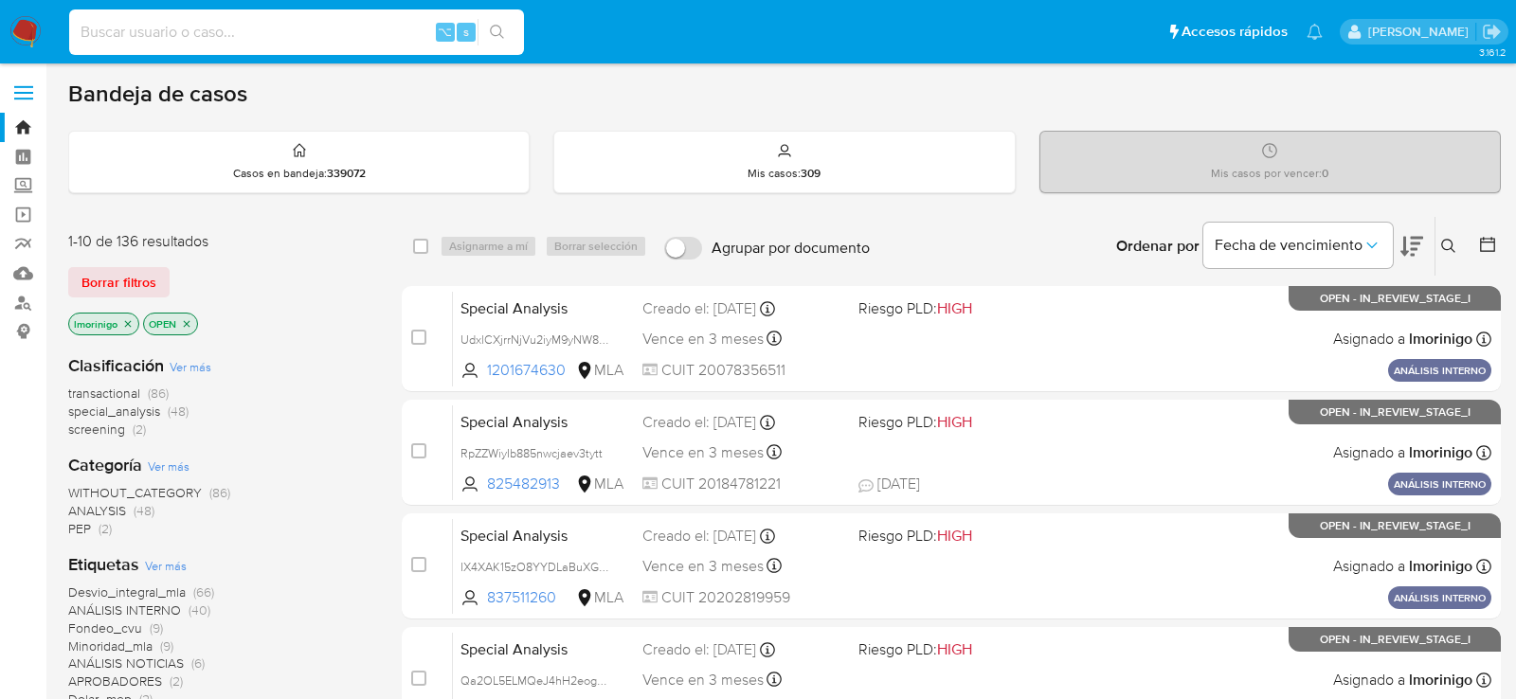
click at [272, 41] on input at bounding box center [296, 32] width 455 height 25
paste input "gFcDbLjV2ihZmWa7CMTay3W8"
type input "gFcDbLjV2ihZmWa7CMTay3W8"
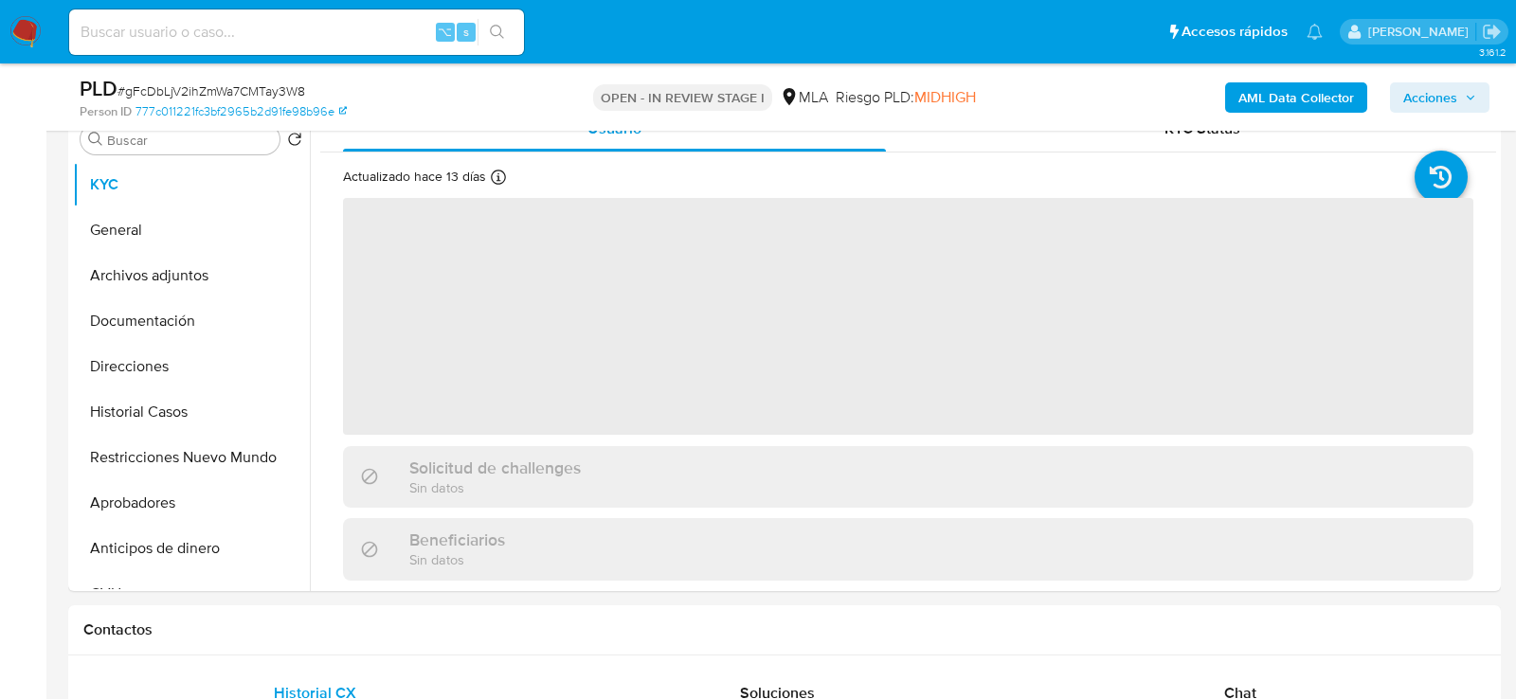
select select "10"
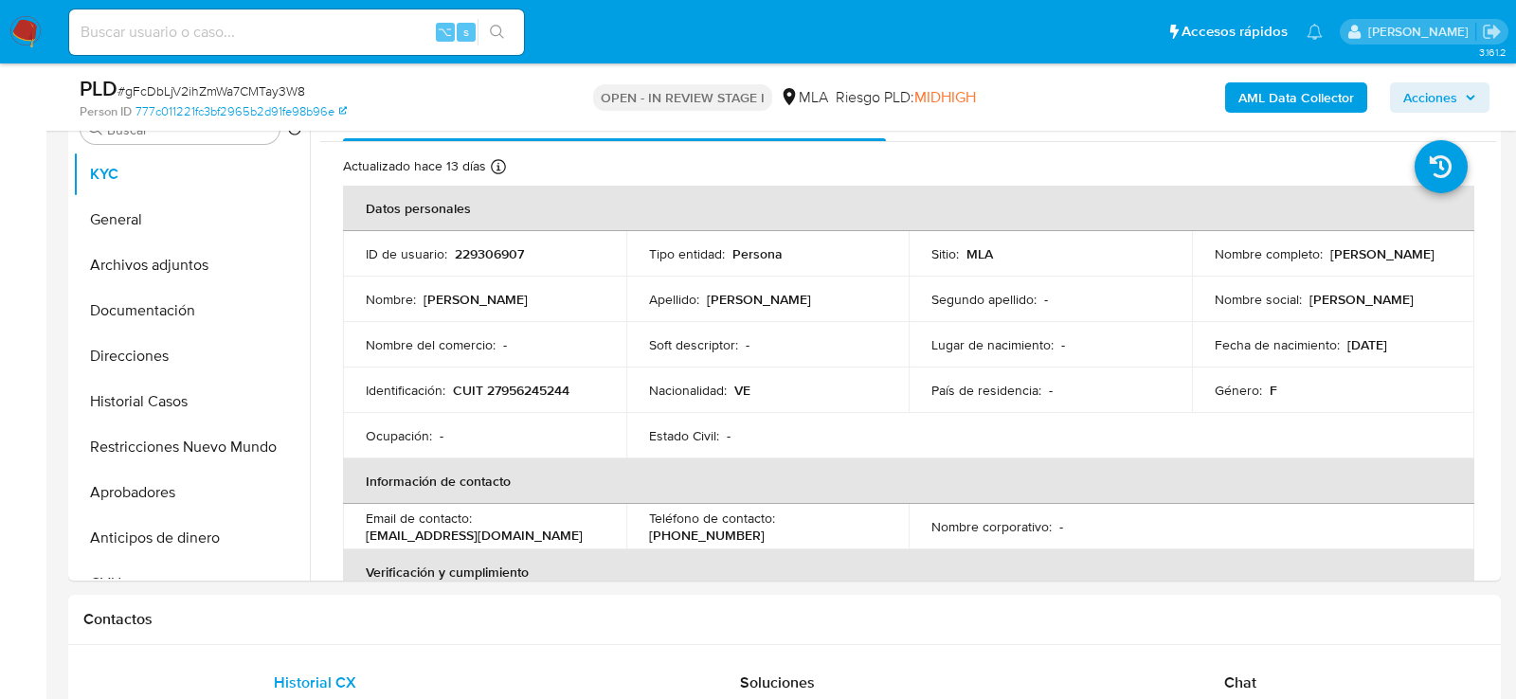
scroll to position [328, 0]
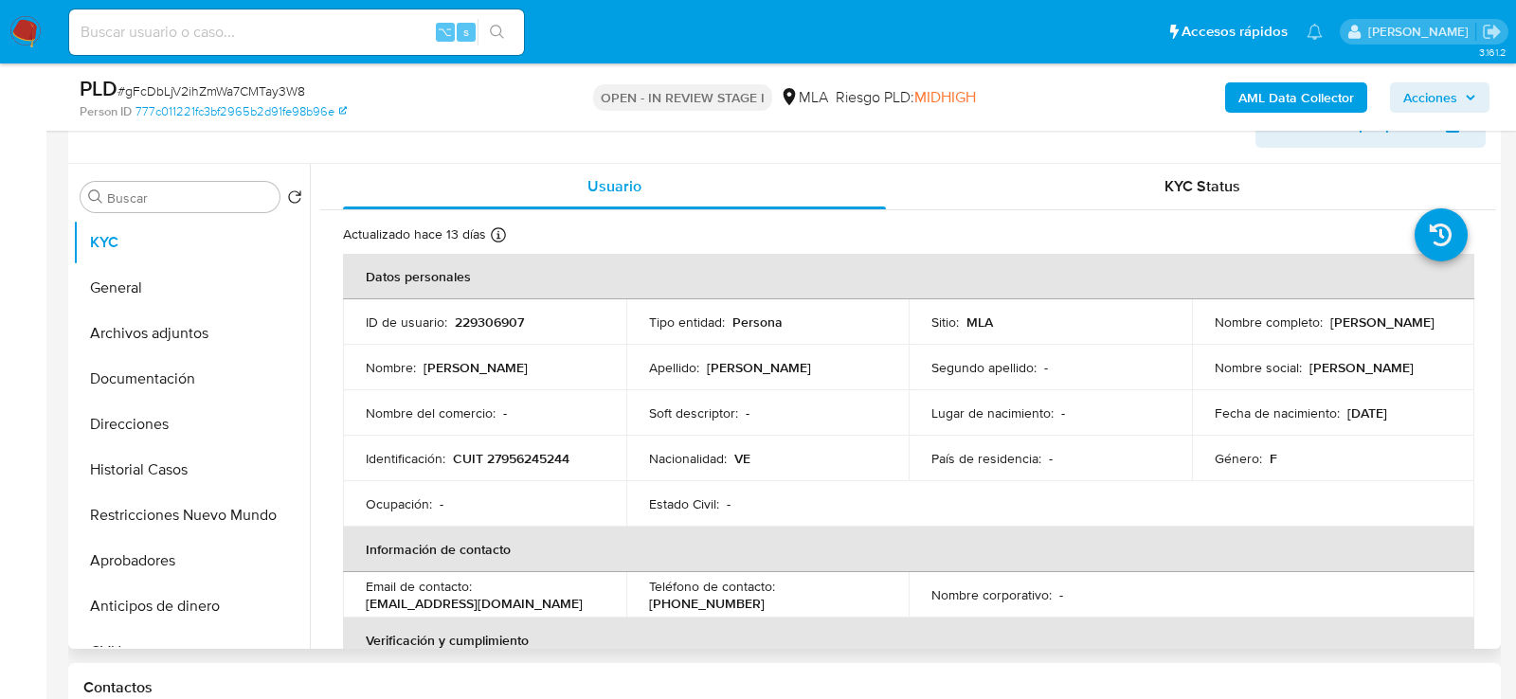
click at [494, 451] on p "CUIT 27956245244" at bounding box center [511, 458] width 117 height 17
copy p "27956245244"
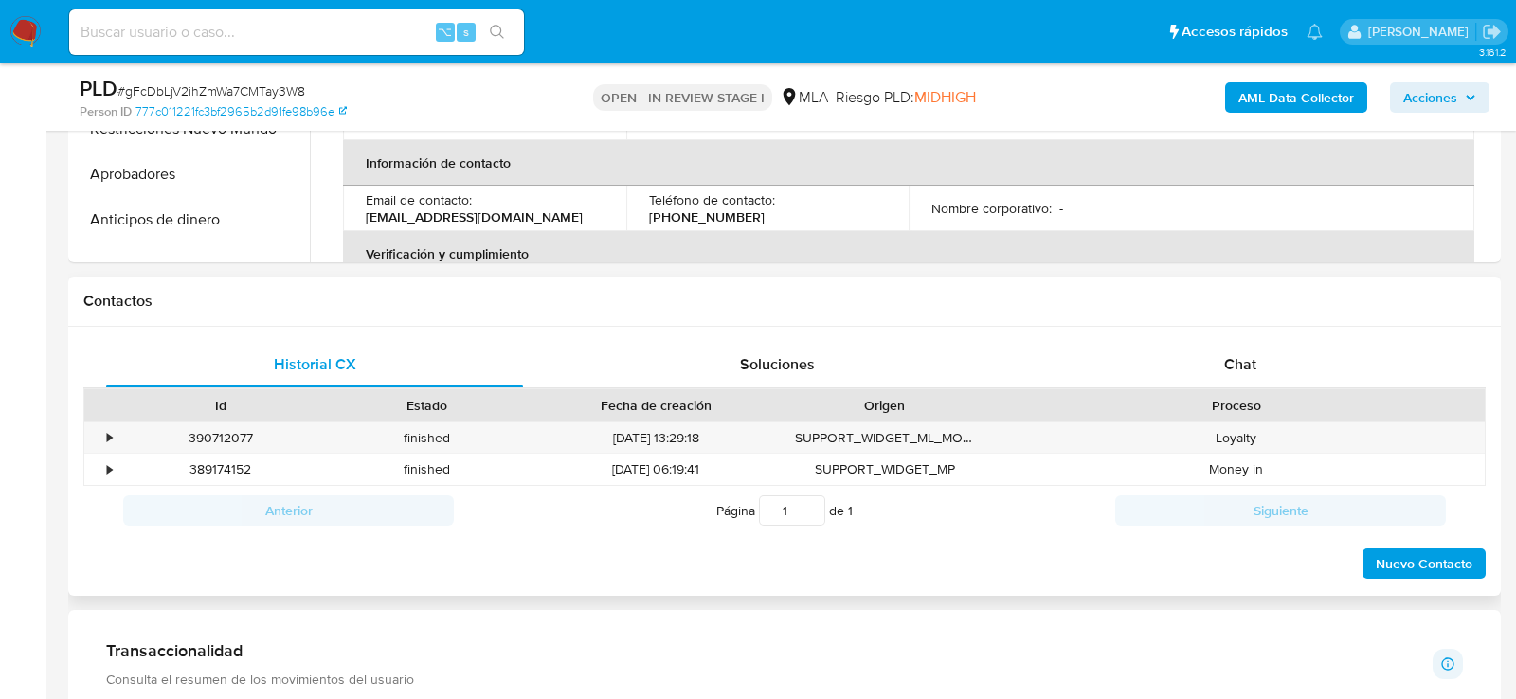
scroll to position [750, 0]
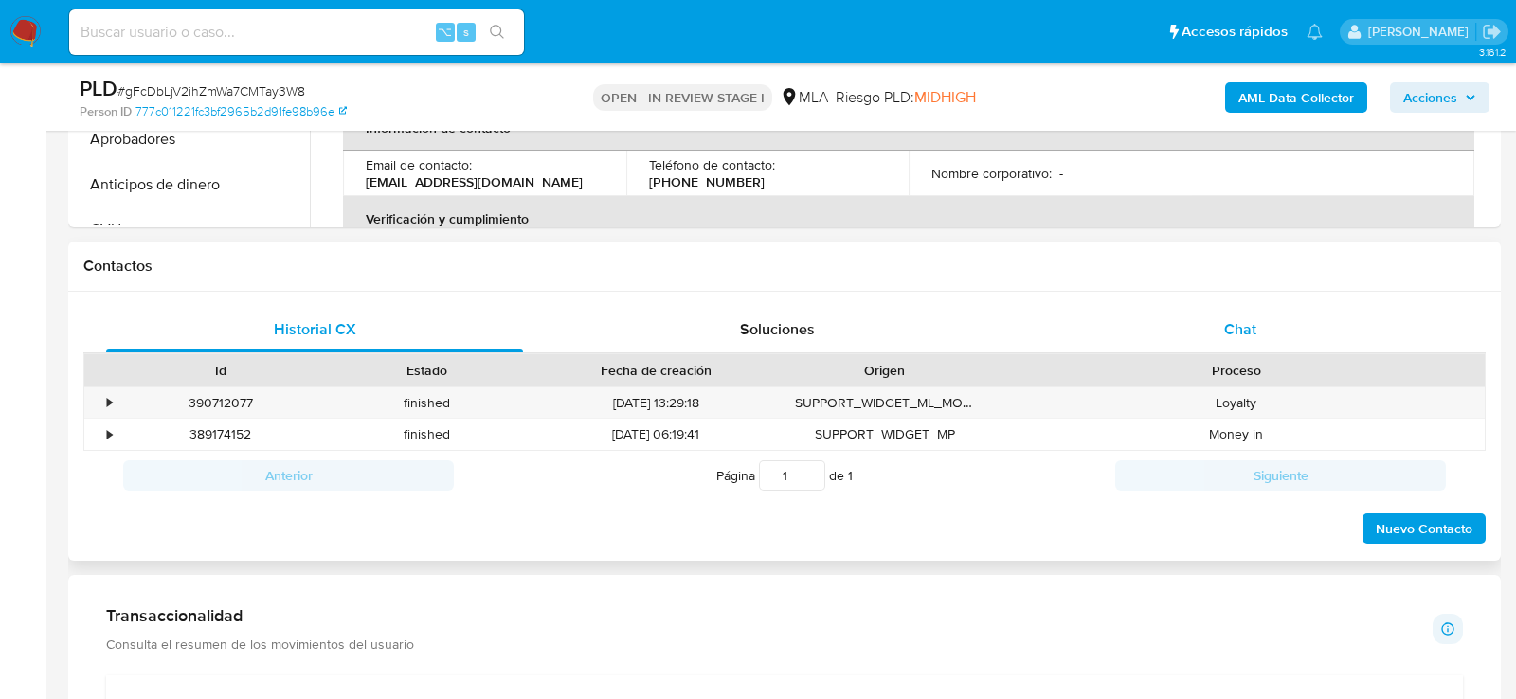
click at [1232, 349] on div "Chat" at bounding box center [1240, 329] width 417 height 45
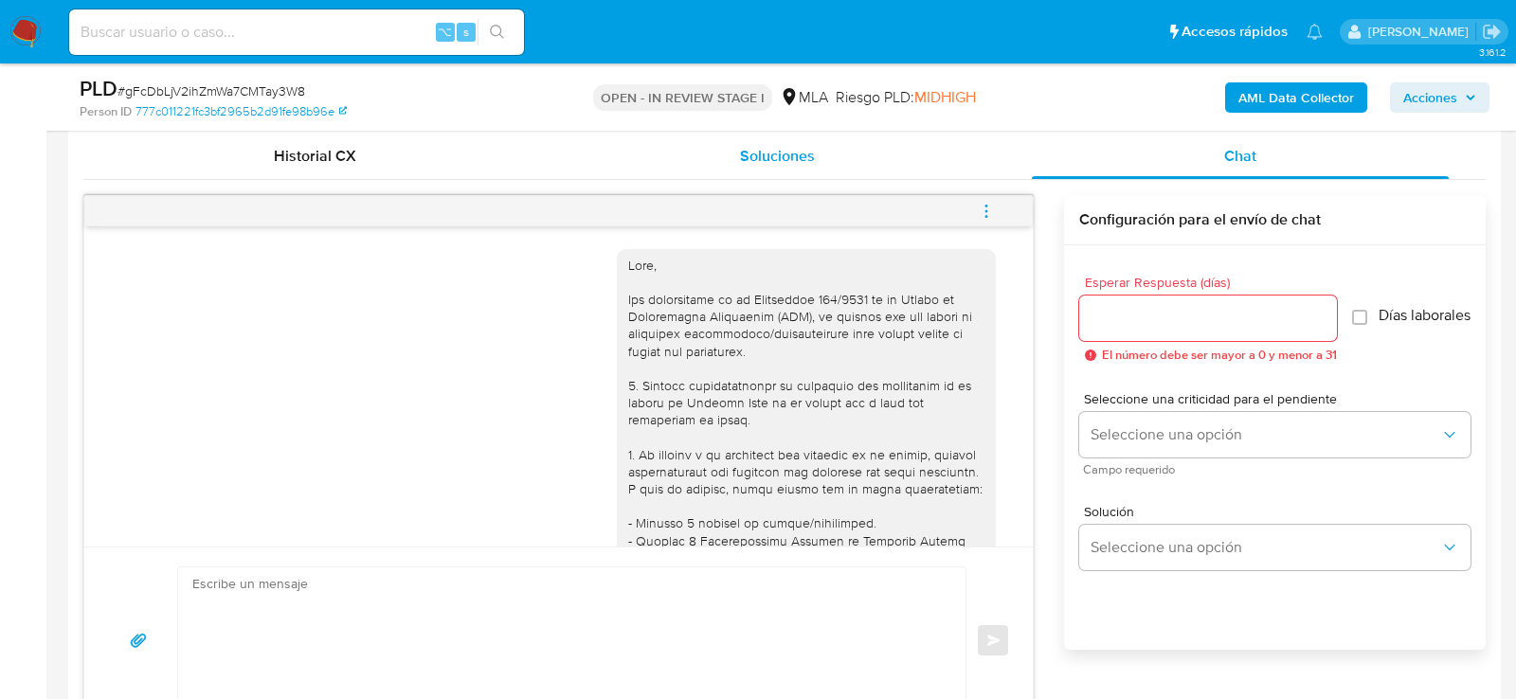
scroll to position [877, 0]
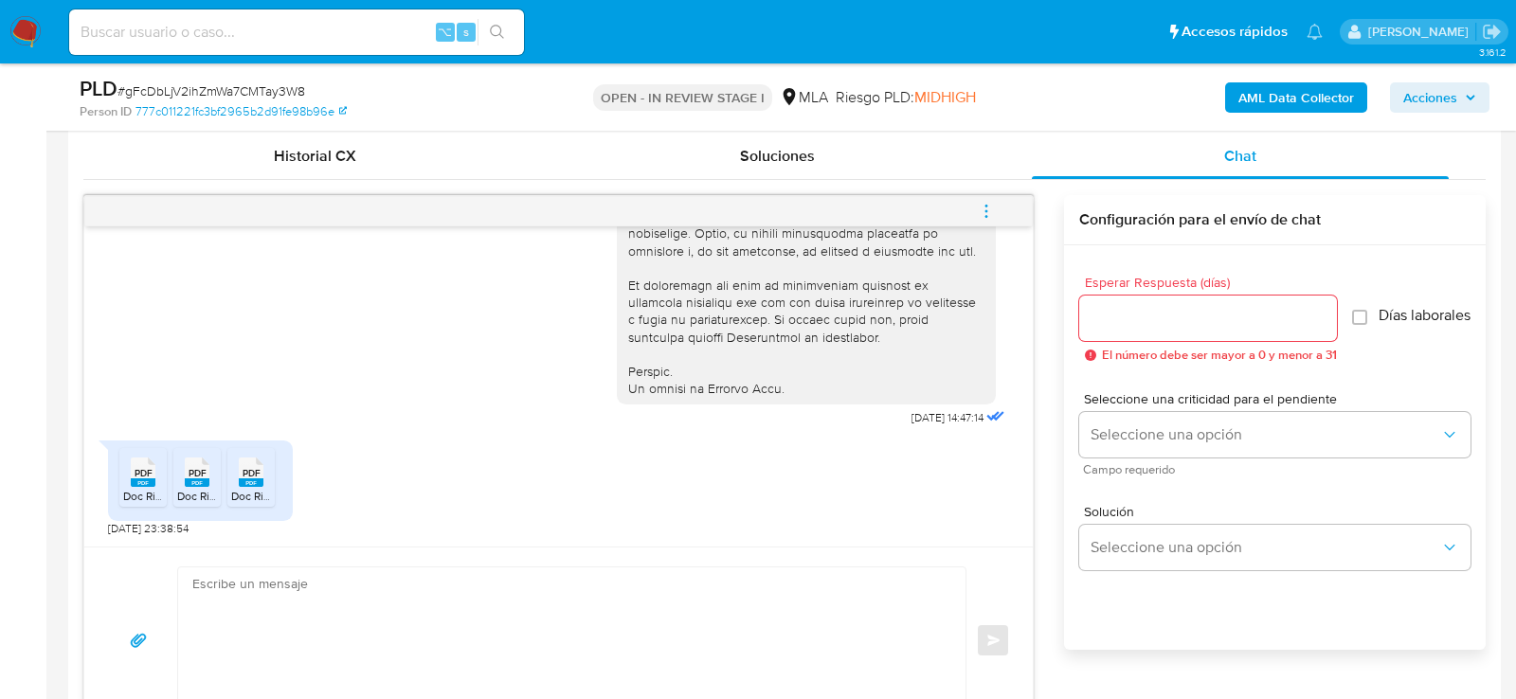
click at [143, 492] on span "Doc Ris MP 2.pdf" at bounding box center [165, 496] width 85 height 16
click at [185, 493] on span "Doc Ris MP.pdf" at bounding box center [214, 496] width 75 height 16
click at [245, 494] on span "Doc Ris MP 3.pdf" at bounding box center [273, 496] width 85 height 16
click at [204, 93] on span "# gFcDbLjV2ihZmWa7CMTay3W8" at bounding box center [212, 90] width 188 height 19
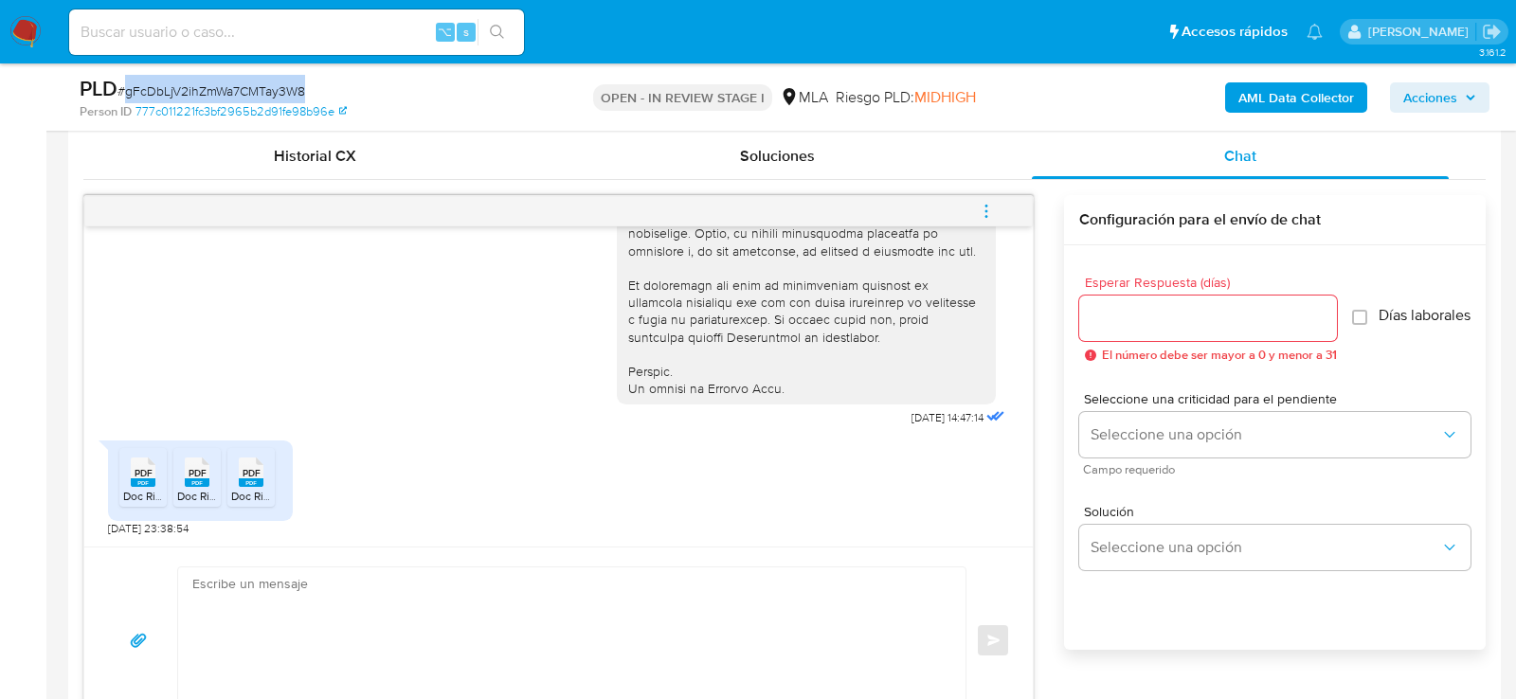
copy span "gFcDbLjV2ihZmWa7CMTay3W8"
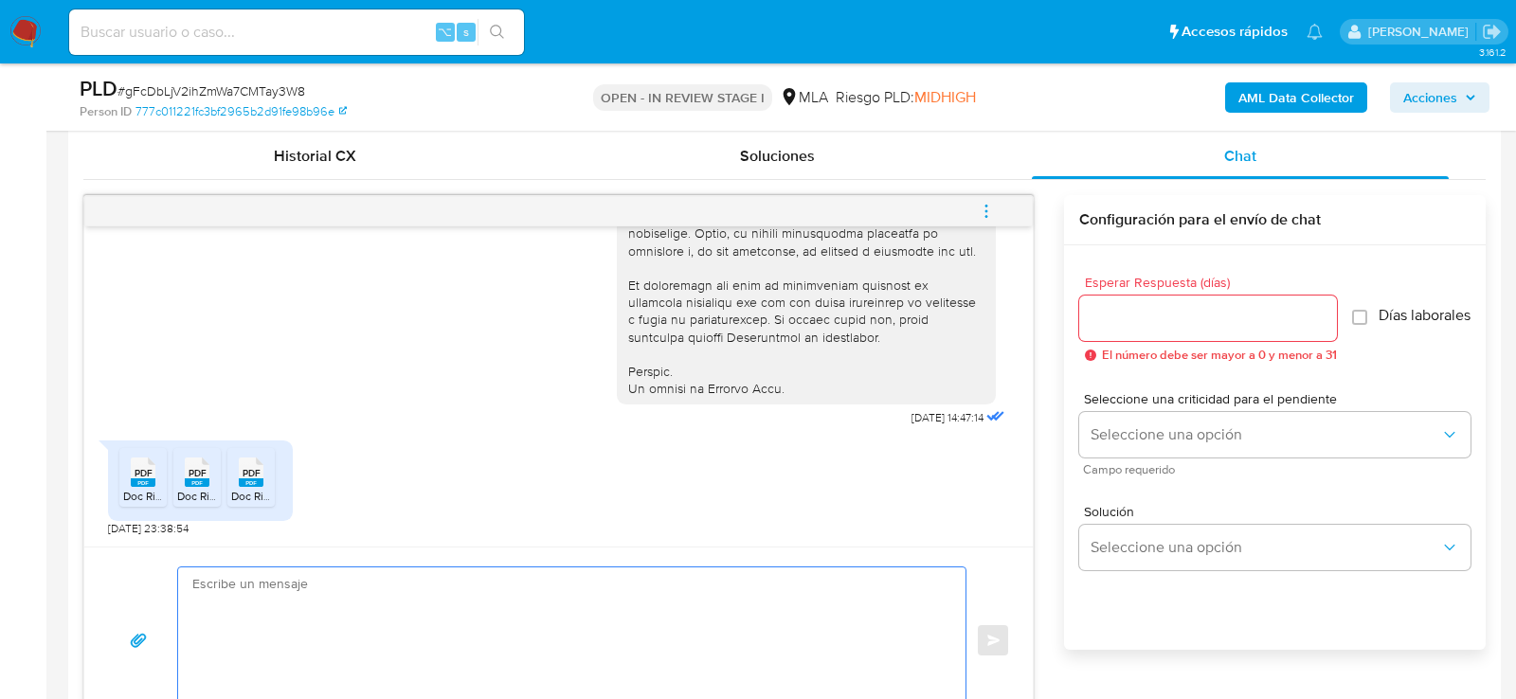
click at [256, 614] on textarea at bounding box center [567, 641] width 750 height 146
paste textarea "Hola. Muchas gracias por la documentación proporcionada. No obstante, es necesa…"
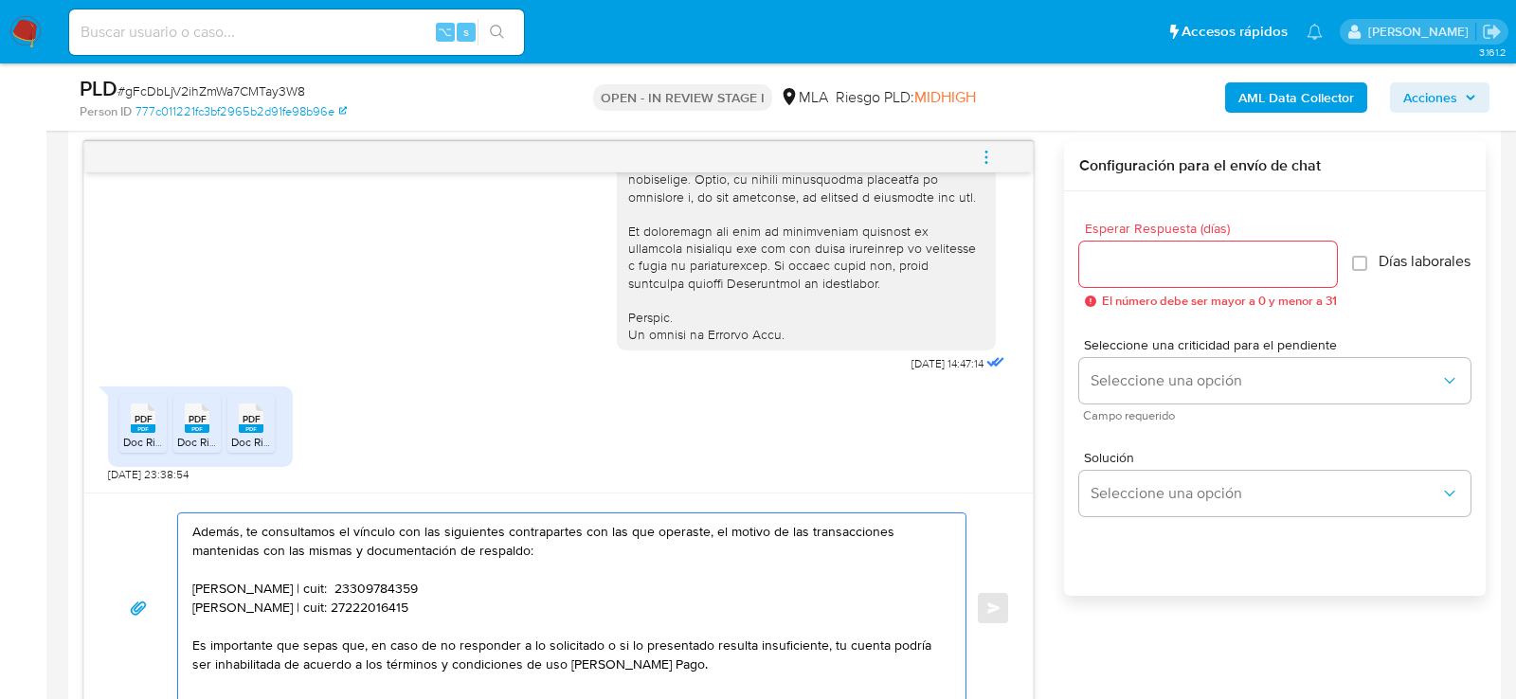
scroll to position [69, 0]
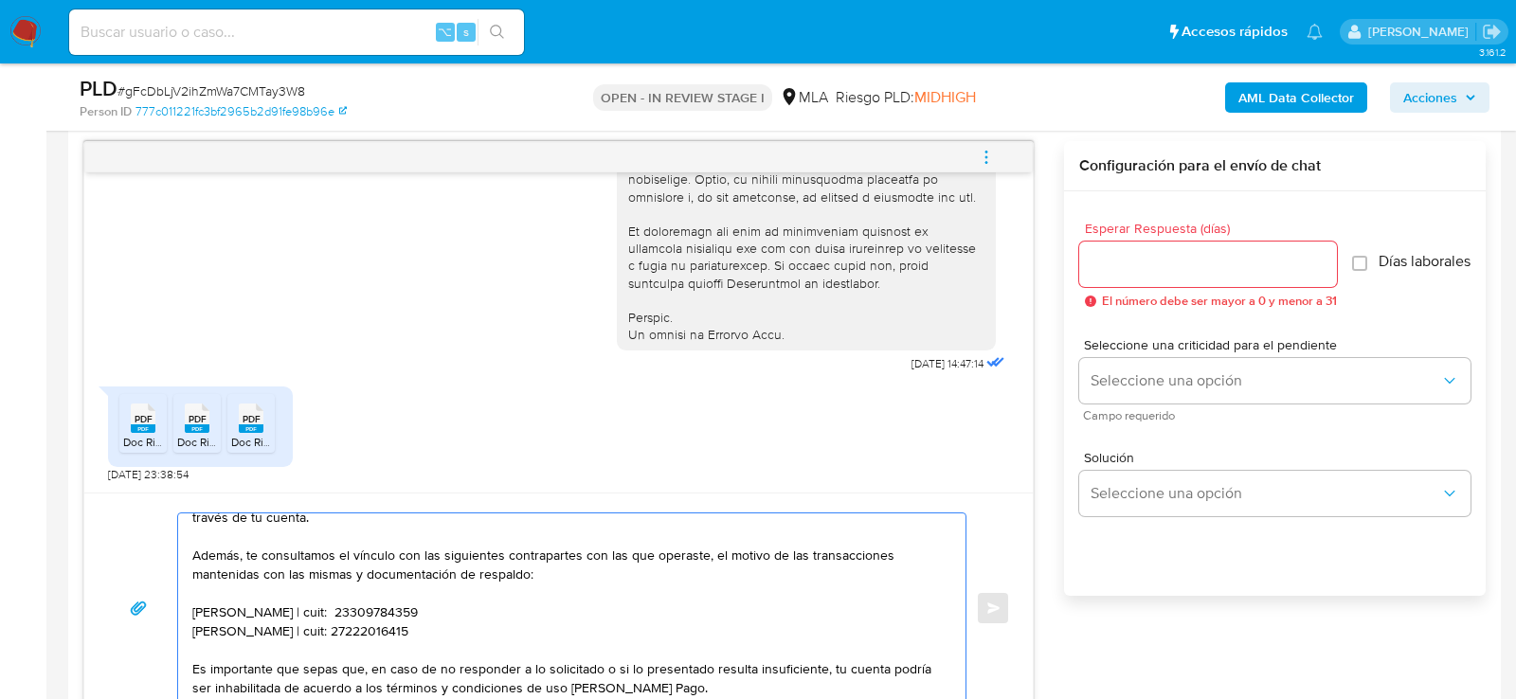
click at [470, 617] on textarea "Hola. Muchas gracias por la documentación proporcionada. No obstante, es necesa…" at bounding box center [567, 609] width 750 height 190
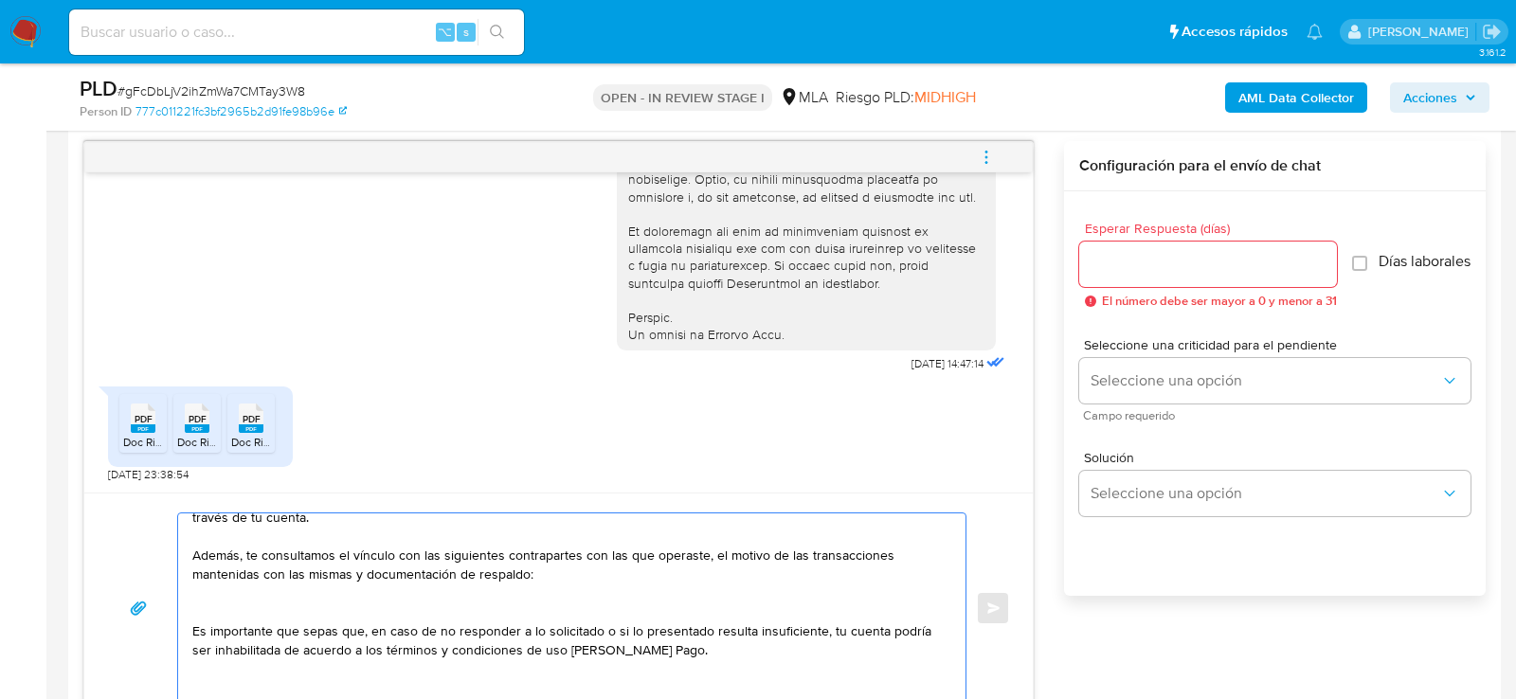
paste textarea "[PERSON_NAME]"
paste textarea "23954689549"
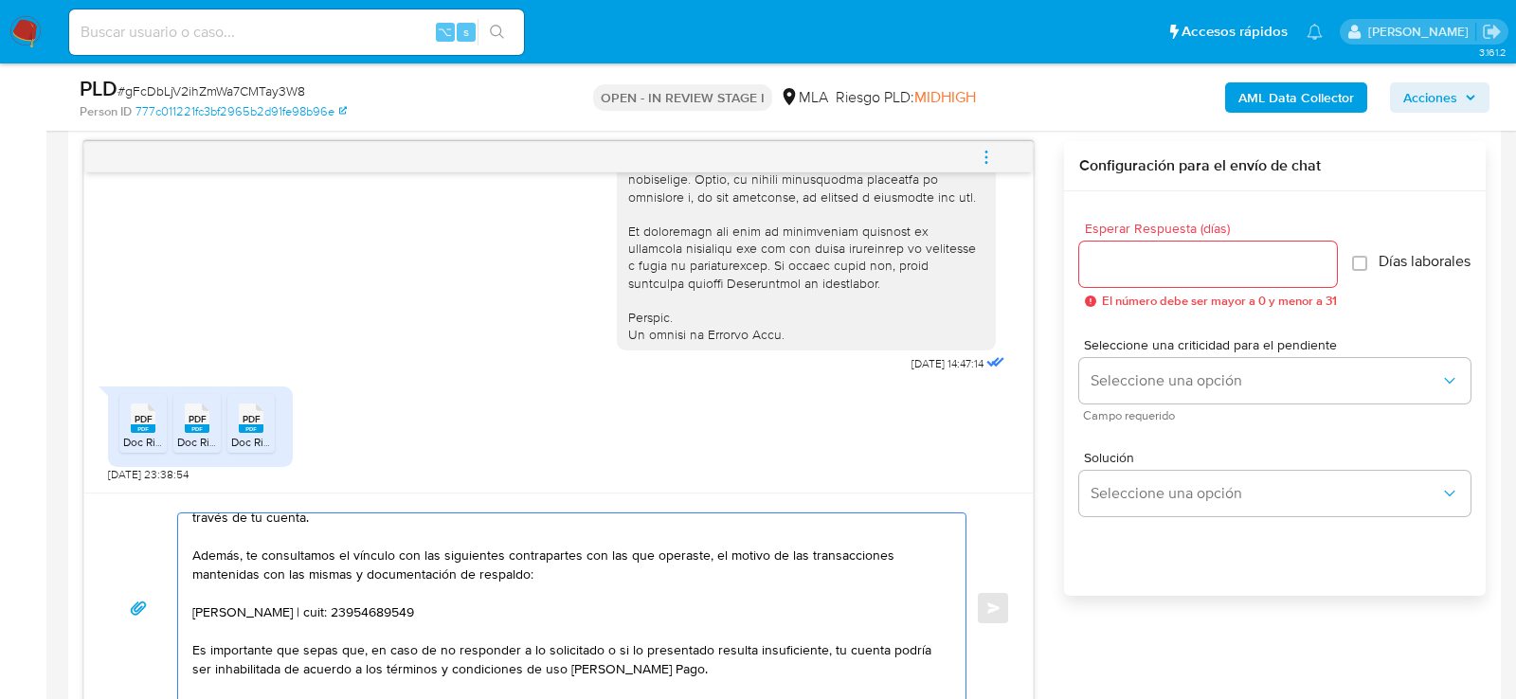
type textarea "Hola. Muchas gracias por la documentación proporcionada. No obstante, es necesa…"
click at [1094, 390] on span "Seleccione una opción" at bounding box center [1266, 380] width 350 height 19
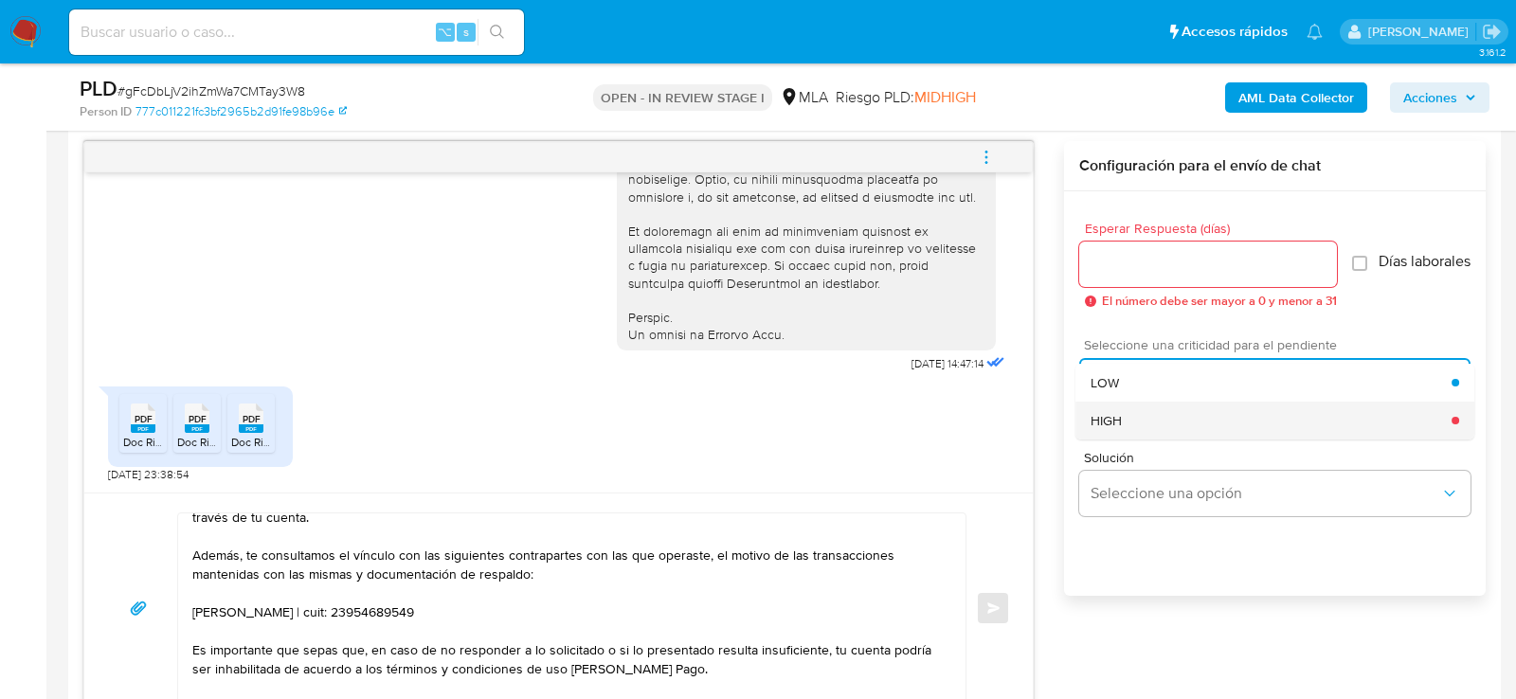
click at [1103, 416] on div "HIGH" at bounding box center [1271, 421] width 361 height 38
click at [1115, 280] on div at bounding box center [1208, 264] width 258 height 45
click at [1115, 274] on div at bounding box center [1208, 264] width 258 height 45
click at [1112, 273] on input "Esperar Respuesta (días)" at bounding box center [1208, 264] width 258 height 25
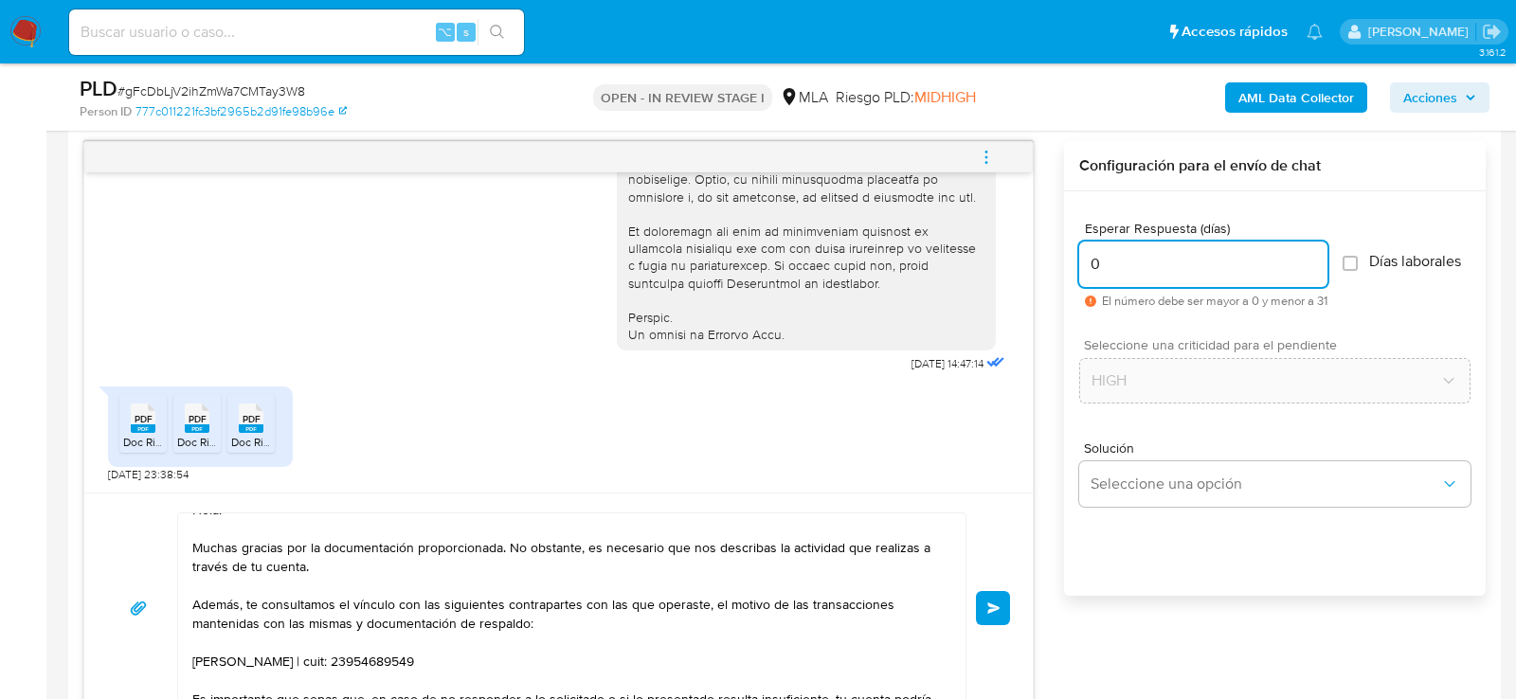
scroll to position [0, 0]
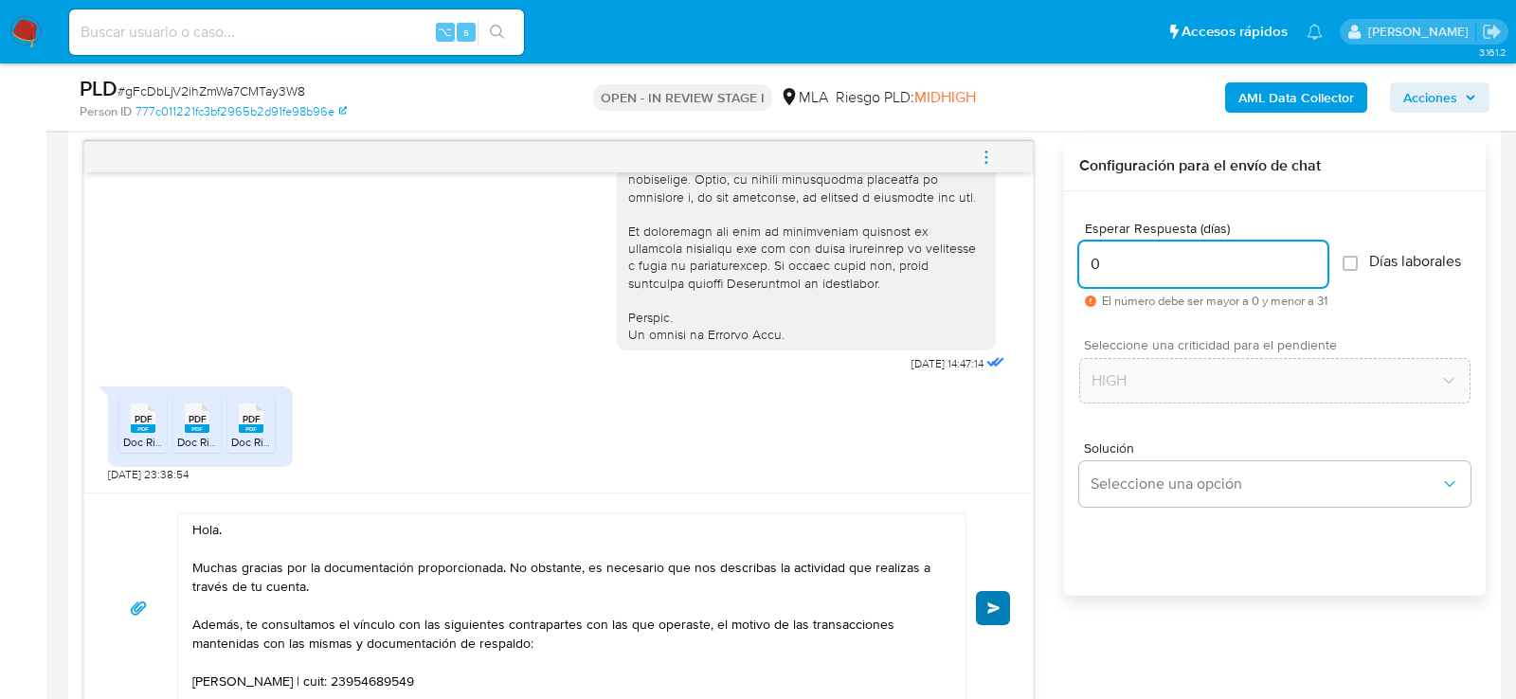
type input "0"
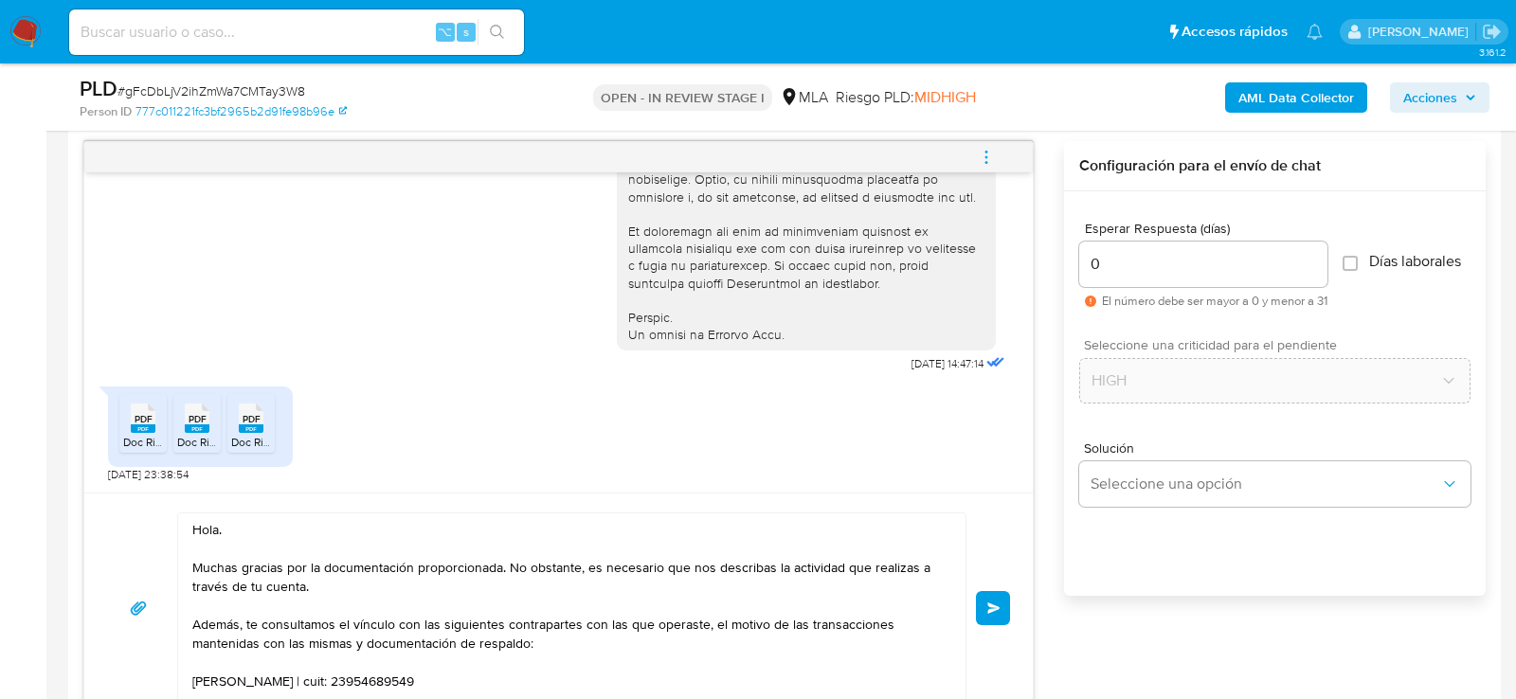
click at [994, 605] on span "Enviar" at bounding box center [993, 608] width 13 height 11
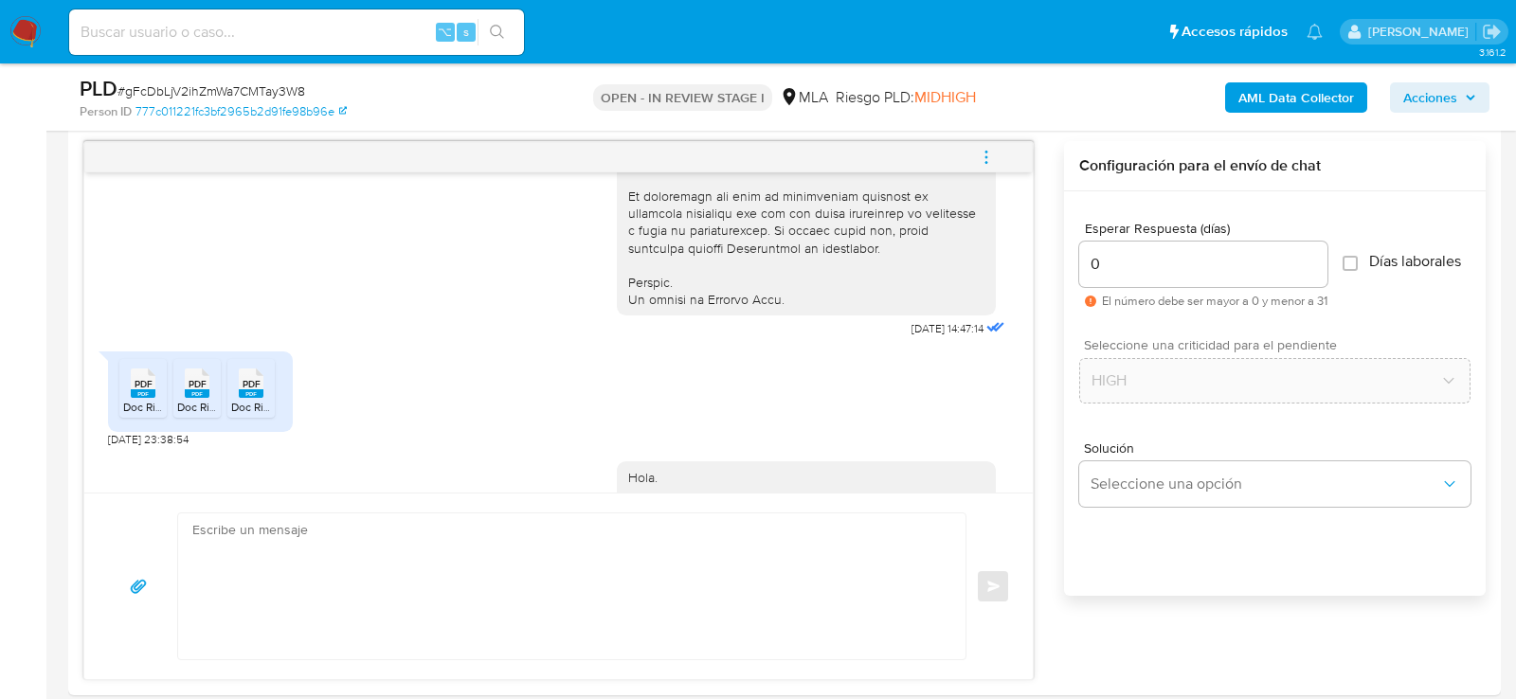
scroll to position [1362, 0]
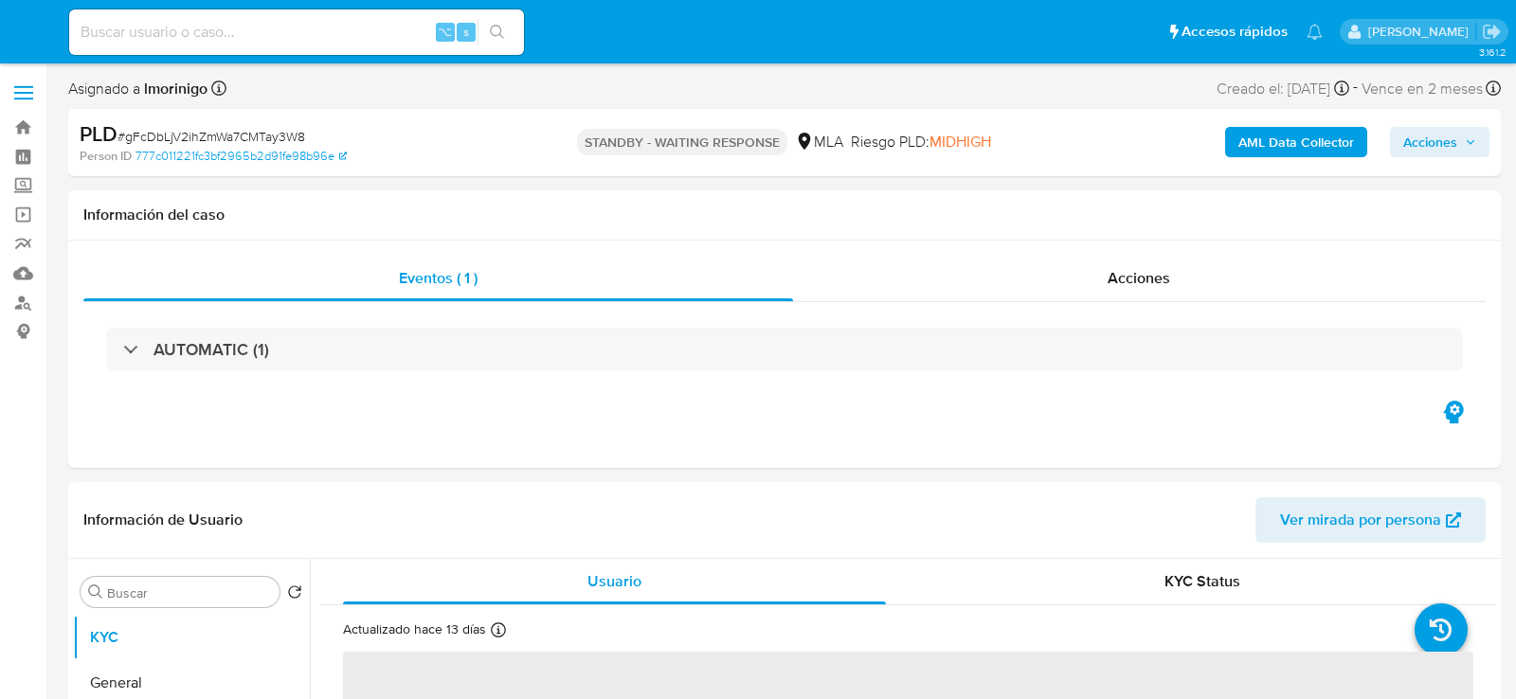
select select "10"
click at [301, 42] on input at bounding box center [296, 32] width 455 height 25
paste input "9NGa6A8daoAW2OvaG3HRpjgM"
type input "9NGa6A8daoAW2OvaG3HRpjgM"
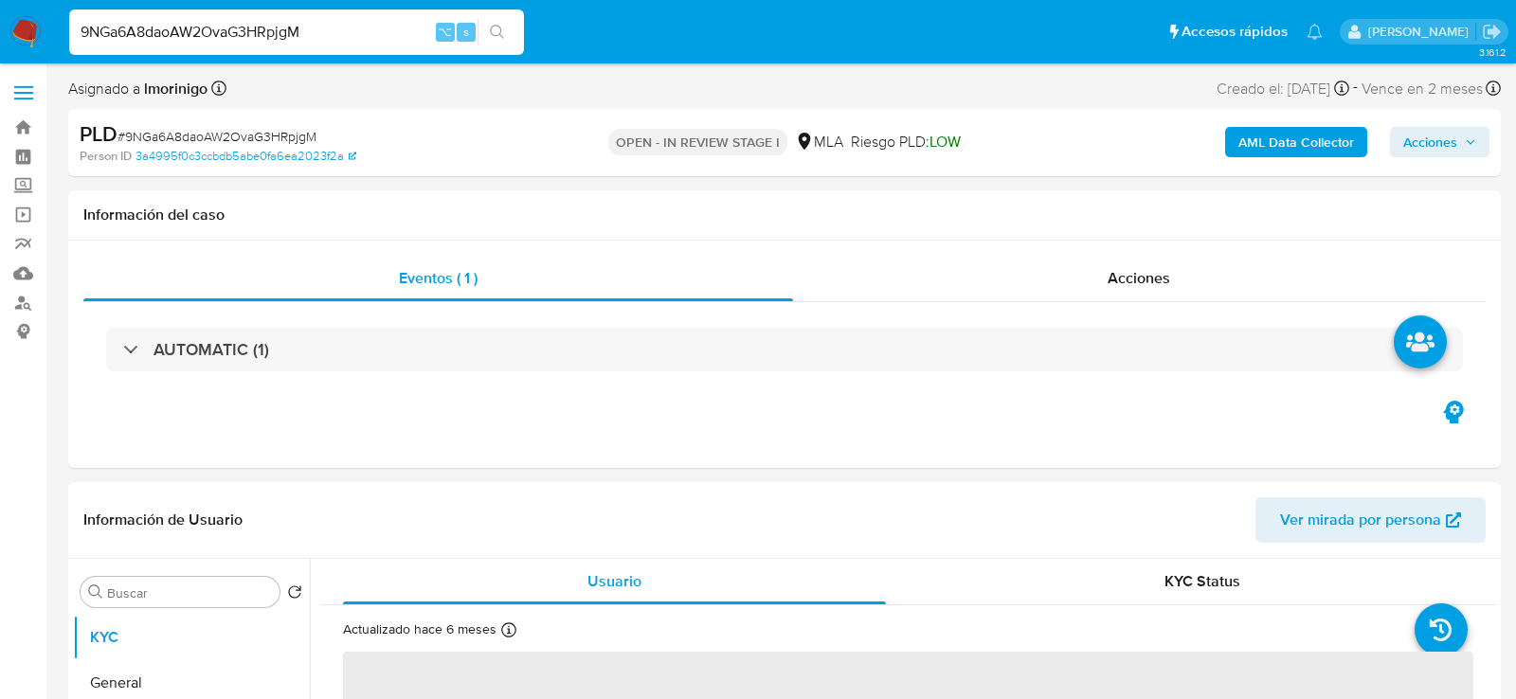
select select "10"
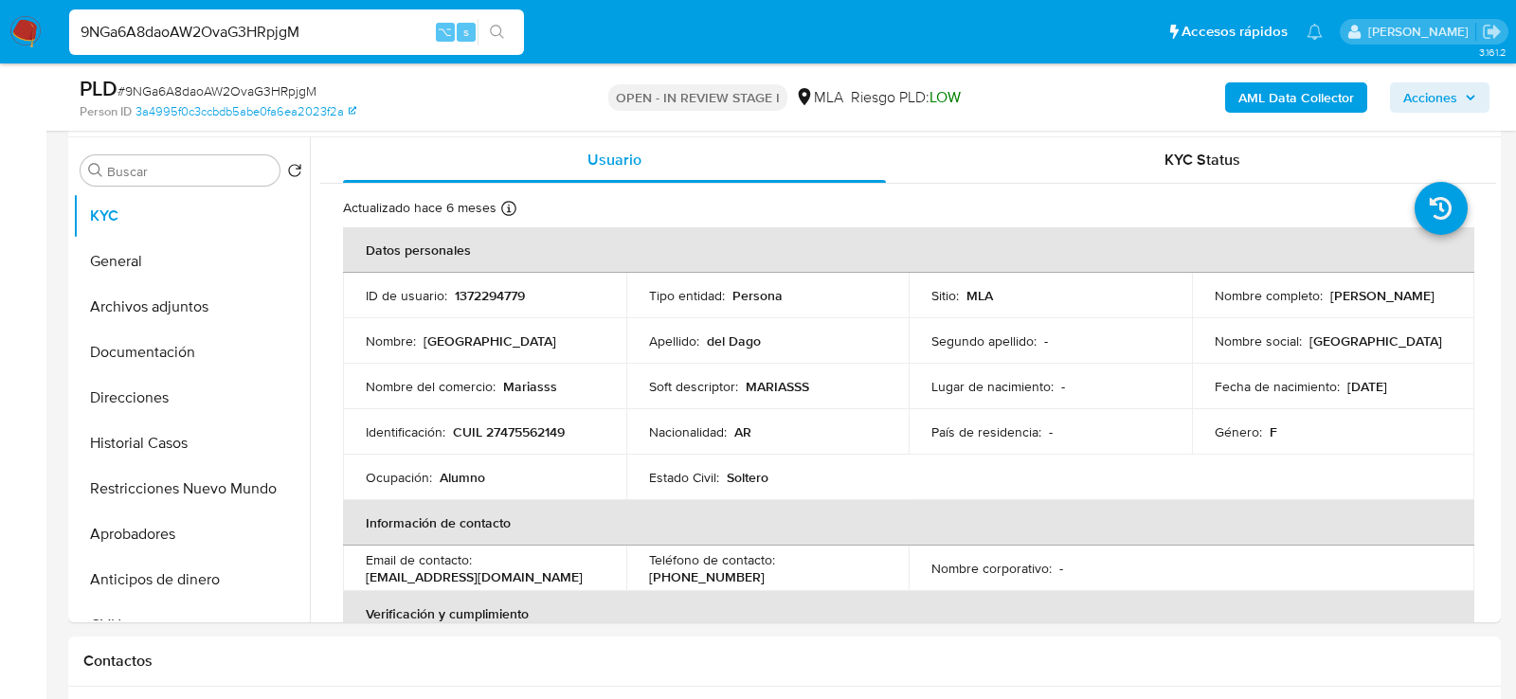
scroll to position [518, 0]
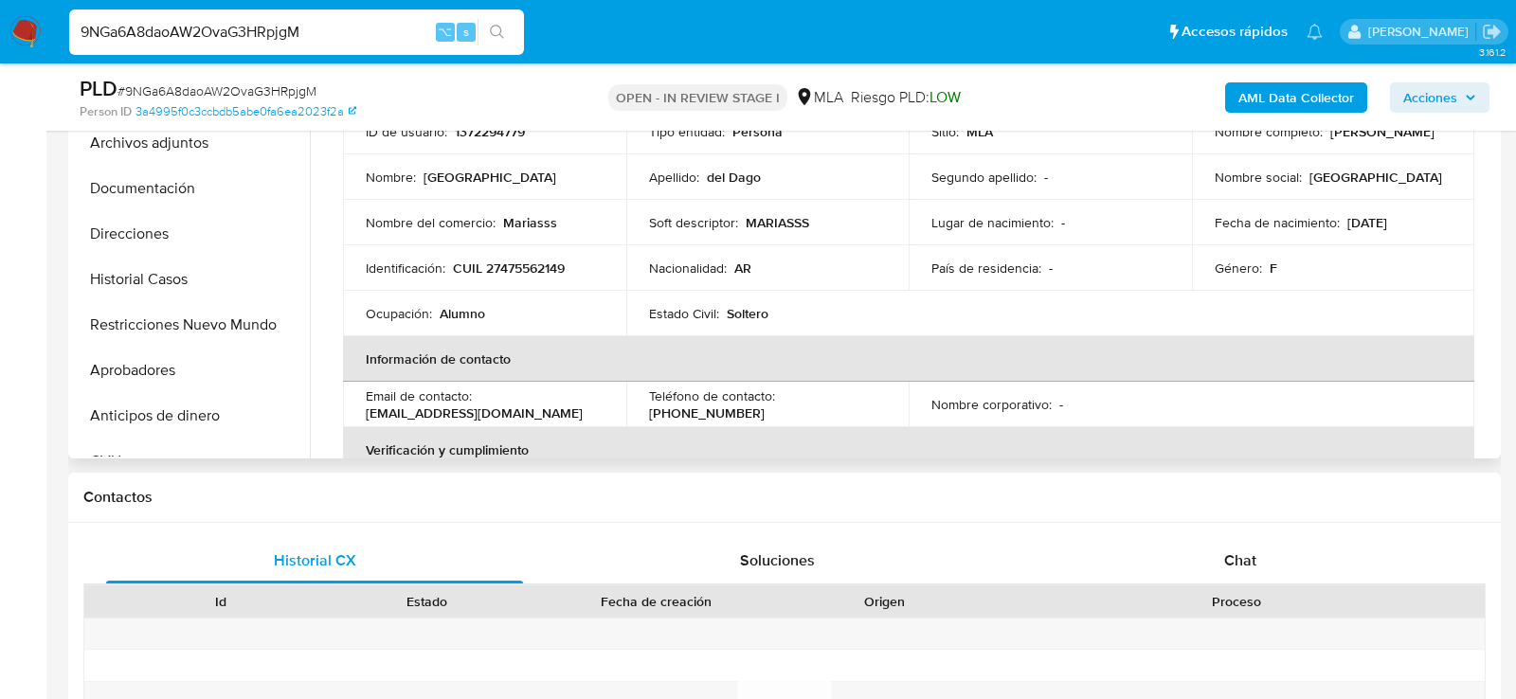
click at [504, 277] on td "Identificación : CUIL 27475562149" at bounding box center [484, 267] width 283 height 45
click at [507, 267] on p "CUIL 27475562149" at bounding box center [509, 268] width 112 height 17
copy p "27475562149"
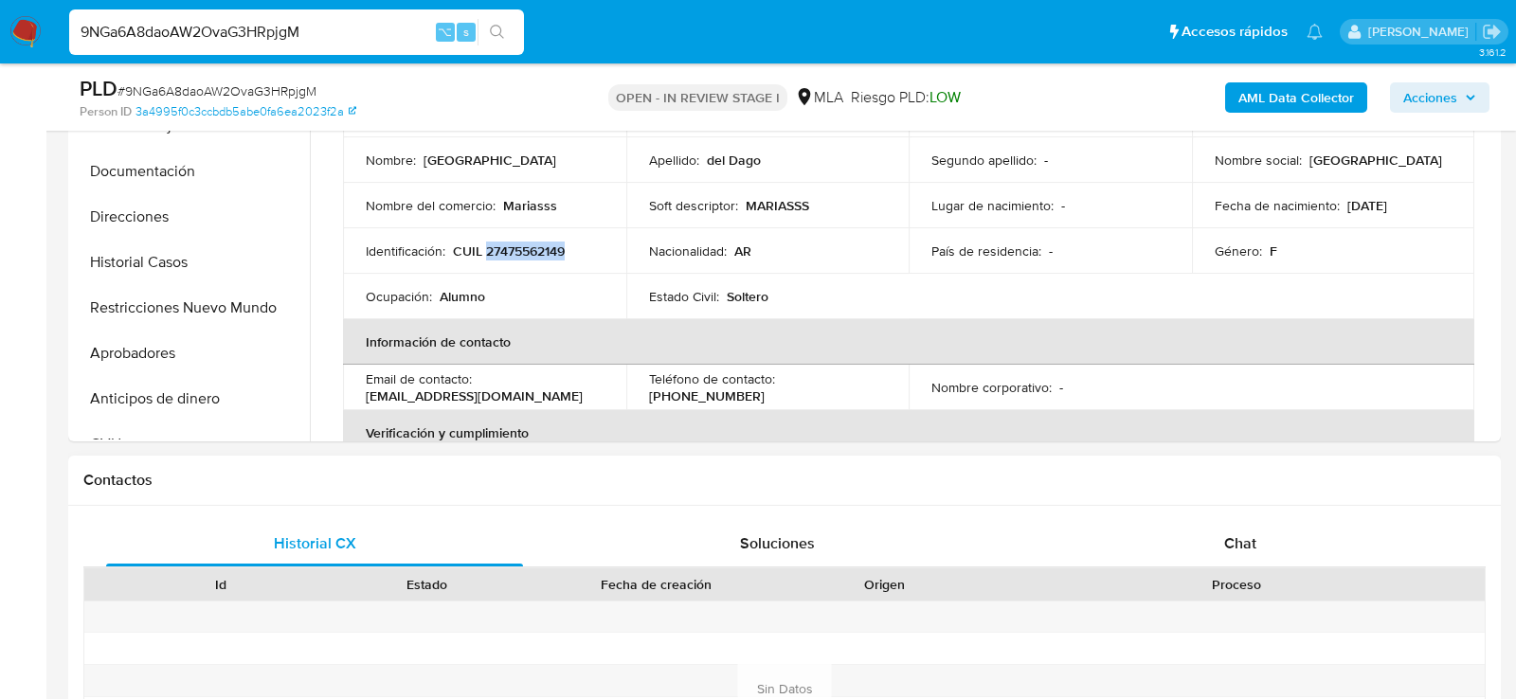
scroll to position [775, 0]
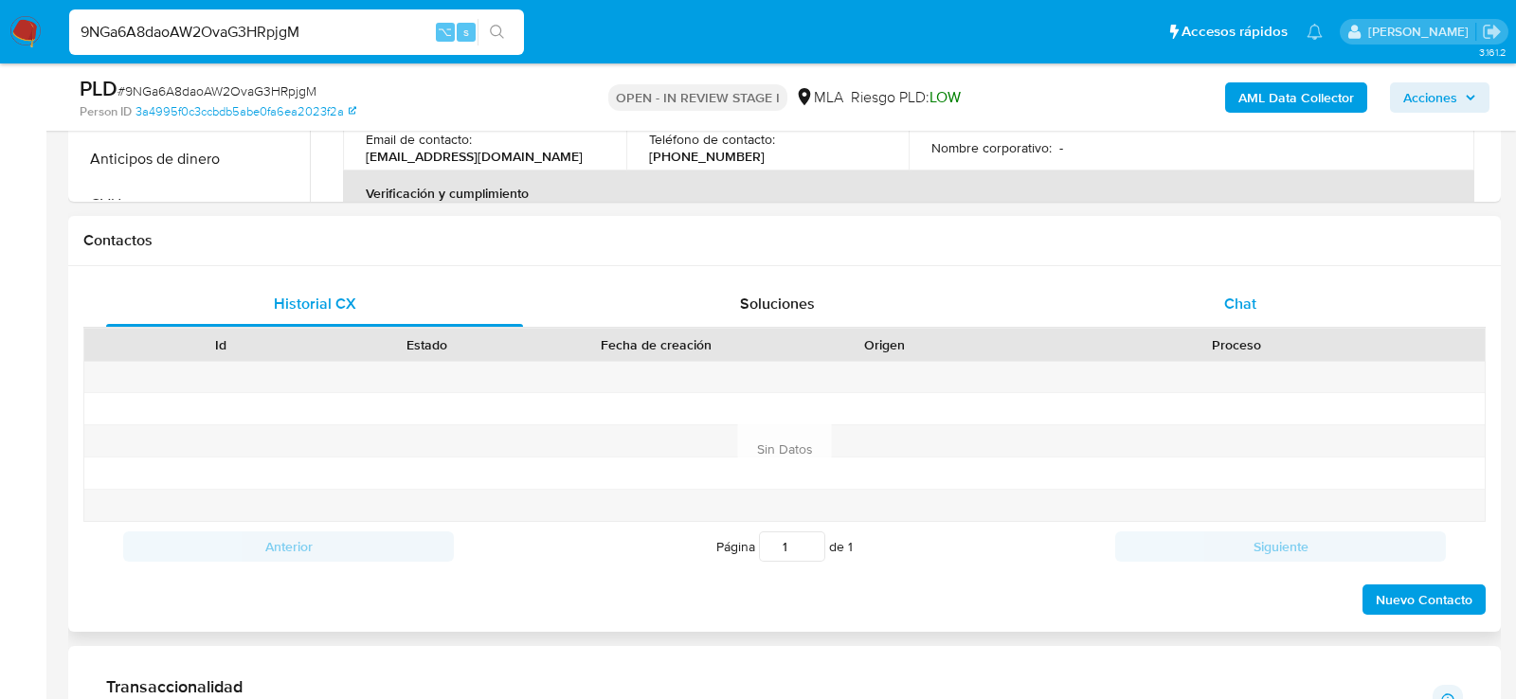
click at [1146, 303] on div "Chat" at bounding box center [1240, 303] width 417 height 45
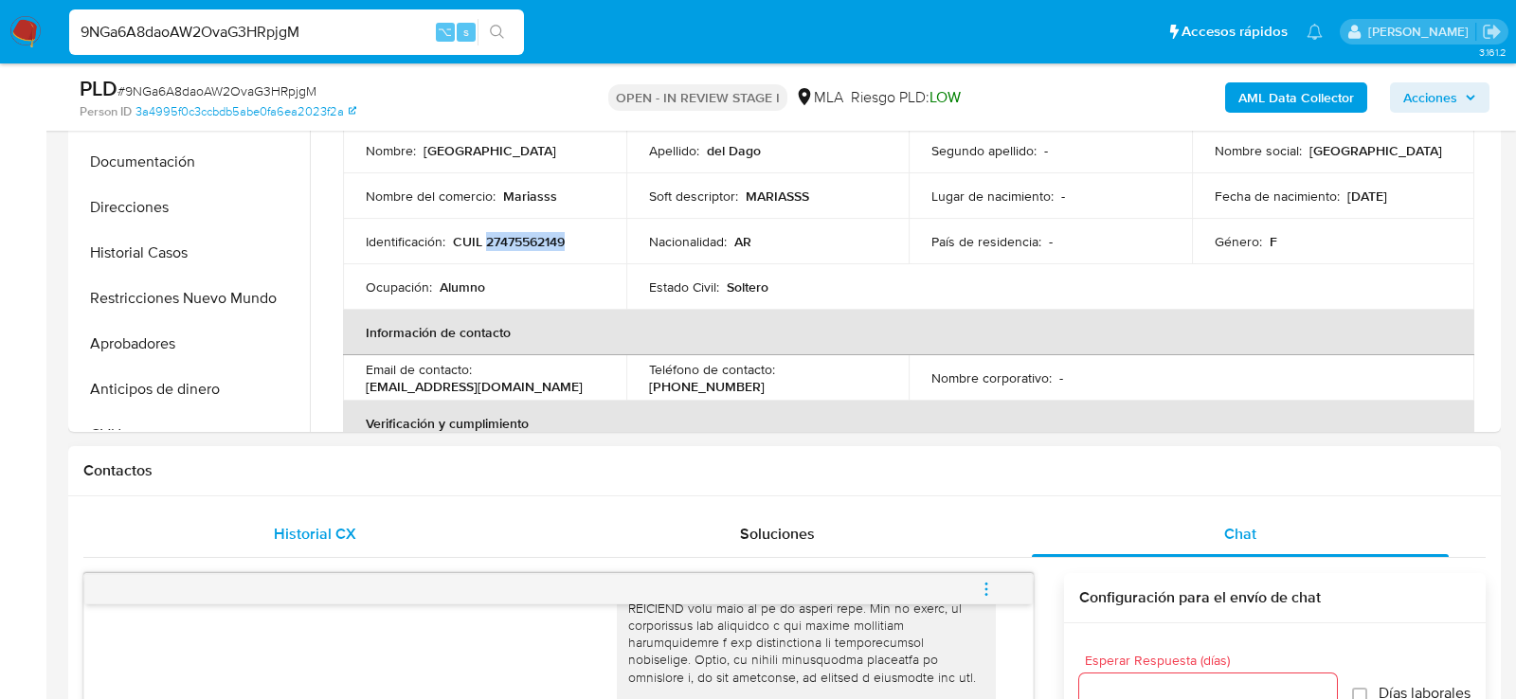
scroll to position [516, 0]
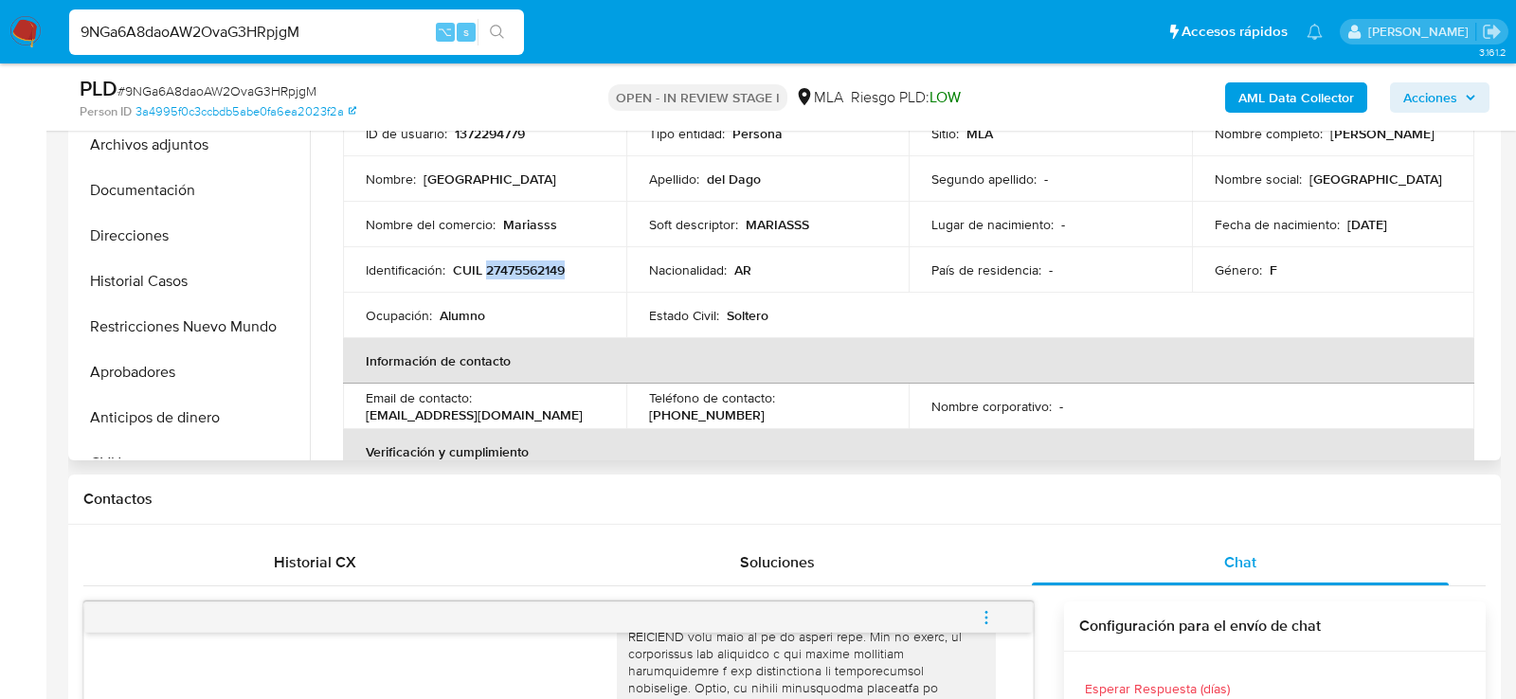
drag, startPoint x: 1339, startPoint y: 223, endPoint x: 1419, endPoint y: 224, distance: 79.6
click at [1419, 224] on div "Fecha de nacimiento : 20/06/2006" at bounding box center [1334, 224] width 238 height 17
copy p "[DATE]"
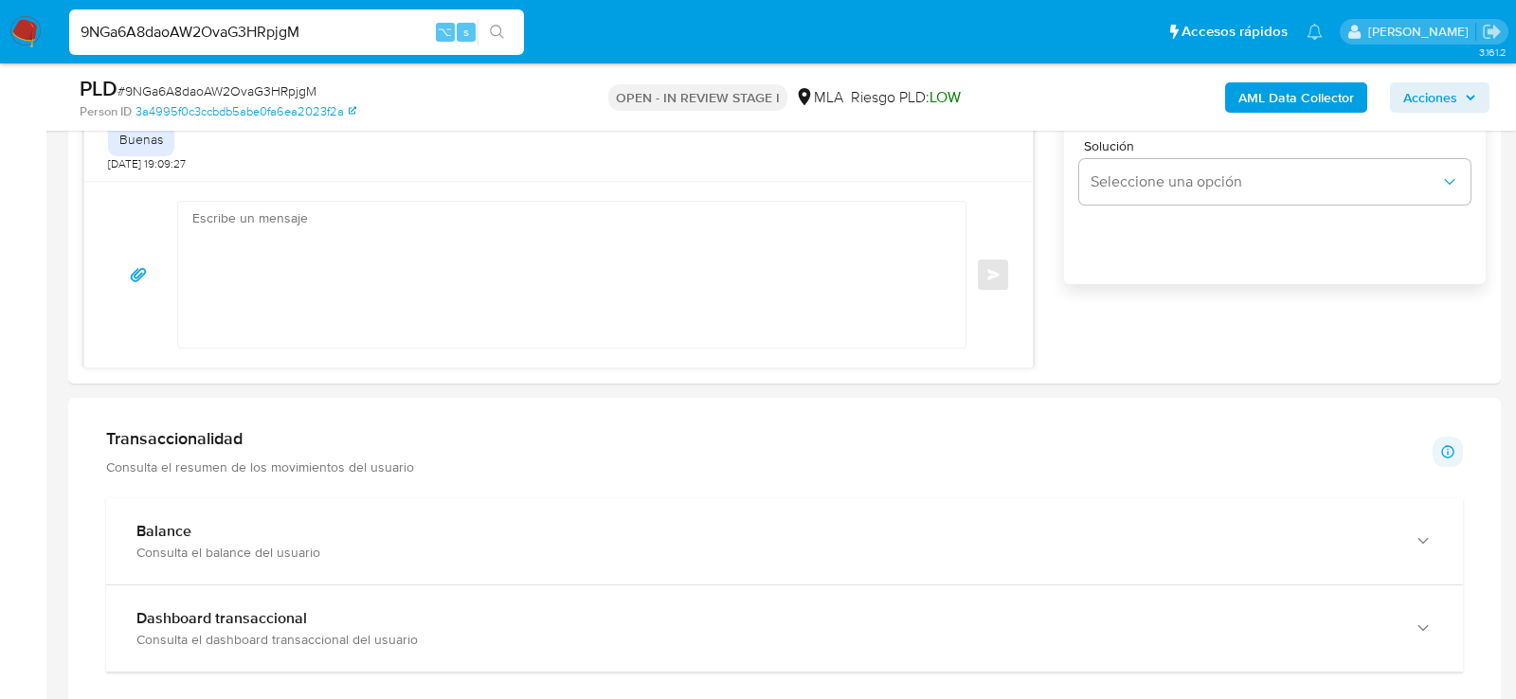
scroll to position [931, 0]
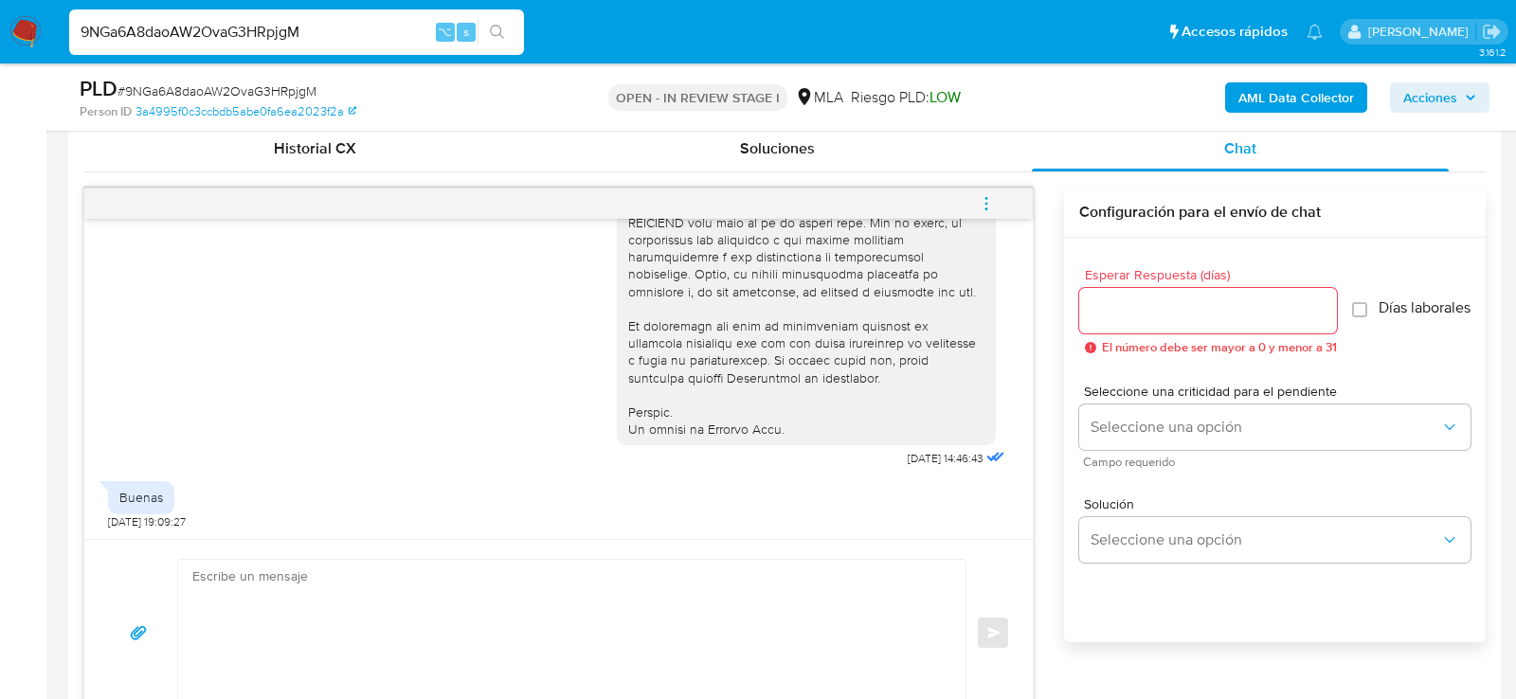
click at [232, 575] on textarea at bounding box center [567, 633] width 750 height 146
paste textarea "Lore , Ip dolorsi am con adipiscinge seddoeiusmo te in utlabo et Dolorem Aliq, …"
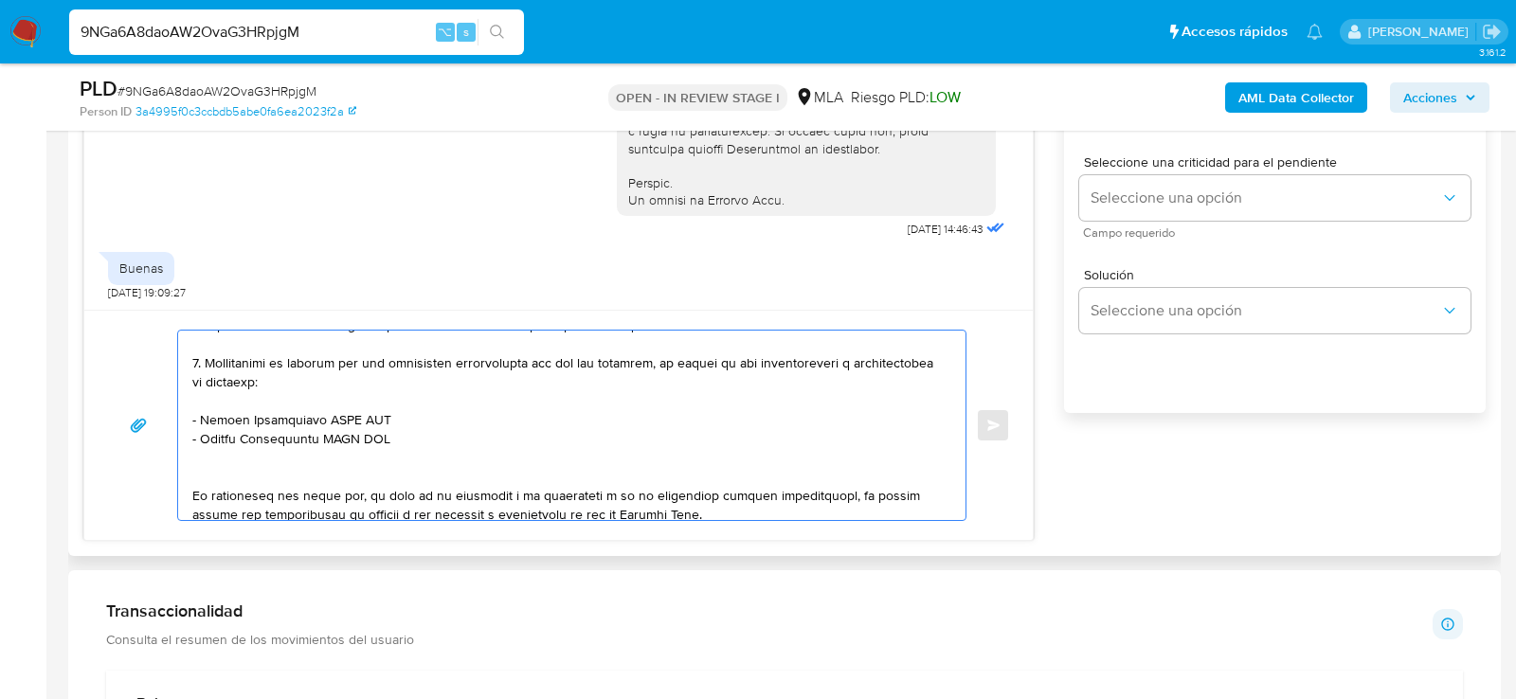
scroll to position [403, 0]
click at [593, 421] on textarea at bounding box center [567, 426] width 750 height 190
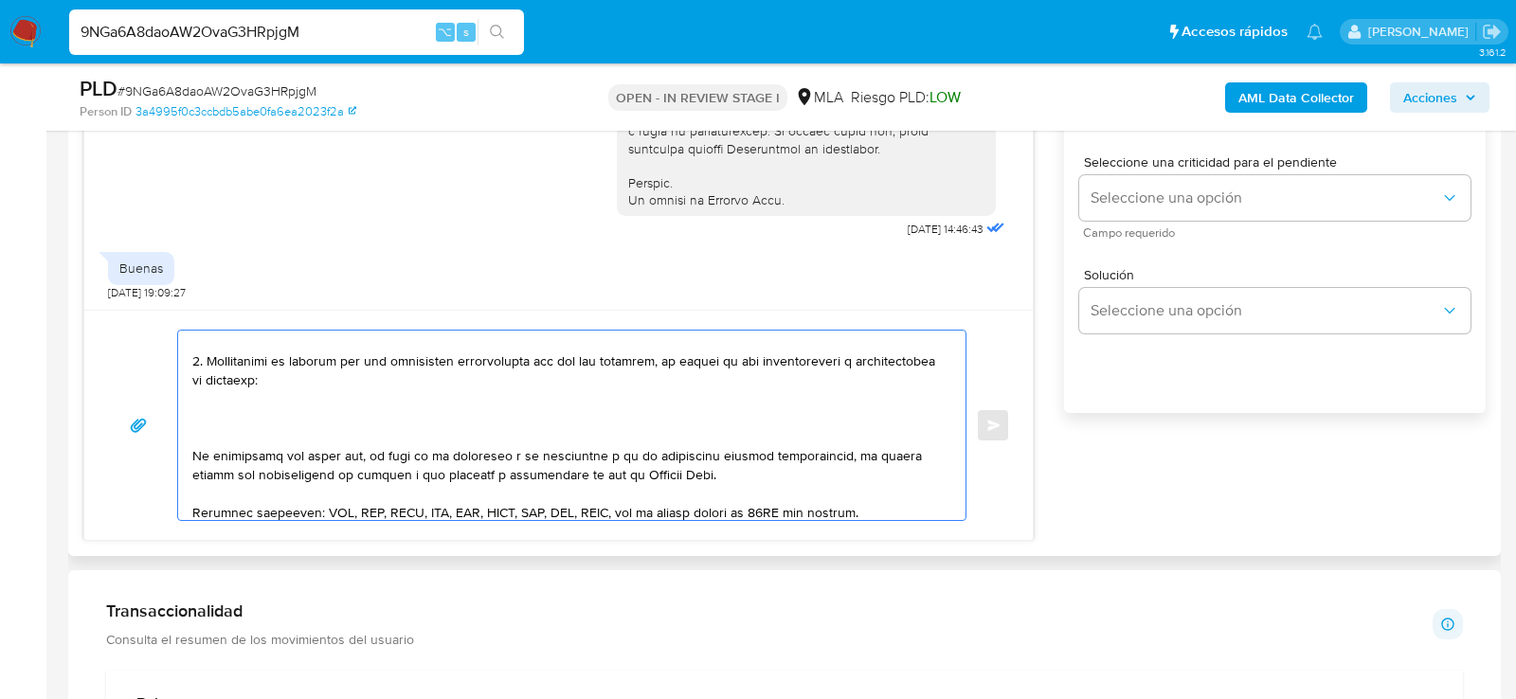
paste textarea "Celeste Jazmin Diaz"
paste textarea "27418904955"
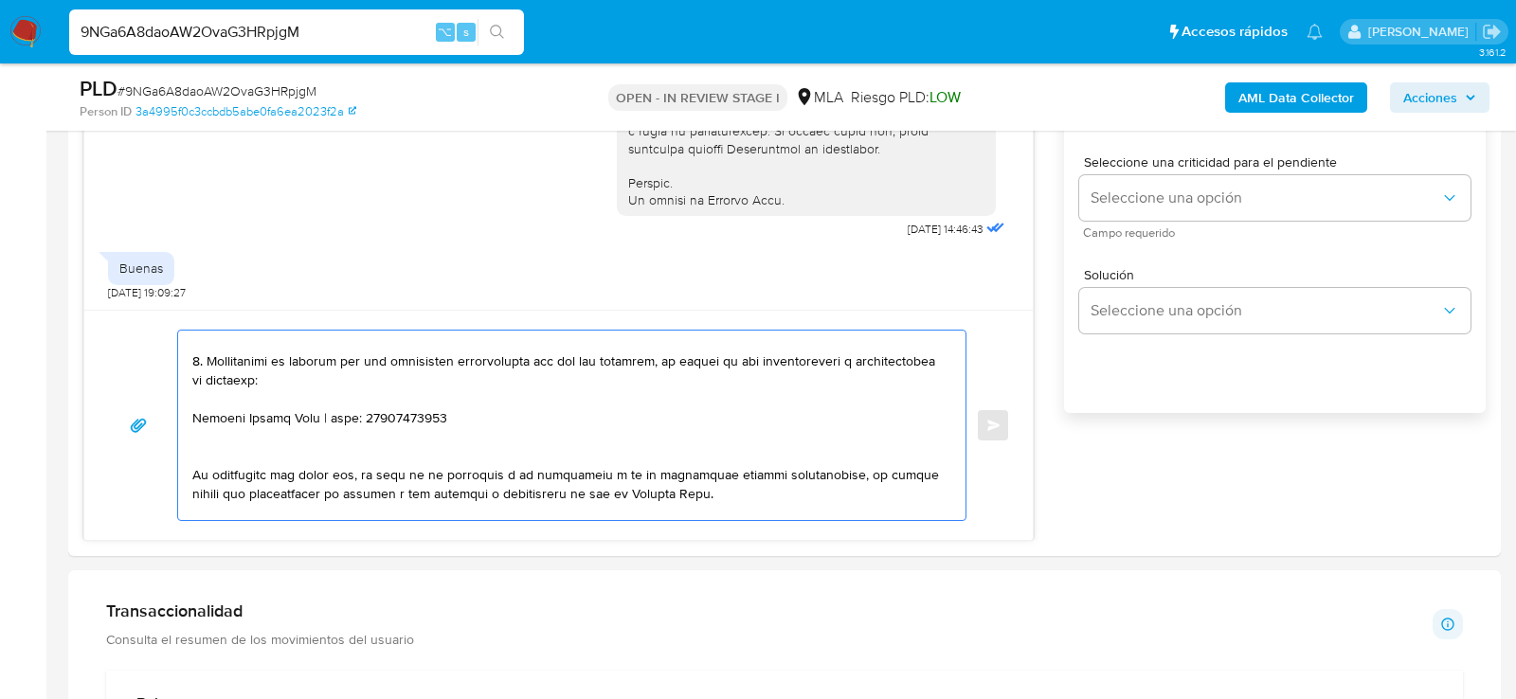
paste textarea "MARCOS NICOLAS GODOY"
paste textarea "20475491158"
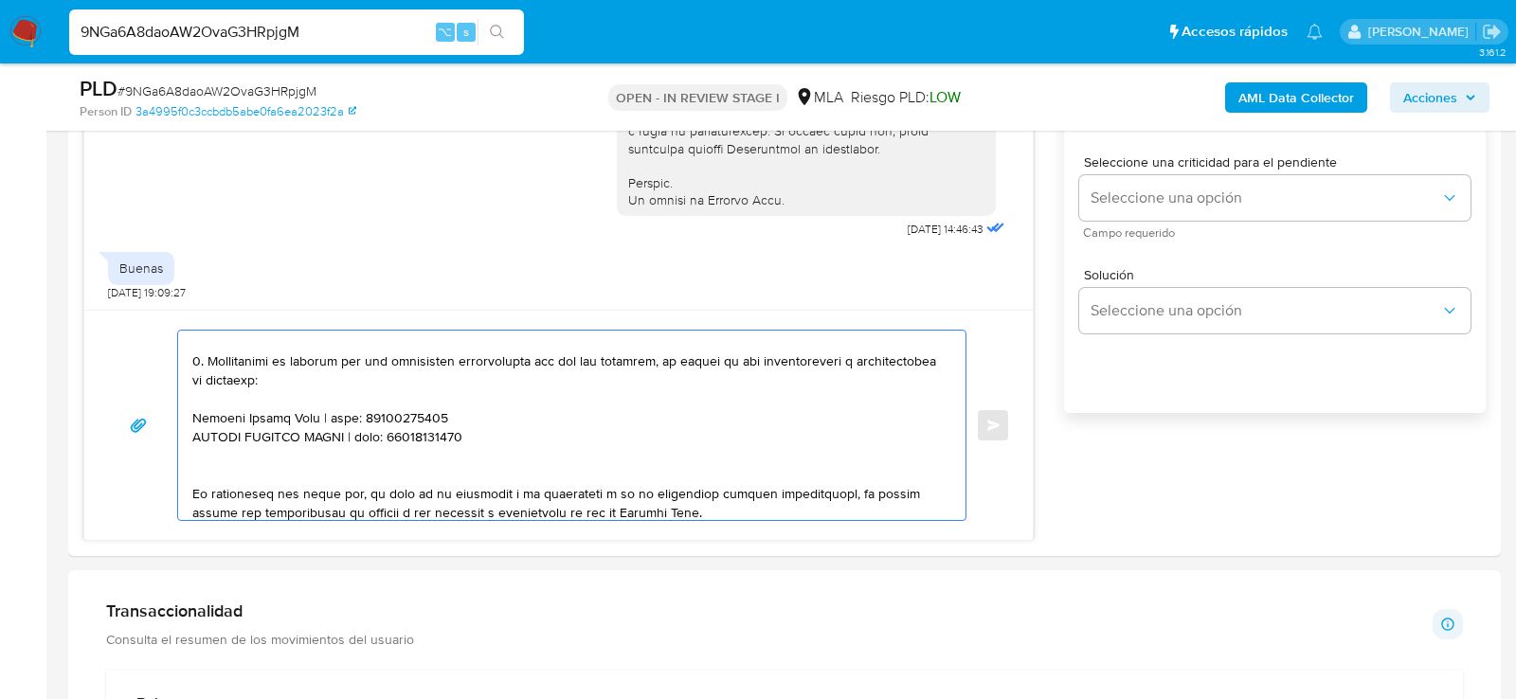
paste textarea "JULIAN ALFONSO"
paste textarea "20429311765"
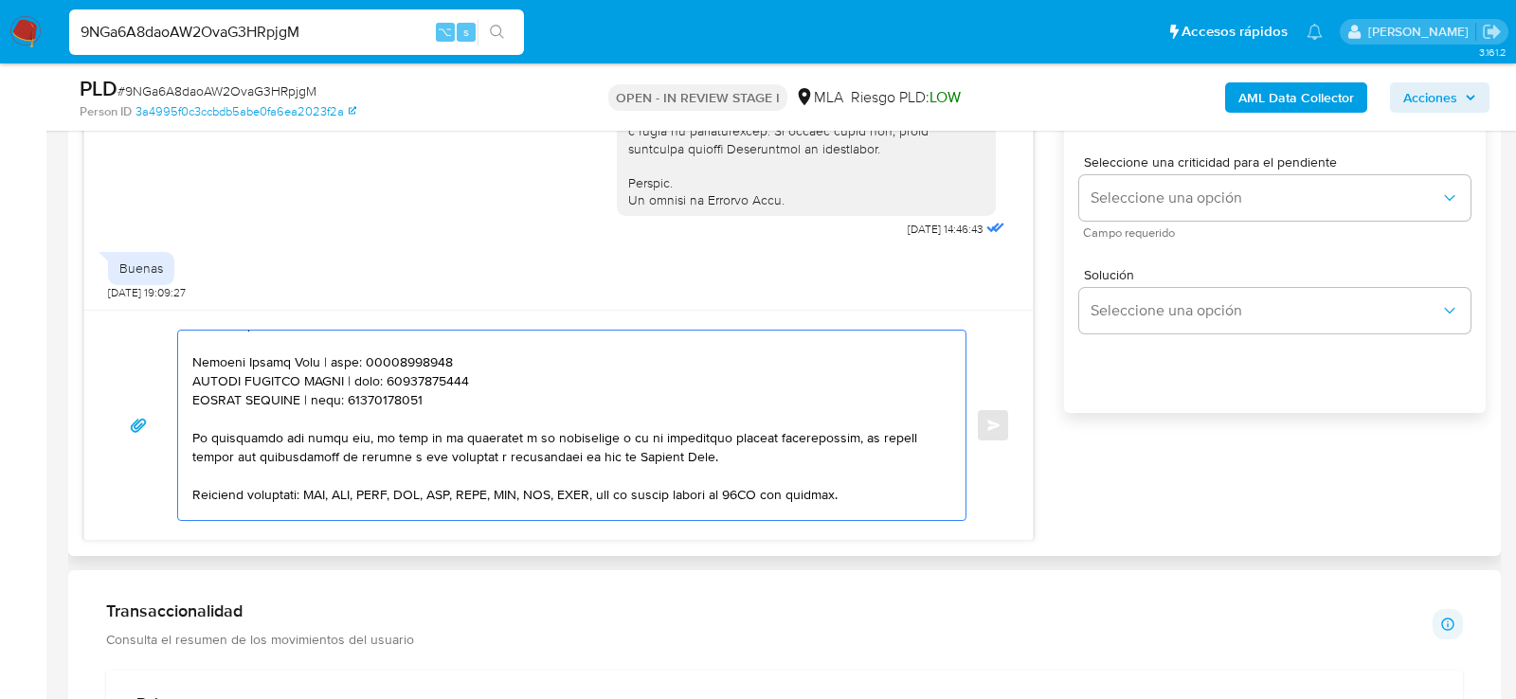
scroll to position [619, 0]
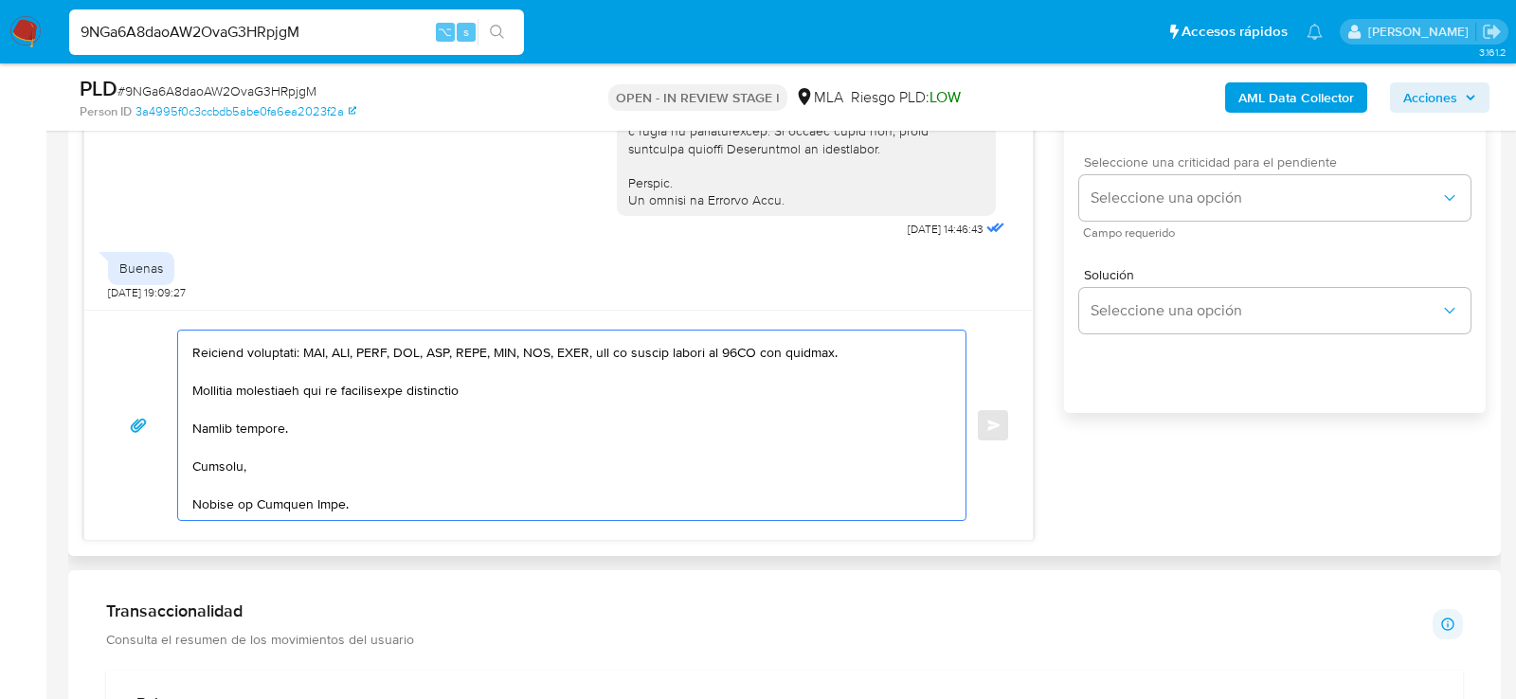
type textarea "Lore , Ip dolorsi am con adipiscinge seddoeiusmo te in utlabo et Dolorem Aliq, …"
click at [1162, 169] on span "Seleccione una criticidad para el pendiente" at bounding box center [1279, 161] width 391 height 13
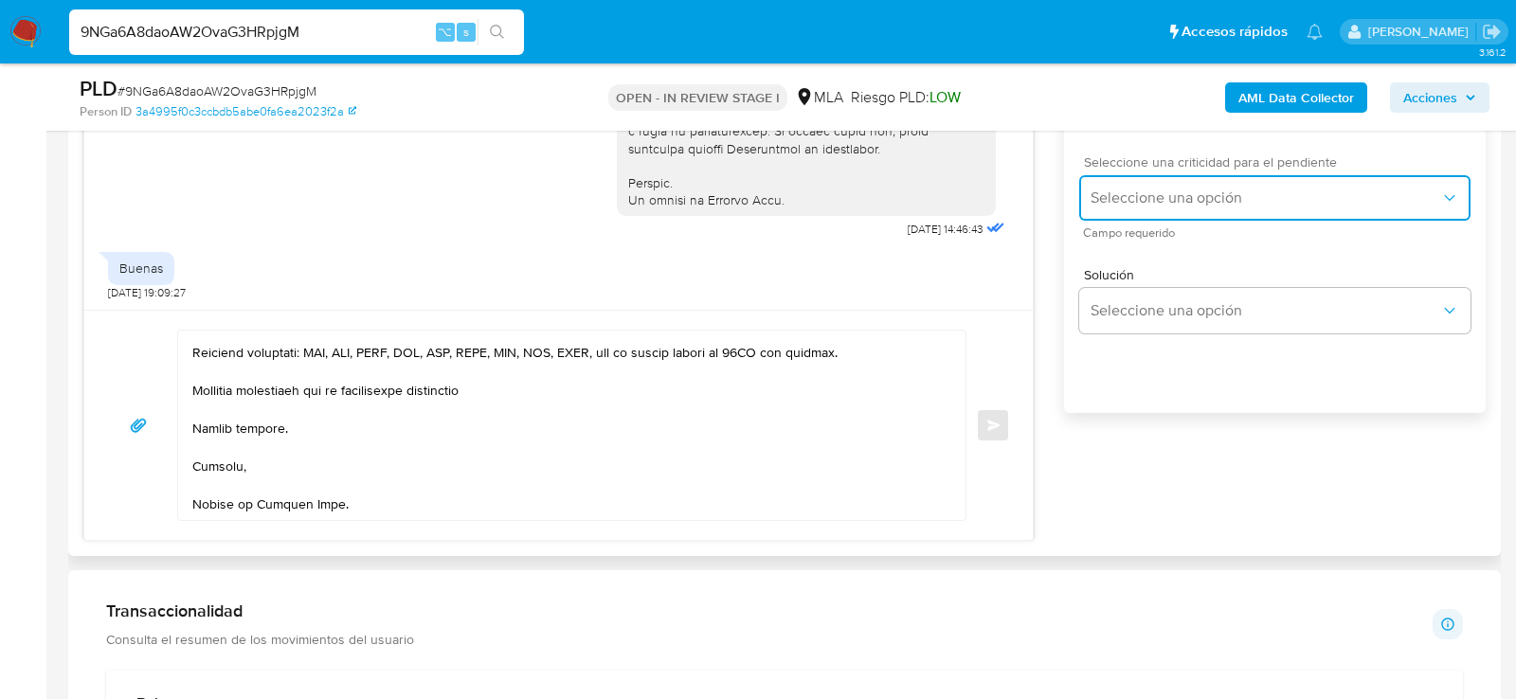
click at [1154, 221] on button "Seleccione una opción" at bounding box center [1274, 197] width 391 height 45
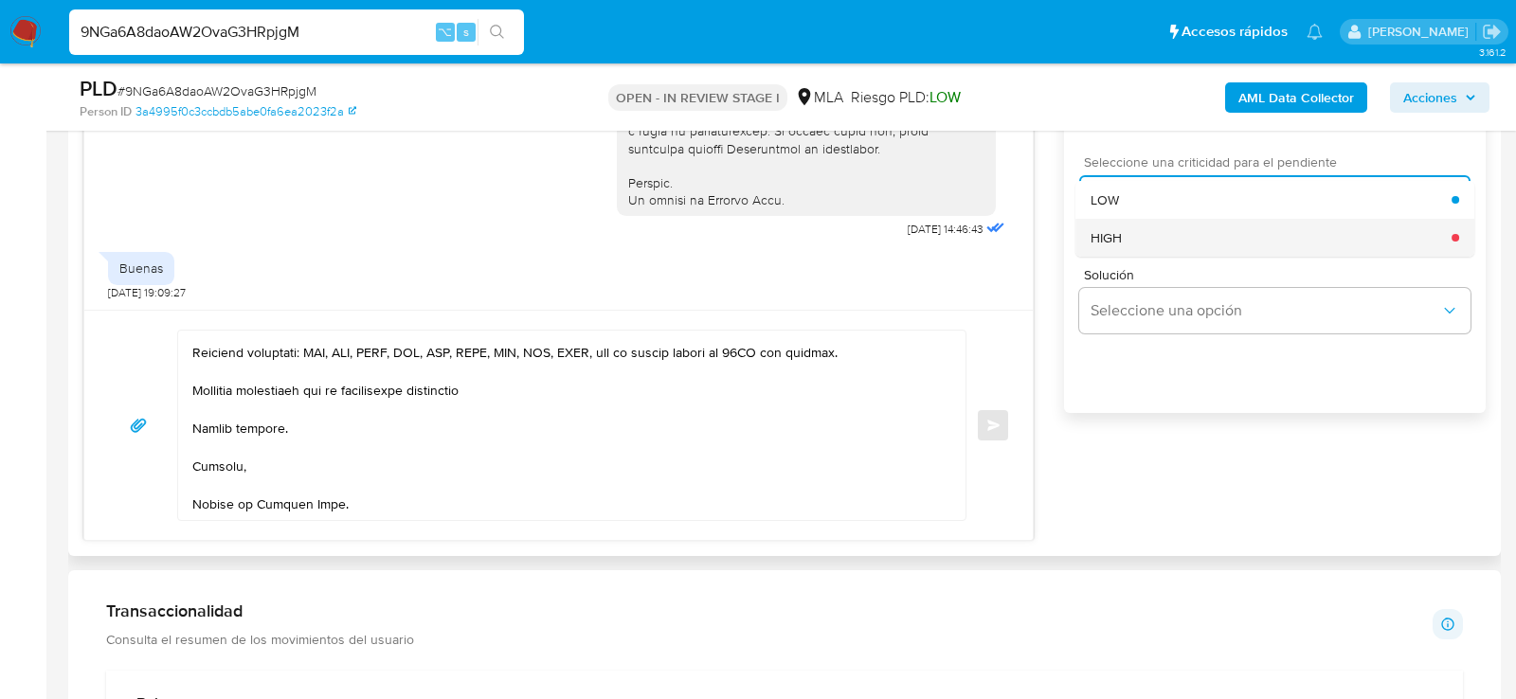
click at [1136, 252] on div "HIGH" at bounding box center [1271, 238] width 361 height 38
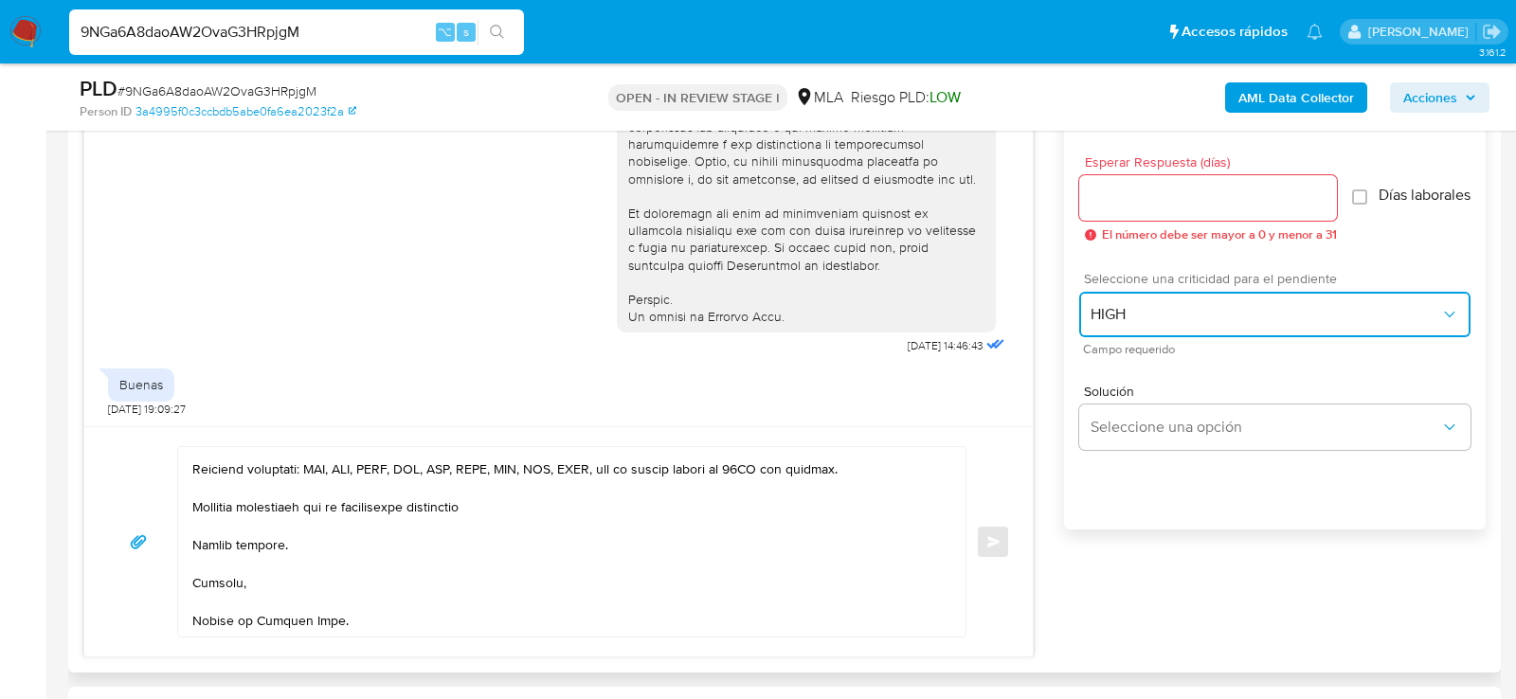
scroll to position [1042, 0]
click at [1130, 201] on input "Esperar Respuesta (días)" at bounding box center [1208, 199] width 258 height 25
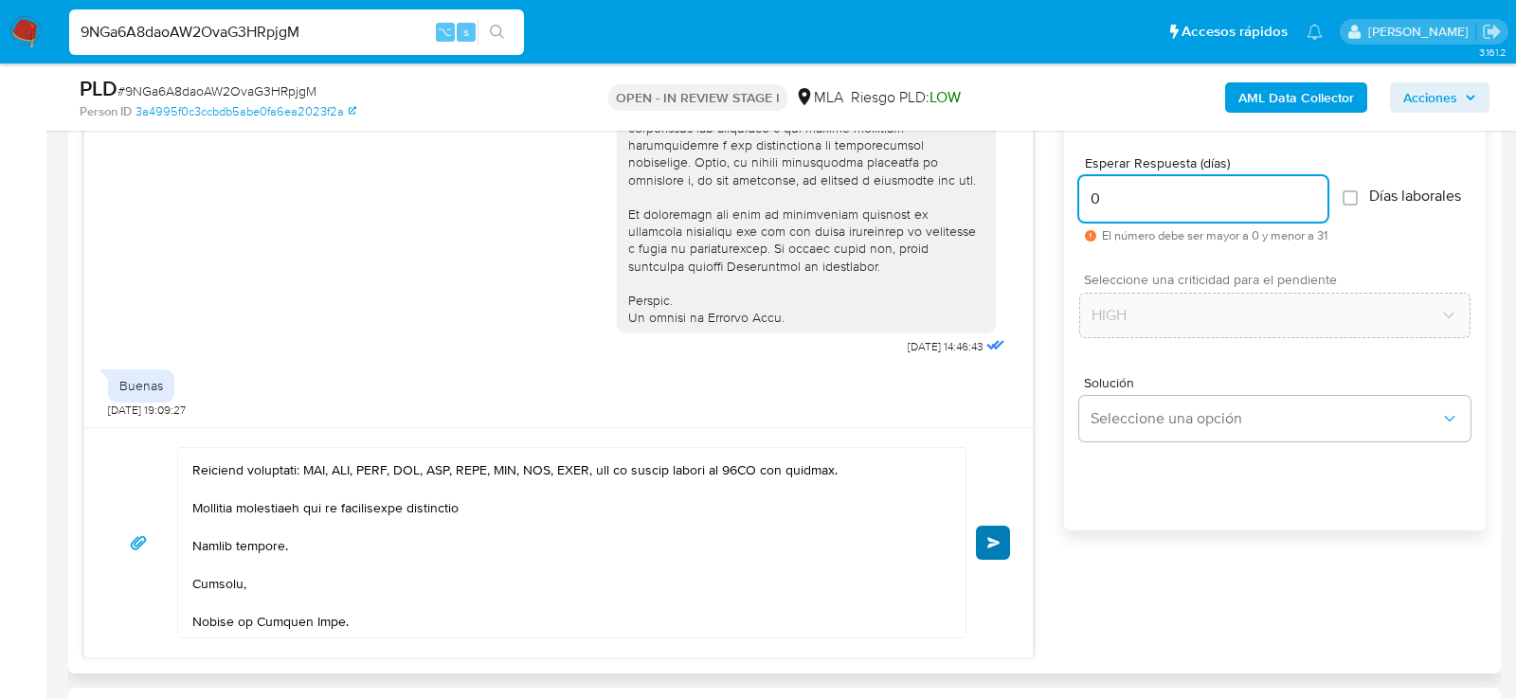
type input "0"
click at [996, 538] on span "Enviar" at bounding box center [993, 542] width 13 height 11
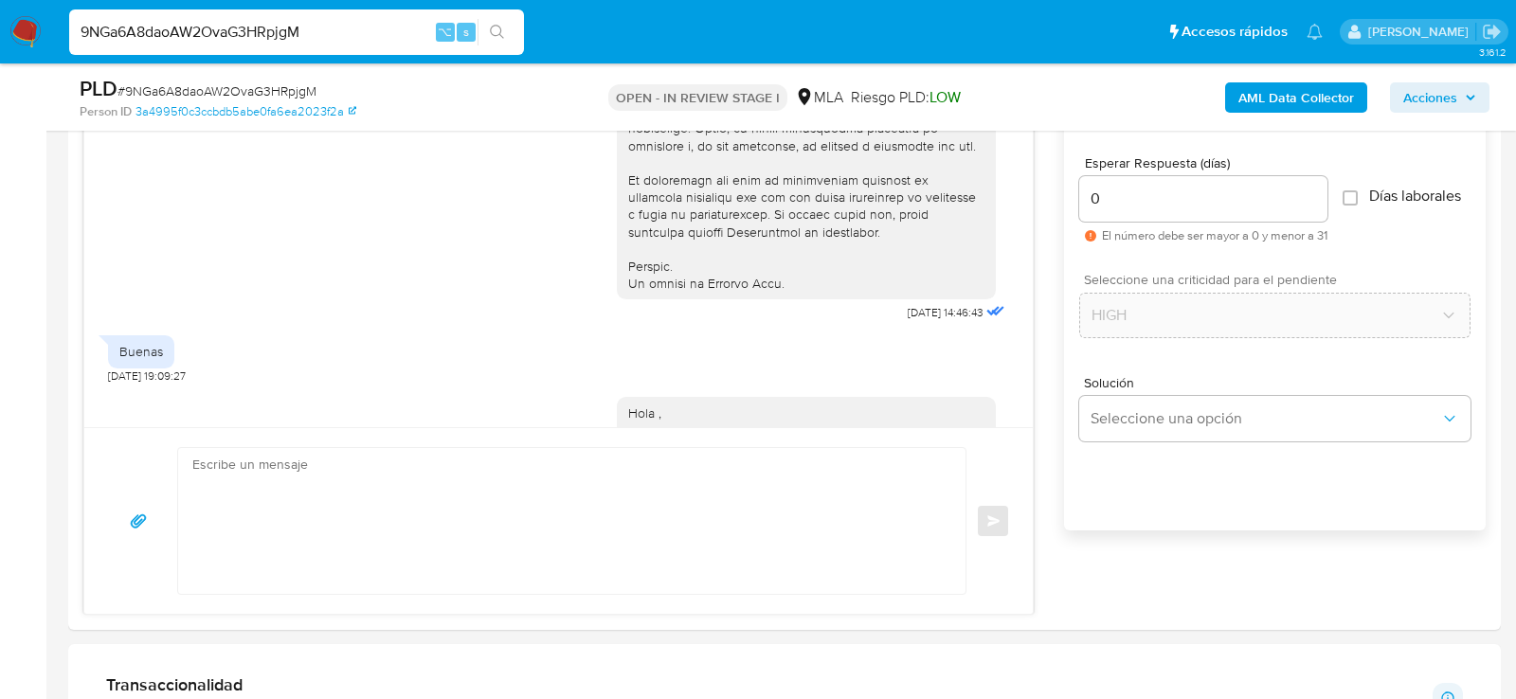
scroll to position [1814, 0]
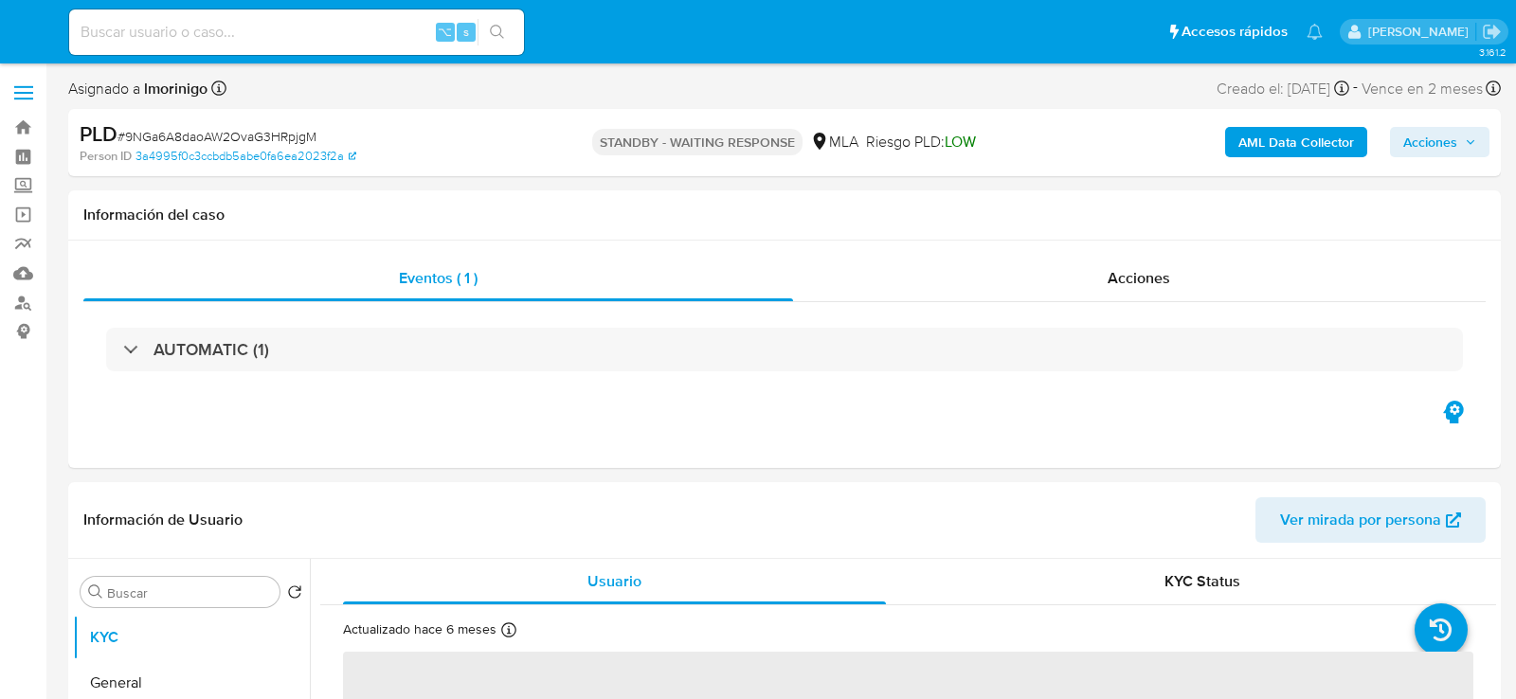
select select "10"
click at [295, 30] on input at bounding box center [296, 32] width 455 height 25
paste input "n1YzRwCOMUmOVPPgzkNYw80z"
type input "n1YzRwCOMUmOVPPgzkNYw80z"
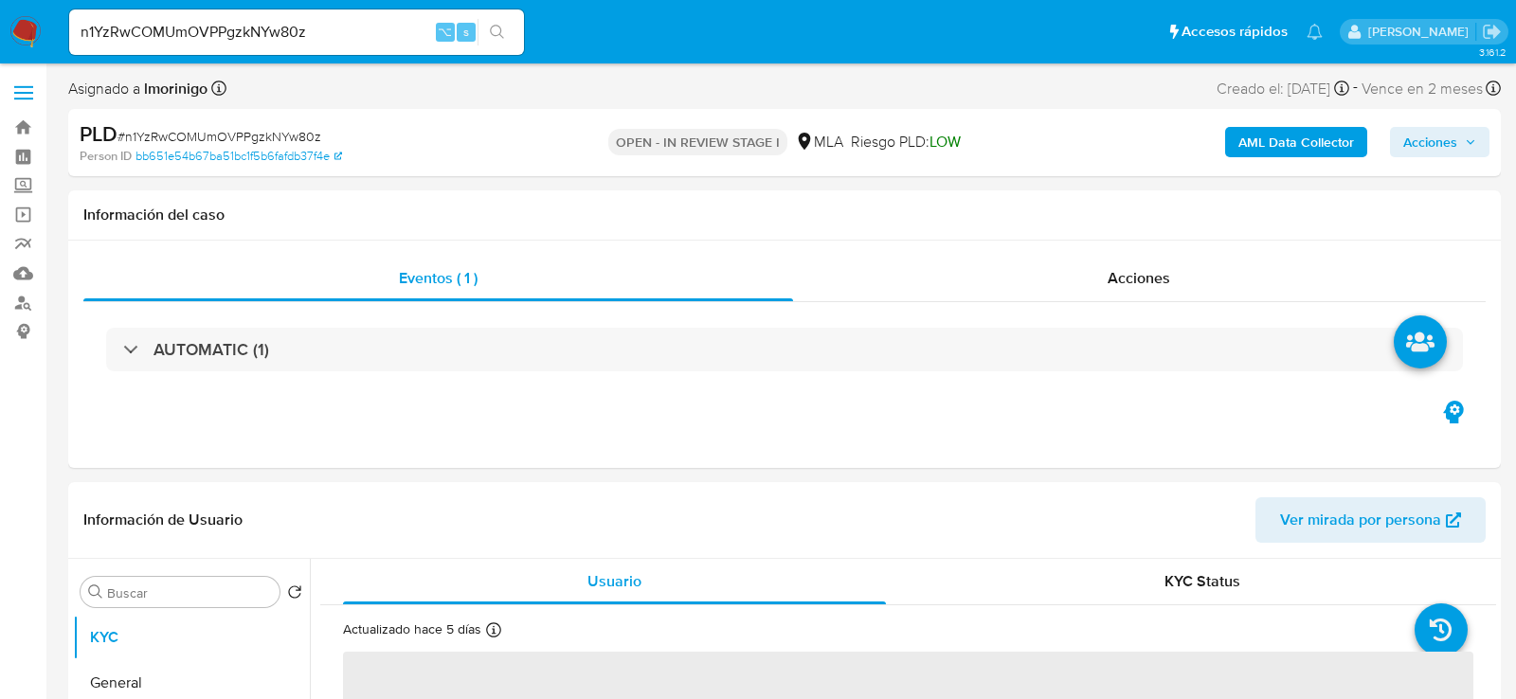
select select "10"
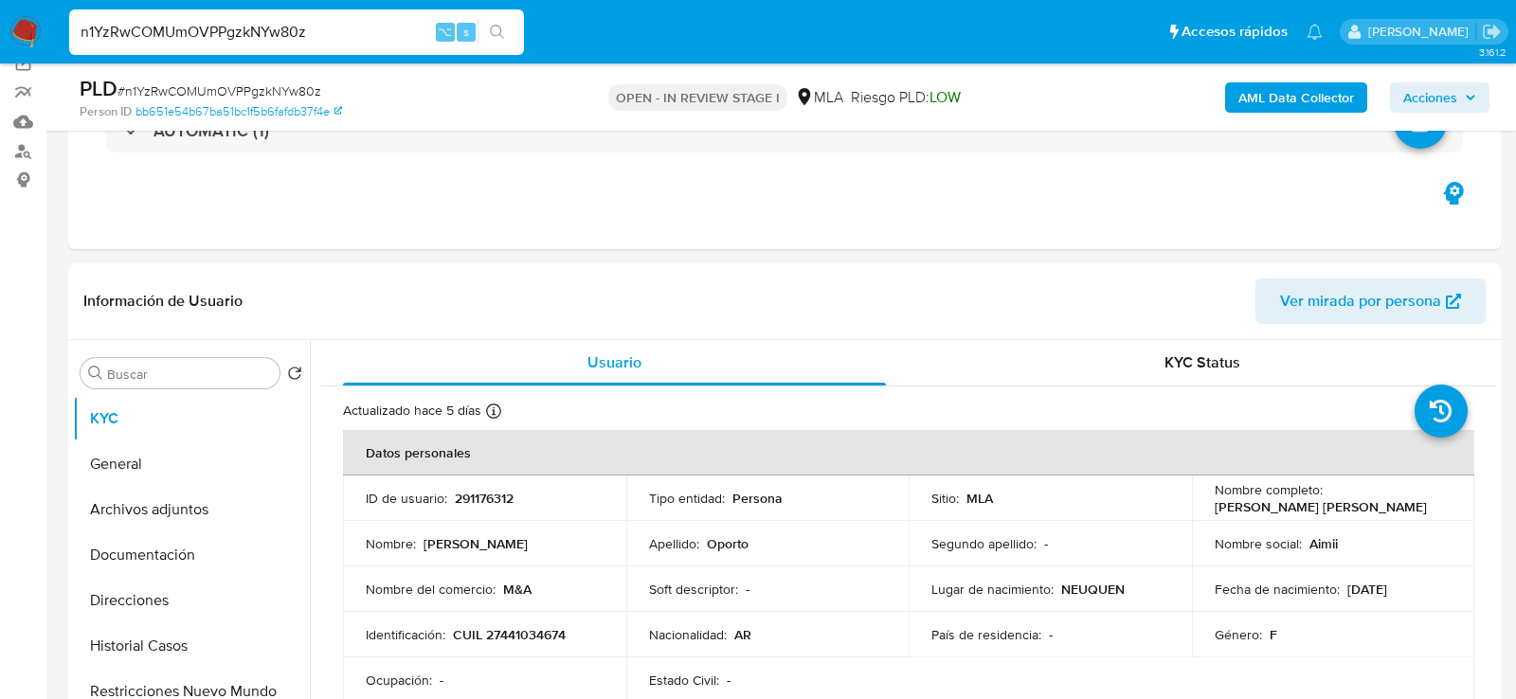
scroll to position [267, 0]
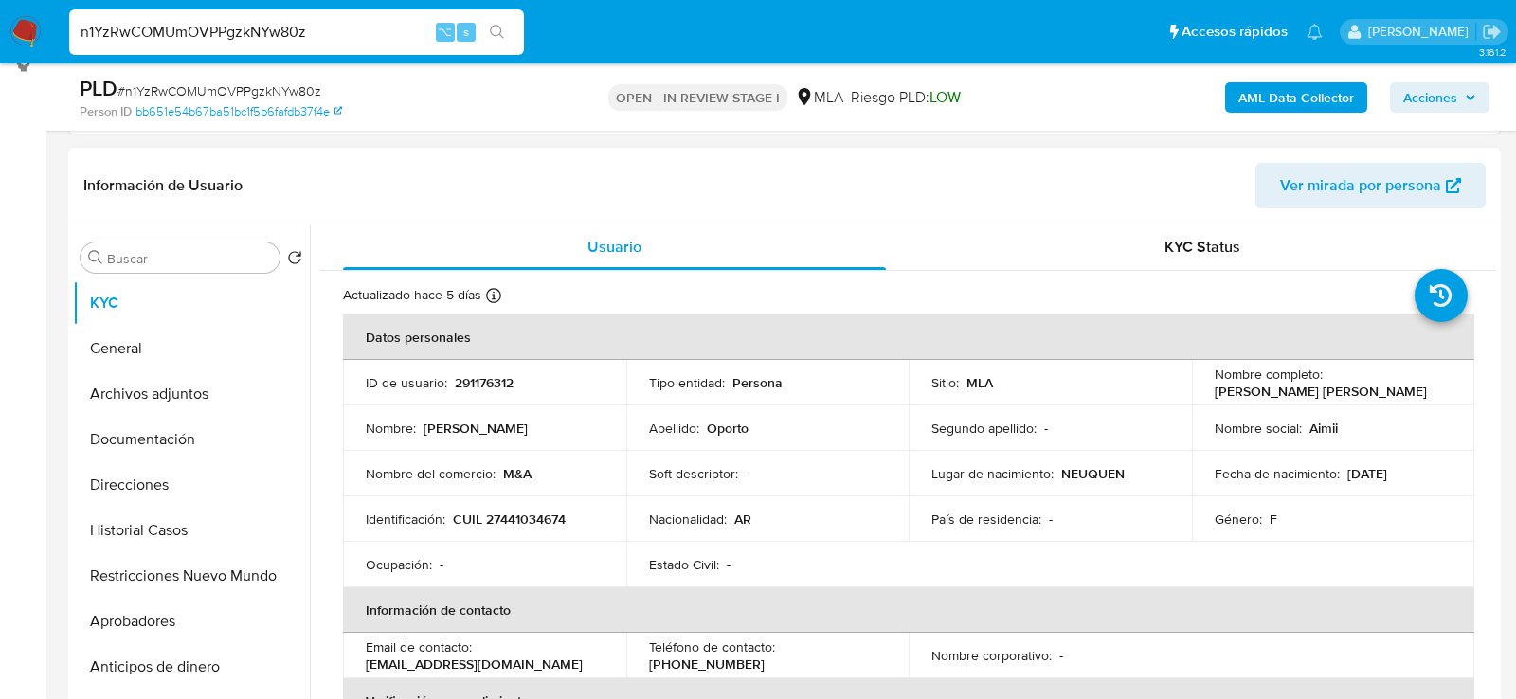
click at [512, 519] on p "CUIL 27441034674" at bounding box center [509, 519] width 113 height 17
copy p "27441034674"
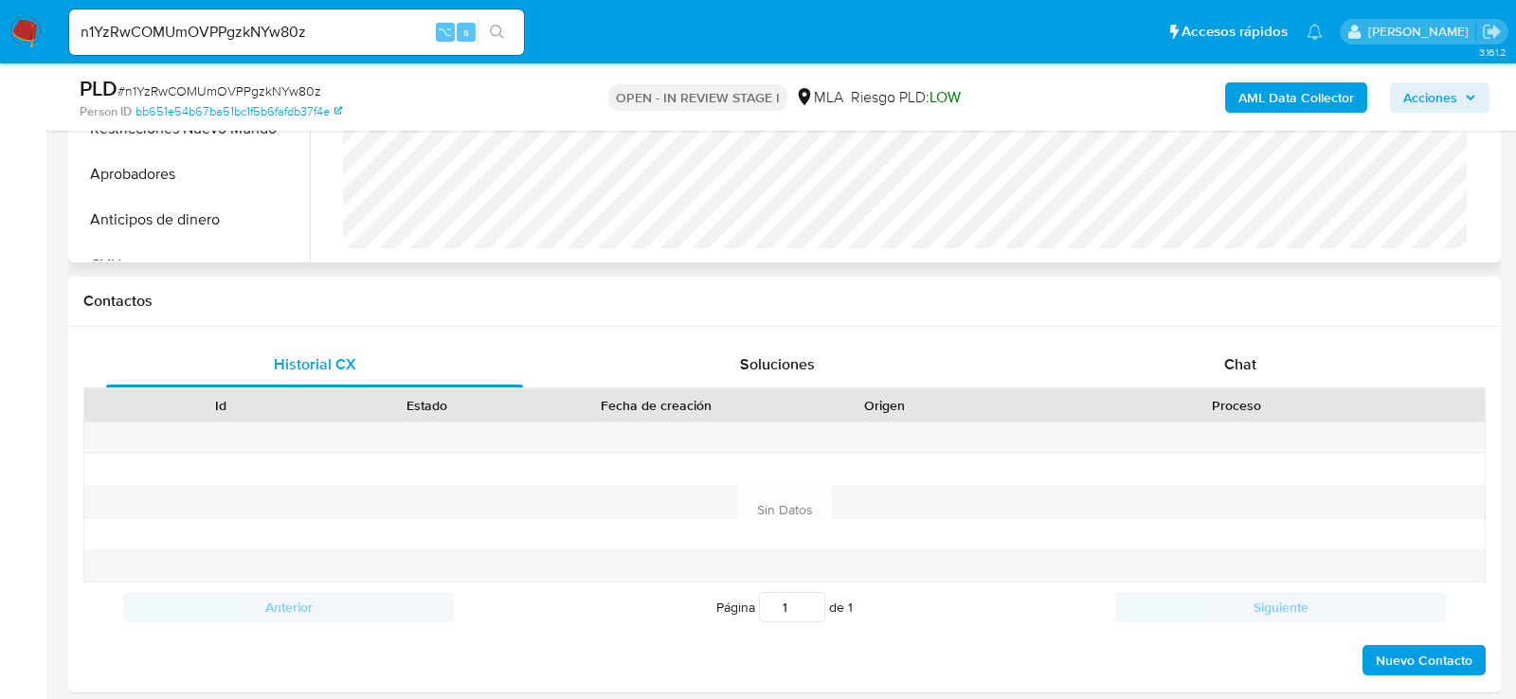
scroll to position [875, 0]
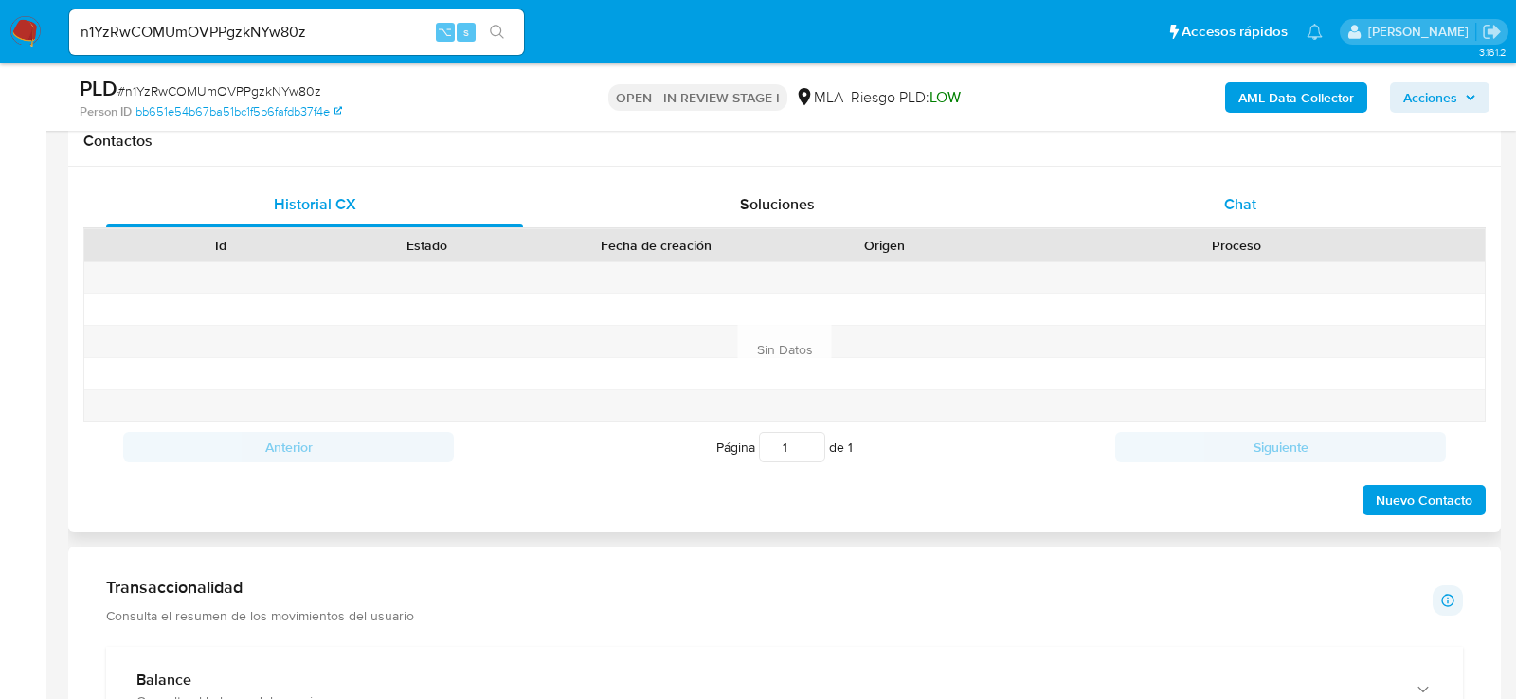
click at [1265, 192] on div "Chat" at bounding box center [1240, 204] width 417 height 45
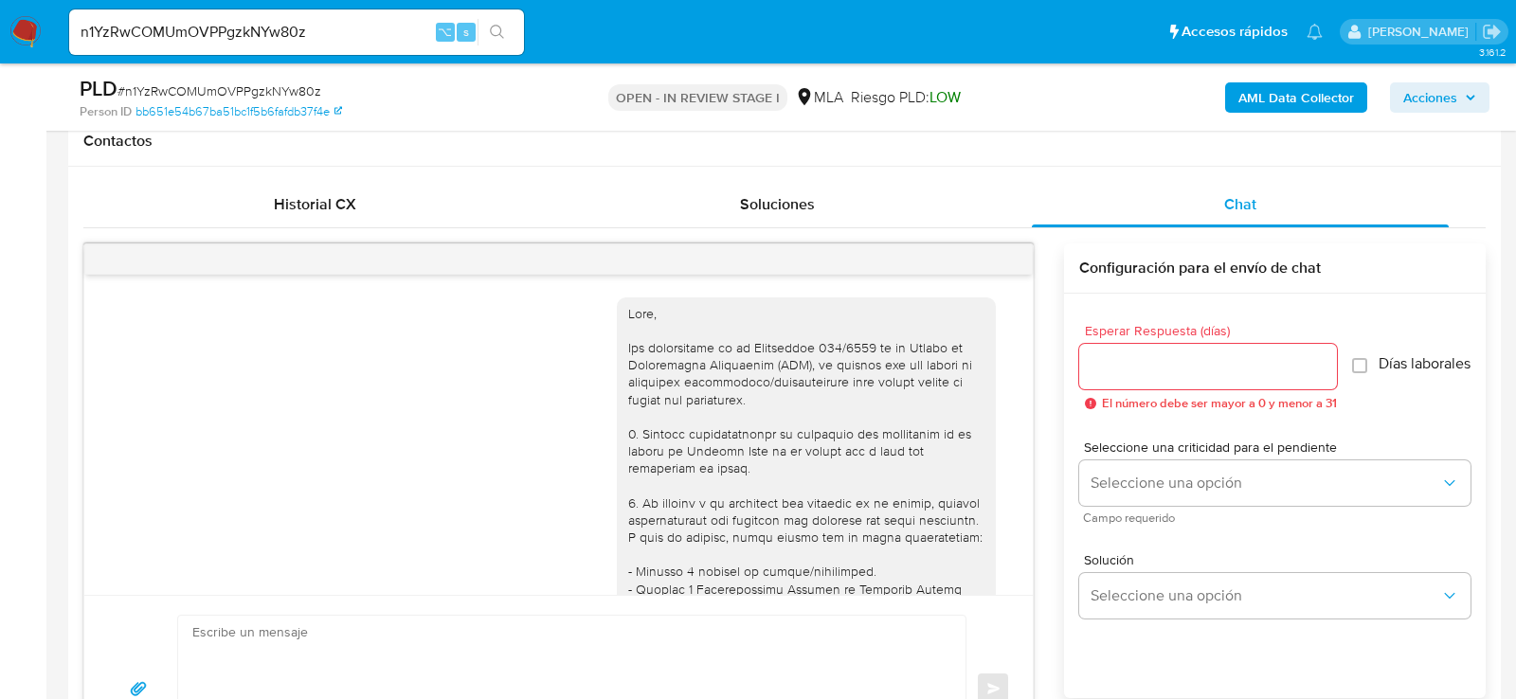
scroll to position [1170, 0]
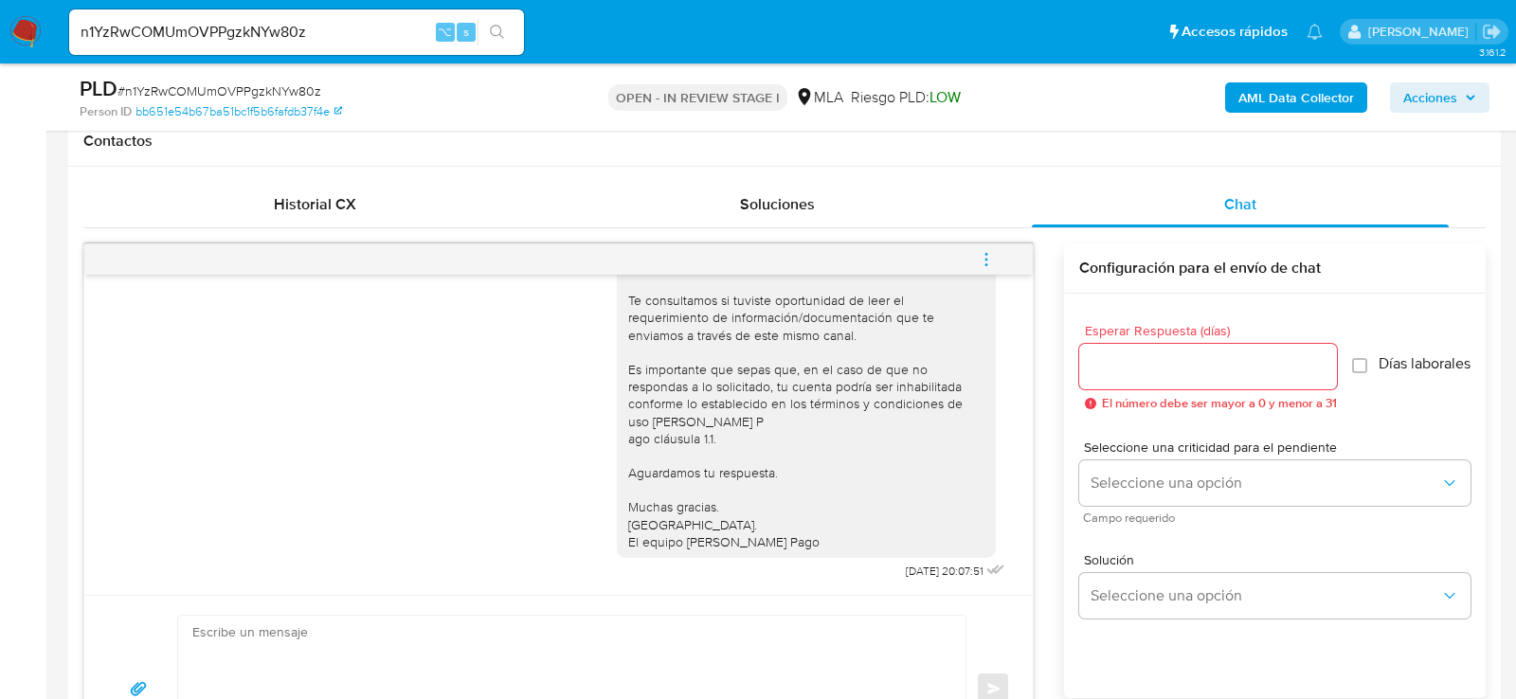
click at [1006, 253] on button "menu-action" at bounding box center [986, 259] width 63 height 45
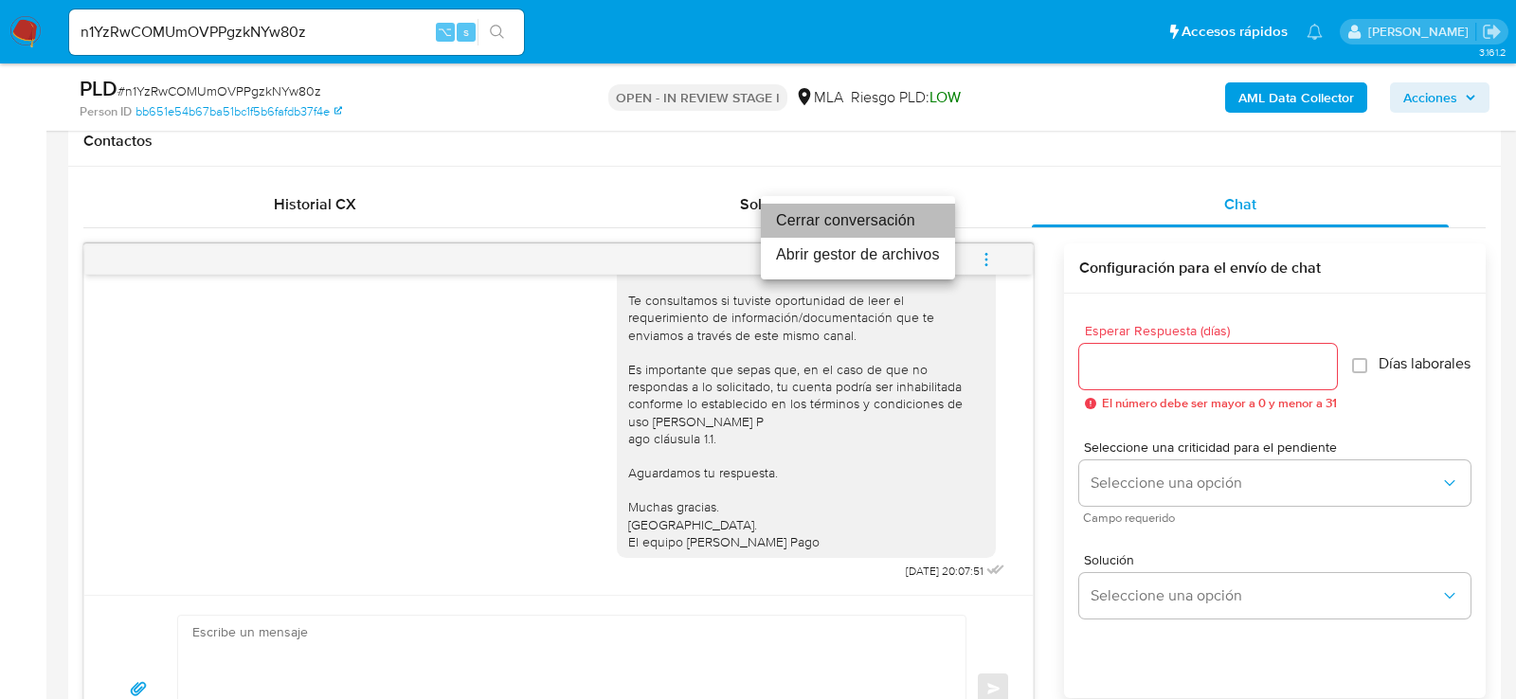
click at [833, 225] on li "Cerrar conversación" at bounding box center [858, 221] width 194 height 34
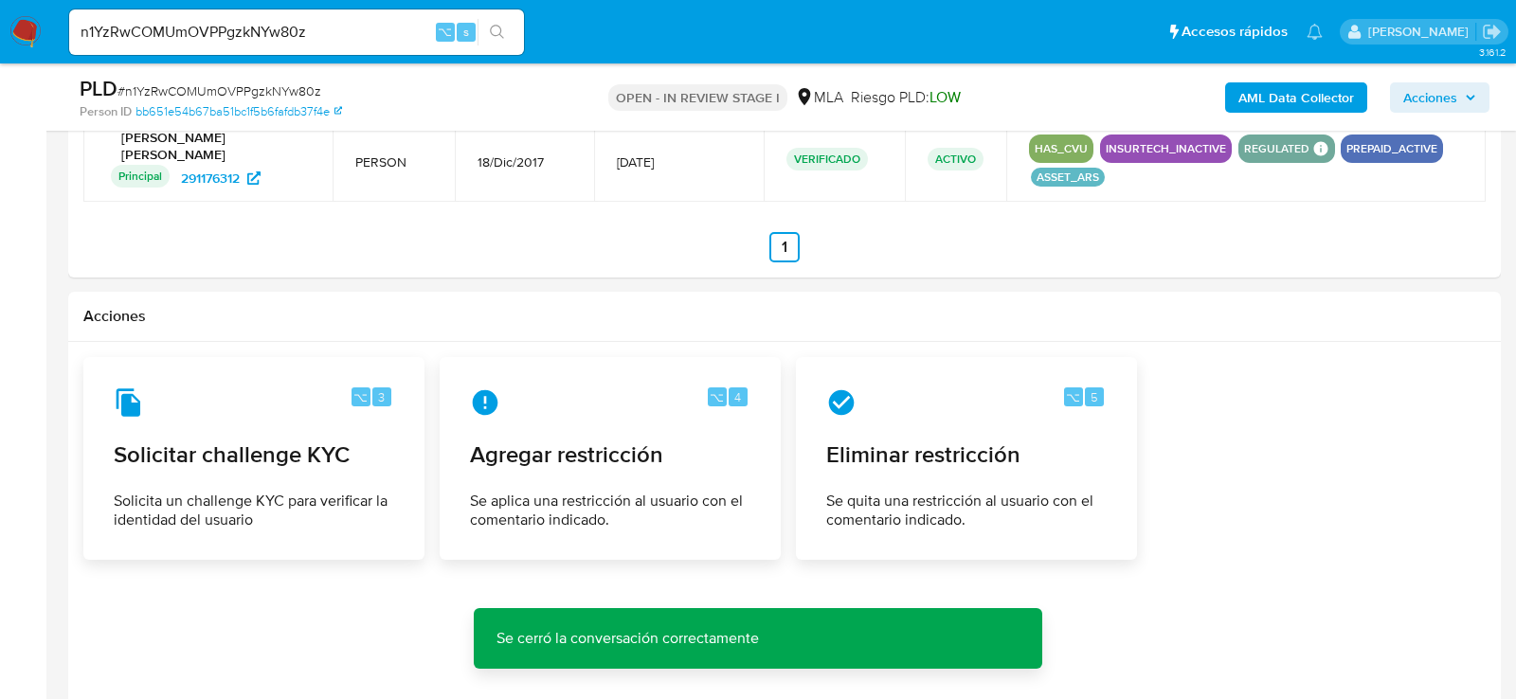
scroll to position [2925, 0]
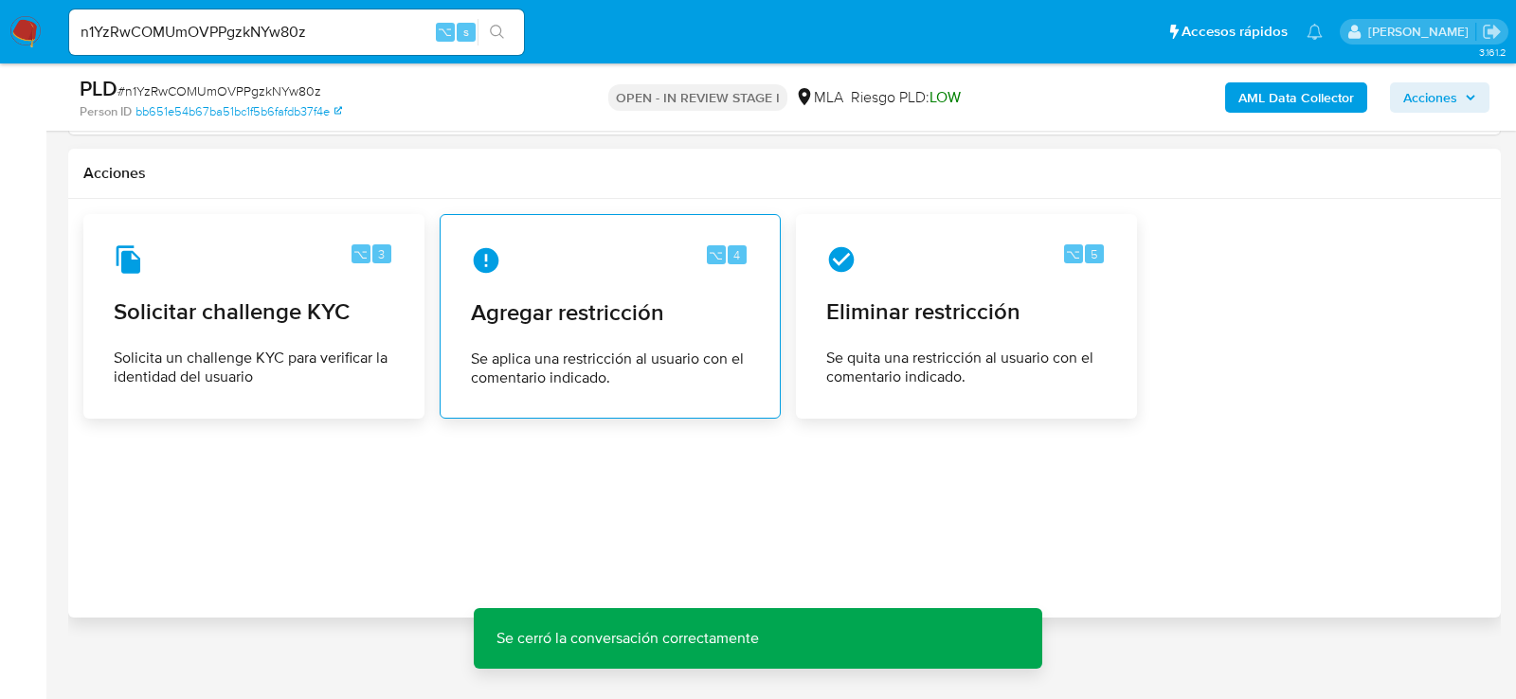
click at [694, 262] on div "⌥ 4 Agregar restricción Se aplica una restricción al usuario con el comentario …" at bounding box center [610, 316] width 309 height 172
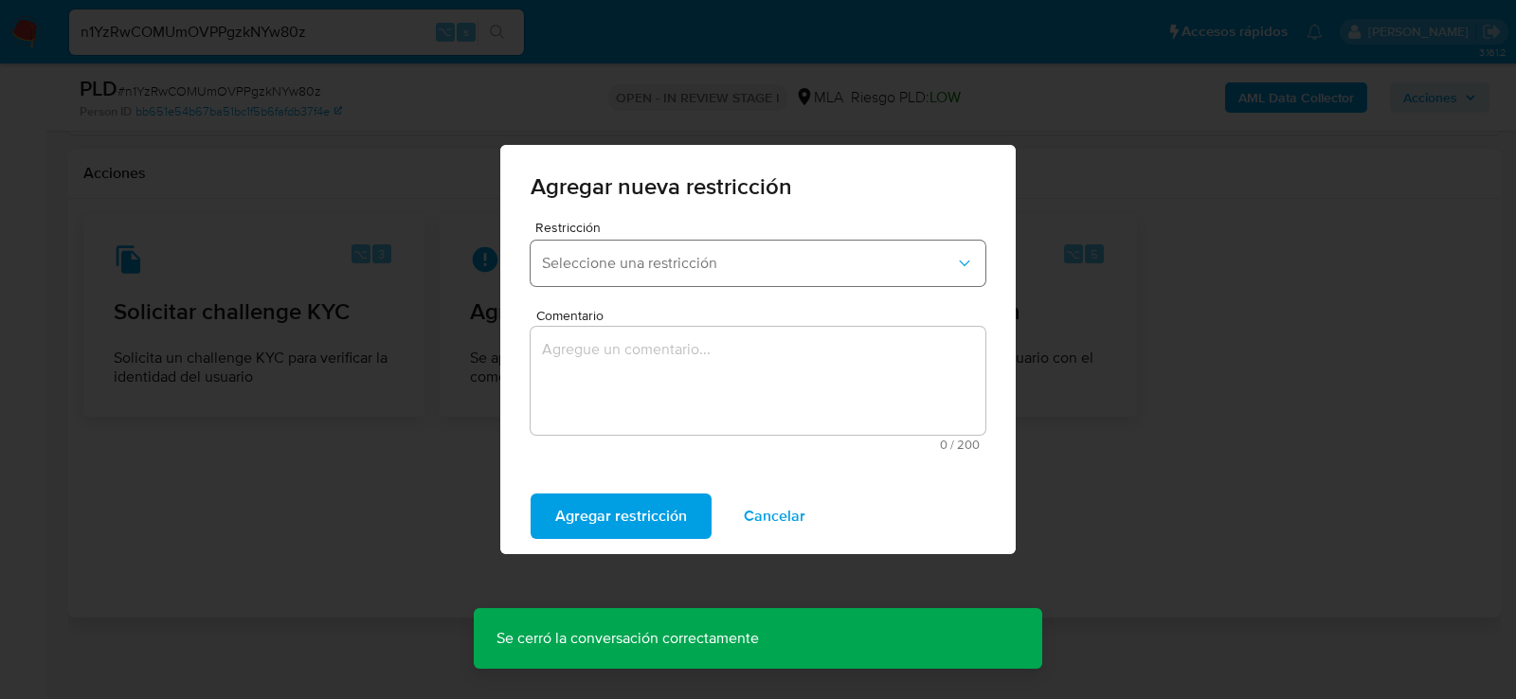
click at [694, 269] on span "Seleccione una restricción" at bounding box center [748, 263] width 413 height 19
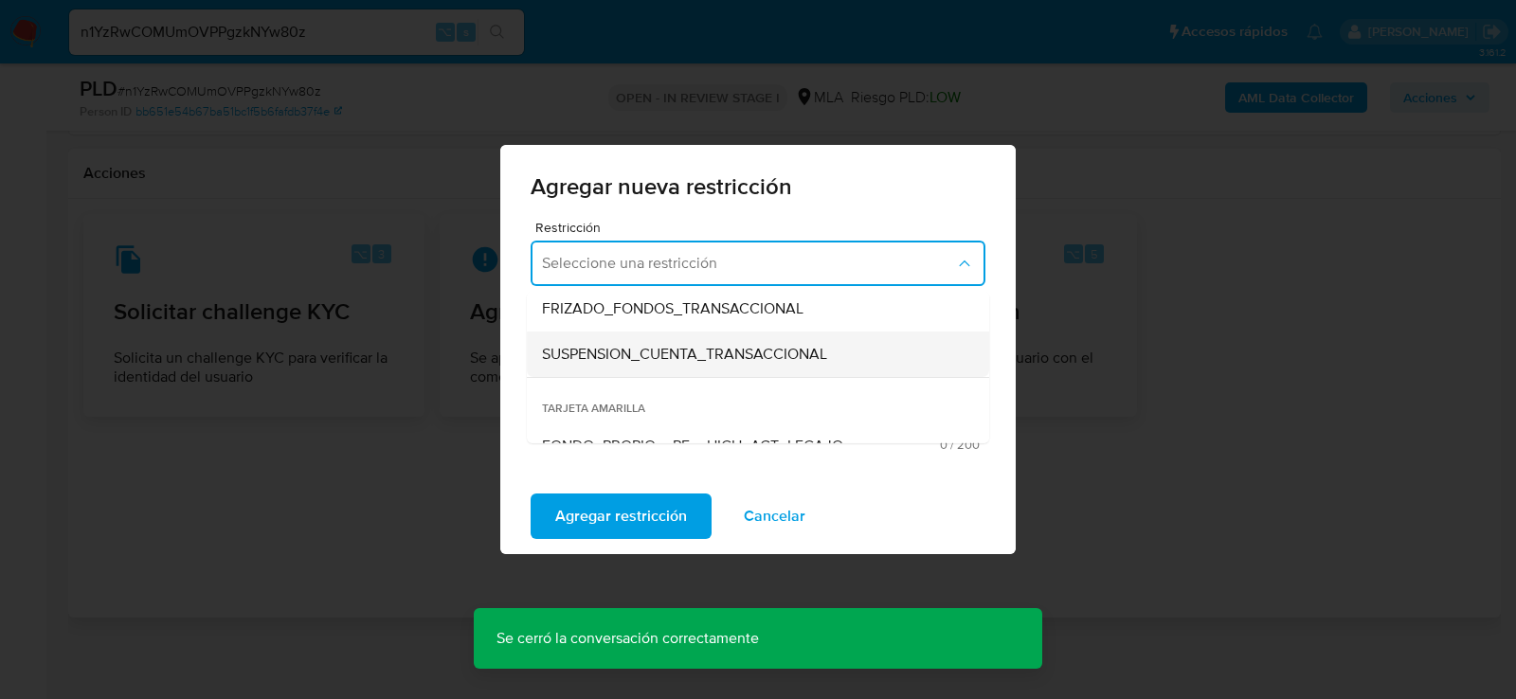
scroll to position [238, 0]
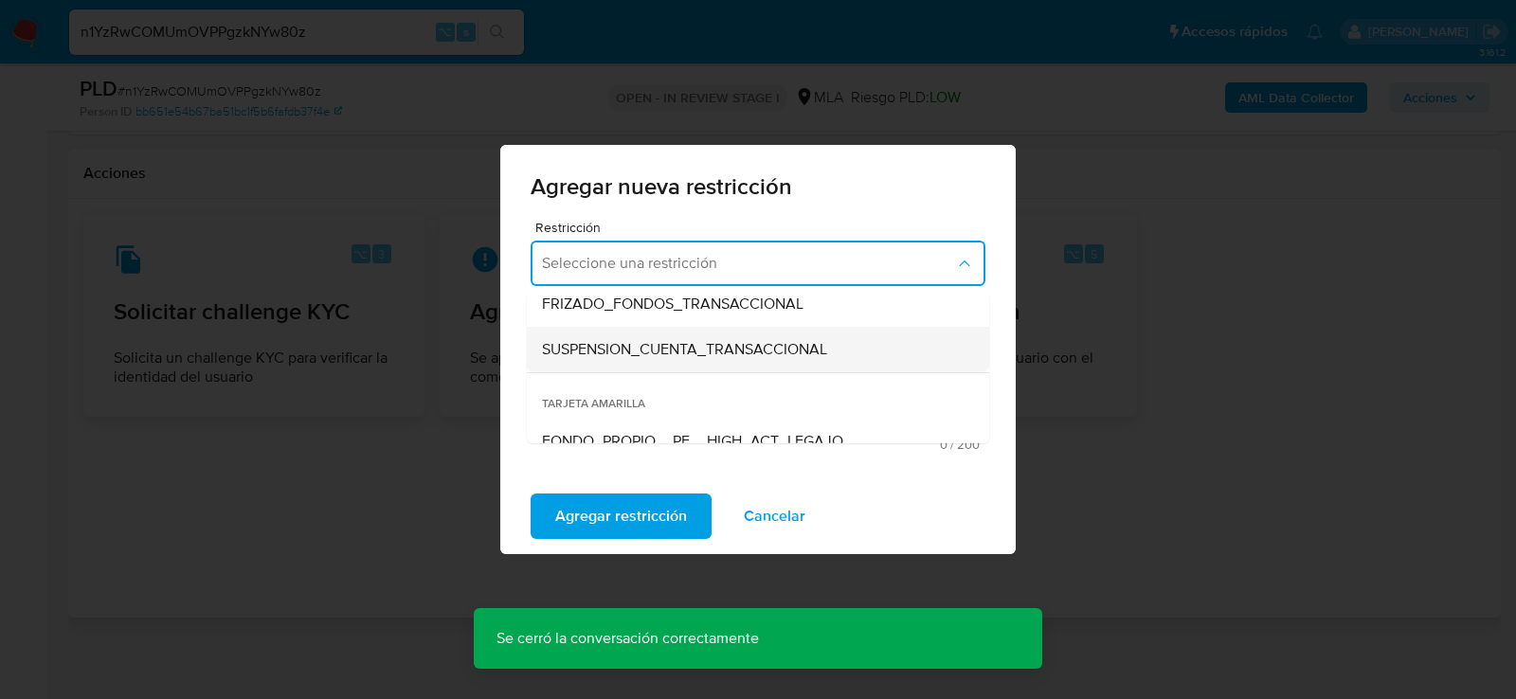
click at [693, 355] on span "SUSPENSION_CUENTA_TRANSACCIONAL" at bounding box center [684, 349] width 285 height 19
click at [693, 355] on textarea "Comentario" at bounding box center [758, 381] width 455 height 108
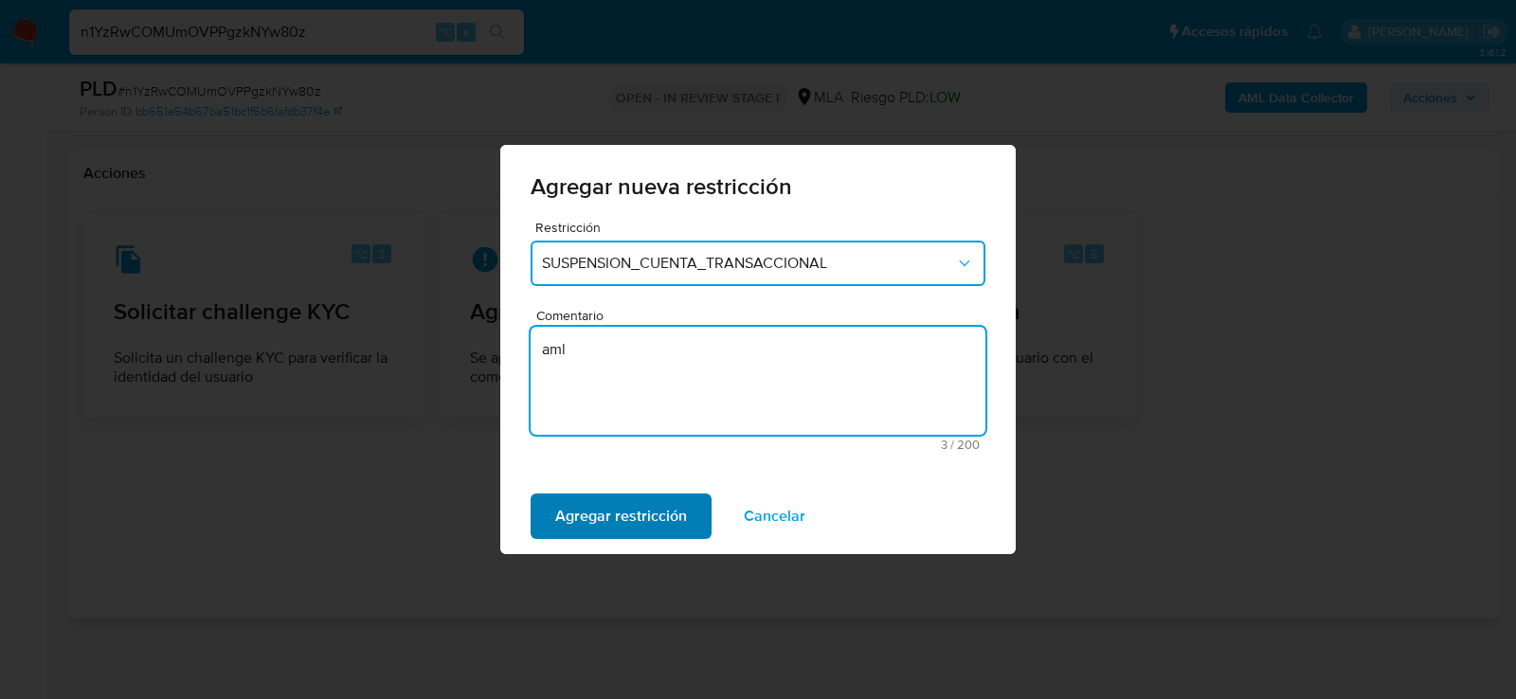
type textarea "aml"
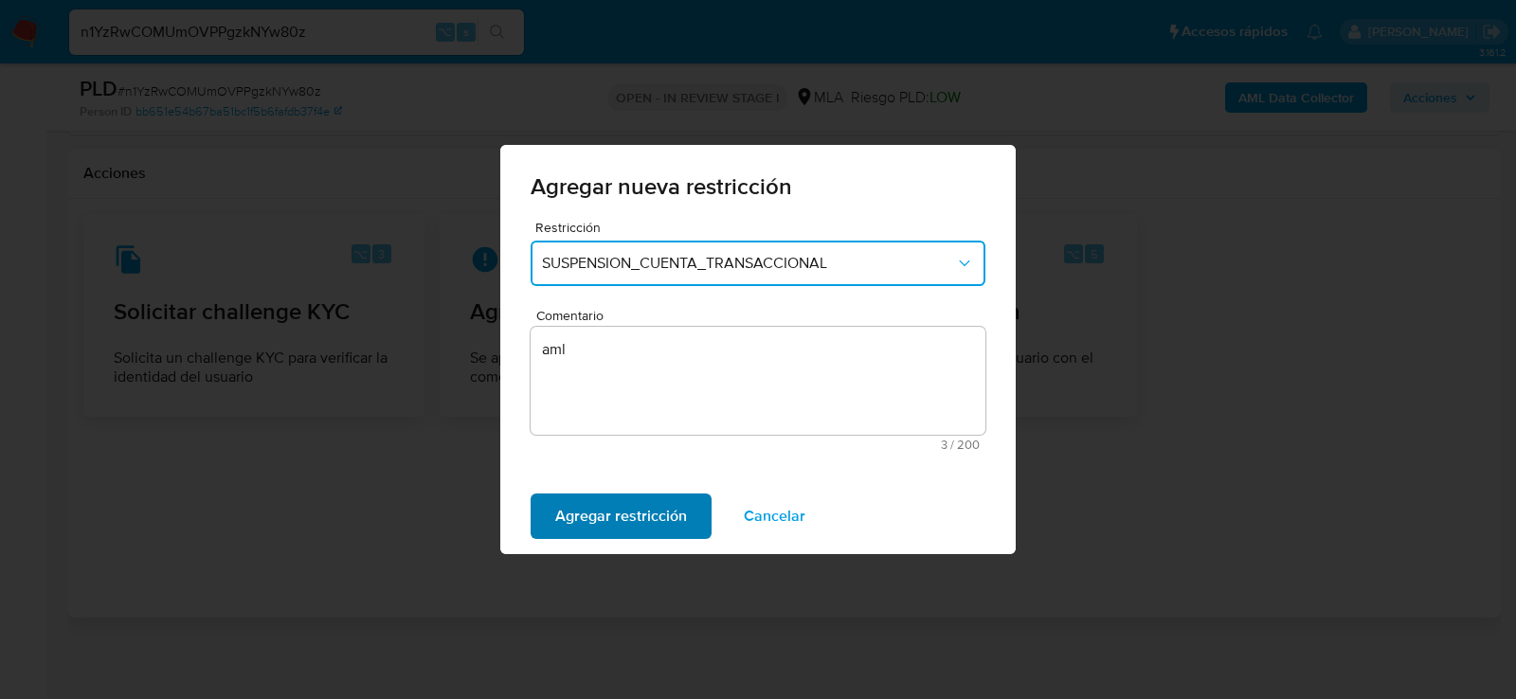
click at [587, 537] on span "Agregar restricción" at bounding box center [621, 517] width 132 height 42
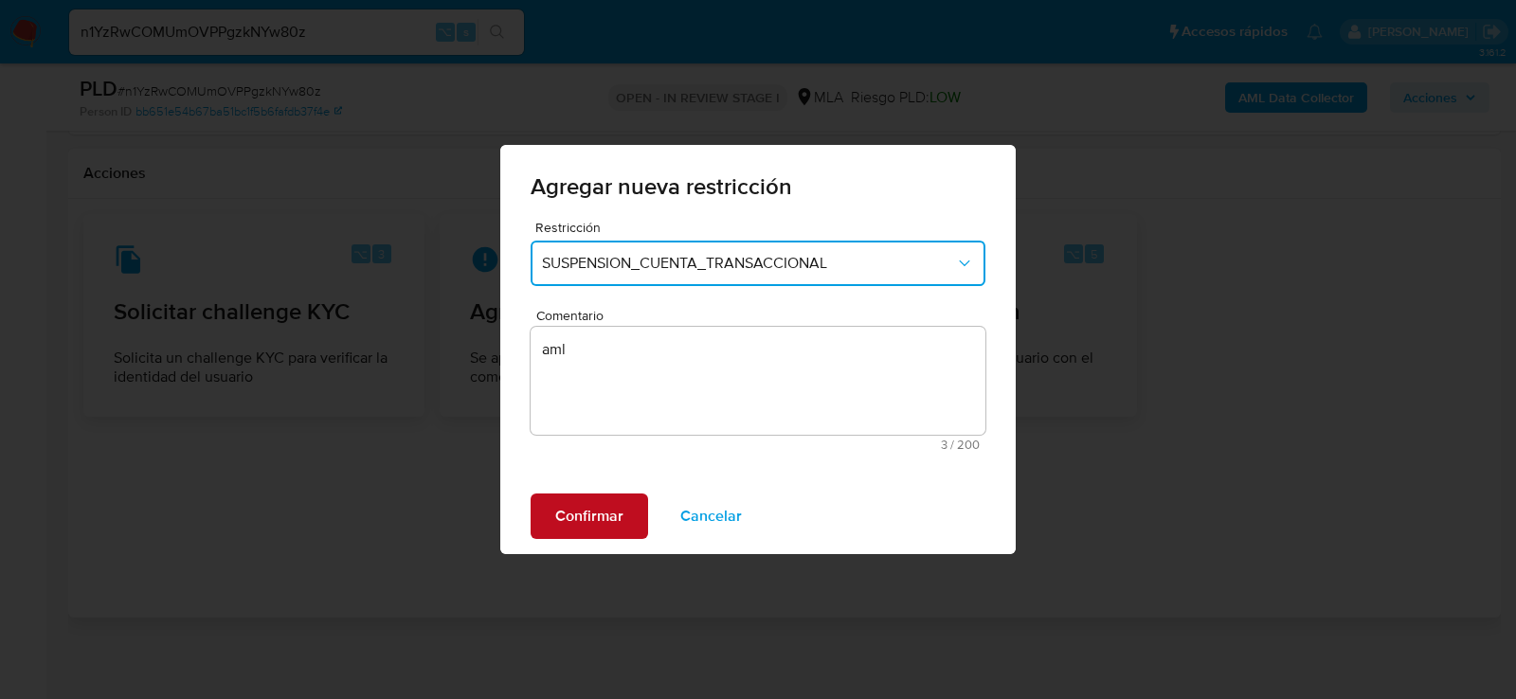
click at [581, 524] on span "Confirmar" at bounding box center [589, 517] width 68 height 42
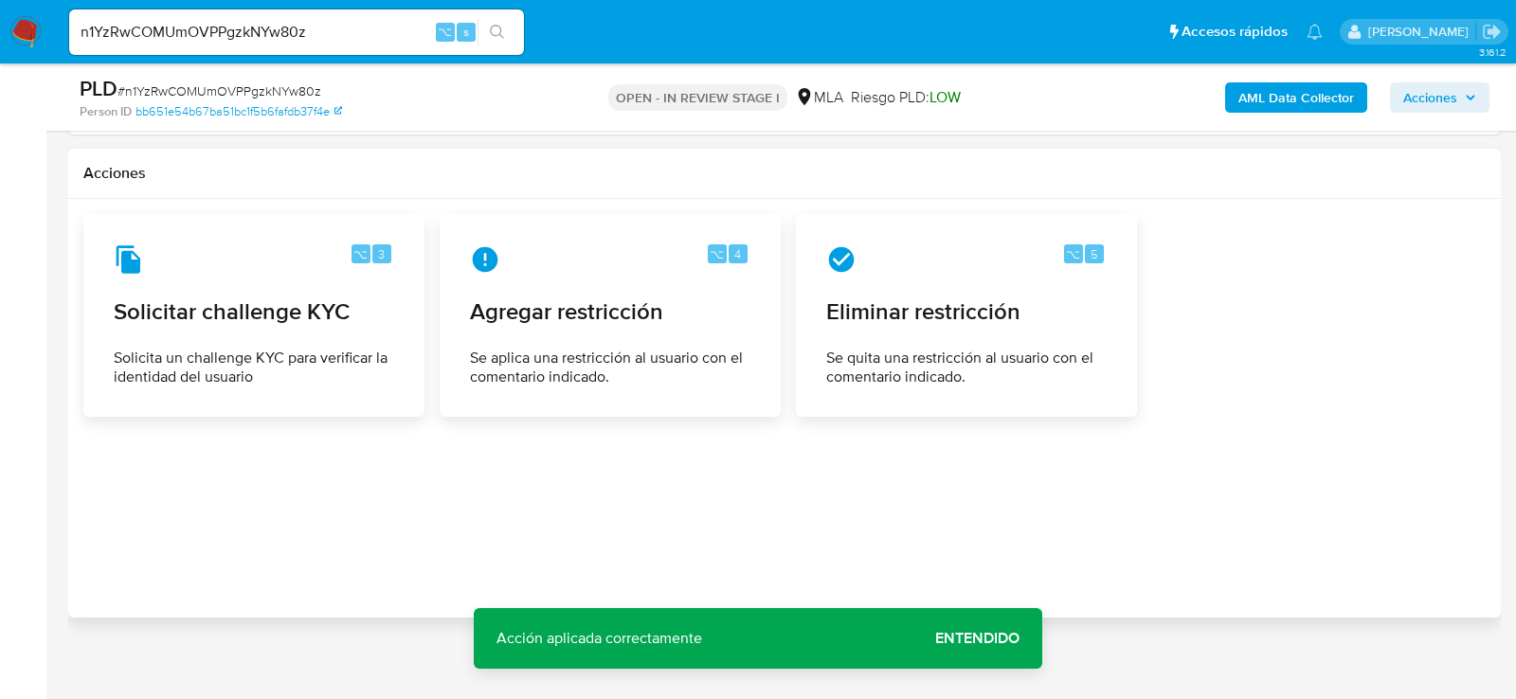
click at [303, 46] on div "n1YzRwCOMUmOVPPgzkNYw80z ⌥ s" at bounding box center [296, 31] width 455 height 45
click at [303, 39] on input "n1YzRwCOMUmOVPPgzkNYw80z" at bounding box center [296, 32] width 455 height 25
paste input "9NGa6A8daoAW2OvaG3HRpjgM"
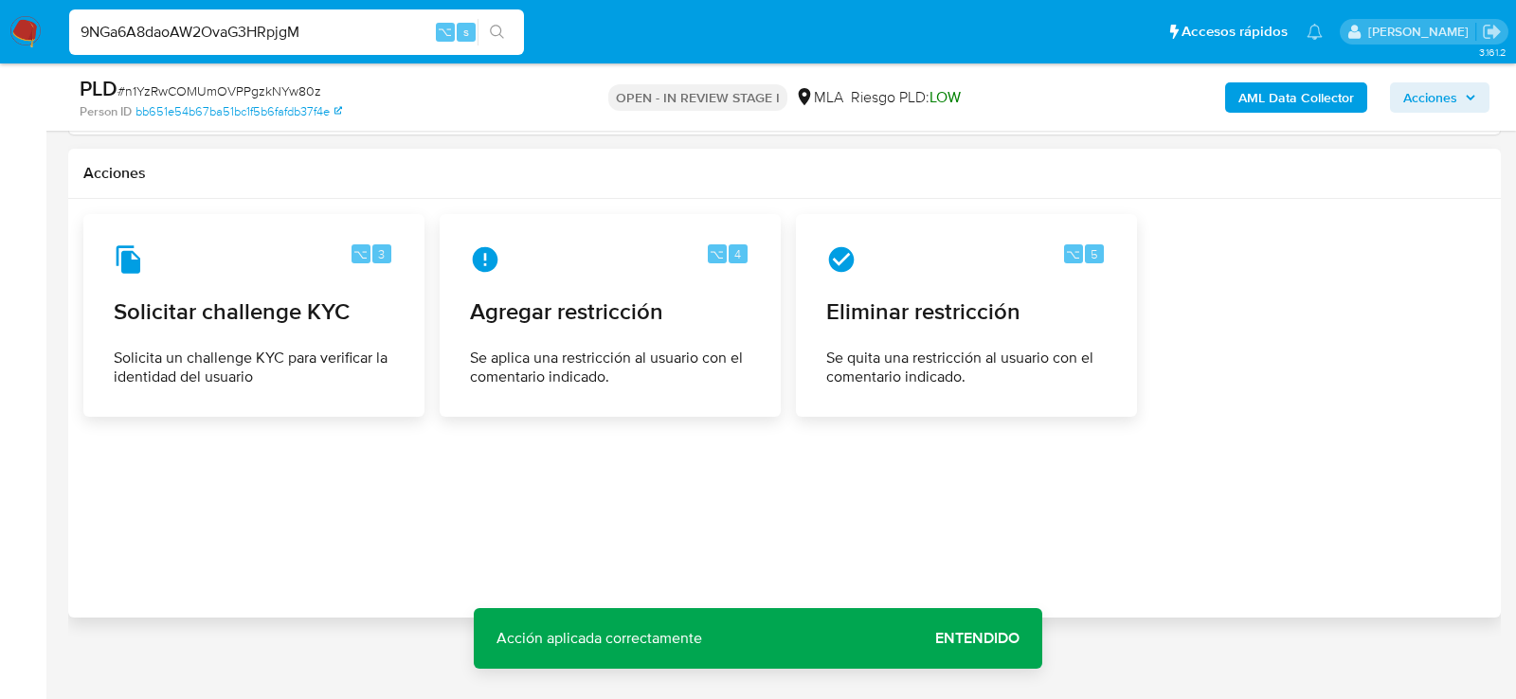
type input "9NGa6A8daoAW2OvaG3HRpjgM"
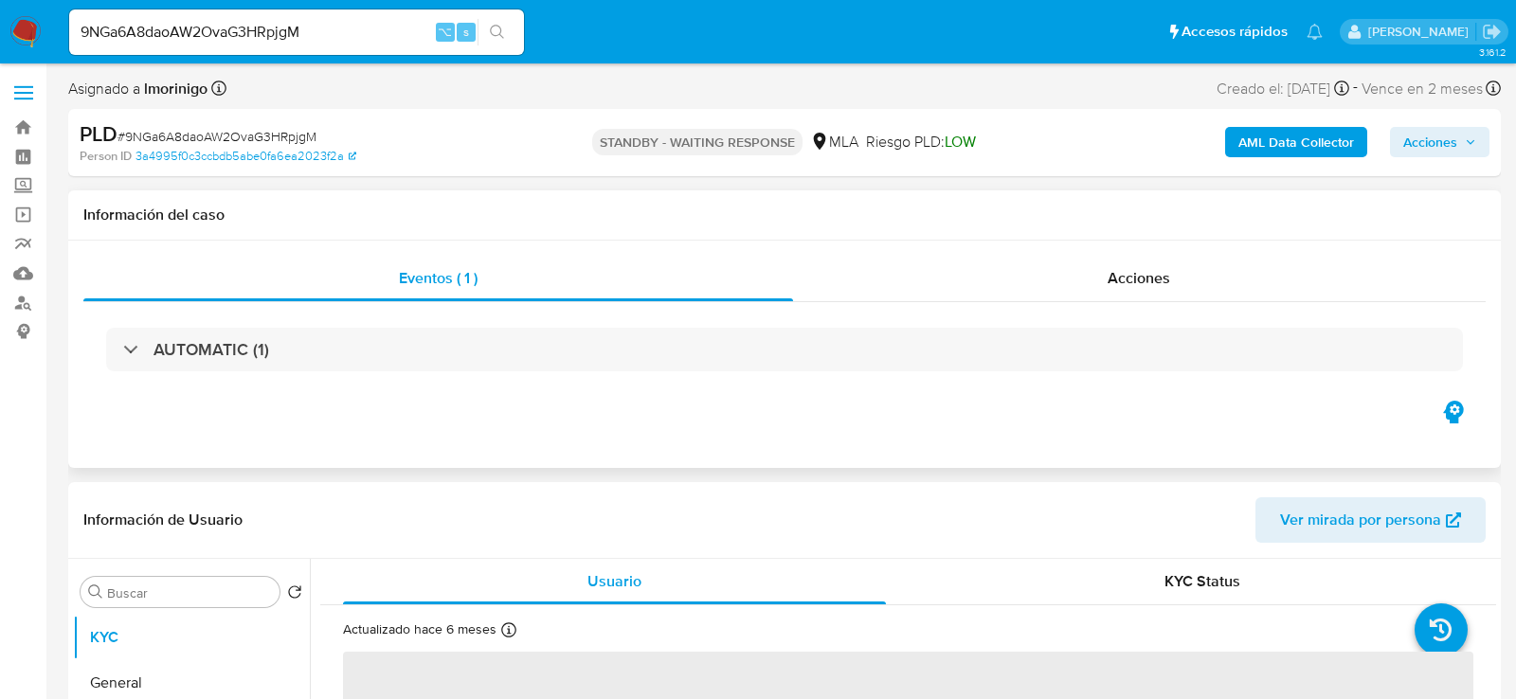
click at [1043, 234] on div "Información del caso" at bounding box center [784, 215] width 1433 height 50
select select "10"
click at [1040, 286] on div "Acciones" at bounding box center [1140, 278] width 694 height 45
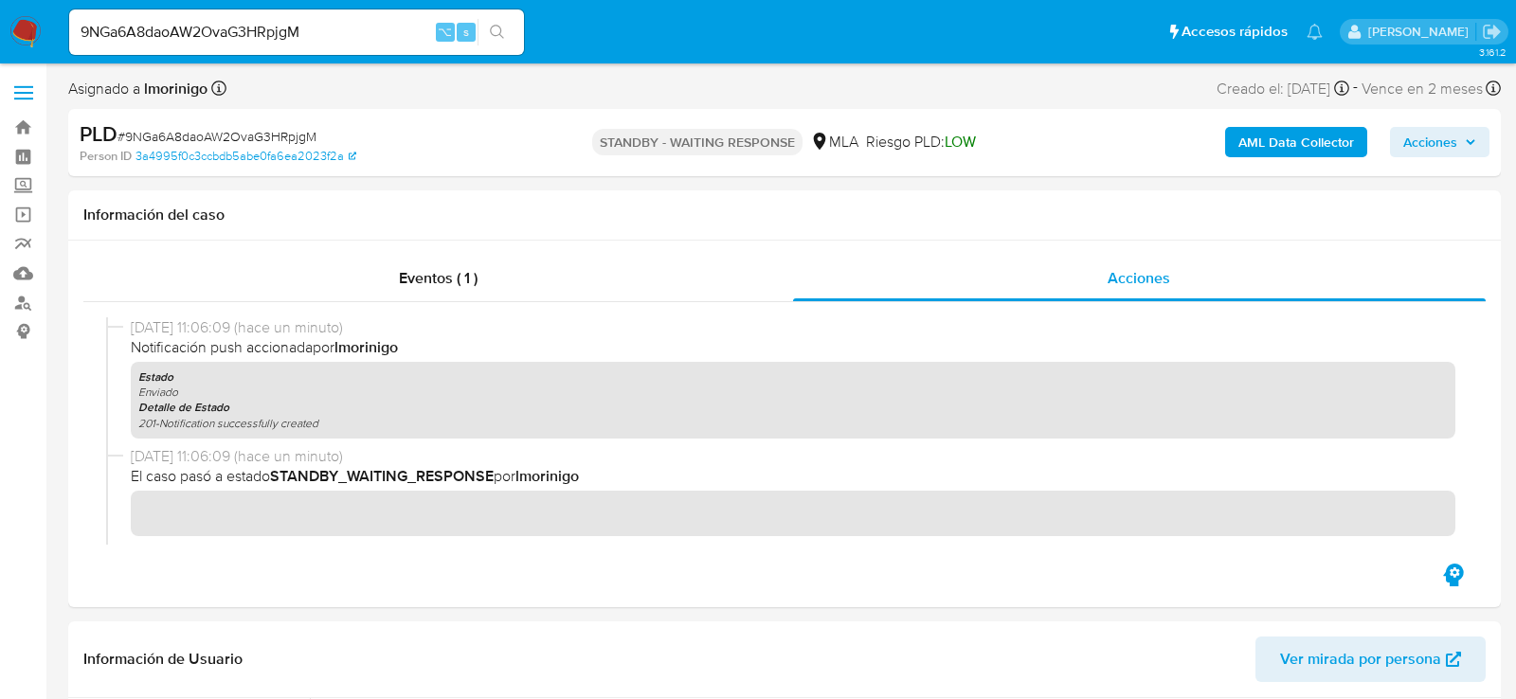
click at [284, 24] on input "9NGa6A8daoAW2OvaG3HRpjgM" at bounding box center [296, 32] width 455 height 25
paste input "GF0XyUcJs4GqISIdzXwbxDbX"
type input "GF0XyUcJs4GqISIdzXwbxDbX"
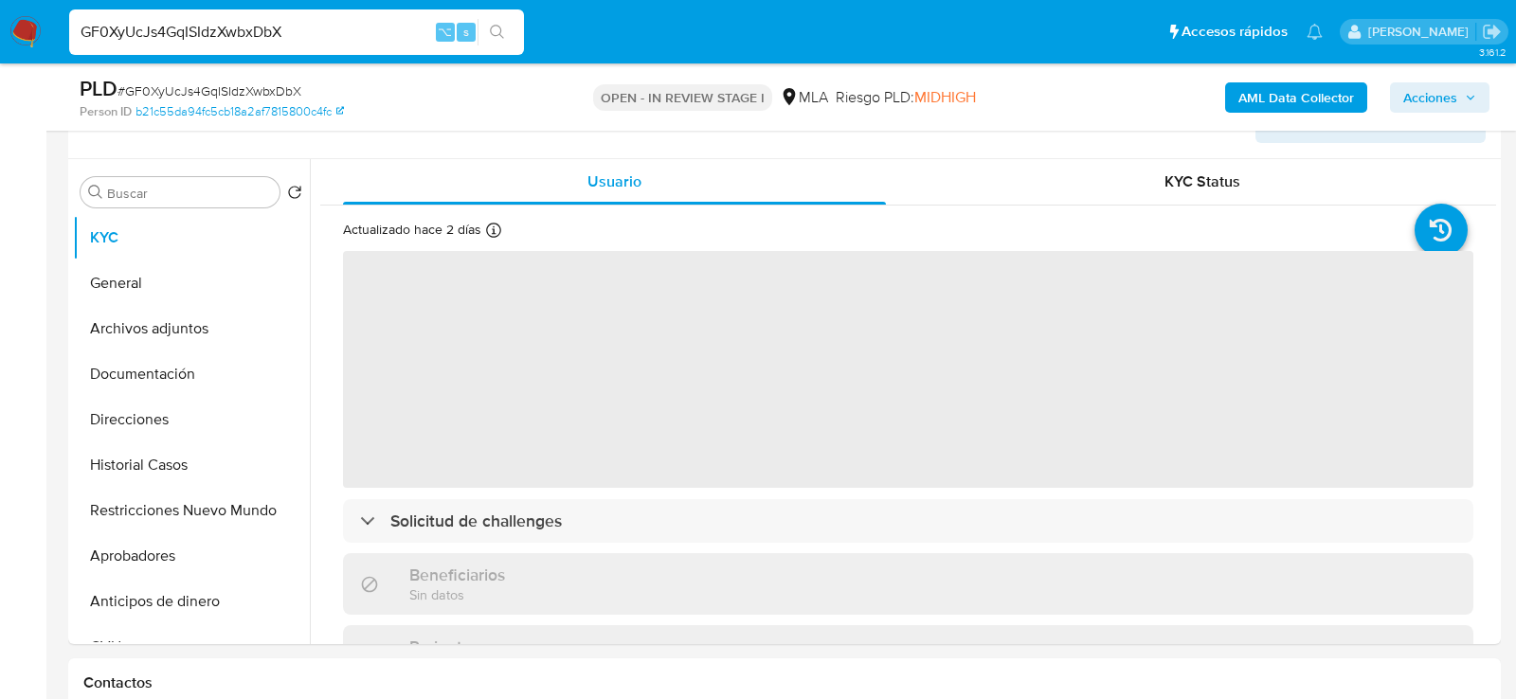
select select "10"
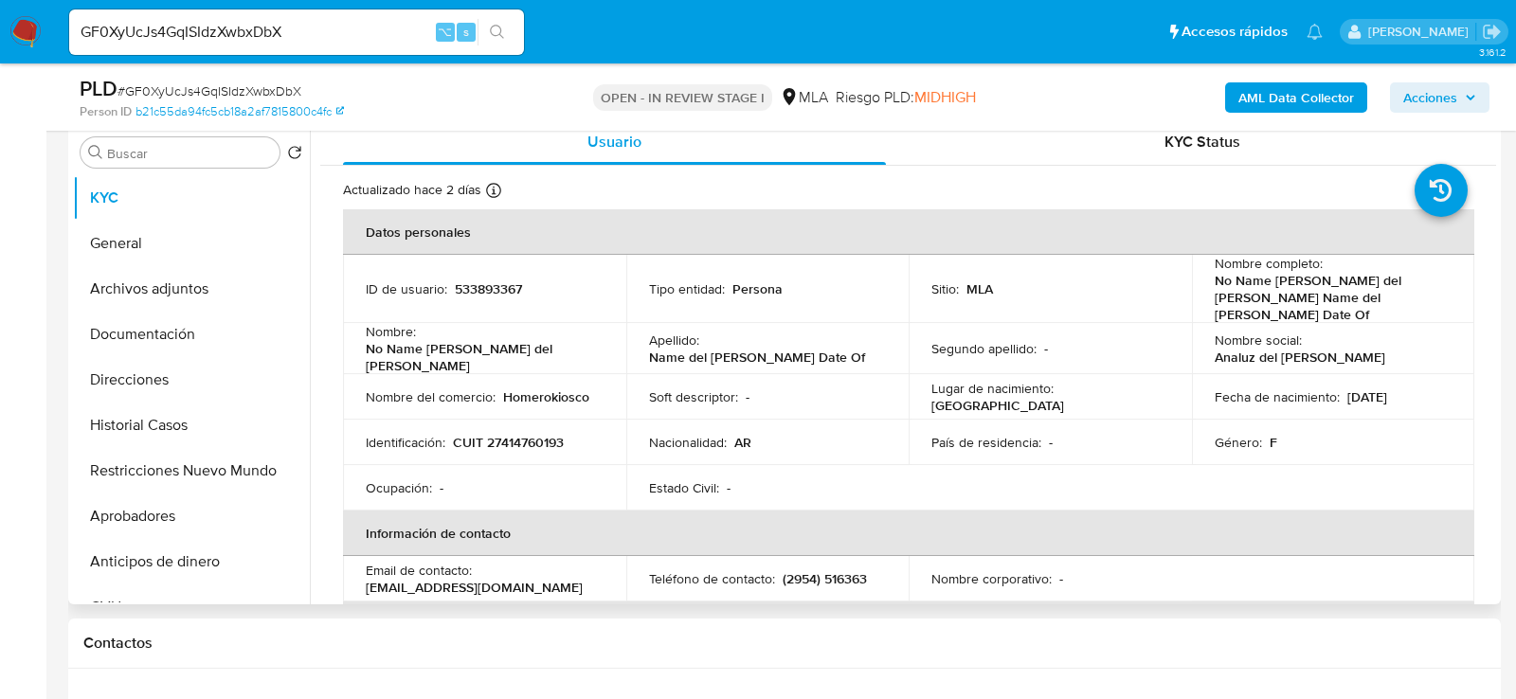
click at [497, 434] on p "CUIT 27414760193" at bounding box center [508, 442] width 111 height 17
copy p "27414760193"
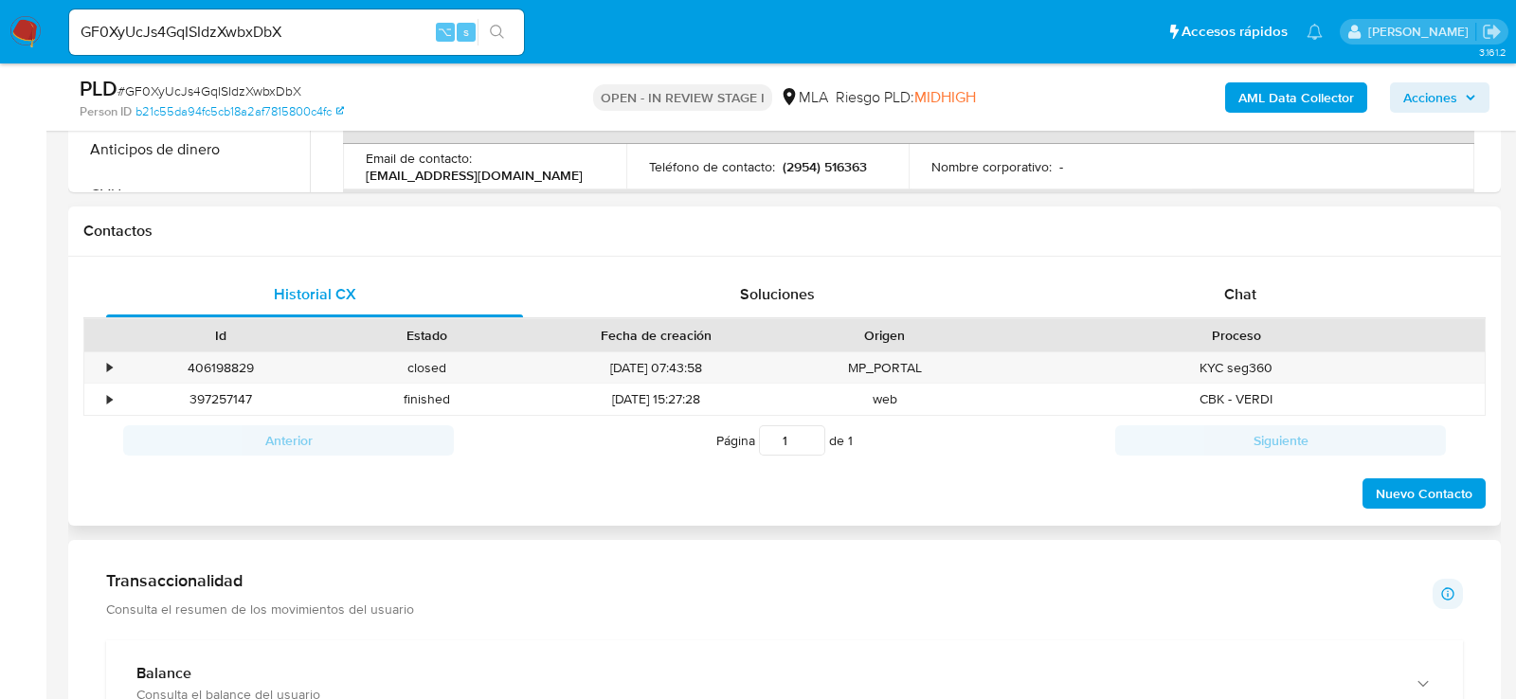
scroll to position [821, 0]
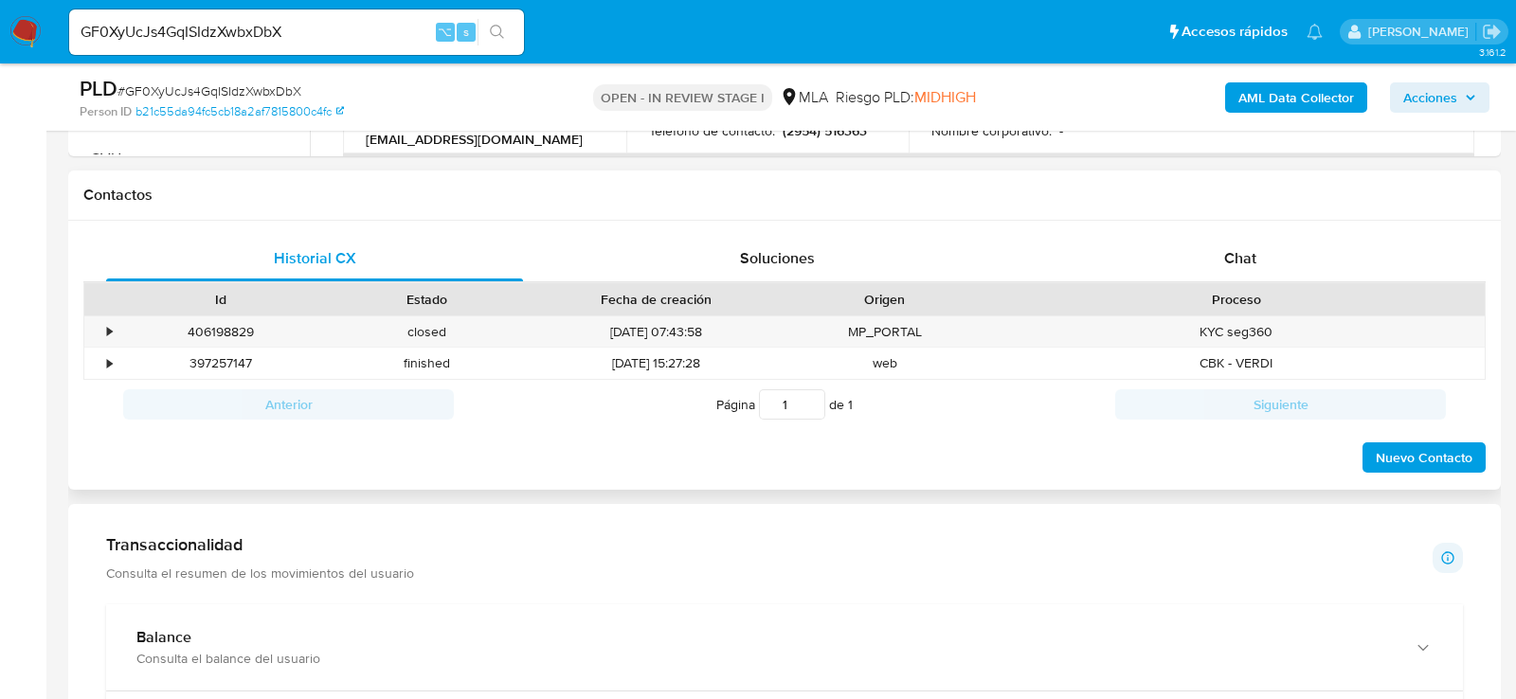
click at [1119, 285] on div "Proceso" at bounding box center [1236, 299] width 497 height 32
click at [1130, 271] on div "Chat" at bounding box center [1240, 258] width 417 height 45
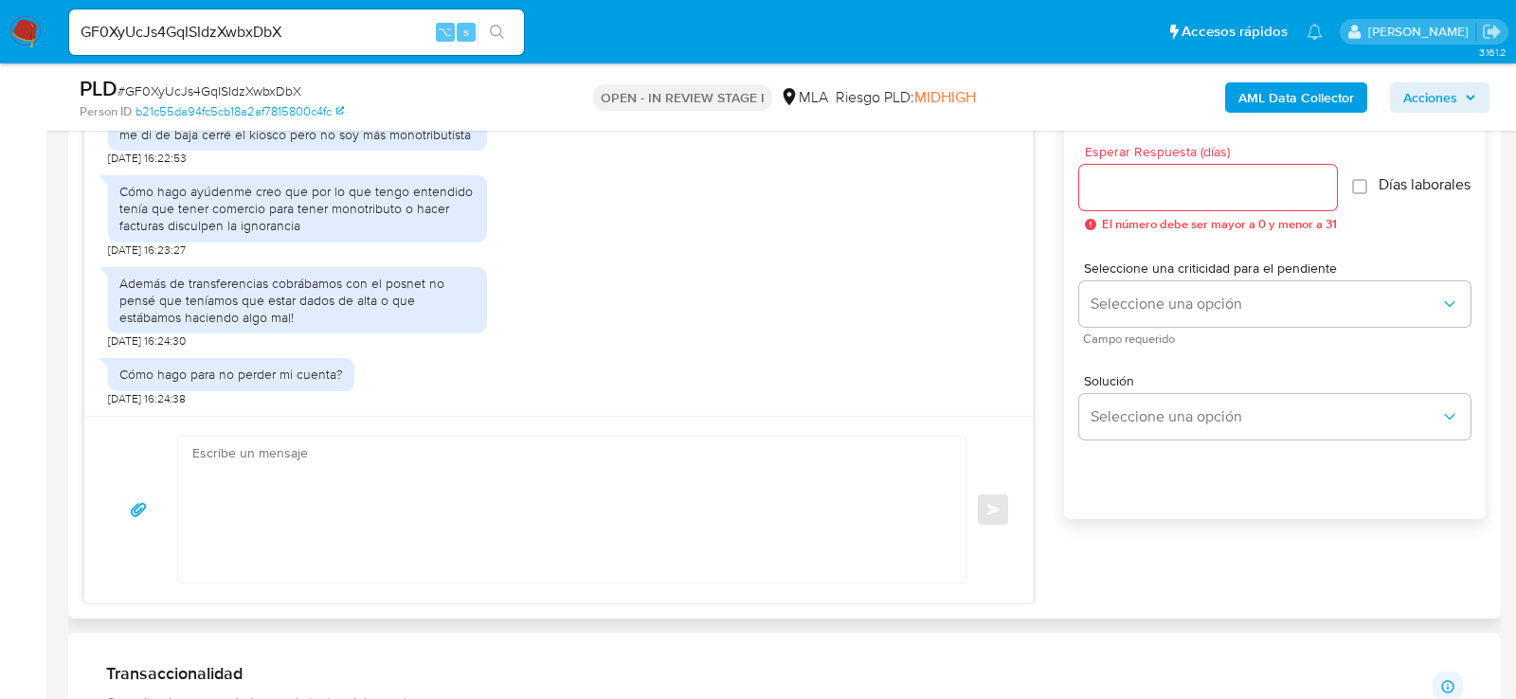
scroll to position [1056, 0]
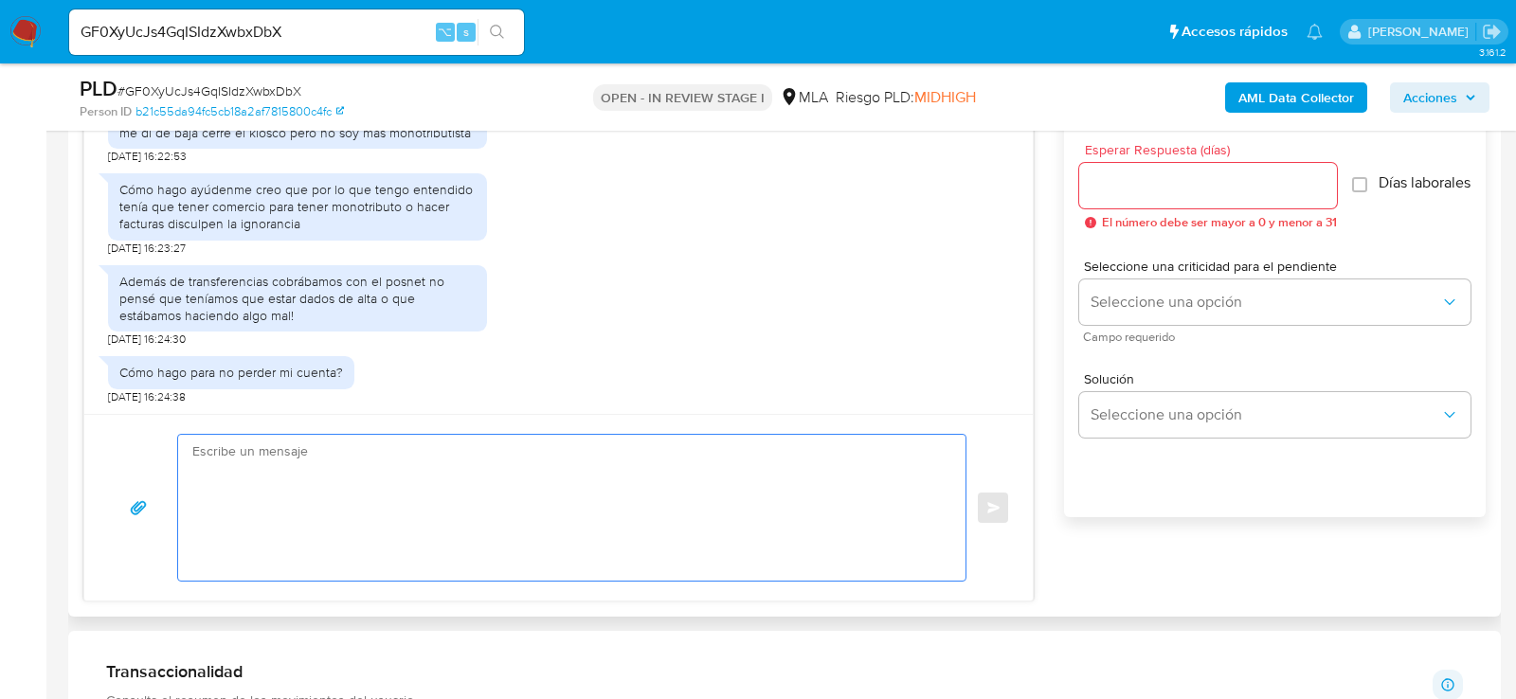
click at [529, 476] on textarea at bounding box center [567, 508] width 750 height 146
paste textarea "Lore , Ip dolorsi am con adipiscinge seddoeiusmo te in utlabo et Dolorem Aliq, …"
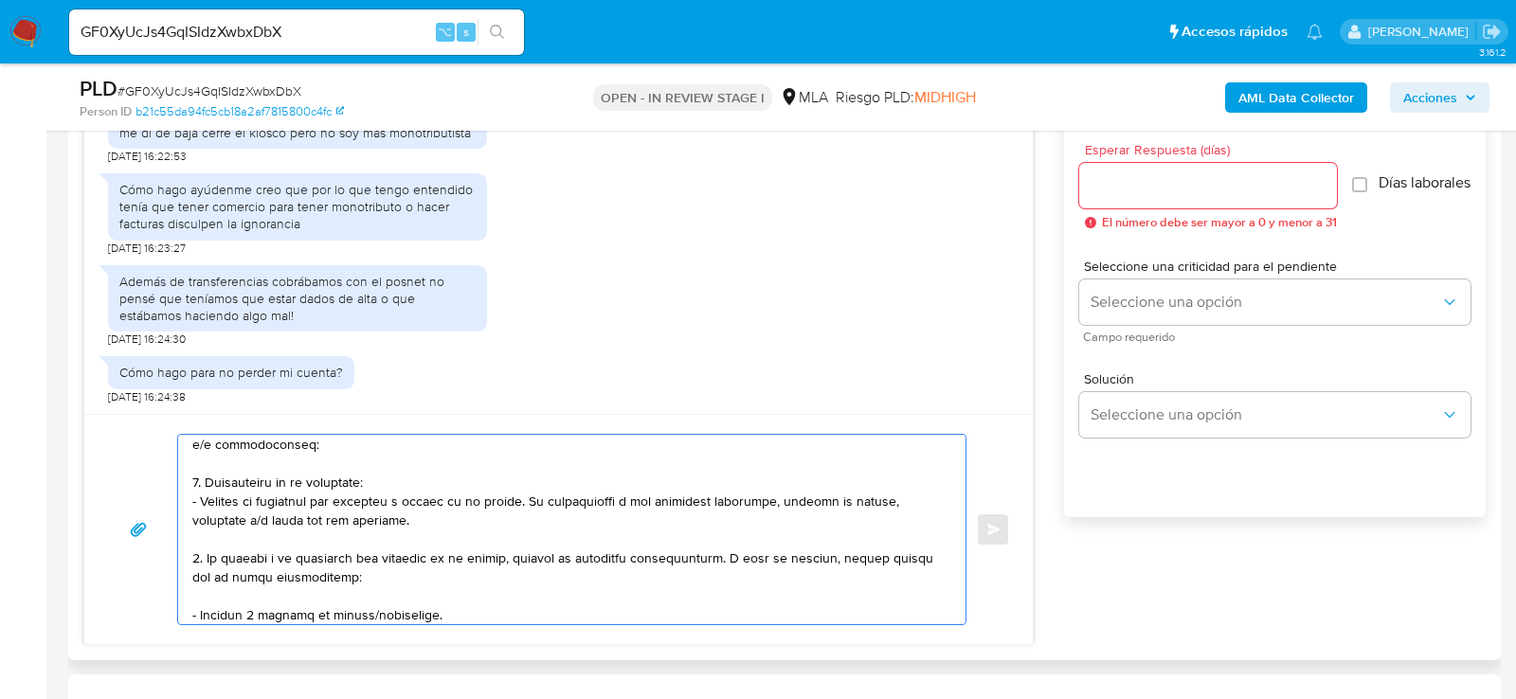
scroll to position [66, 0]
drag, startPoint x: 209, startPoint y: 475, endPoint x: 207, endPoint y: 549, distance: 74.0
click at [207, 549] on textarea at bounding box center [567, 530] width 750 height 190
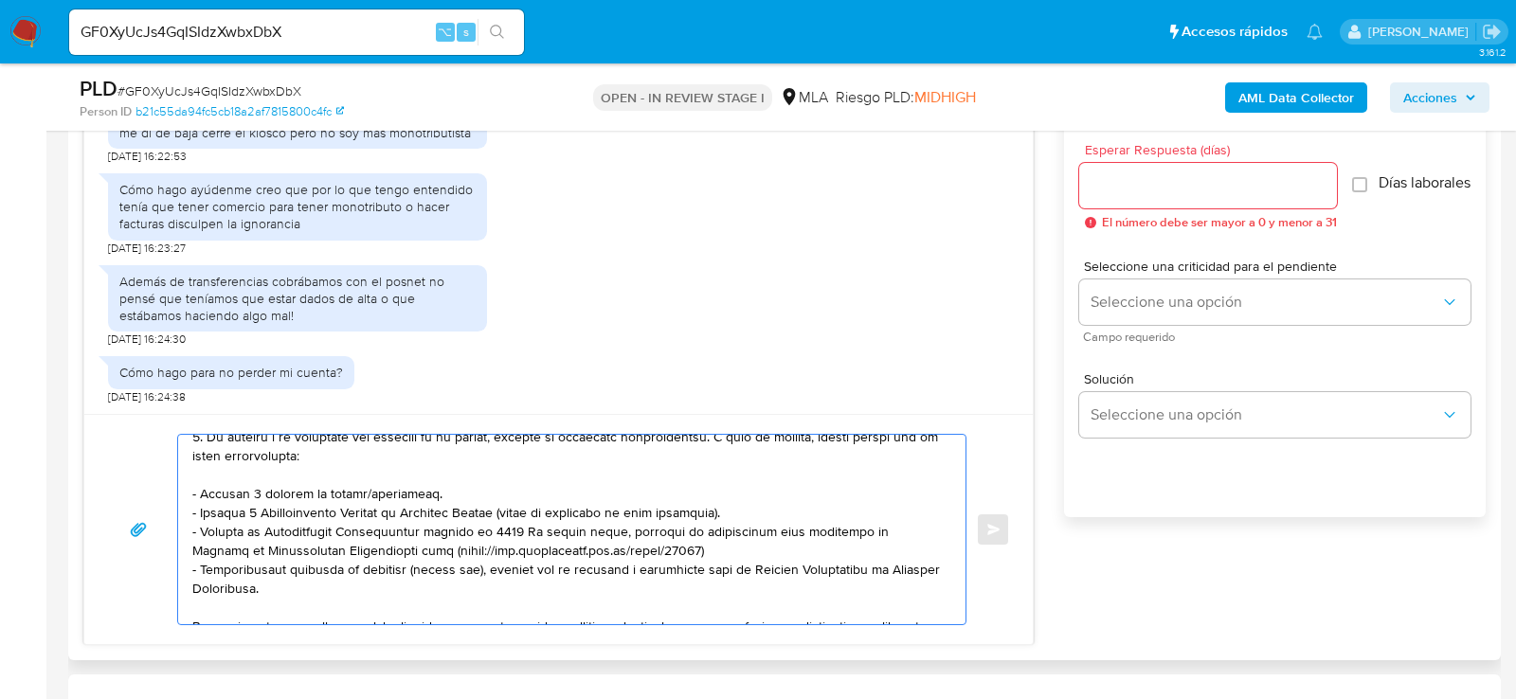
scroll to position [111, 0]
click at [317, 488] on textarea at bounding box center [567, 530] width 750 height 190
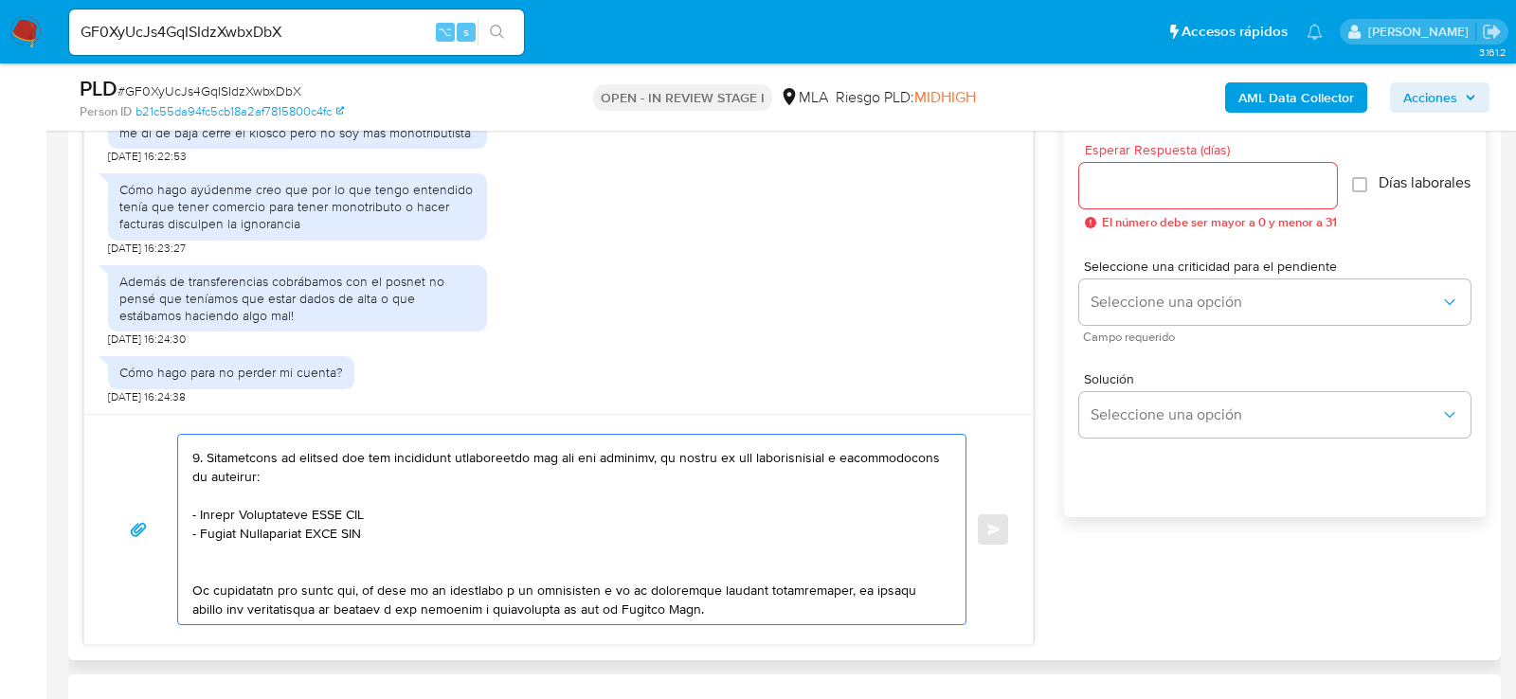
scroll to position [344, 0]
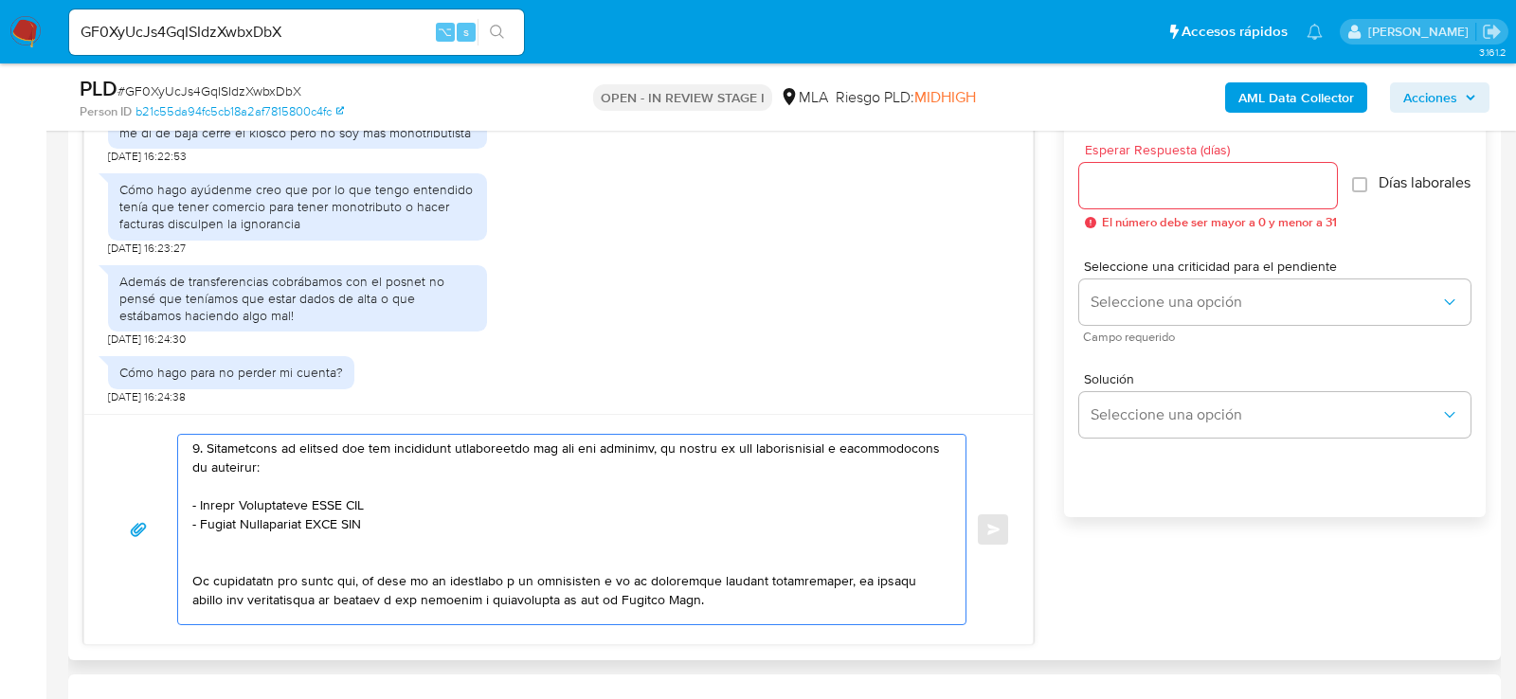
click at [317, 488] on textarea at bounding box center [567, 530] width 750 height 190
click at [202, 443] on textarea at bounding box center [567, 530] width 750 height 190
click at [283, 496] on textarea at bounding box center [567, 530] width 750 height 190
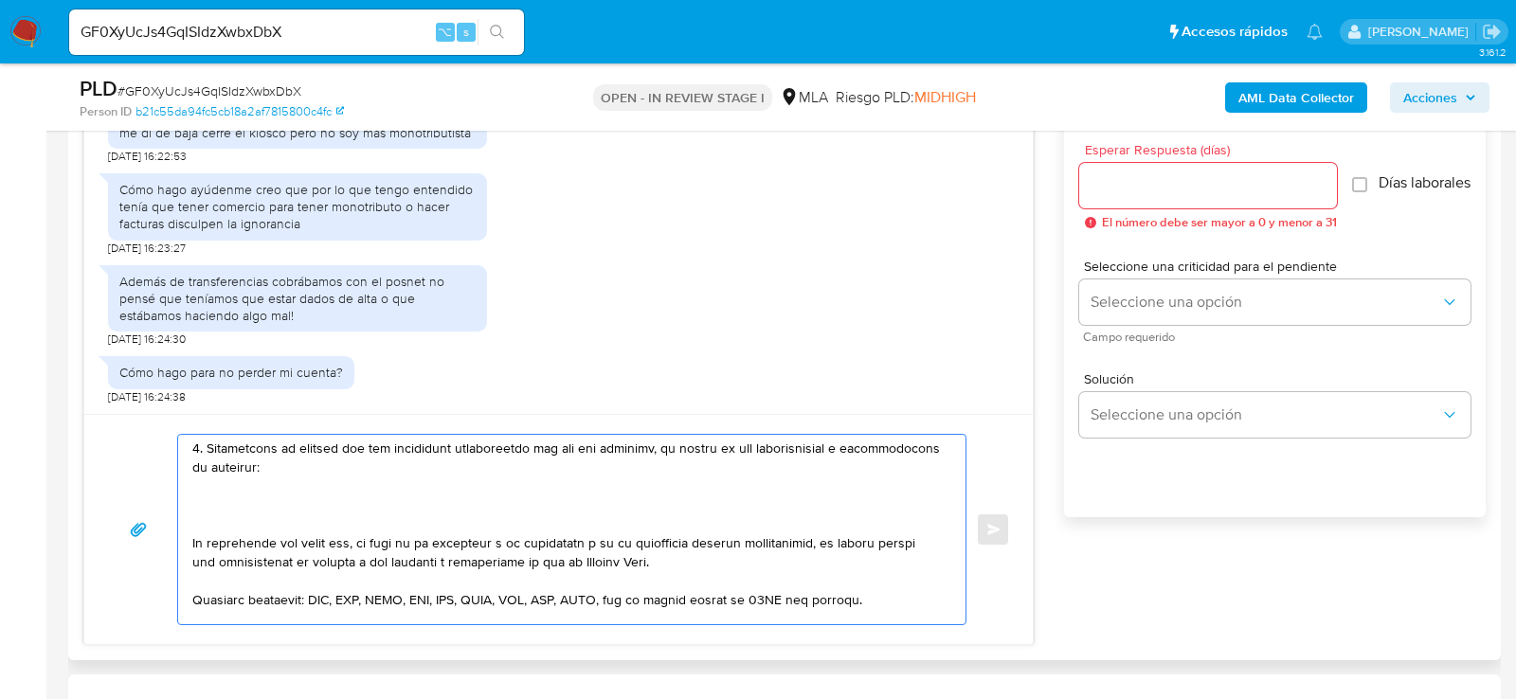
paste textarea "Matías Nahuel Herrero"
paste textarea "20319428136"
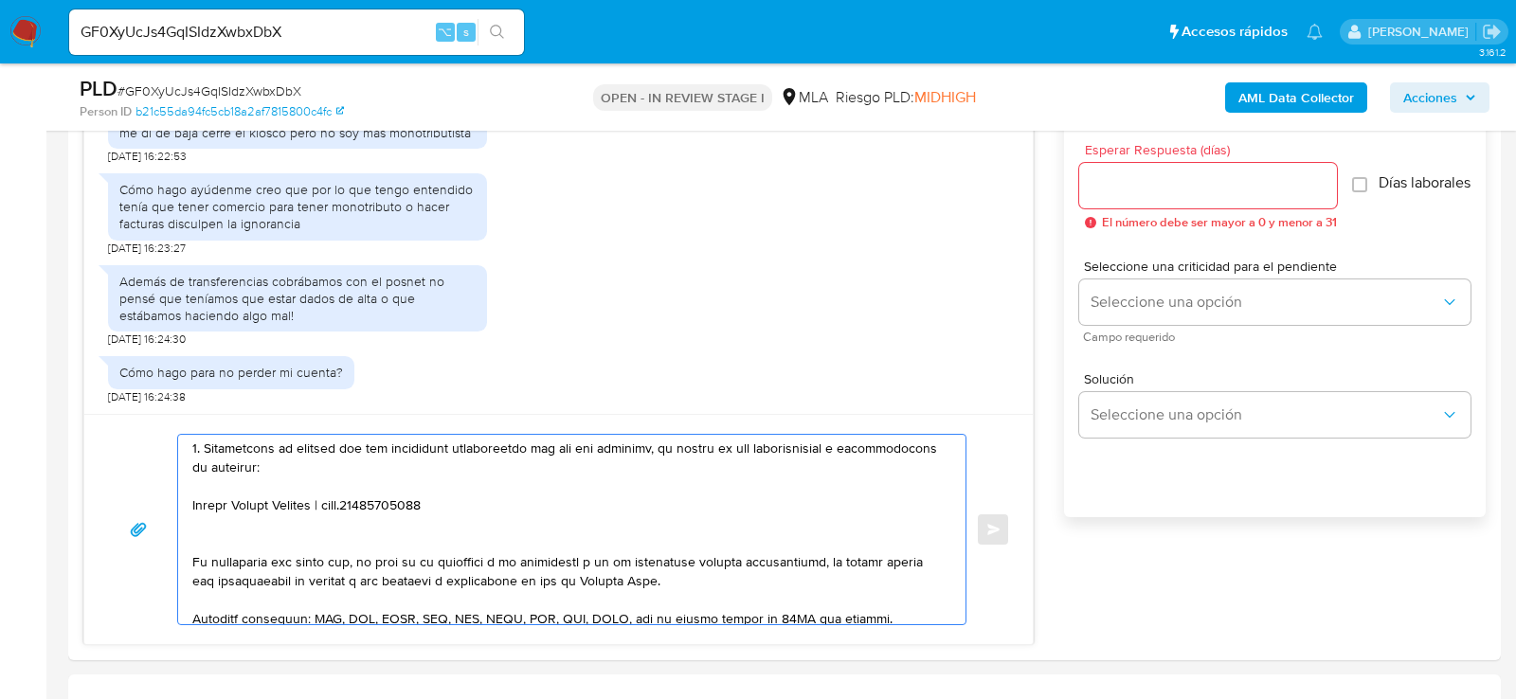
paste textarea "FUPET SERVICIOS DE PAGO SA"
paste textarea "30717585921"
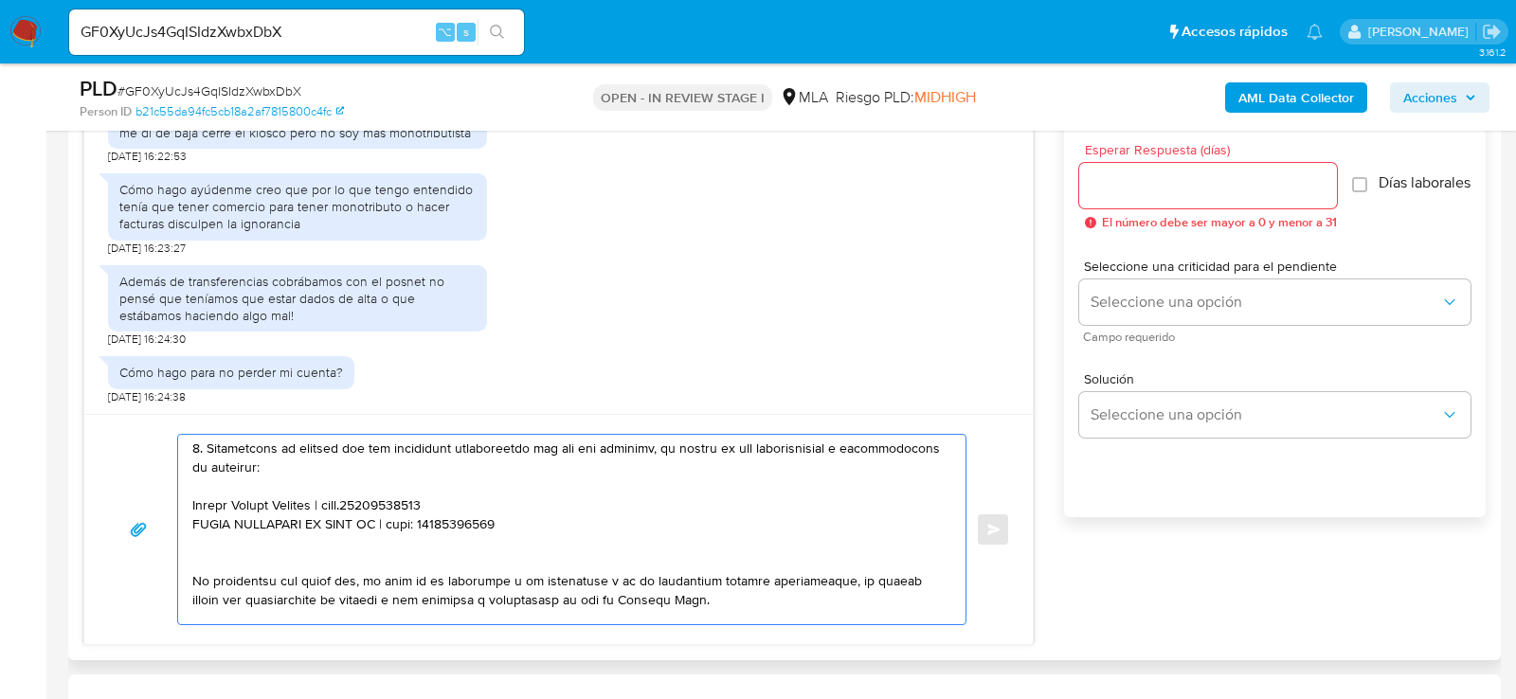
paste textarea "Diego Emanuel Herrera"
paste textarea "20348019040"
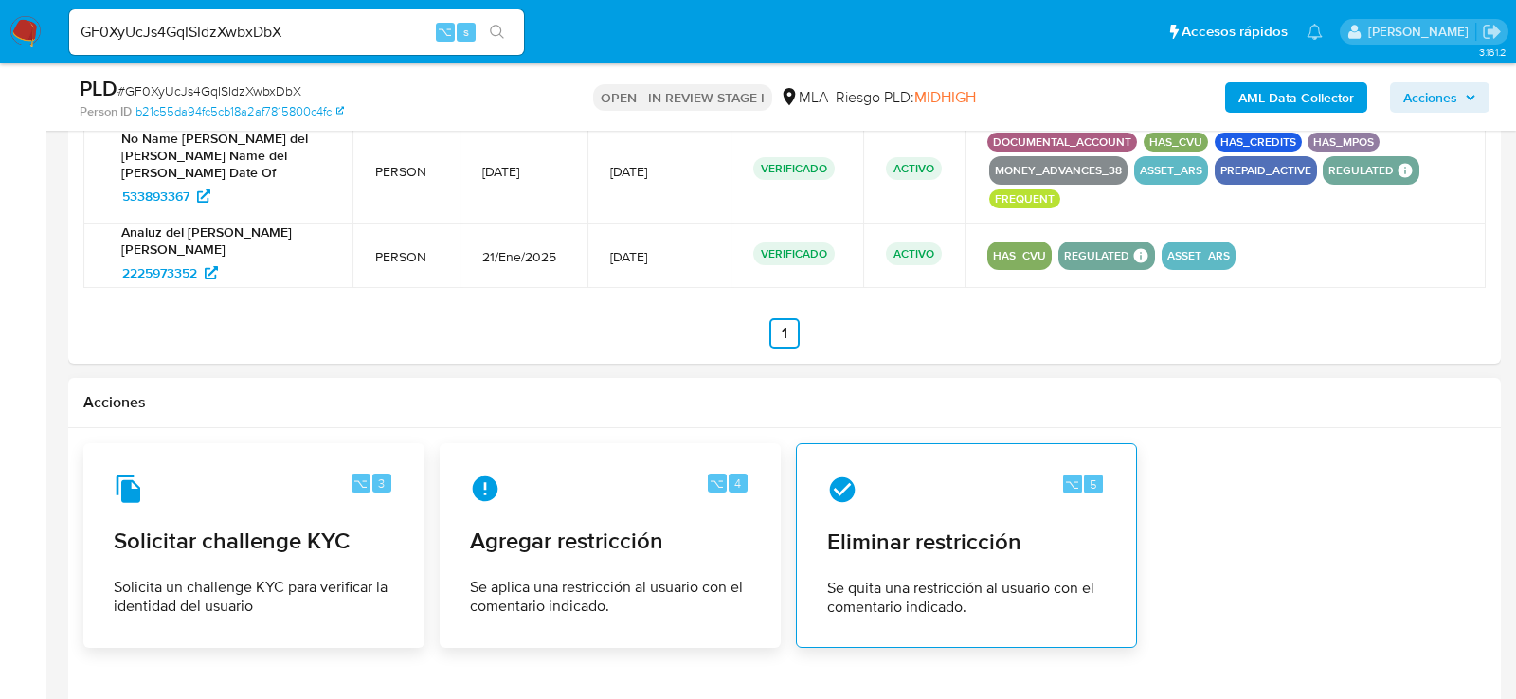
scroll to position [2834, 0]
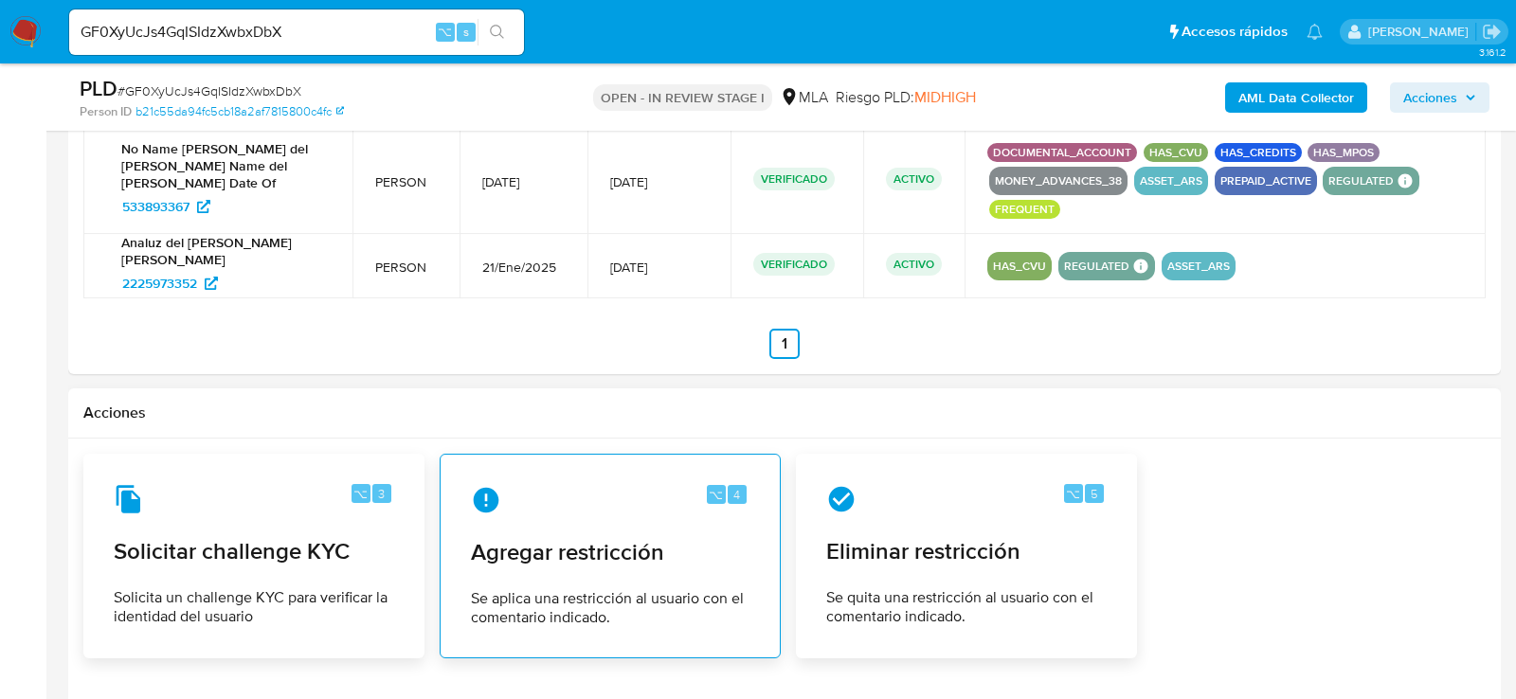
type textarea "Hola , En función de las operaciones registradas en tu cuenta de Mercado Pago, …"
click at [554, 493] on div "⌥ 4 Agregar restricción Se aplica una restricción al usuario con el comentario …" at bounding box center [610, 556] width 309 height 172
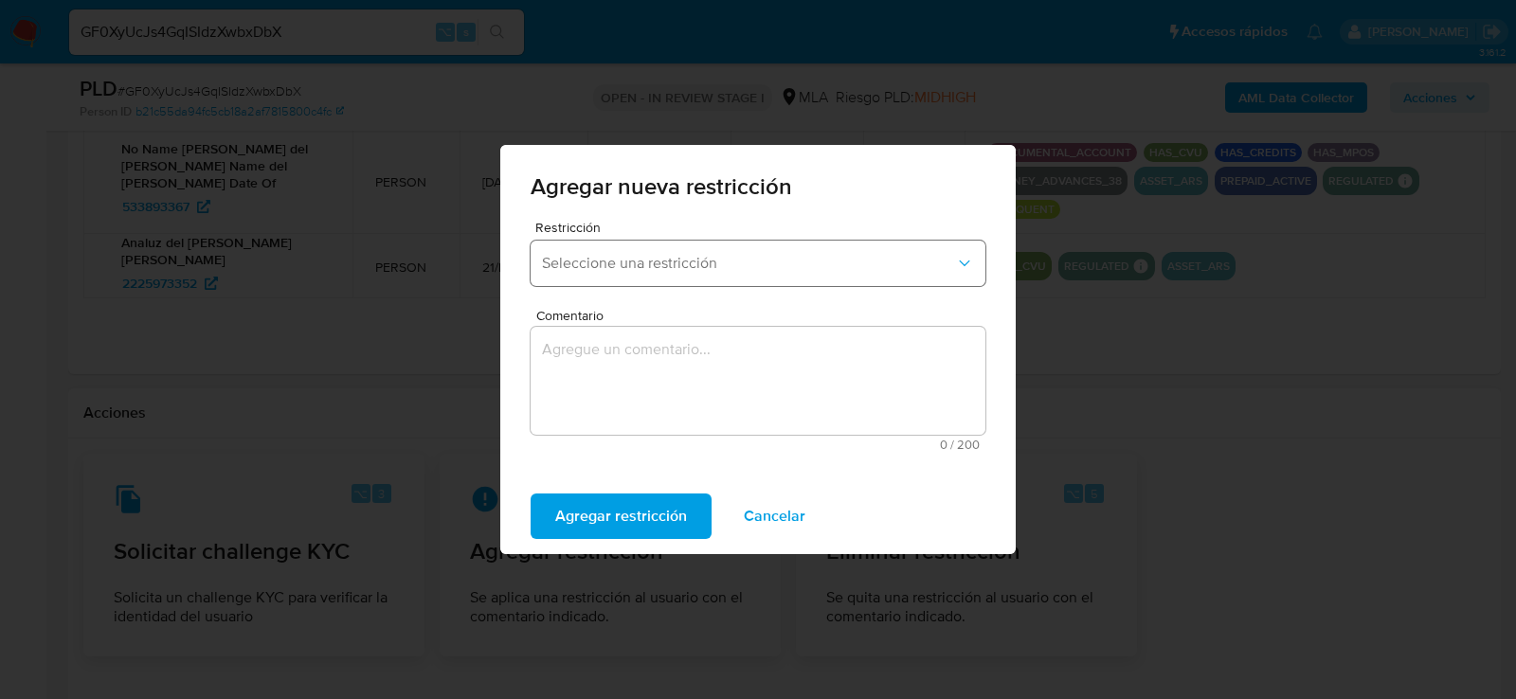
click at [624, 261] on span "Seleccione una restricción" at bounding box center [748, 263] width 413 height 19
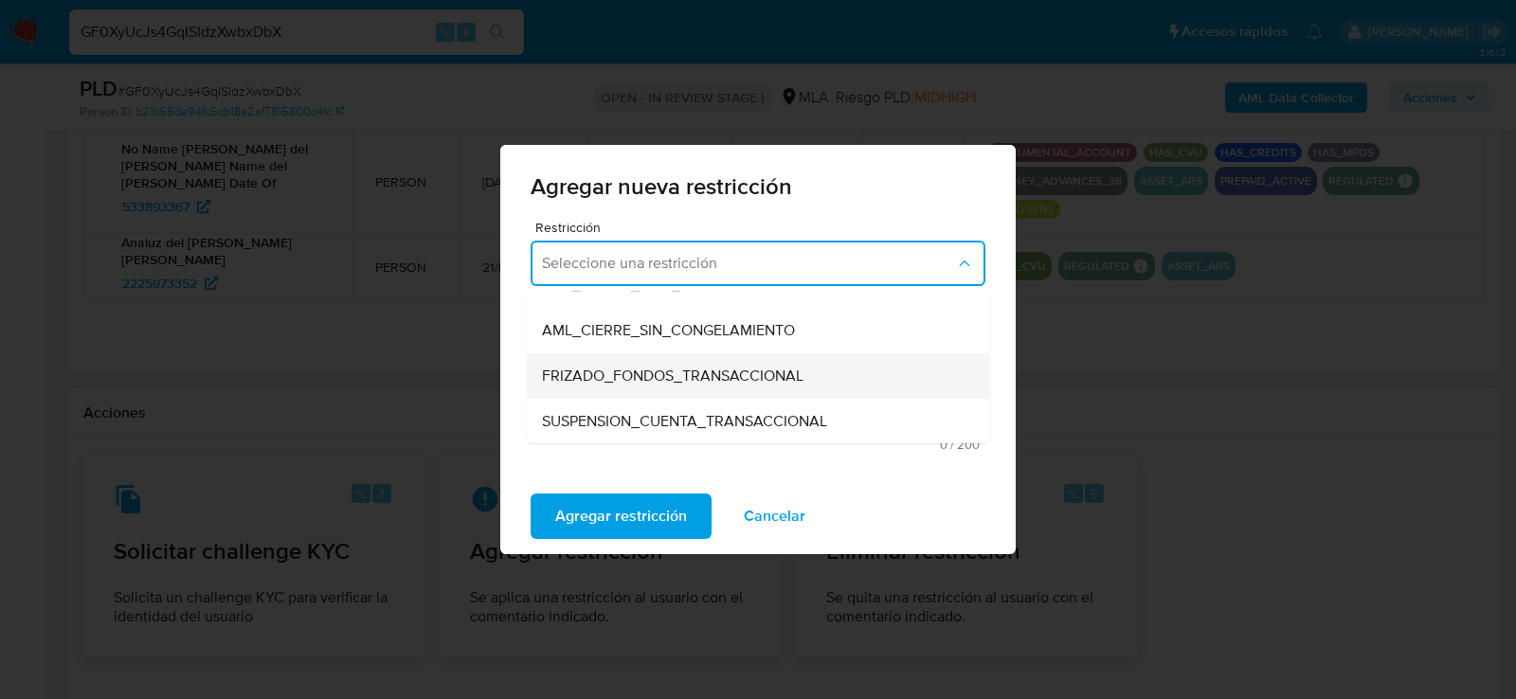
scroll to position [167, 0]
click at [624, 414] on span "SUSPENSION_CUENTA_TRANSACCIONAL" at bounding box center [684, 420] width 285 height 19
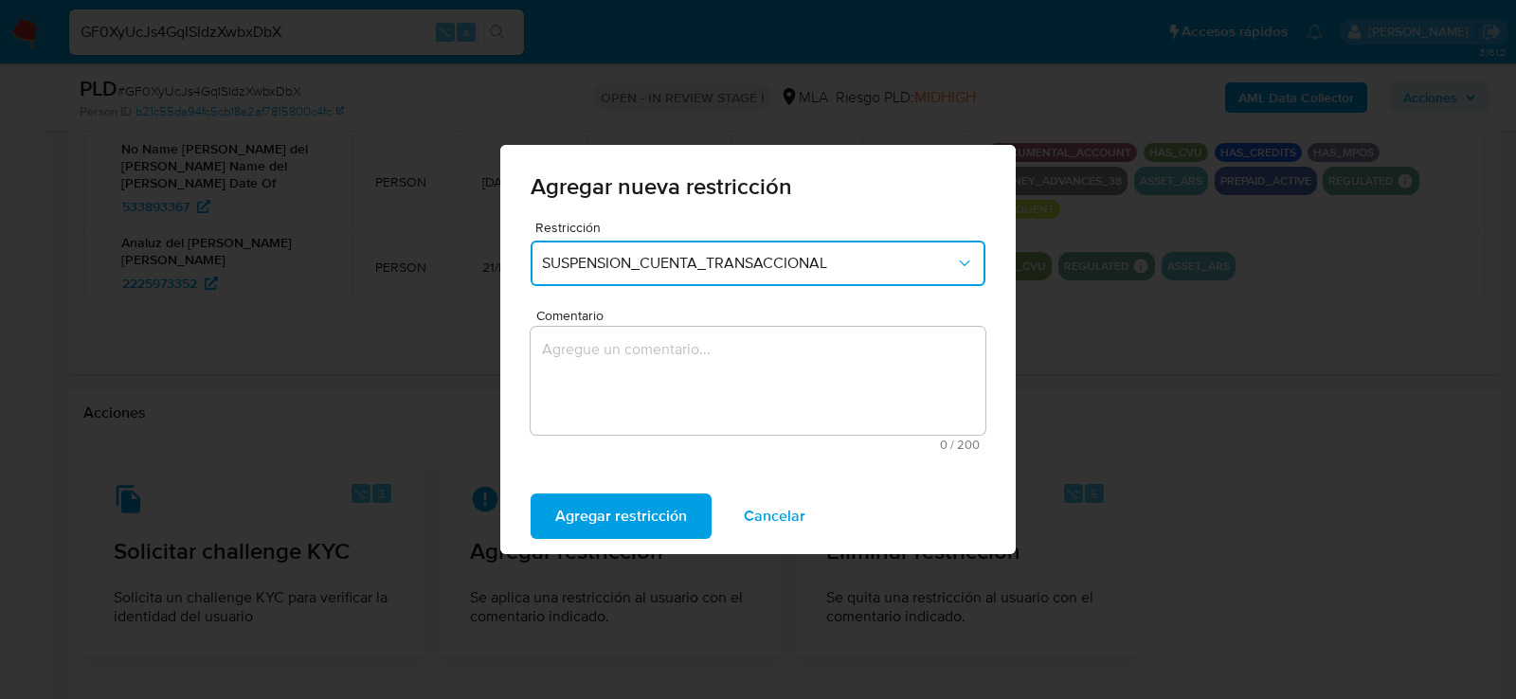
click at [624, 414] on textarea "Comentario" at bounding box center [758, 381] width 455 height 108
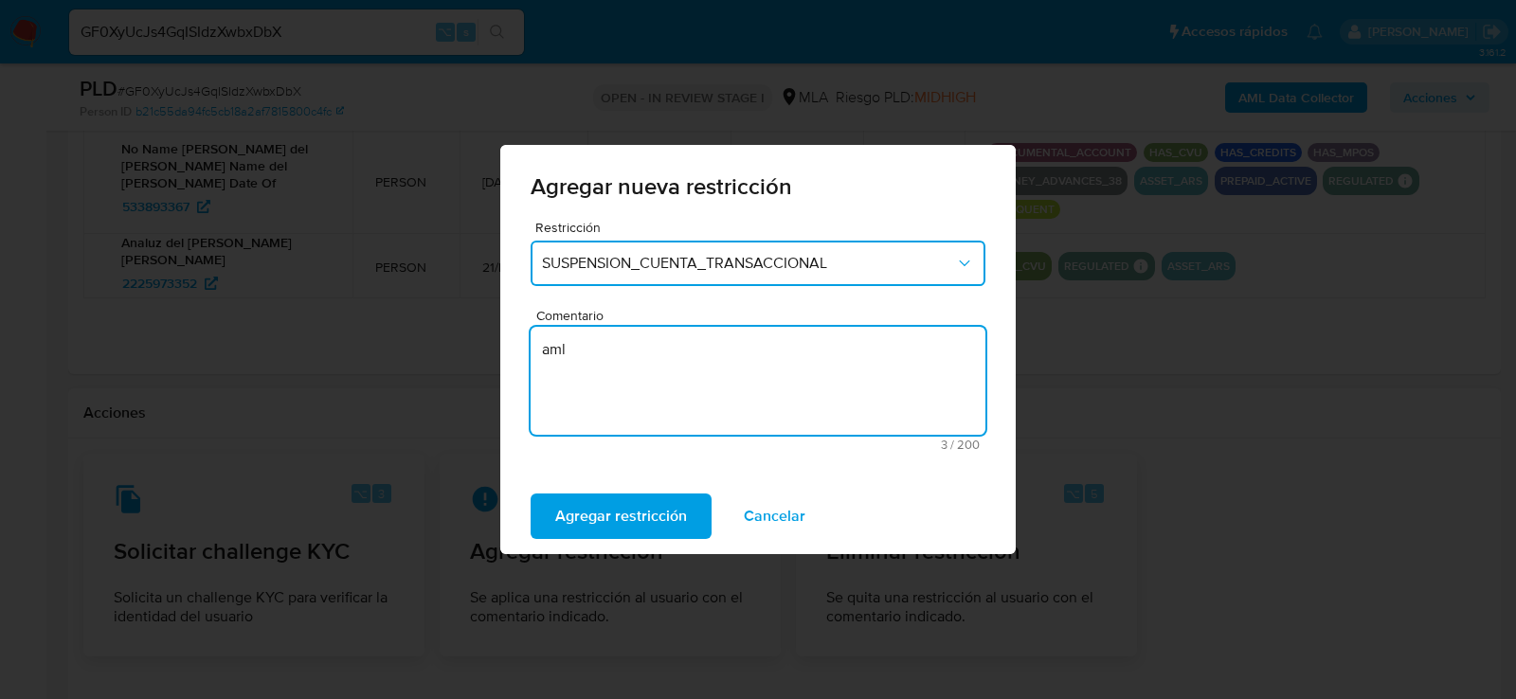
type textarea "aml"
click at [611, 491] on div "Agregar restricción Cancelar" at bounding box center [757, 517] width 515 height 76
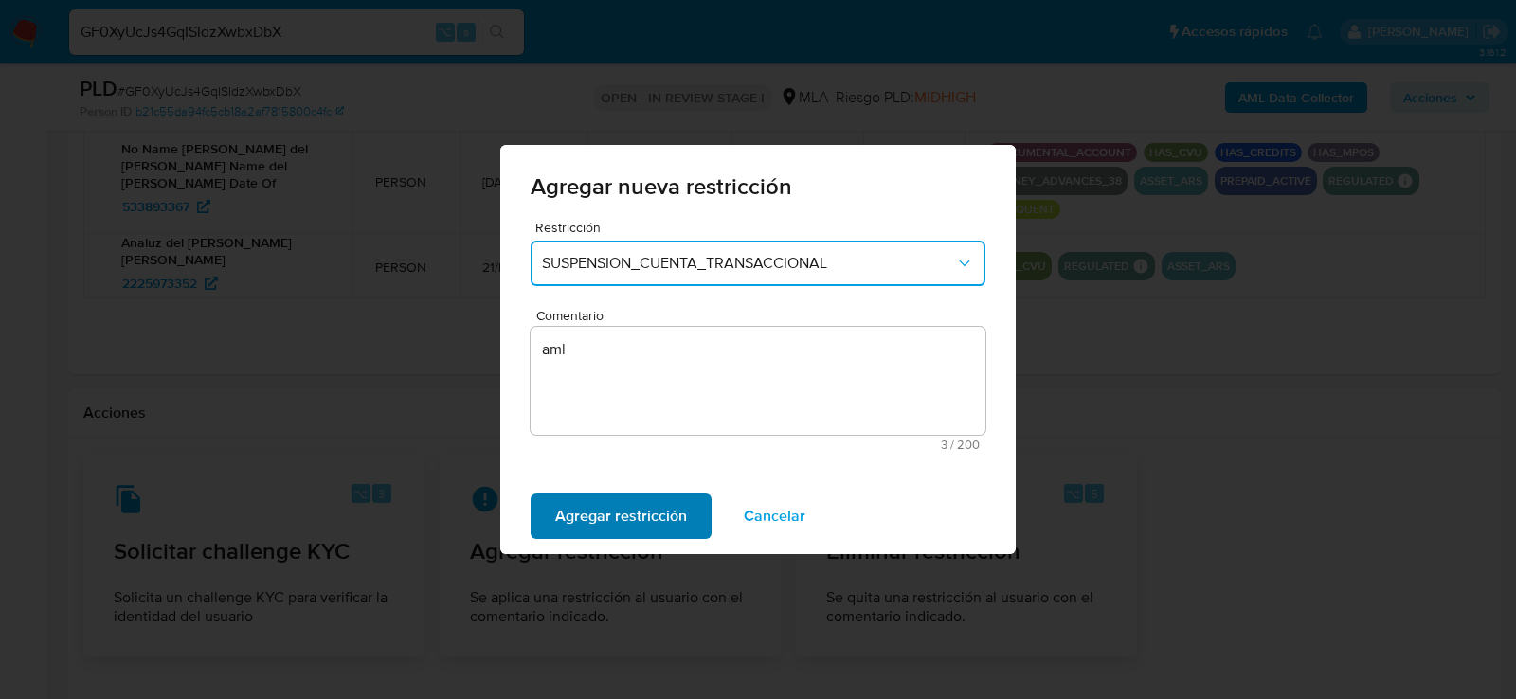
click at [611, 522] on span "Agregar restricción" at bounding box center [621, 517] width 132 height 42
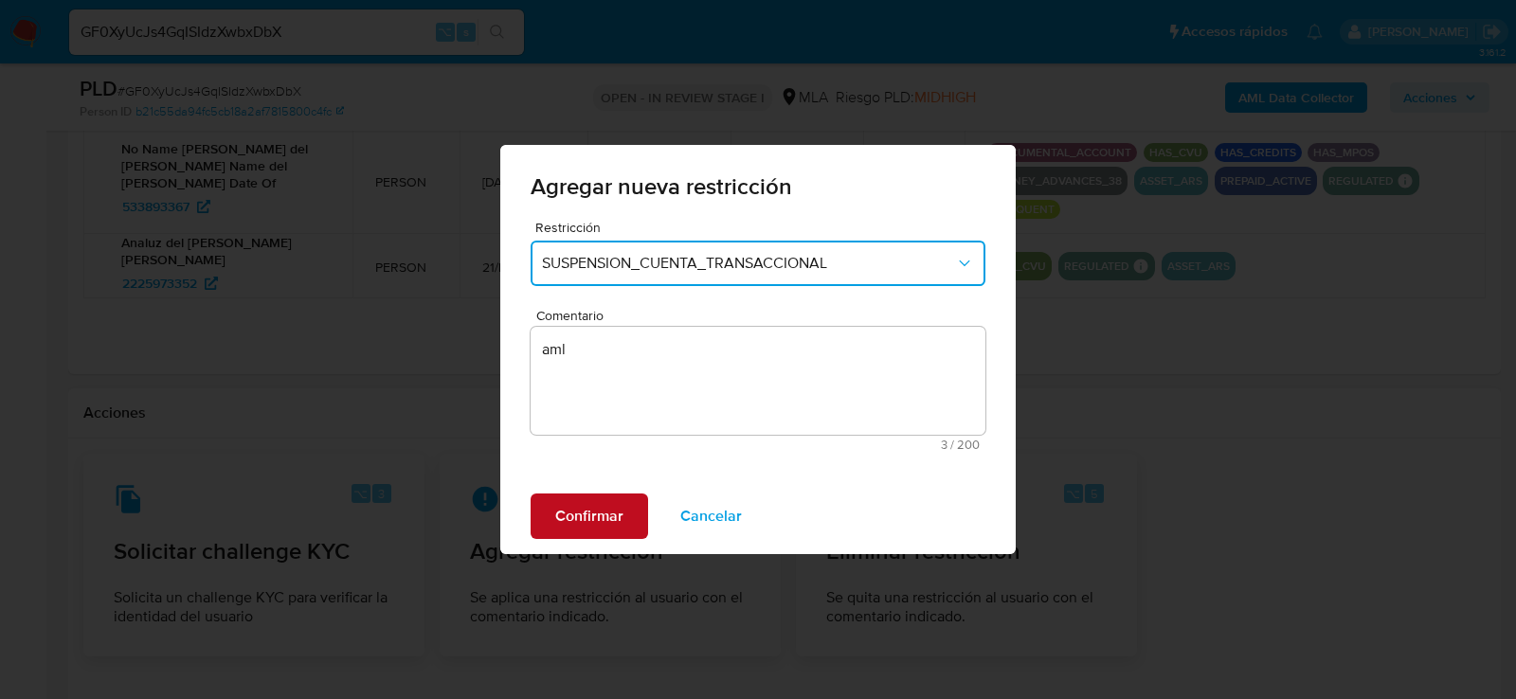
click at [614, 519] on span "Confirmar" at bounding box center [589, 517] width 68 height 42
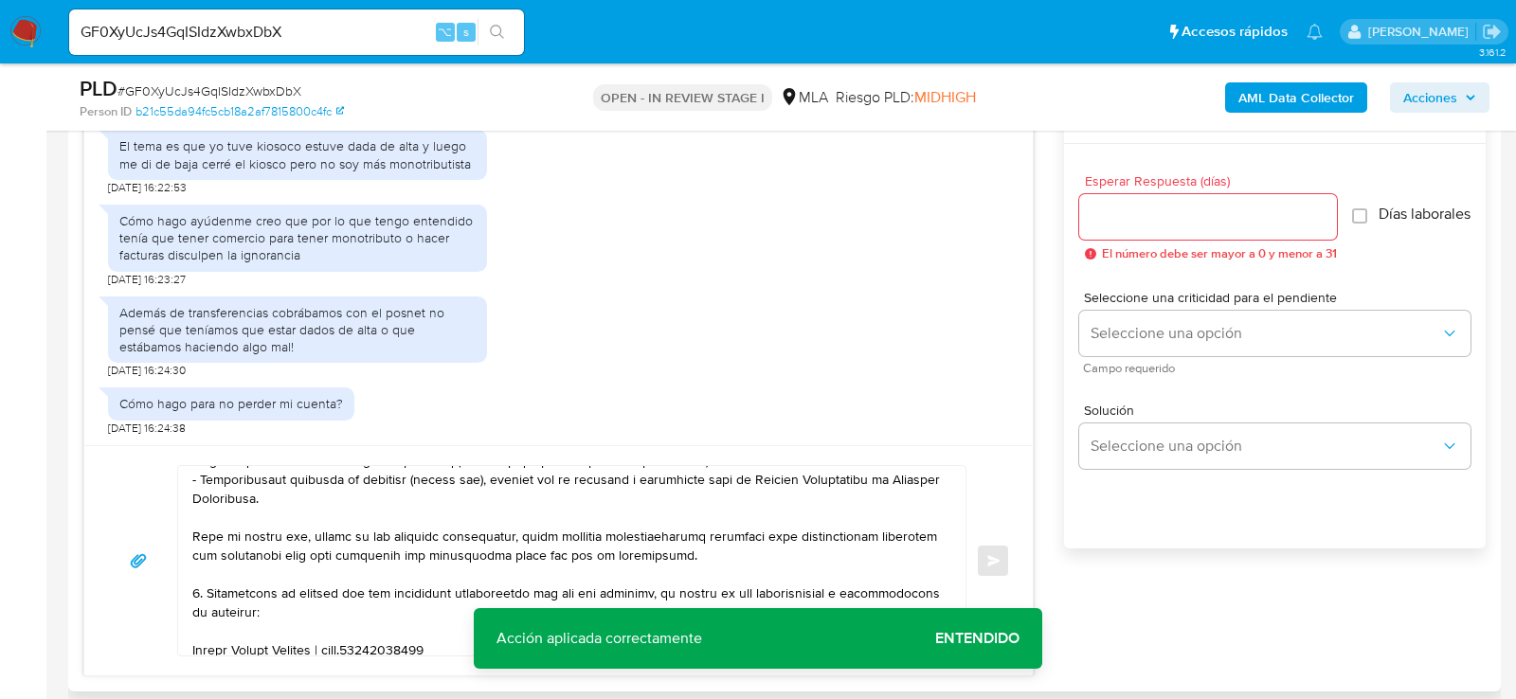
scroll to position [999, 0]
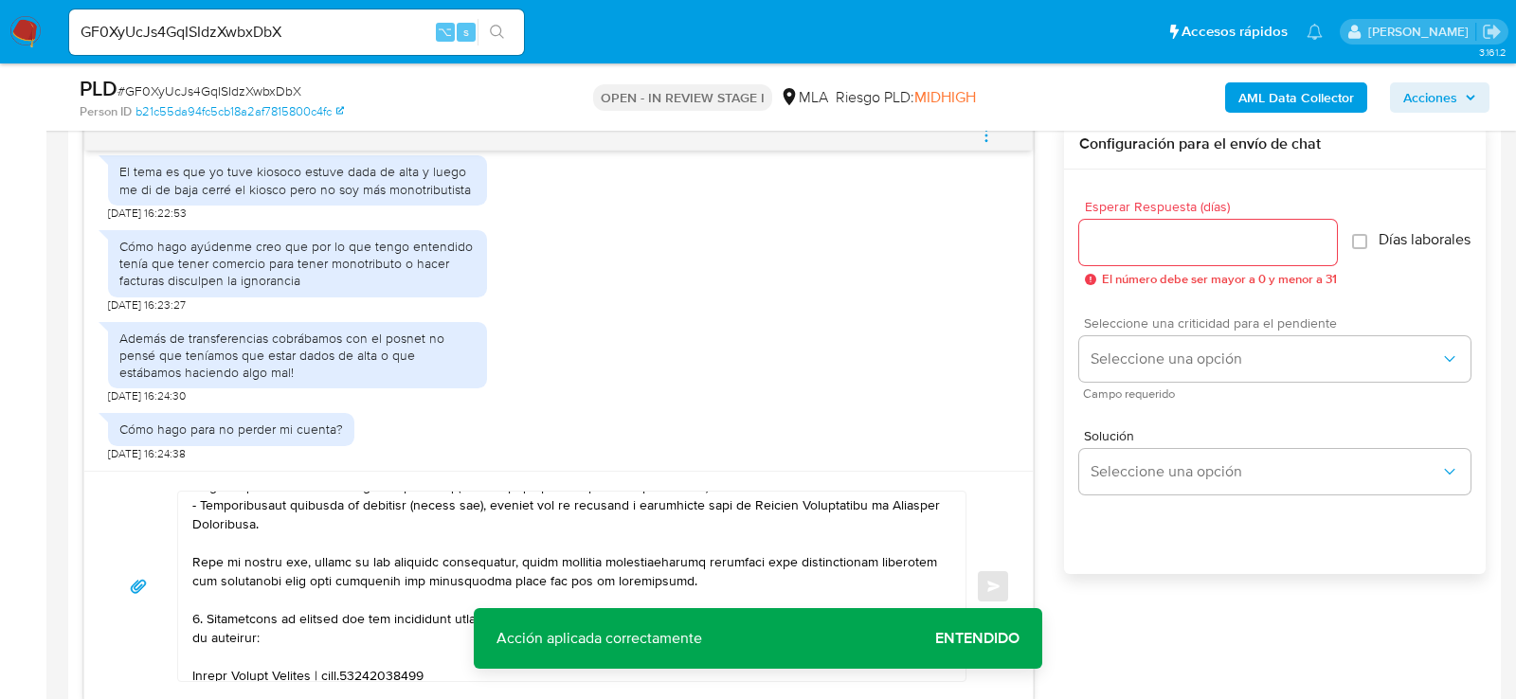
click at [1149, 330] on span "Seleccione una criticidad para el pendiente" at bounding box center [1279, 323] width 391 height 13
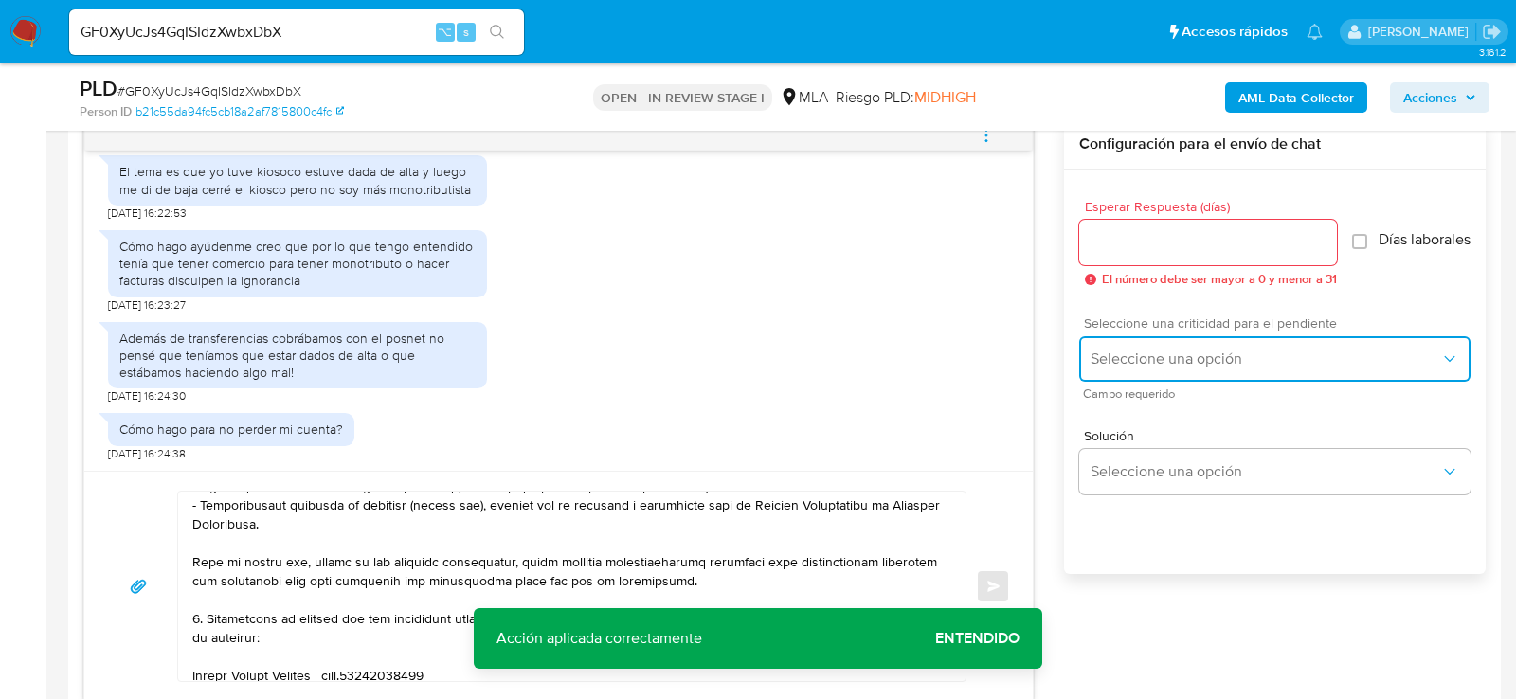
click at [1149, 363] on span "Seleccione una opción" at bounding box center [1266, 359] width 350 height 19
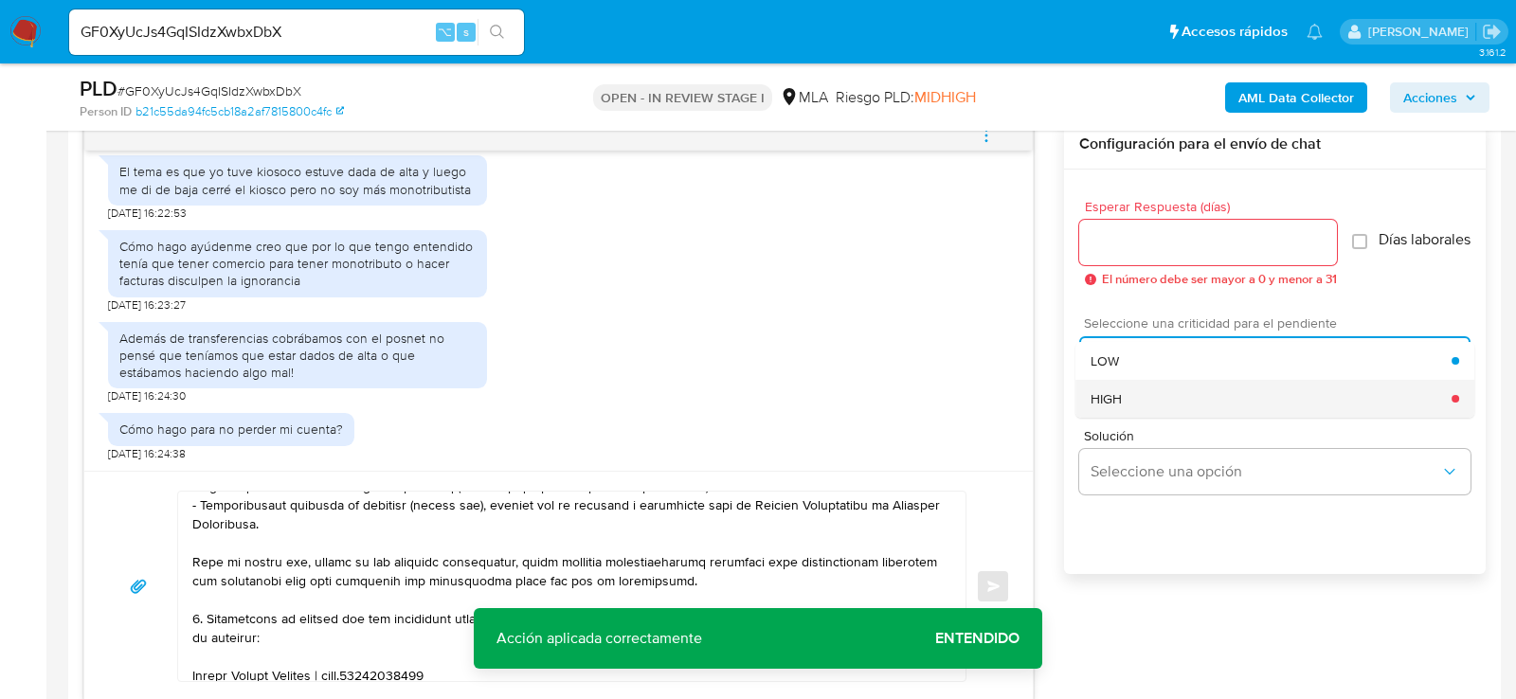
click at [1149, 410] on div "HIGH" at bounding box center [1271, 399] width 361 height 38
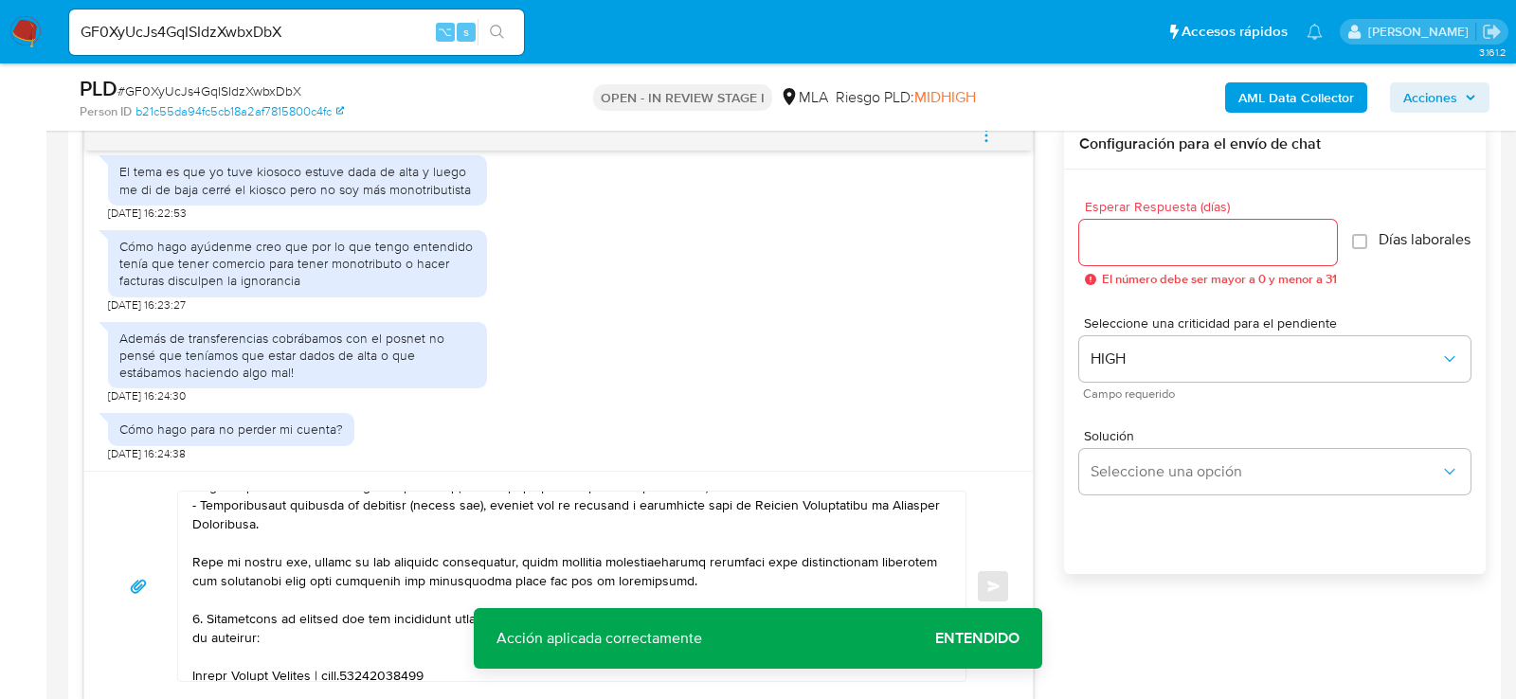
click at [1147, 254] on div at bounding box center [1208, 242] width 258 height 45
click at [1143, 246] on input "Esperar Respuesta (días)" at bounding box center [1208, 242] width 258 height 25
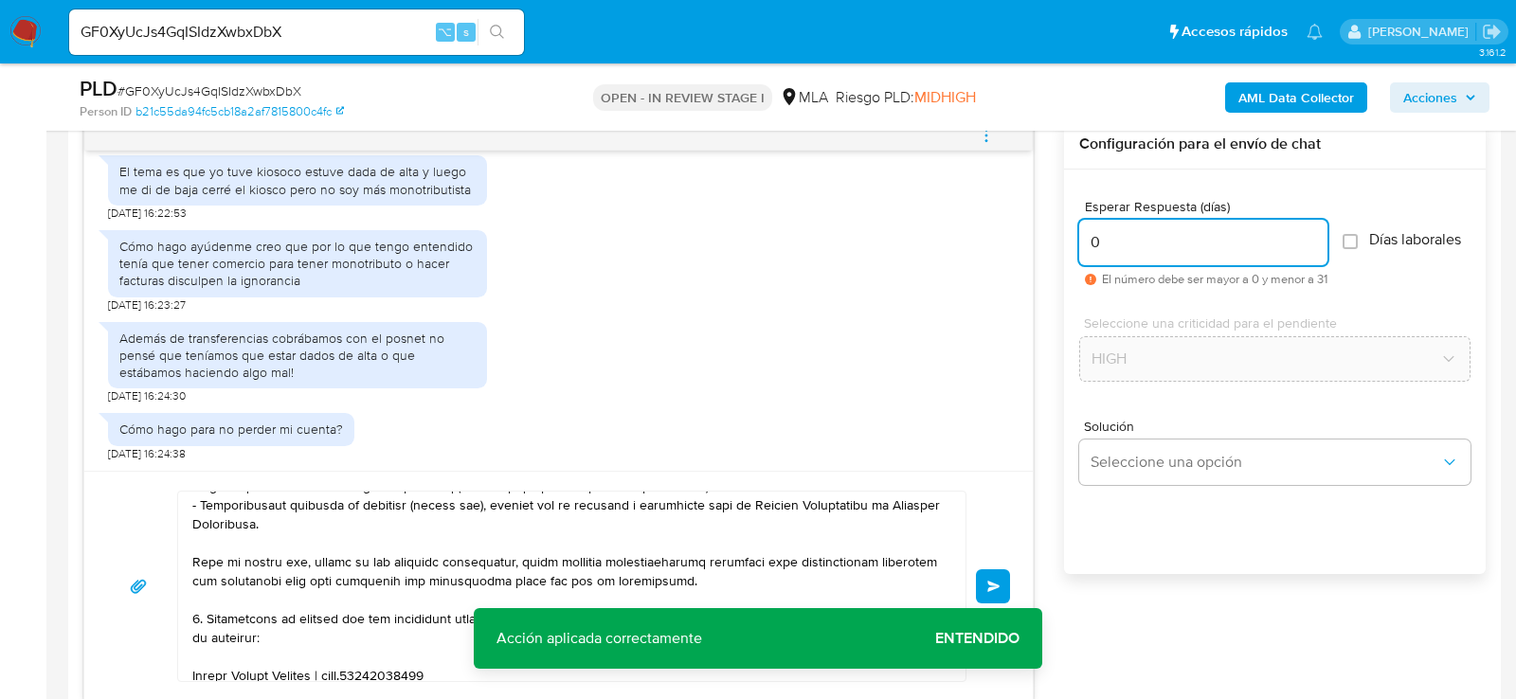
type input "0"
click at [1013, 573] on div "Enviar" at bounding box center [558, 586] width 949 height 230
click at [1005, 573] on button "Enviar" at bounding box center [993, 587] width 34 height 34
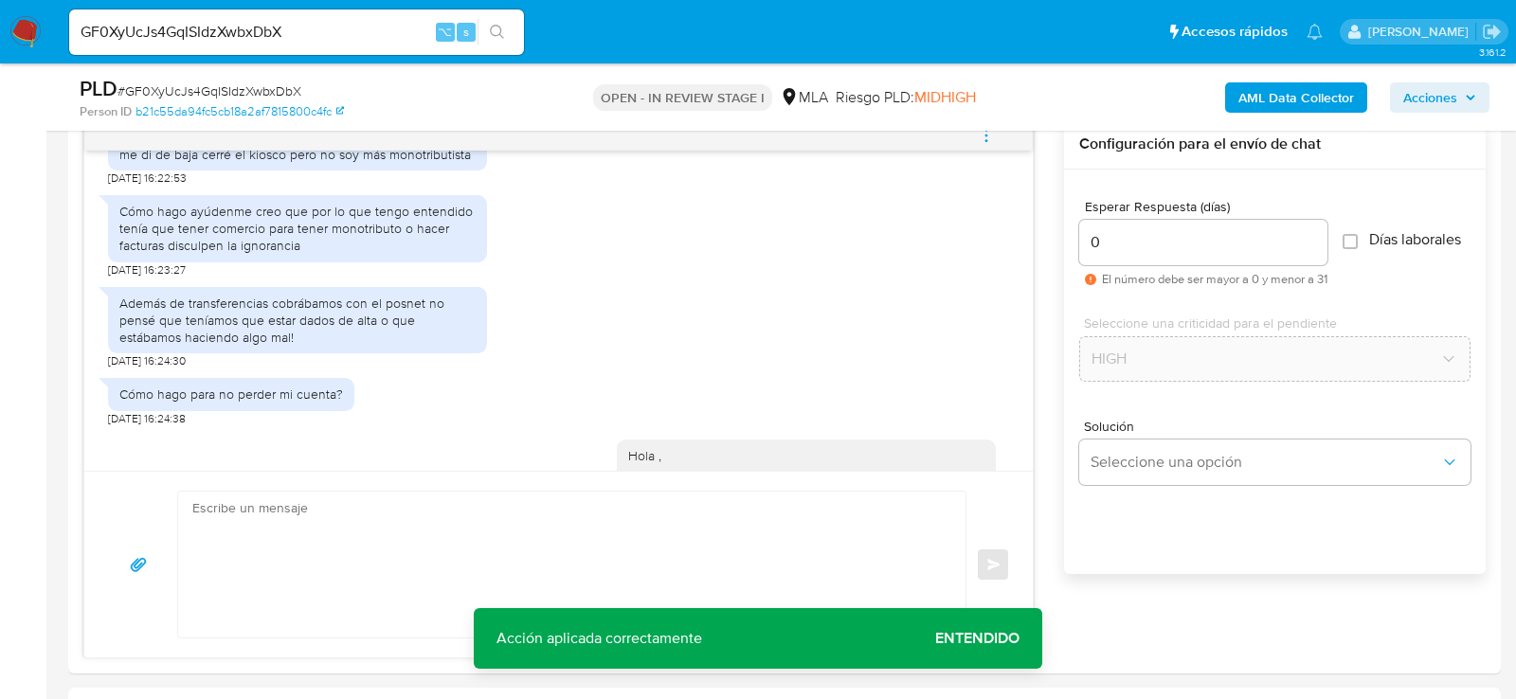
scroll to position [2094, 0]
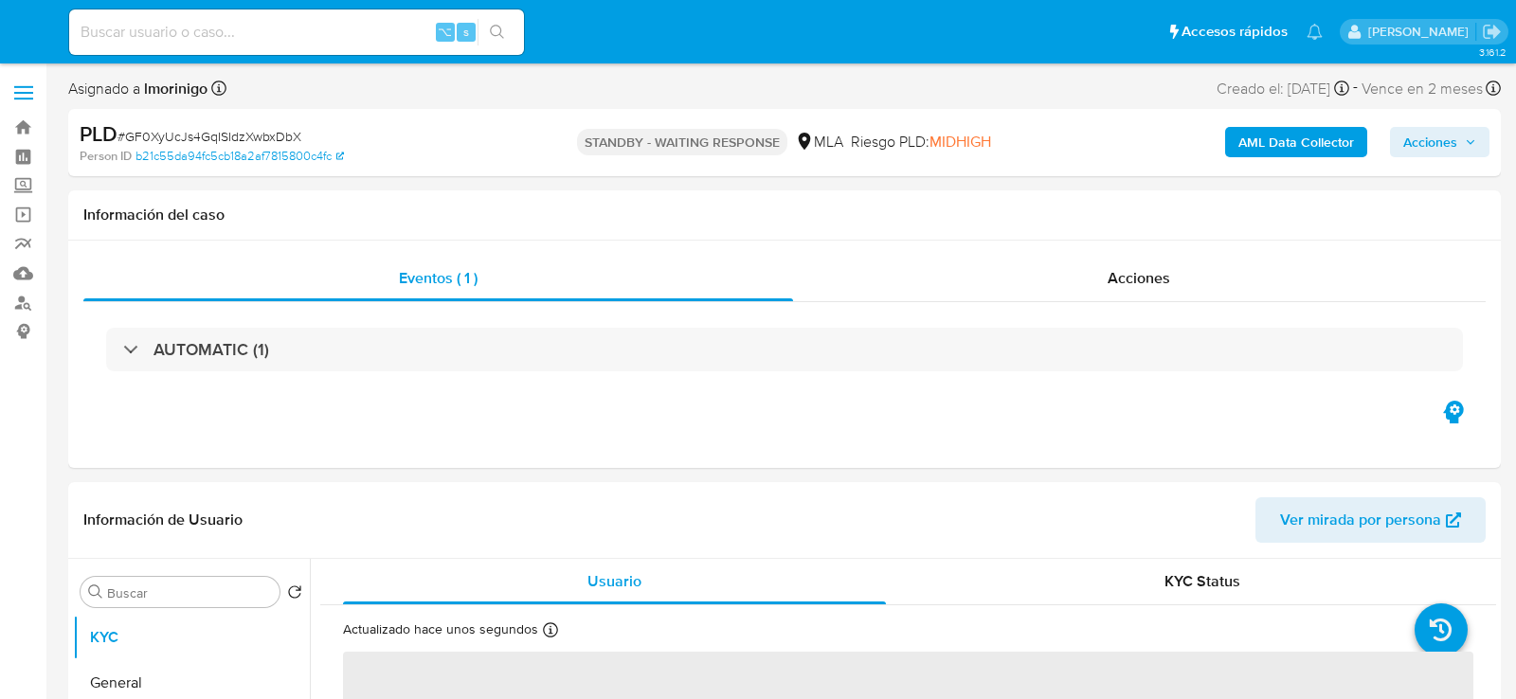
select select "10"
click at [238, 17] on div "⌥ s" at bounding box center [296, 31] width 455 height 45
click at [238, 26] on input at bounding box center [296, 32] width 455 height 25
paste input "xqVKlTnlRC710xe4ucUwBUOD"
type input "xqVKlTnlRC710xe4ucUwBUOD"
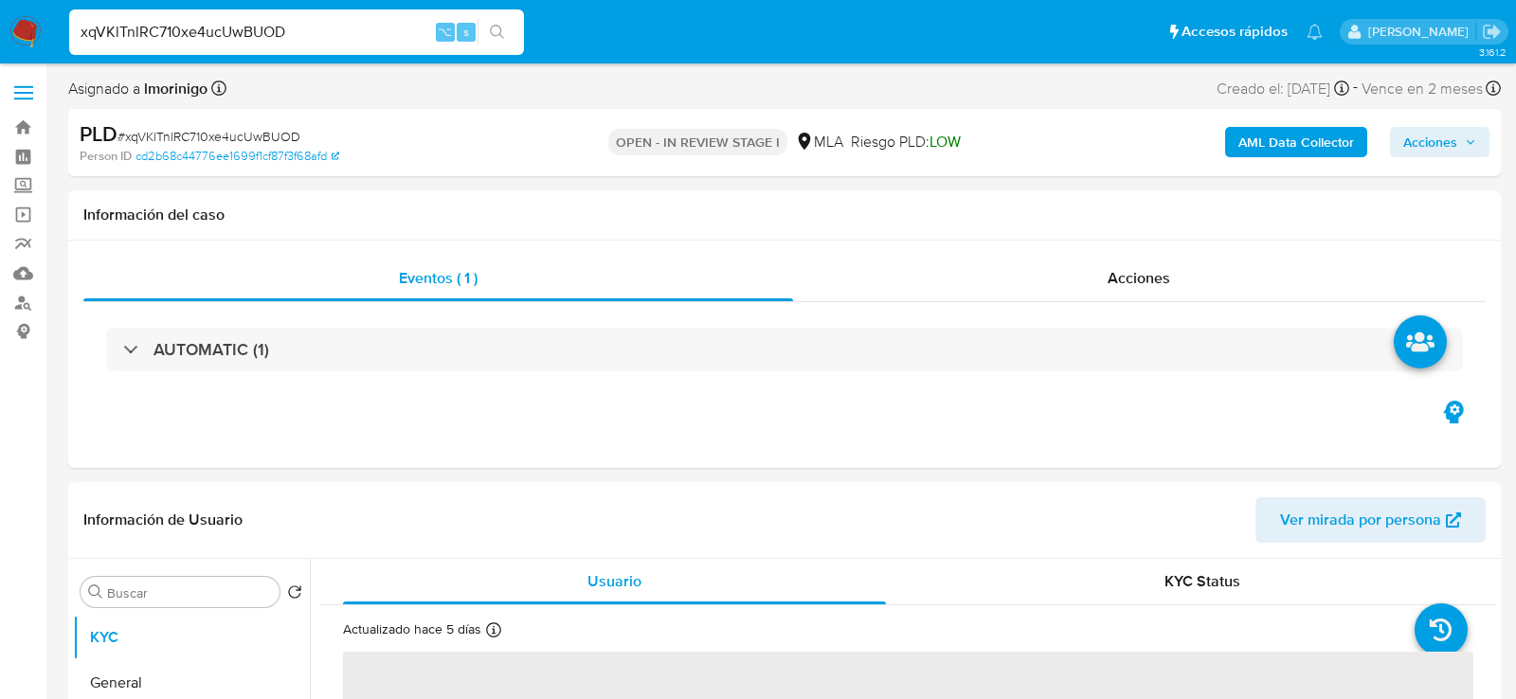
select select "10"
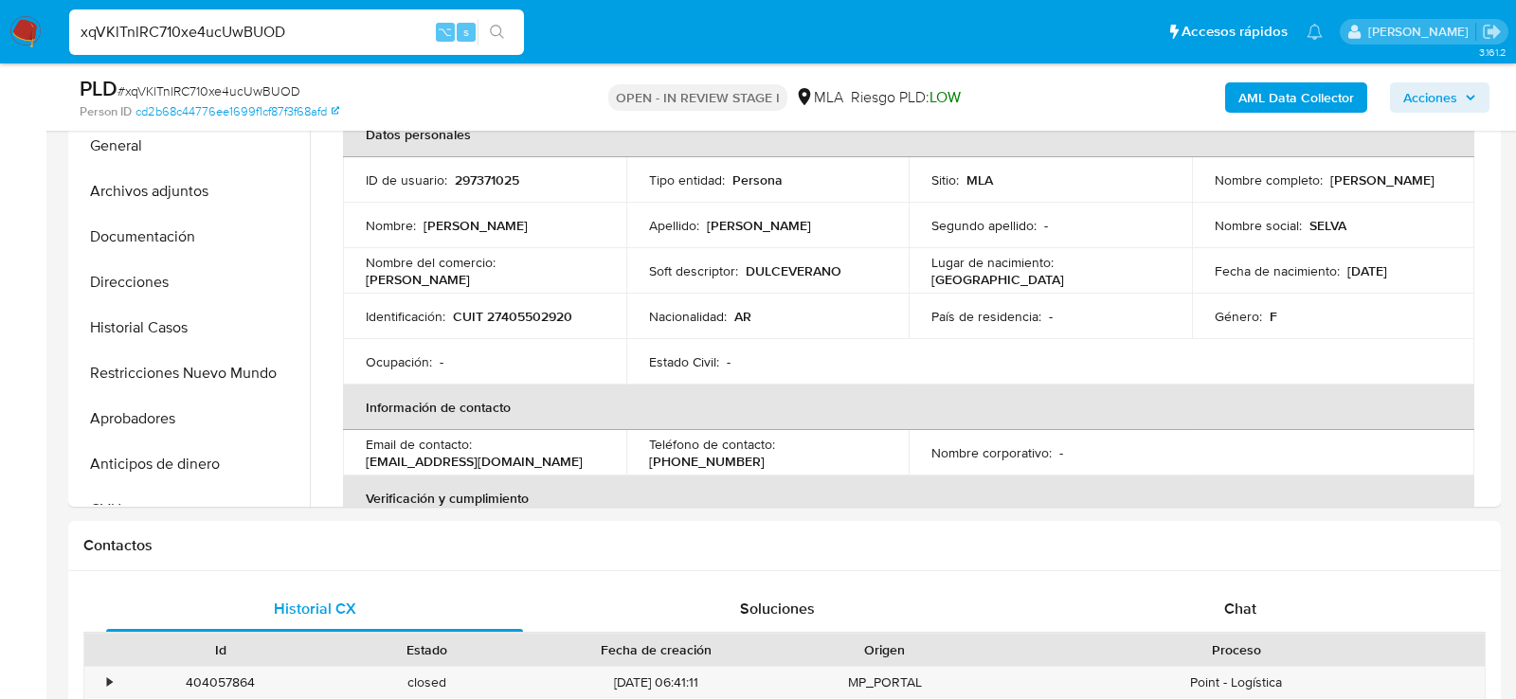
scroll to position [451, 0]
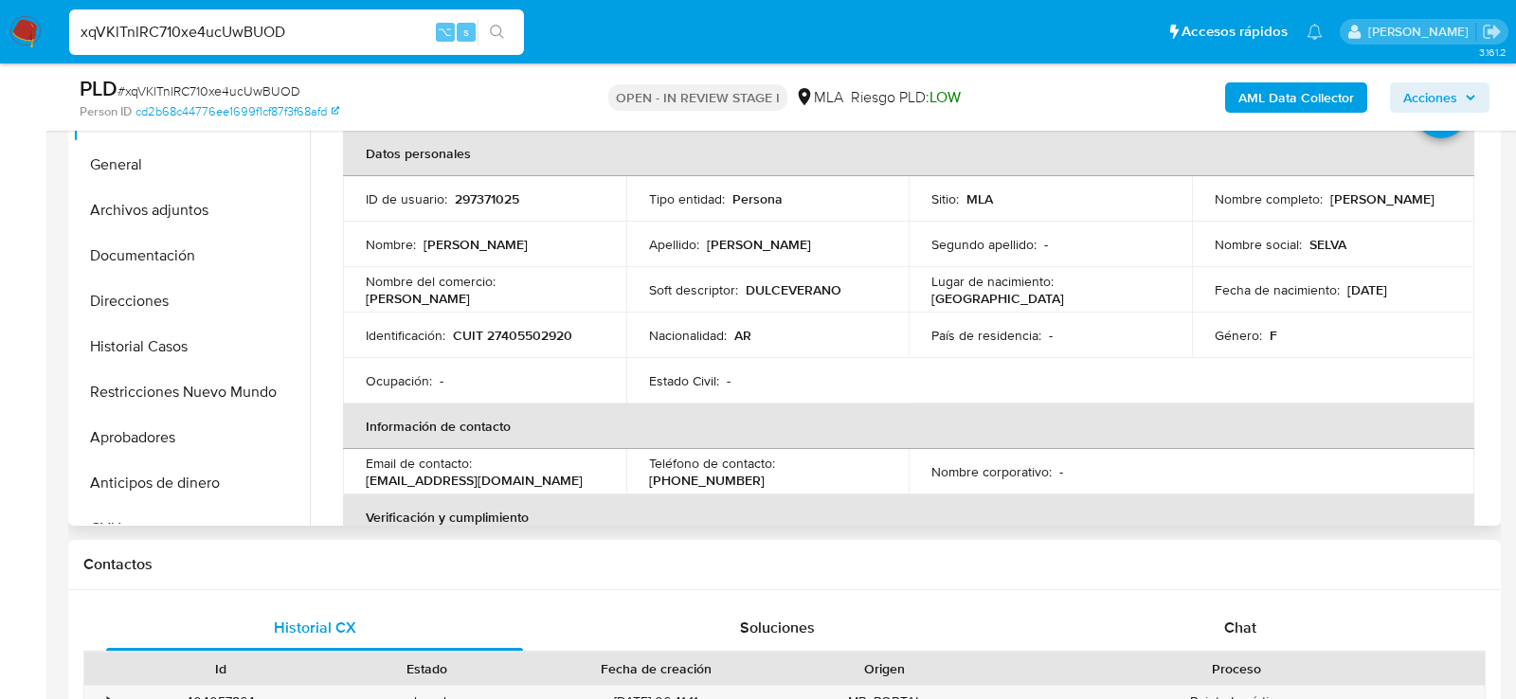
click at [499, 331] on p "CUIT 27405502920" at bounding box center [512, 335] width 119 height 17
copy p "27405502920"
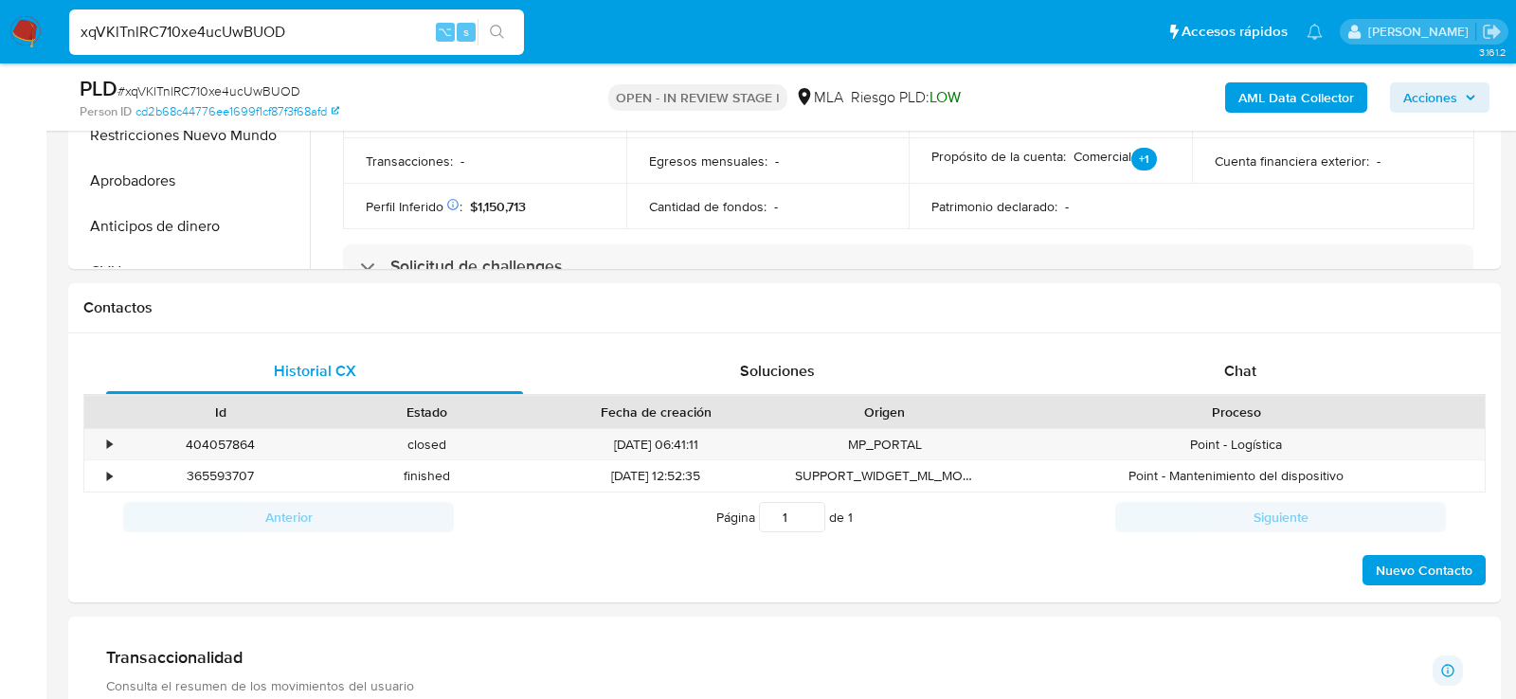
scroll to position [772, 0]
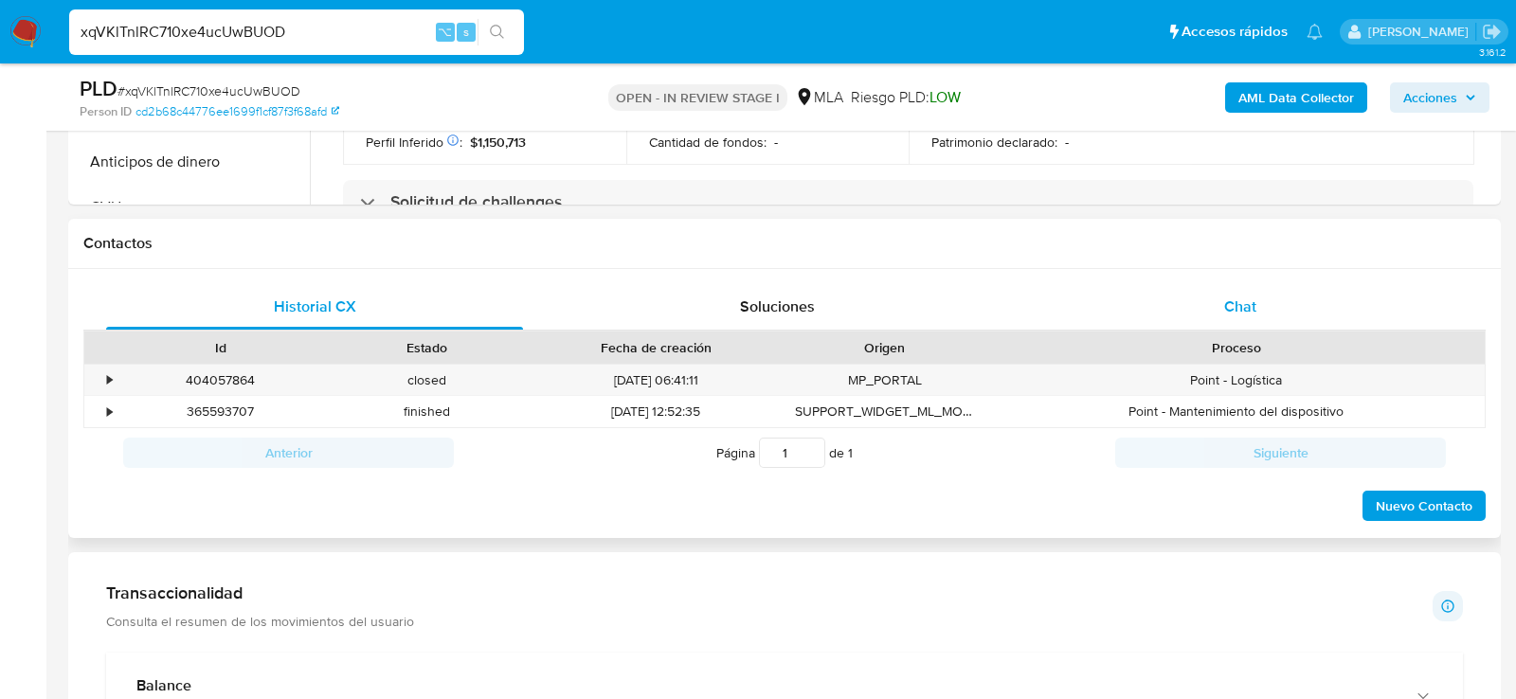
click at [1264, 304] on div "Chat" at bounding box center [1240, 306] width 417 height 45
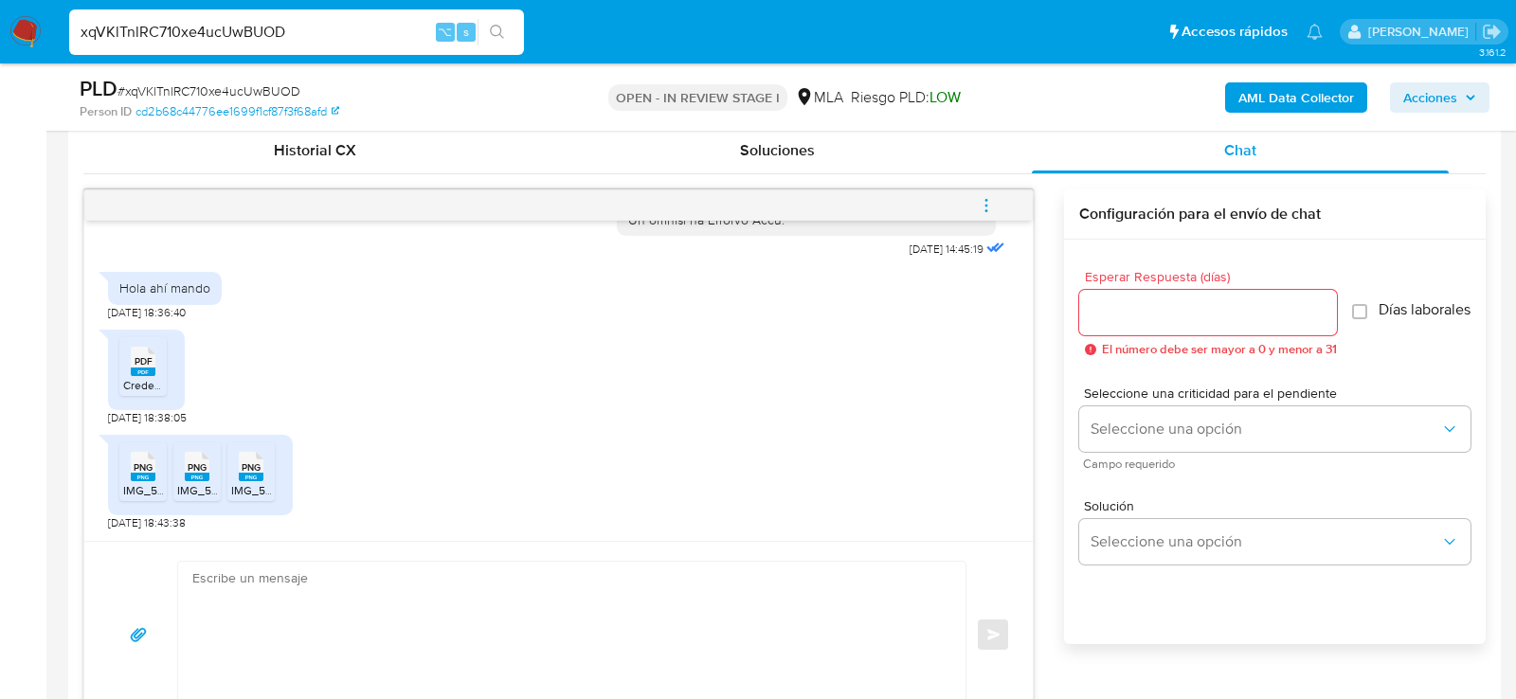
scroll to position [932, 0]
click at [141, 355] on span "PDF" at bounding box center [144, 358] width 18 height 12
click at [144, 475] on icon "PNG" at bounding box center [143, 462] width 25 height 33
click at [200, 475] on icon "PNG" at bounding box center [197, 462] width 25 height 33
click at [245, 475] on icon "PNG" at bounding box center [251, 462] width 25 height 33
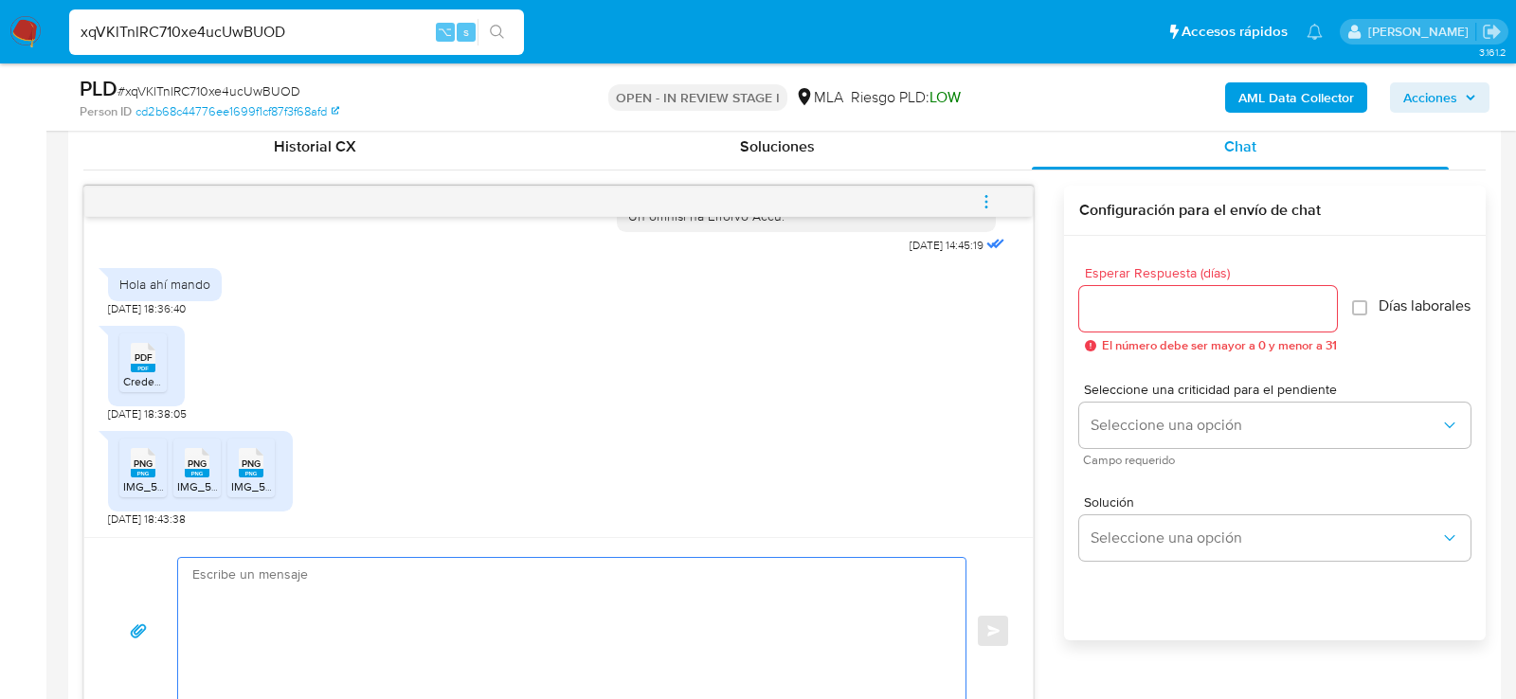
click at [560, 598] on textarea at bounding box center [567, 631] width 750 height 146
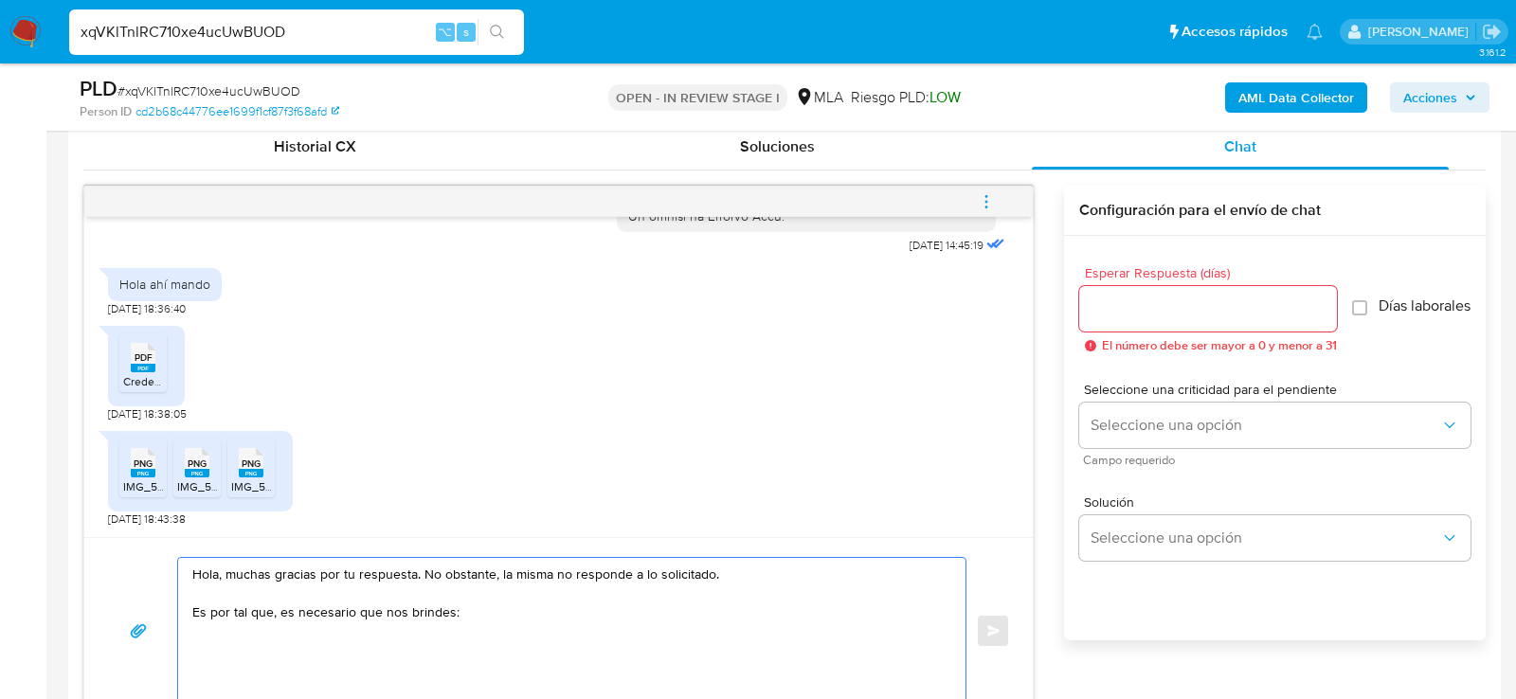
paste textarea "1. Descripción de la actividad: - Detalla la actividad que realizas a través de…"
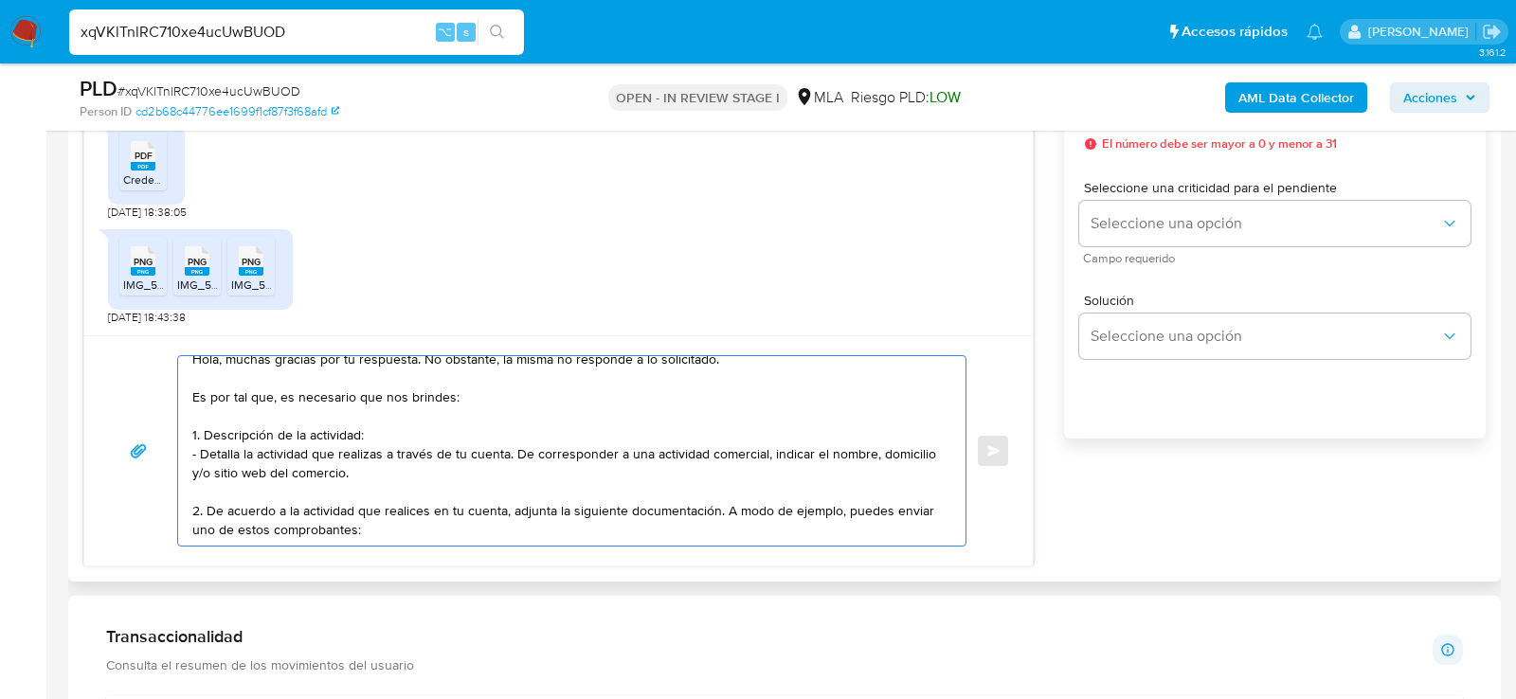
scroll to position [45, 0]
paste textarea "- Resumen de Comprobantes Electrónicos emitido en 2025 Si tienes dudas, consult…"
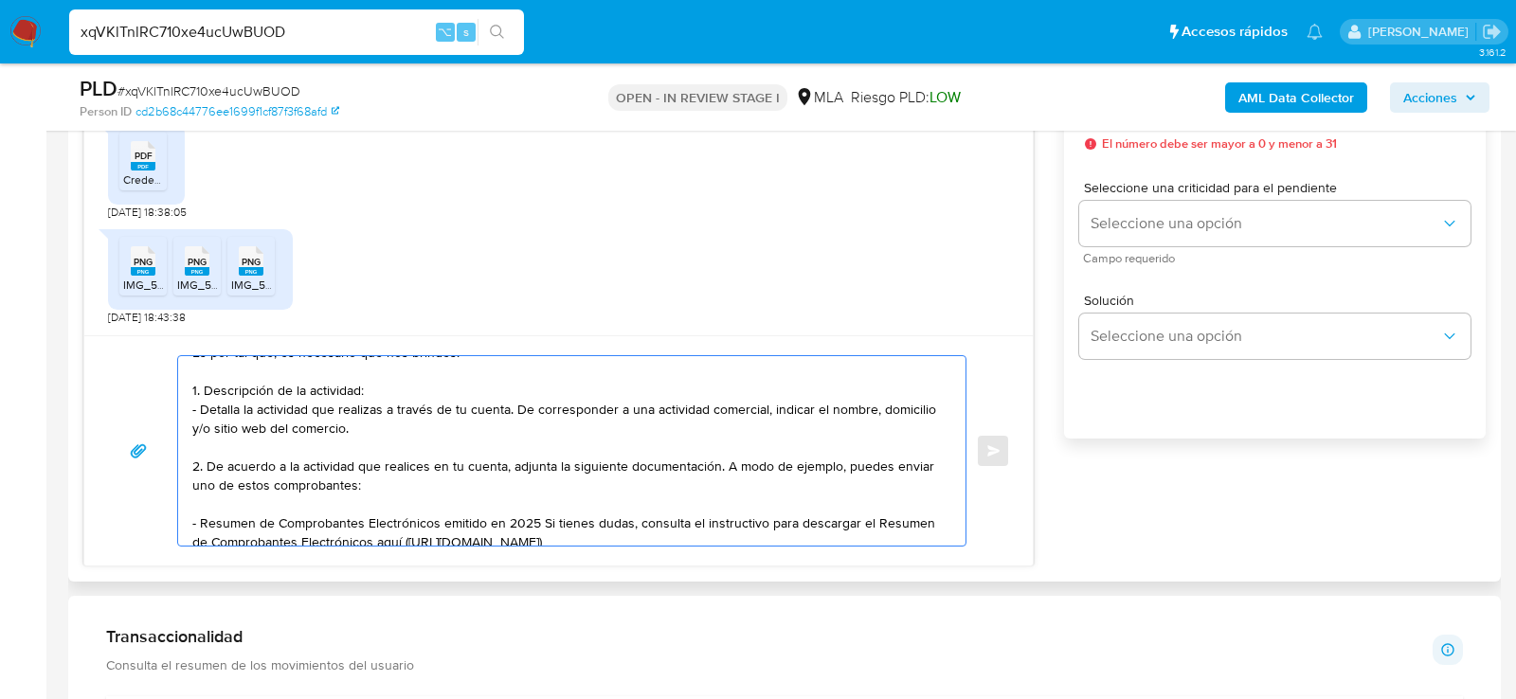
scroll to position [72, 0]
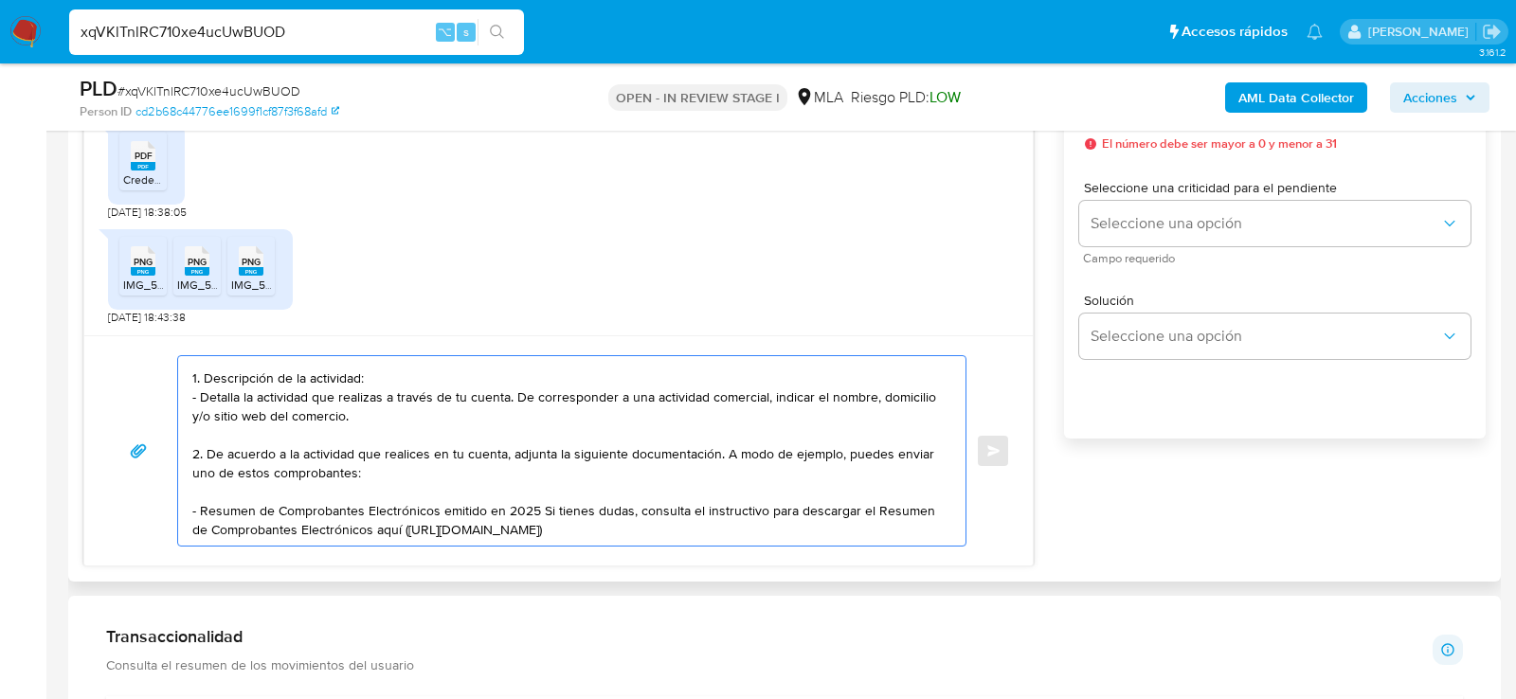
click at [545, 508] on textarea "Hola, muchas gracias por tu respuesta. No obstante, la misma no responde a lo s…" at bounding box center [567, 451] width 750 height 190
click at [506, 505] on textarea "Hola, muchas gracias por tu respuesta. No obstante, la misma no responde a lo s…" at bounding box center [567, 451] width 750 height 190
click at [805, 527] on textarea "Hola, muchas gracias por tu respuesta. No obstante, la misma no responde a lo s…" at bounding box center [567, 451] width 750 height 190
paste textarea "3. Proporciona el vínculo con las siguientes contrapartes con las que operaste,…"
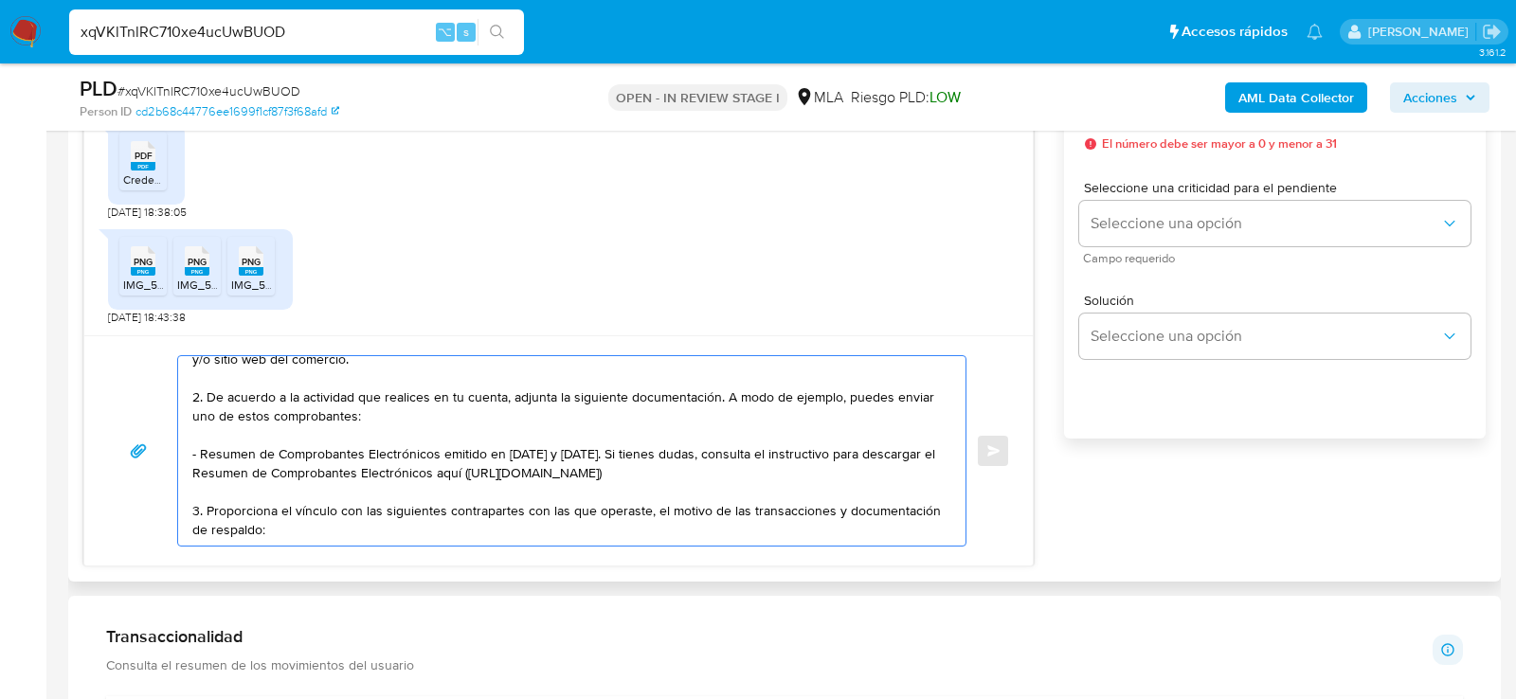
scroll to position [158, 0]
paste textarea "[PERSON_NAME]"
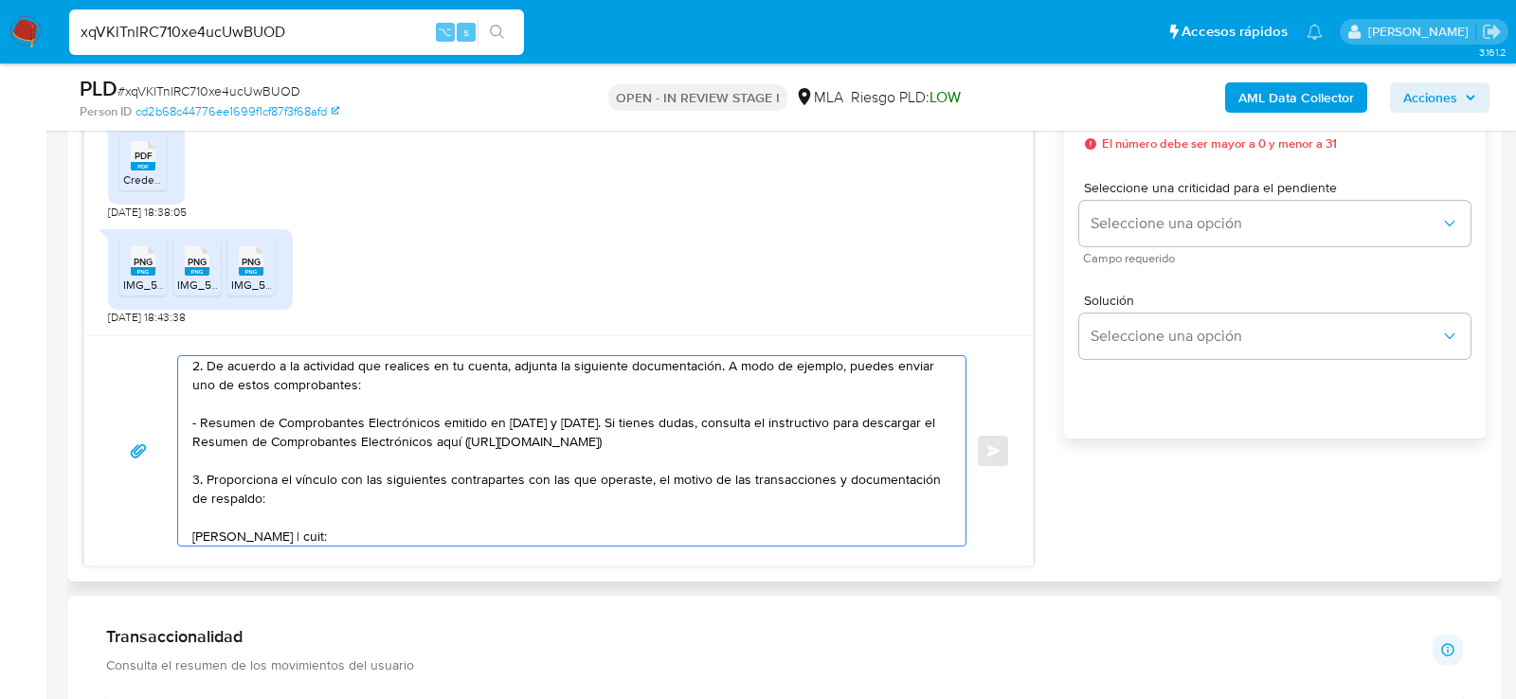
paste textarea "20430221907"
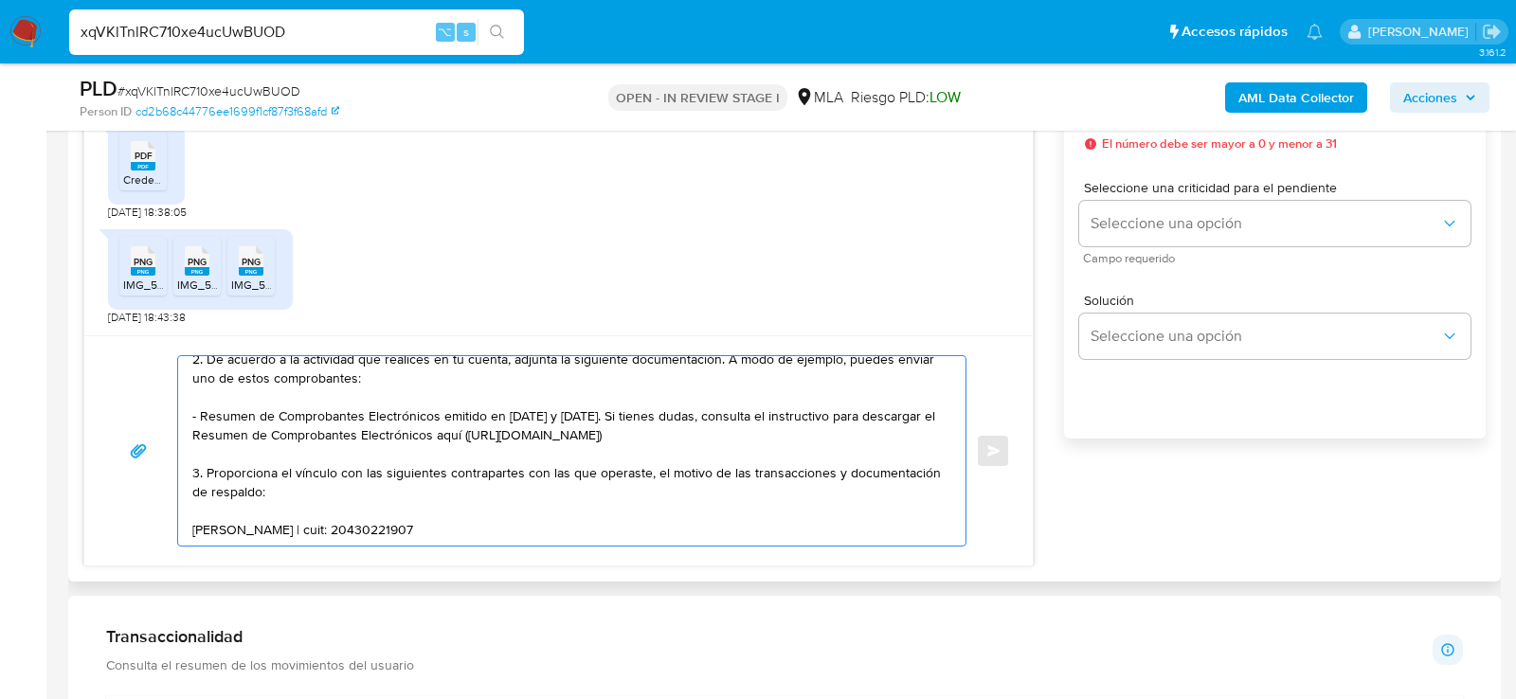
paste textarea "Es importante que sepas que, en caso de no responder a lo solicitado o si lo pr…"
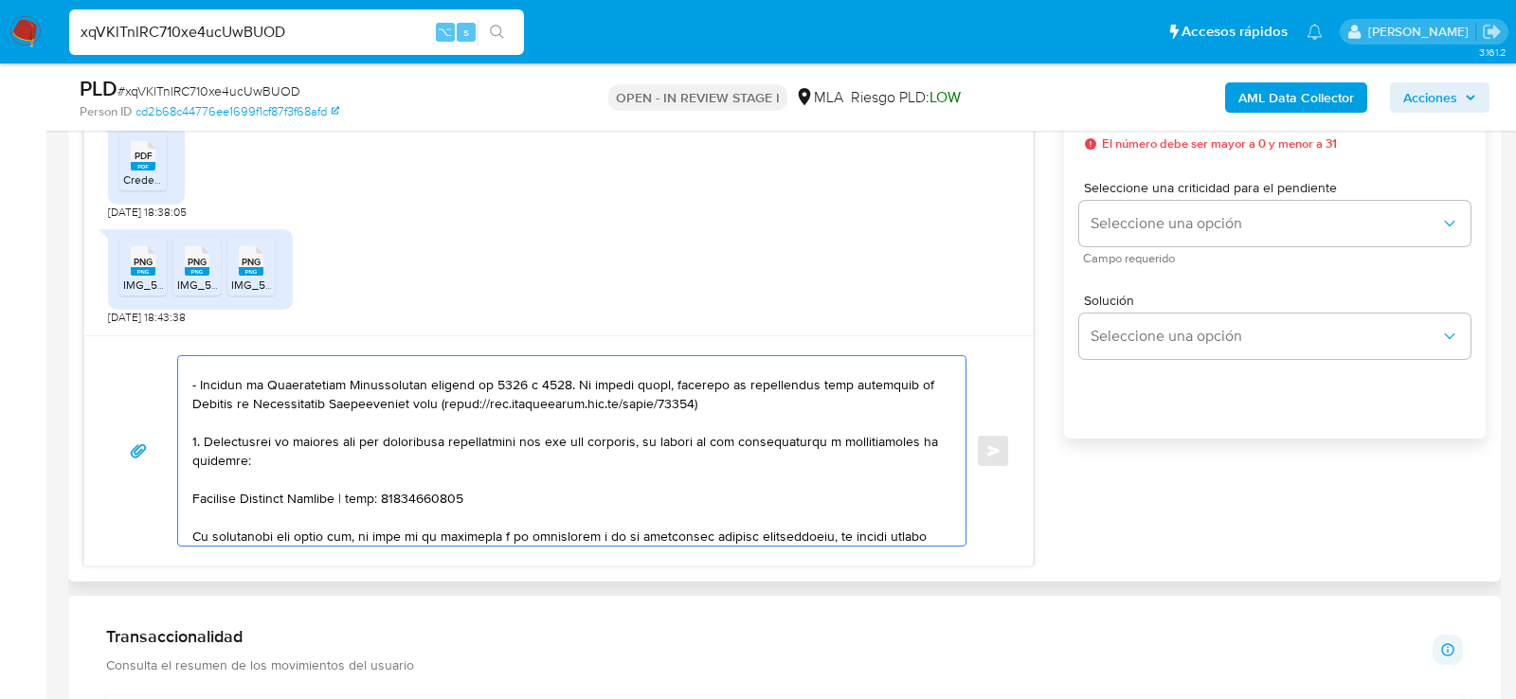
scroll to position [424, 0]
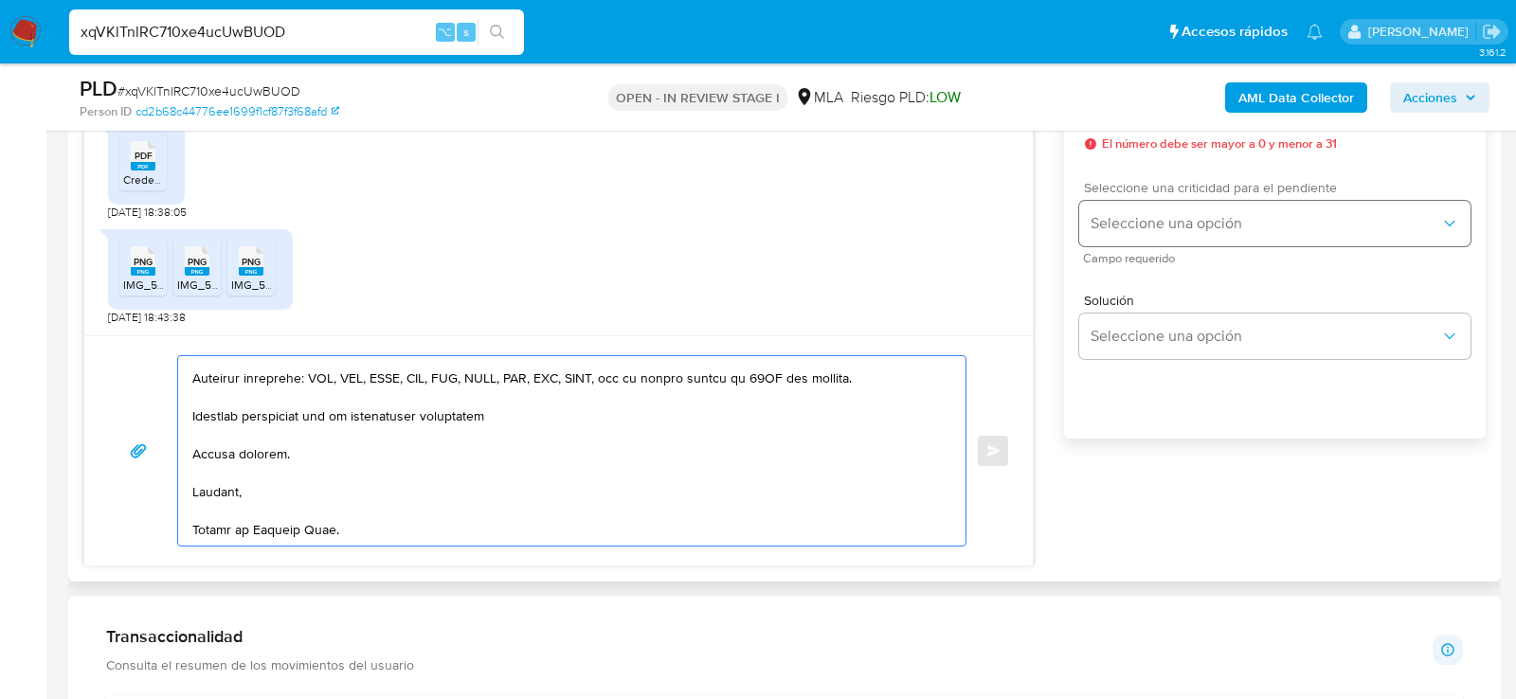
type textarea "Lore, ipsumd sitamet con ad elitseddo. Ei temporin, ut labor et dolorema a en a…"
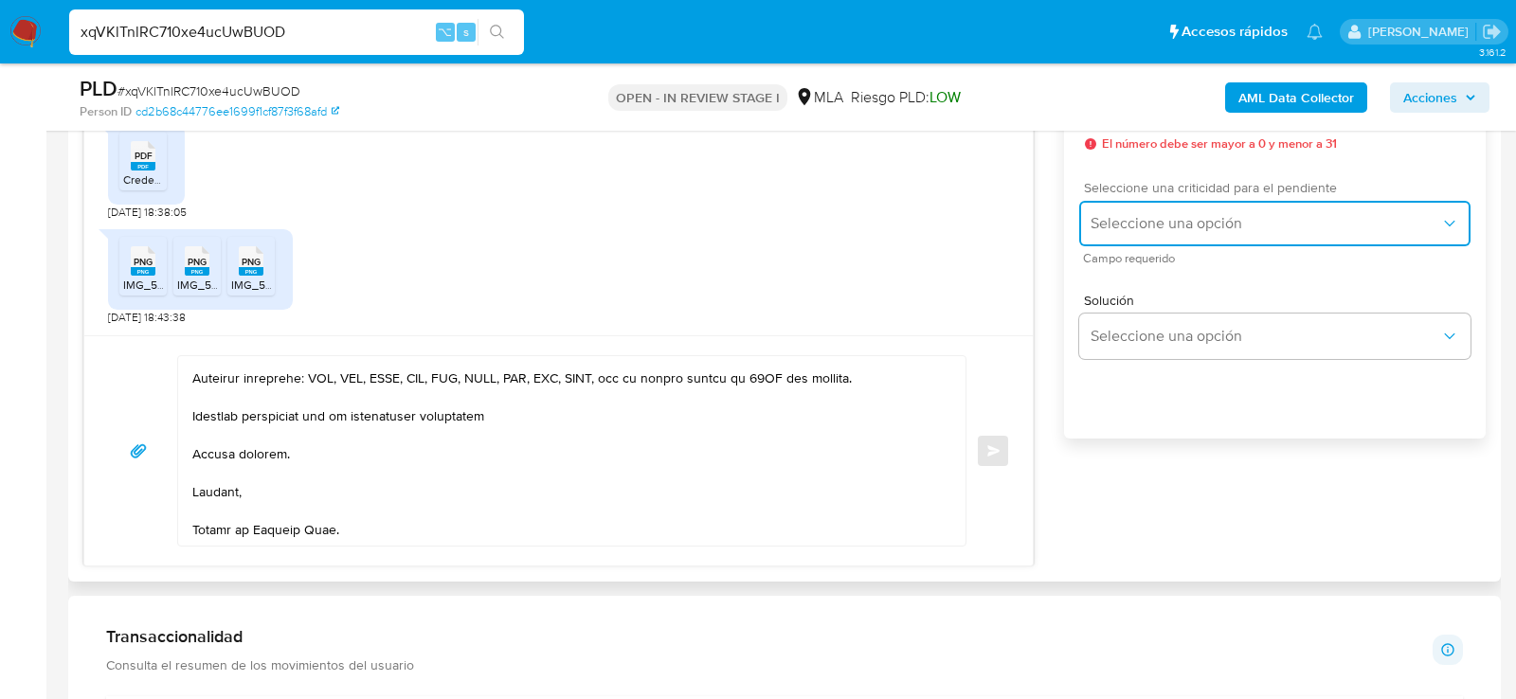
click at [1125, 233] on span "Seleccione una opción" at bounding box center [1266, 223] width 350 height 19
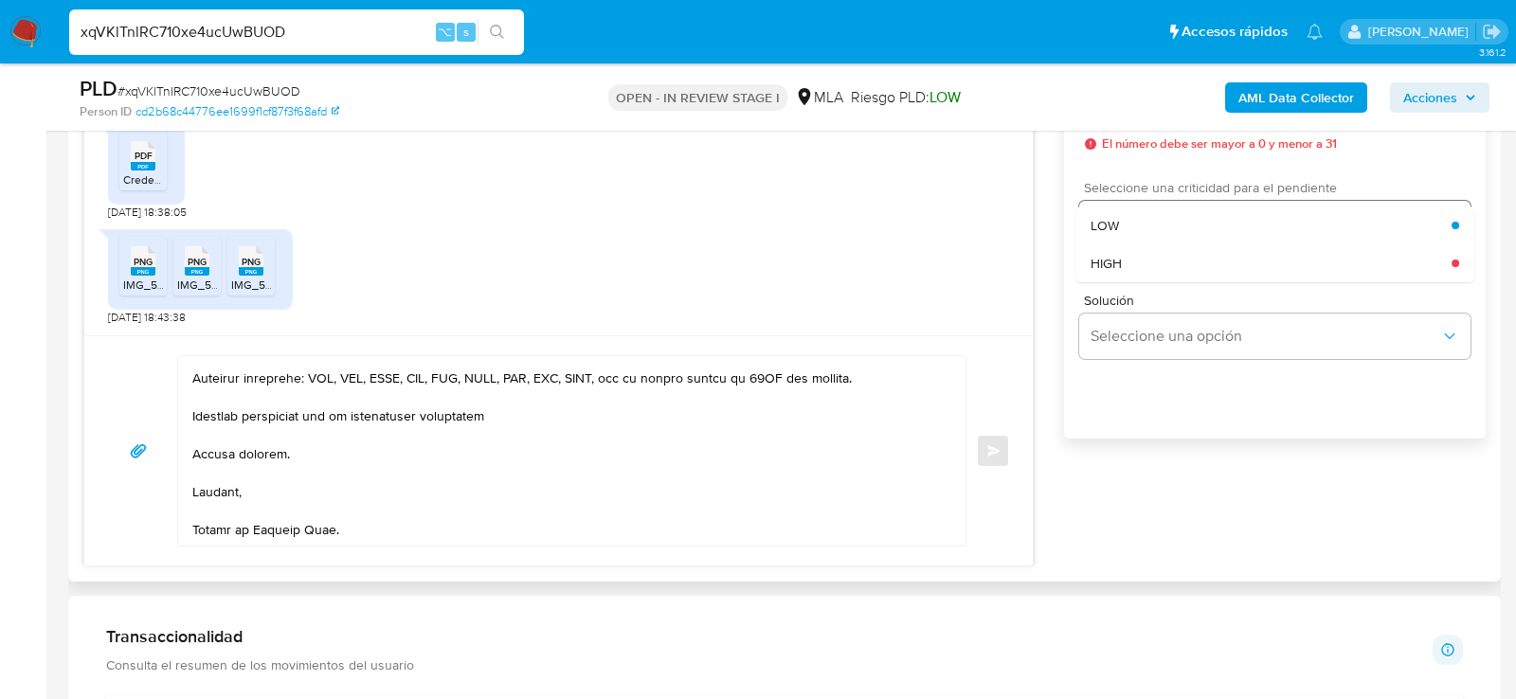
click at [1125, 282] on div "HIGH" at bounding box center [1271, 263] width 361 height 38
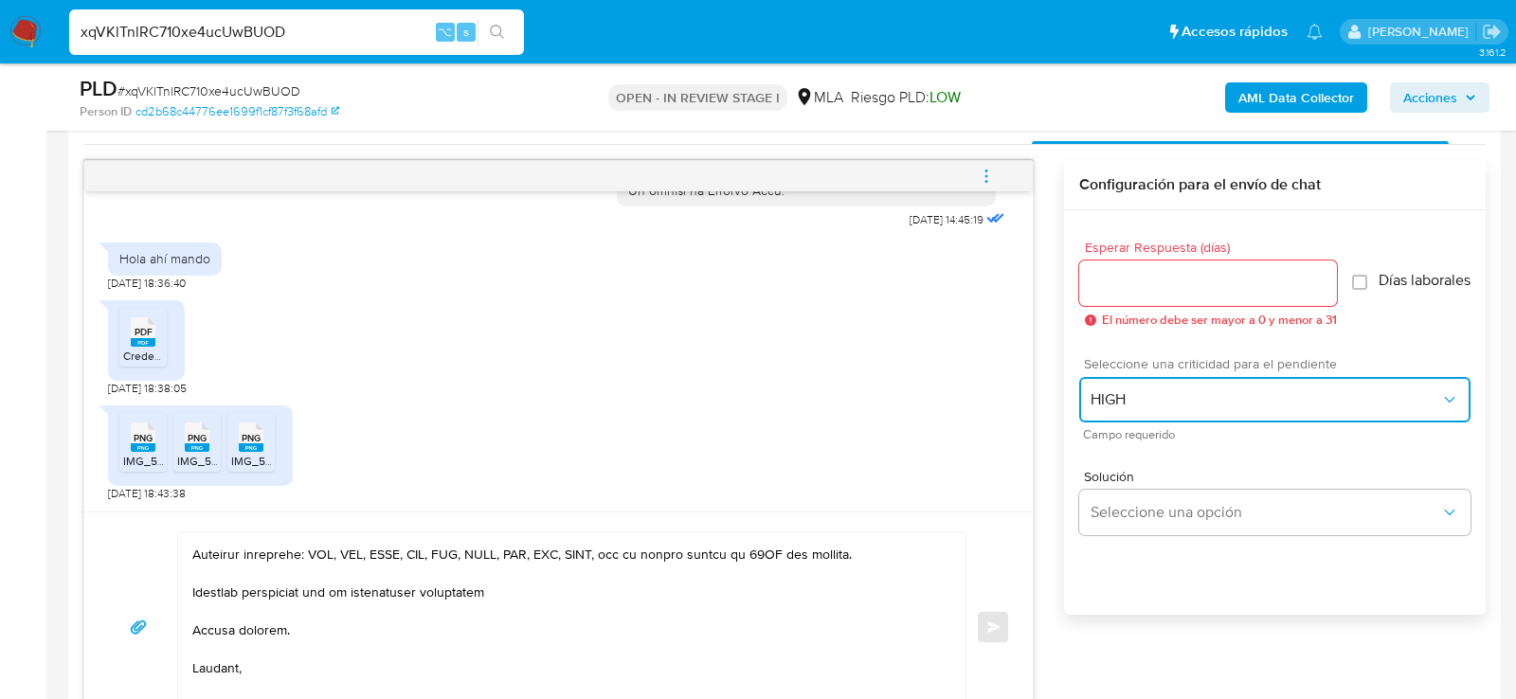
scroll to position [943, 0]
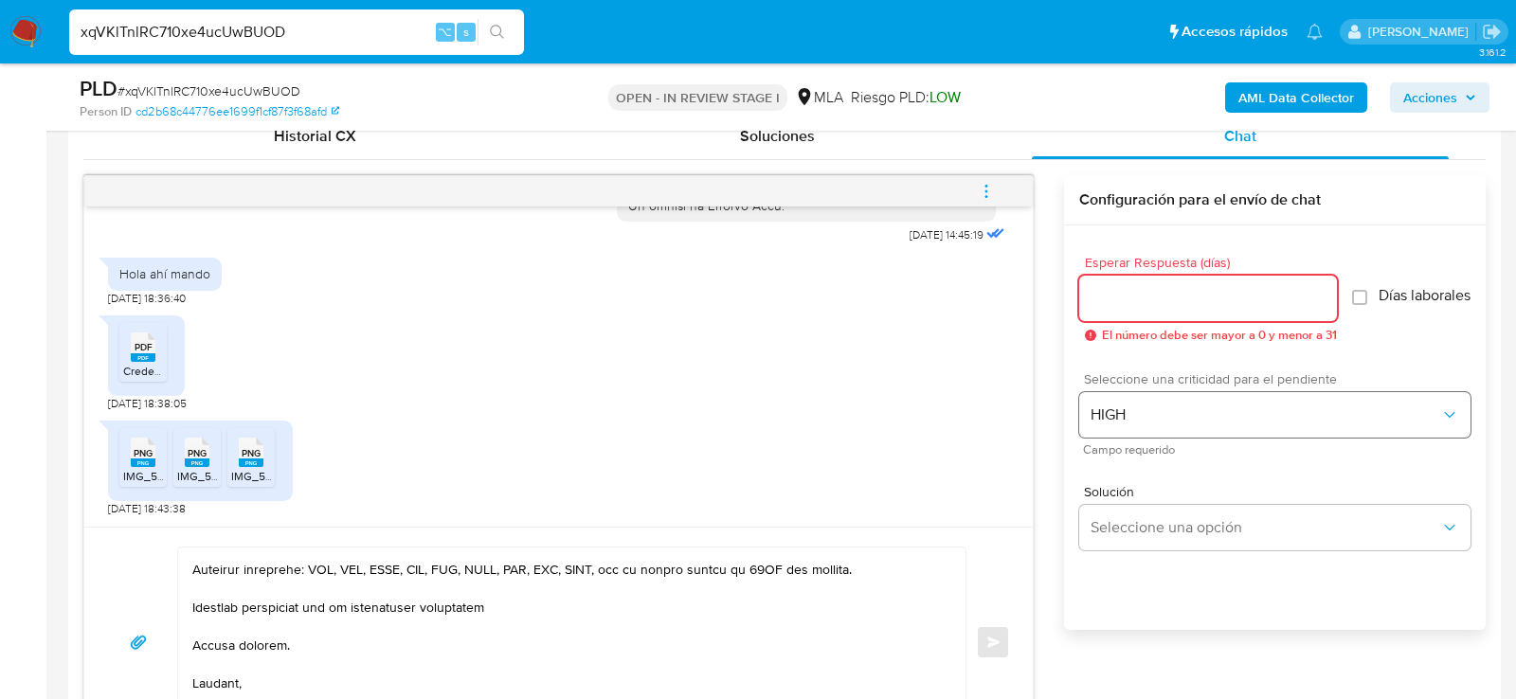
click at [1125, 286] on input "Esperar Respuesta (días)" at bounding box center [1208, 298] width 258 height 25
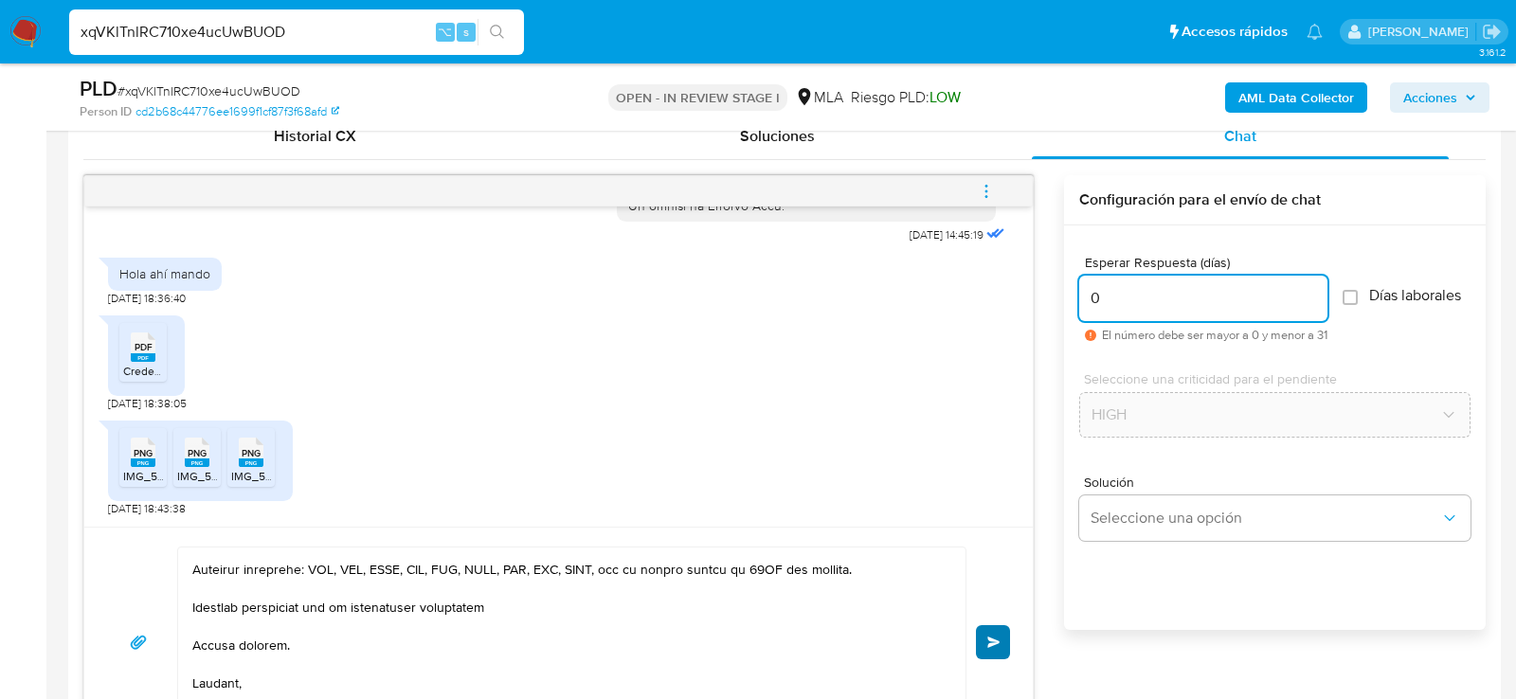
type input "0"
click at [1001, 648] on button "Enviar" at bounding box center [993, 642] width 34 height 34
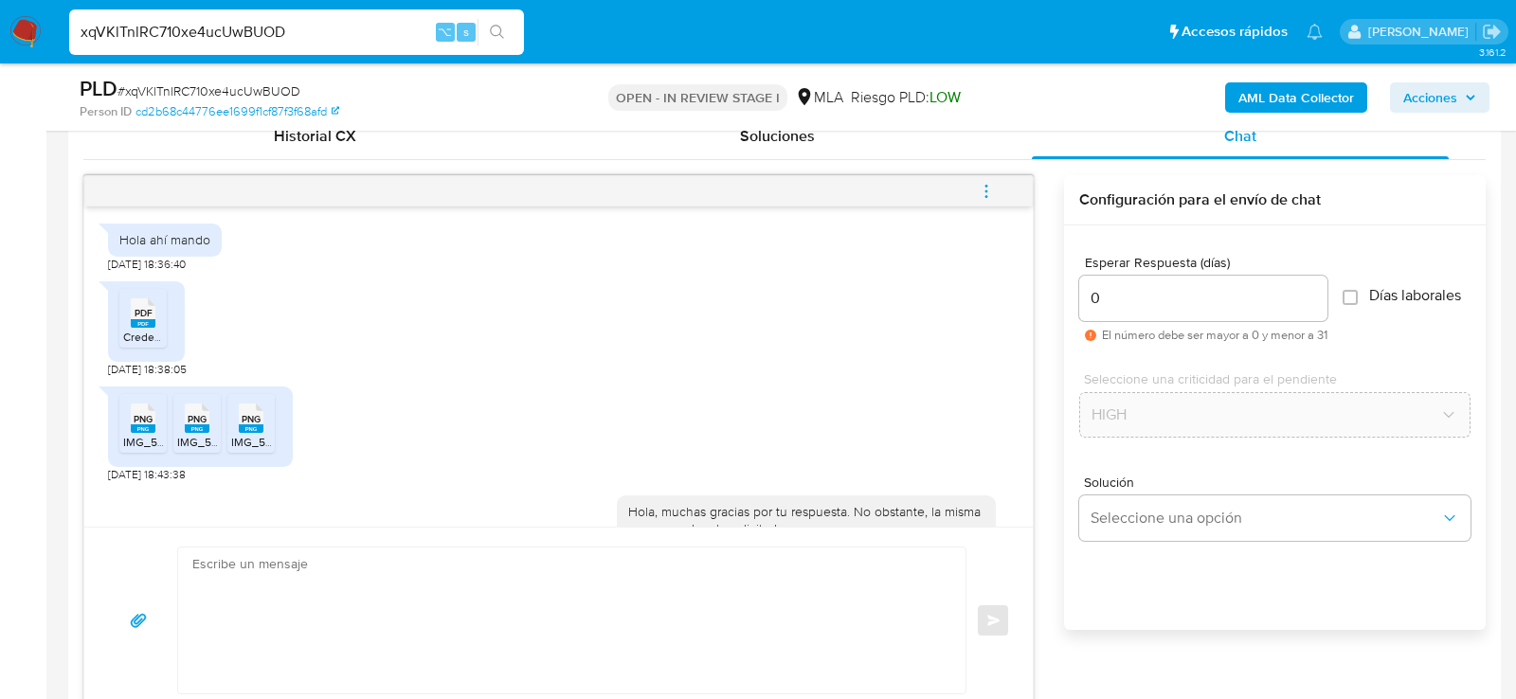
scroll to position [1800, 0]
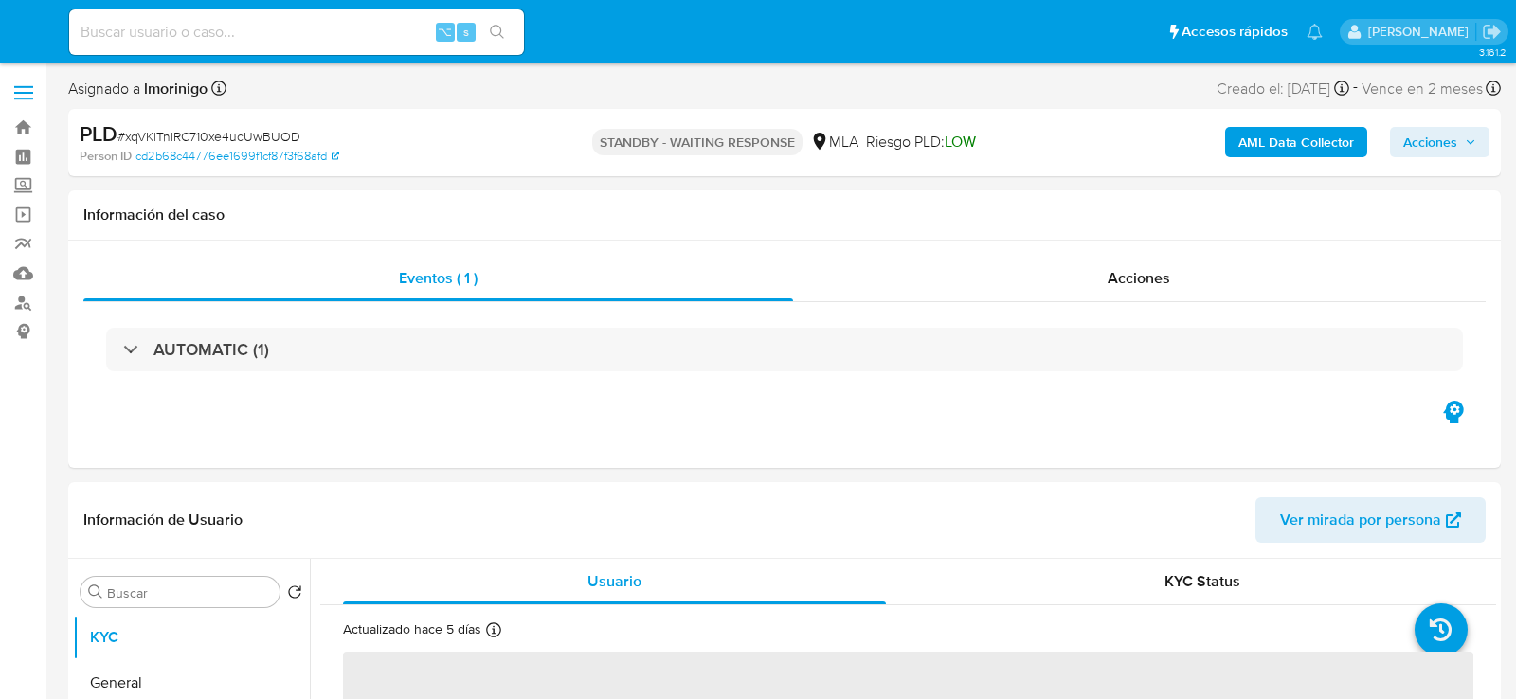
select select "10"
click at [248, 32] on input at bounding box center [296, 32] width 455 height 25
paste input "j8o4jN6trzdxWwytm6cx205z"
type input "j8o4jN6trzdxWwytm6cx205z"
select select "10"
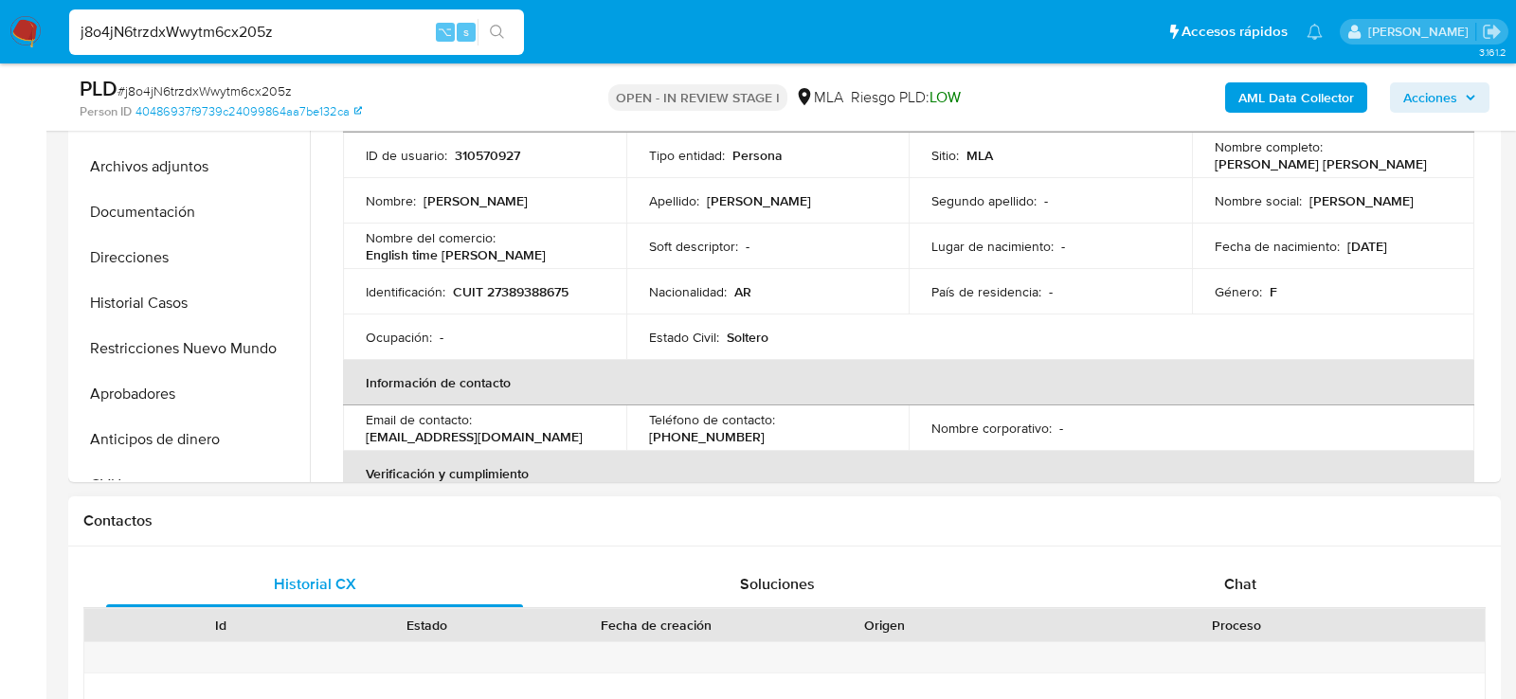
scroll to position [476, 0]
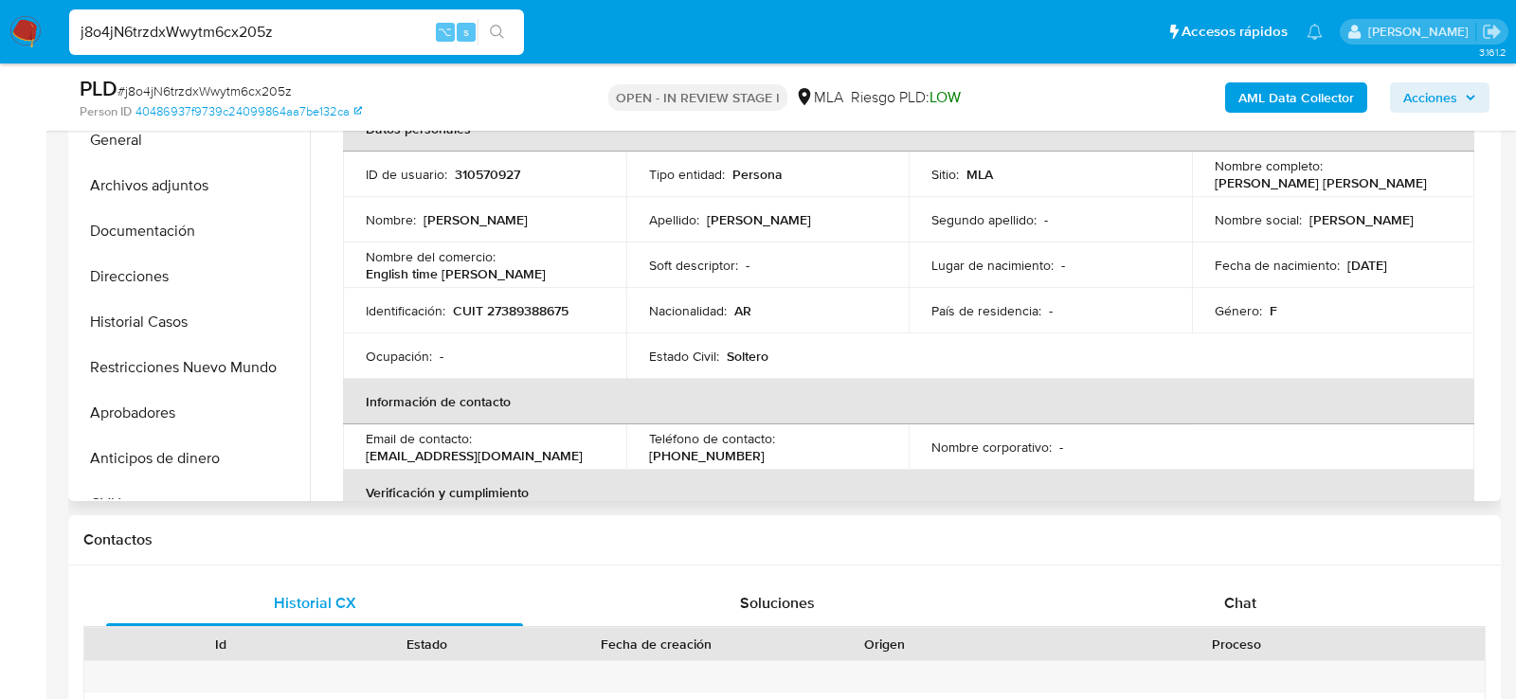
click at [516, 318] on p "CUIT 27389388675" at bounding box center [511, 310] width 116 height 17
copy p "27389388675"
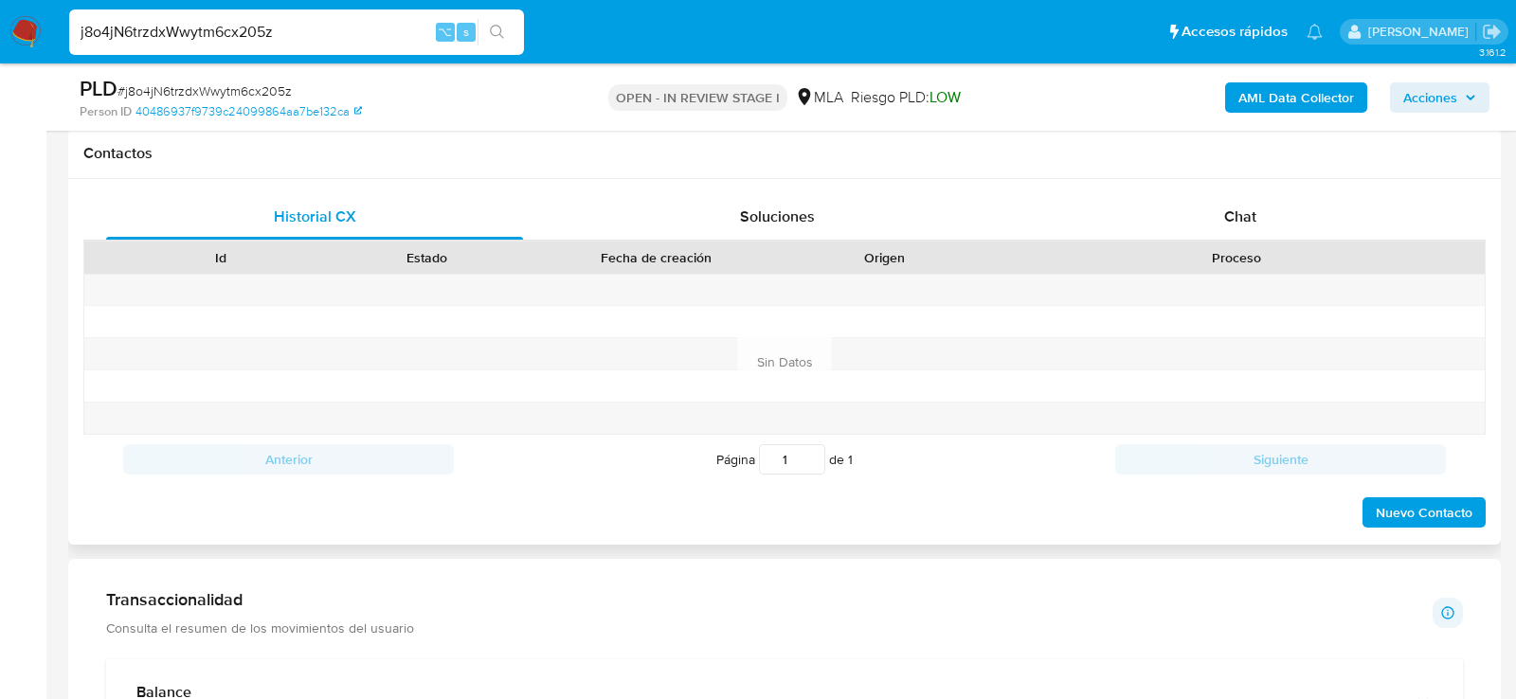
scroll to position [870, 0]
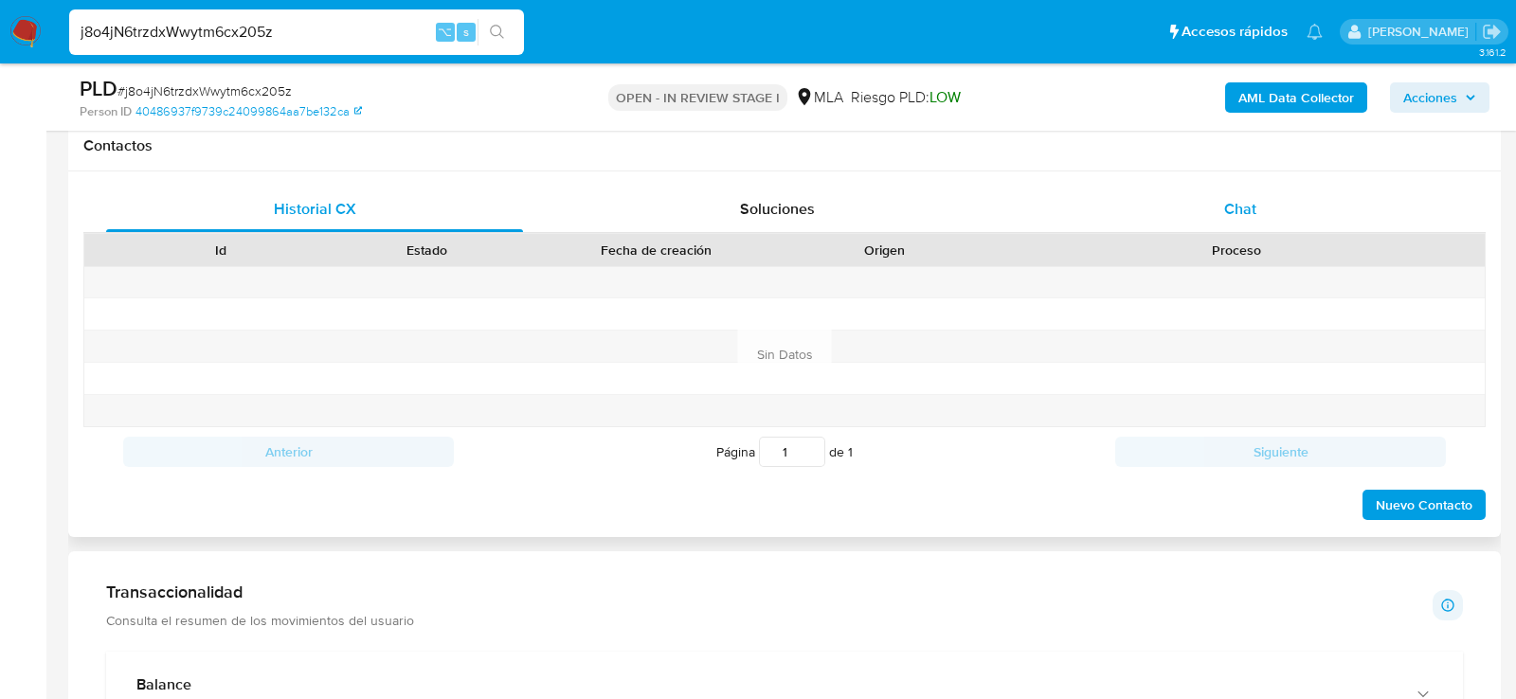
click at [1226, 192] on div "Chat" at bounding box center [1240, 209] width 417 height 45
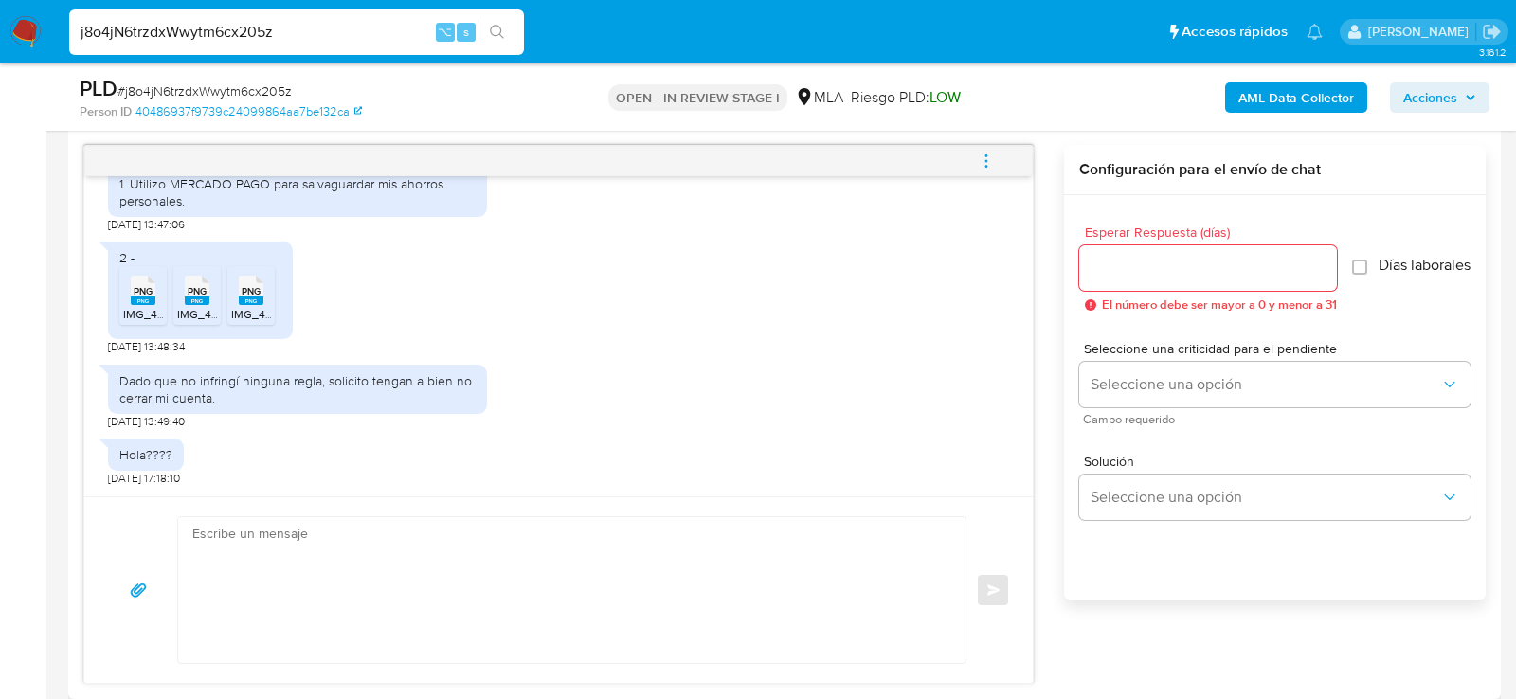
scroll to position [1553, 0]
click at [162, 300] on li "PNG PNG IMG_4944.png" at bounding box center [142, 295] width 47 height 59
click at [185, 300] on icon "PNG" at bounding box center [197, 290] width 25 height 33
click at [231, 301] on div "PNG PNG" at bounding box center [251, 288] width 40 height 37
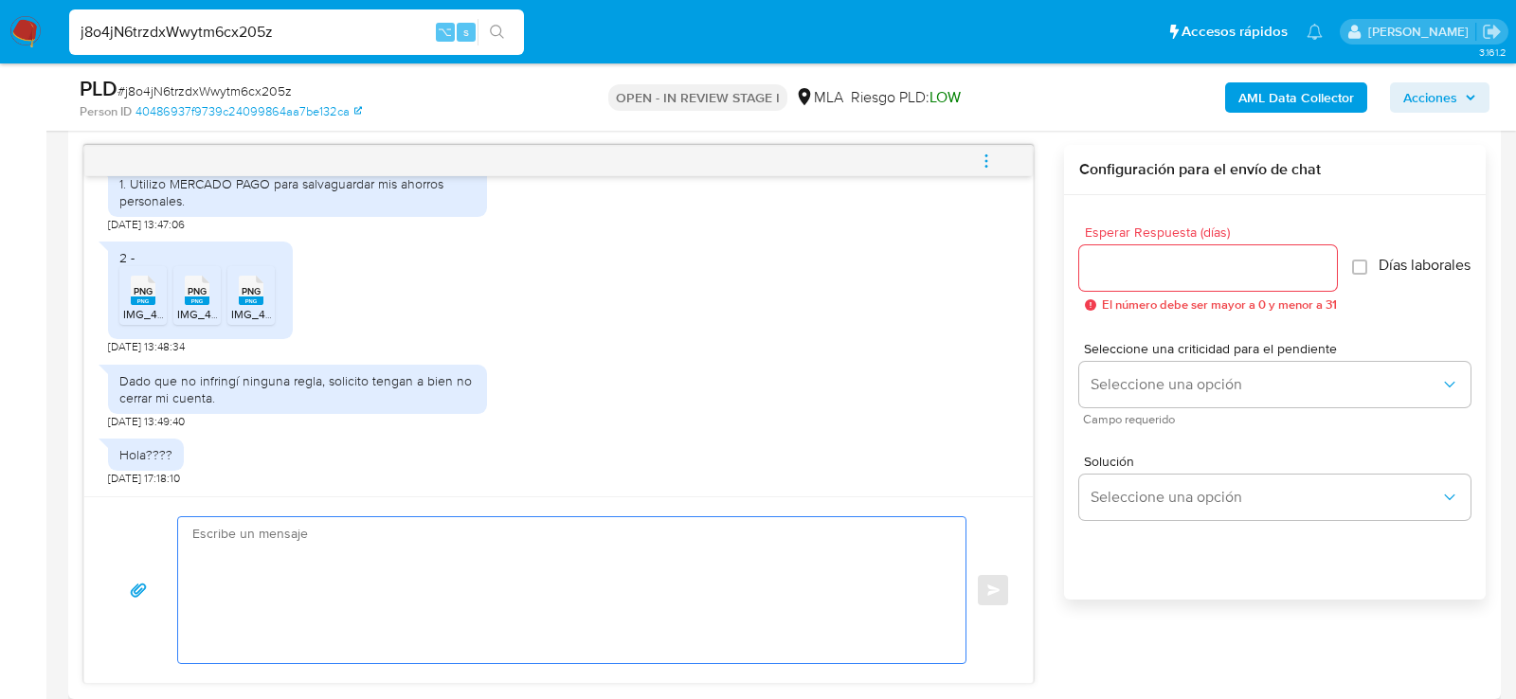
click at [424, 548] on textarea at bounding box center [567, 590] width 750 height 146
paste textarea "Hola. Muchas gracias por la documentación proporcionada. No obstante, es necesa…"
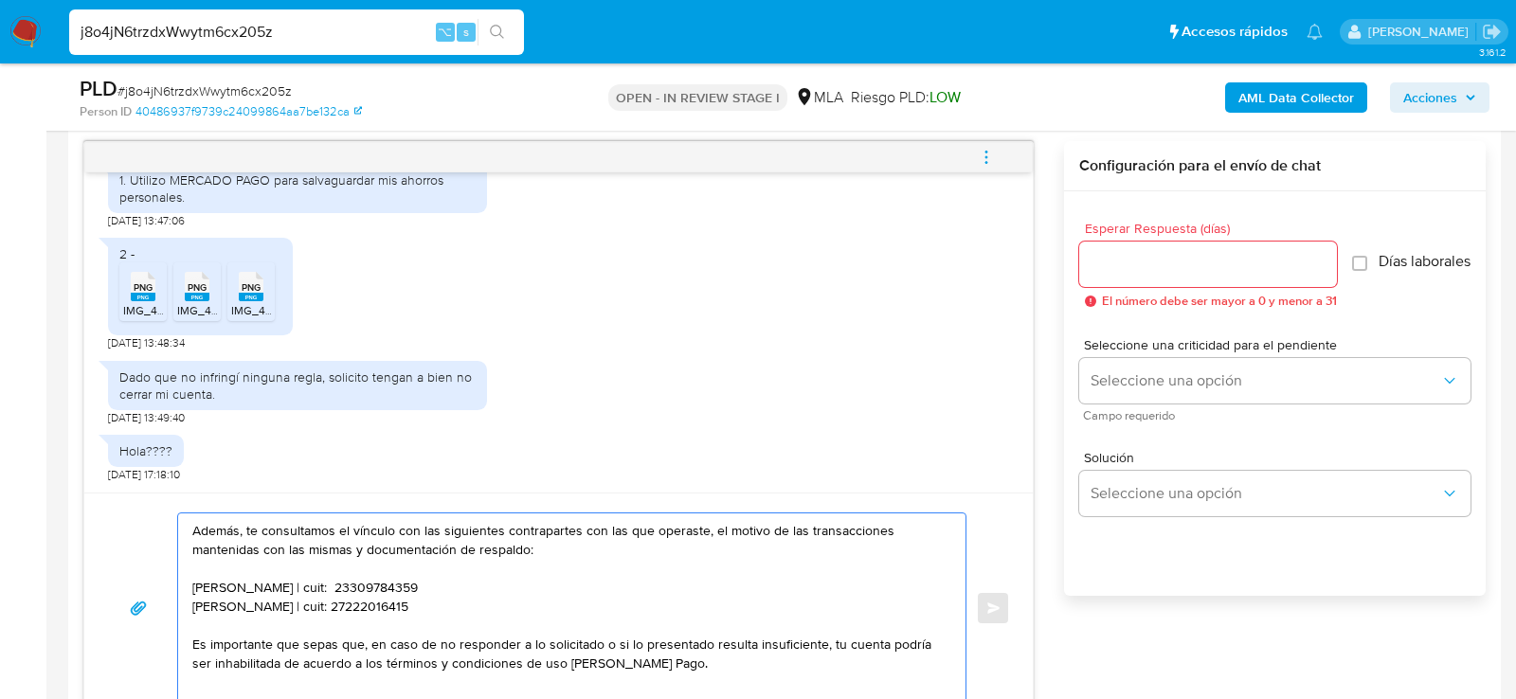
scroll to position [91, 0]
click at [519, 588] on textarea "Hola. Muchas gracias por la documentación proporcionada. No obstante, es necesa…" at bounding box center [567, 609] width 750 height 190
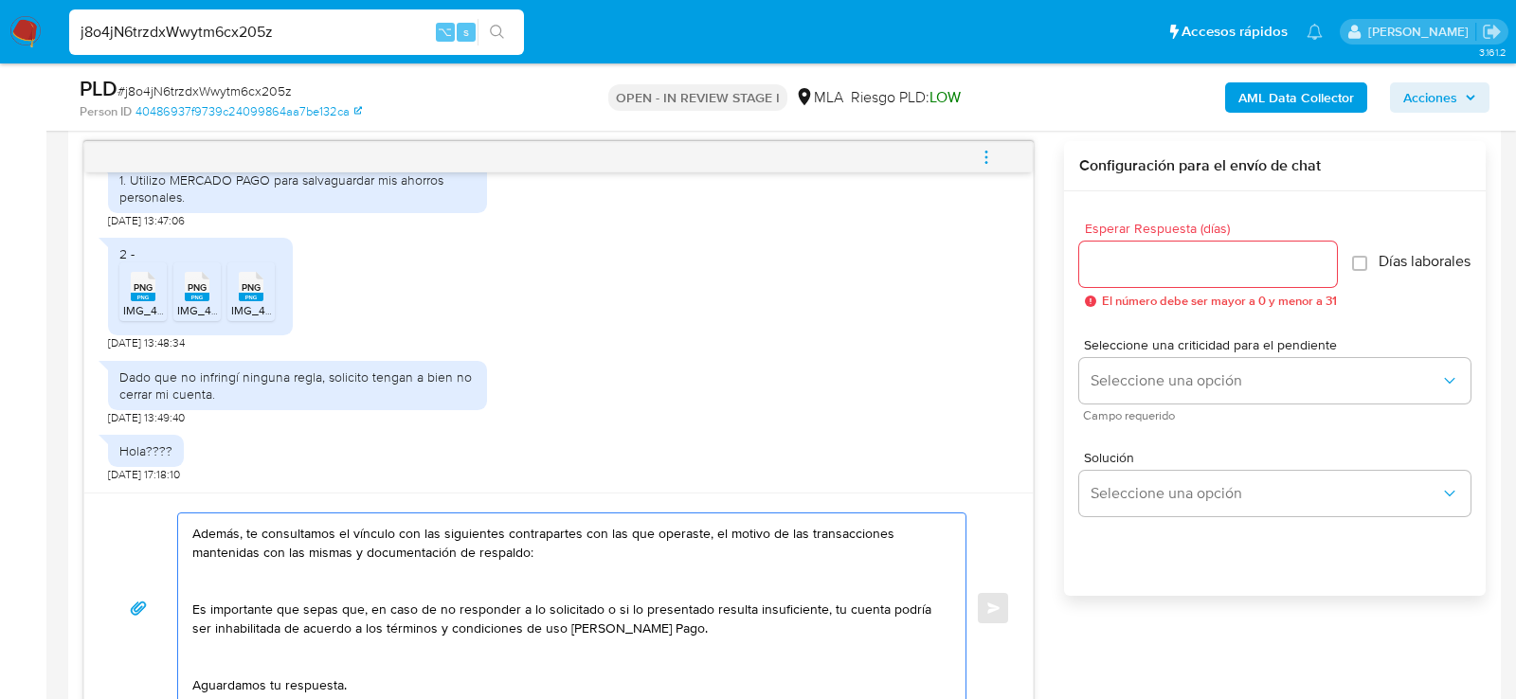
paste textarea "BIGLIERI FEDERICO DANIEL"
paste textarea "20339824402"
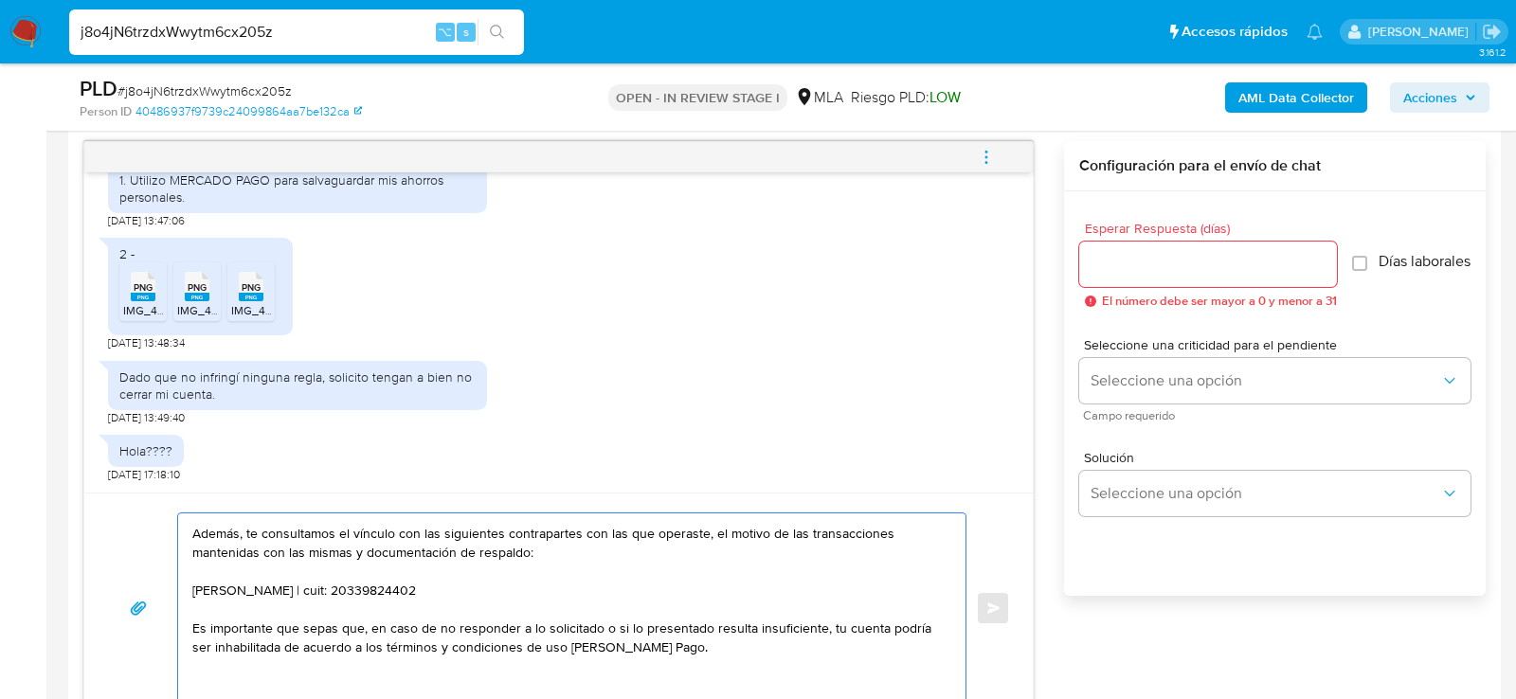
paste textarea "20282769876 name: Elias Damian,lopez || alias: 20232627698 name: Boryczkiewcz M…"
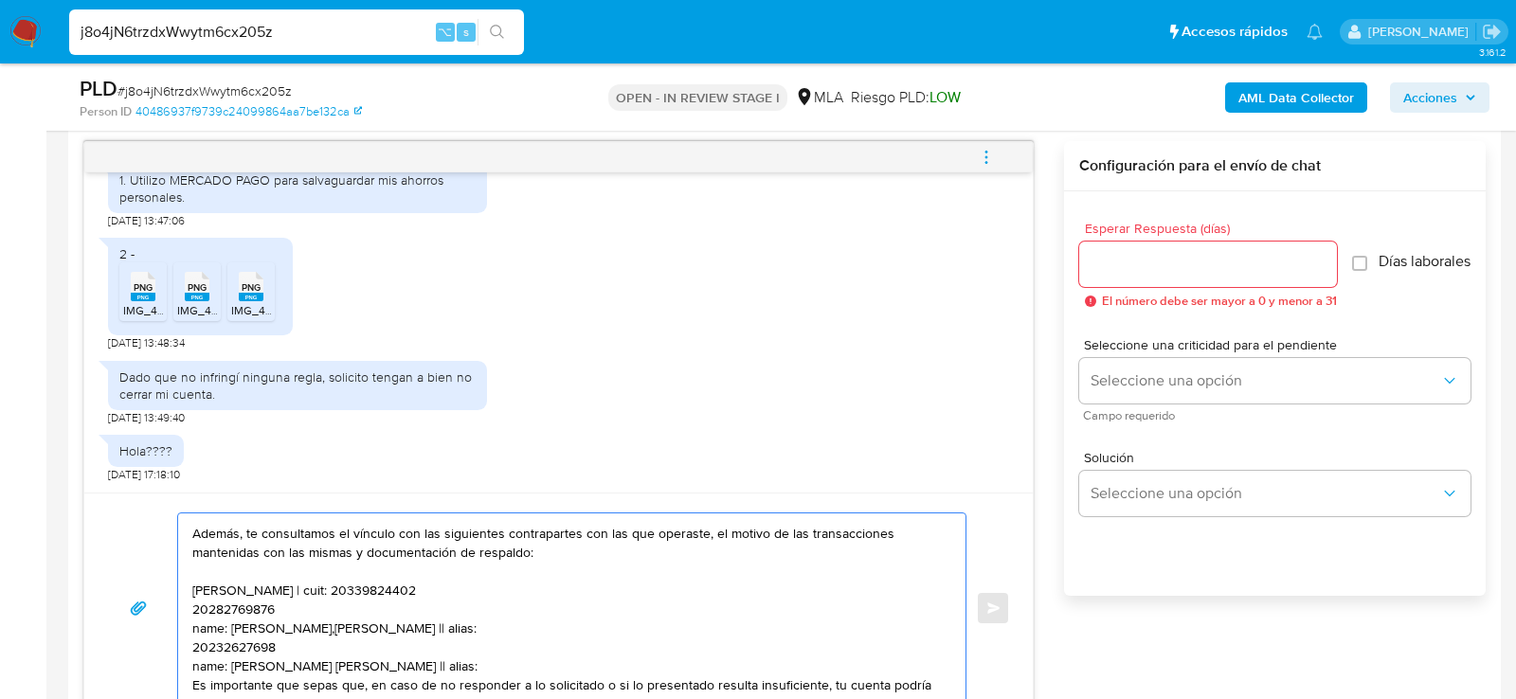
click at [234, 614] on textarea "Hola. Muchas gracias por la documentación proporcionada. No obstante, es necesa…" at bounding box center [567, 609] width 750 height 190
click at [230, 606] on textarea "Hola. Muchas gracias por la documentación proporcionada. No obstante, es necesa…" at bounding box center [567, 609] width 750 height 190
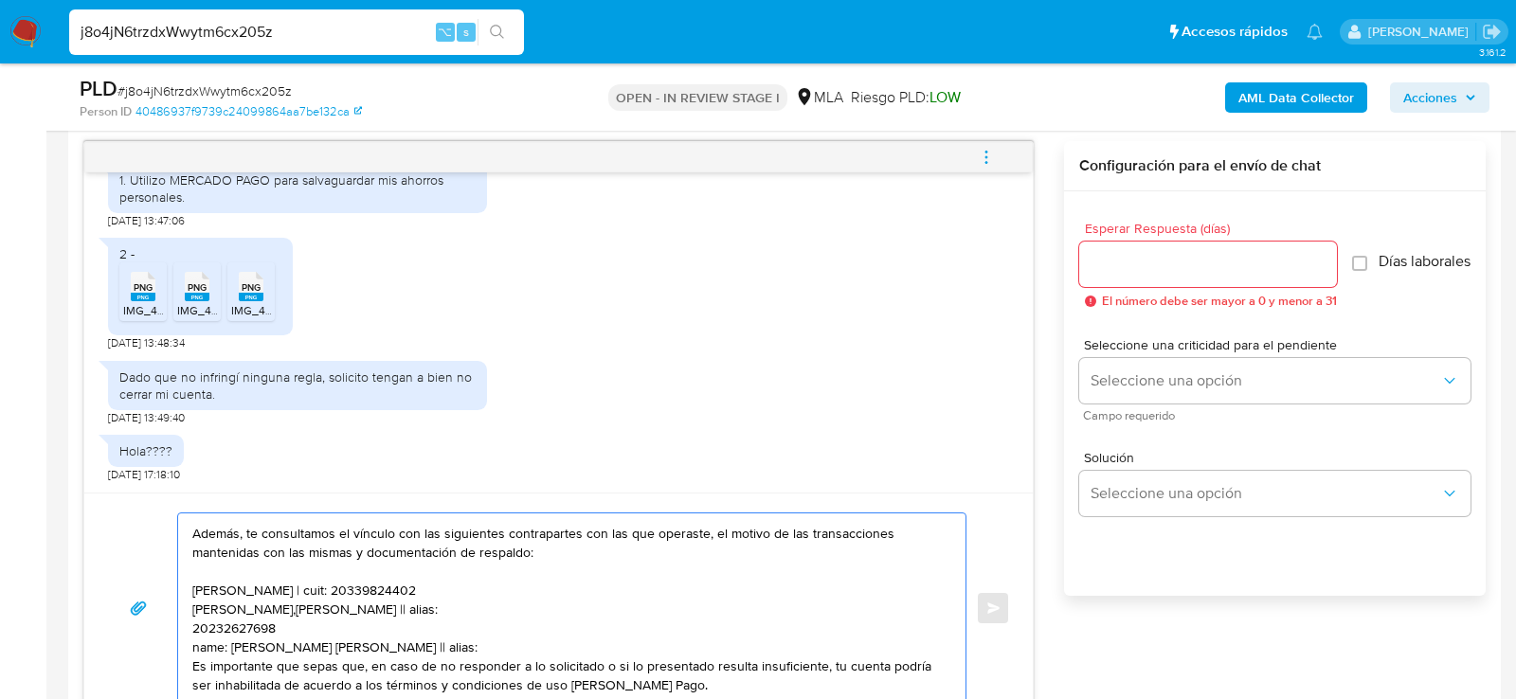
click at [318, 602] on textarea "Hola. Muchas gracias por la documentación proporcionada. No obstante, es necesa…" at bounding box center [567, 609] width 750 height 190
paste textarea "20282769876"
click at [252, 627] on textarea "Hola. Muchas gracias por la documentación proporcionada. No obstante, es necesa…" at bounding box center [567, 609] width 750 height 190
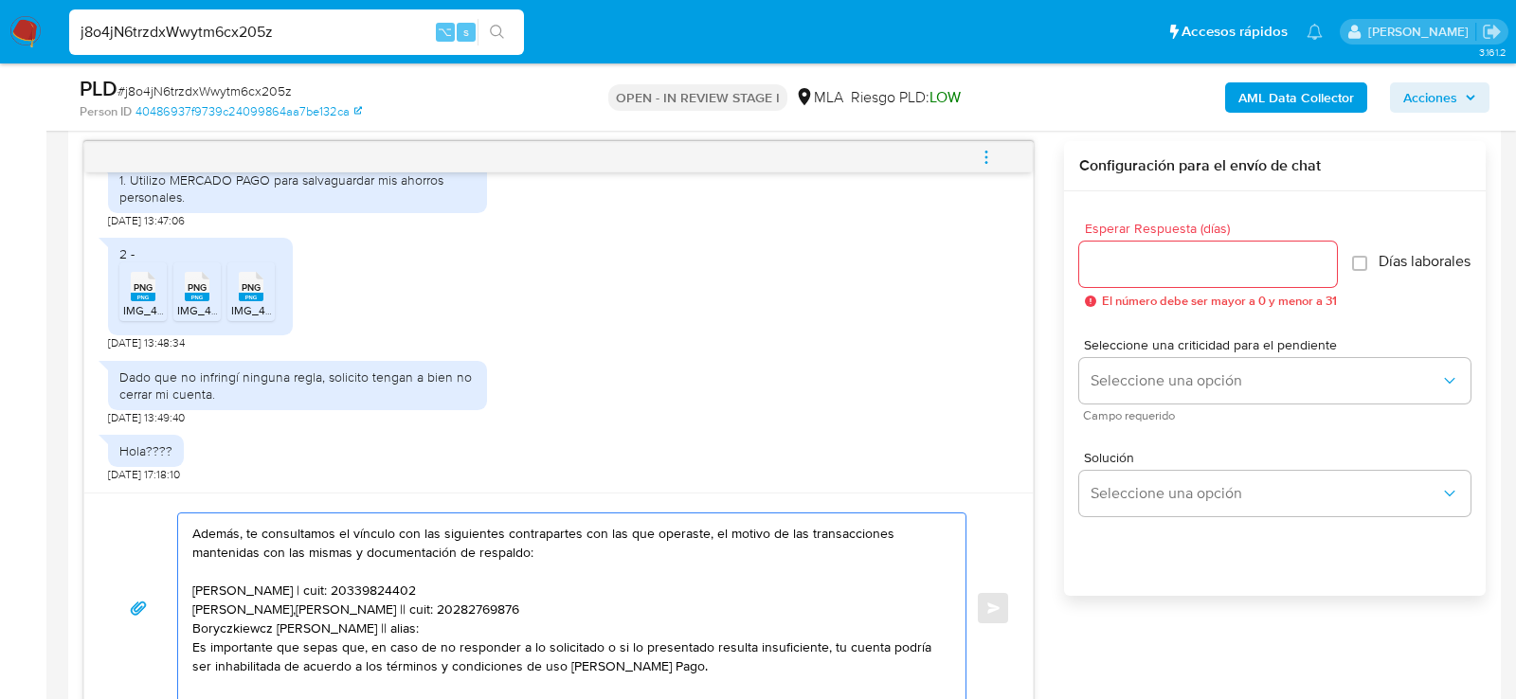
click at [360, 618] on textarea "Hola. Muchas gracias por la documentación proporcionada. No obstante, es necesa…" at bounding box center [567, 609] width 750 height 190
click at [366, 621] on textarea "Hola. Muchas gracias por la documentación proporcionada. No obstante, es necesa…" at bounding box center [567, 609] width 750 height 190
paste textarea "20232627698"
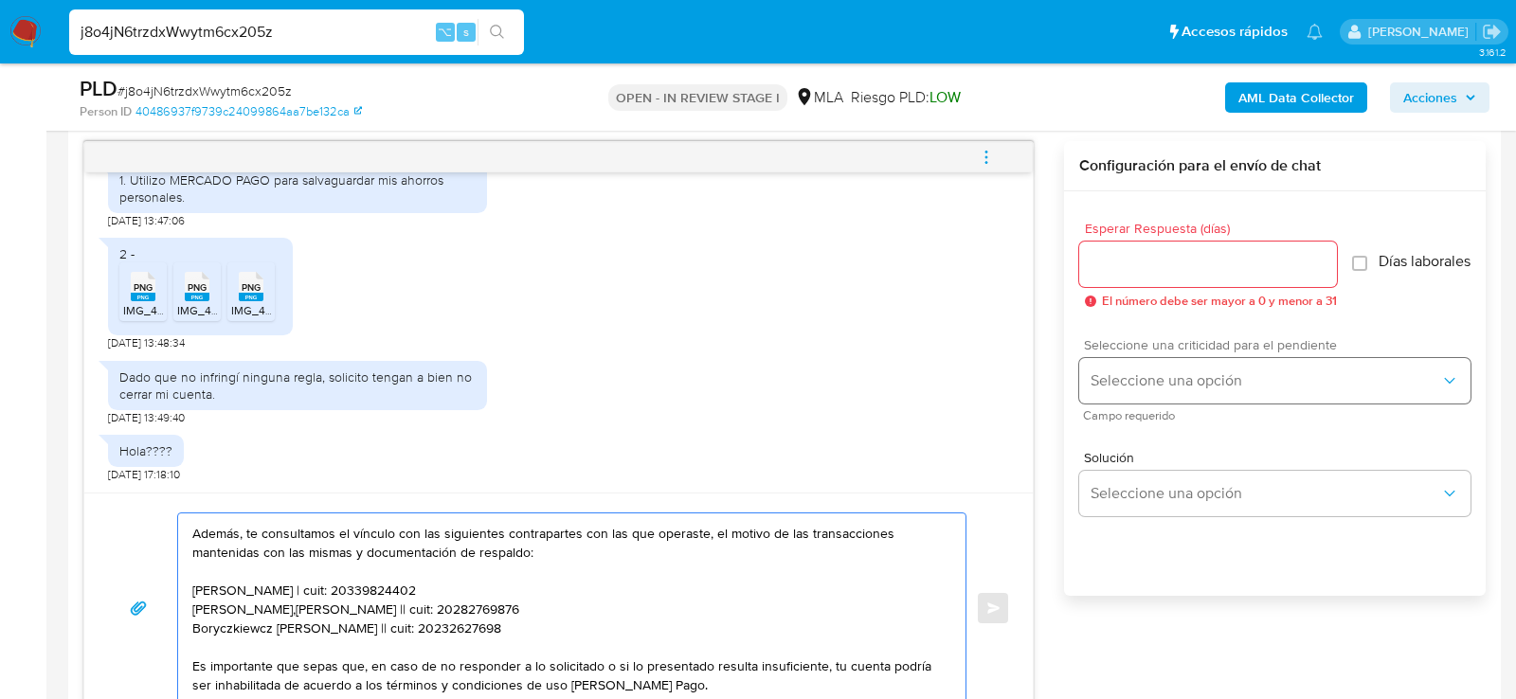
type textarea "Hola. Muchas gracias por la documentación proporcionada. No obstante, es necesa…"
click at [1149, 385] on span "Seleccione una opción" at bounding box center [1266, 380] width 350 height 19
click at [1130, 430] on div "HIGH" at bounding box center [1271, 421] width 361 height 38
click at [1129, 282] on div at bounding box center [1208, 264] width 258 height 45
click at [1117, 272] on input "Esperar Respuesta (días)" at bounding box center [1208, 264] width 258 height 25
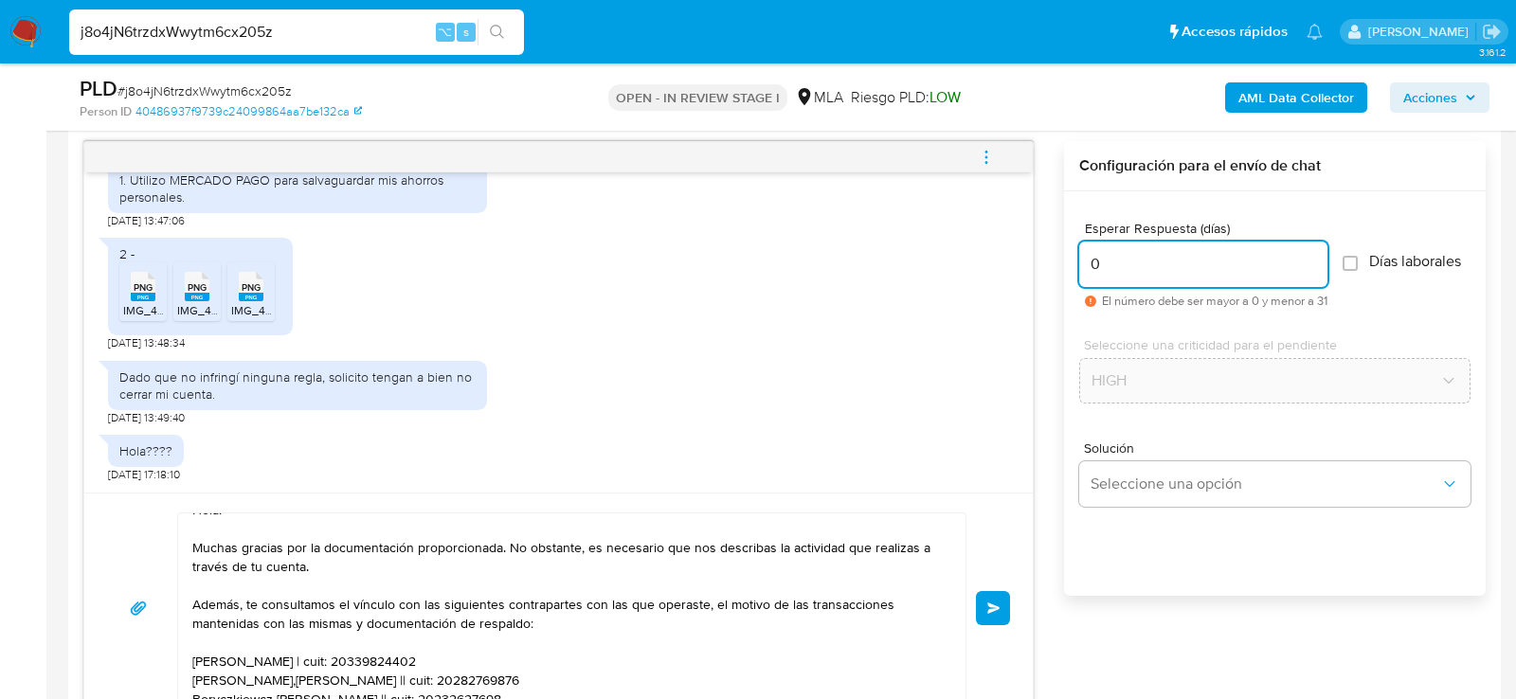
scroll to position [0, 0]
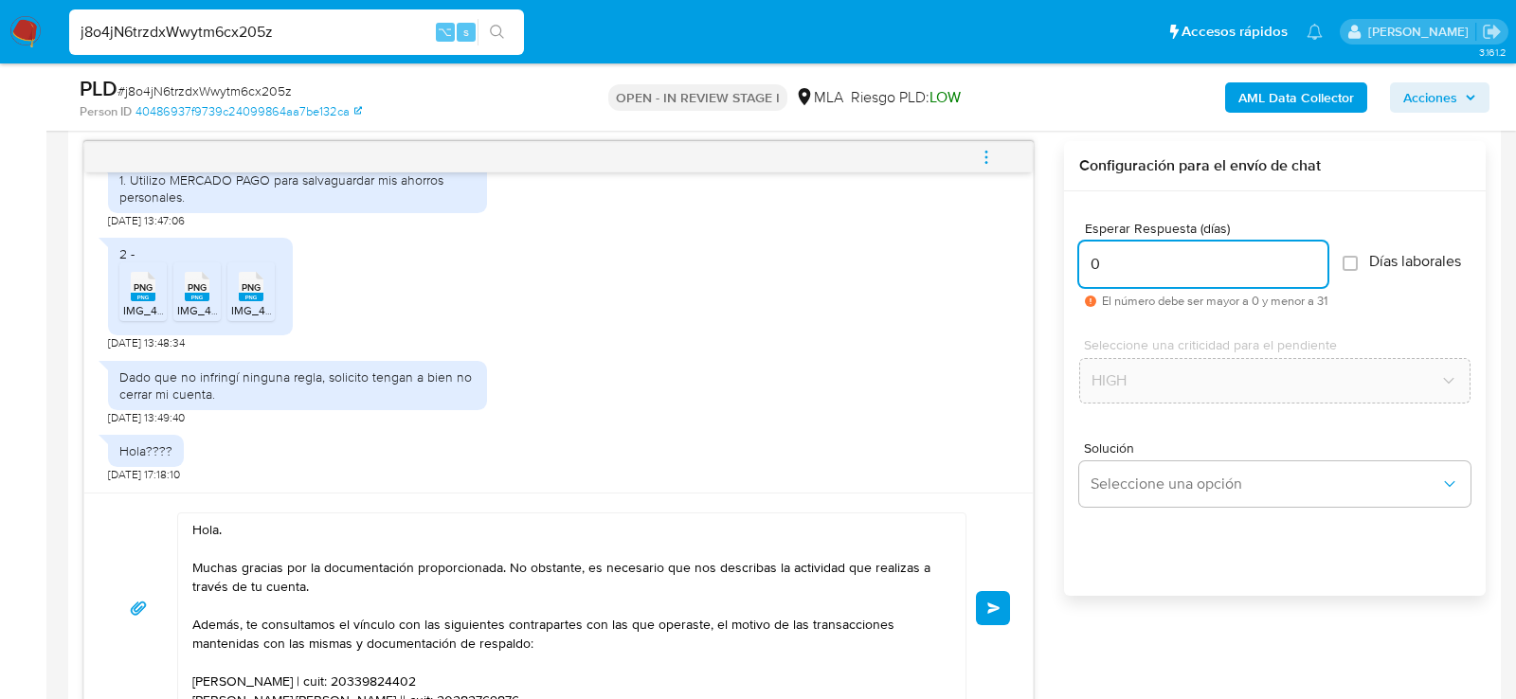
type input "0"
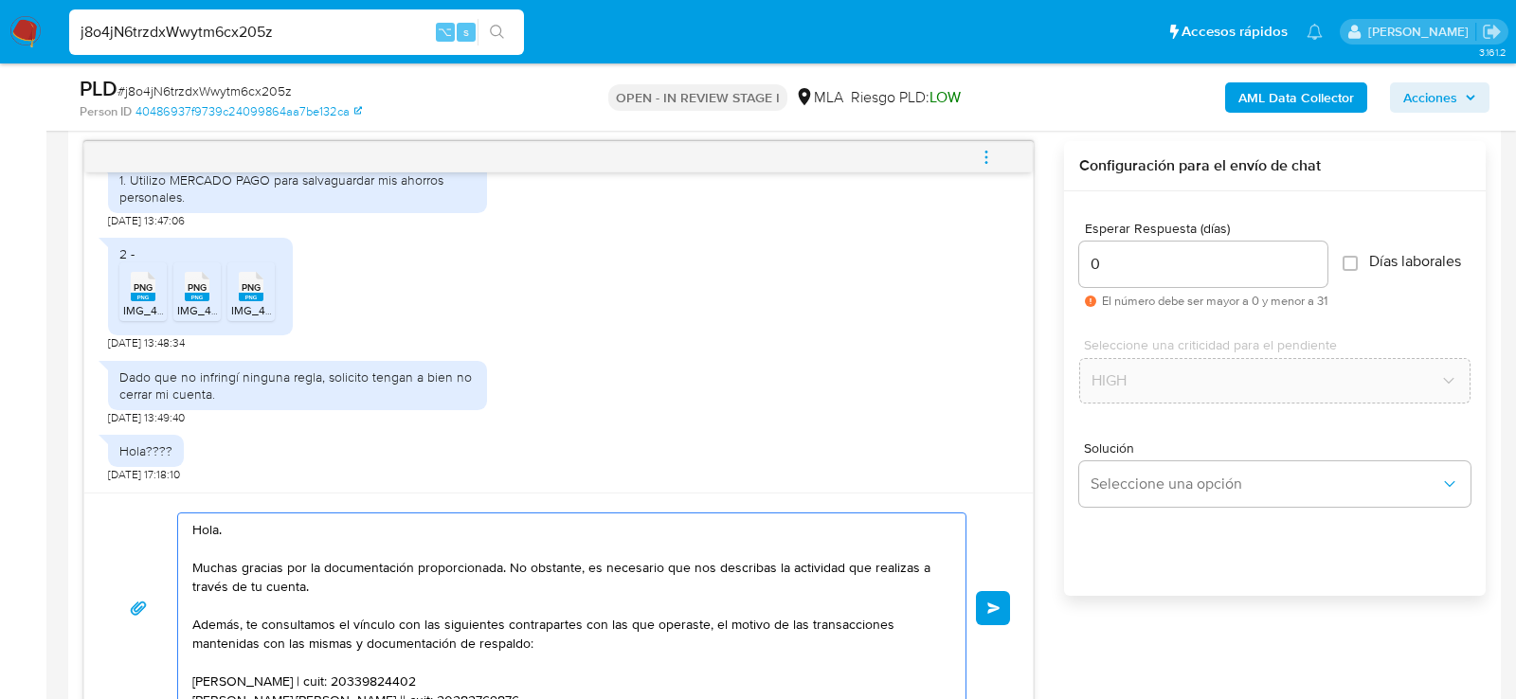
drag, startPoint x: 772, startPoint y: 566, endPoint x: 338, endPoint y: 618, distance: 437.1
click at [338, 618] on textarea "Hola. Muchas gracias por la documentación proporcionada. No obstante, es necesa…" at bounding box center [567, 609] width 750 height 190
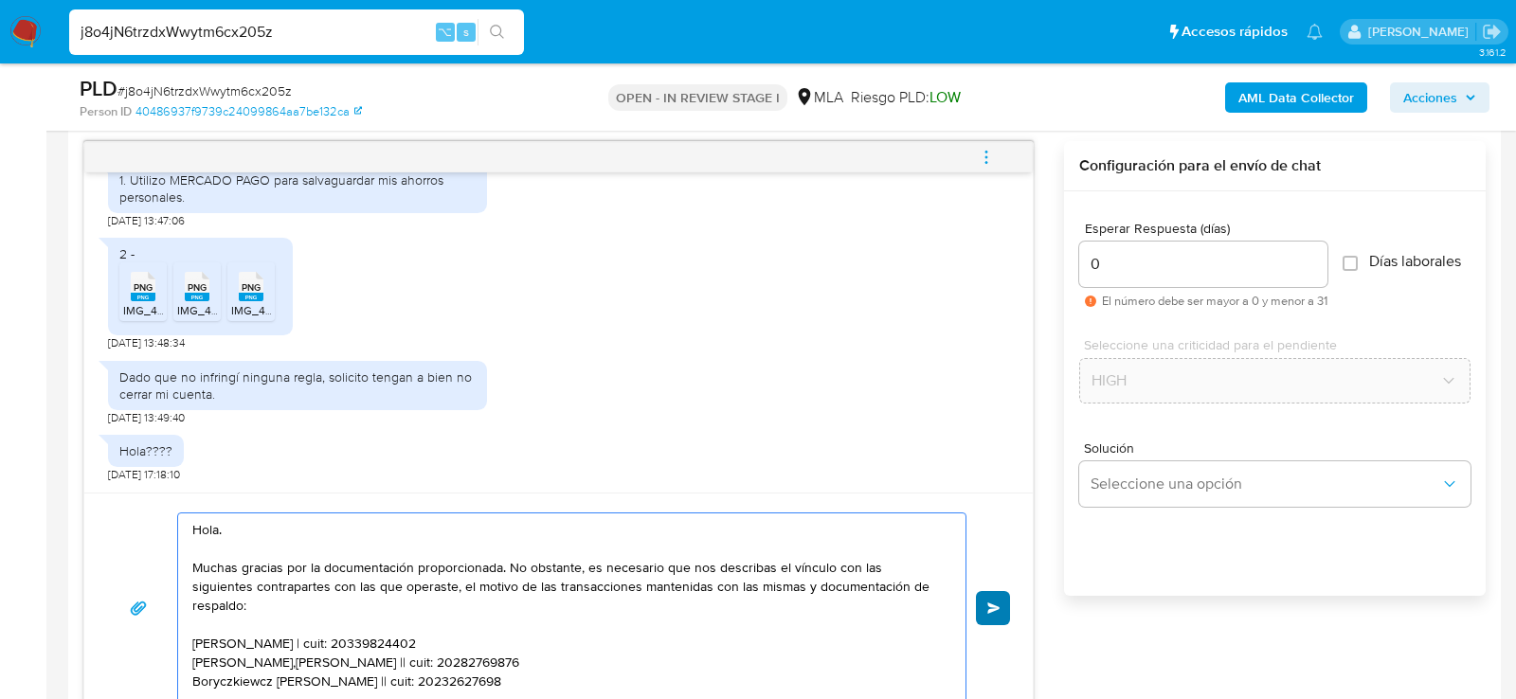
type textarea "Hola. Muchas gracias por la documentación proporcionada. No obstante, es necesa…"
click at [1000, 596] on button "Enviar" at bounding box center [993, 608] width 34 height 34
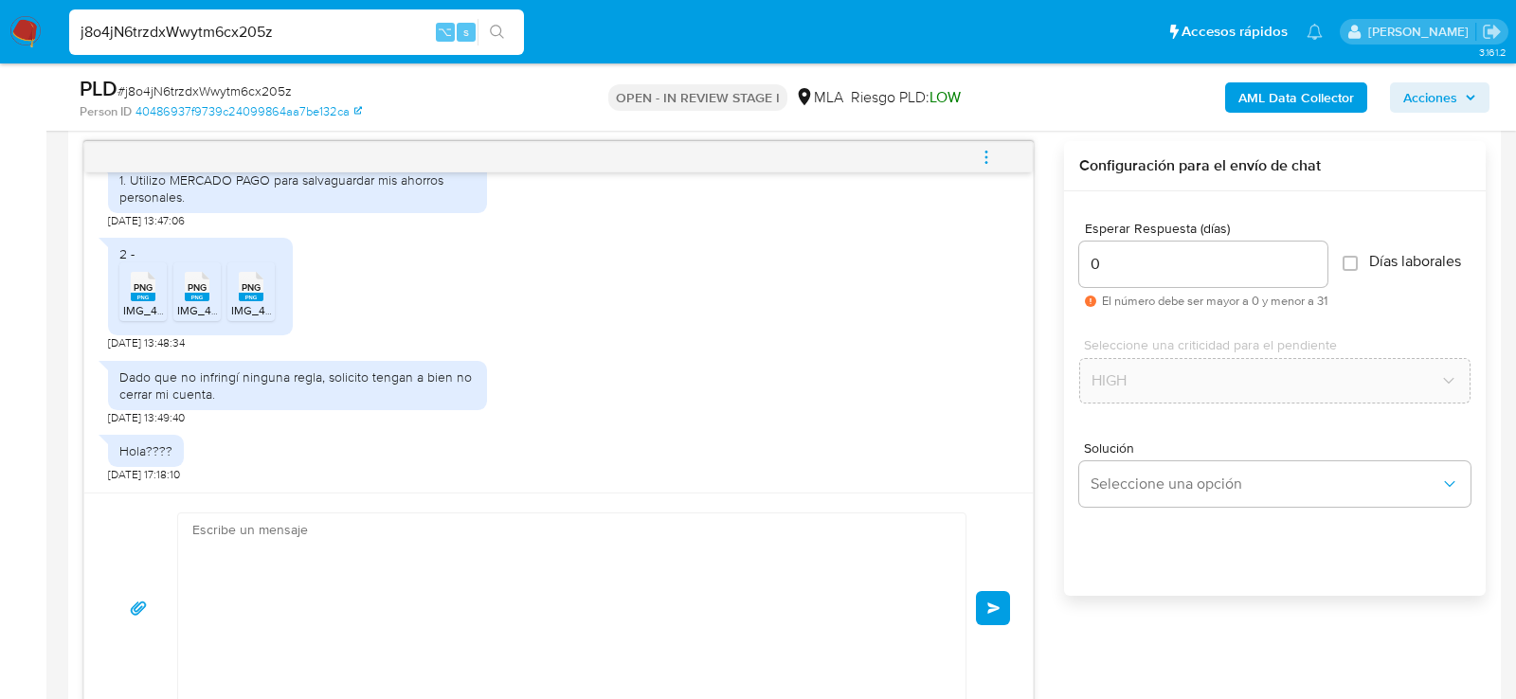
scroll to position [2059, 0]
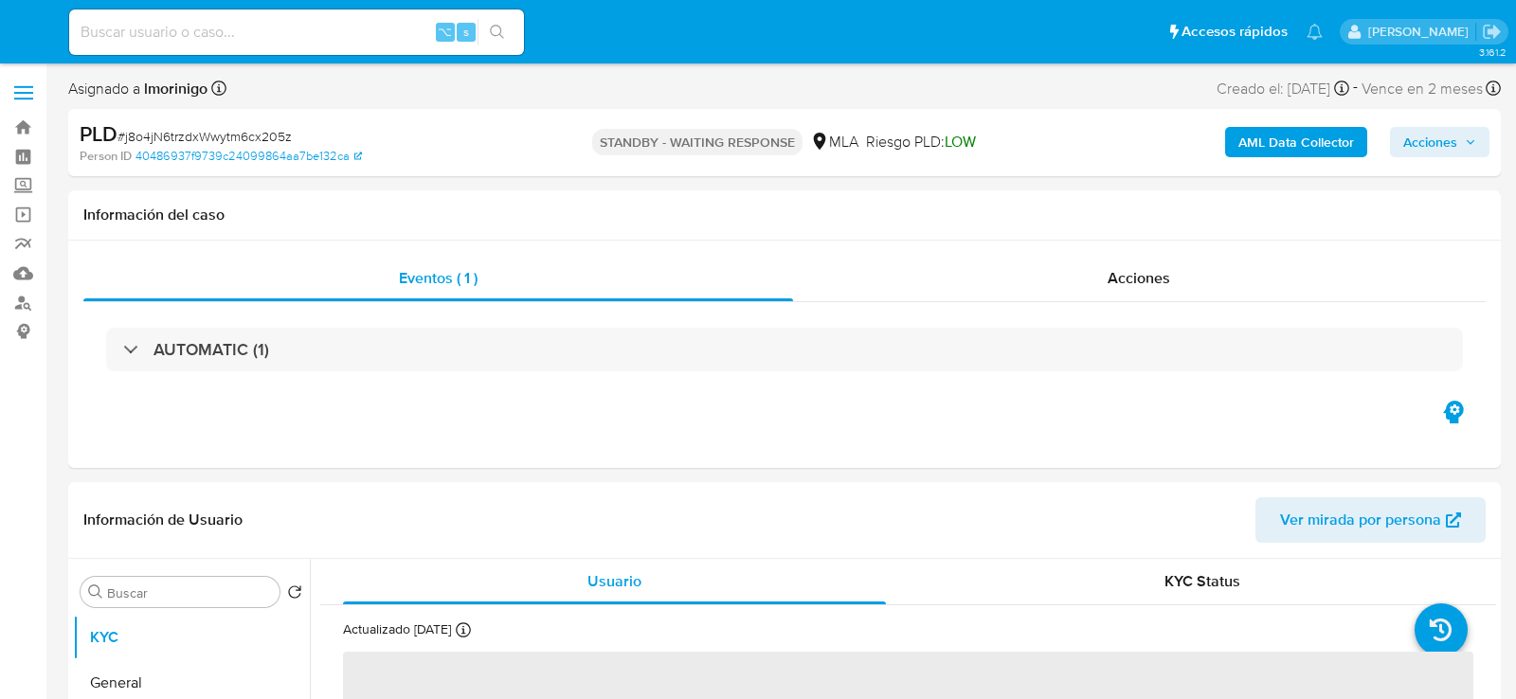
select select "10"
click at [280, 44] on input at bounding box center [296, 32] width 455 height 25
paste input "OvX6cdWcqKbwwZKRMxE8USx3"
type input "OvX6cdWcqKbwwZKRMxE8USx3"
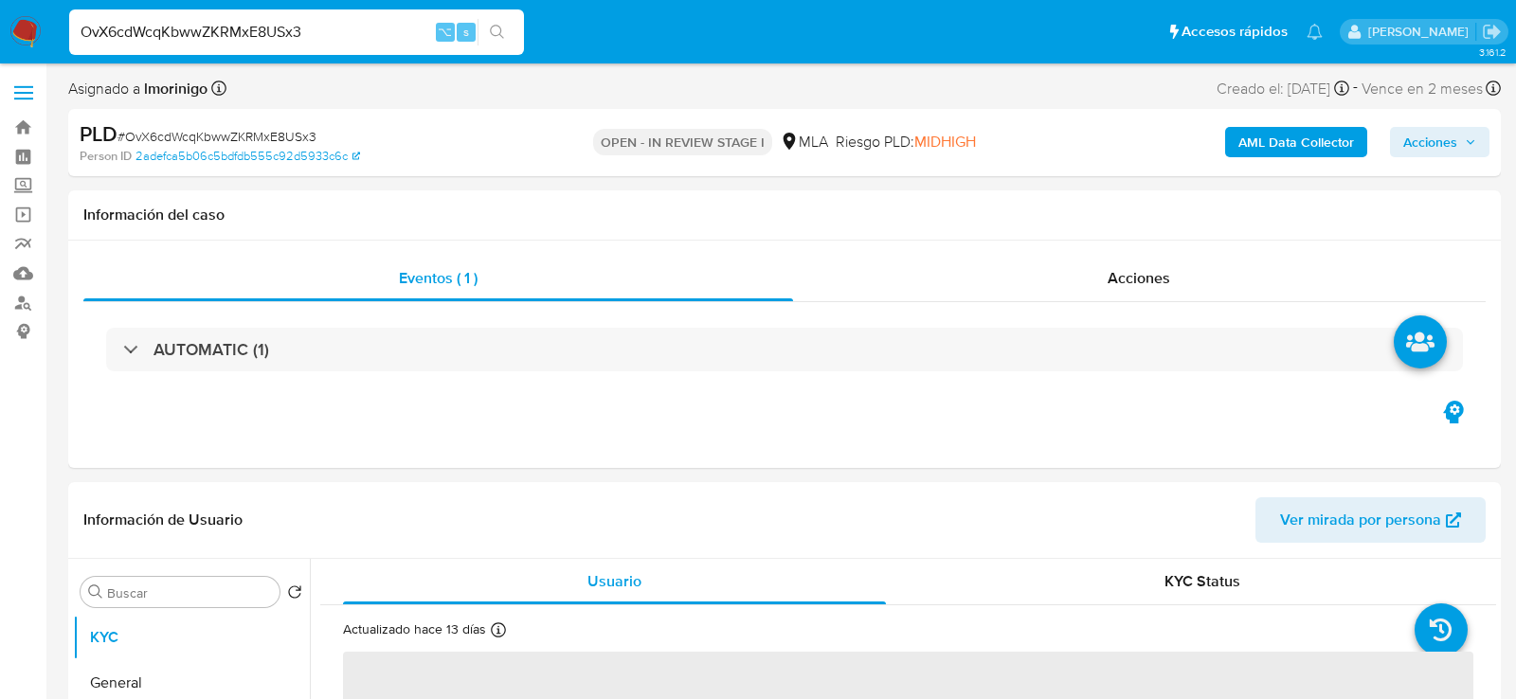
select select "10"
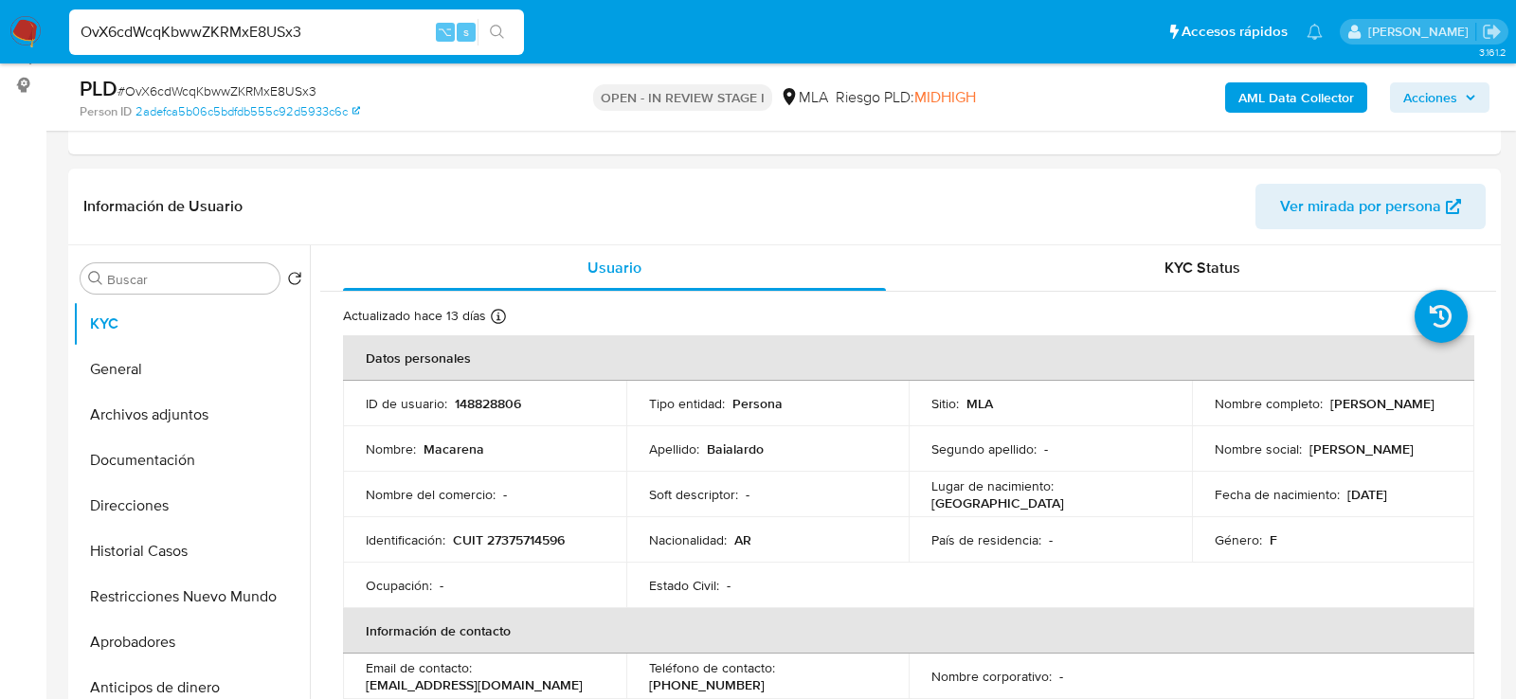
scroll to position [298, 0]
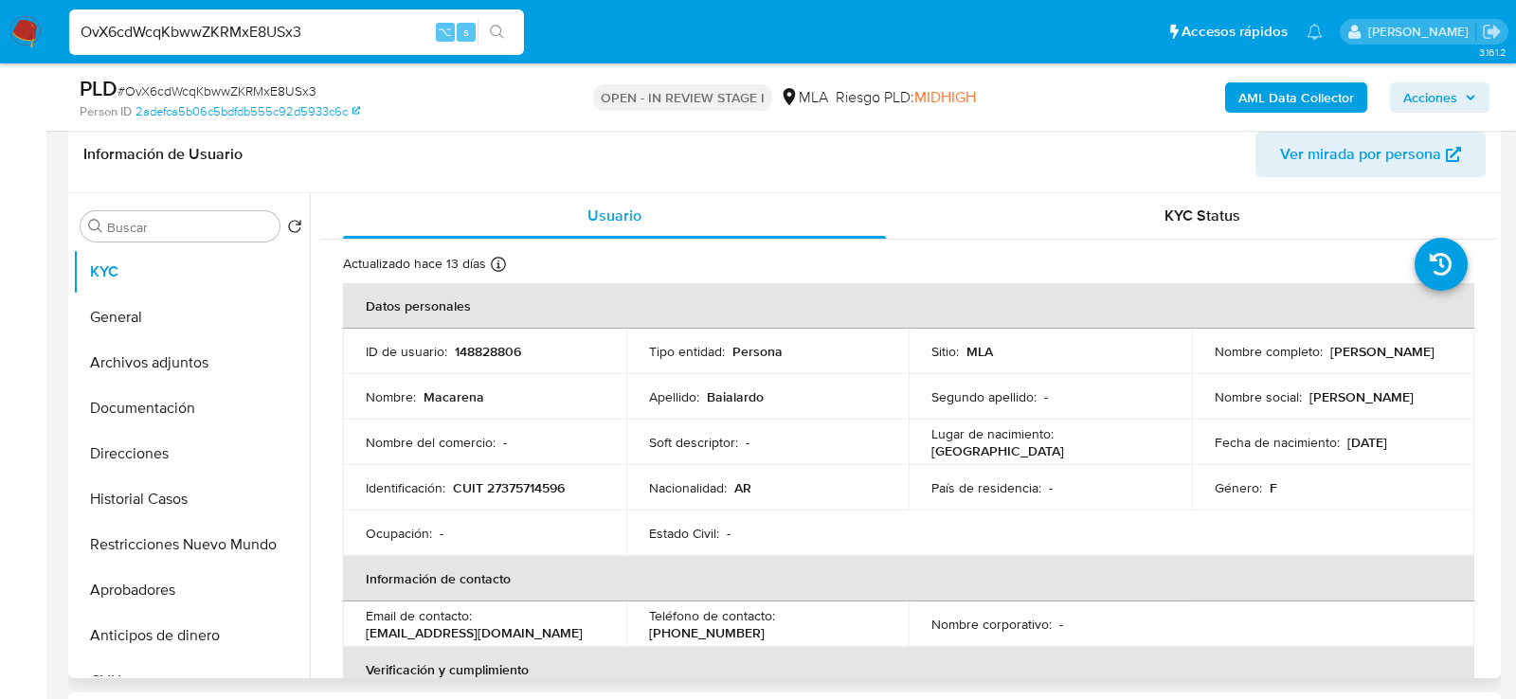
click at [494, 514] on td "Ocupación : -" at bounding box center [484, 533] width 283 height 45
click at [494, 499] on td "Identificación : CUIT 27375714596" at bounding box center [484, 487] width 283 height 45
click at [494, 493] on p "CUIT 27375714596" at bounding box center [509, 487] width 112 height 17
copy p "27375714596"
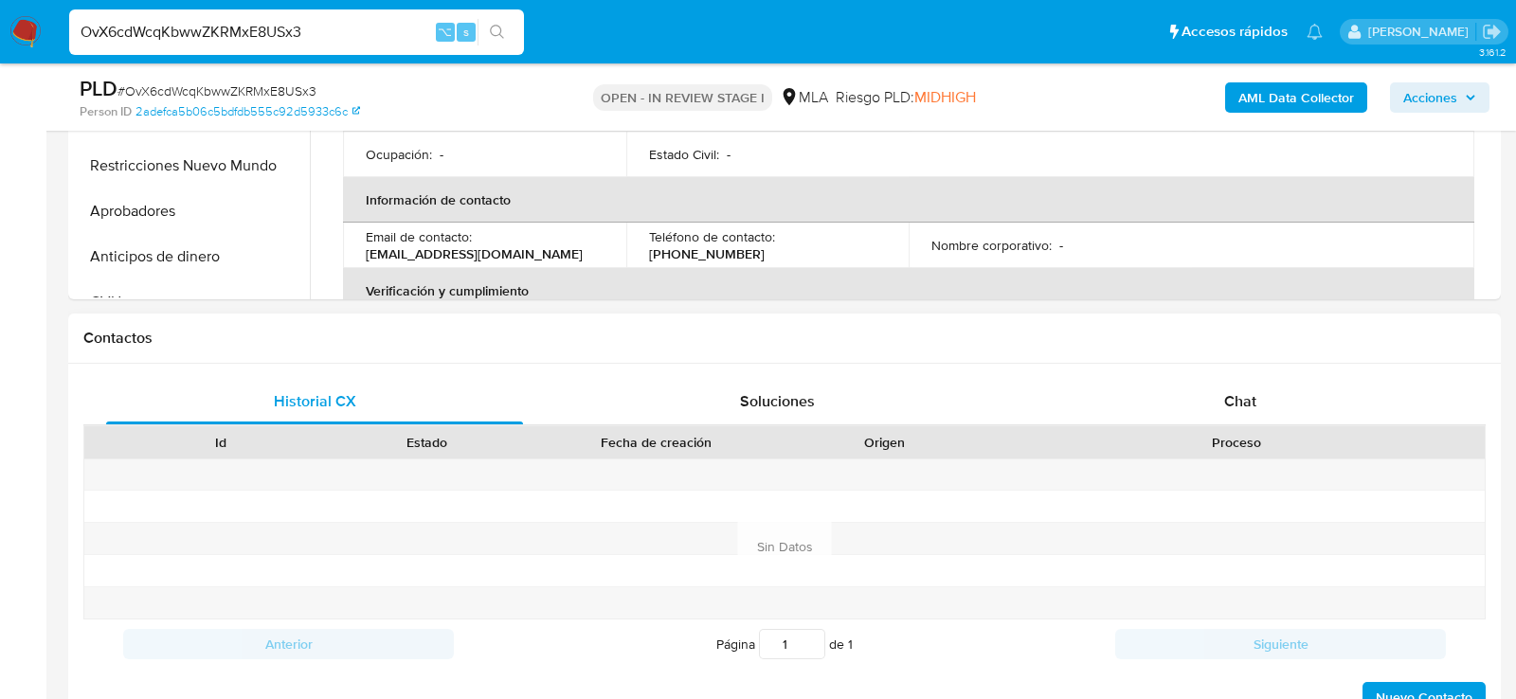
scroll to position [726, 0]
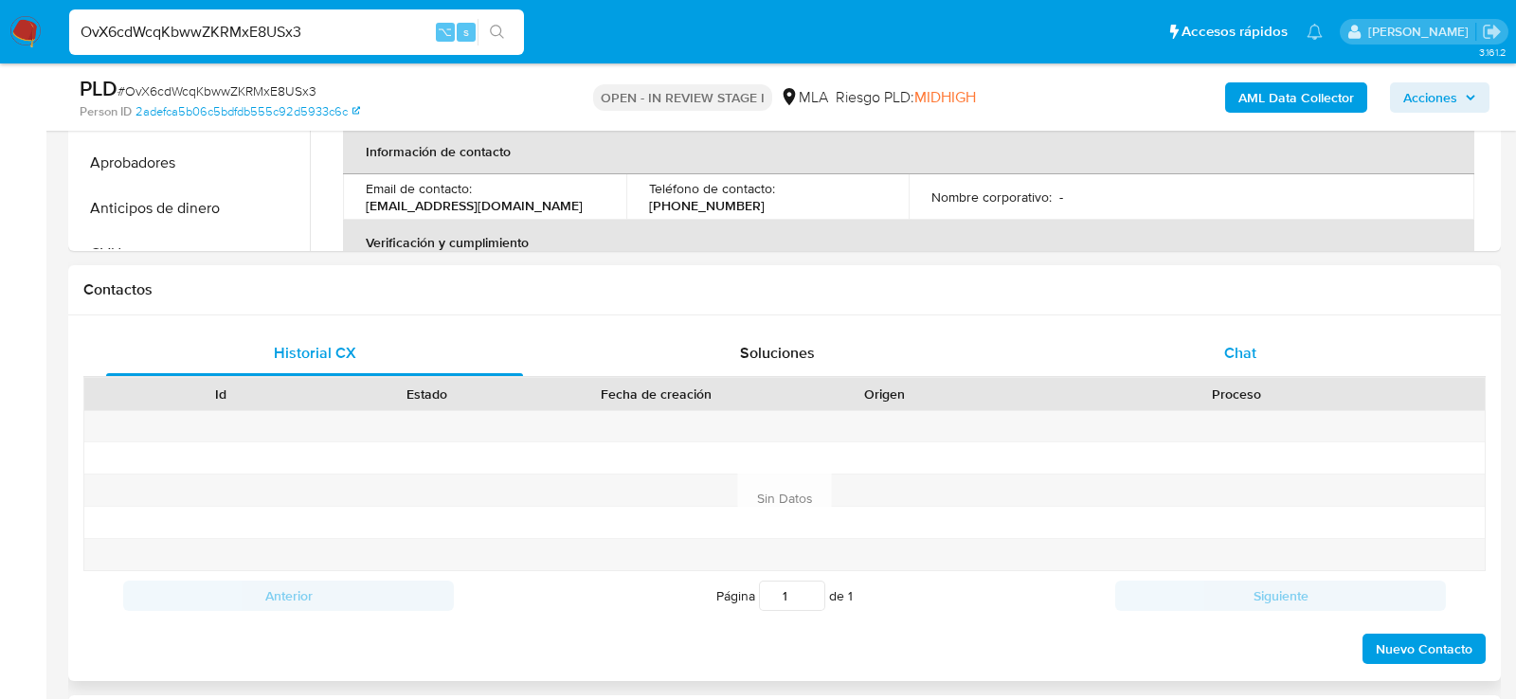
click at [1191, 370] on div "Chat" at bounding box center [1240, 353] width 417 height 45
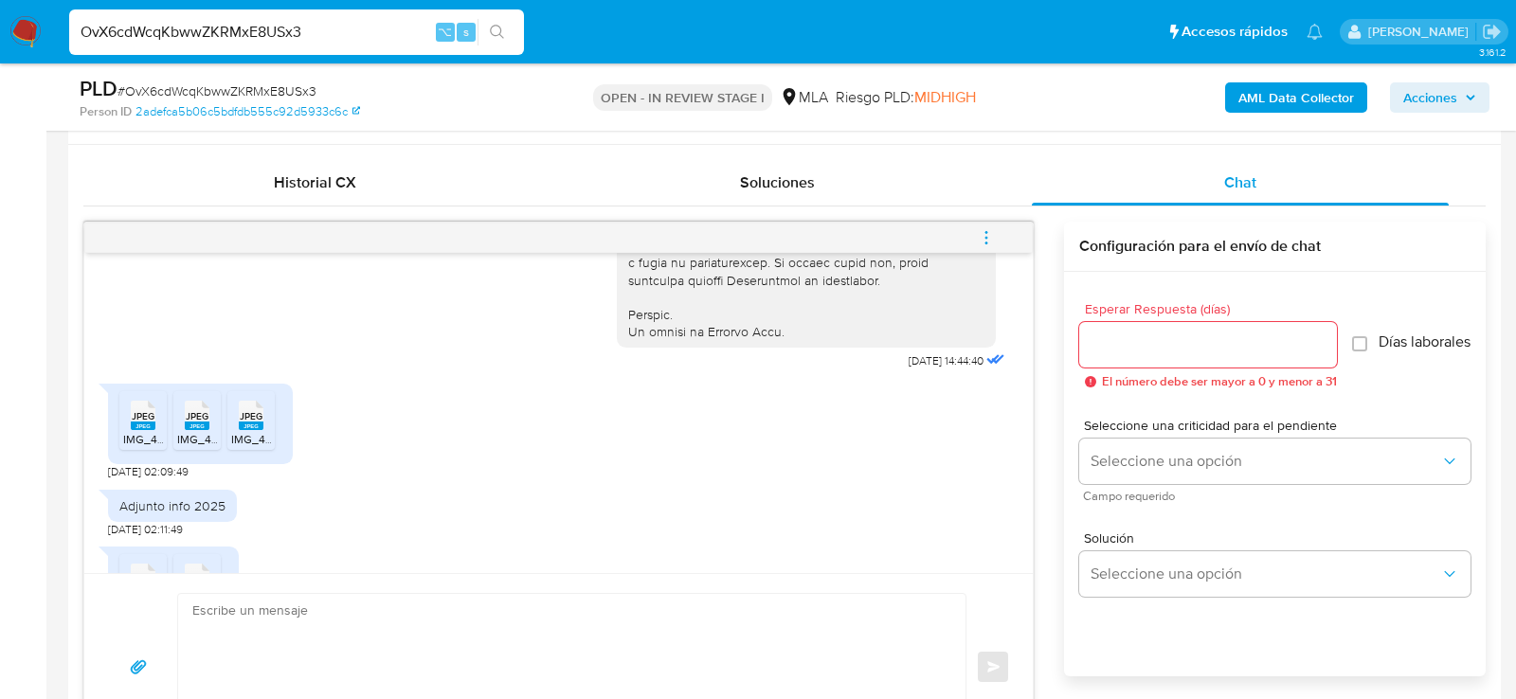
scroll to position [922, 0]
click at [137, 450] on span "IMG_4788.jpeg" at bounding box center [162, 442] width 79 height 16
click at [184, 450] on span "IMG_4786.jpeg" at bounding box center [216, 442] width 79 height 16
click at [254, 450] on span "IMG_4787.jpeg" at bounding box center [269, 442] width 77 height 16
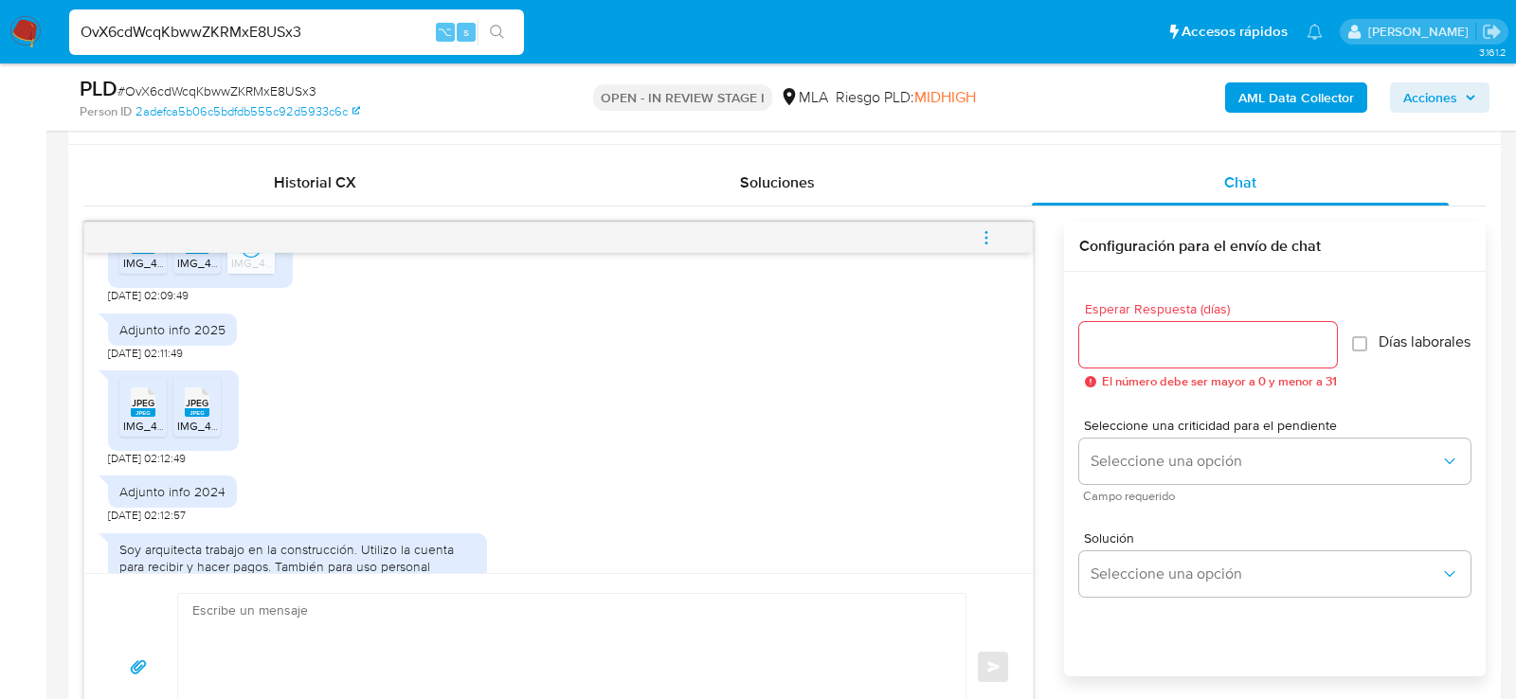
scroll to position [1126, 0]
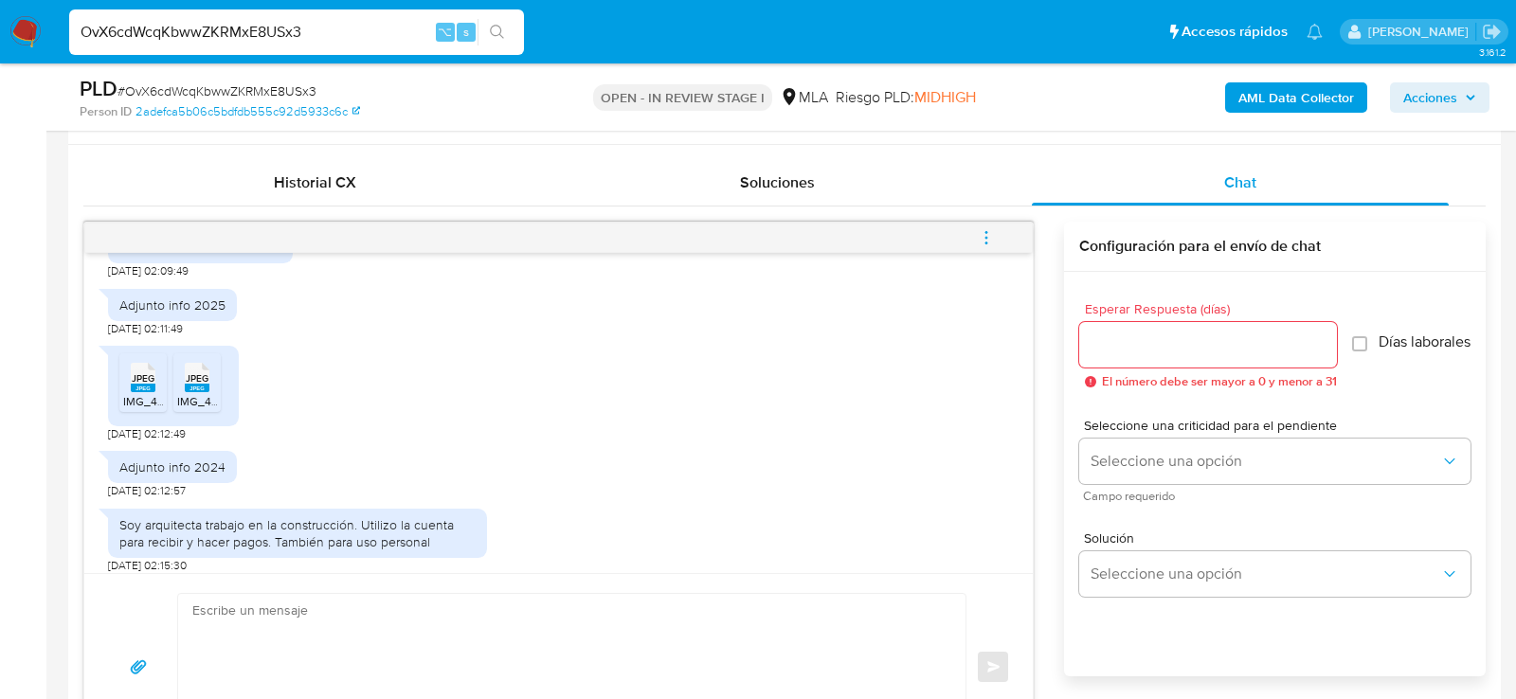
click at [132, 409] on span "IMG_4791.jpeg" at bounding box center [161, 401] width 76 height 16
click at [187, 409] on span "IMG_4790.jpeg" at bounding box center [216, 401] width 79 height 16
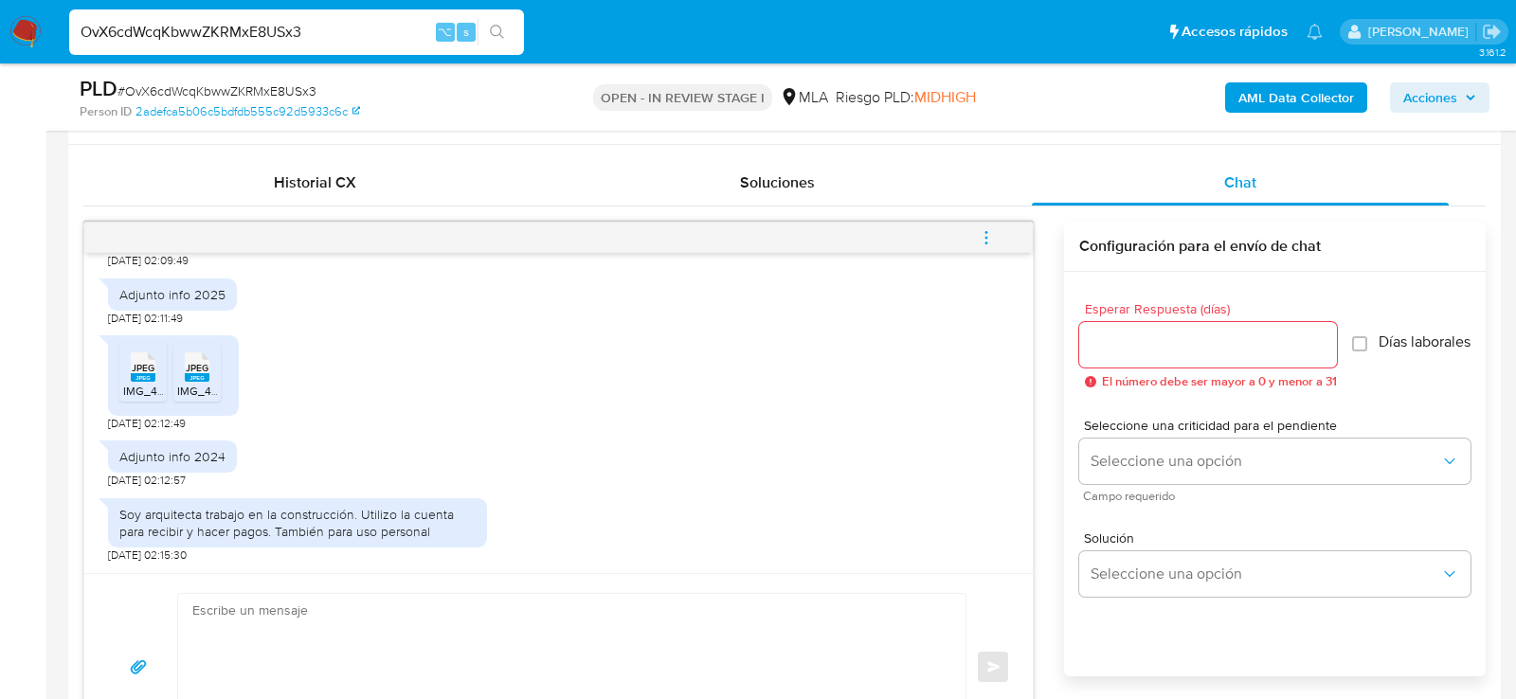
click at [457, 616] on textarea at bounding box center [567, 667] width 750 height 146
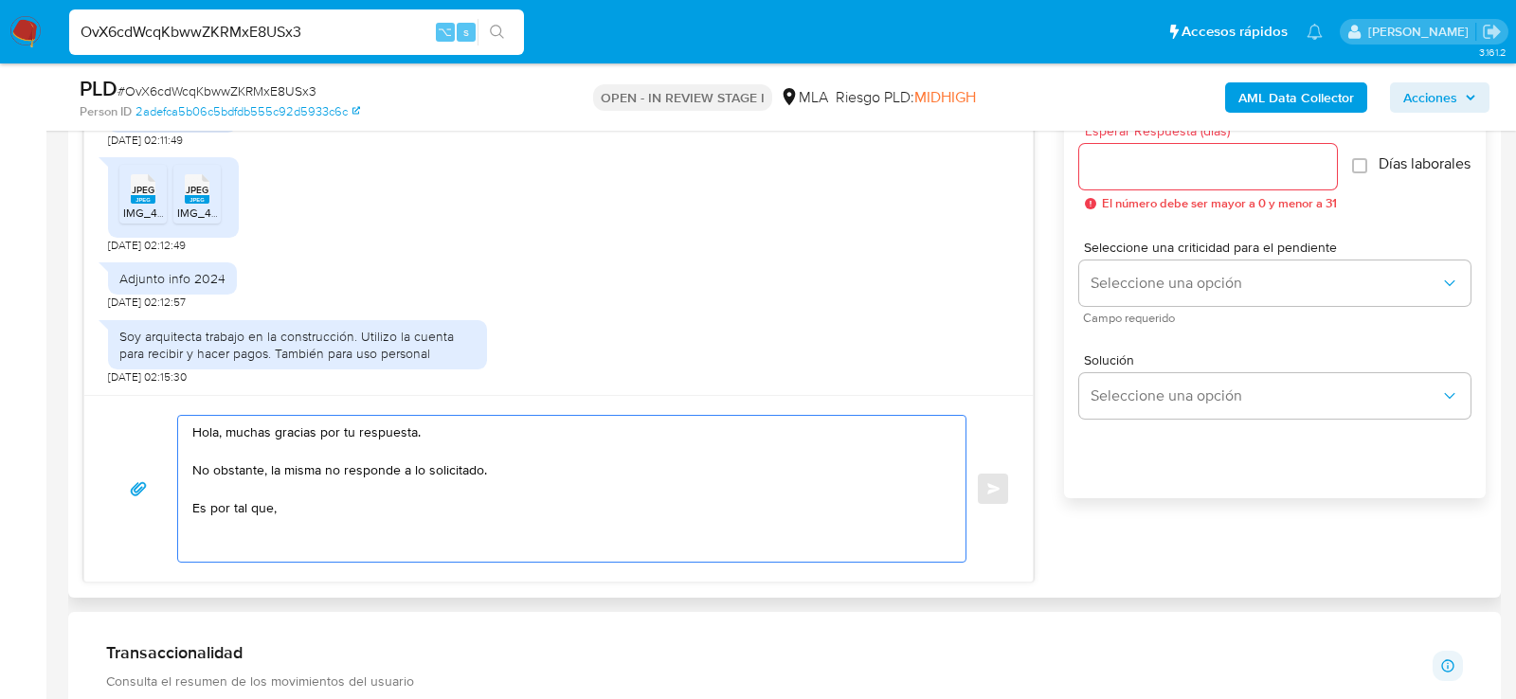
scroll to position [1074, 0]
paste textarea "necesitamos que nos brindes la siguiente información y/o documentación:"
paste textarea "2. De acuerdo a la actividad que realices en tu cuenta, adjunta la siguiente do…"
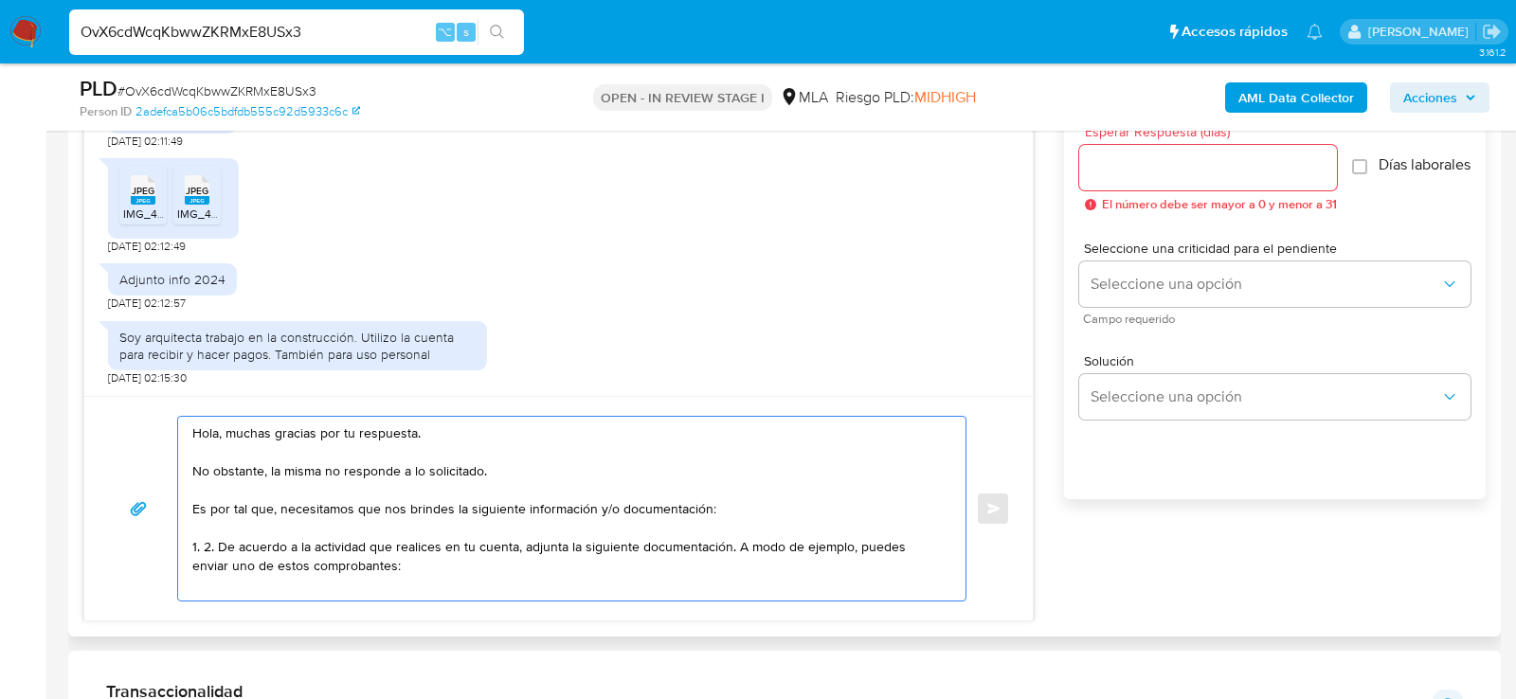
click at [215, 543] on textarea "Hola, muchas gracias por tu respuesta. No obstante, la misma no responde a lo s…" at bounding box center [567, 509] width 750 height 184
click at [400, 570] on textarea "Hola, muchas gracias por tu respuesta. No obstante, la misma no responde a lo s…" at bounding box center [567, 509] width 750 height 184
drag, startPoint x: 718, startPoint y: 542, endPoint x: 729, endPoint y: 567, distance: 26.8
click at [729, 569] on textarea "Hola, muchas gracias por tu respuesta. No obstante, la misma no responde a lo s…" at bounding box center [567, 512] width 750 height 190
paste textarea "Resumen de Comprobantes Electrónicos emitido en 2025 Si tienes dudas, consulta …"
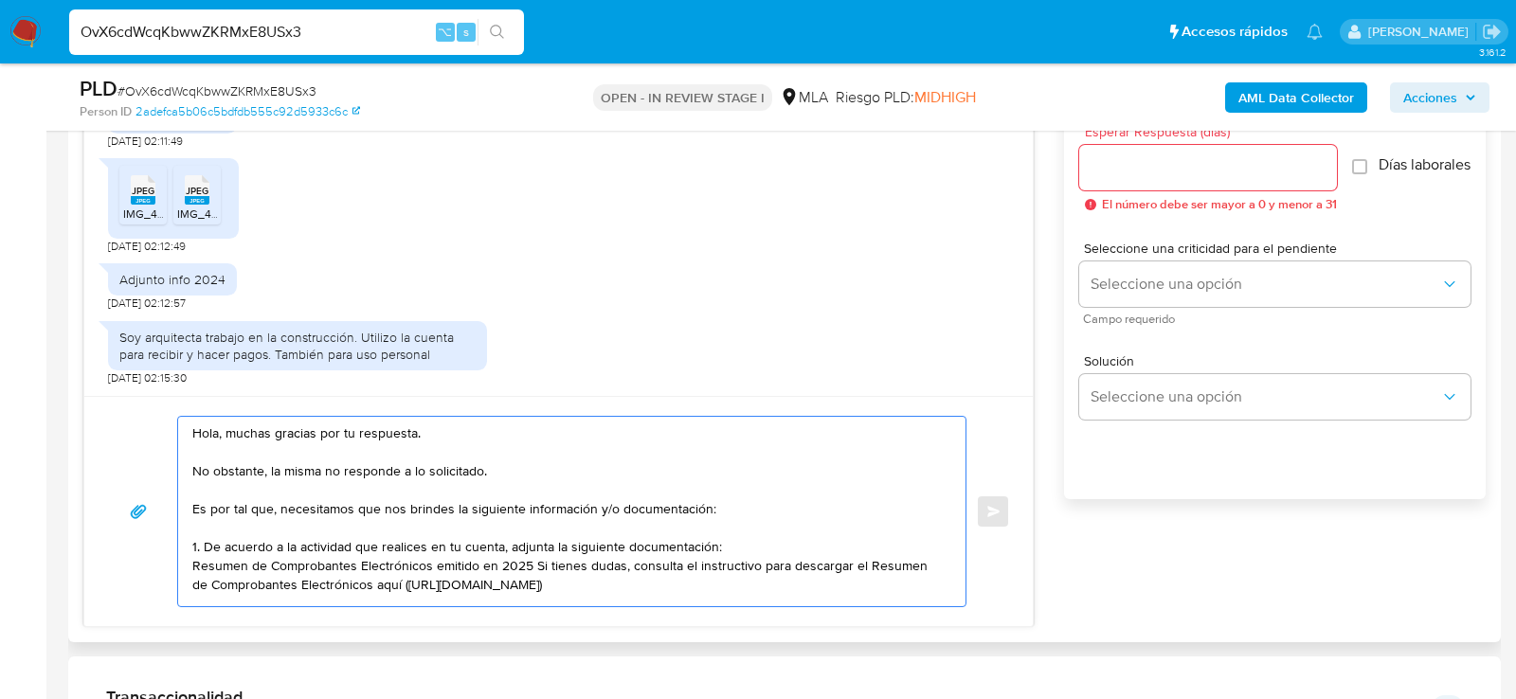
click at [533, 557] on textarea "Hola, muchas gracias por tu respuesta. No obstante, la misma no responde a lo s…" at bounding box center [567, 512] width 750 height 190
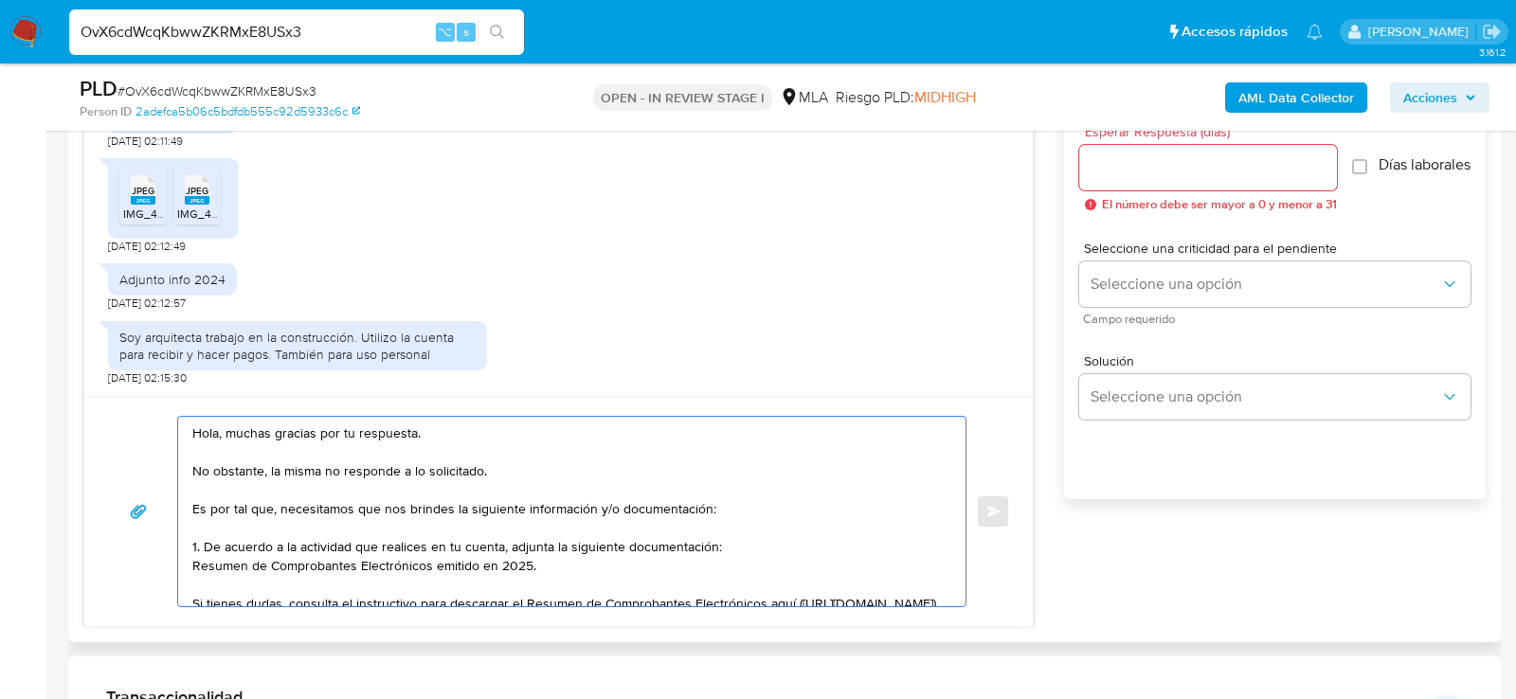
scroll to position [7, 0]
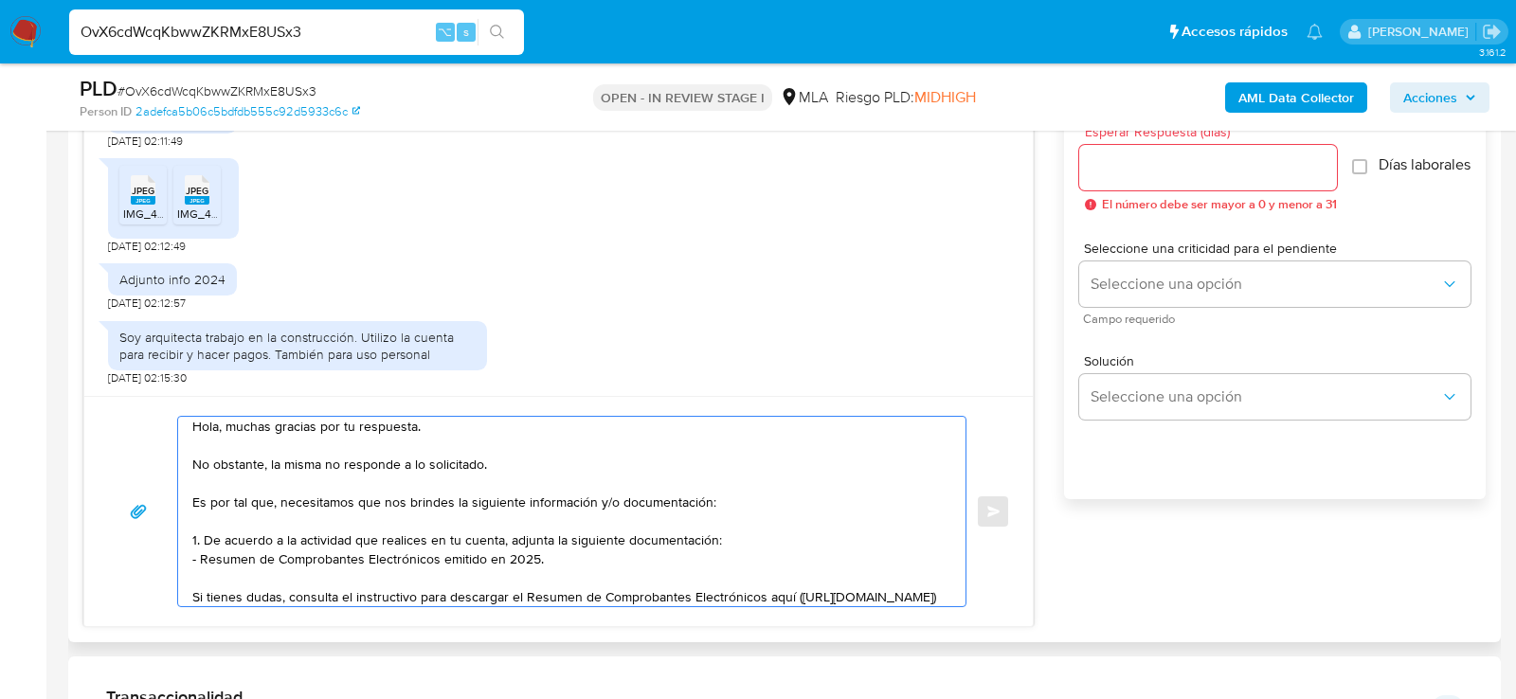
click at [508, 551] on textarea "Hola, muchas gracias por tu respuesta. No obstante, la misma no responde a lo s…" at bounding box center [567, 512] width 750 height 190
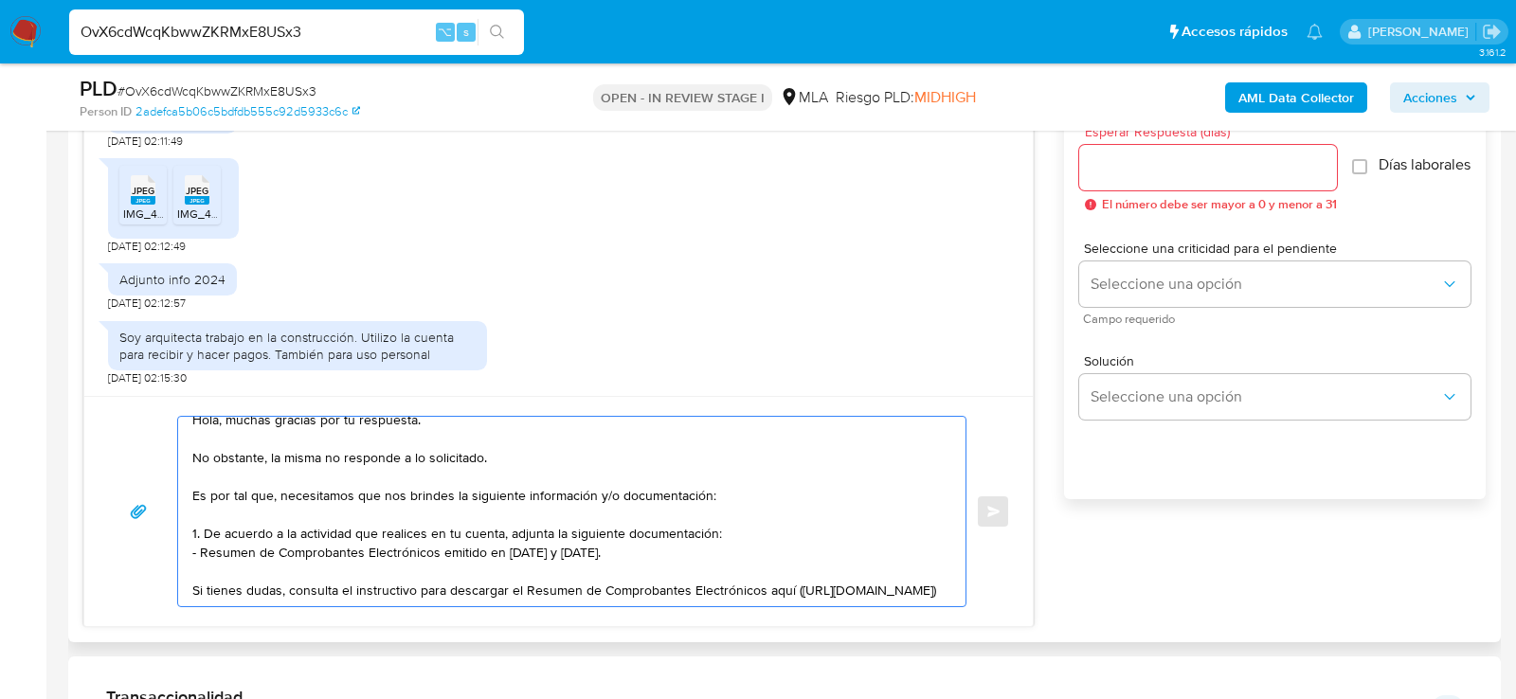
scroll to position [57, 0]
click at [798, 573] on textarea "Hola, muchas gracias por tu respuesta. No obstante, la misma no responde a lo s…" at bounding box center [567, 512] width 750 height 190
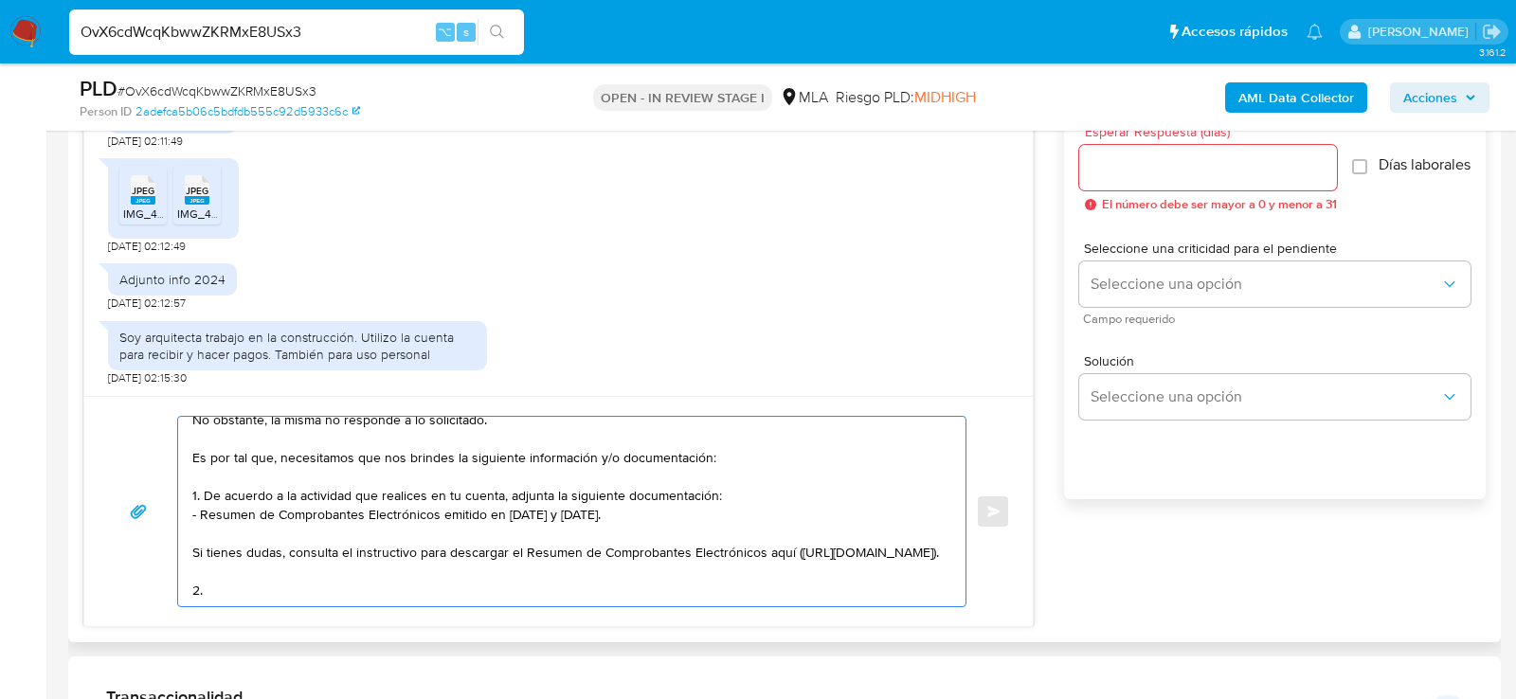
paste textarea "Proporciona el vínculo con las siguientes contrapartes con las que operaste, el…"
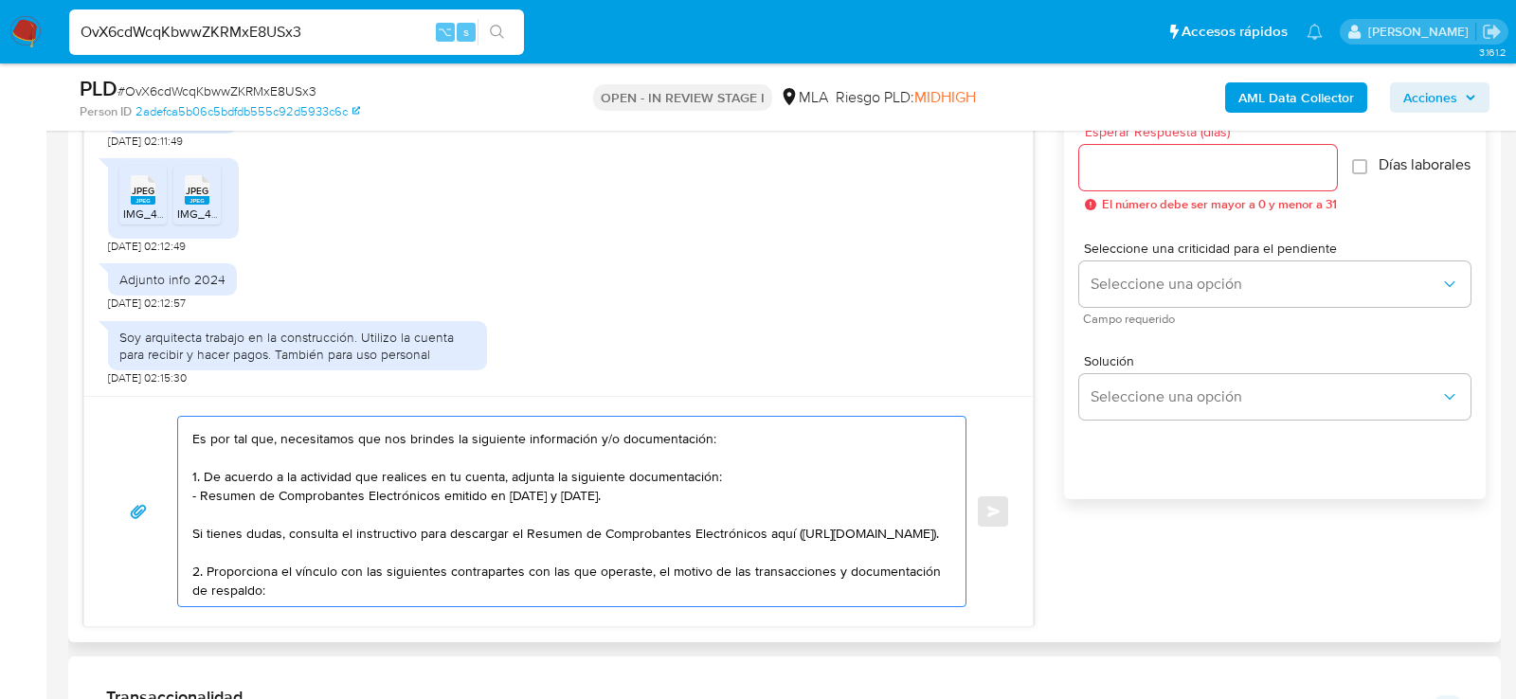
scroll to position [120, 0]
paste textarea "20295608332 Adrian Antonio Falco 33716595809 name: CONSORCIO DE COPROP CAMPANAR…"
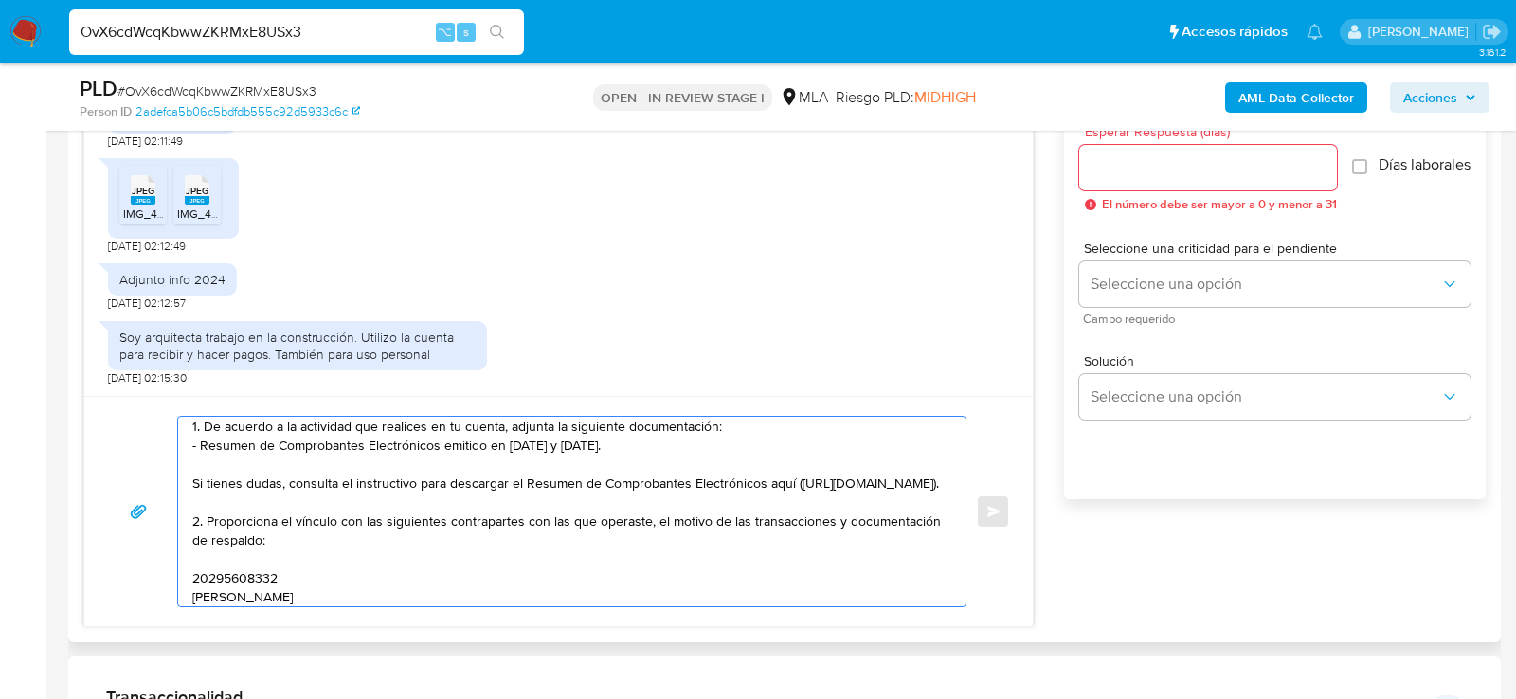
scroll to position [177, 0]
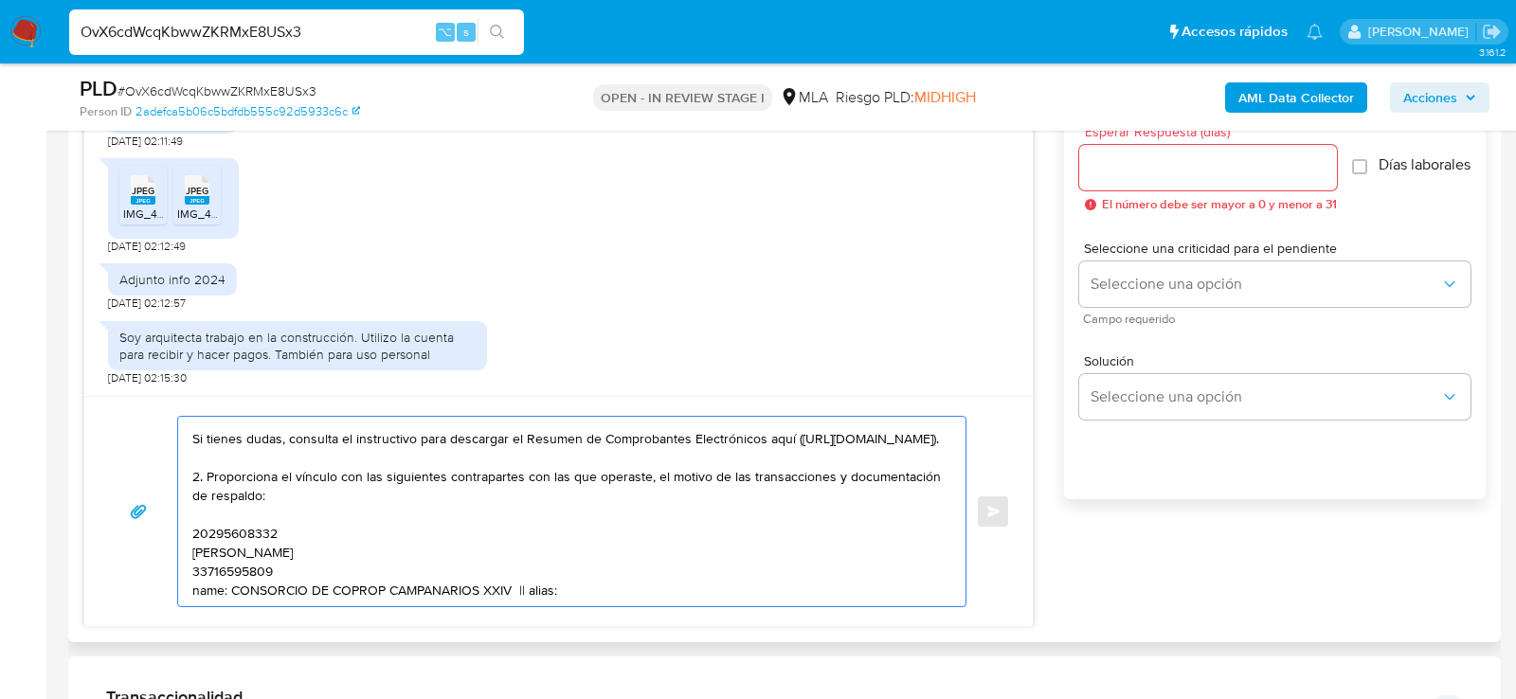
click at [230, 542] on textarea "Hola, muchas gracias por tu respuesta. No obstante, la misma no responde a lo s…" at bounding box center [567, 512] width 750 height 190
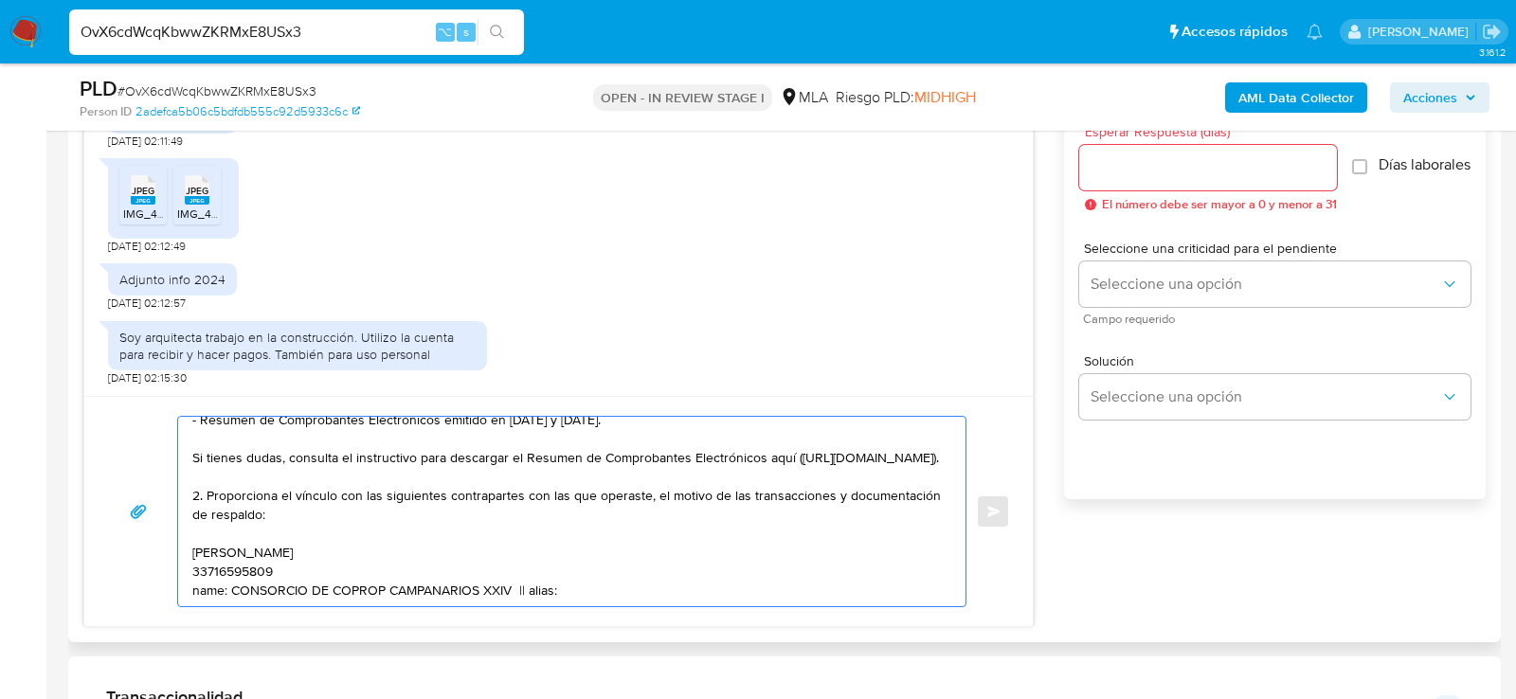
click at [364, 539] on textarea "Hola, muchas gracias por tu respuesta. No obstante, la misma no responde a lo s…" at bounding box center [567, 512] width 750 height 190
paste textarea "20295608332"
click at [267, 549] on textarea "Hola, muchas gracias por tu respuesta. No obstante, la misma no responde a lo s…" at bounding box center [567, 512] width 750 height 190
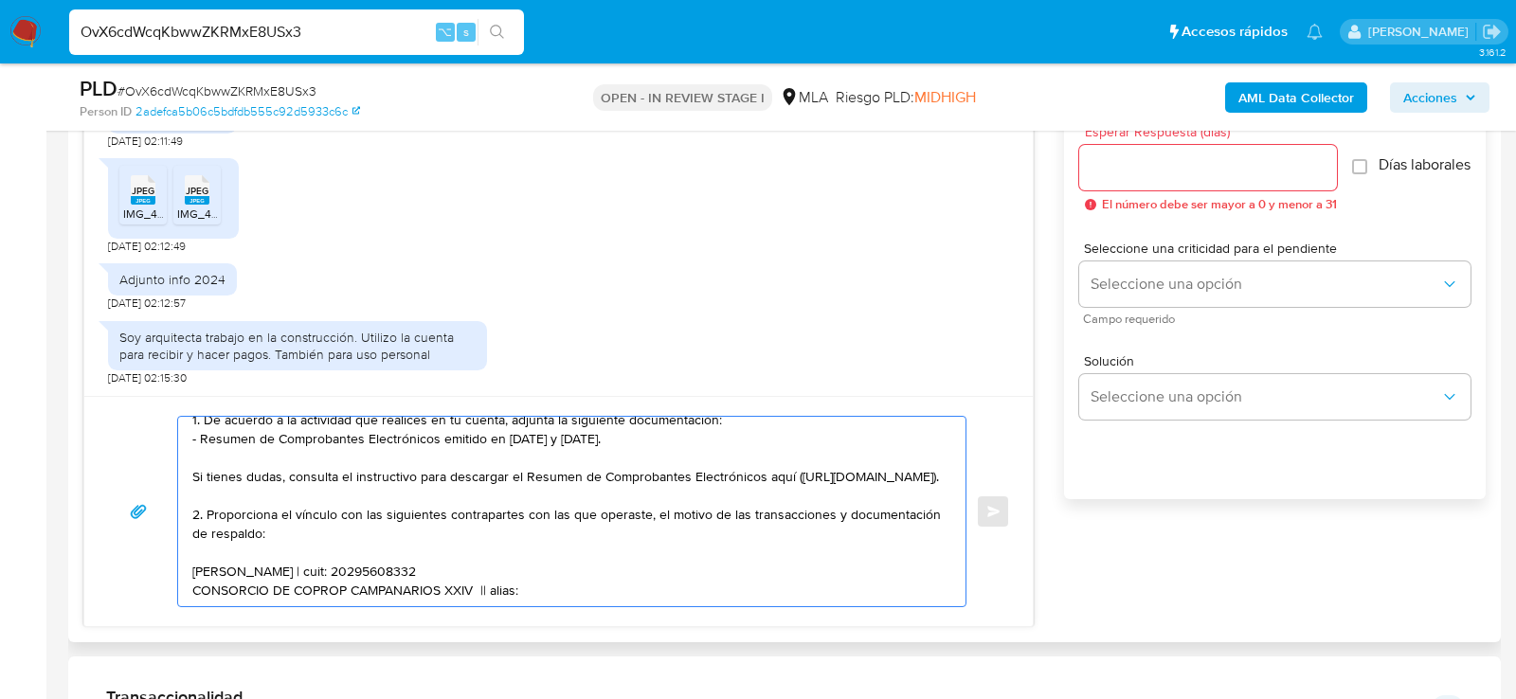
scroll to position [164, 0]
click at [508, 568] on textarea "Hola, muchas gracias por tu respuesta. No obstante, la misma no responde a lo s…" at bounding box center [567, 512] width 750 height 190
paste textarea "33716595809"
paste textarea "30674540511 name: Amiun S.a. || alias: 27185491868 name: Maria Del Pilar Cardin…"
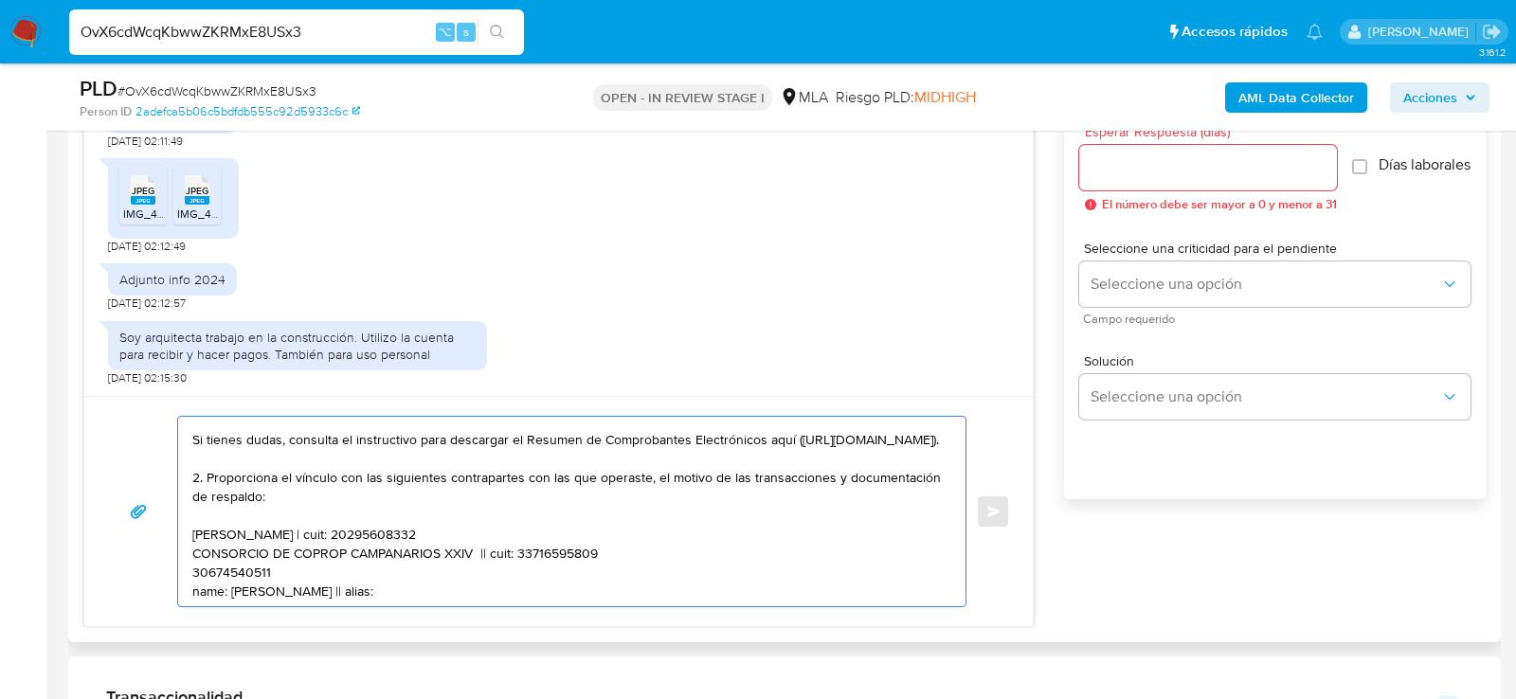
scroll to position [215, 0]
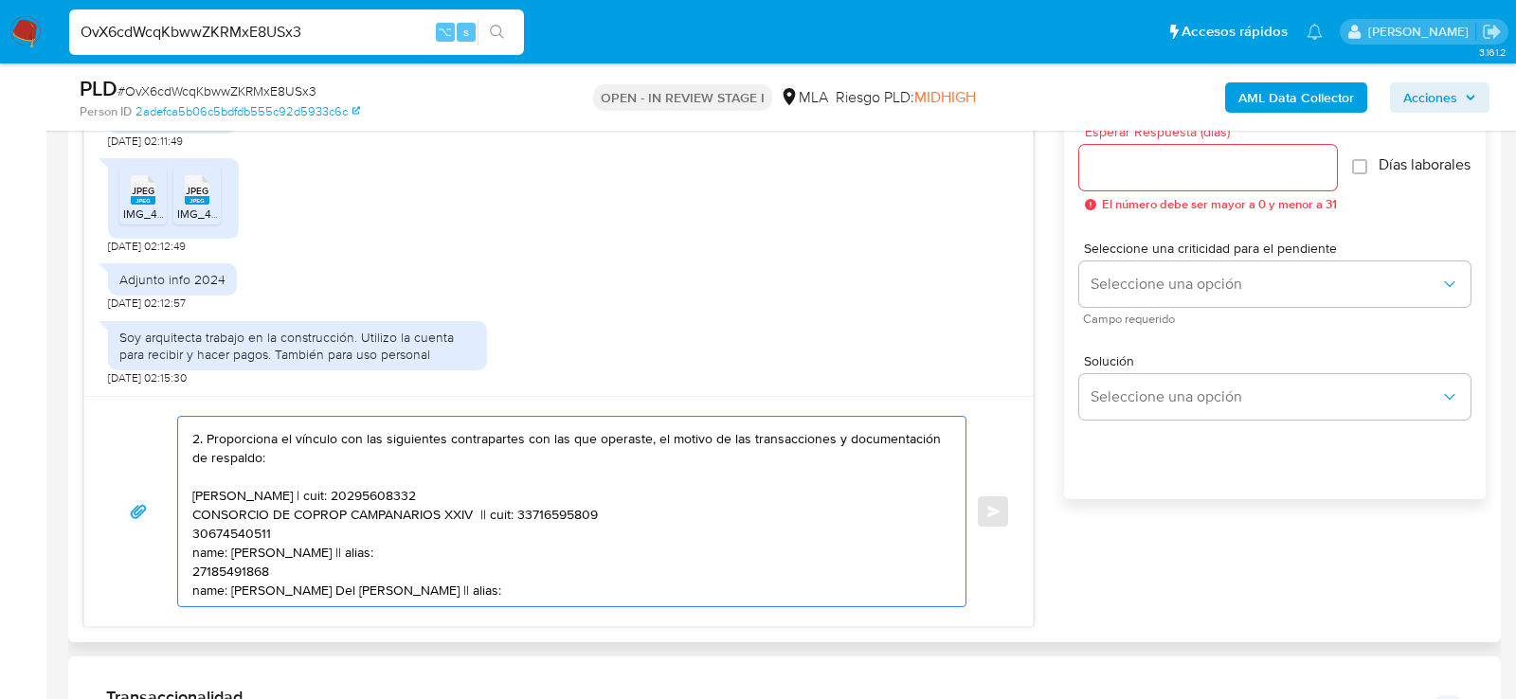
click at [230, 540] on textarea "Hola, muchas gracias por tu respuesta. No obstante, la misma no responde a lo s…" at bounding box center [567, 512] width 750 height 190
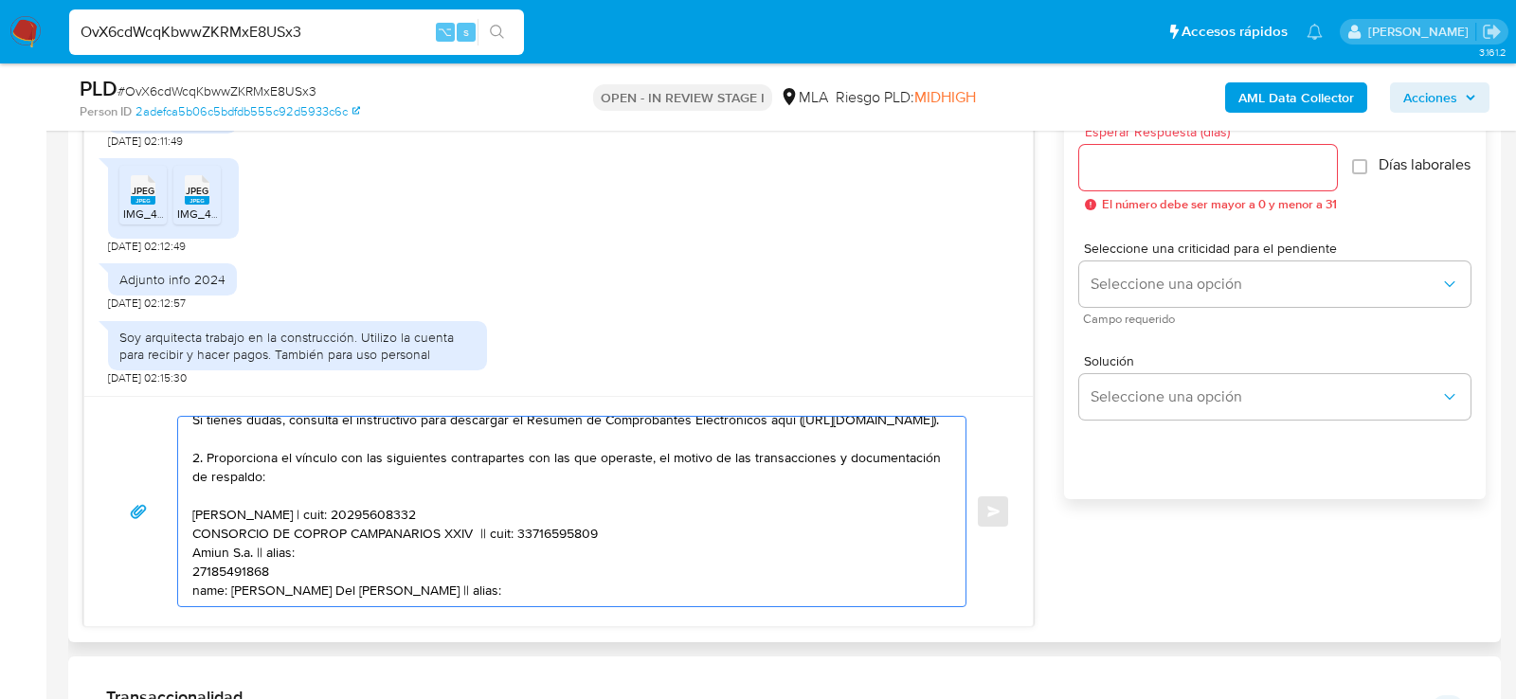
click at [286, 530] on textarea "Hola, muchas gracias por tu respuesta. No obstante, la misma no responde a lo s…" at bounding box center [567, 512] width 750 height 190
click at [283, 531] on textarea "Hola, muchas gracias por tu respuesta. No obstante, la misma no responde a lo s…" at bounding box center [567, 512] width 750 height 190
paste textarea "30674540511"
click at [220, 560] on textarea "Hola, muchas gracias por tu respuesta. No obstante, la misma no responde a lo s…" at bounding box center [567, 512] width 750 height 190
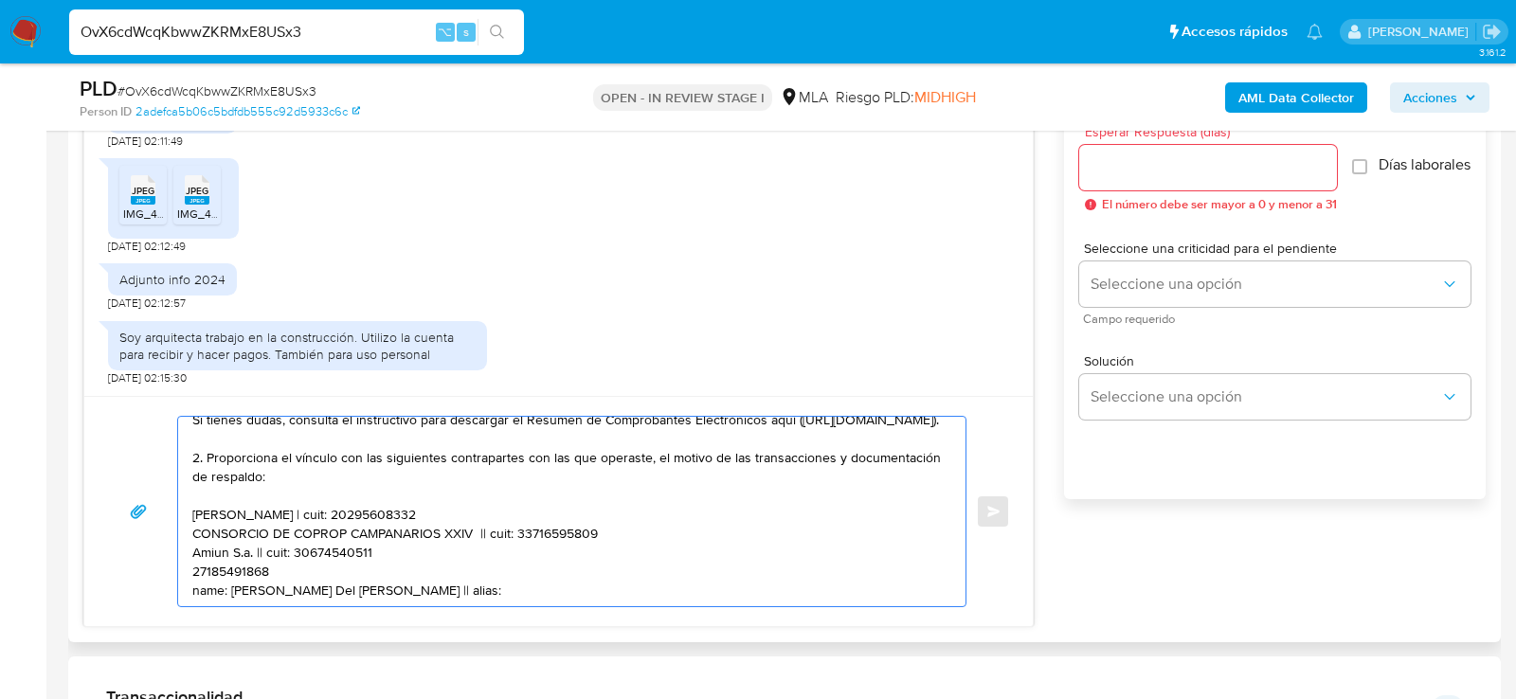
click at [220, 560] on textarea "Hola, muchas gracias por tu respuesta. No obstante, la misma no responde a lo s…" at bounding box center [567, 512] width 750 height 190
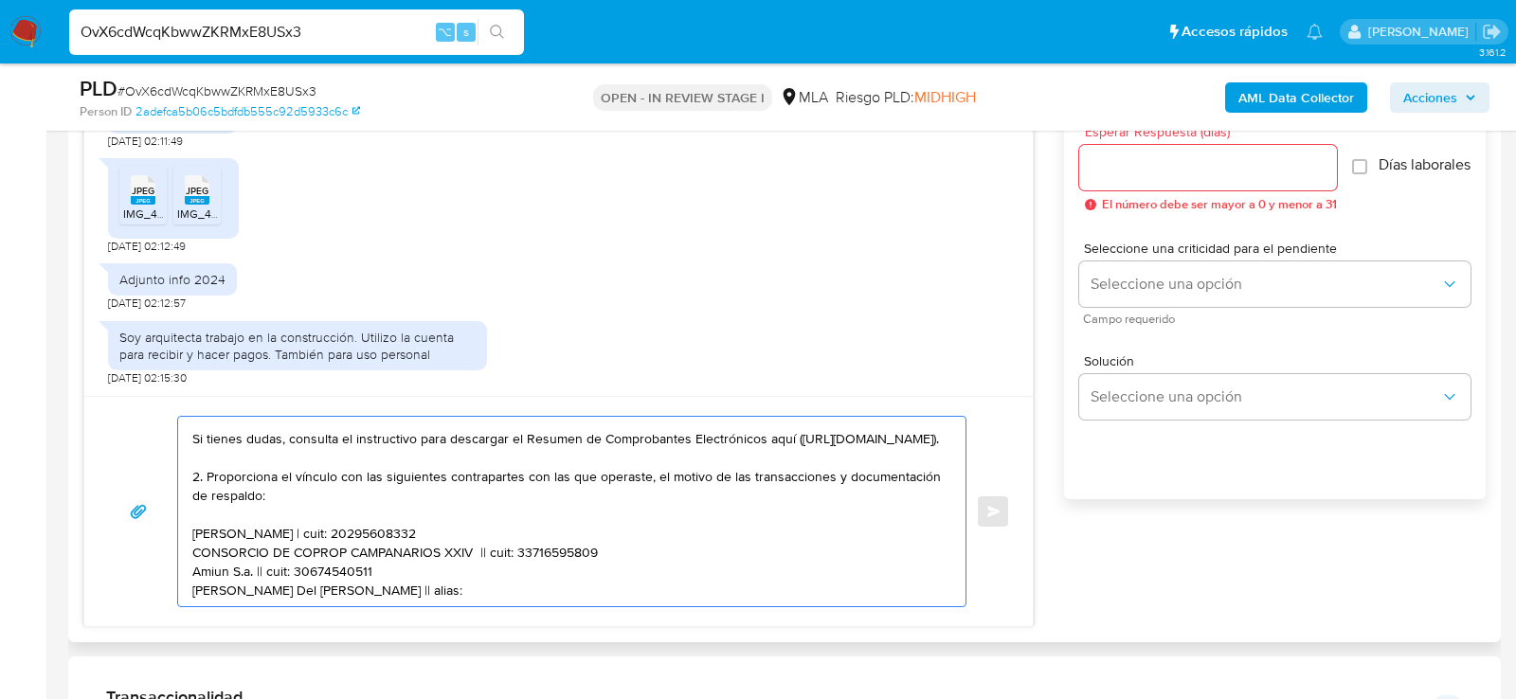
scroll to position [202, 0]
click at [335, 565] on textarea "Hola, muchas gracias por tu respuesta. No obstante, la misma no responde a lo s…" at bounding box center [567, 512] width 750 height 190
paste textarea "27185491868"
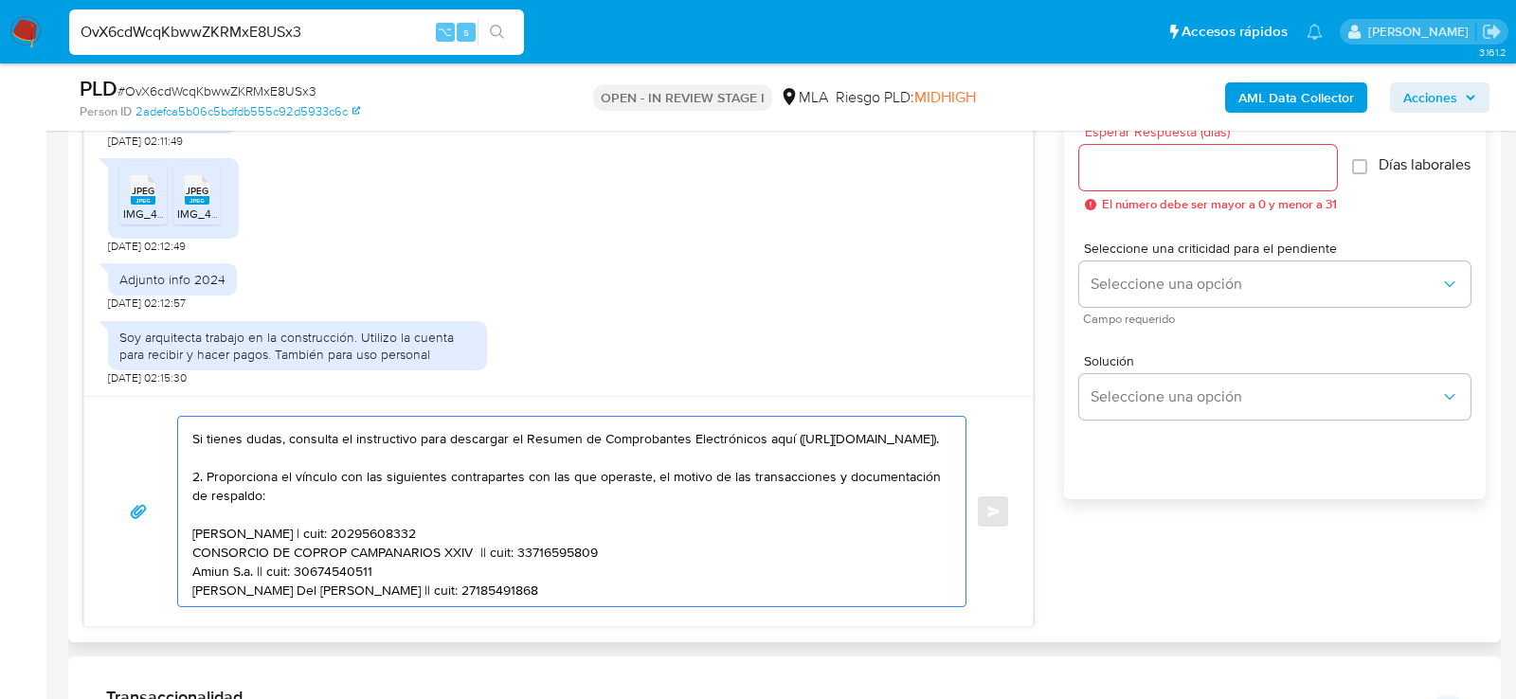
paste textarea "Es importante que sepas que, en caso de no responder a lo solicitado o si lo pr…"
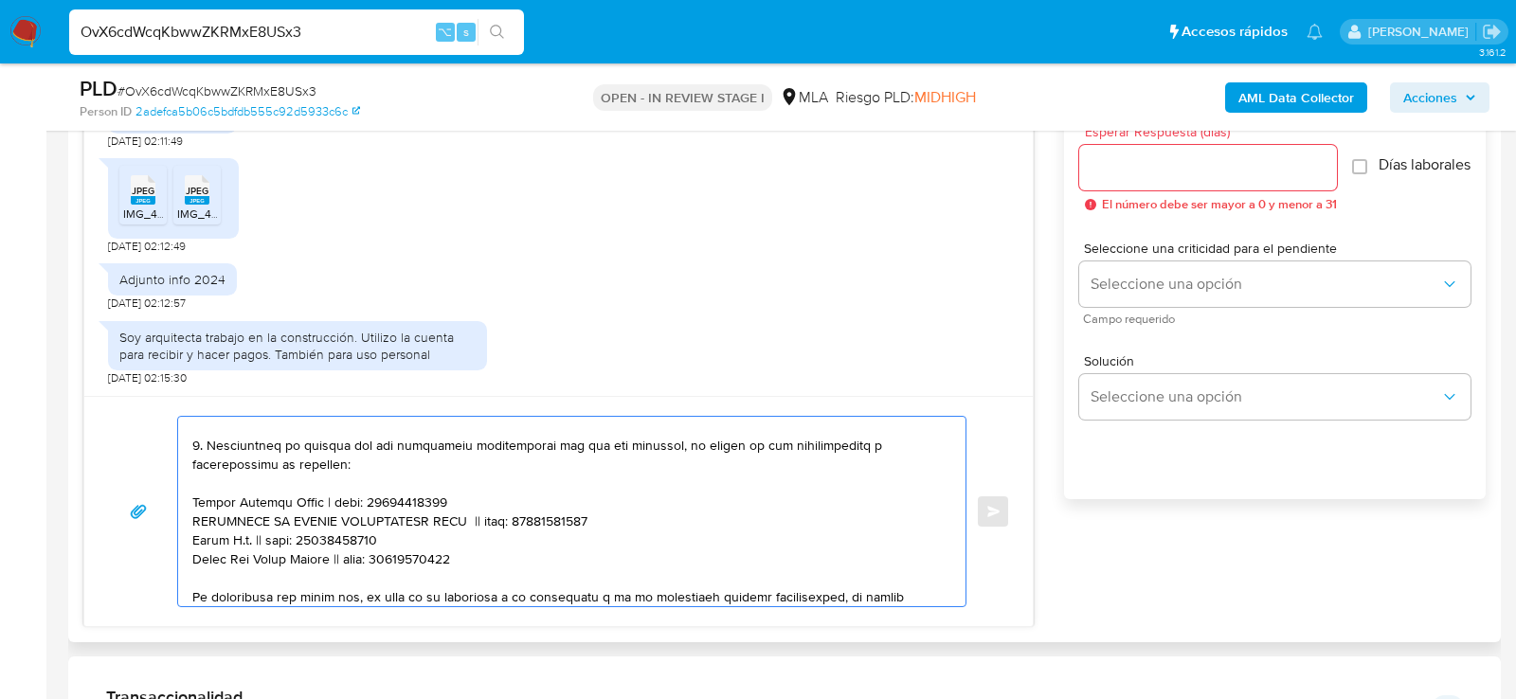
scroll to position [424, 0]
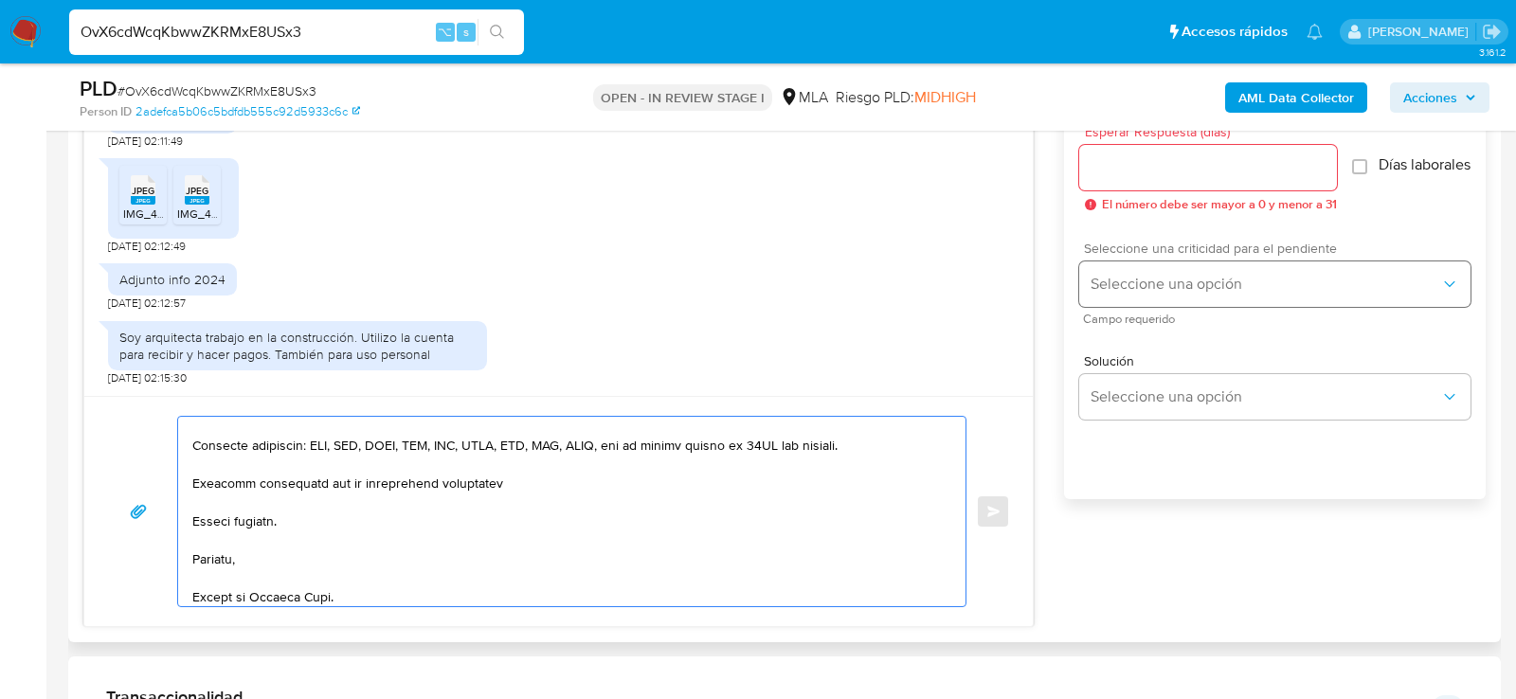
type textarea "Hola, muchas gracias por tu respuesta. No obstante, la misma no responde a lo s…"
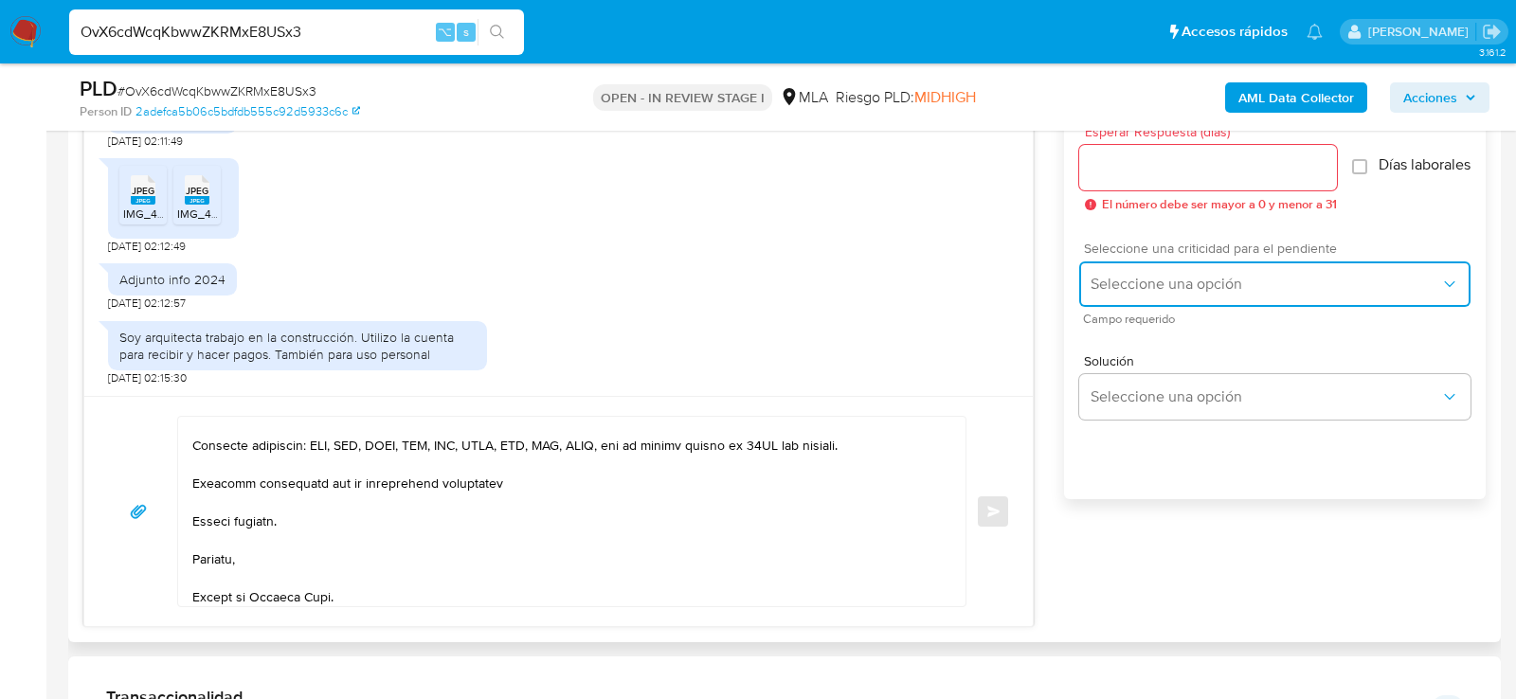
click at [1171, 294] on span "Seleccione una opción" at bounding box center [1266, 284] width 350 height 19
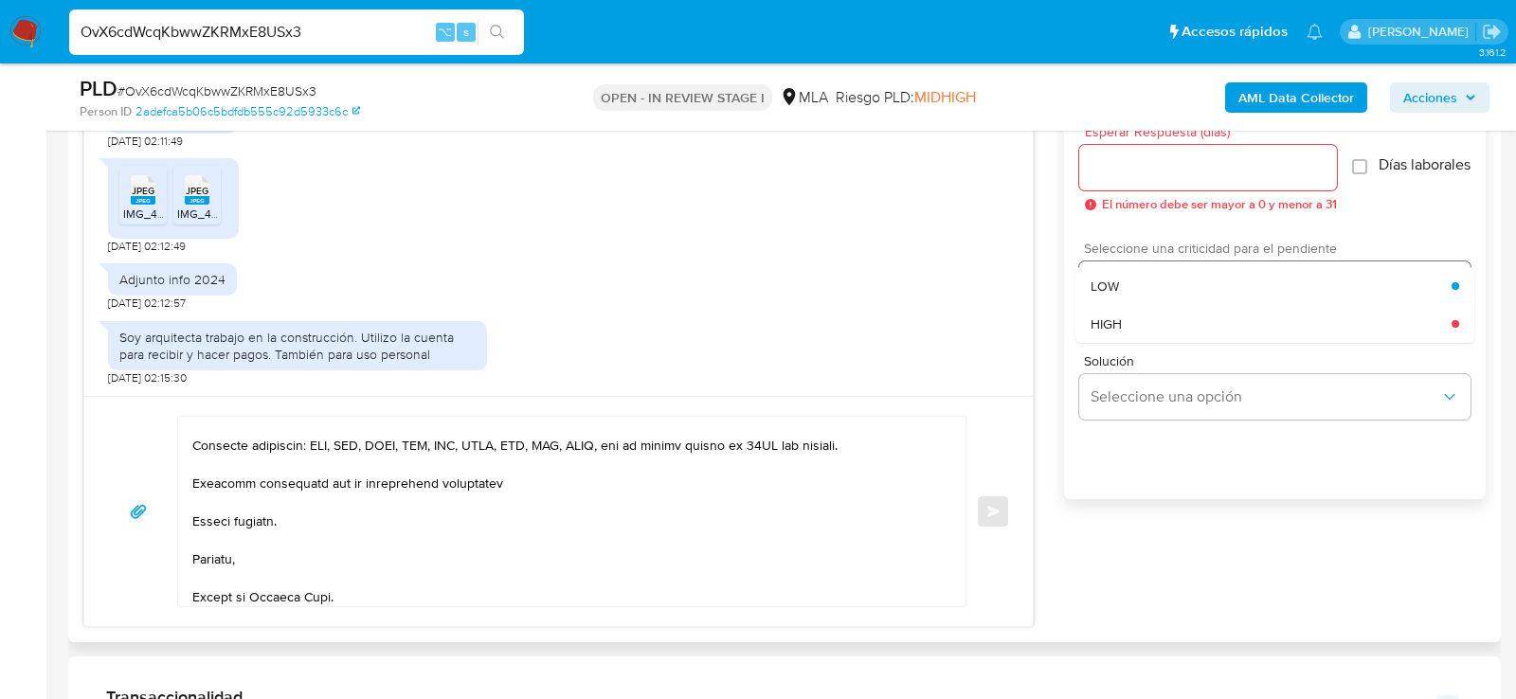
click at [1143, 335] on div "HIGH" at bounding box center [1271, 324] width 361 height 38
click at [1140, 157] on input "Esperar Respuesta (días)" at bounding box center [1208, 167] width 258 height 25
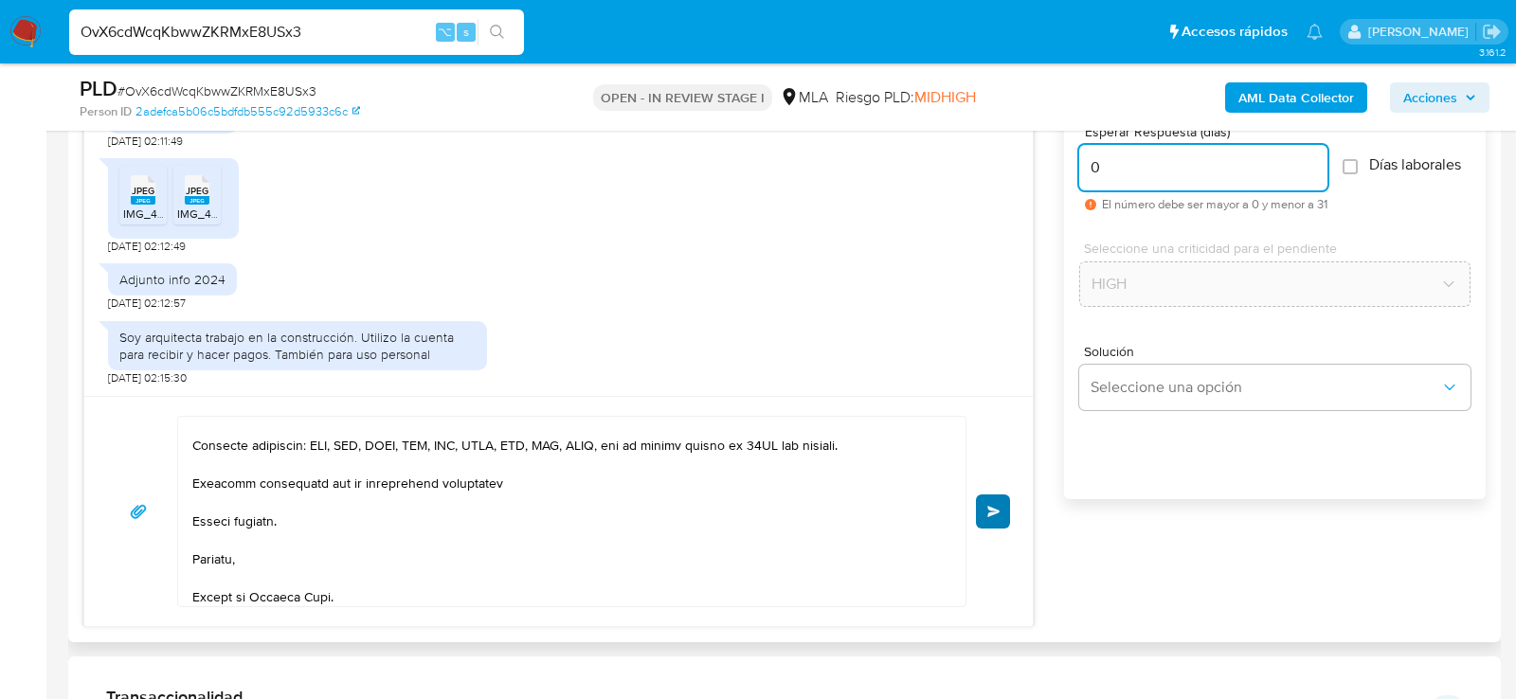
type input "0"
click at [984, 501] on button "Enviar" at bounding box center [993, 512] width 34 height 34
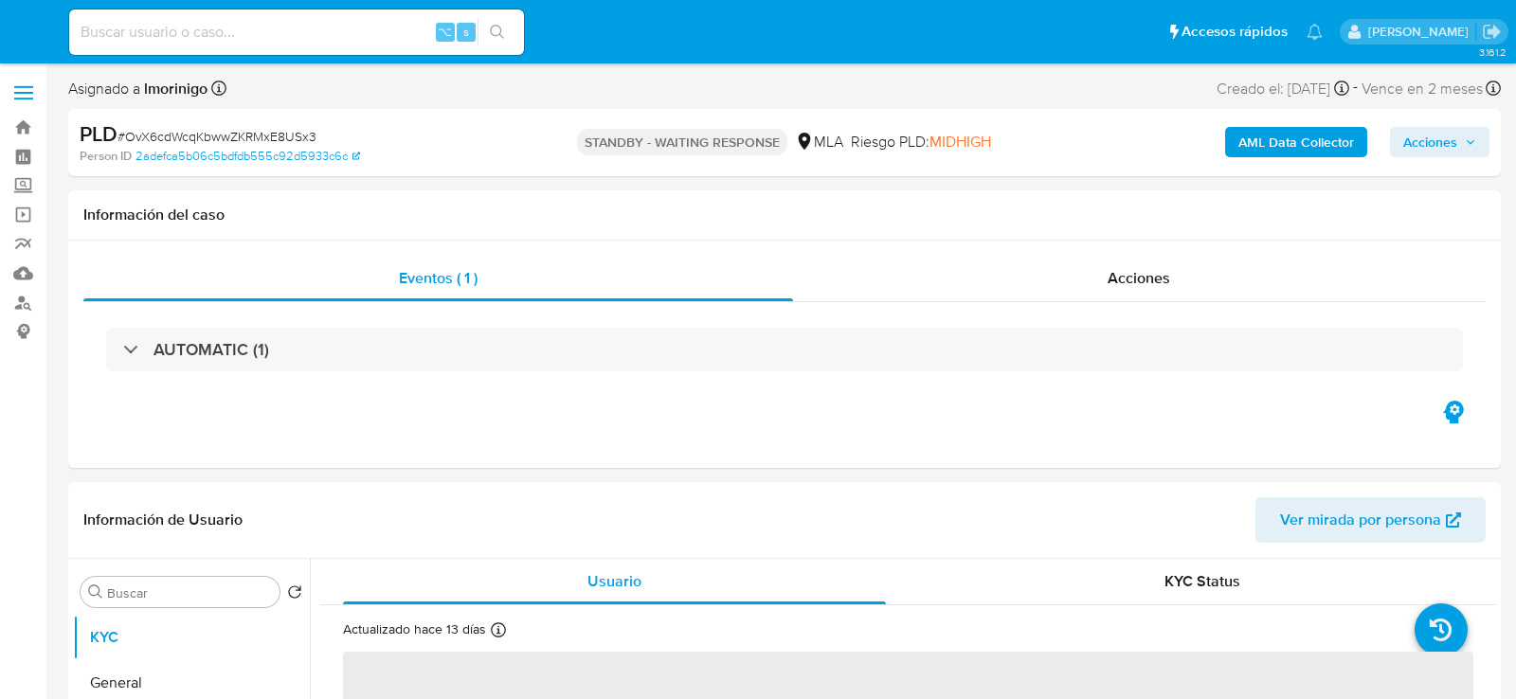
select select "10"
click at [312, 35] on input at bounding box center [296, 32] width 455 height 25
paste input "t7iJ6EoiOvI1yJNwxPloPyCU"
type input "t7iJ6EoiOvI1yJNwxPloPyCU"
select select "10"
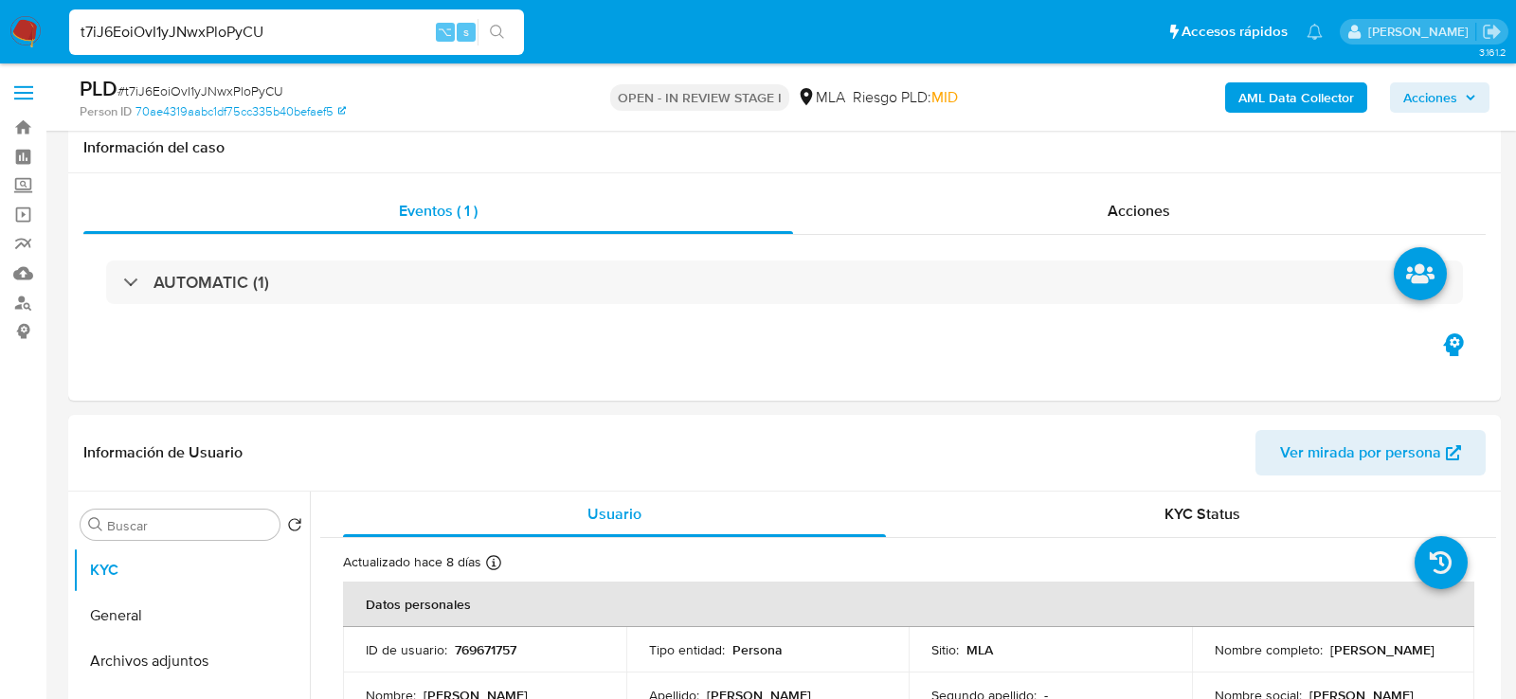
scroll to position [420, 0]
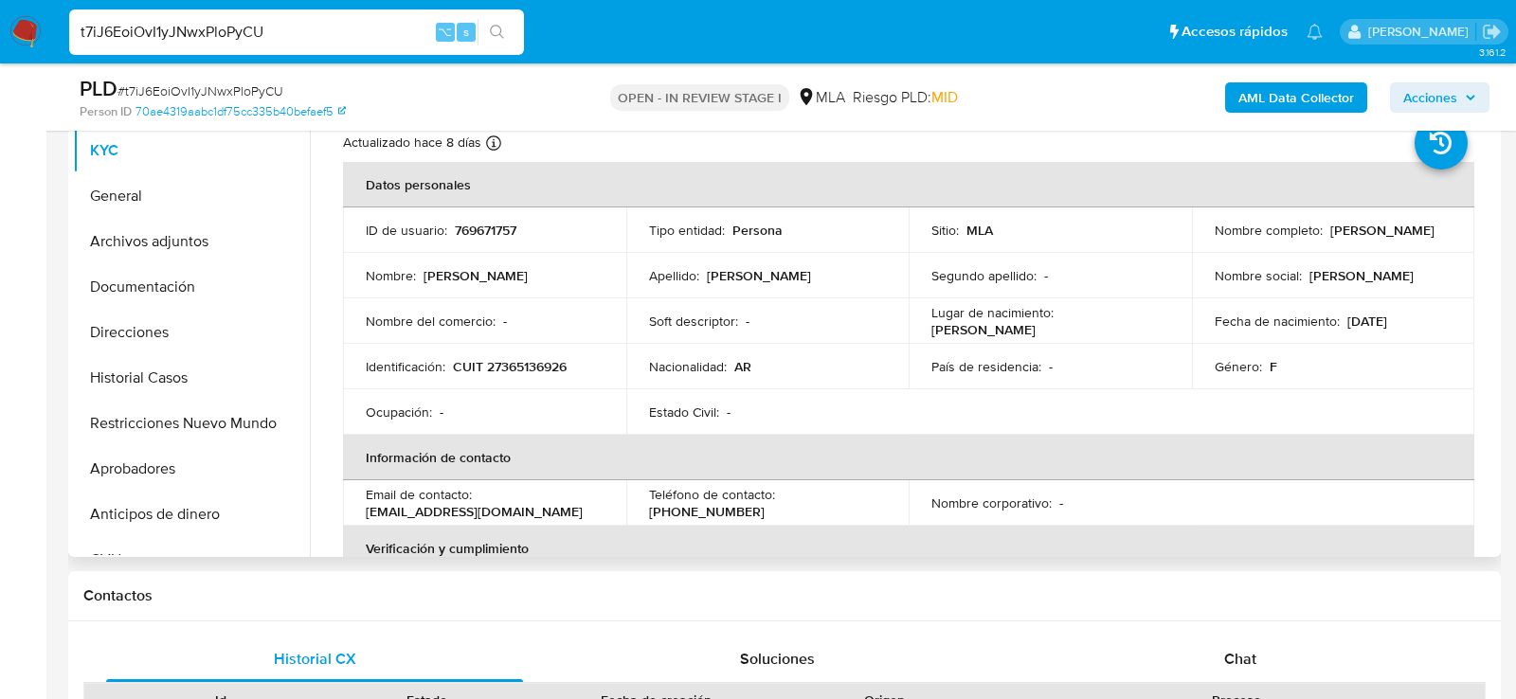
click at [509, 358] on p "CUIT 27365136926" at bounding box center [510, 366] width 114 height 17
copy p "27365136926"
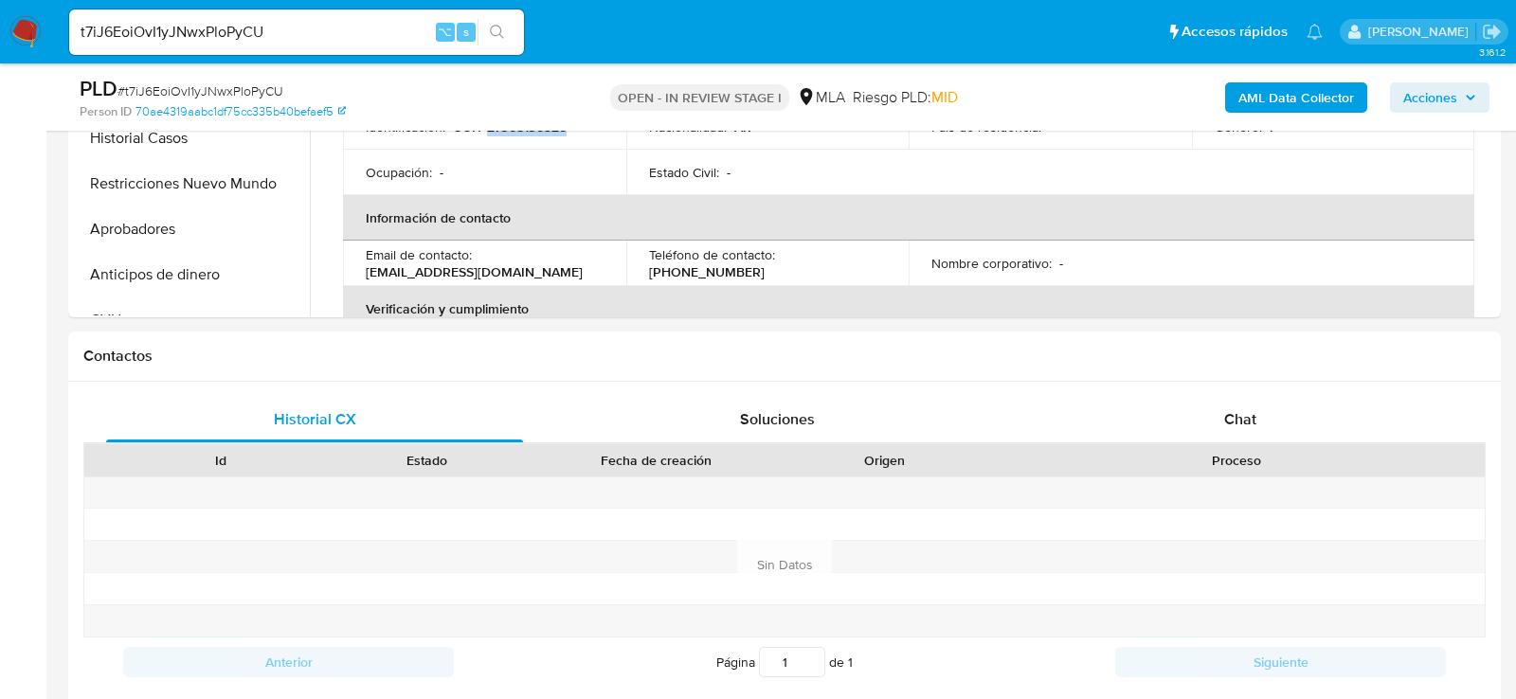
scroll to position [709, 0]
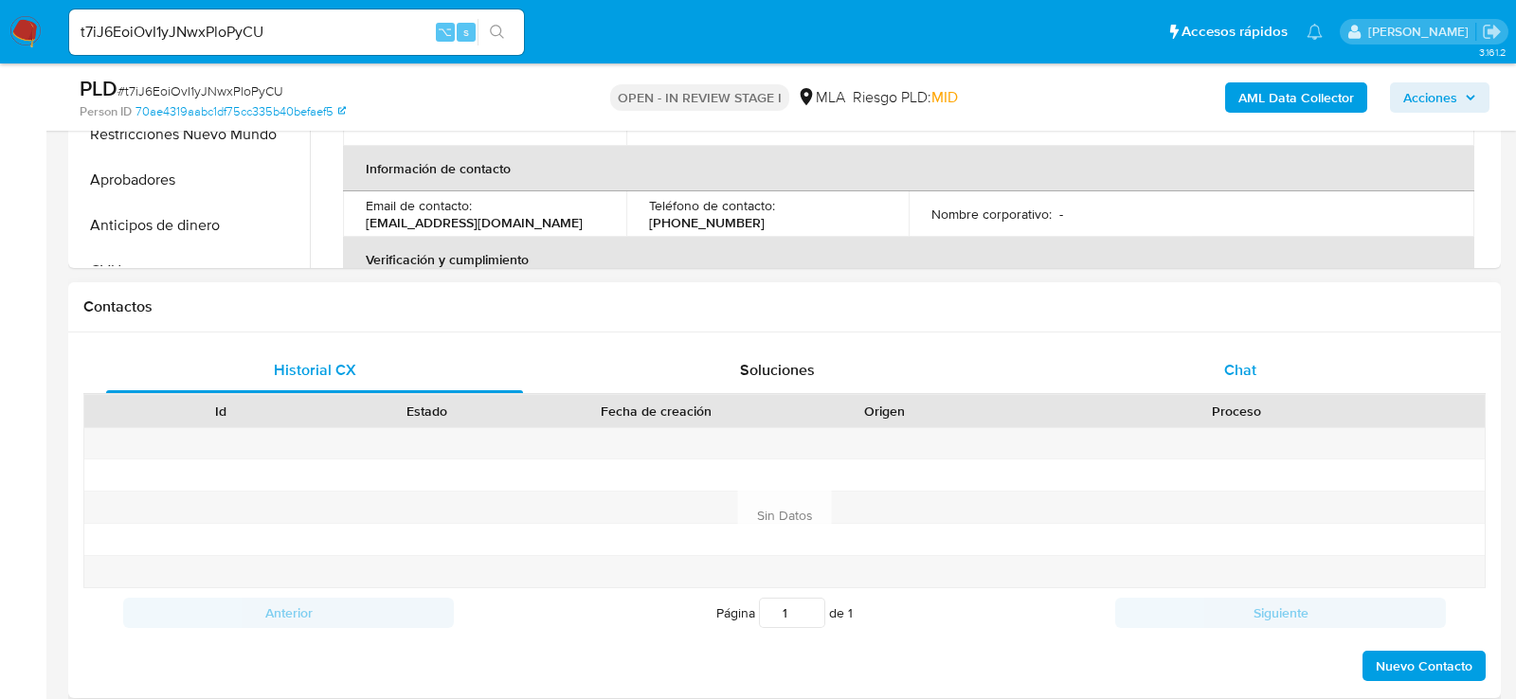
click at [1247, 378] on span "Chat" at bounding box center [1240, 370] width 32 height 22
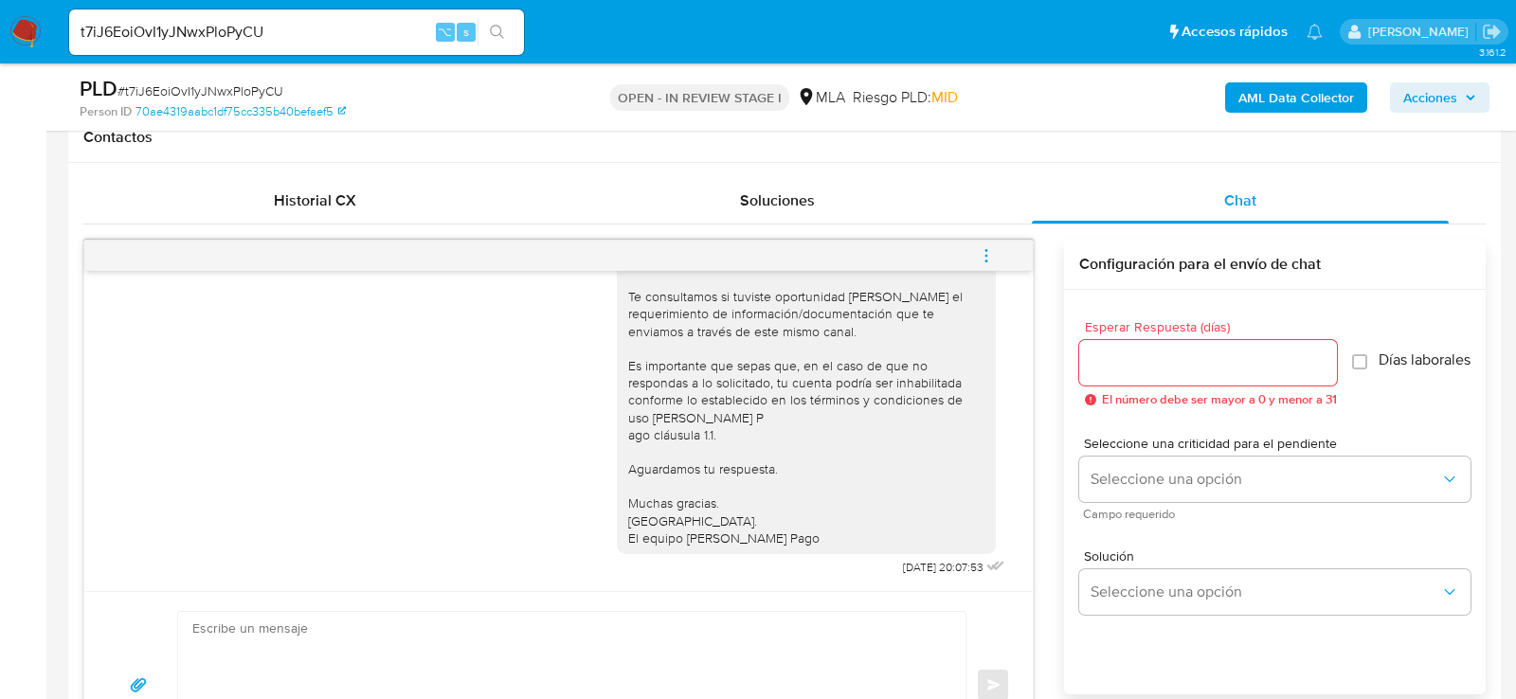
scroll to position [879, 0]
click at [243, 44] on input "t7iJ6EoiOvI1yJNwxPloPyCU" at bounding box center [296, 32] width 455 height 25
paste input "FywAynq37wEtVrhhRjnV30jG"
type input "FywAynq37wEtVrhhRjnV30jG"
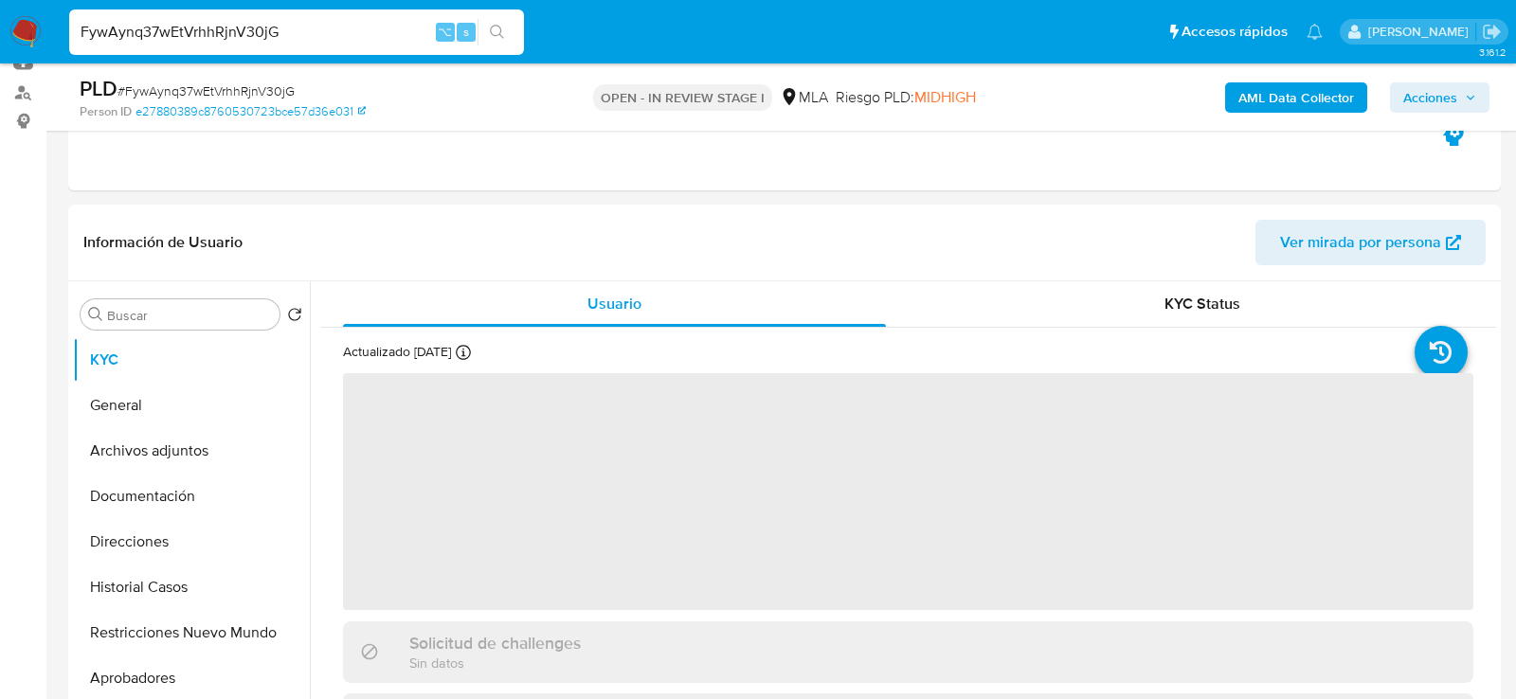
scroll to position [232, 0]
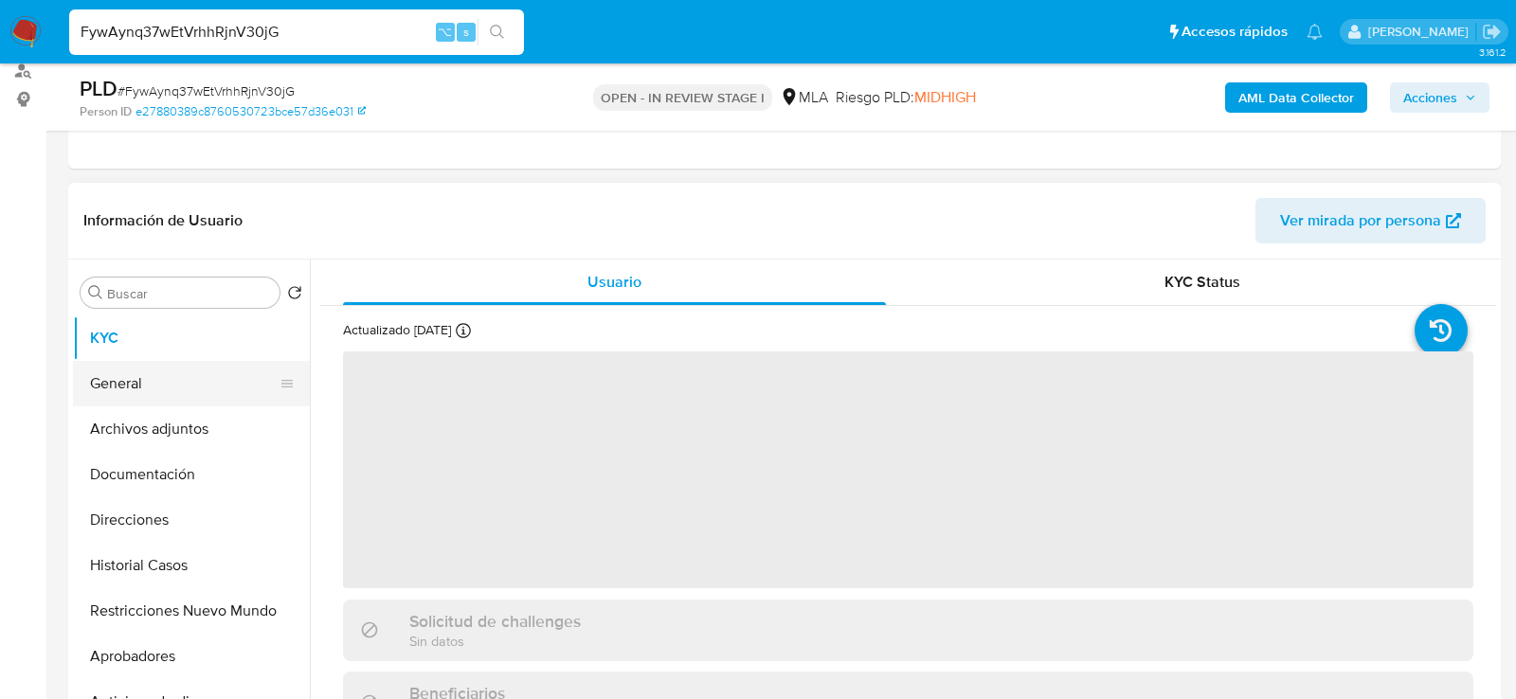
select select "10"
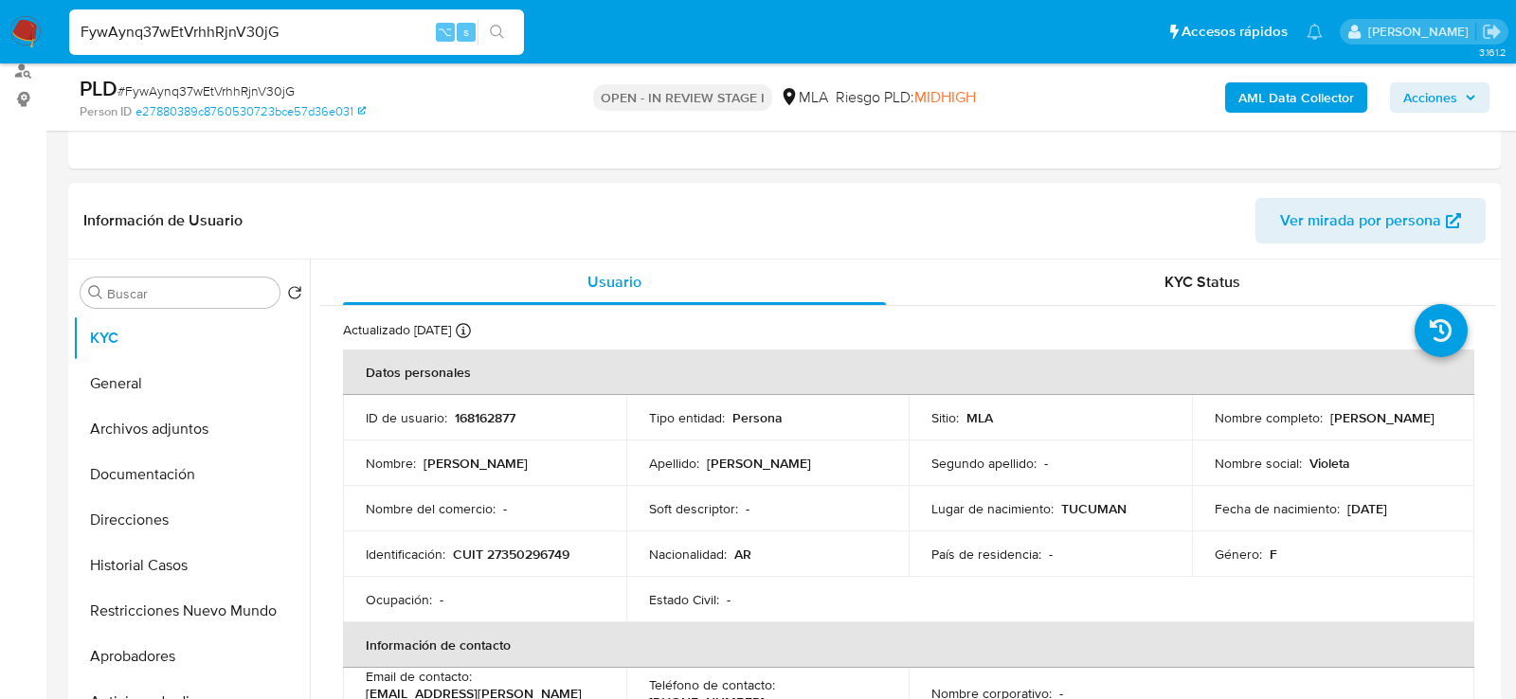
click at [487, 542] on td "Identificación : CUIT 27350296749" at bounding box center [484, 554] width 283 height 45
click at [495, 550] on p "CUIT 27350296749" at bounding box center [511, 554] width 117 height 17
copy p "27350296749"
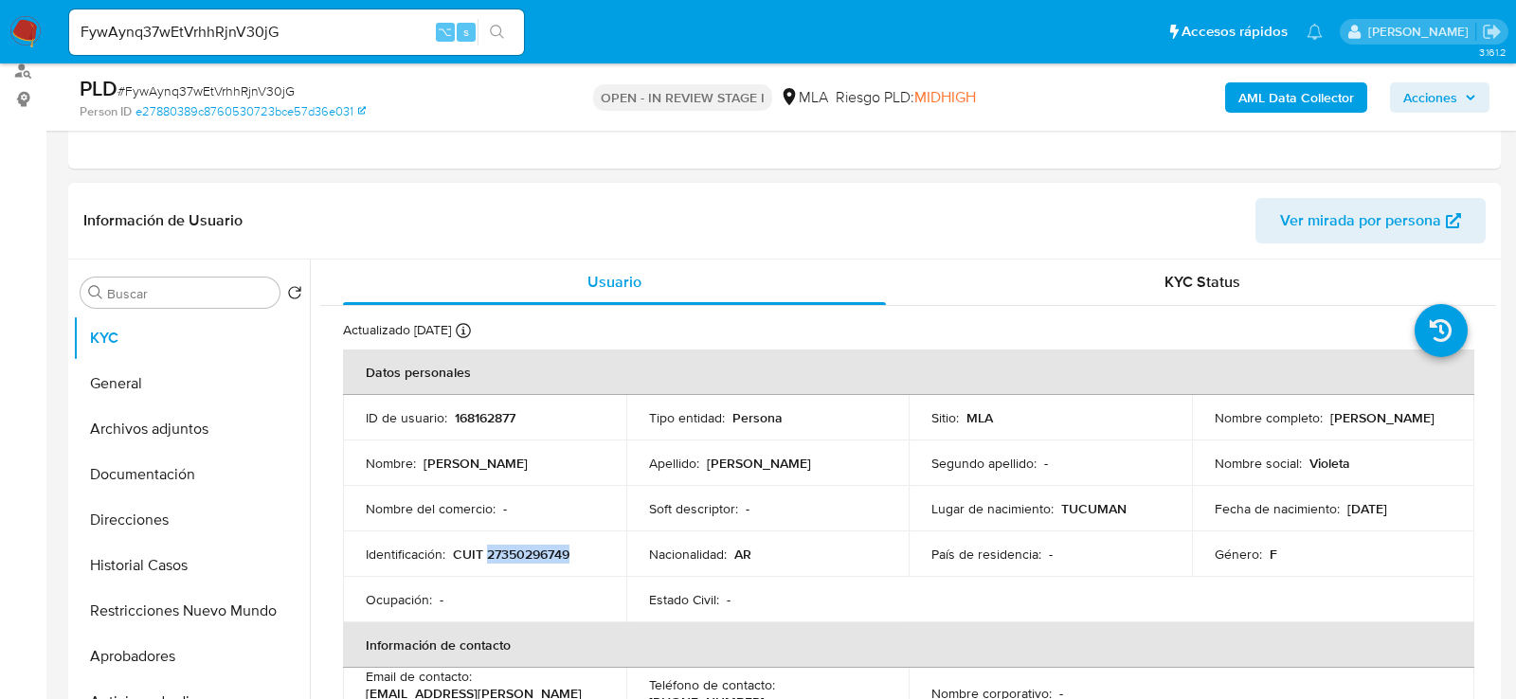
copy p "27350296749"
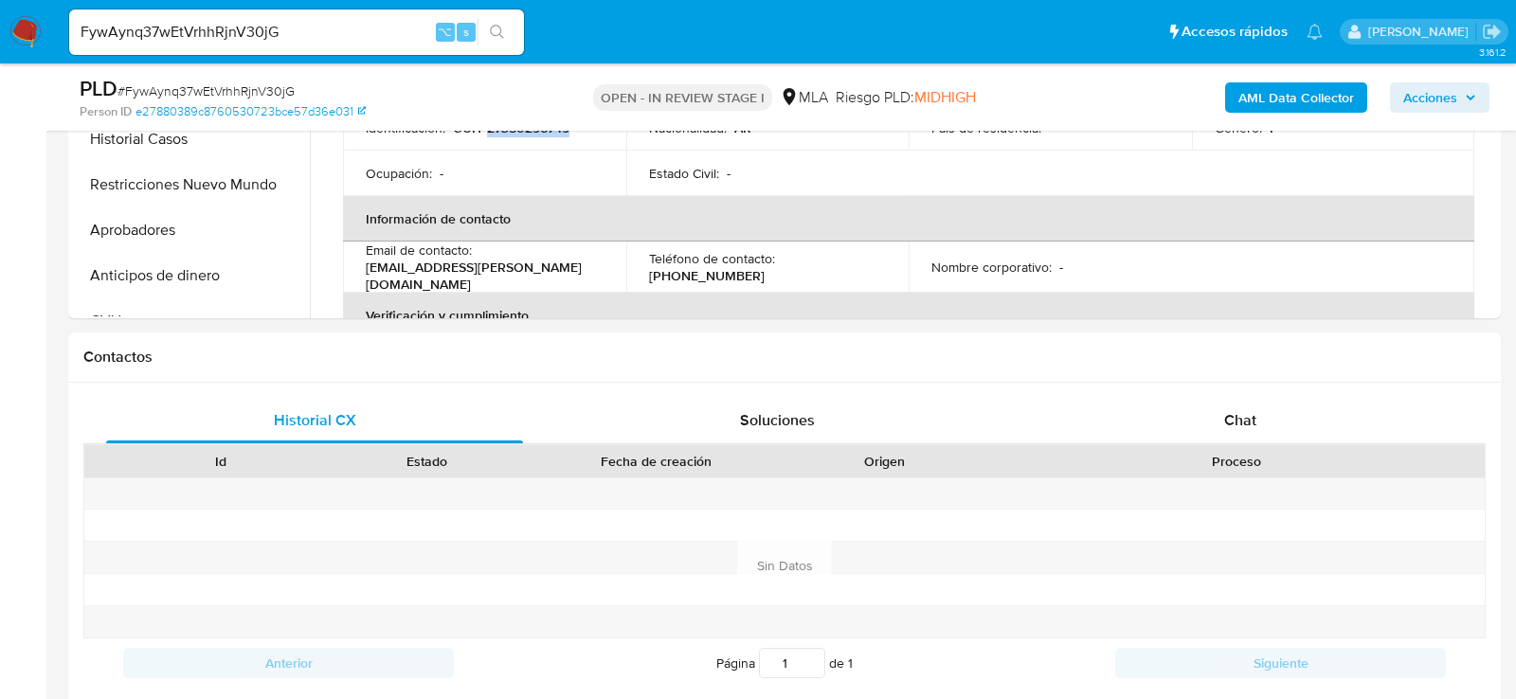
scroll to position [745, 0]
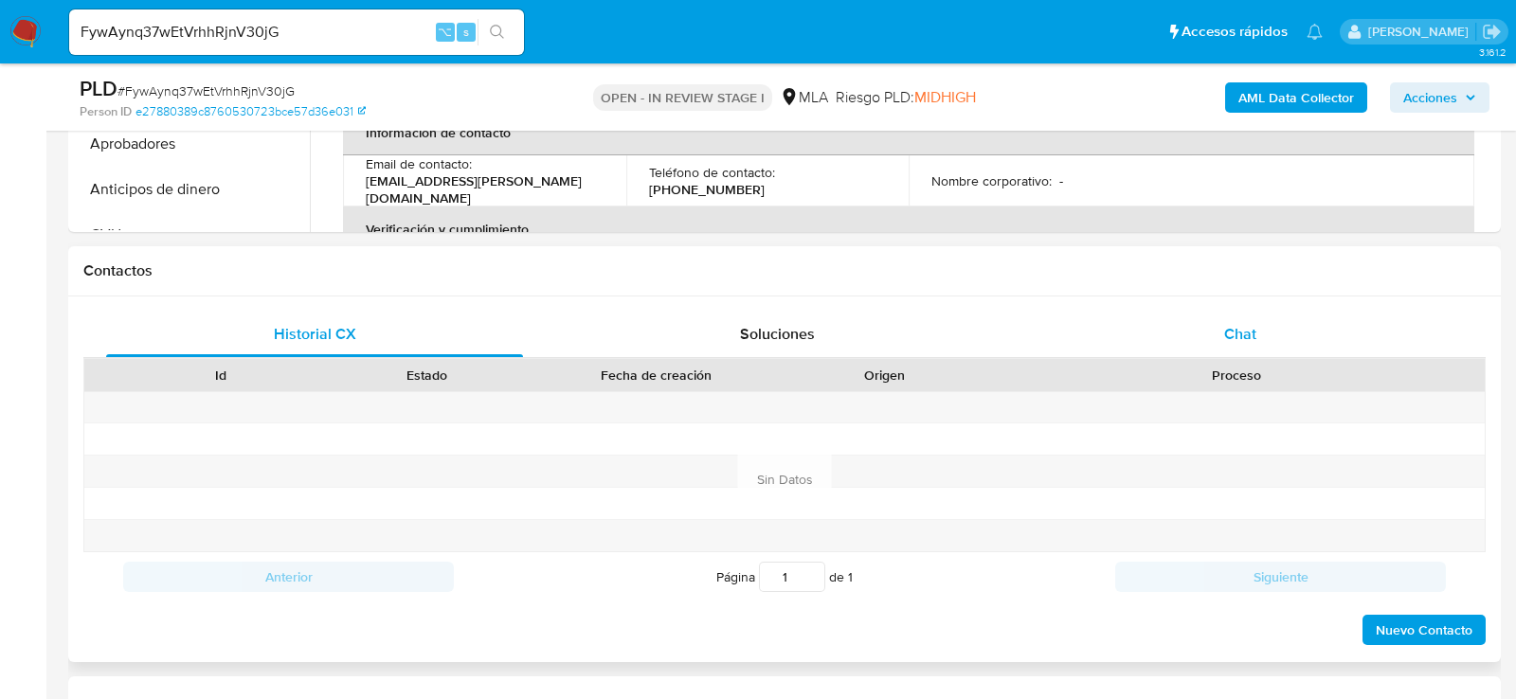
click at [1123, 335] on div "Chat" at bounding box center [1240, 334] width 417 height 45
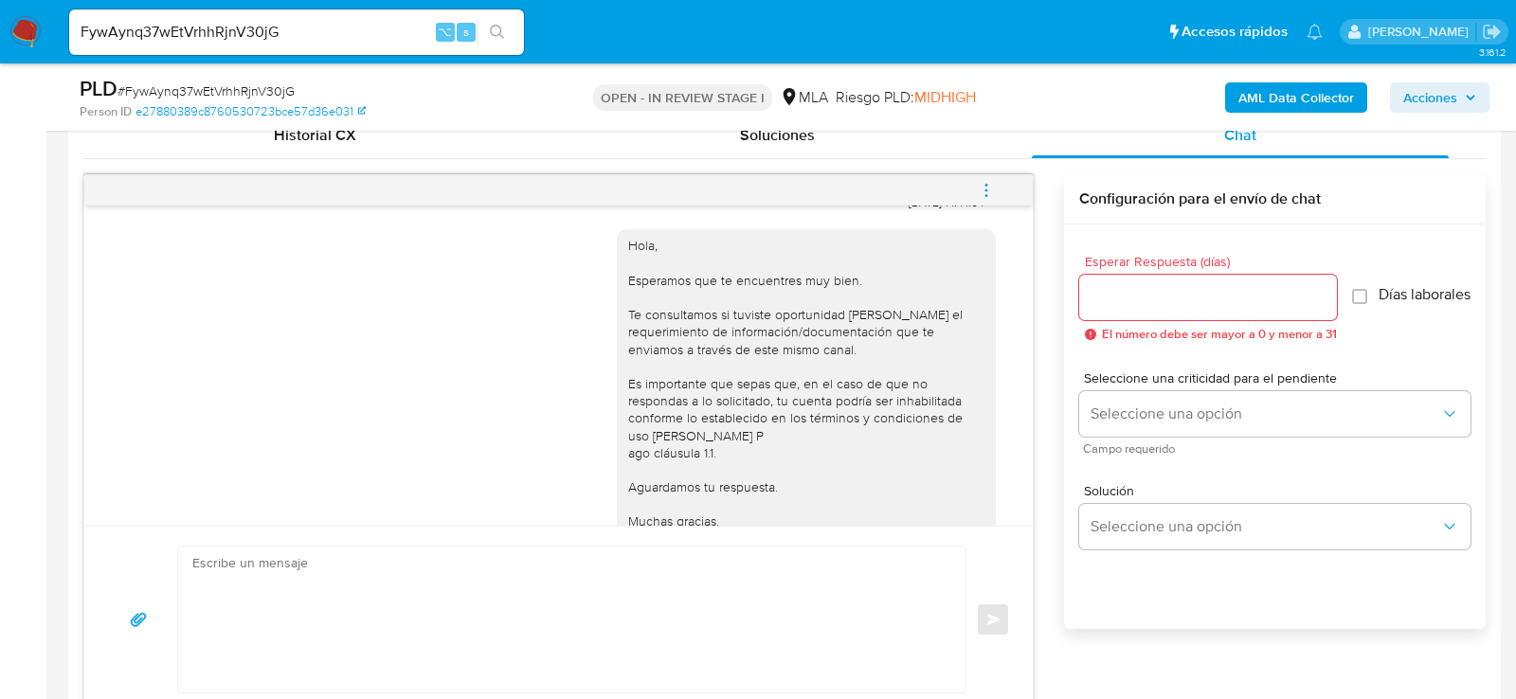
scroll to position [1170, 0]
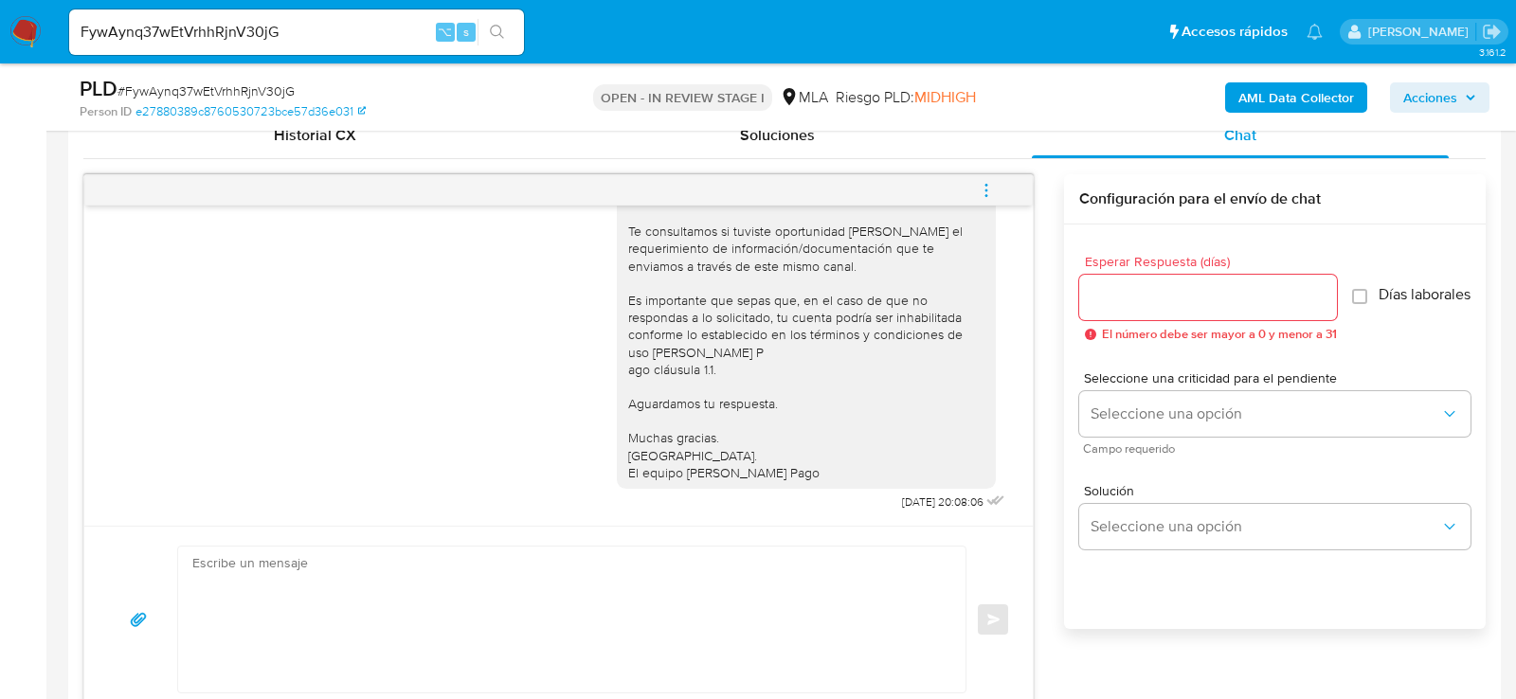
click at [630, 585] on textarea at bounding box center [567, 620] width 750 height 146
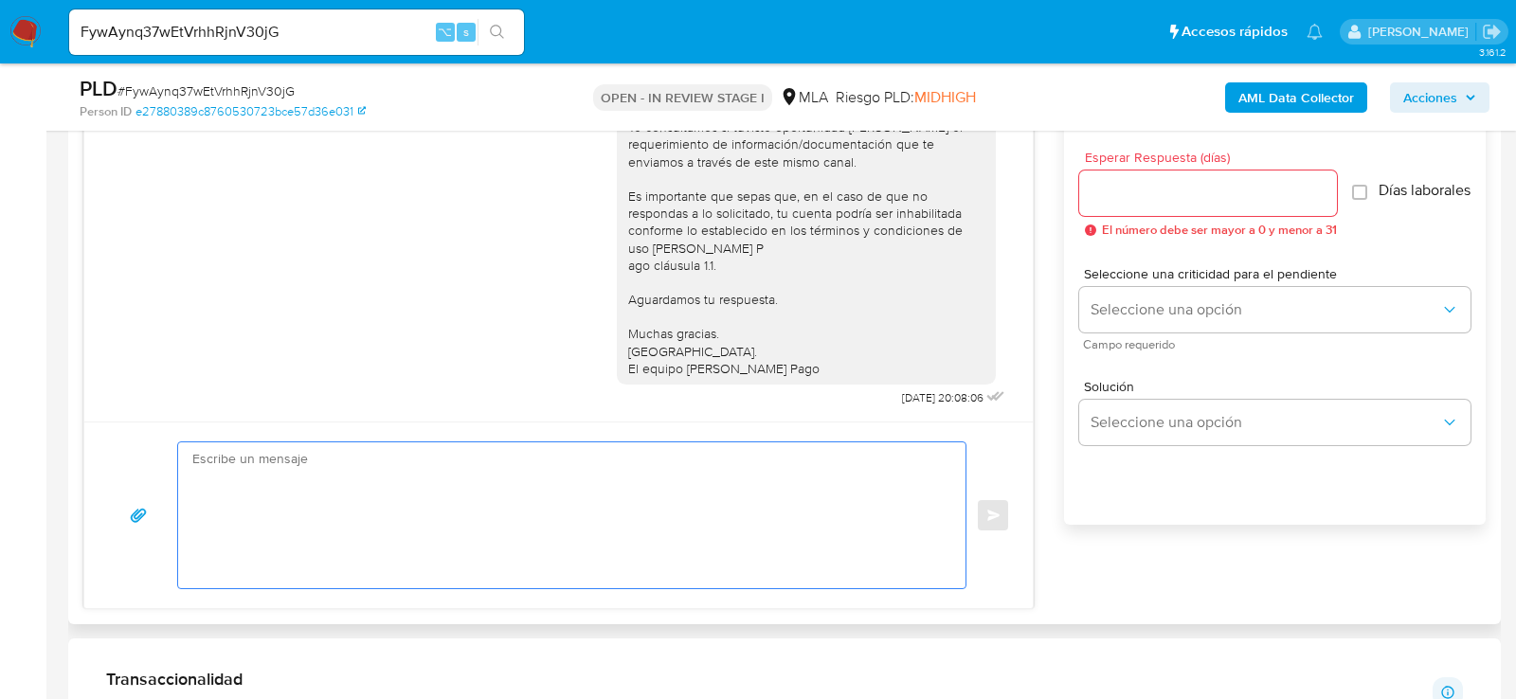
scroll to position [1050, 0]
paste textarea "Es importante que sepas que, en caso de no responder a lo solicitado o si lo pr…"
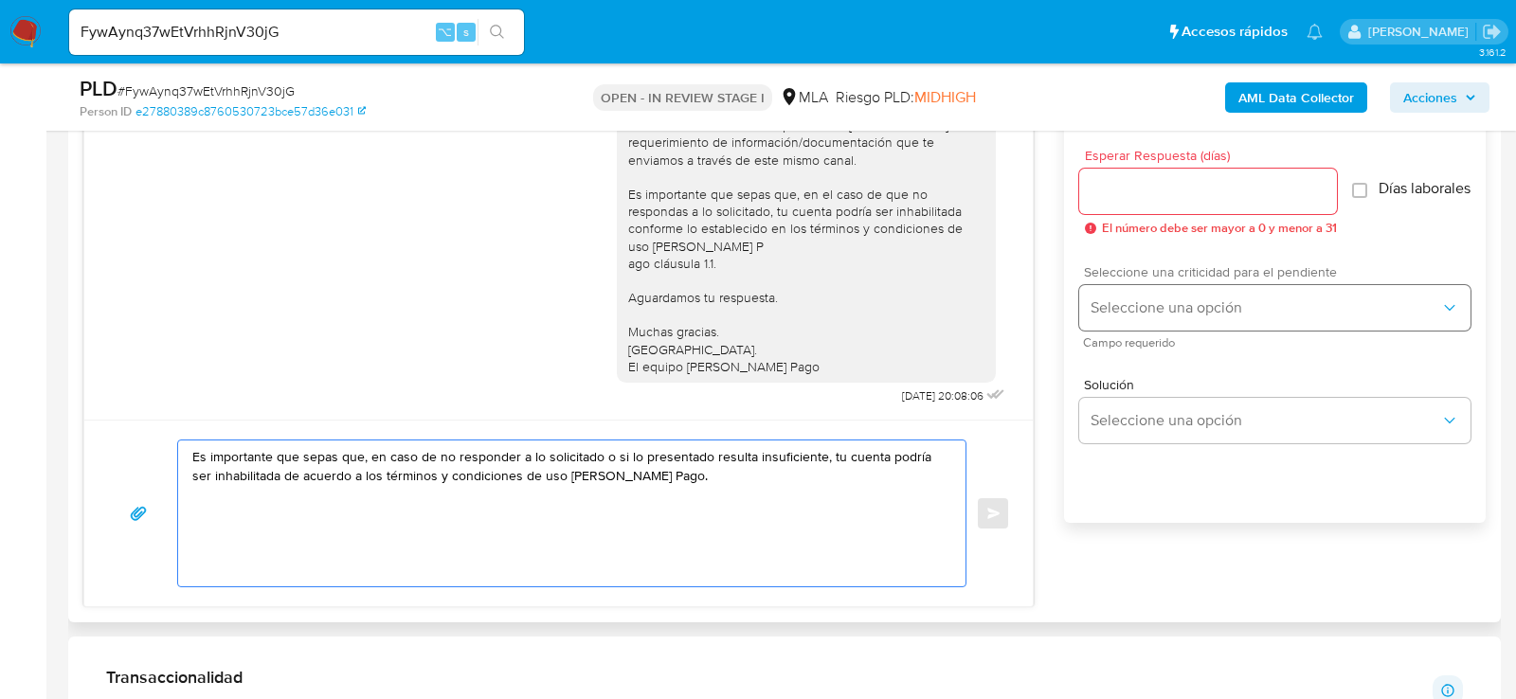
type textarea "Es importante que sepas que, en caso de no responder a lo solicitado o si lo pr…"
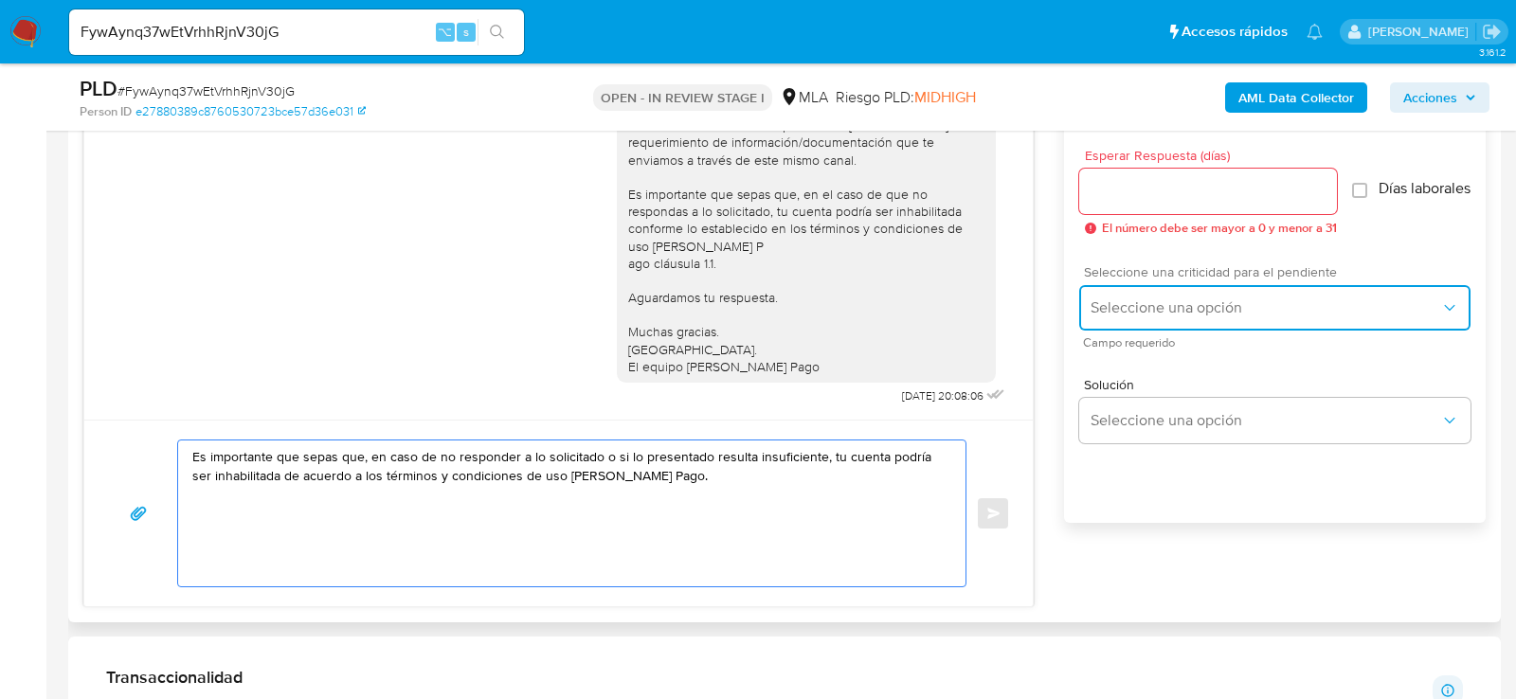
click at [1184, 297] on button "Seleccione una opción" at bounding box center [1274, 307] width 391 height 45
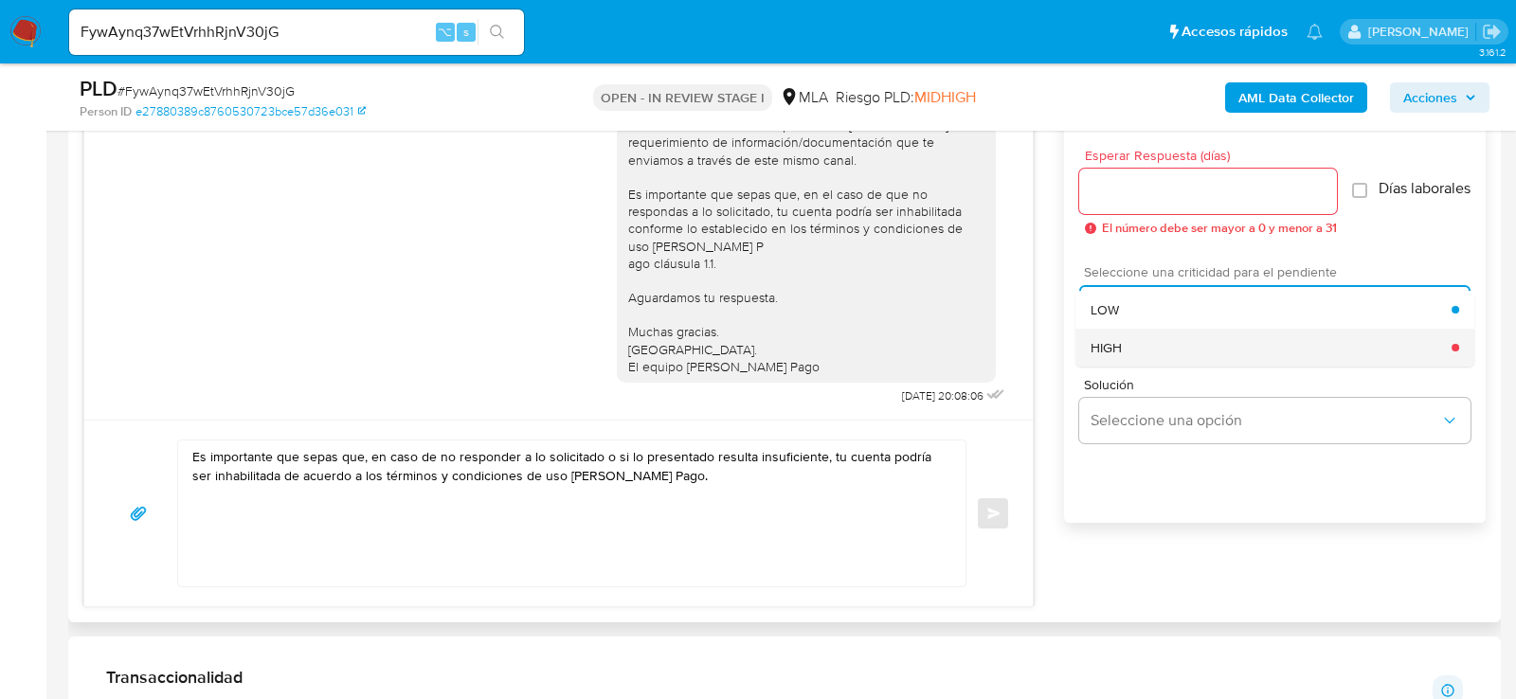
click at [1143, 365] on div "HIGH" at bounding box center [1271, 348] width 361 height 38
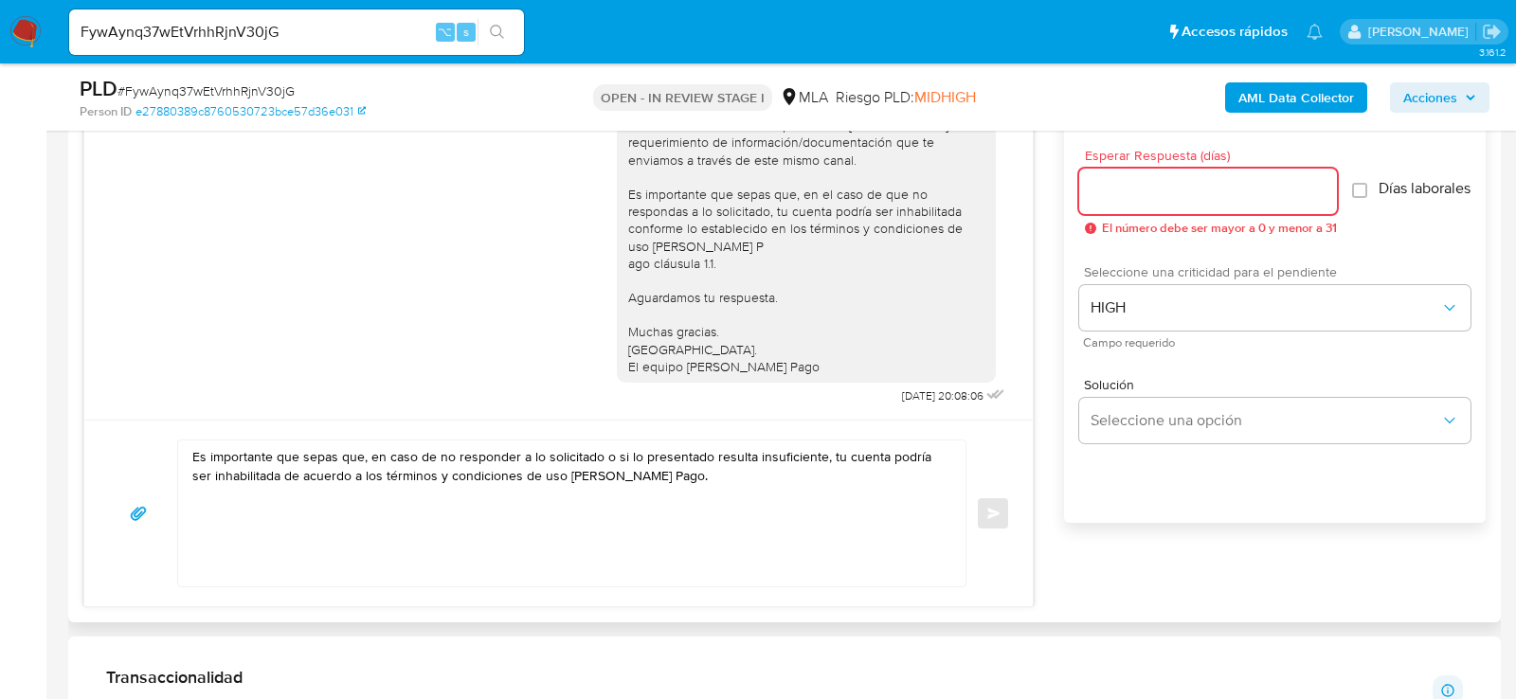
click at [1139, 189] on input "Esperar Respuesta (días)" at bounding box center [1208, 191] width 258 height 25
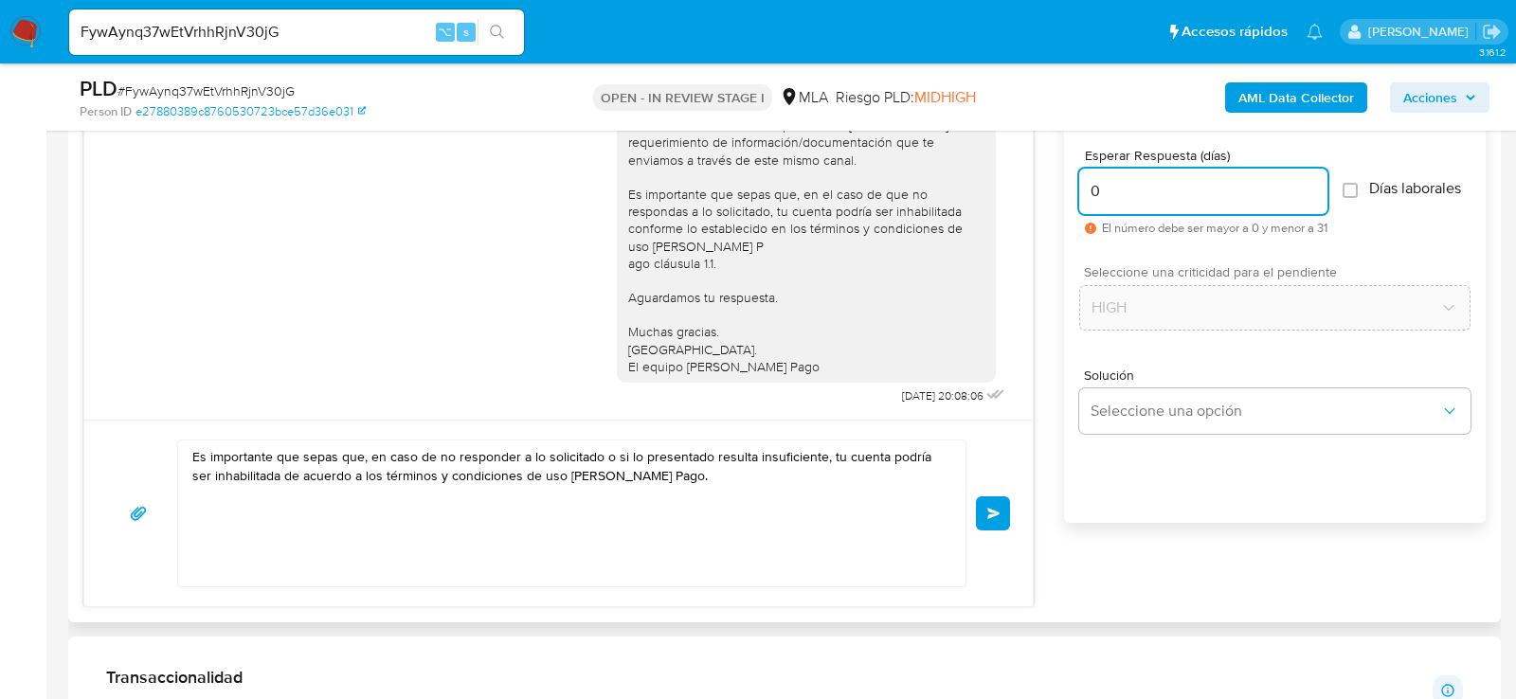
type input "0"
click at [969, 511] on div "Es importante que sepas que, en caso de no responder a lo solicitado o si lo pr…" at bounding box center [558, 514] width 903 height 148
click at [987, 511] on span "Enviar" at bounding box center [993, 513] width 13 height 11
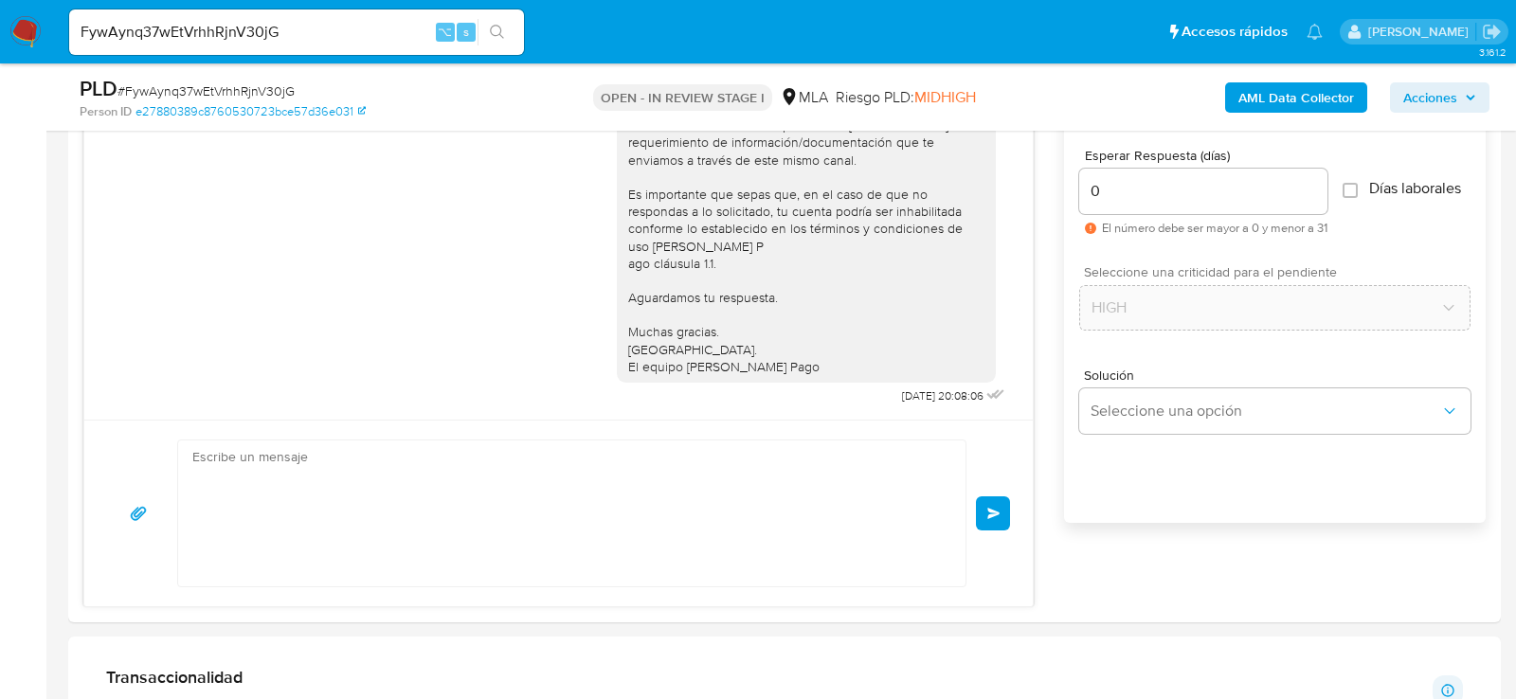
scroll to position [1294, 0]
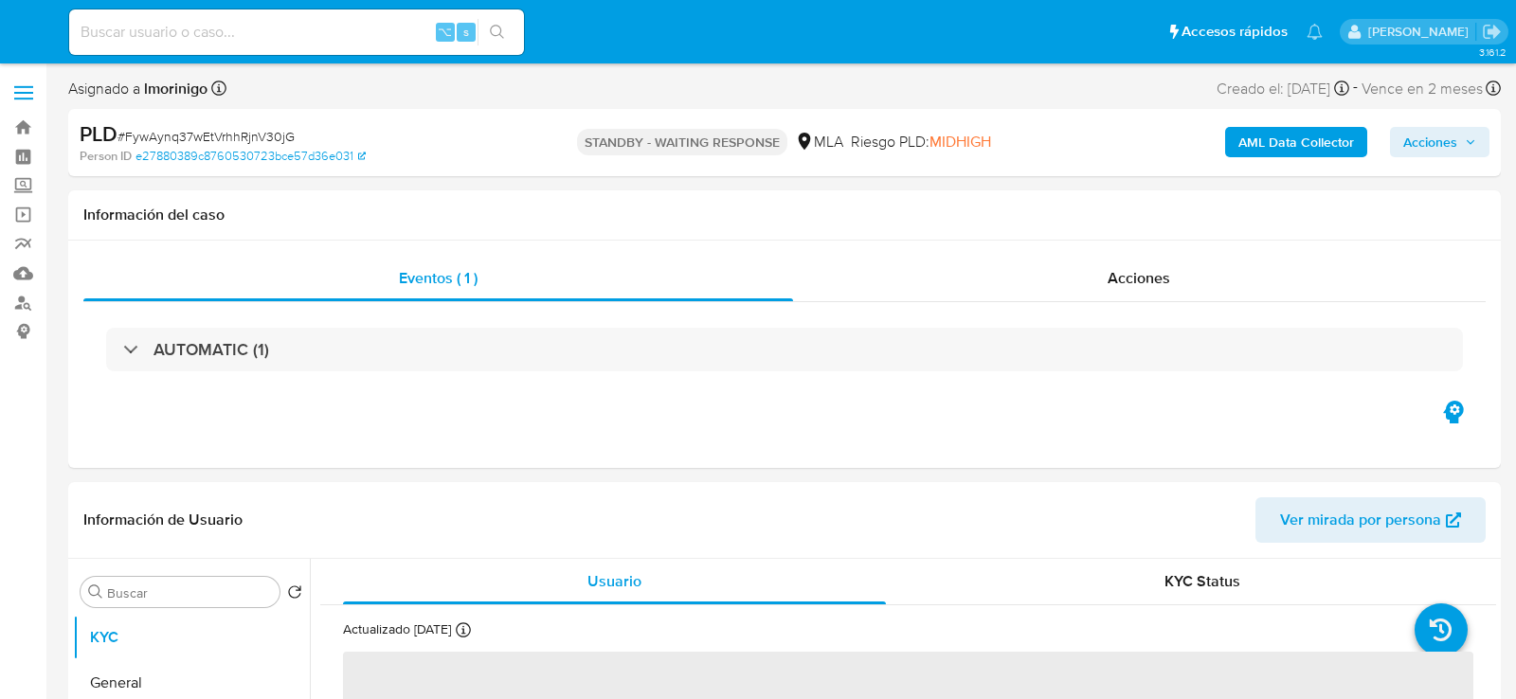
select select "10"
click at [296, 18] on div "⌥ s" at bounding box center [296, 31] width 455 height 45
click at [296, 24] on input at bounding box center [296, 32] width 455 height 25
paste input "MqYtQ48zudo8O5LWQEYa68VV"
type input "MqYtQ48zudo8O5LWQEYa68VV"
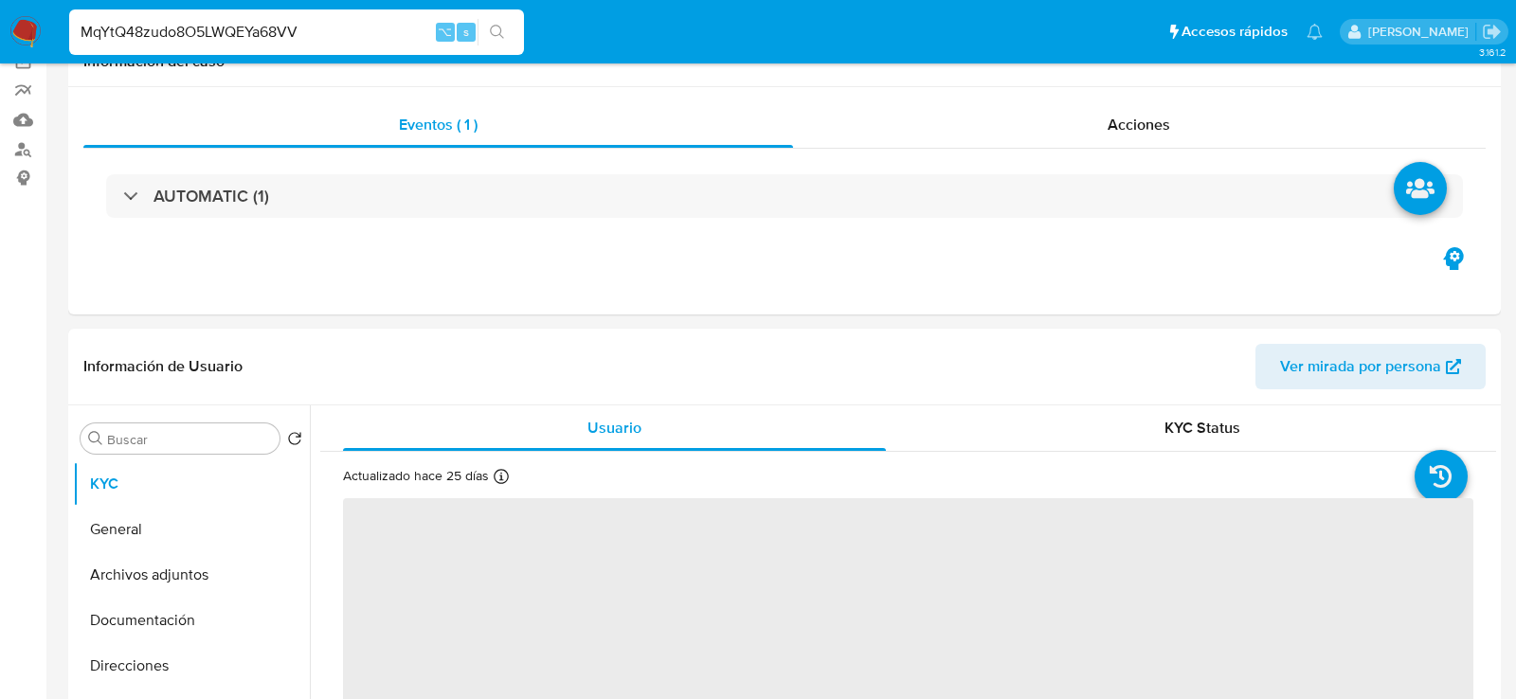
select select "10"
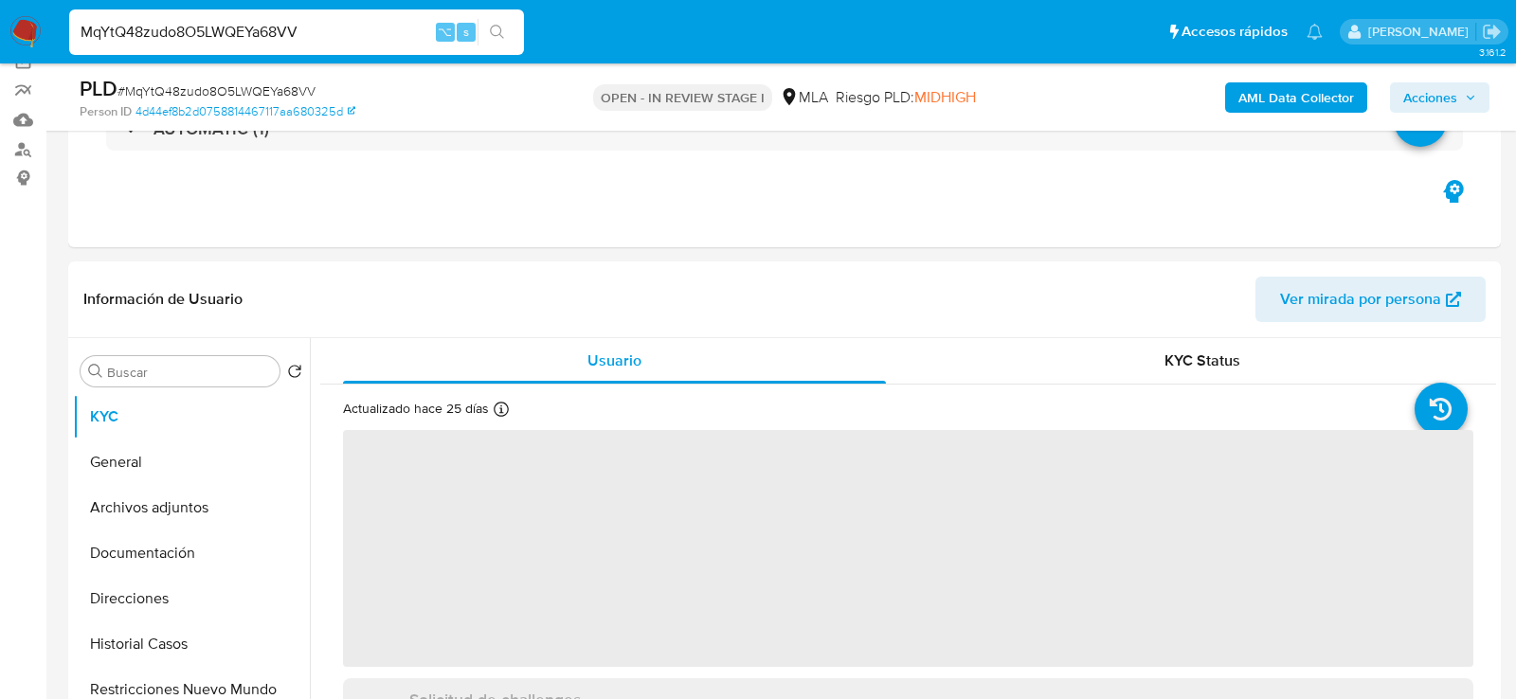
scroll to position [343, 0]
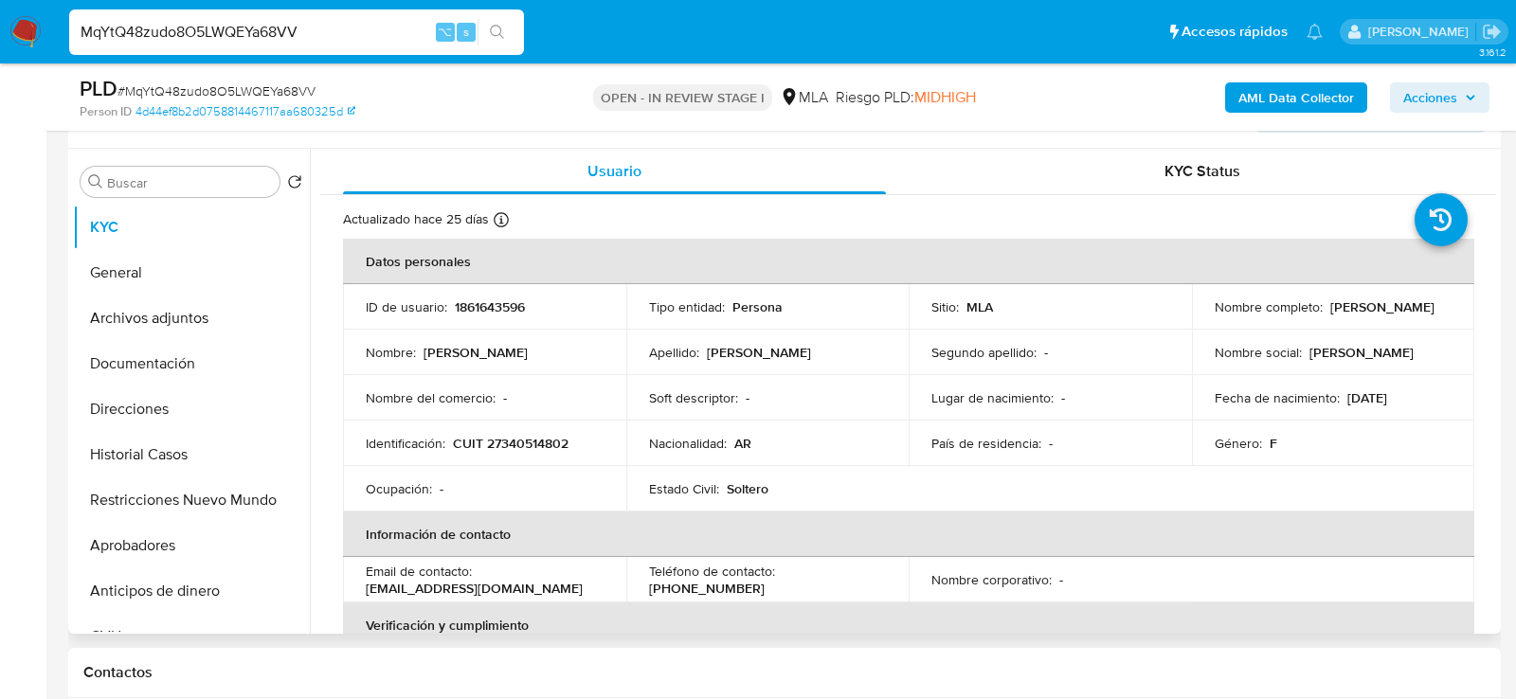
click at [501, 450] on p "CUIT 27340514802" at bounding box center [511, 443] width 116 height 17
copy p "27340514802"
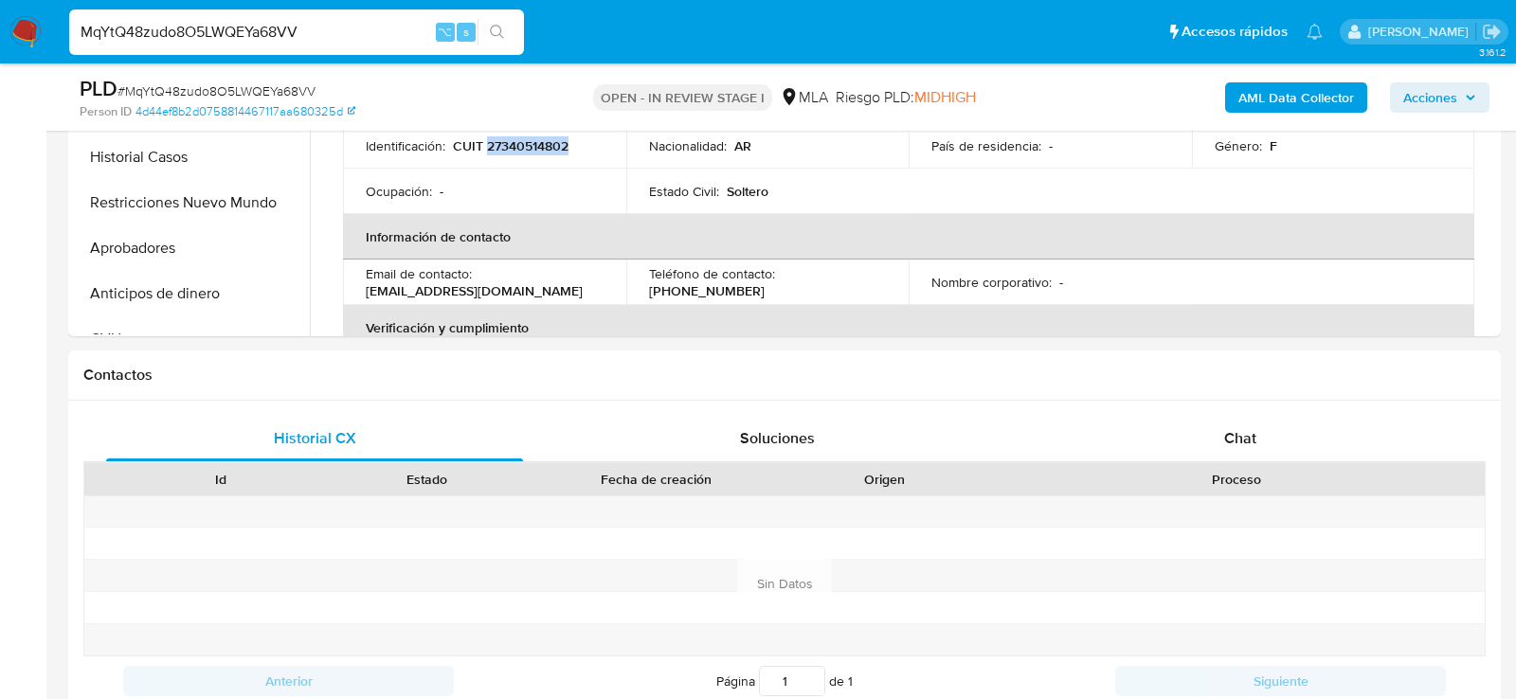
scroll to position [696, 0]
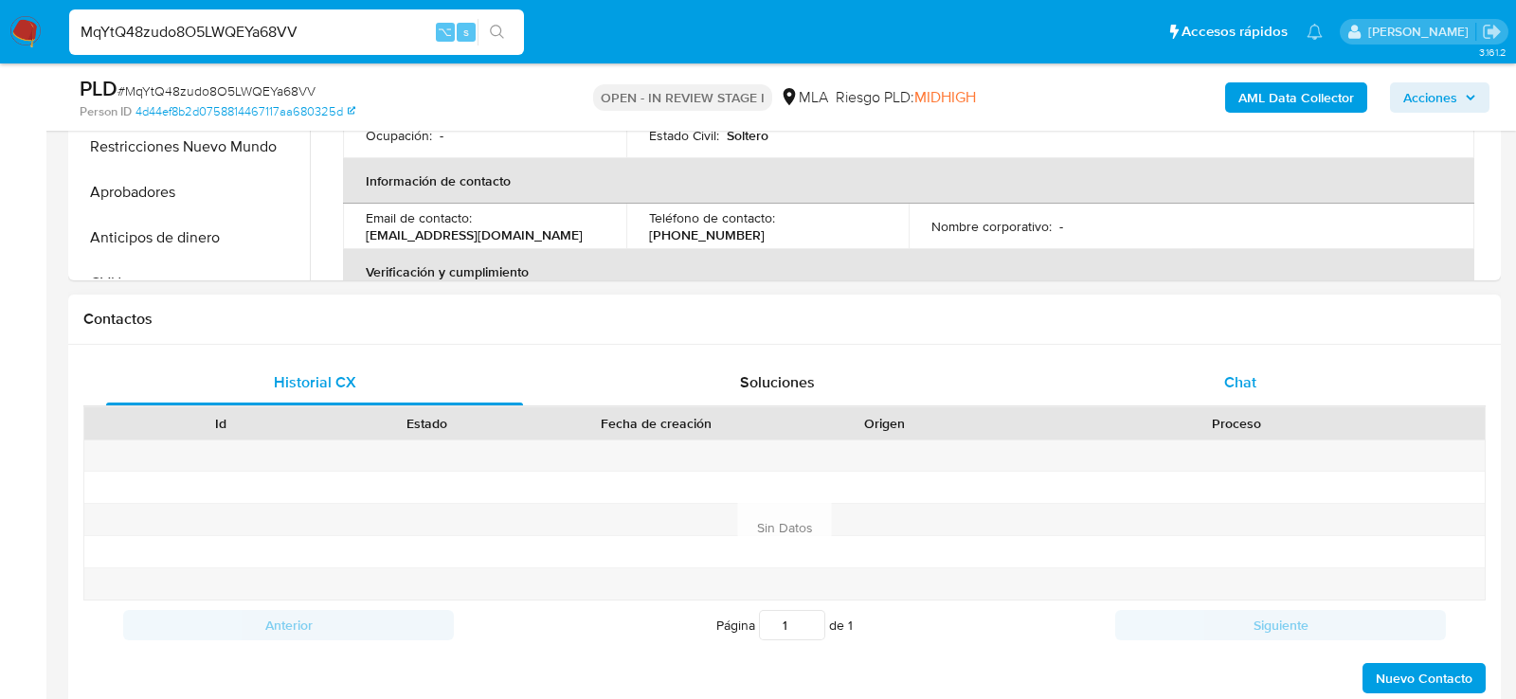
click at [1173, 385] on div "Chat" at bounding box center [1240, 382] width 417 height 45
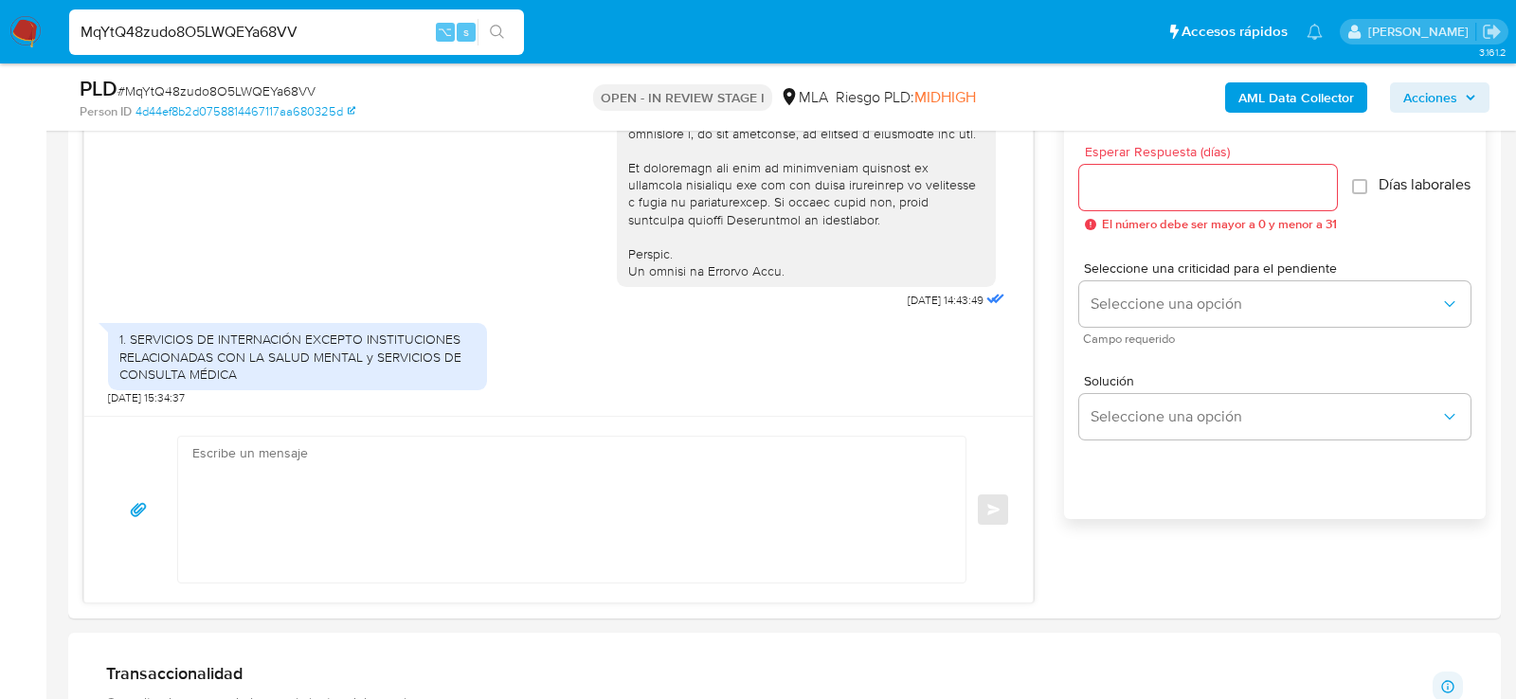
scroll to position [1082, 0]
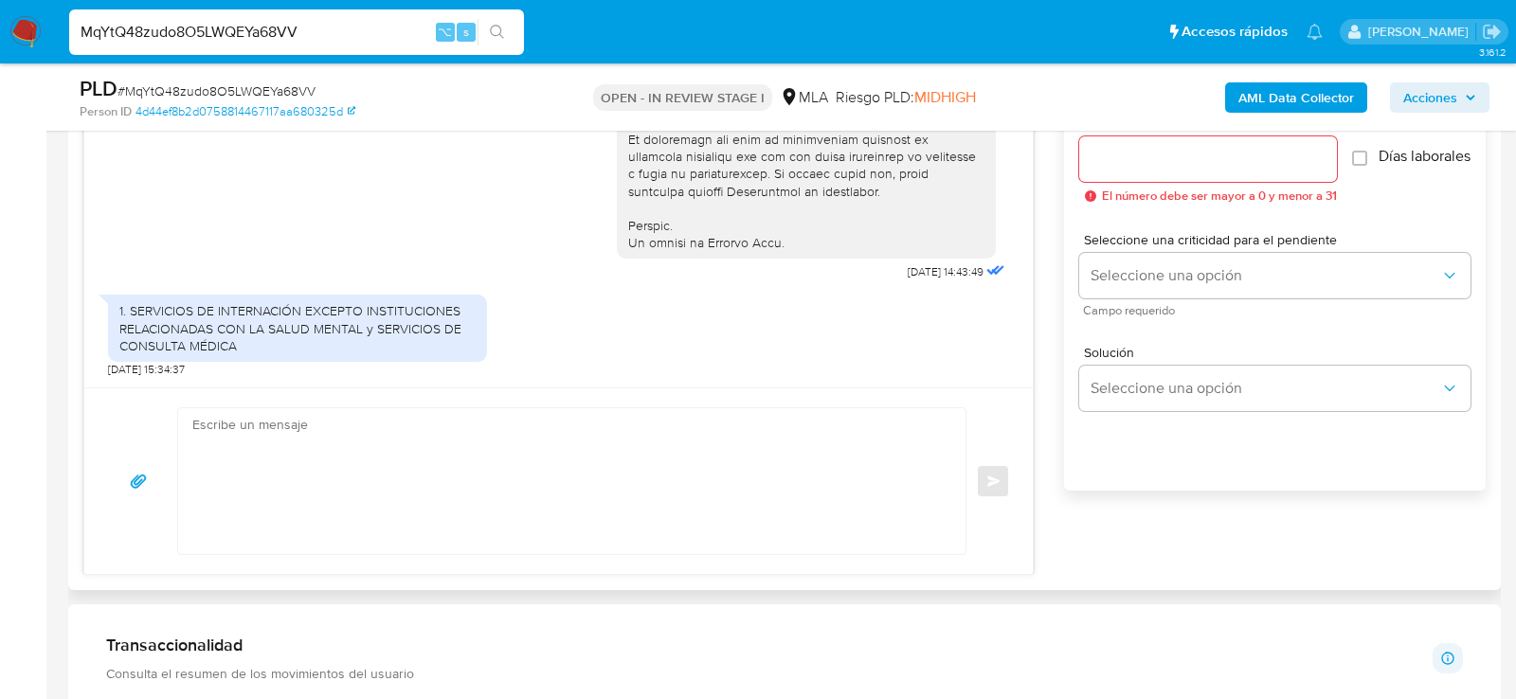
click at [280, 515] on textarea at bounding box center [567, 481] width 750 height 146
paste textarea "Lore , Ip dolorsi am con adipiscinge seddoeiusmo te in utlabo et Dolorem Aliq, …"
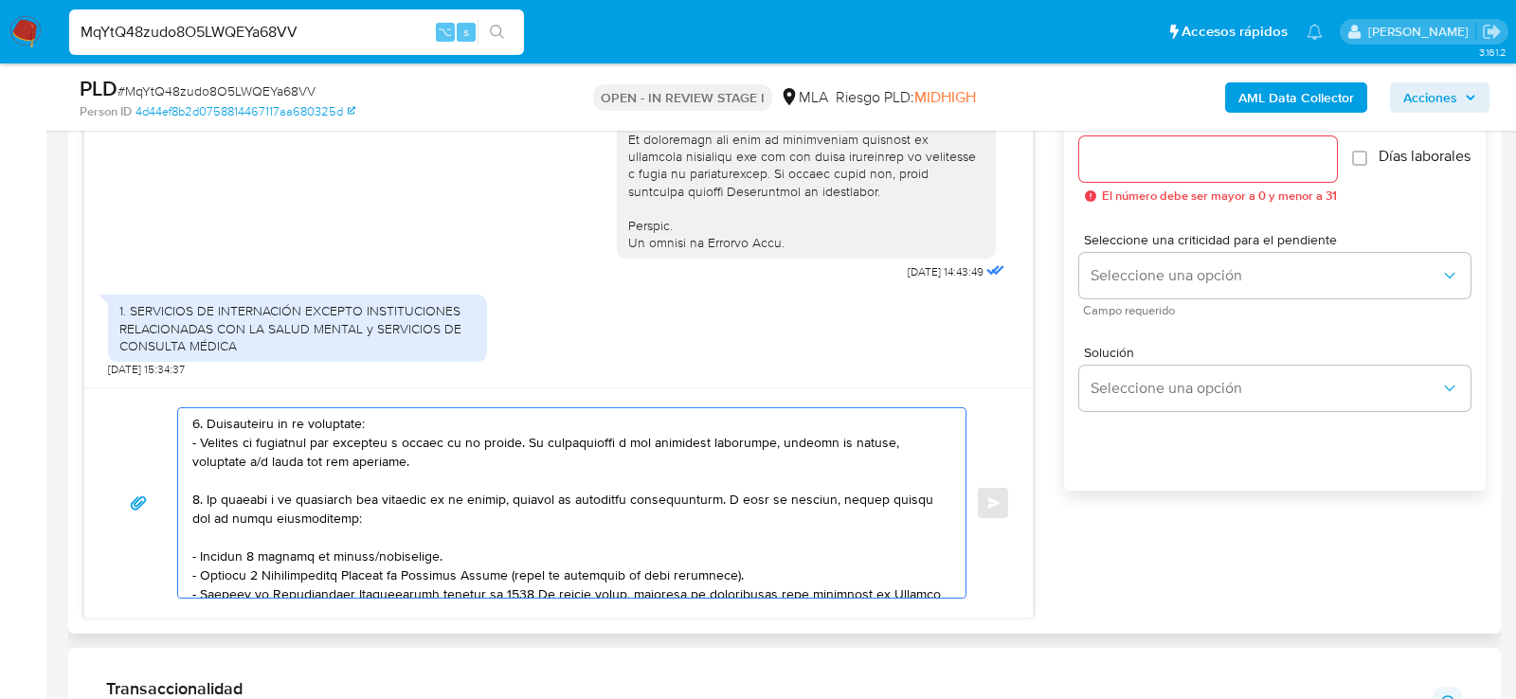
scroll to position [93, 0]
drag, startPoint x: 203, startPoint y: 422, endPoint x: 206, endPoint y: 489, distance: 67.3
click at [206, 491] on textarea at bounding box center [567, 503] width 750 height 190
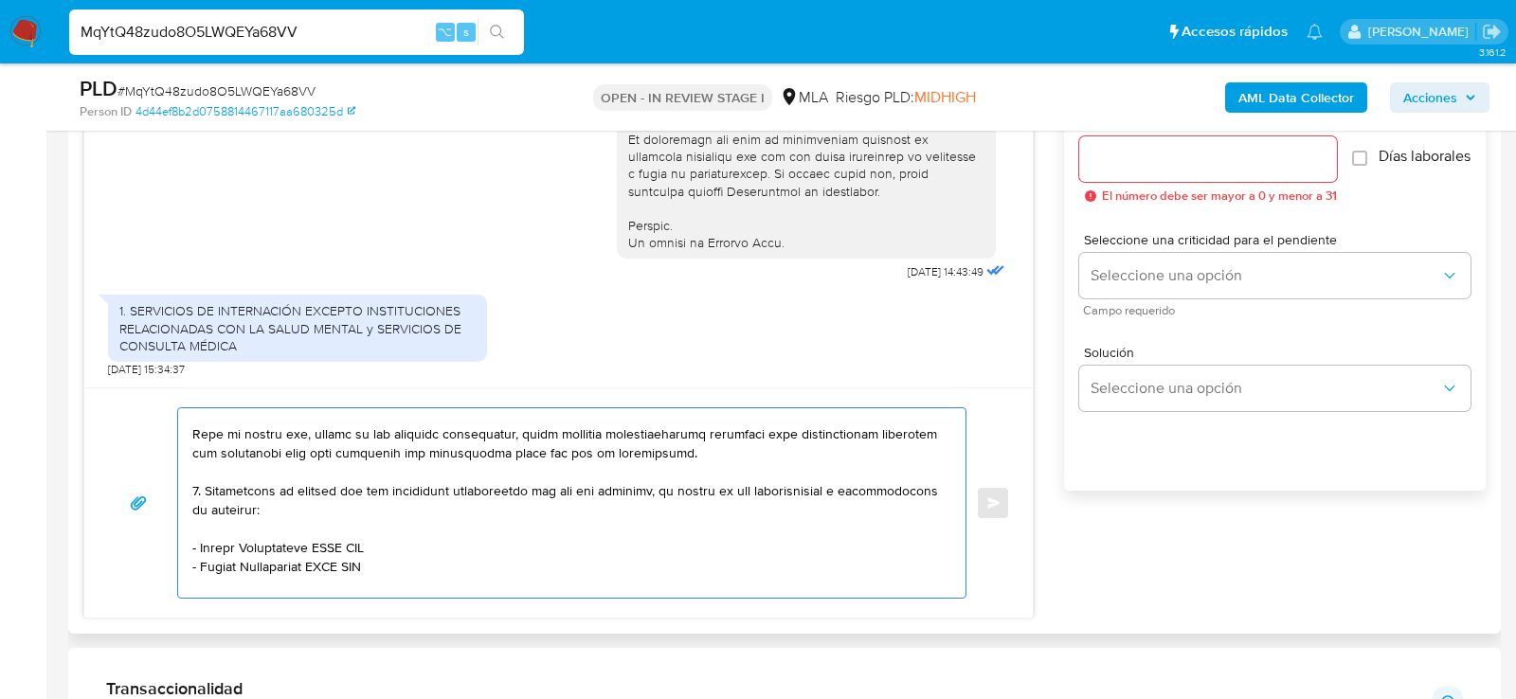
scroll to position [279, 0]
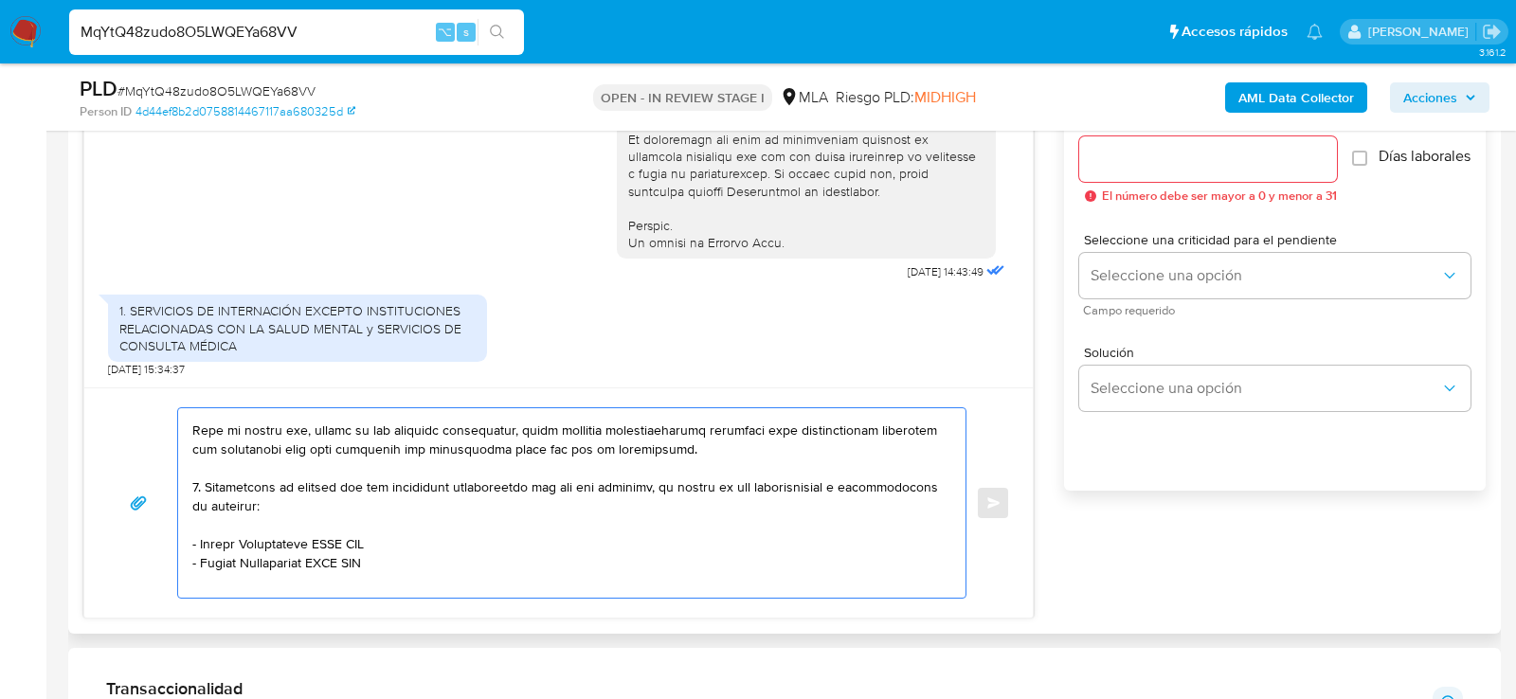
click at [200, 483] on textarea at bounding box center [567, 503] width 750 height 190
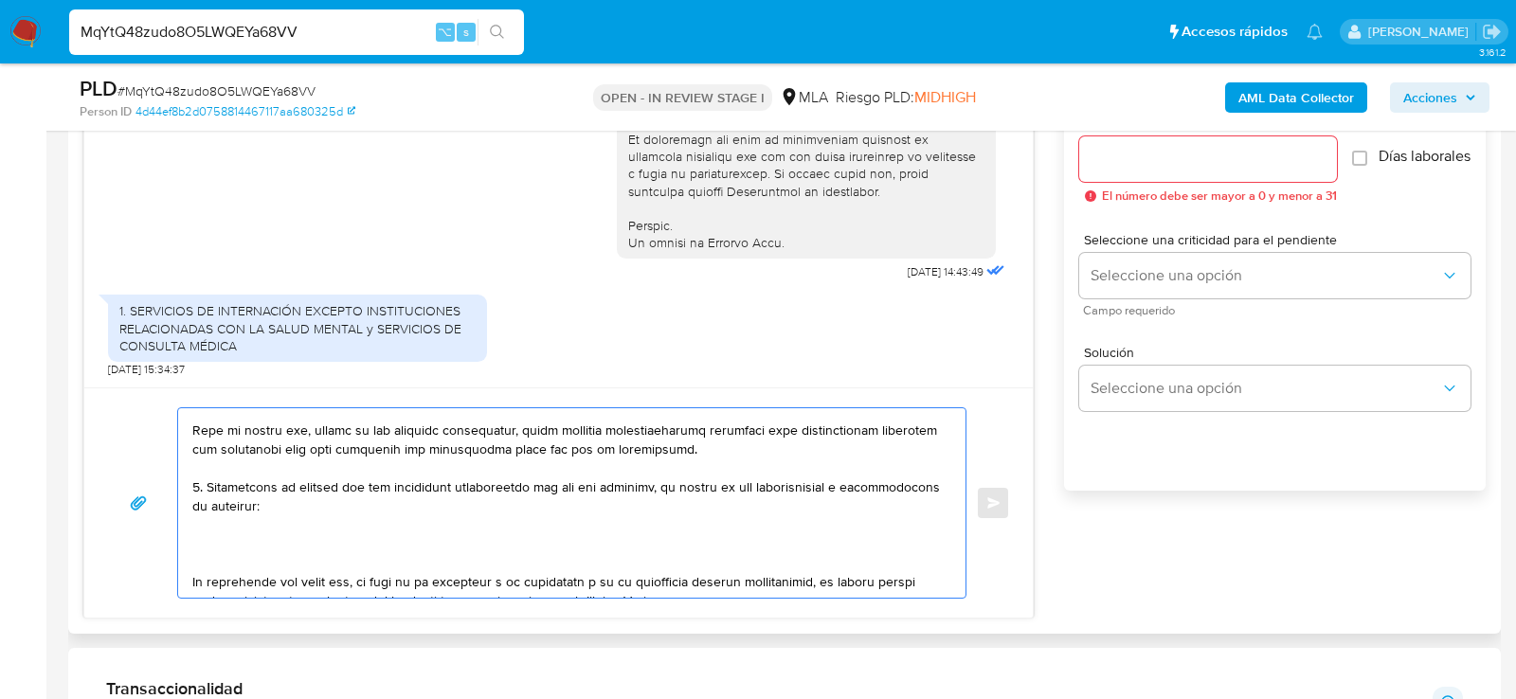
paste textarea "Gabriel Eduardo Royo"
paste textarea "20288161225"
paste textarea "20264041830 Christian Raul Oscar Romera"
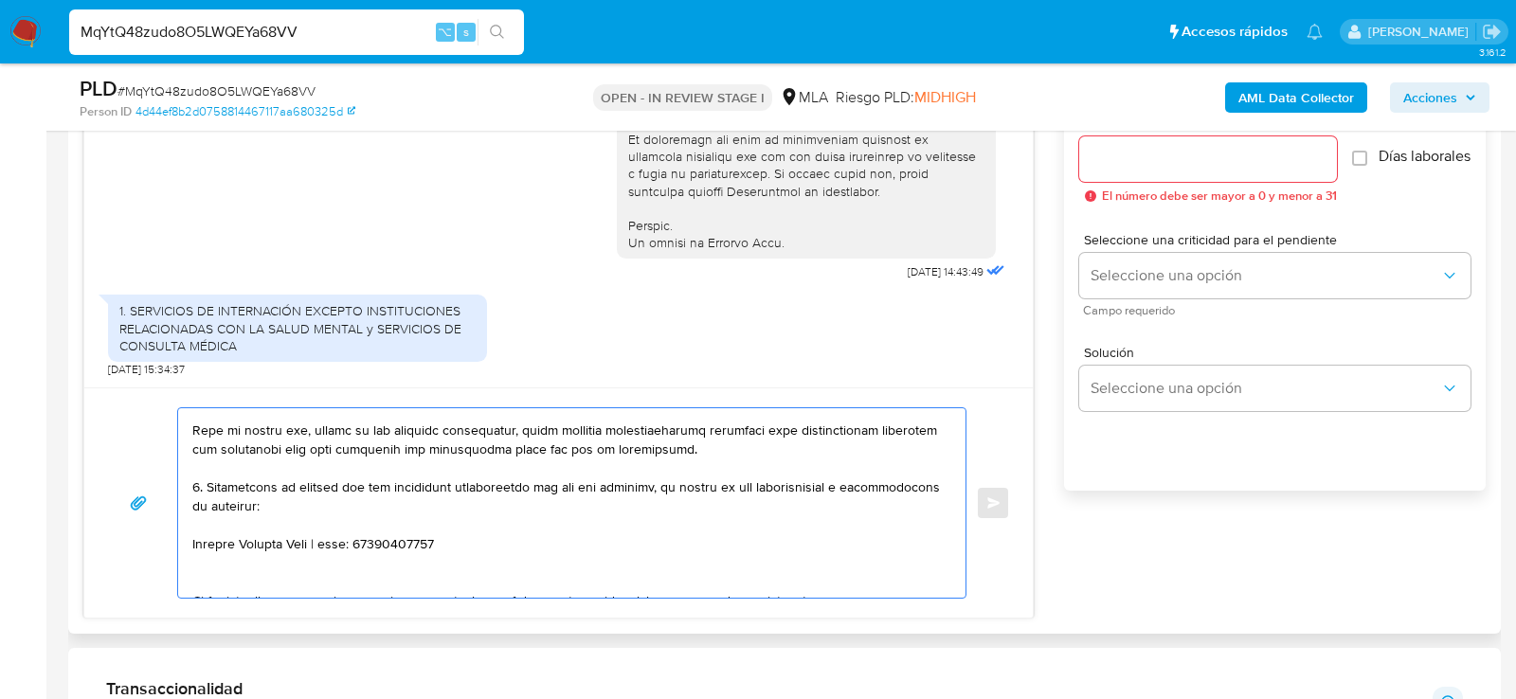
paste textarea "20264041830 Christian Raul Oscar Romera"
click at [222, 557] on textarea at bounding box center [567, 503] width 750 height 190
paste textarea "20264041830"
type textarea "Hola , En función de las operaciones registradas en tu cuenta de Mercado Pago, …"
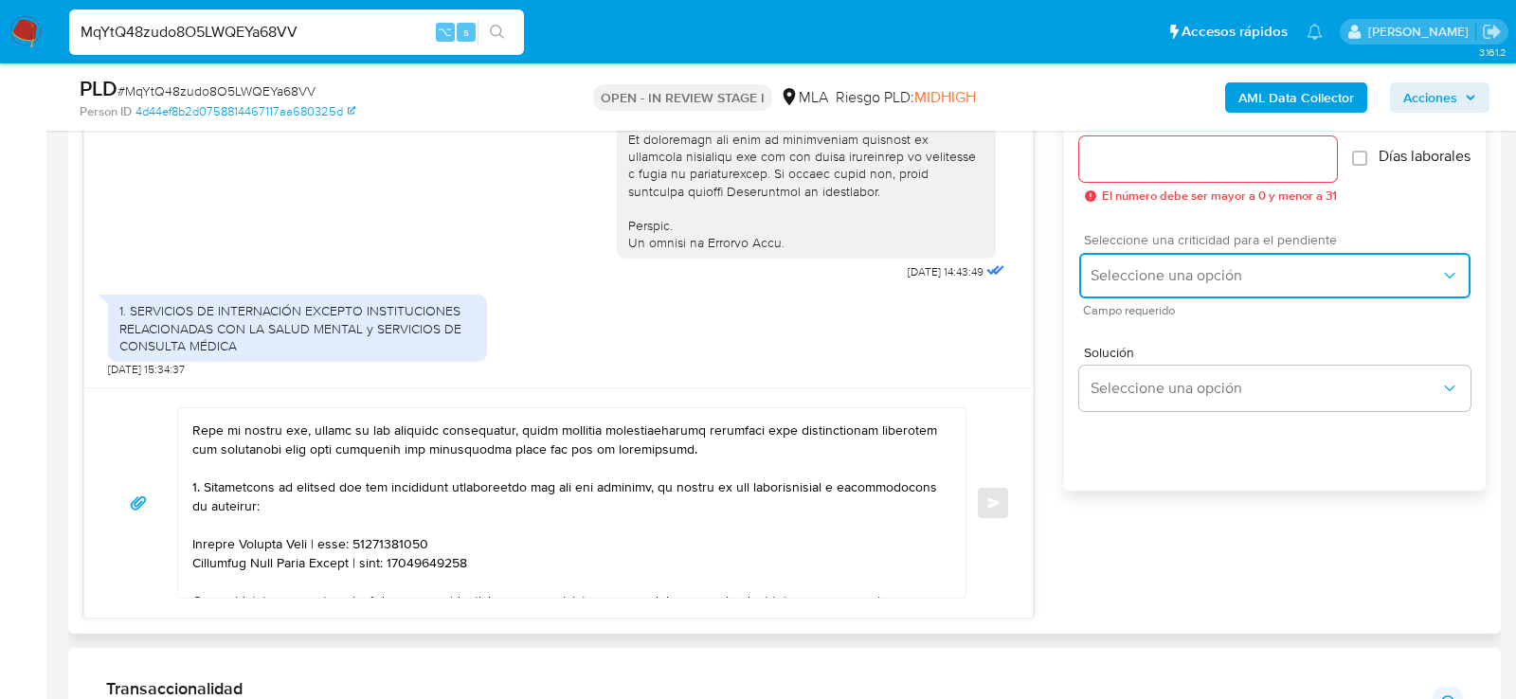
click at [1156, 298] on button "Seleccione una opción" at bounding box center [1274, 275] width 391 height 45
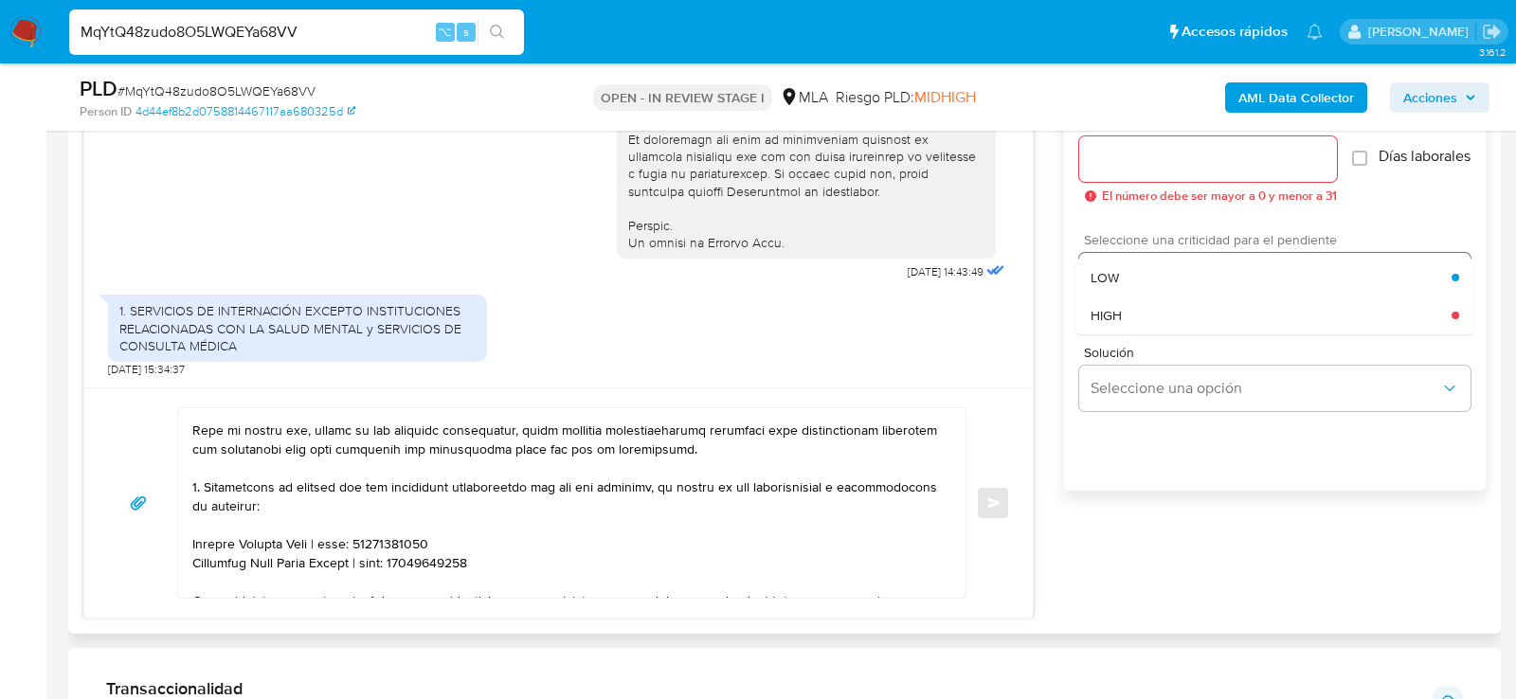
click at [1156, 334] on div "HIGH" at bounding box center [1271, 316] width 361 height 38
click at [1151, 163] on input "Esperar Respuesta (días)" at bounding box center [1208, 159] width 258 height 25
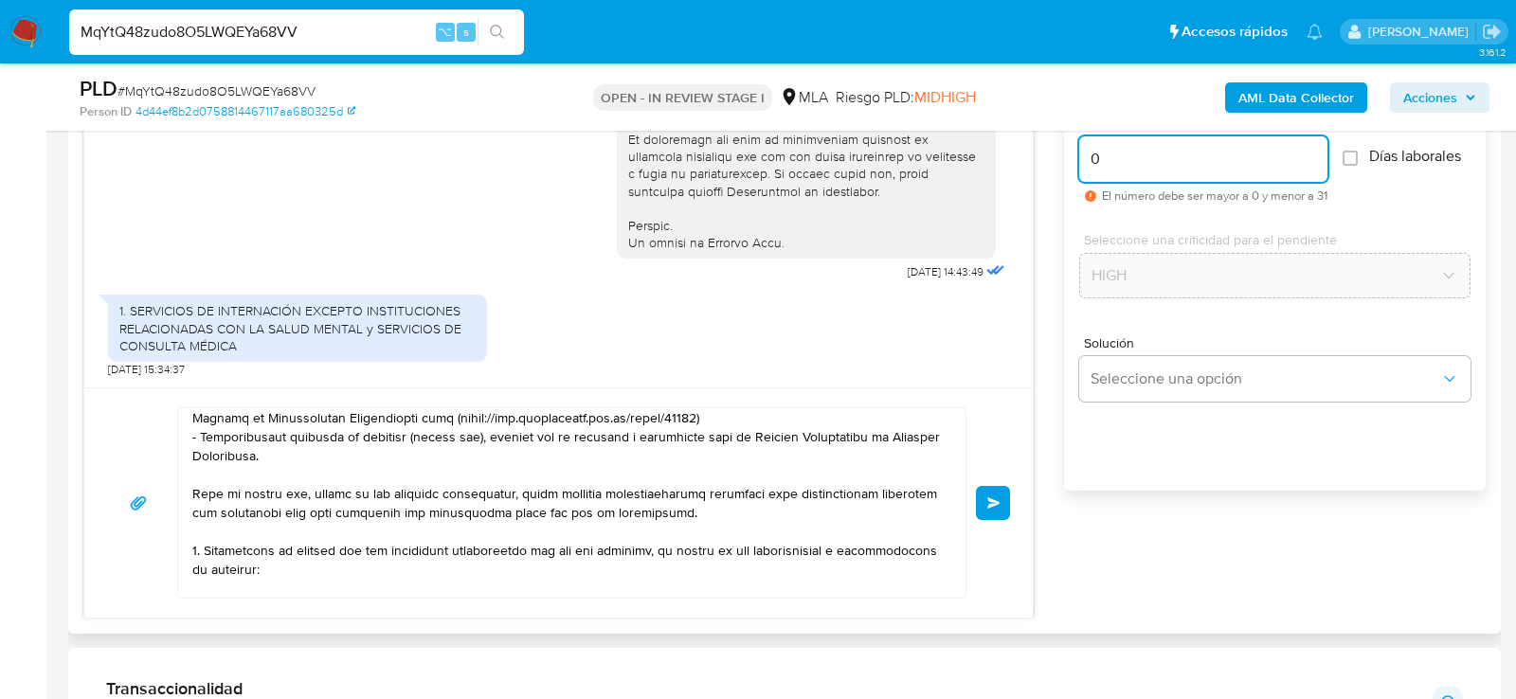
scroll to position [0, 0]
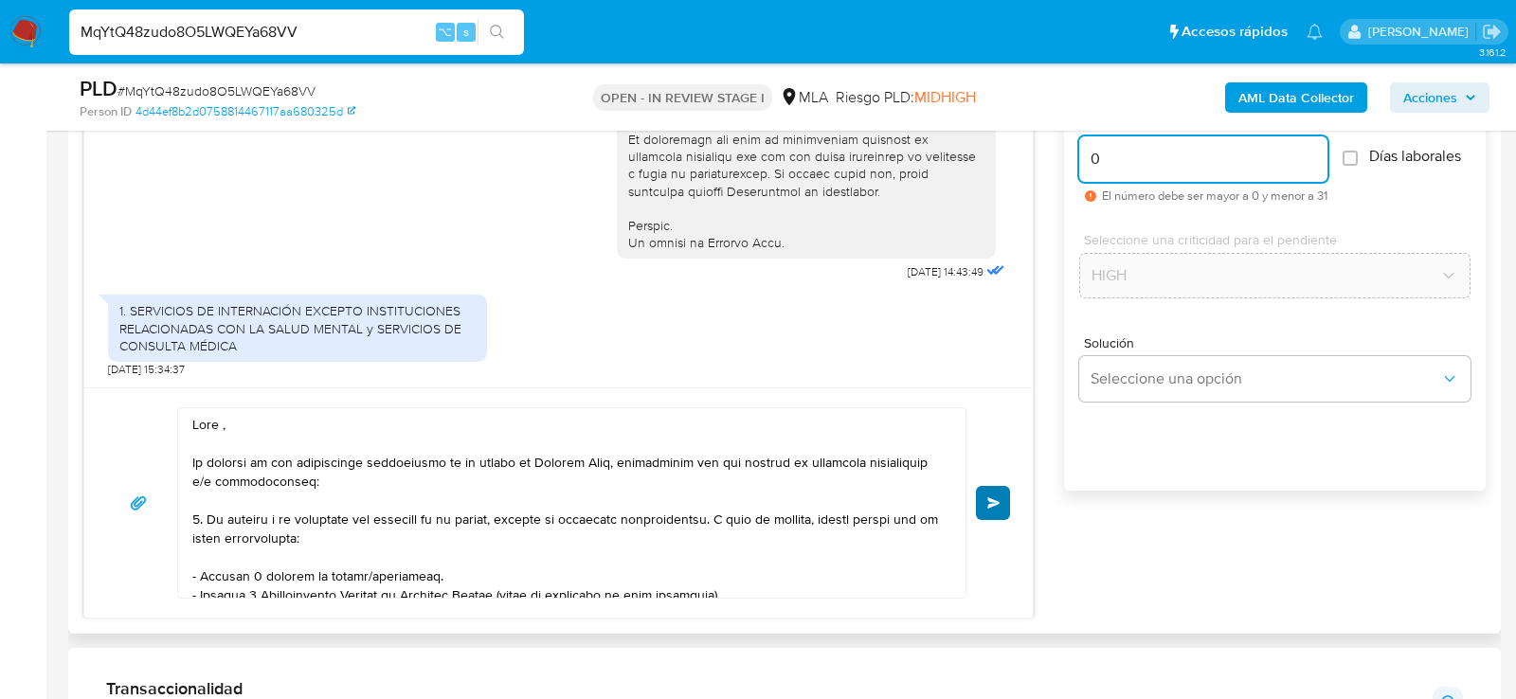
type input "0"
click at [993, 497] on span "Enviar" at bounding box center [993, 502] width 13 height 11
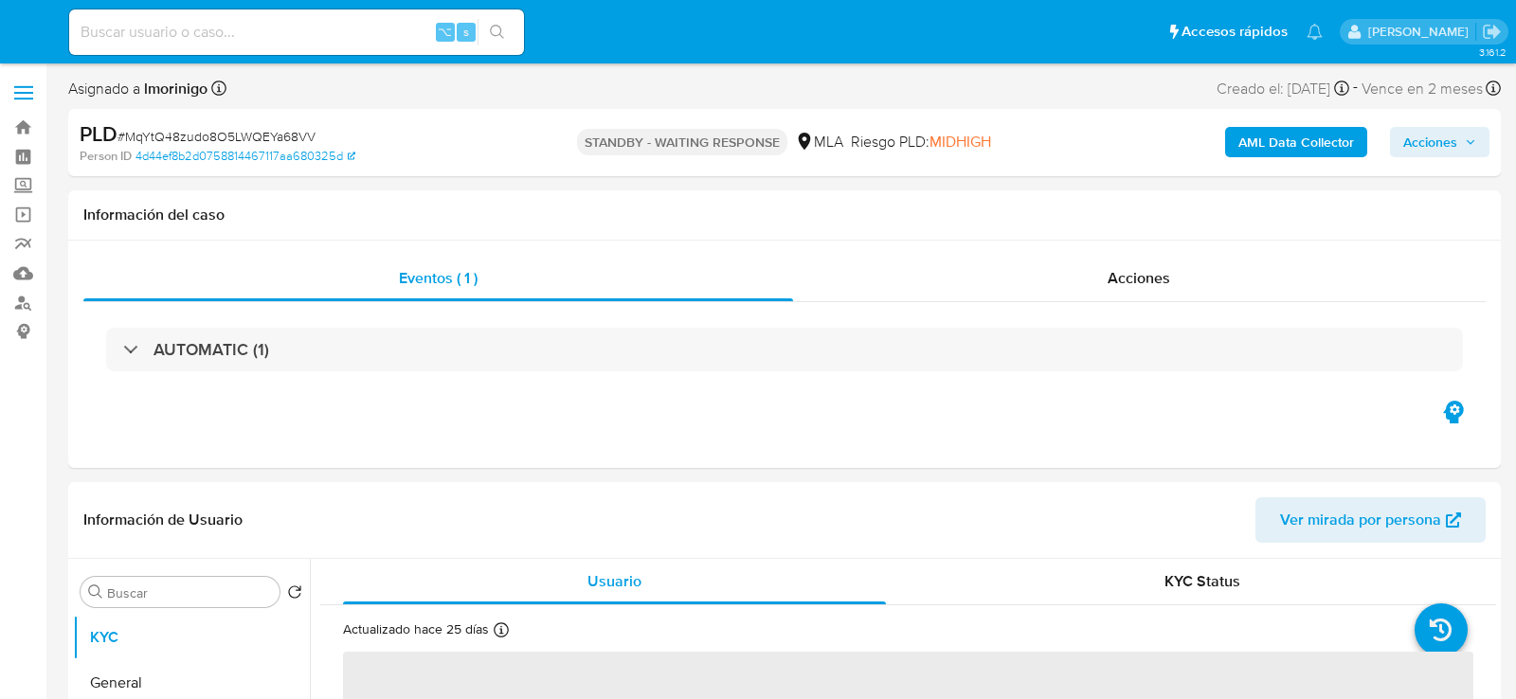
select select "10"
click at [226, 32] on input at bounding box center [296, 32] width 455 height 25
paste input "a0ZbEW5eRkrx9wGRx8kSH7p3"
type input "a0ZbEW5eRkrx9wGRx8kSH7p3"
select select "10"
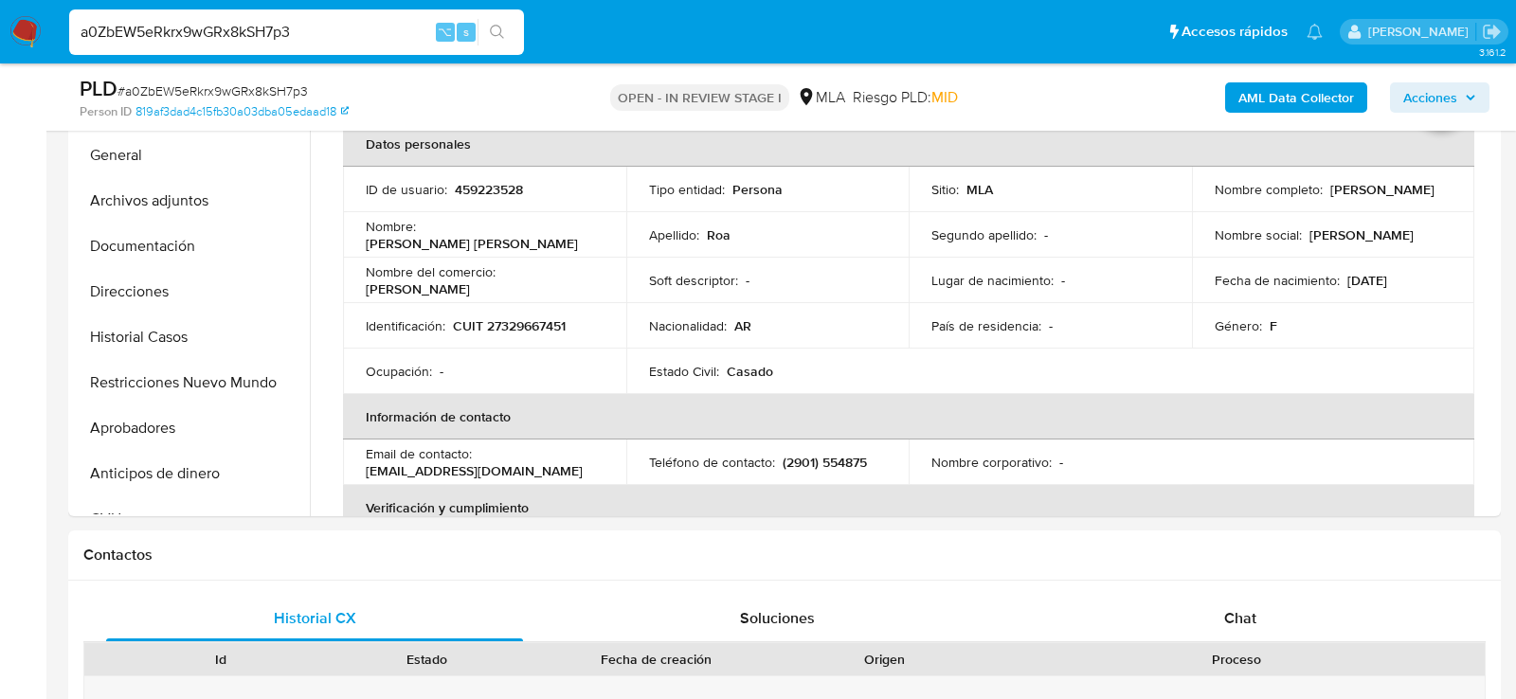
scroll to position [459, 0]
click at [536, 335] on p "CUIT 27329667451" at bounding box center [509, 327] width 113 height 17
copy p "27329667451"
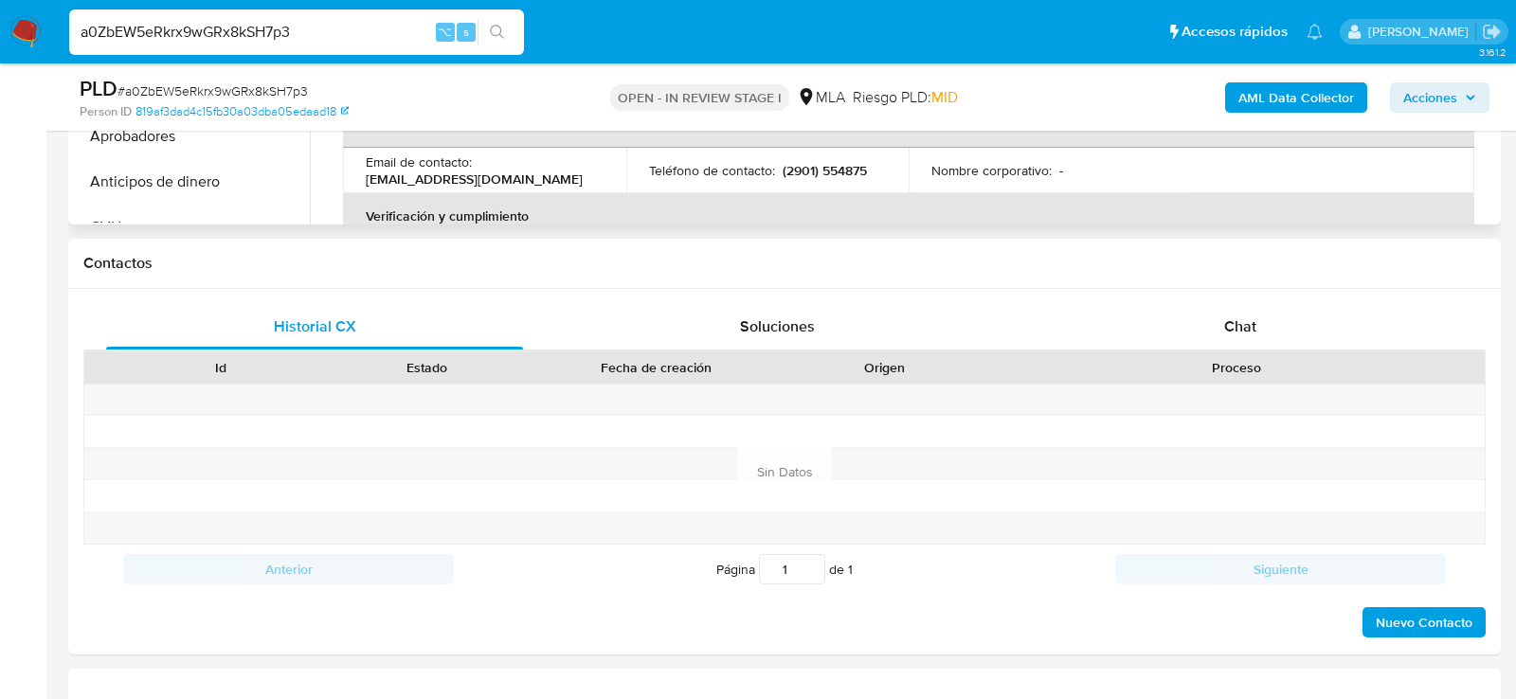
scroll to position [904, 0]
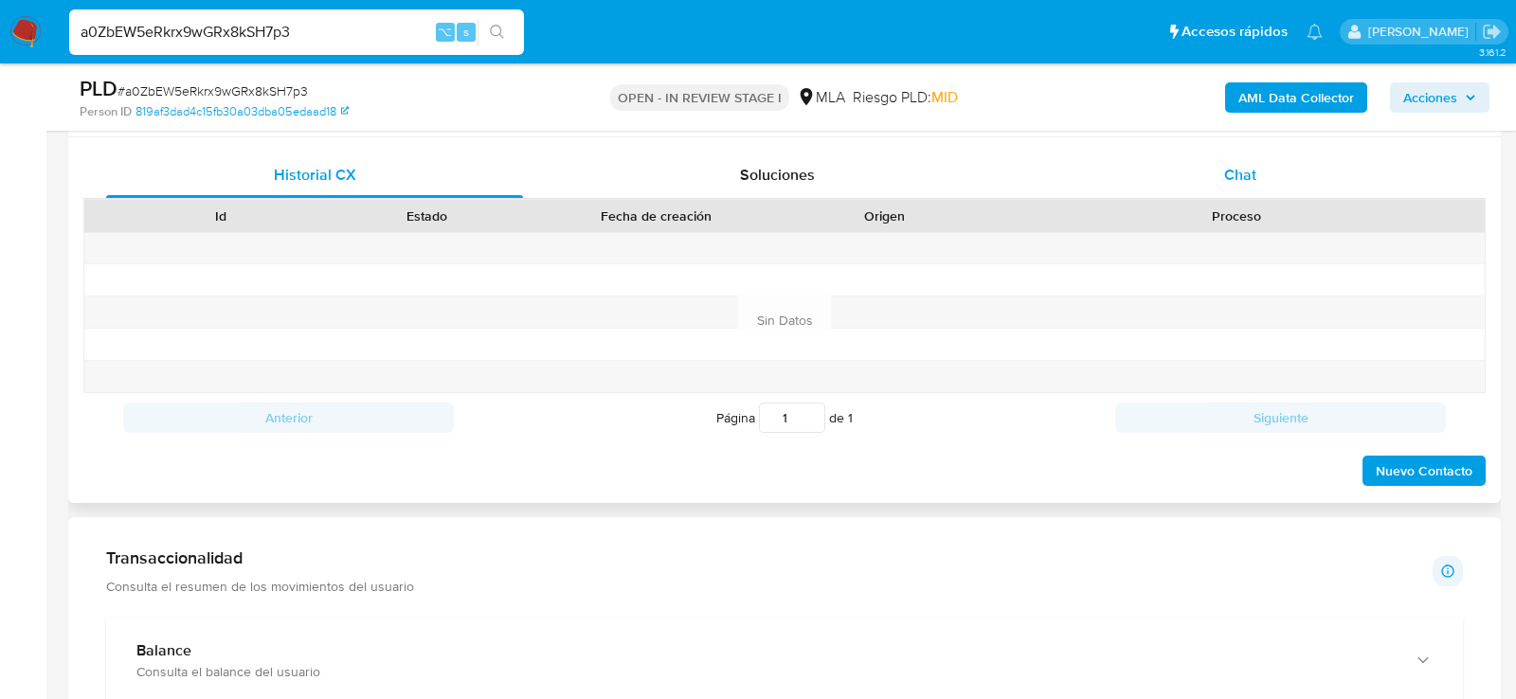
click at [1097, 172] on div "Chat" at bounding box center [1240, 175] width 417 height 45
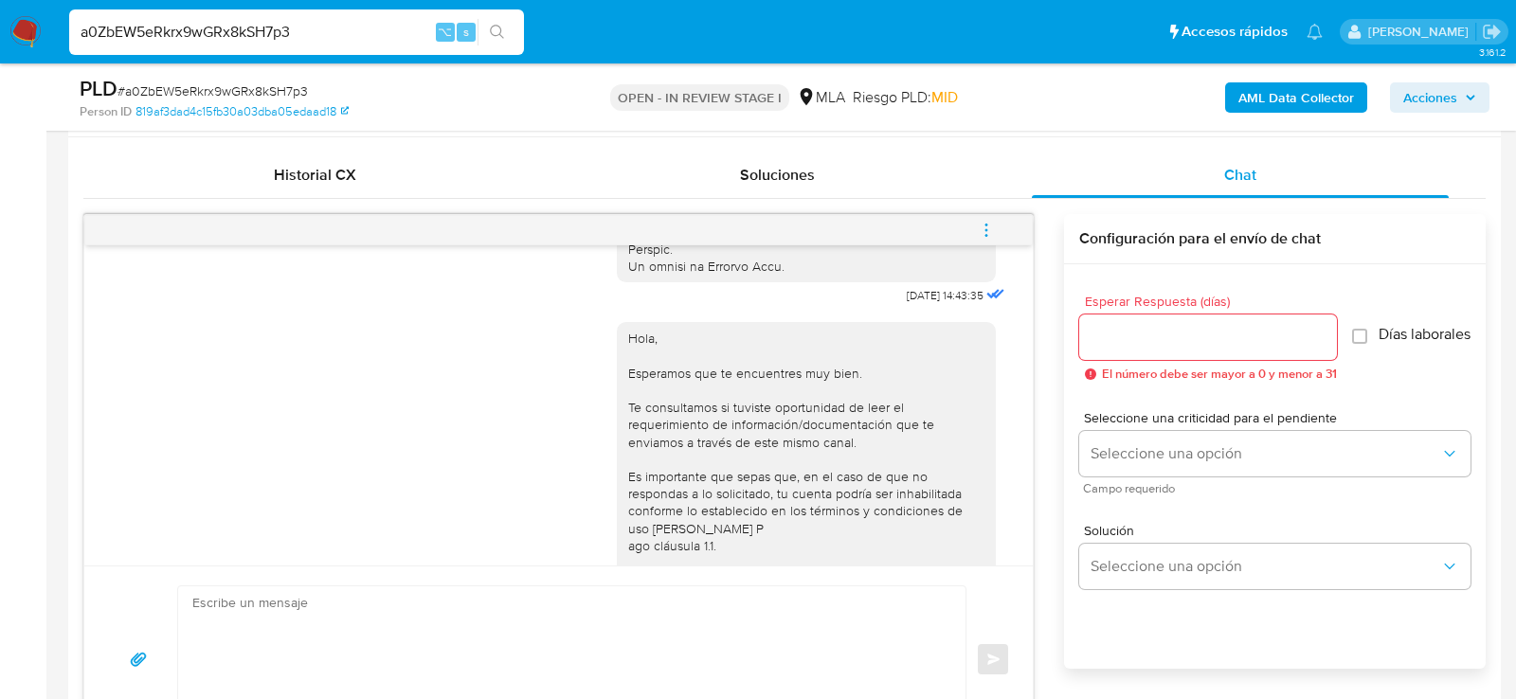
scroll to position [1170, 0]
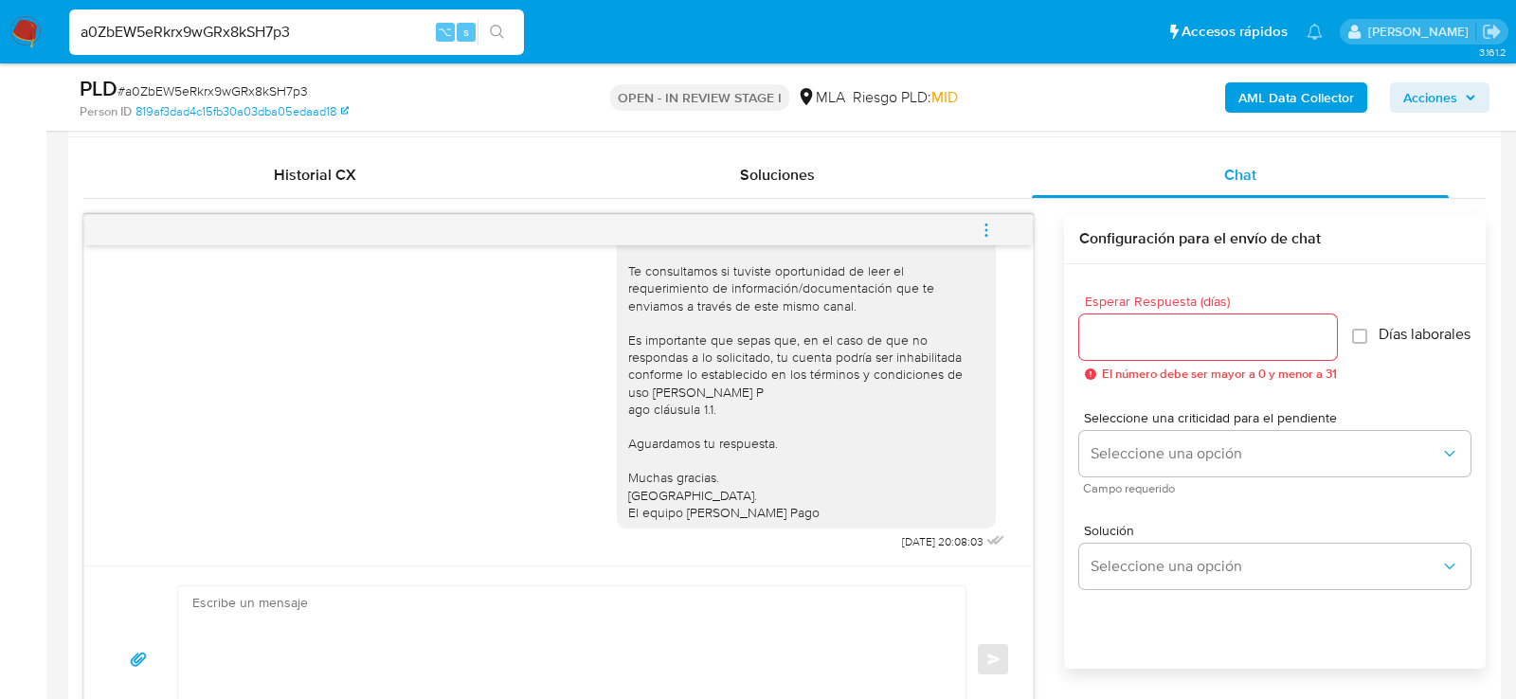
click at [204, 47] on div "a0ZbEW5eRkrx9wGRx8kSH7p3 ⌥ s" at bounding box center [296, 31] width 455 height 45
click at [203, 36] on input "a0ZbEW5eRkrx9wGRx8kSH7p3" at bounding box center [296, 32] width 455 height 25
paste input "TbM8KbRl7LSYBRThcP7iDZ5l"
type input "TbM8KbRl7LSYBRThcP7iDZ5l"
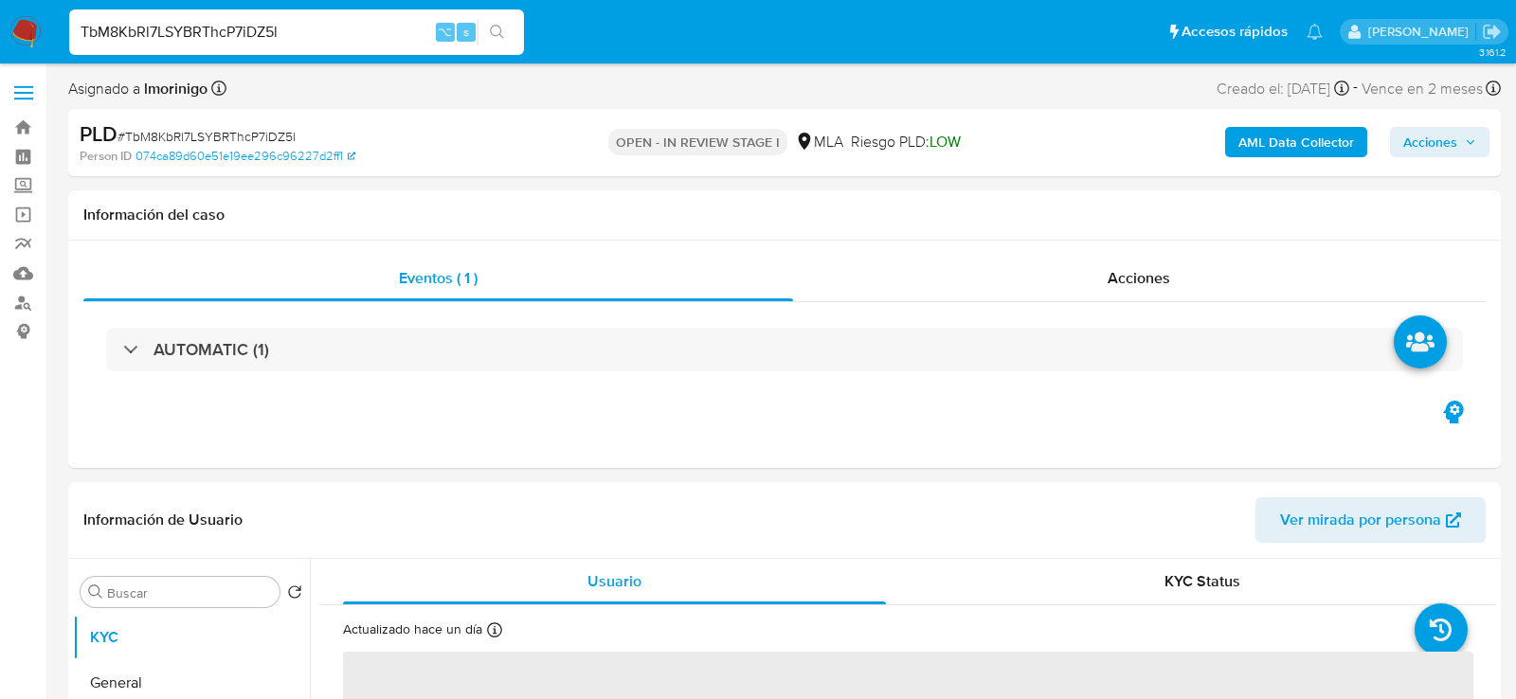
select select "10"
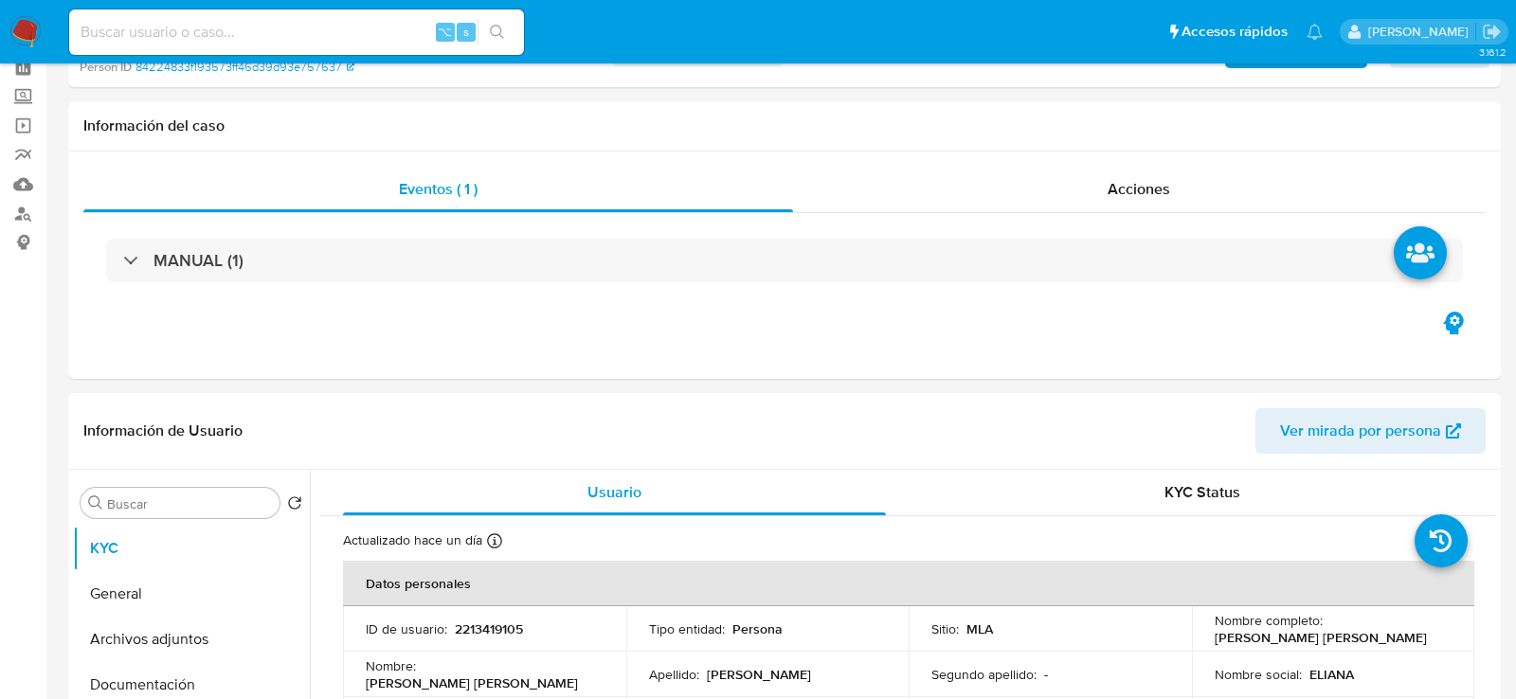
scroll to position [450, 0]
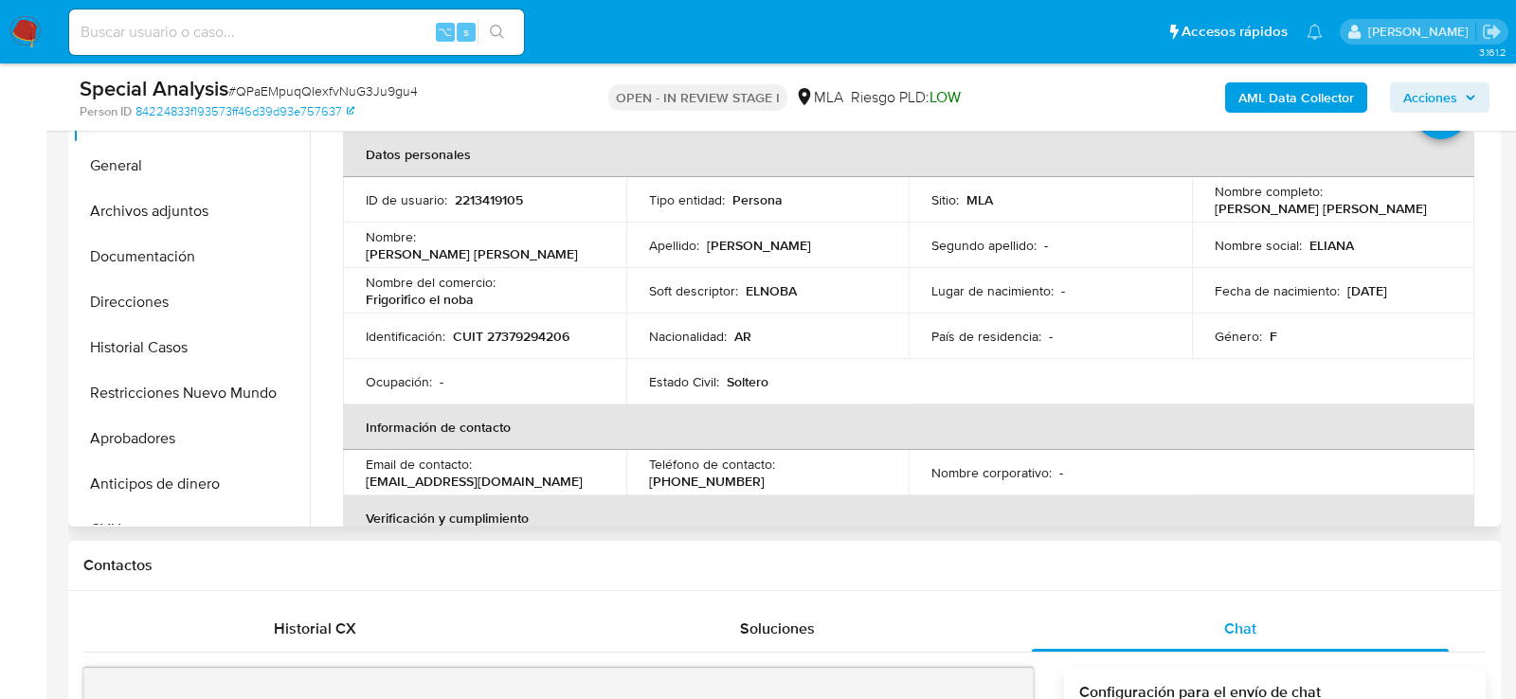
click at [461, 201] on p "2213419105" at bounding box center [489, 199] width 68 height 17
copy p "2213419105"
drag, startPoint x: 1207, startPoint y: 212, endPoint x: 1374, endPoint y: 221, distance: 167.0
click at [1374, 221] on td "Nombre completo : Eliana Jaqueline Garcia" at bounding box center [1333, 199] width 283 height 45
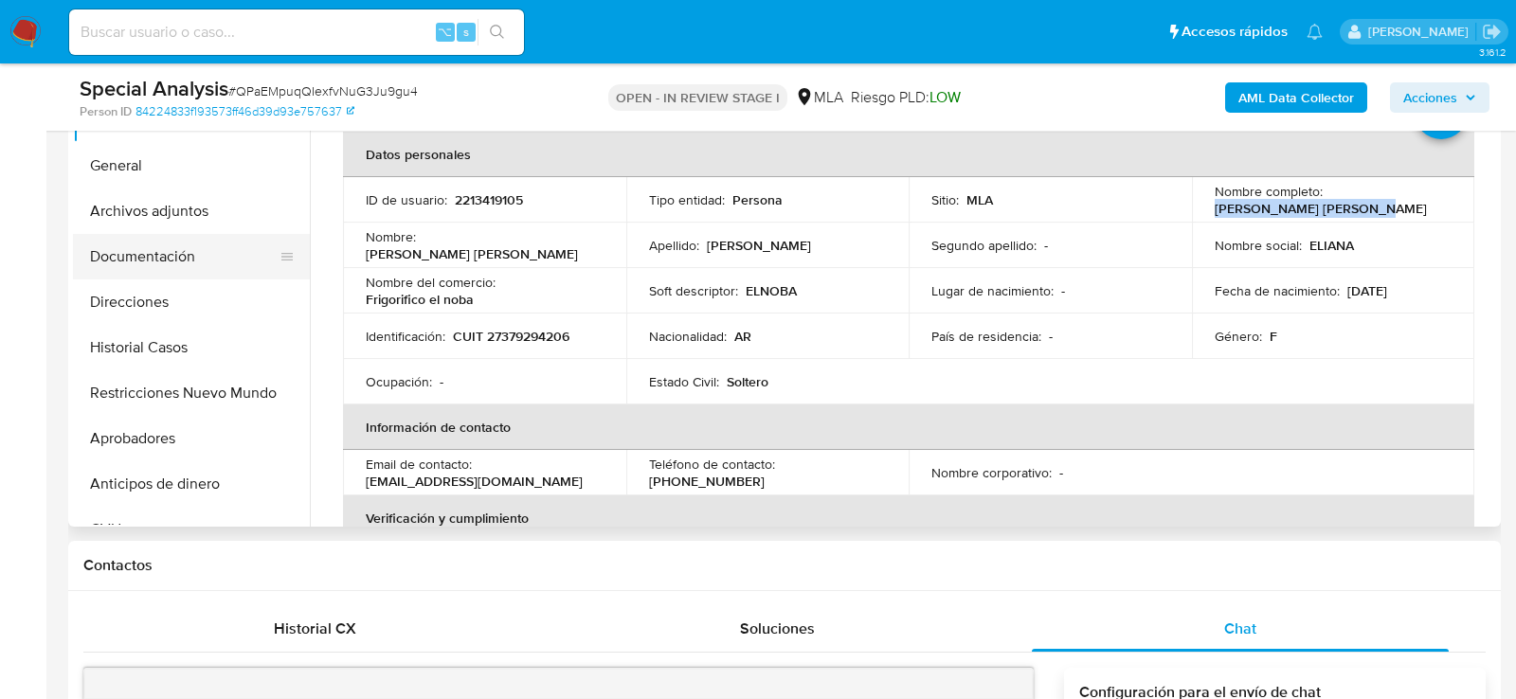
click at [164, 258] on button "Documentación" at bounding box center [184, 256] width 222 height 45
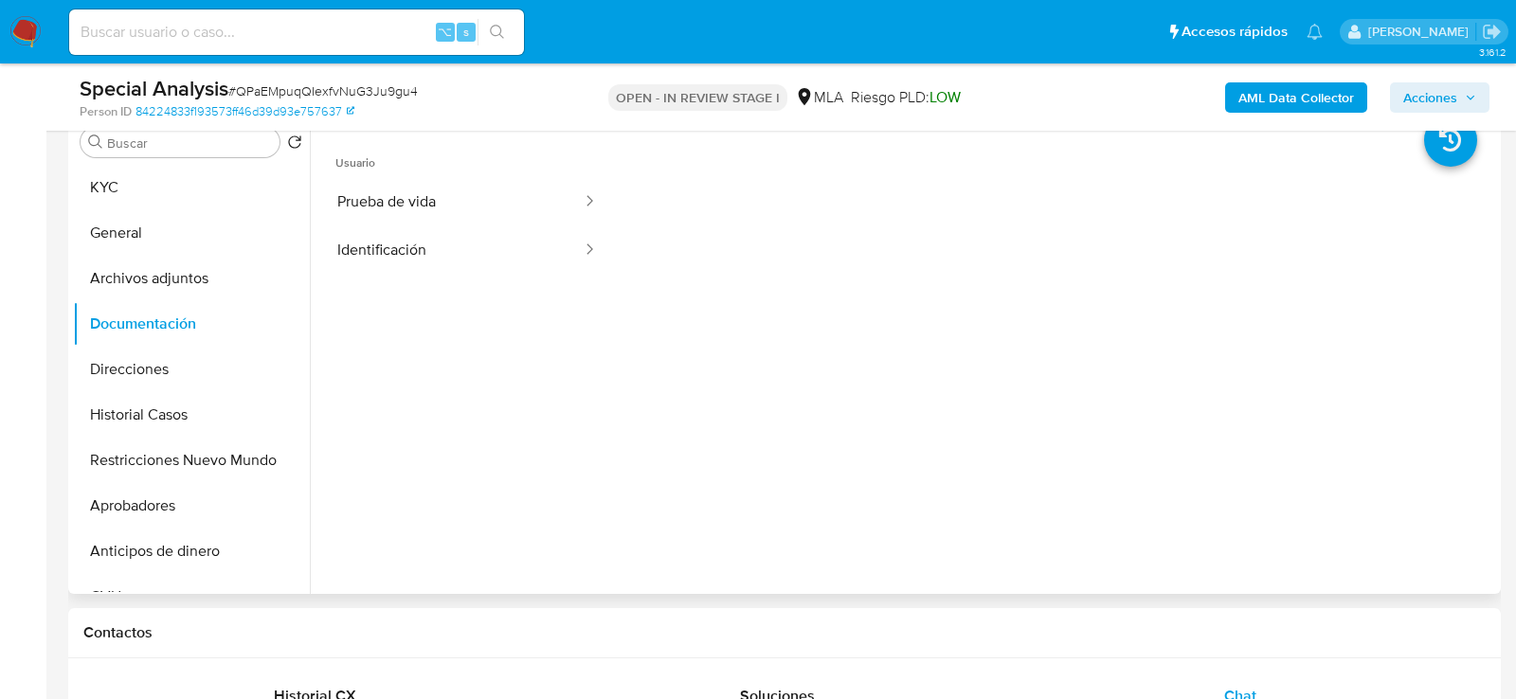
scroll to position [380, 0]
click at [132, 369] on button "Direcciones" at bounding box center [184, 372] width 222 height 45
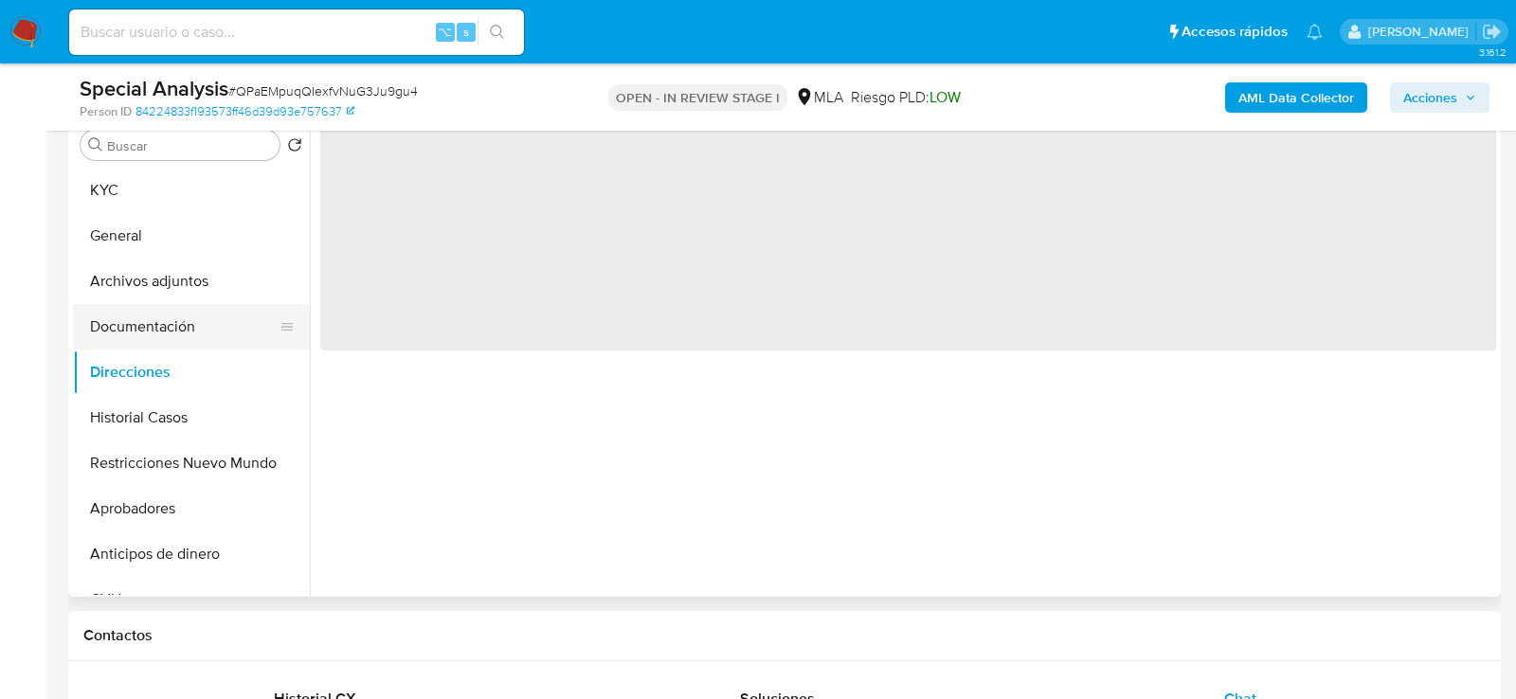
click at [135, 304] on button "Documentación" at bounding box center [184, 326] width 222 height 45
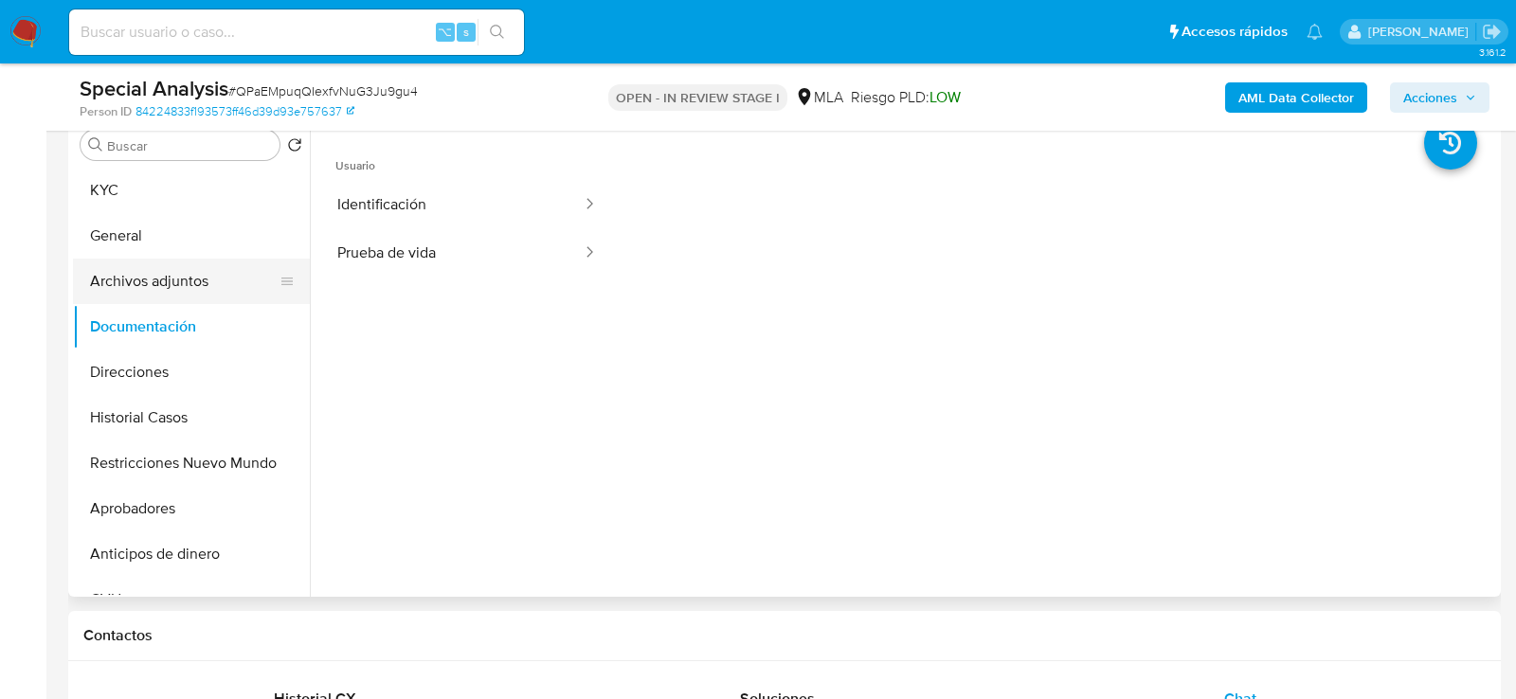
click at [131, 281] on button "Archivos adjuntos" at bounding box center [184, 281] width 222 height 45
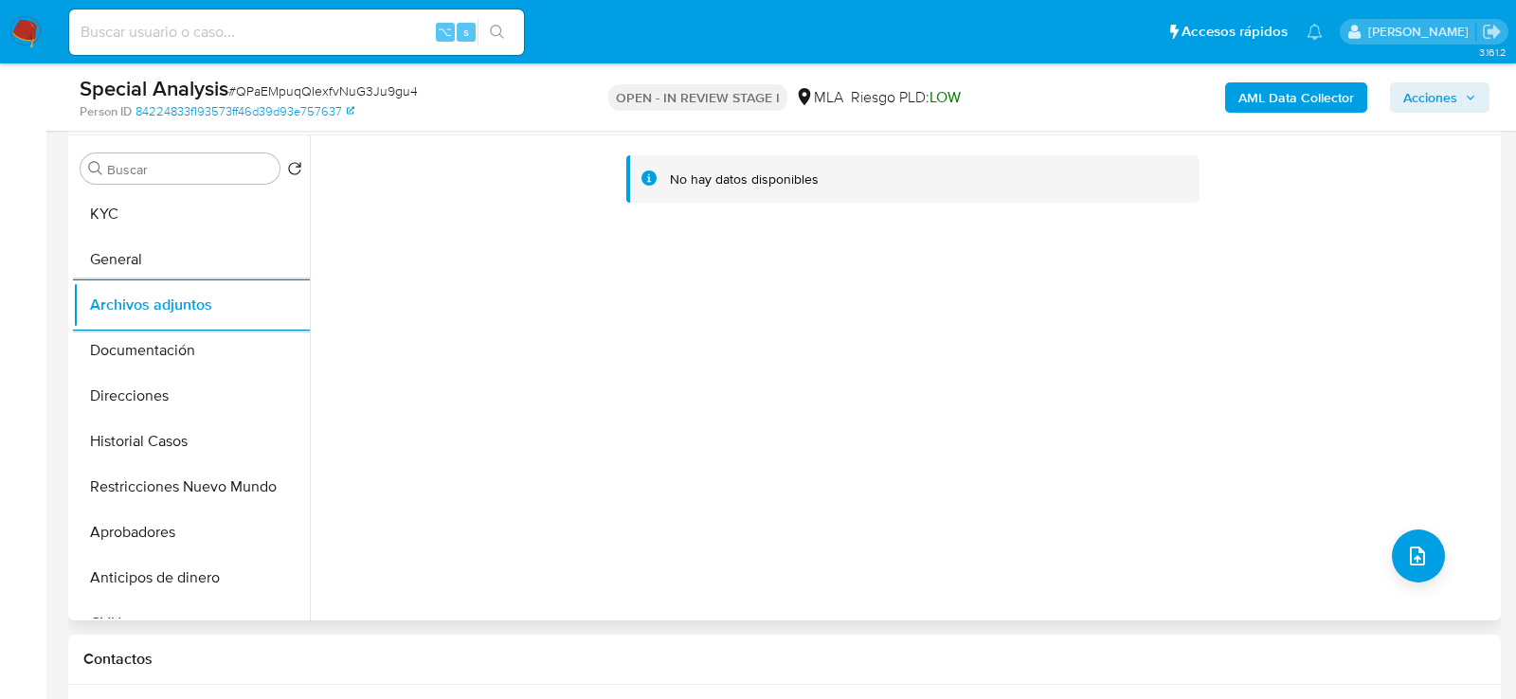
scroll to position [345, 0]
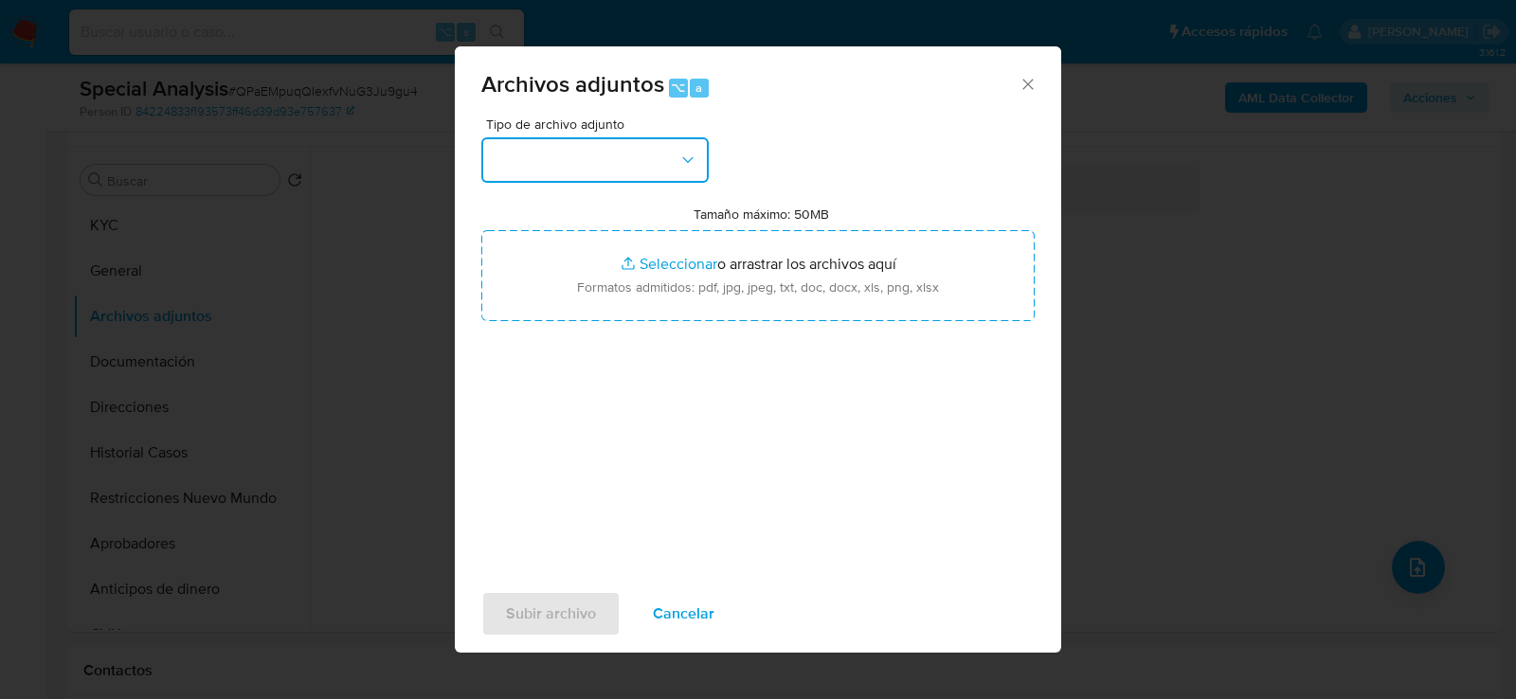
click at [606, 140] on button "button" at bounding box center [594, 159] width 227 height 45
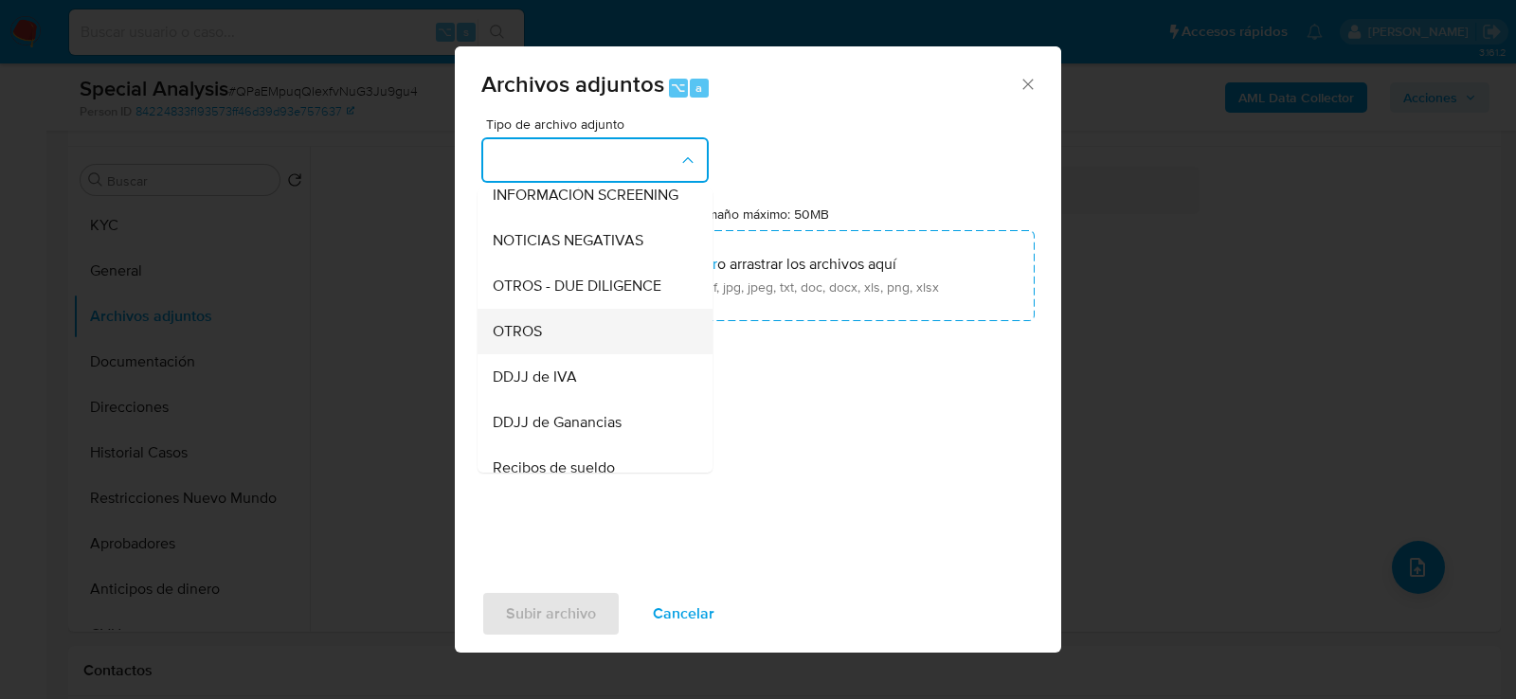
scroll to position [261, 0]
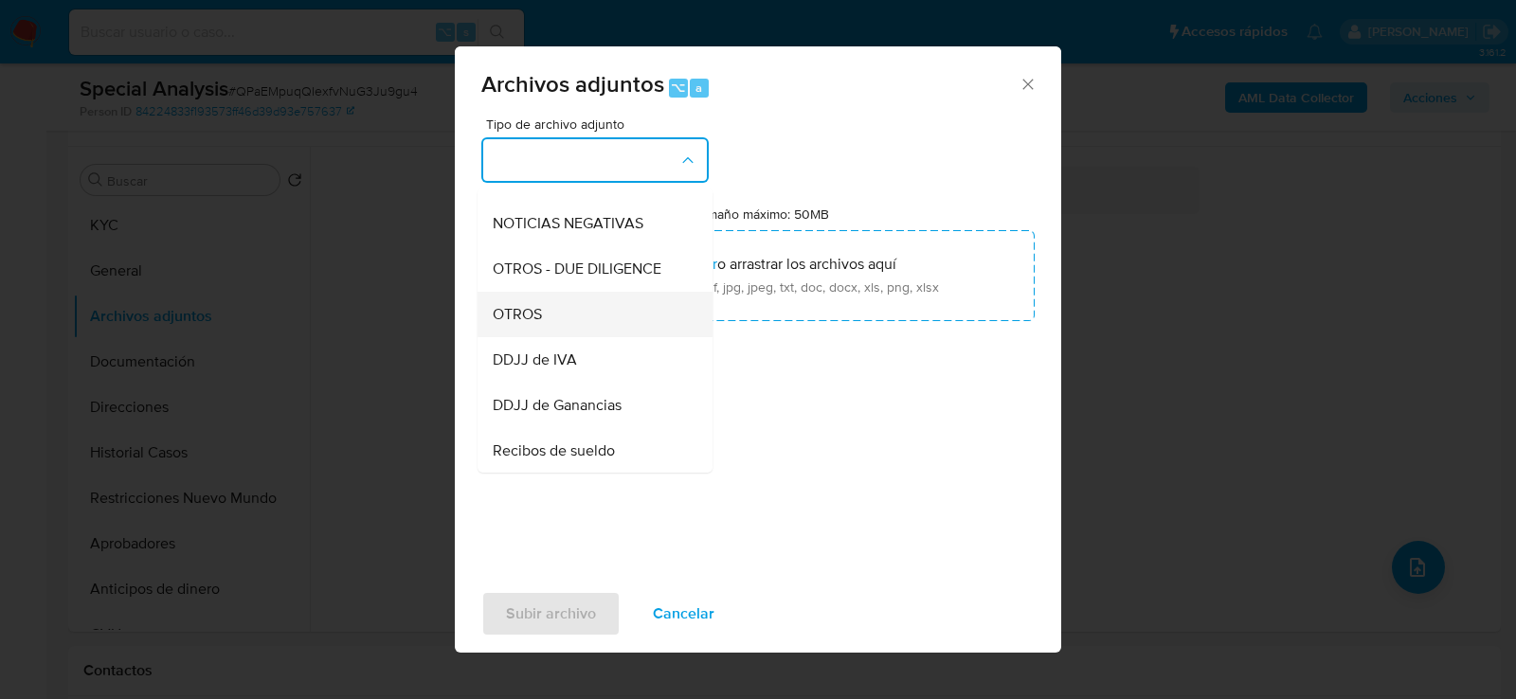
click at [598, 306] on div "OTROS" at bounding box center [589, 313] width 193 height 45
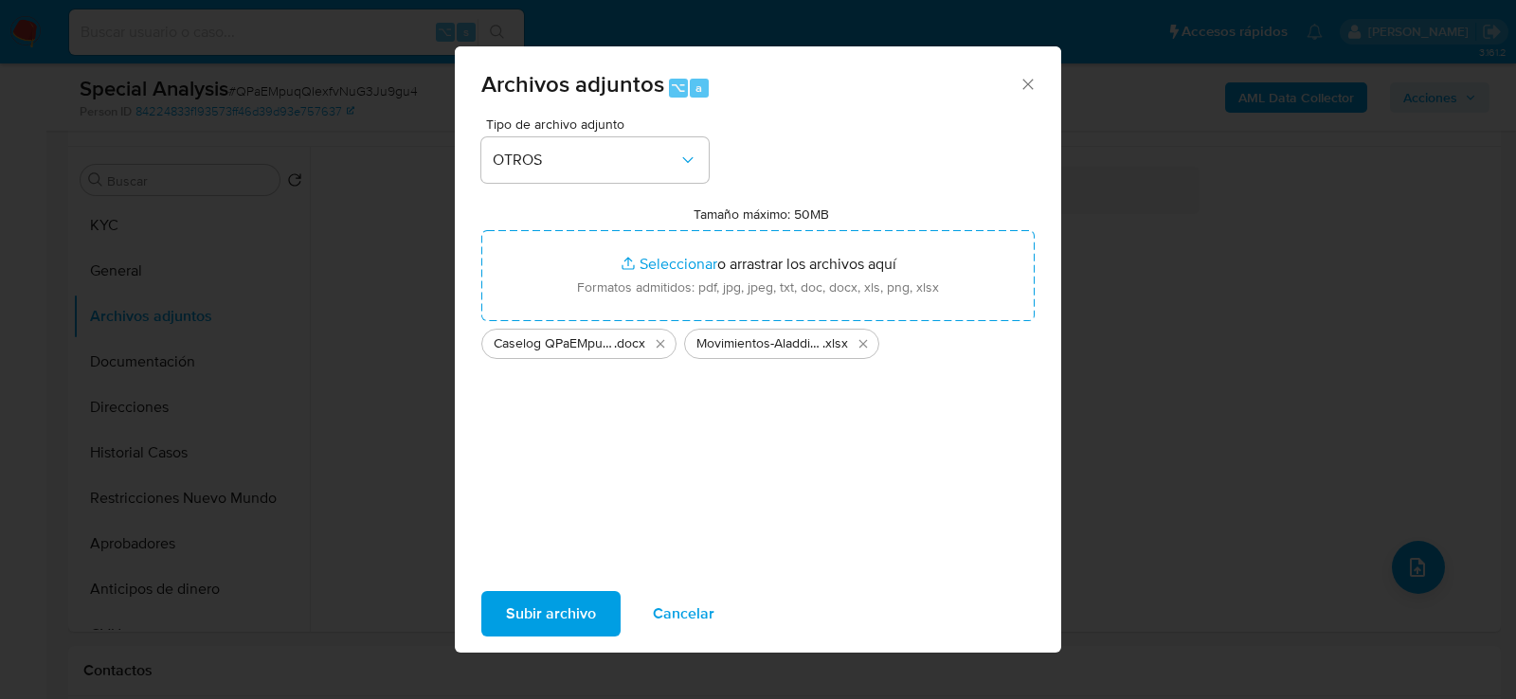
click at [561, 606] on span "Subir archivo" at bounding box center [551, 614] width 90 height 42
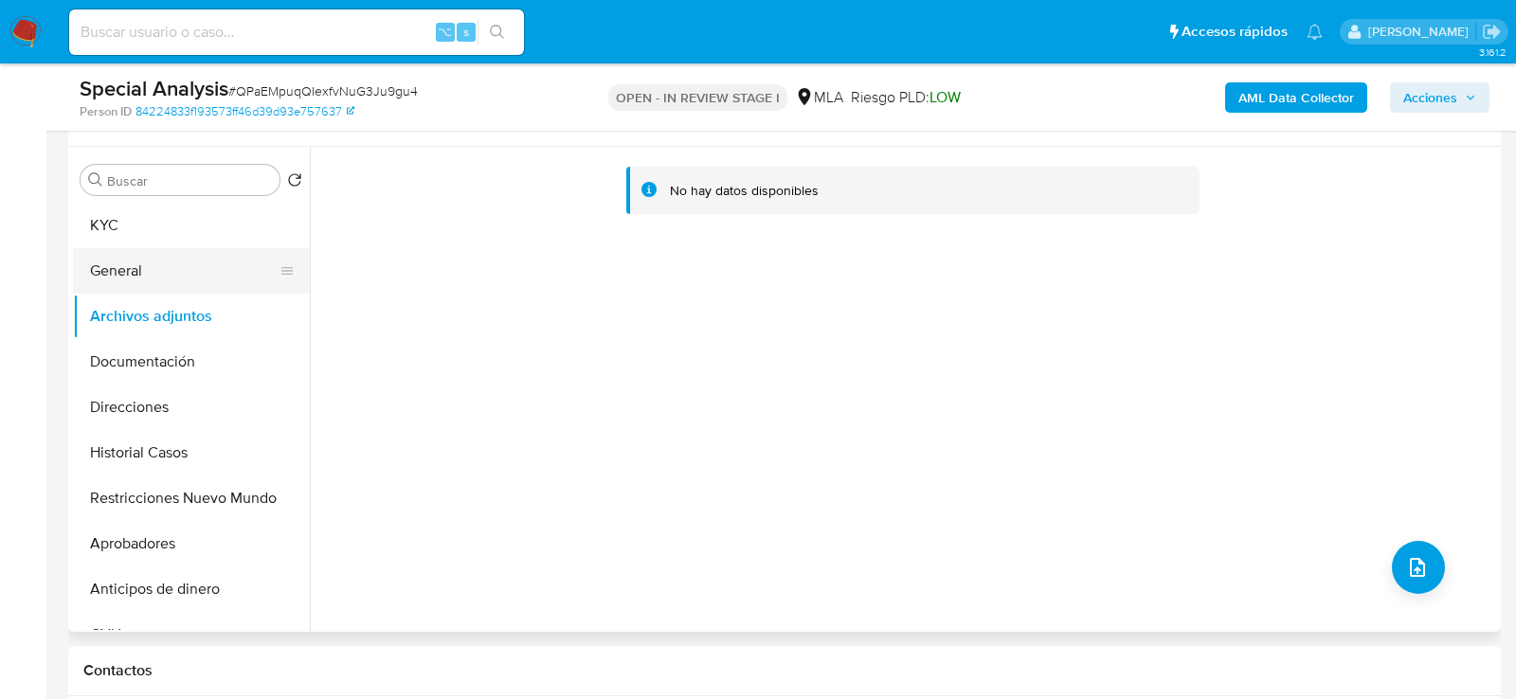
click at [184, 265] on button "General" at bounding box center [184, 270] width 222 height 45
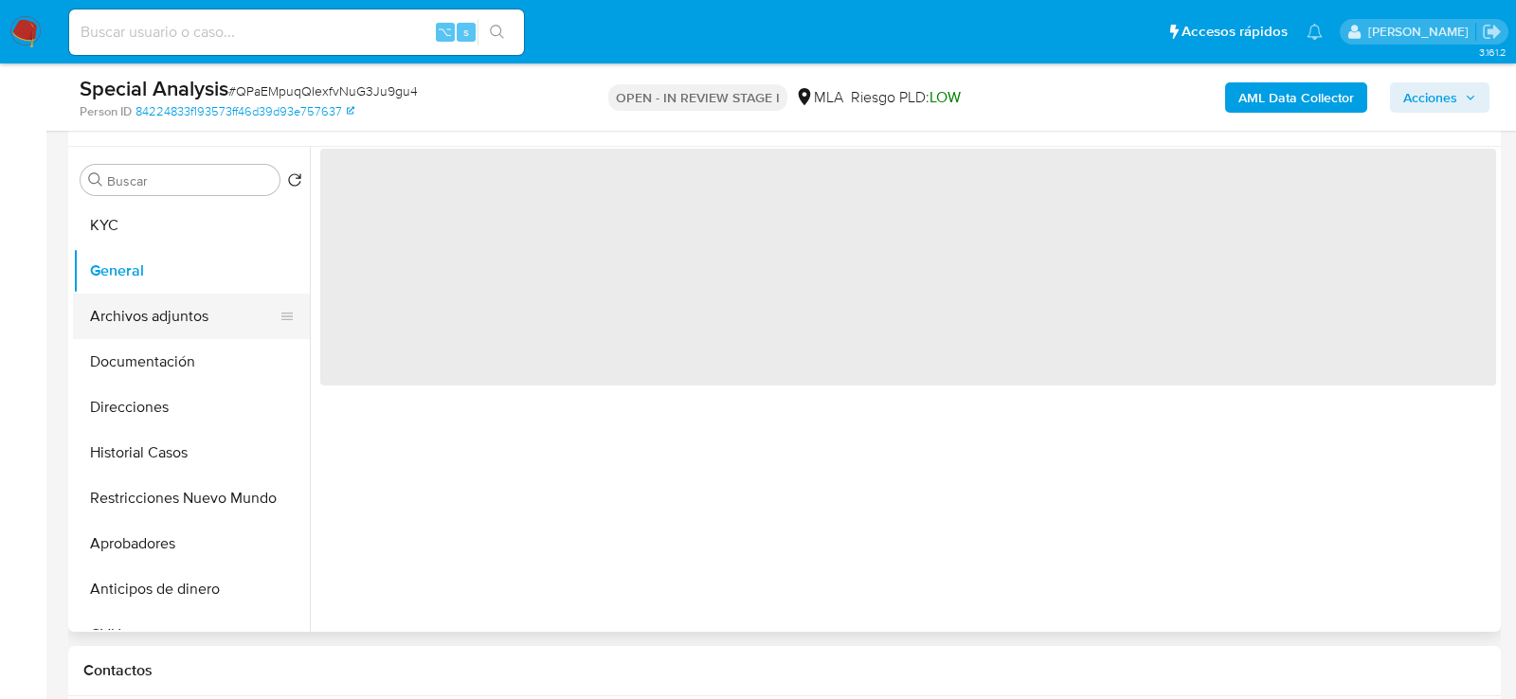
click at [184, 314] on button "Archivos adjuntos" at bounding box center [184, 316] width 222 height 45
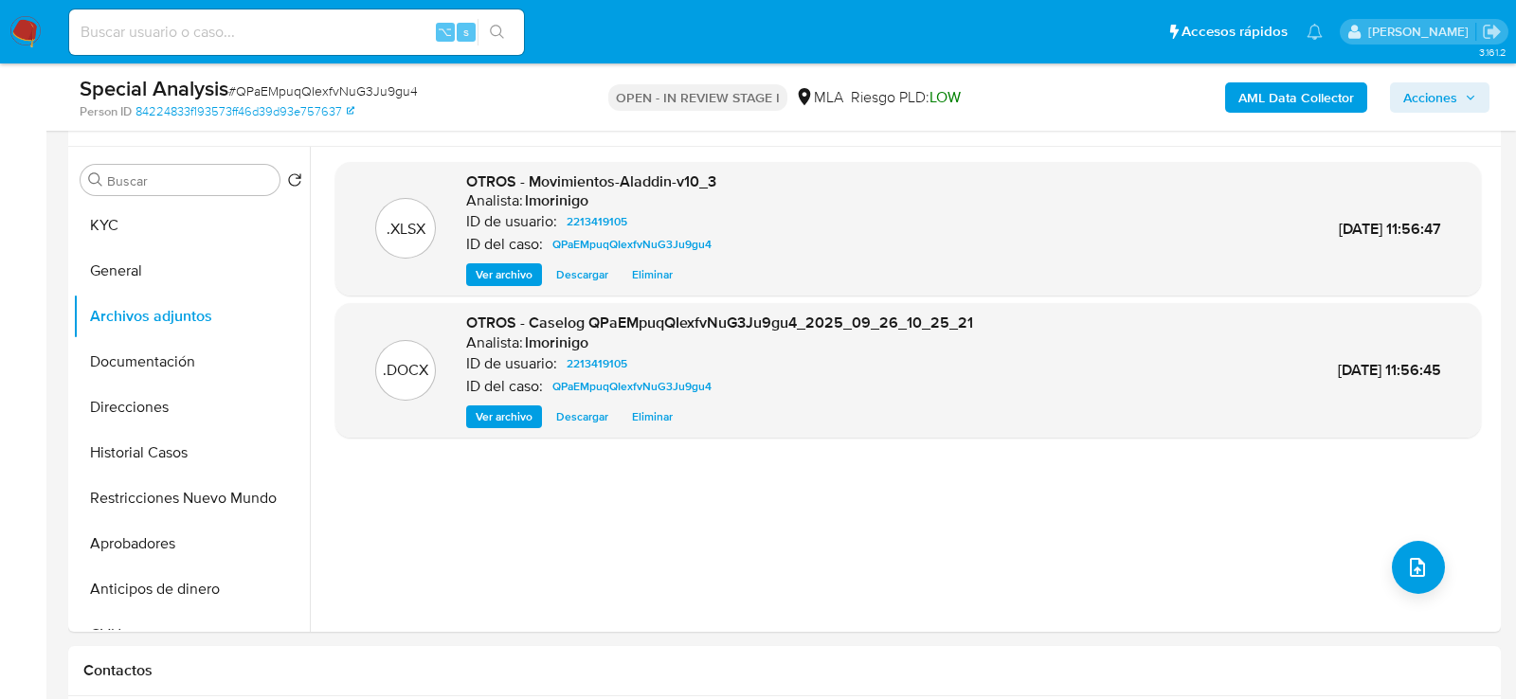
click at [1288, 92] on b "AML Data Collector" at bounding box center [1297, 97] width 116 height 30
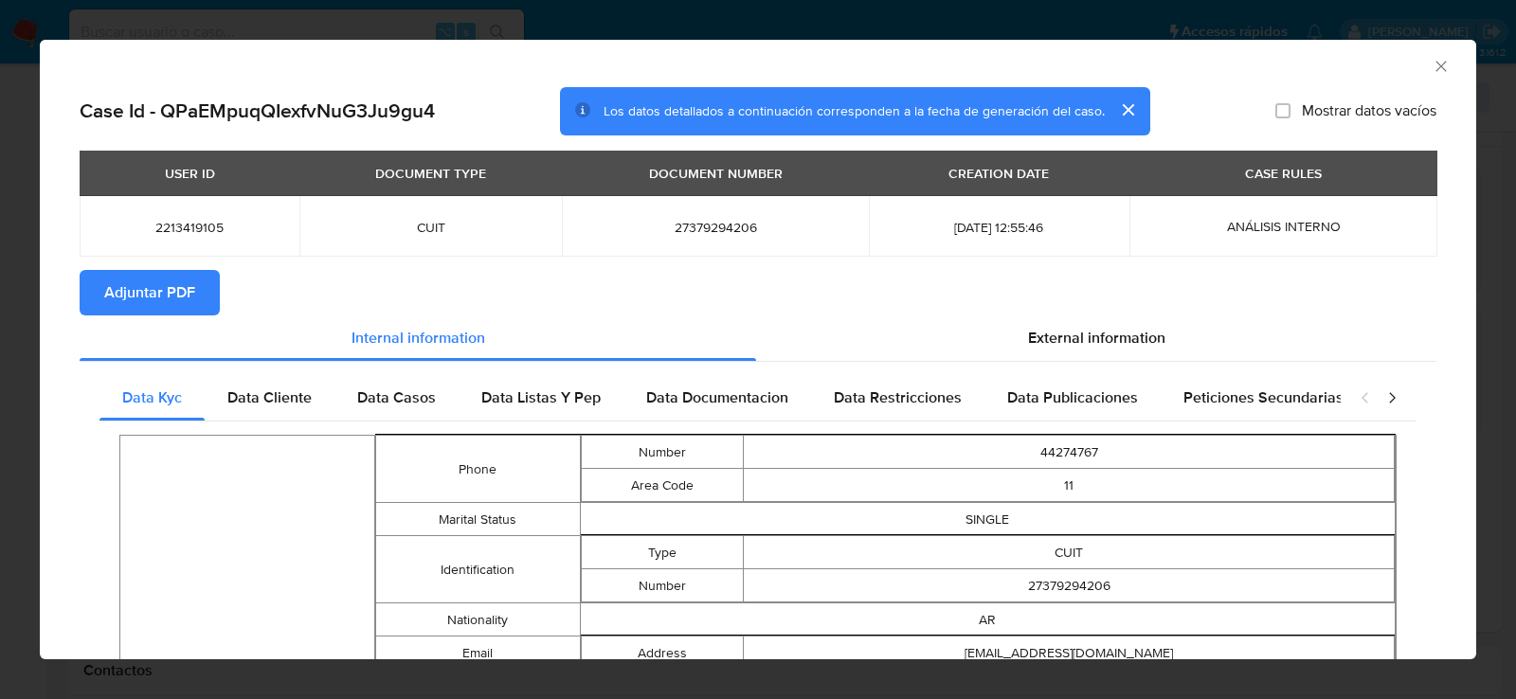
click at [198, 282] on button "Adjuntar PDF" at bounding box center [150, 292] width 140 height 45
click at [1439, 72] on icon "Cerrar ventana" at bounding box center [1441, 66] width 19 height 19
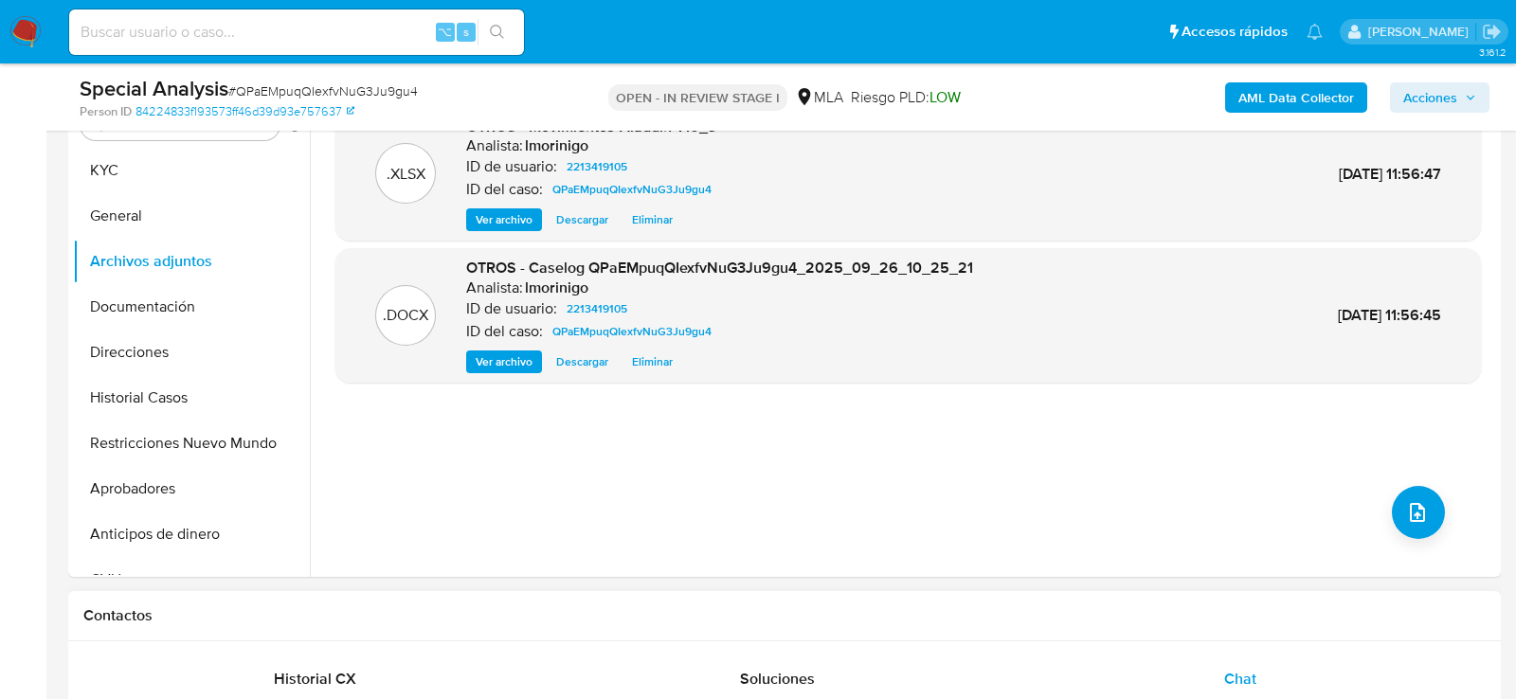
scroll to position [355, 0]
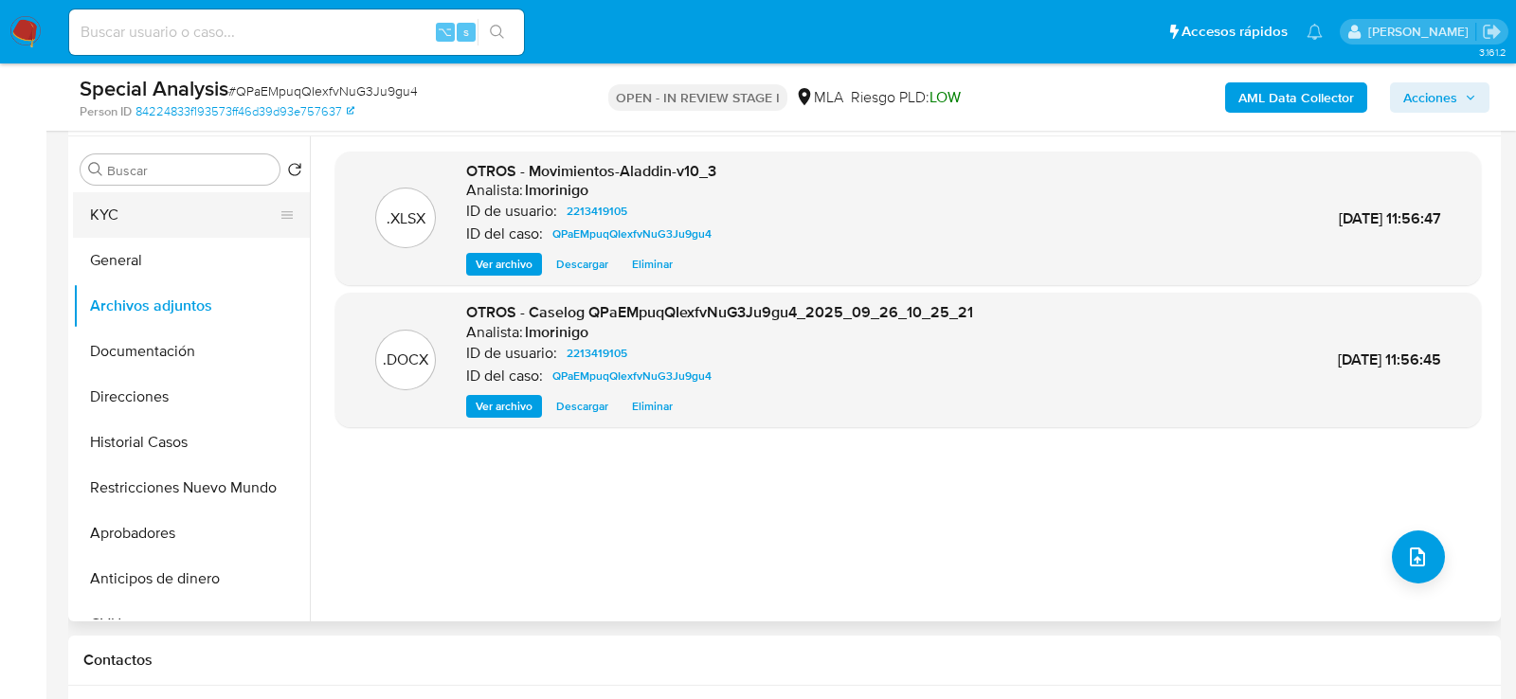
click at [160, 213] on button "KYC" at bounding box center [184, 214] width 222 height 45
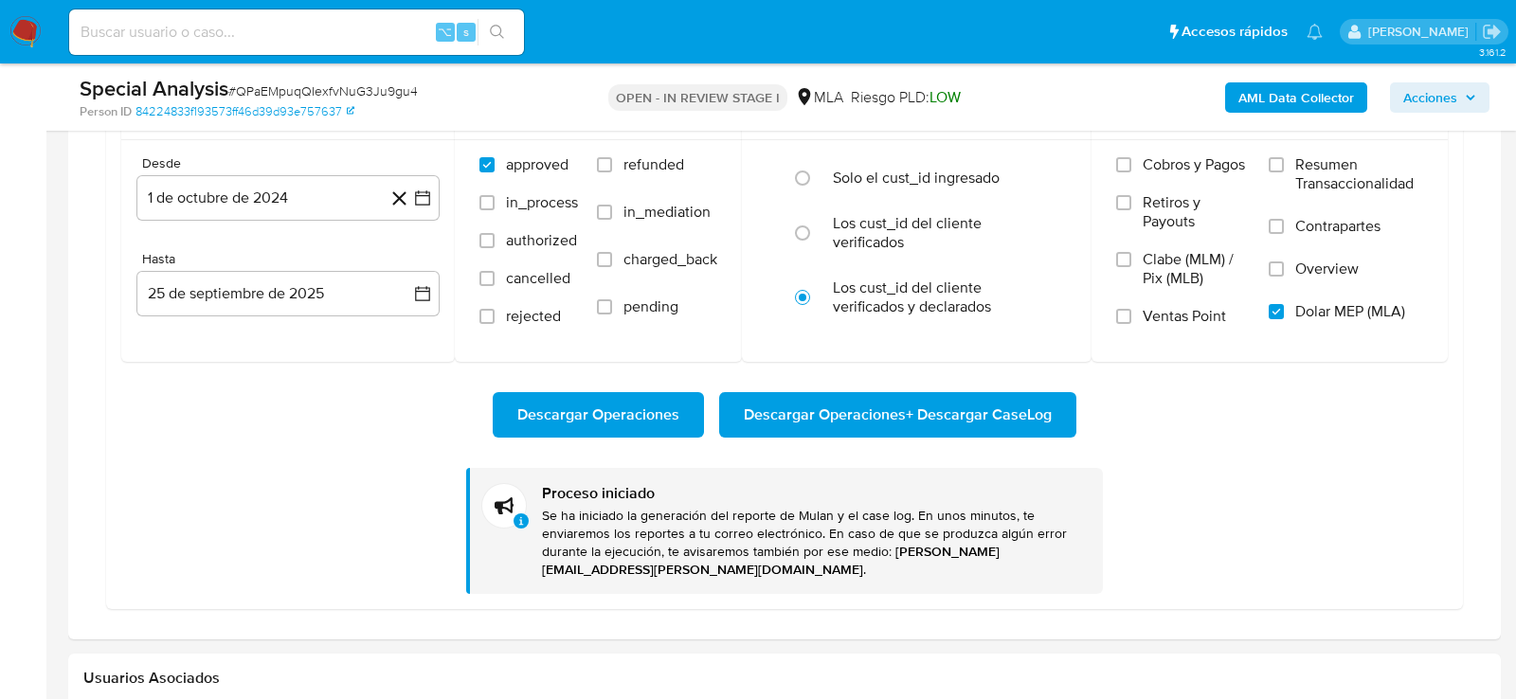
scroll to position [2120, 0]
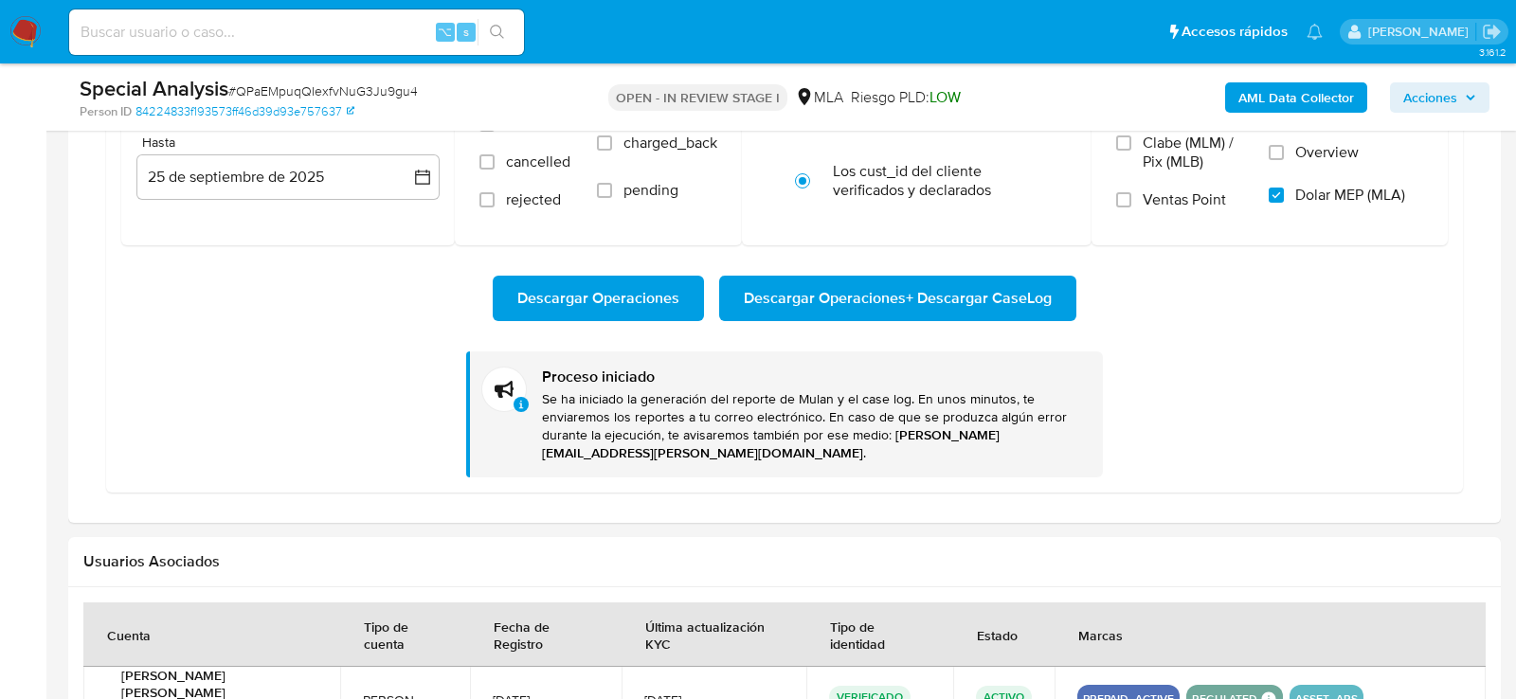
click at [1484, 90] on button "Acciones" at bounding box center [1439, 97] width 99 height 30
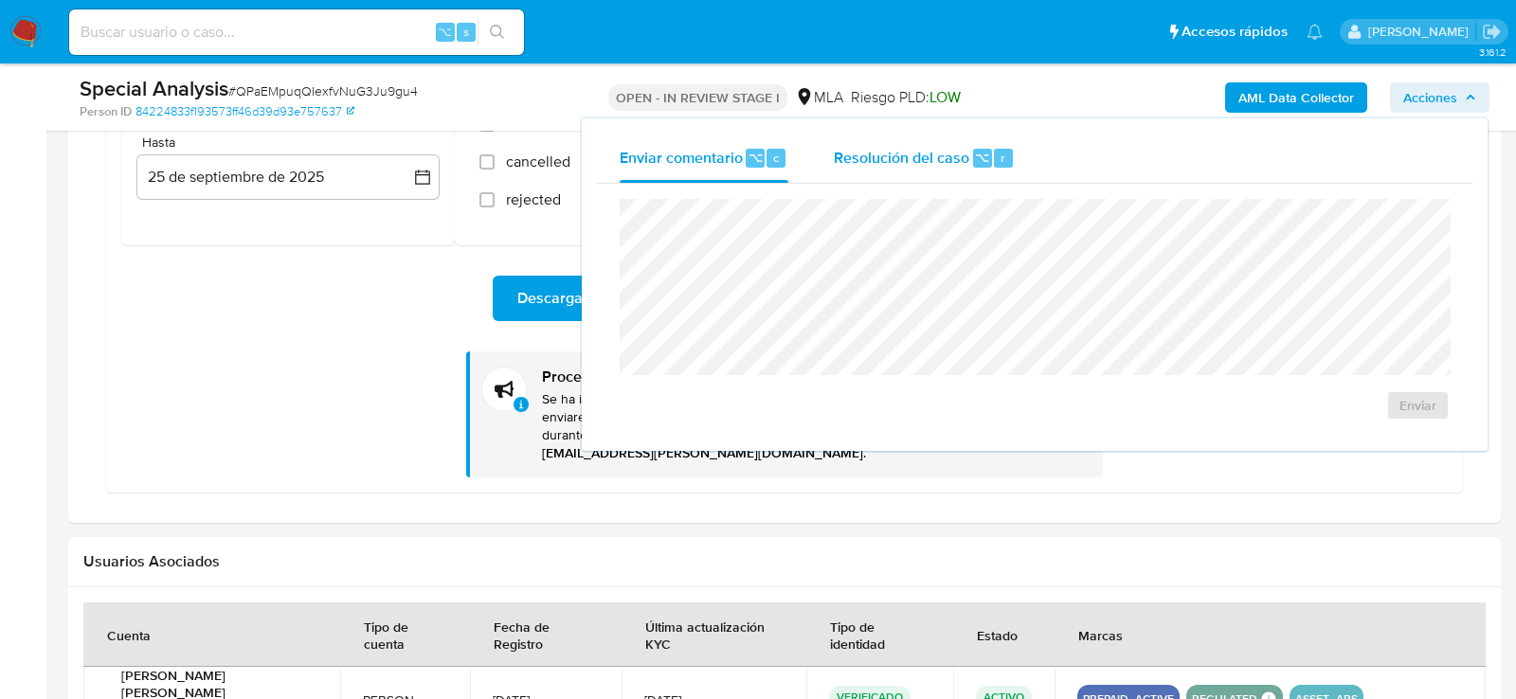
click at [968, 167] on div "Resolución del caso ⌥ r" at bounding box center [924, 158] width 181 height 49
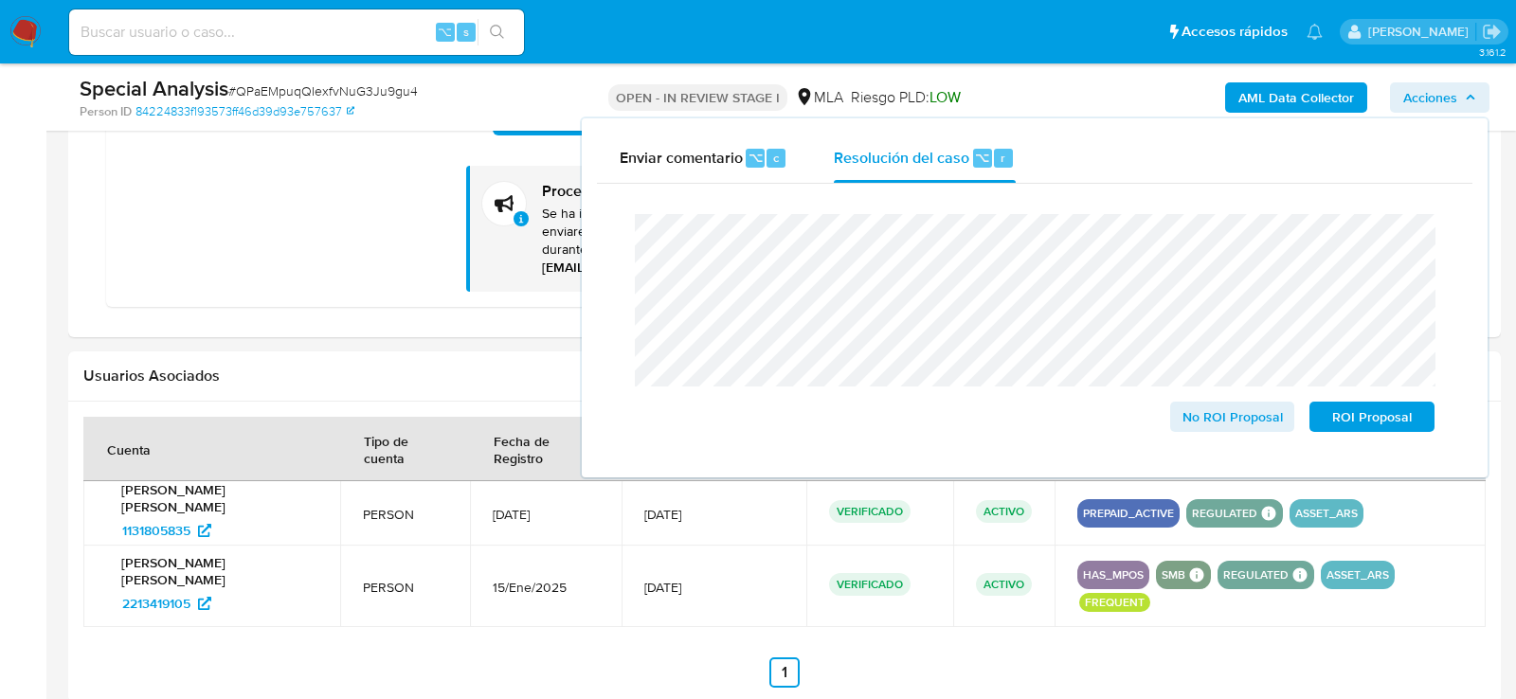
scroll to position [2266, 0]
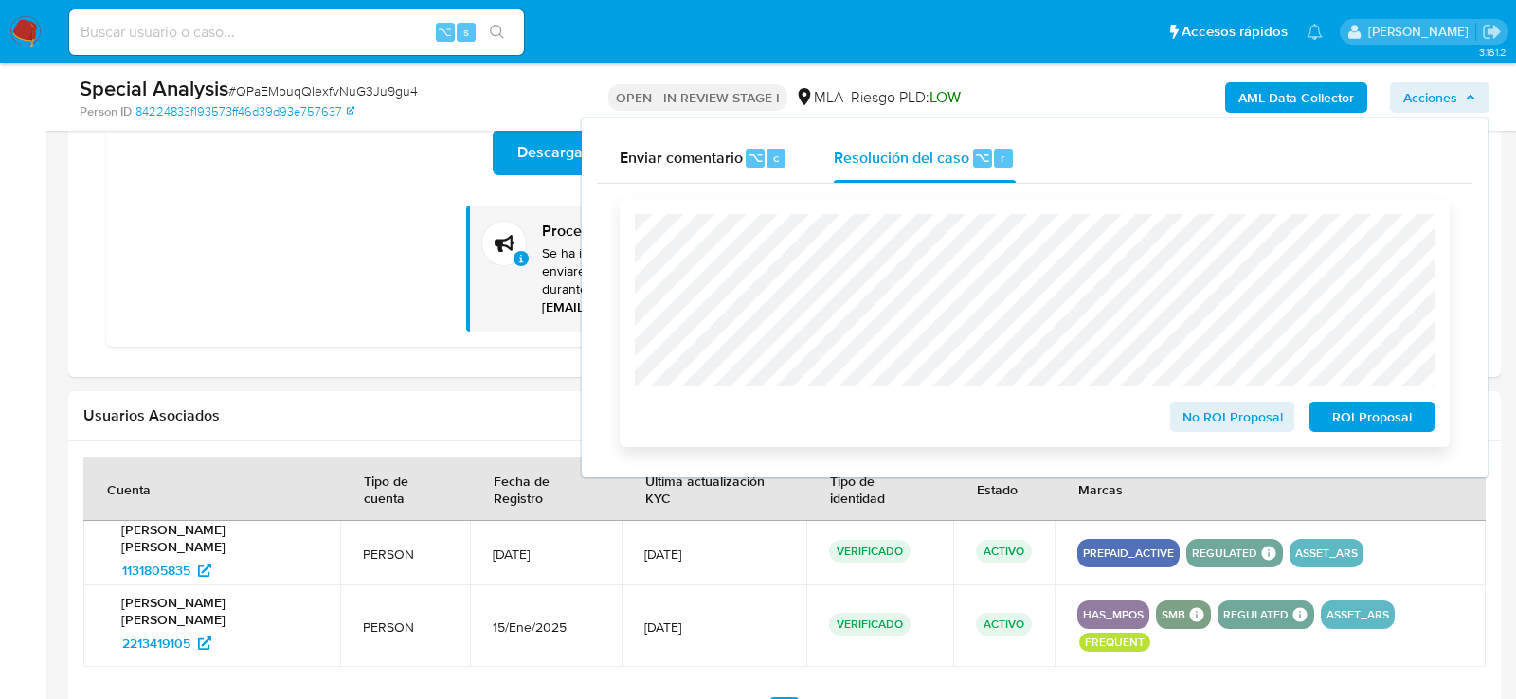
click at [1339, 419] on span "ROI Proposal" at bounding box center [1372, 417] width 99 height 27
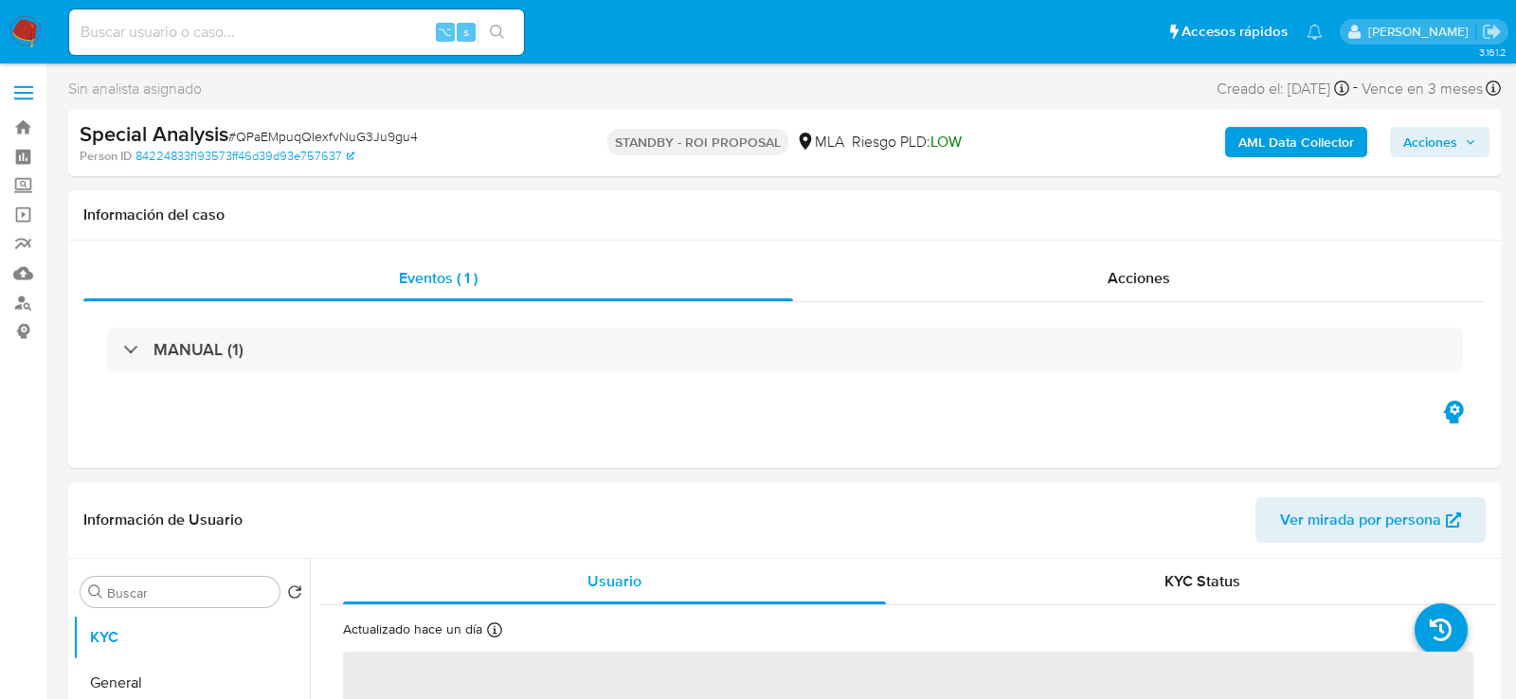
select select "10"
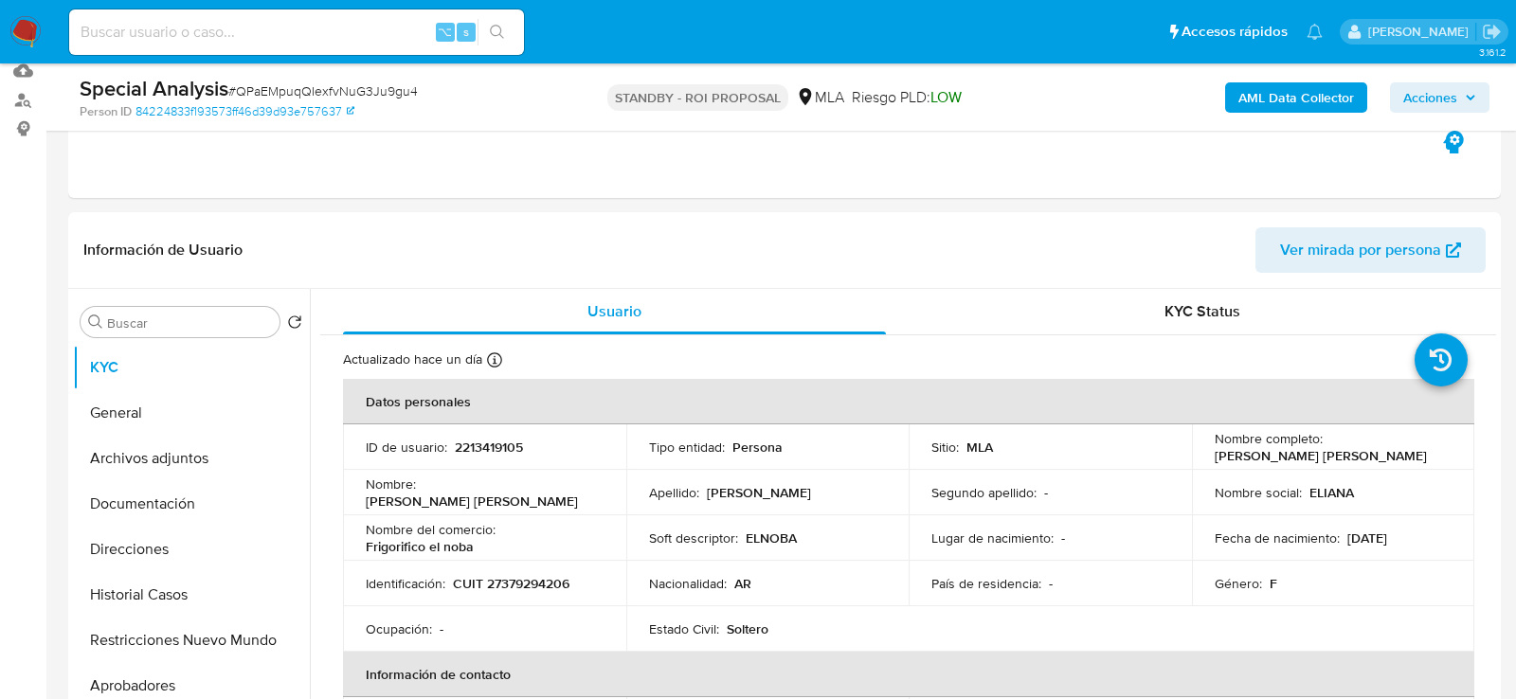
scroll to position [325, 0]
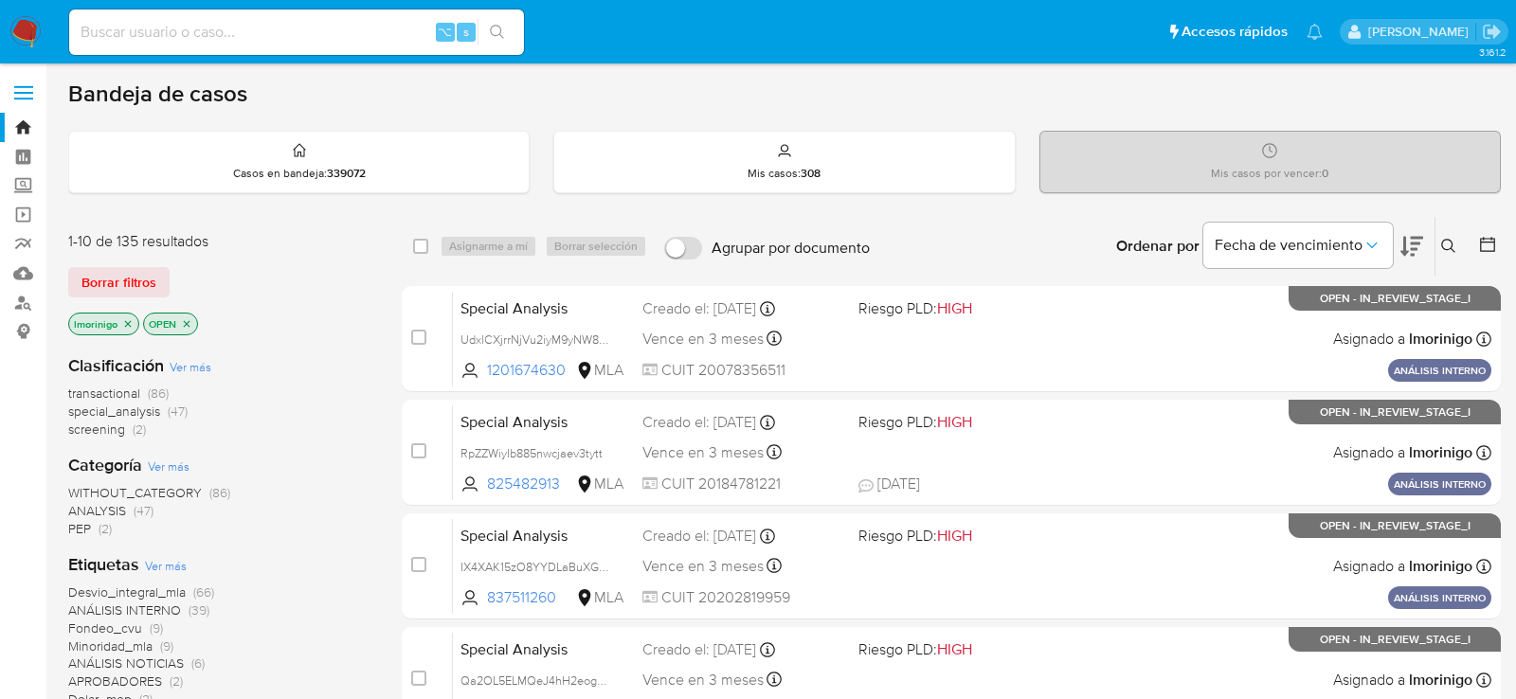
click at [125, 320] on icon "close-filter" at bounding box center [128, 323] width 7 height 7
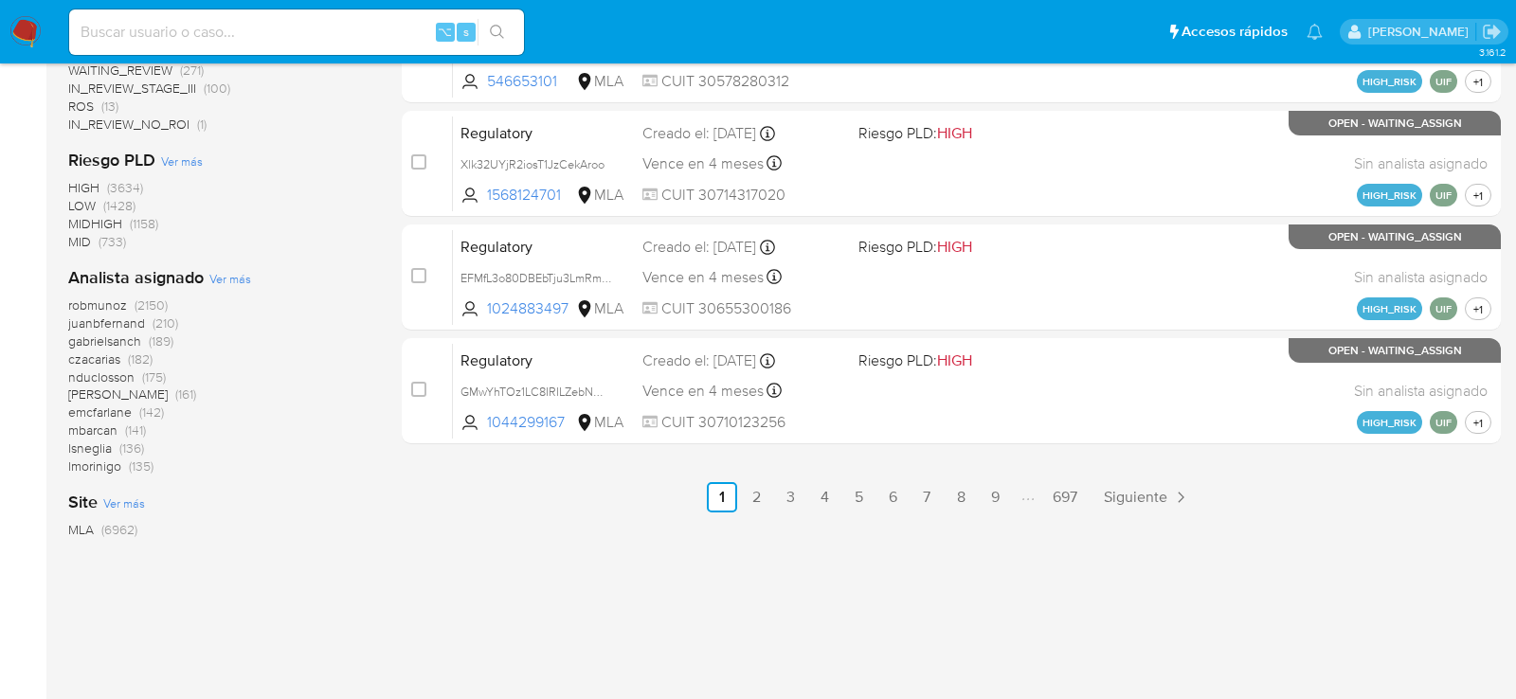
scroll to position [981, 0]
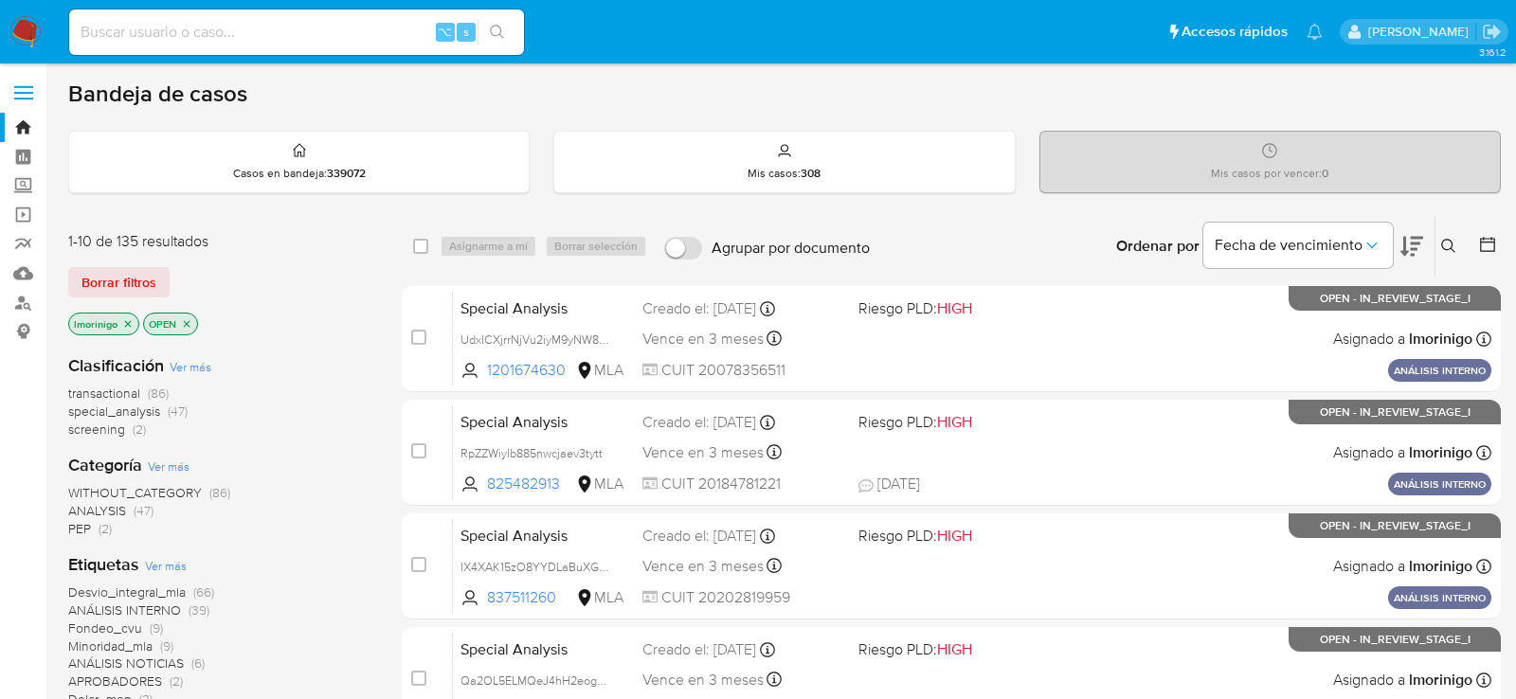
click at [355, 18] on div "⌥ s" at bounding box center [296, 31] width 455 height 45
click at [352, 27] on input at bounding box center [296, 32] width 455 height 25
paste input "8at17EwbR4s2DjKl4UYp42dh"
type input "8at17EwbR4s2DjKl4UYp42dh"
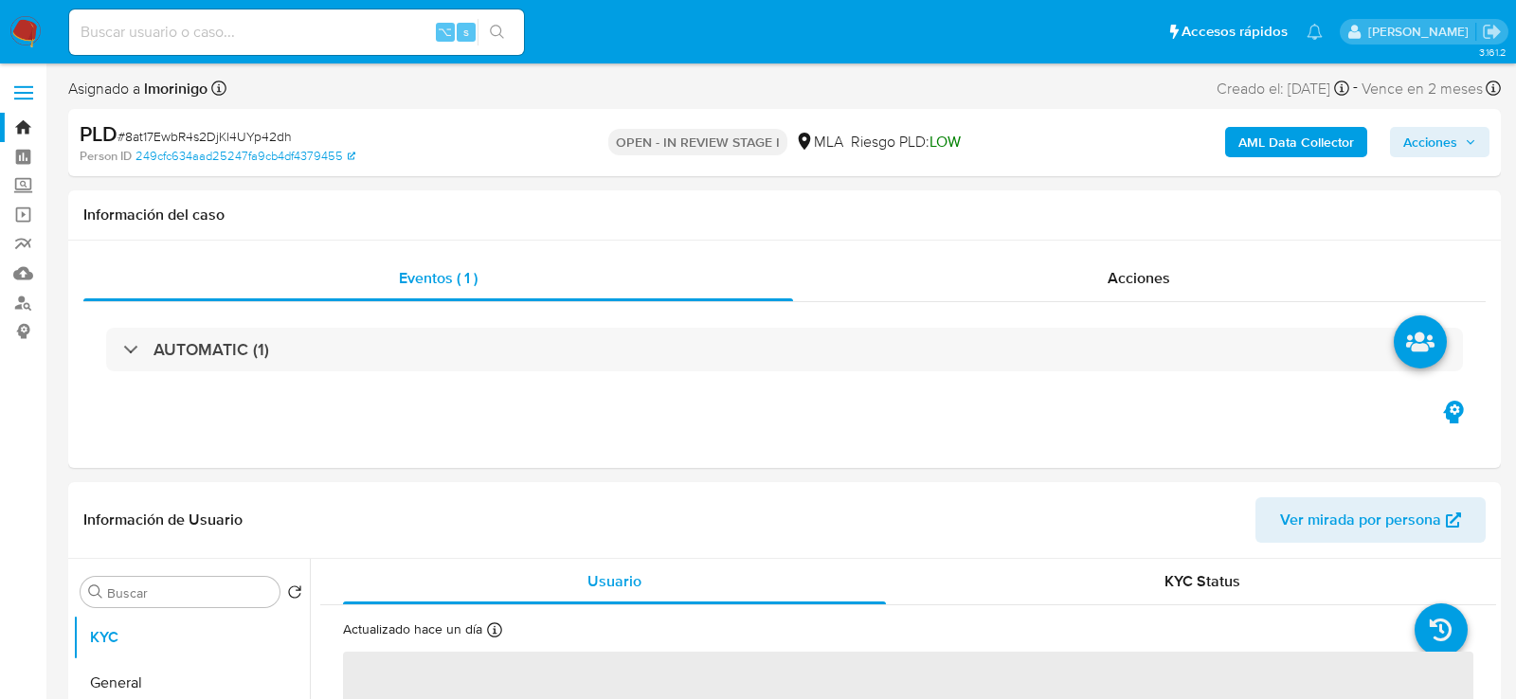
select select "10"
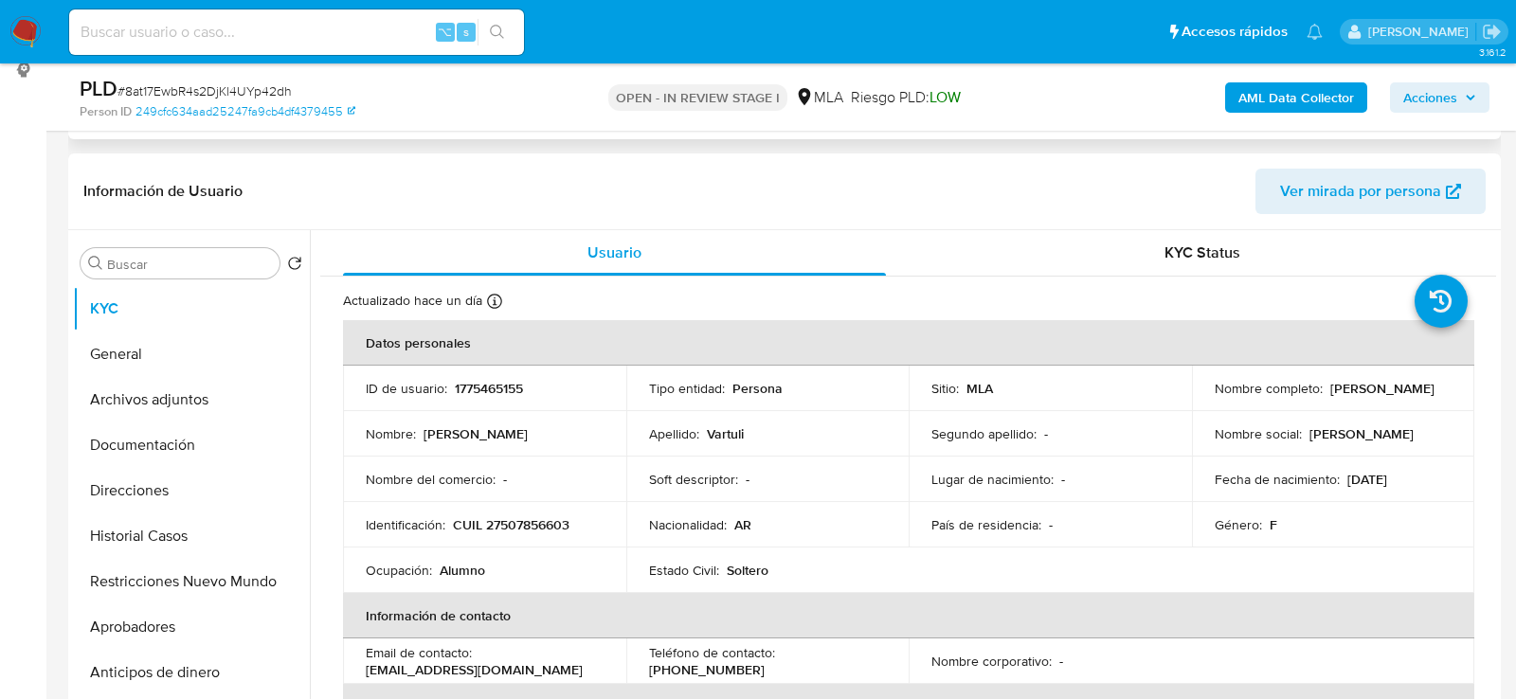
scroll to position [307, 0]
